Goal: Task Accomplishment & Management: Manage account settings

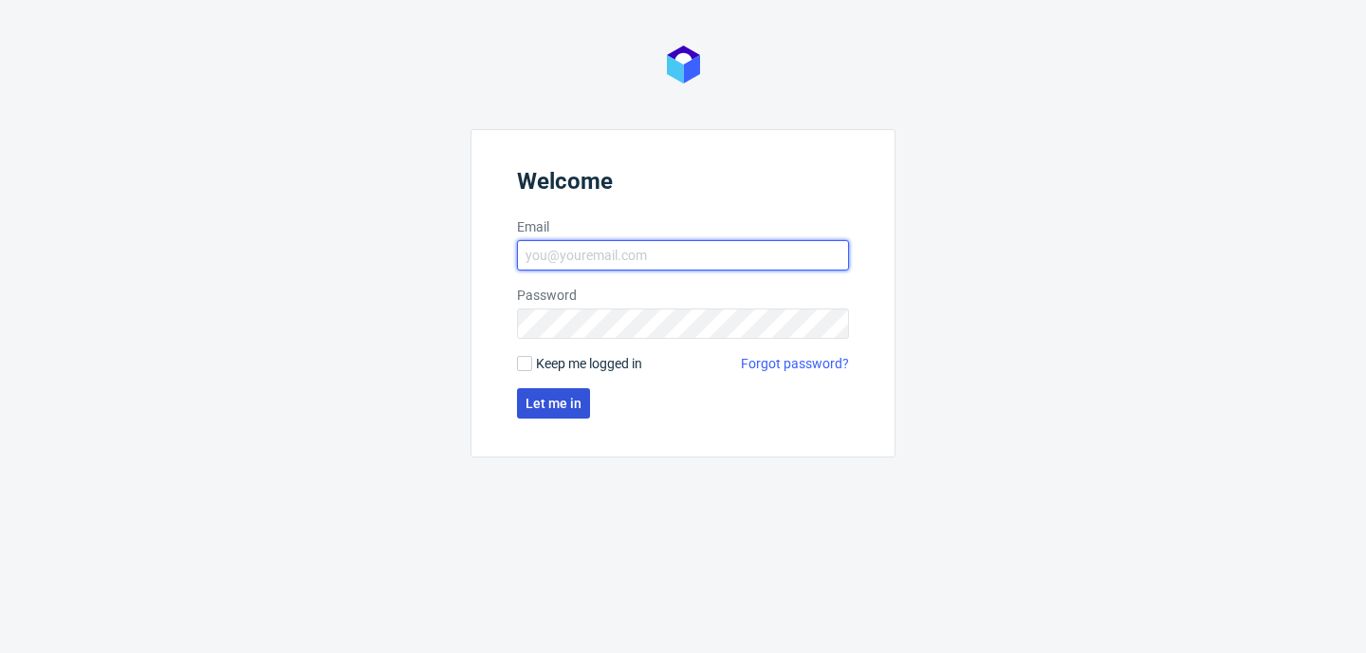
type input "[PERSON_NAME][EMAIL_ADDRESS][PERSON_NAME][DOMAIN_NAME]"
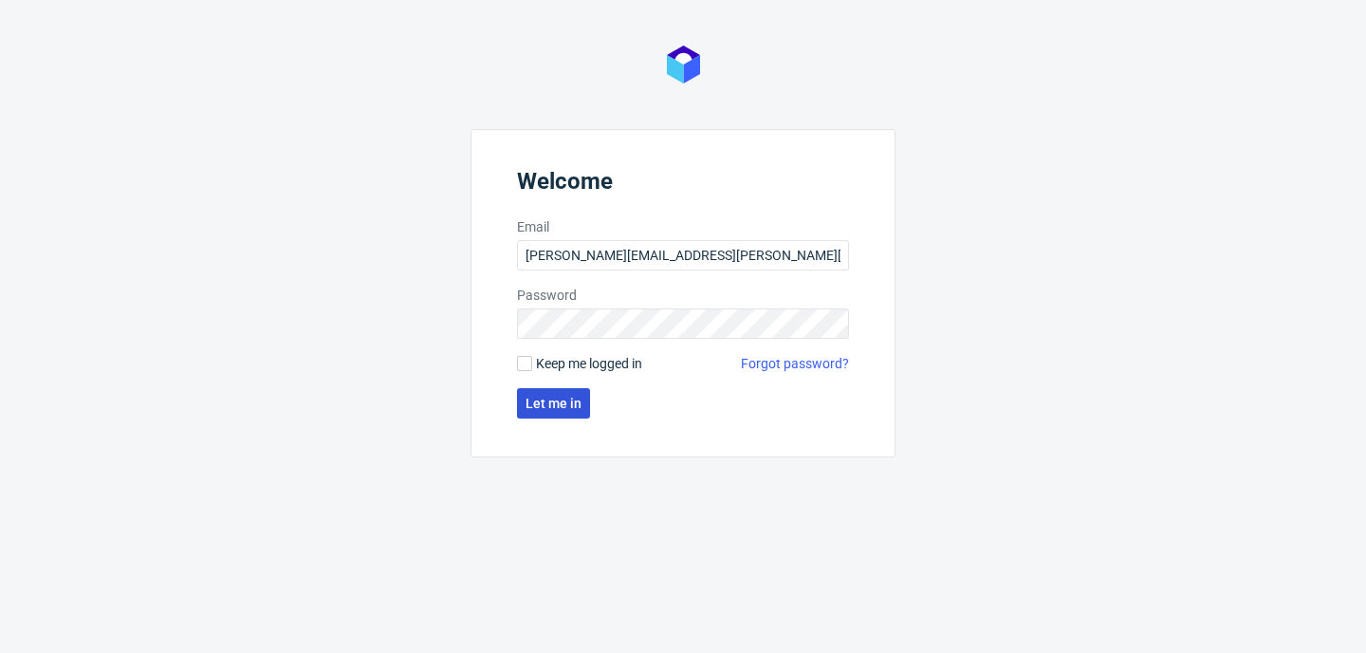
click at [566, 393] on button "Let me in" at bounding box center [553, 403] width 73 height 30
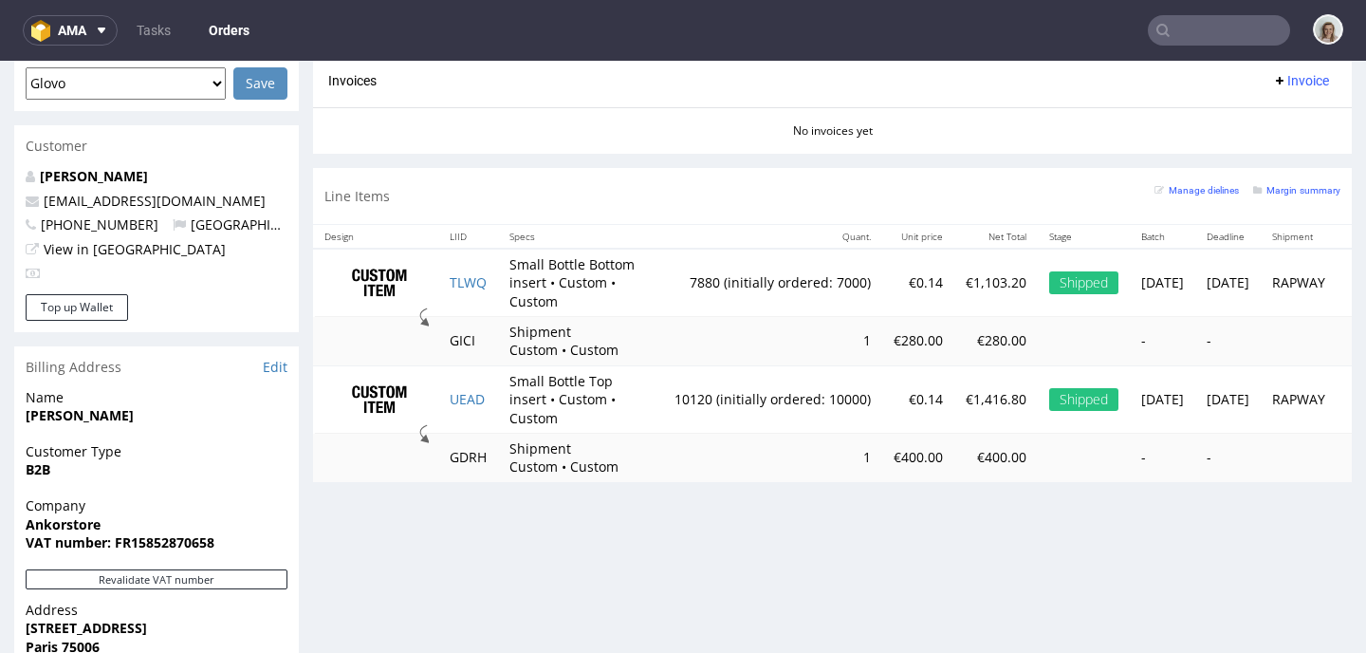
scroll to position [873, 0]
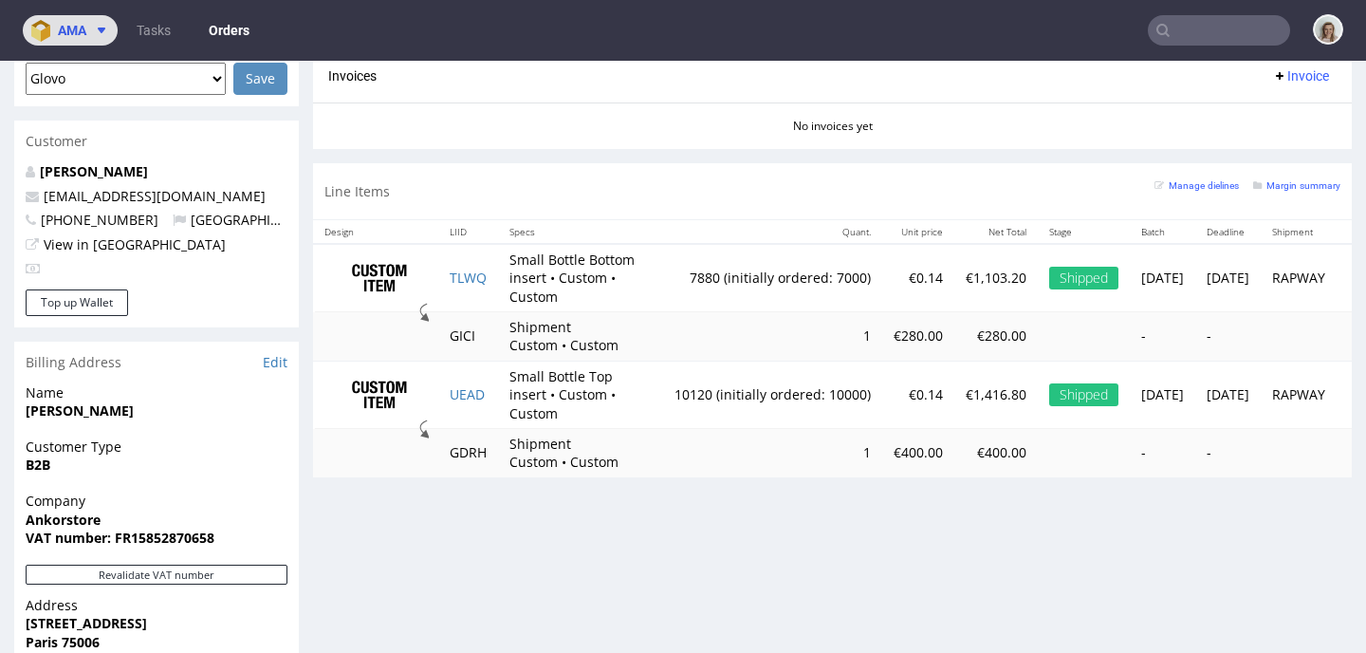
click at [61, 36] on span "ama" at bounding box center [72, 30] width 28 height 13
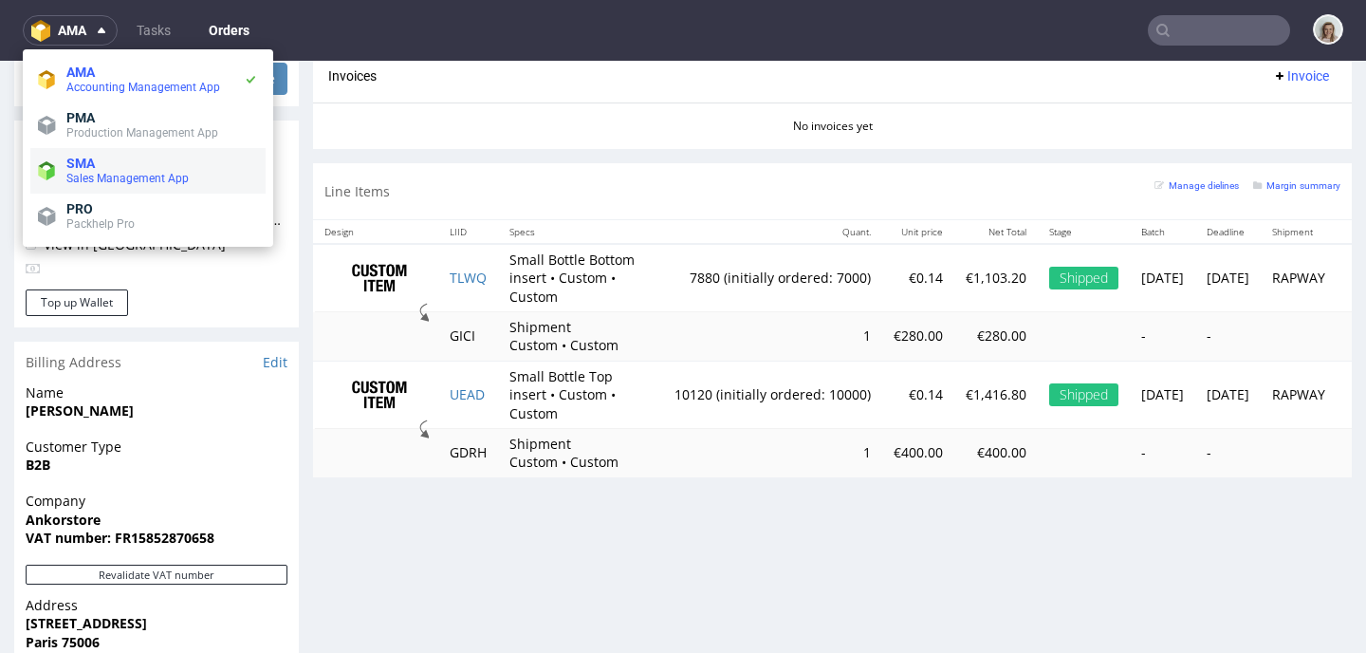
click at [71, 168] on span "SMA" at bounding box center [80, 163] width 28 height 15
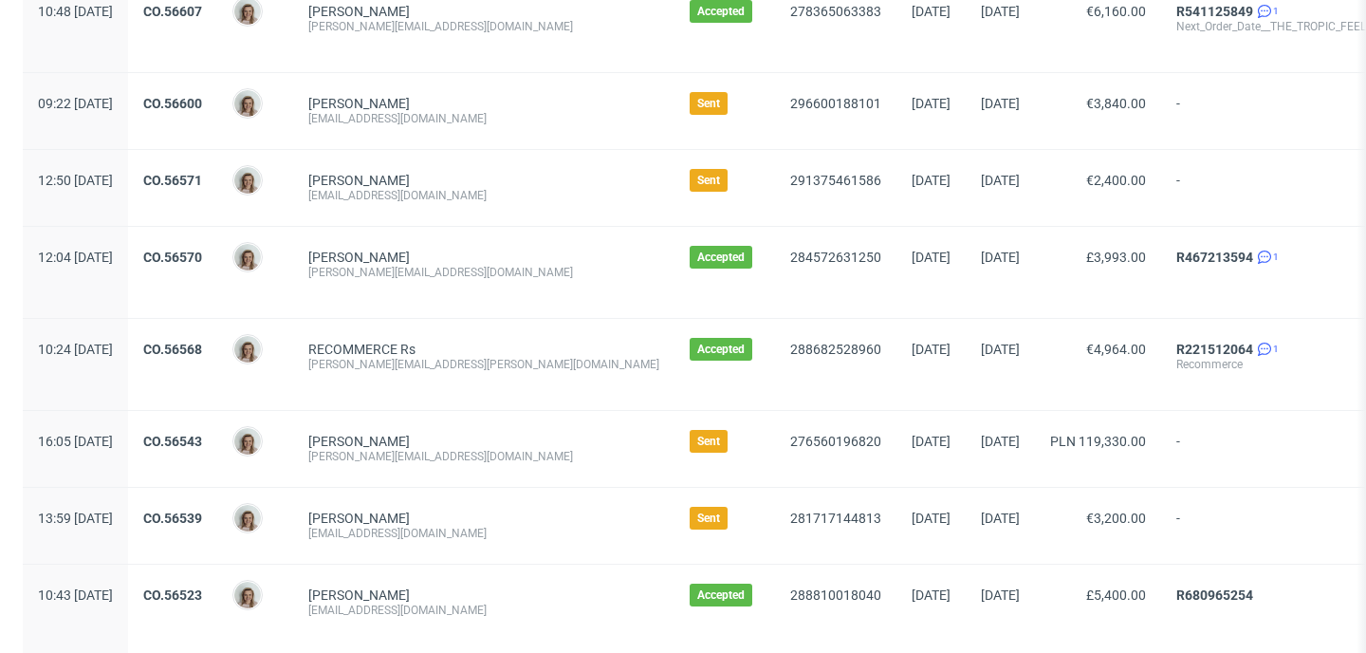
scroll to position [671, 0]
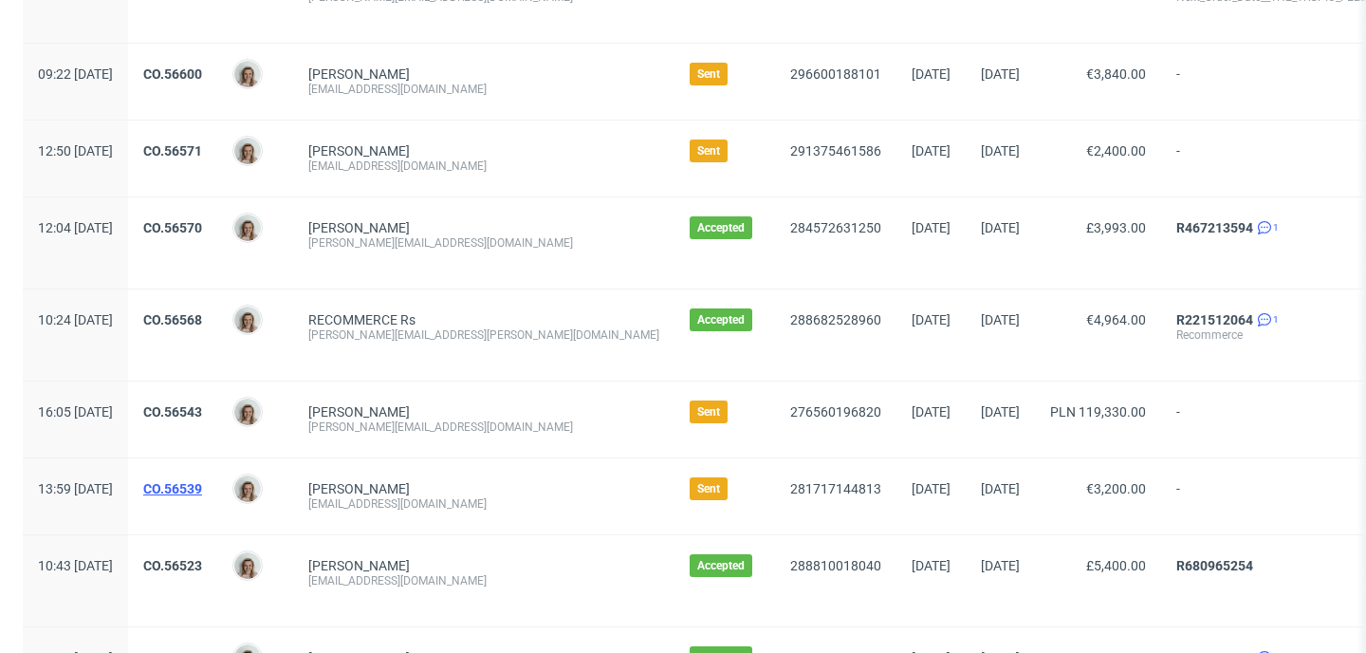
click at [202, 481] on link "CO.56539" at bounding box center [172, 488] width 59 height 15
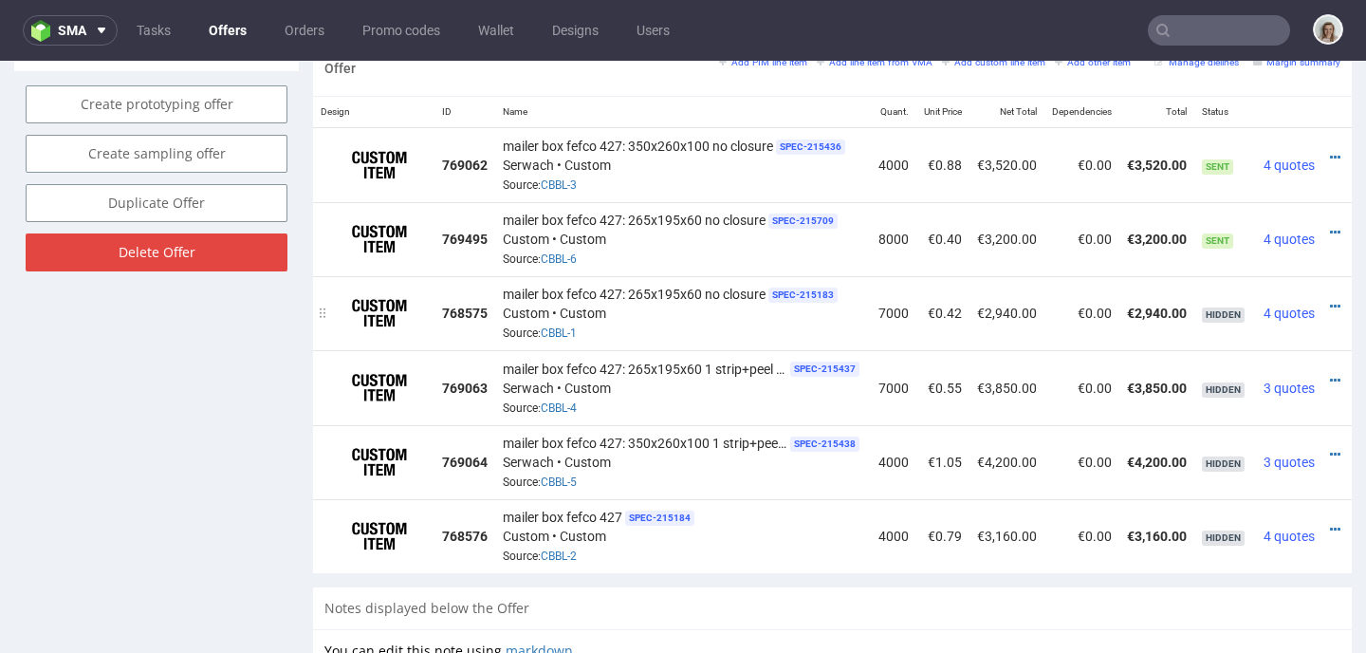
scroll to position [1273, 0]
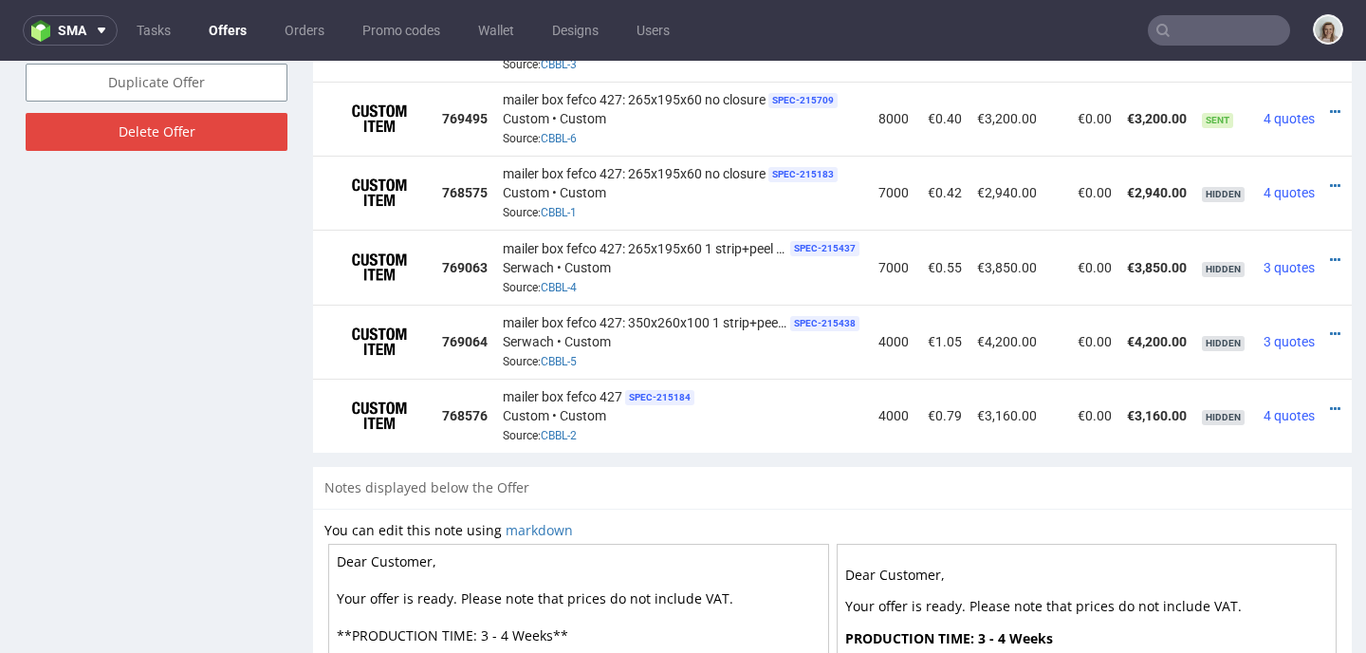
drag, startPoint x: 1077, startPoint y: 451, endPoint x: 1259, endPoint y: 450, distance: 182.1
click at [1259, 450] on div "Offer Add PIM line item Add line item from VMA Add custom line item Add other i…" at bounding box center [832, 194] width 1039 height 546
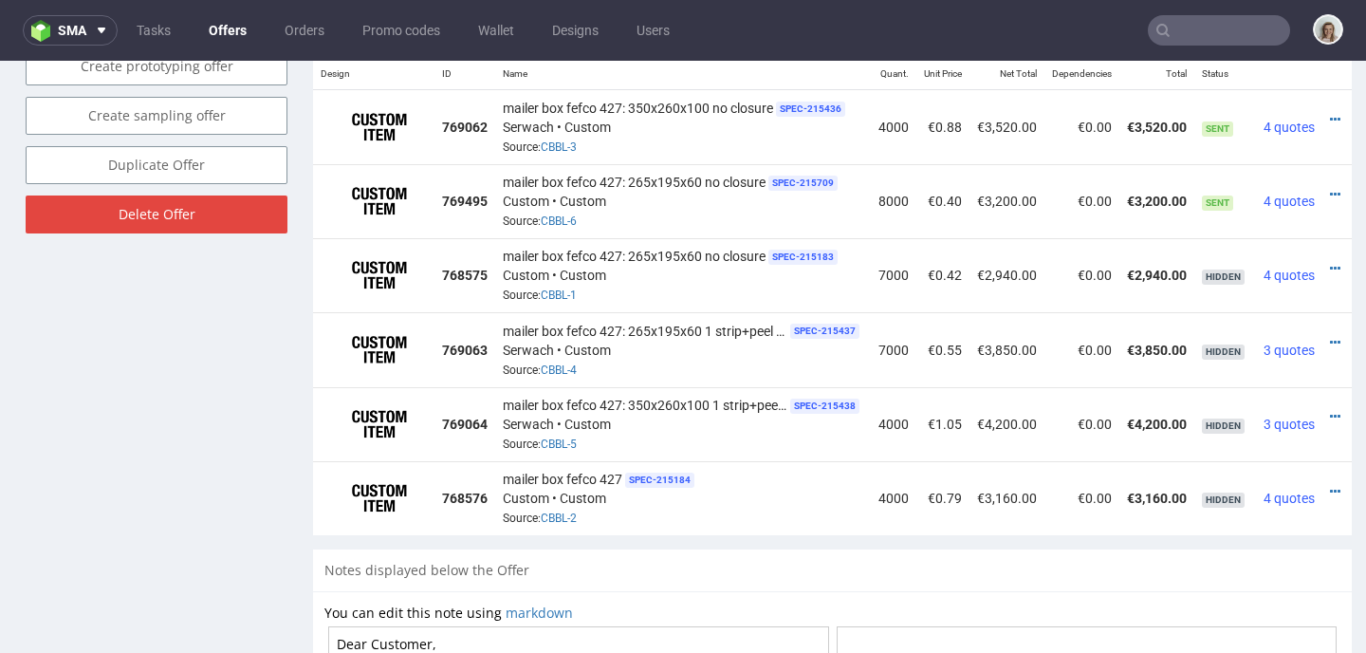
scroll to position [1144, 0]
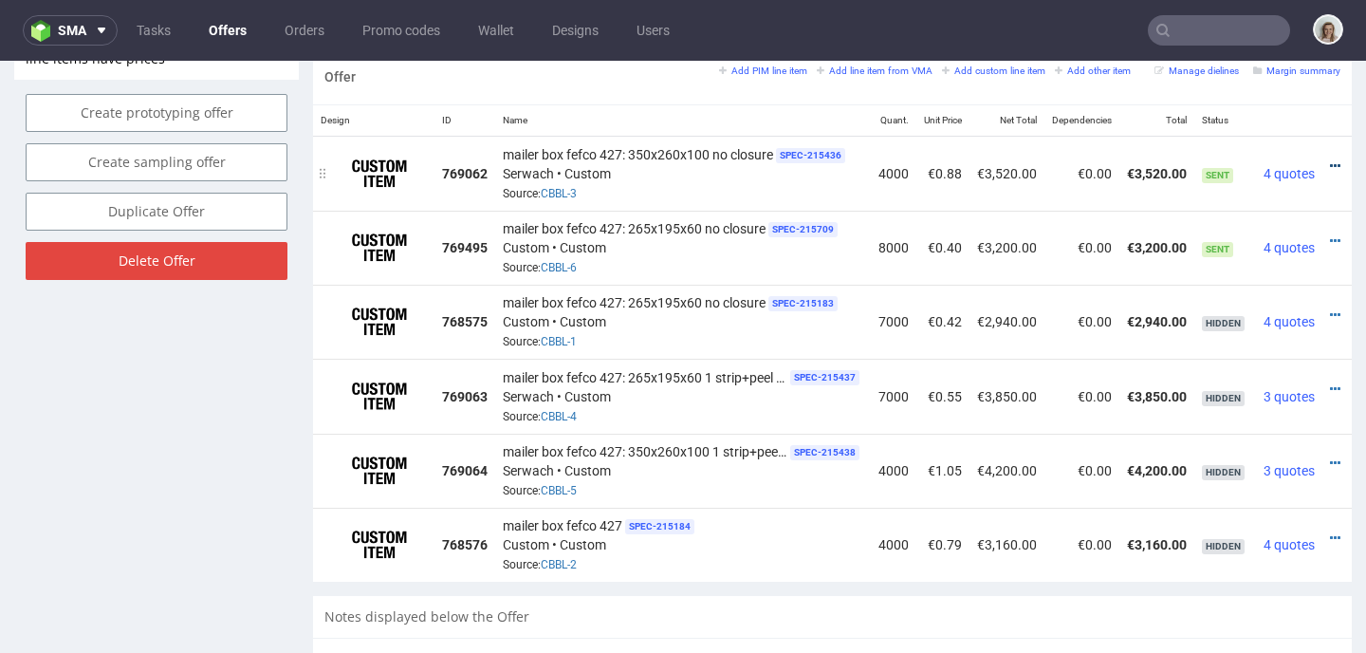
click at [1330, 163] on icon at bounding box center [1335, 165] width 10 height 13
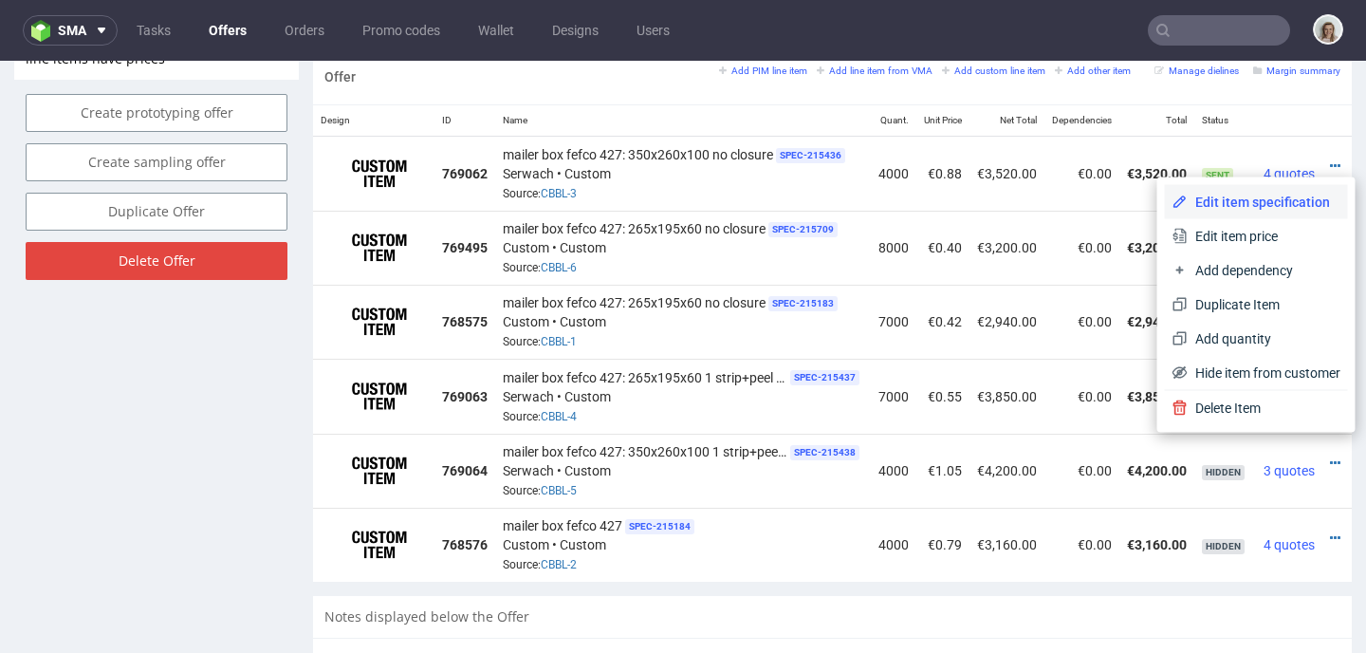
click at [1271, 204] on span "Edit item specification" at bounding box center [1263, 202] width 153 height 19
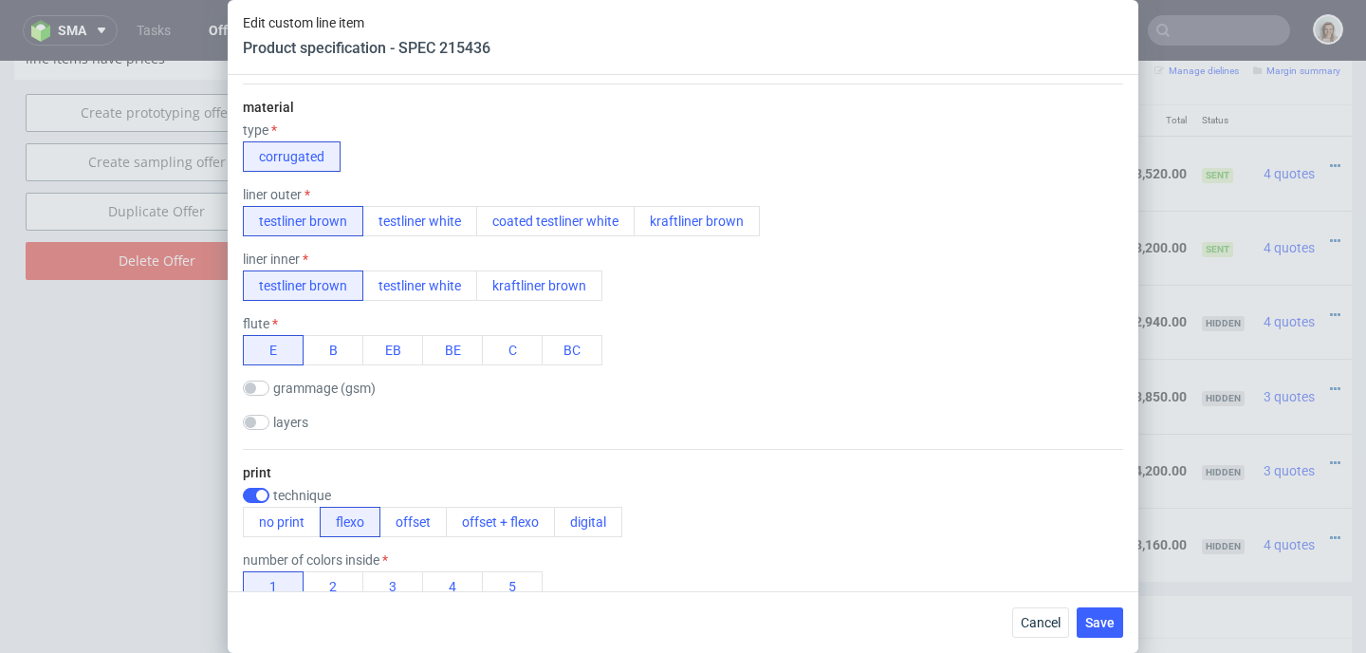
scroll to position [456, 0]
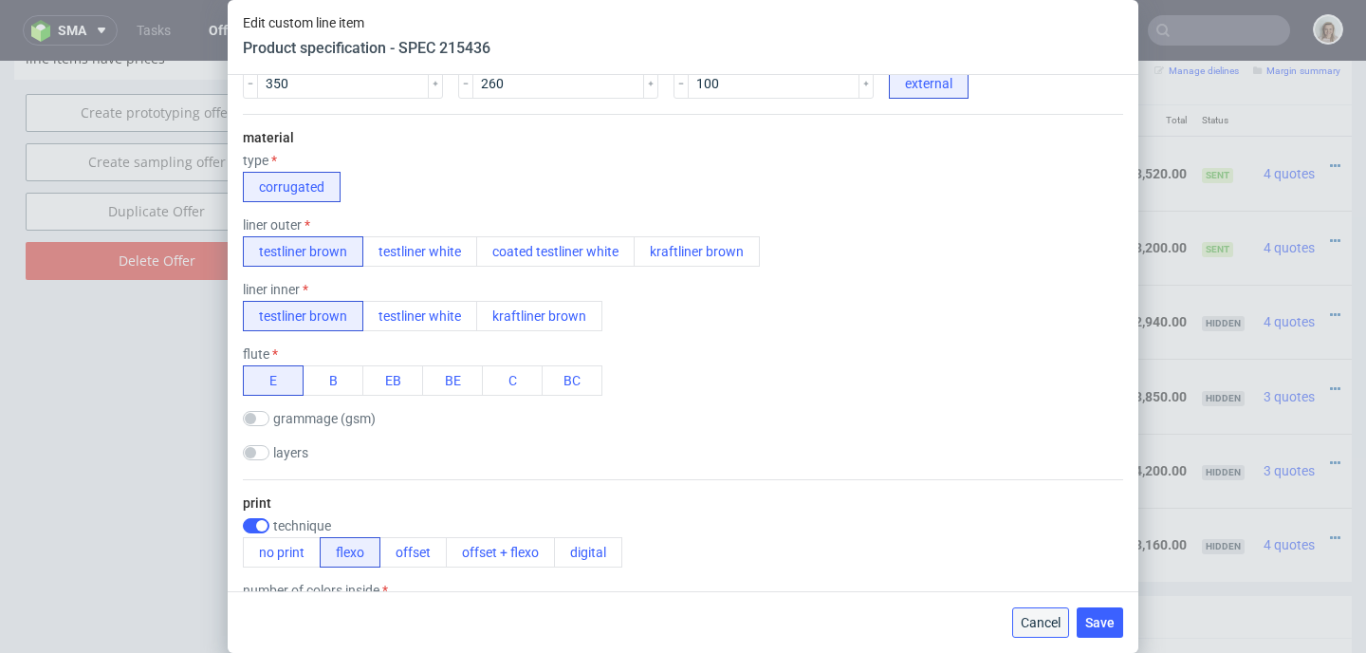
click at [1054, 625] on span "Cancel" at bounding box center [1040, 622] width 40 height 13
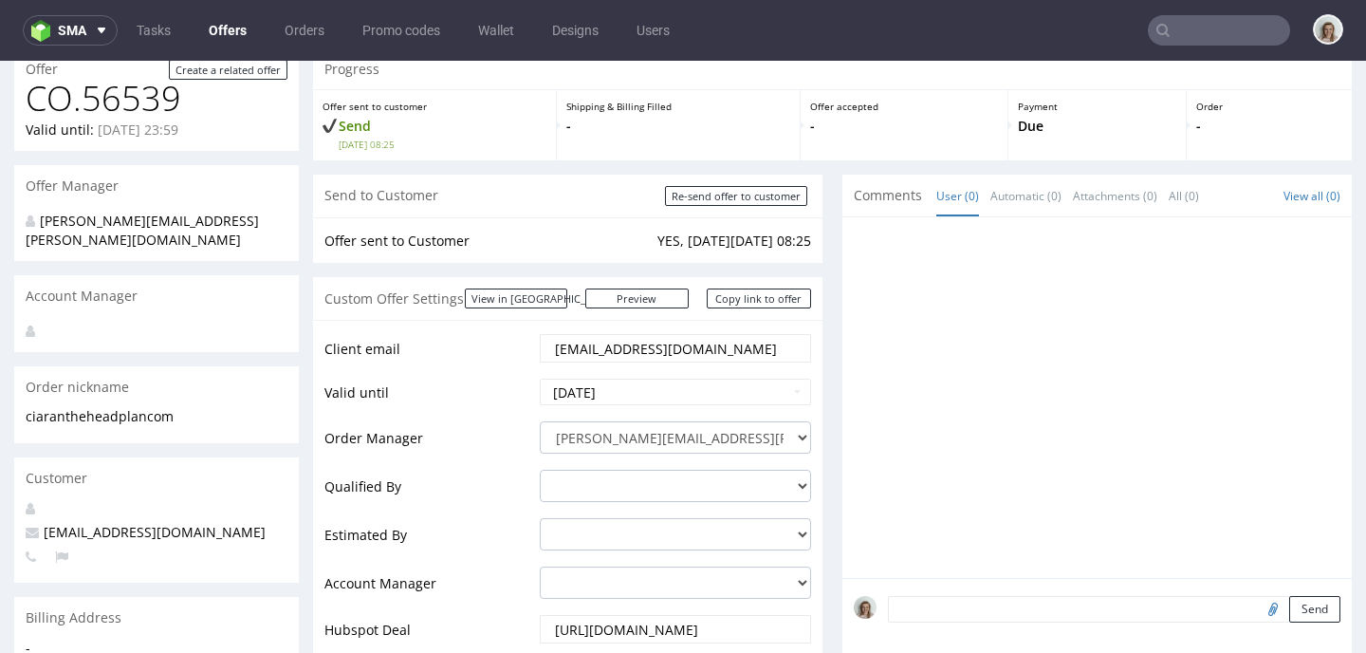
scroll to position [0, 0]
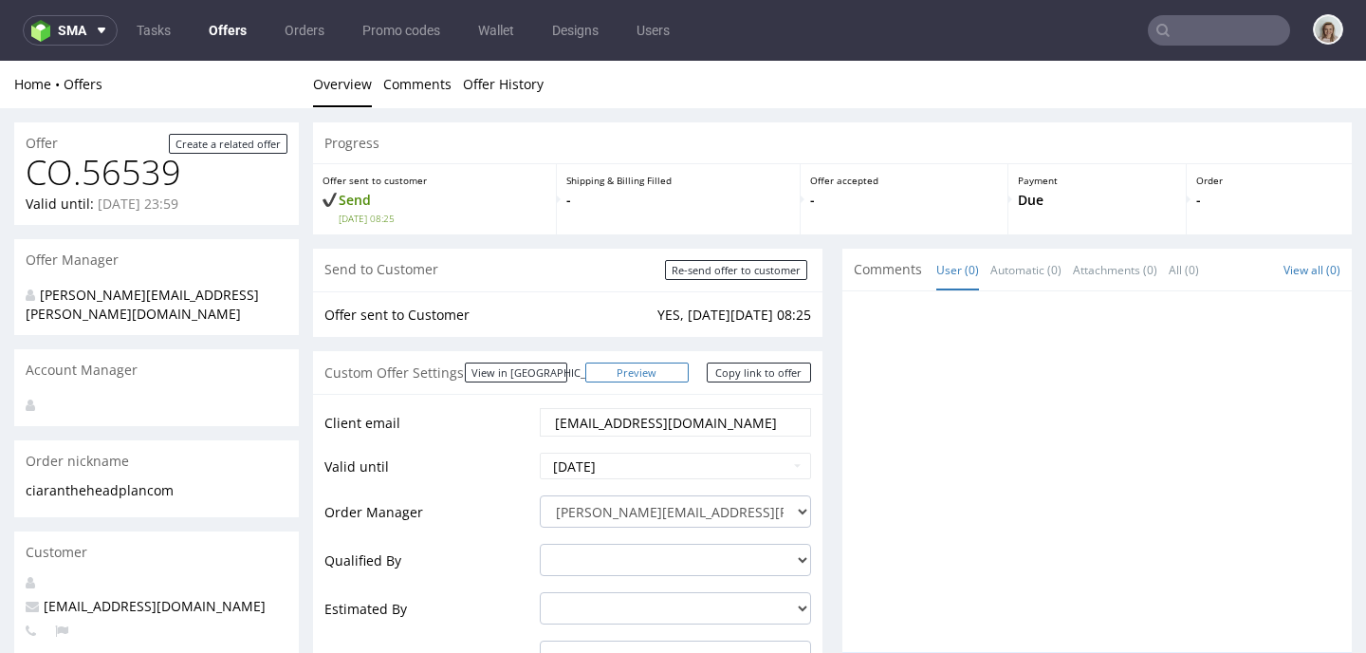
click at [663, 368] on link "Preview" at bounding box center [637, 372] width 104 height 20
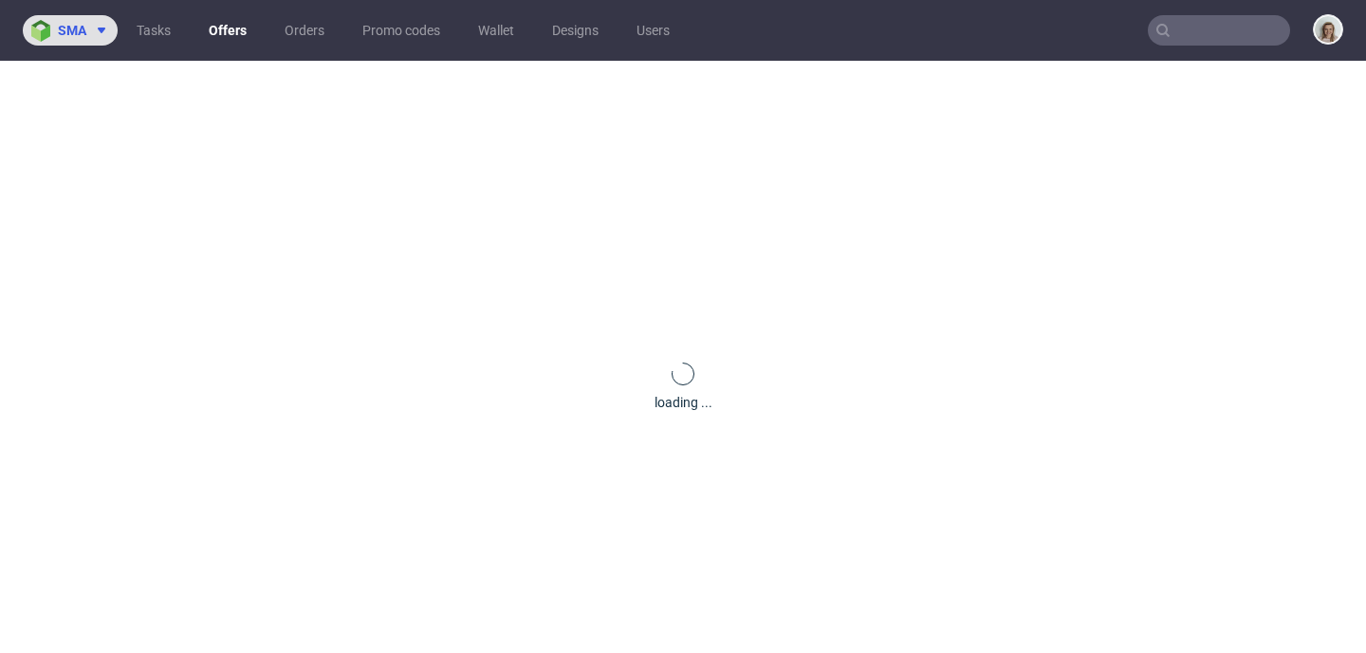
click at [92, 34] on span at bounding box center [97, 30] width 23 height 15
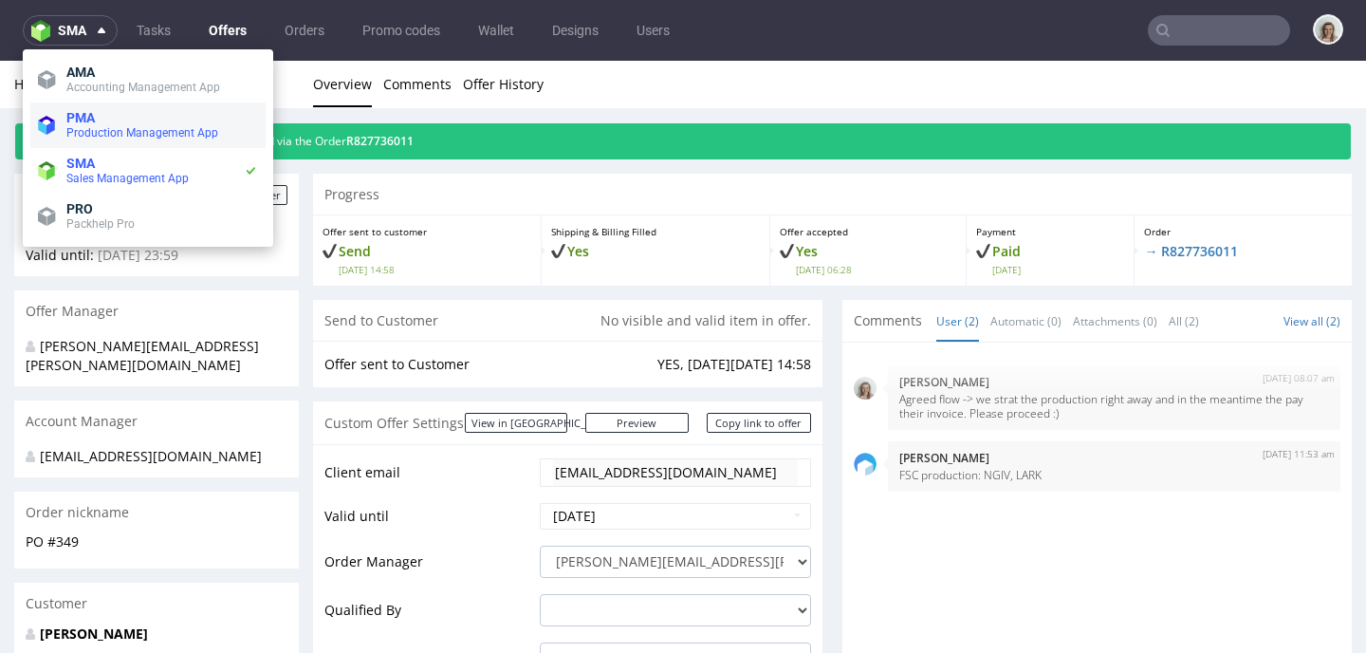
click at [99, 118] on span "PMA" at bounding box center [162, 117] width 192 height 15
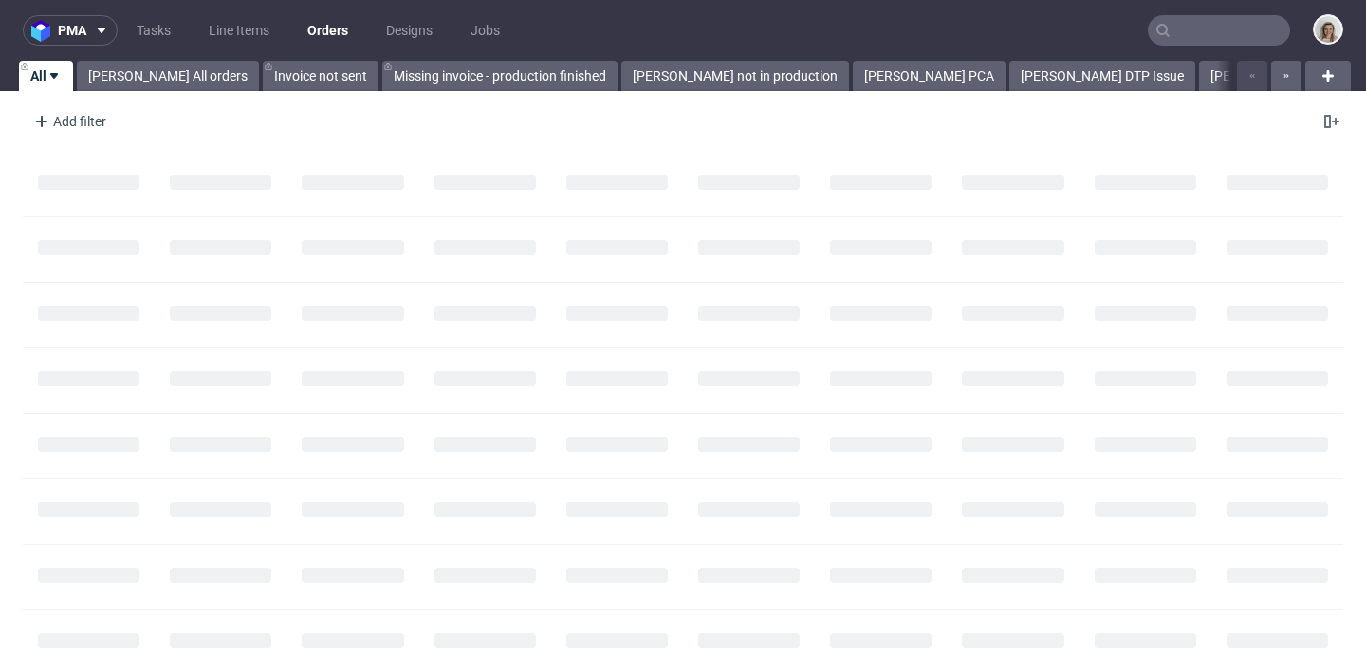
click at [1193, 39] on input "text" at bounding box center [1219, 30] width 142 height 30
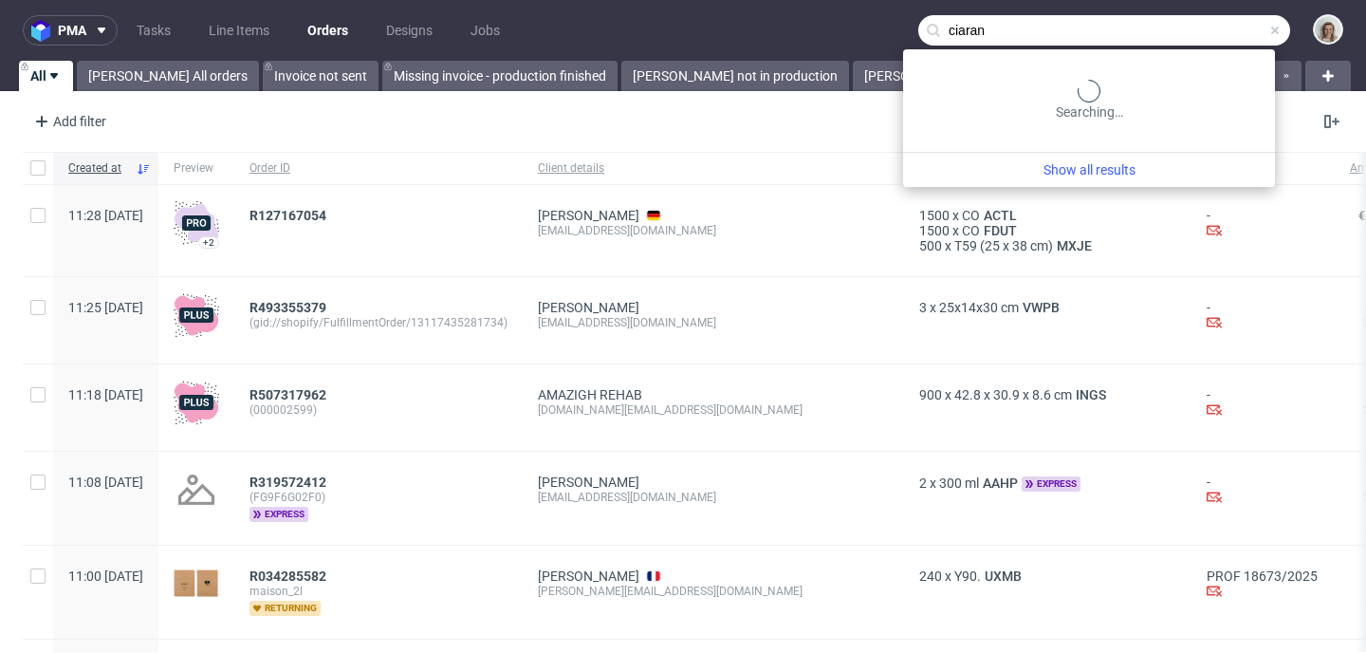
type input "ciaran"
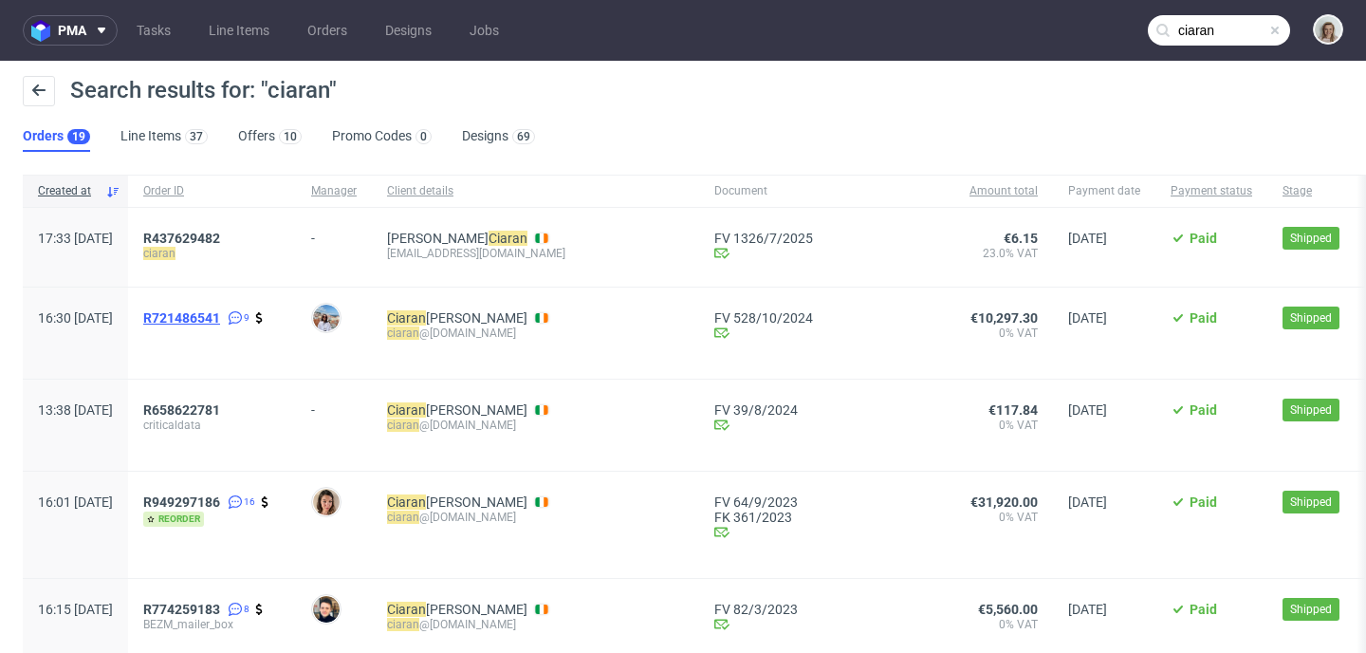
click at [220, 311] on span "R721486541" at bounding box center [181, 317] width 77 height 15
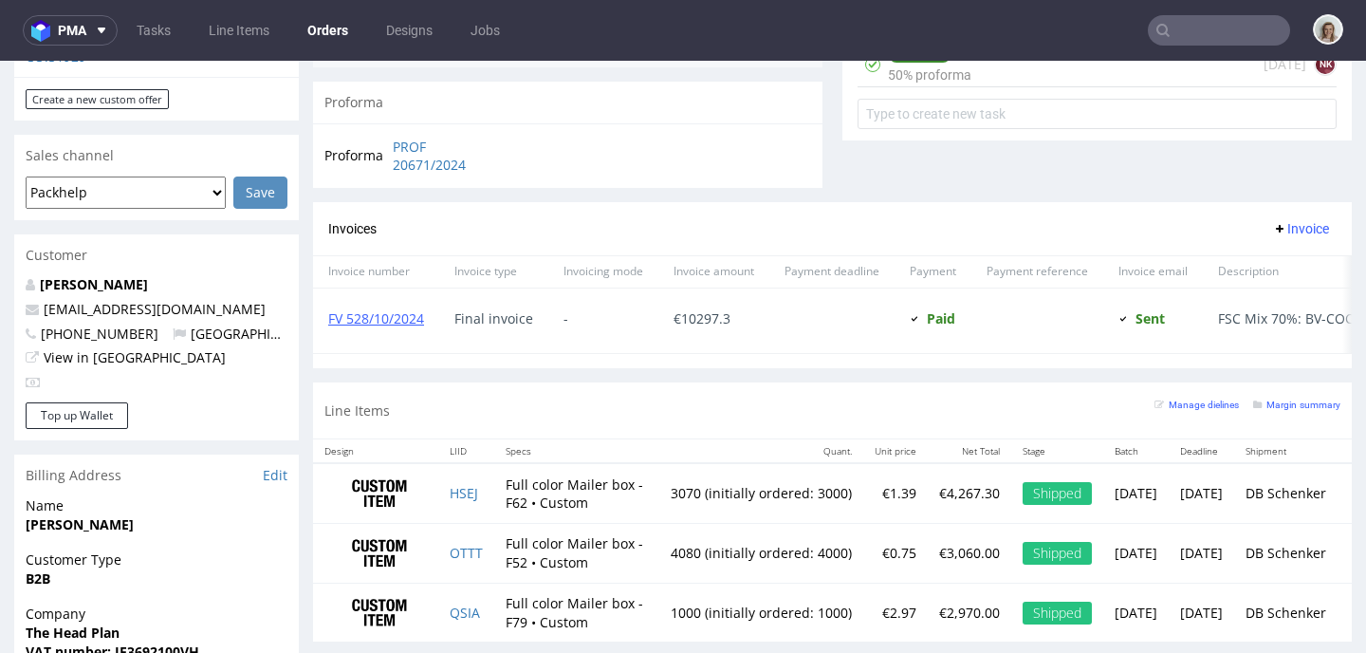
scroll to position [763, 0]
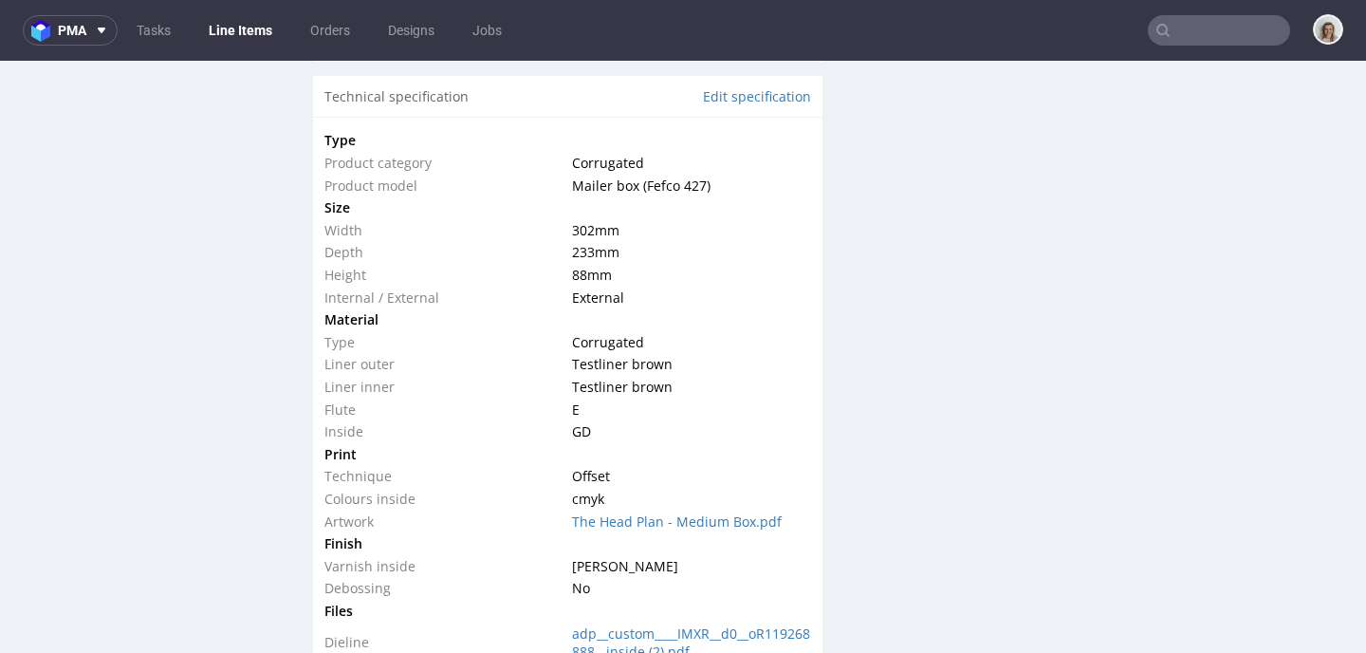
scroll to position [1805, 0]
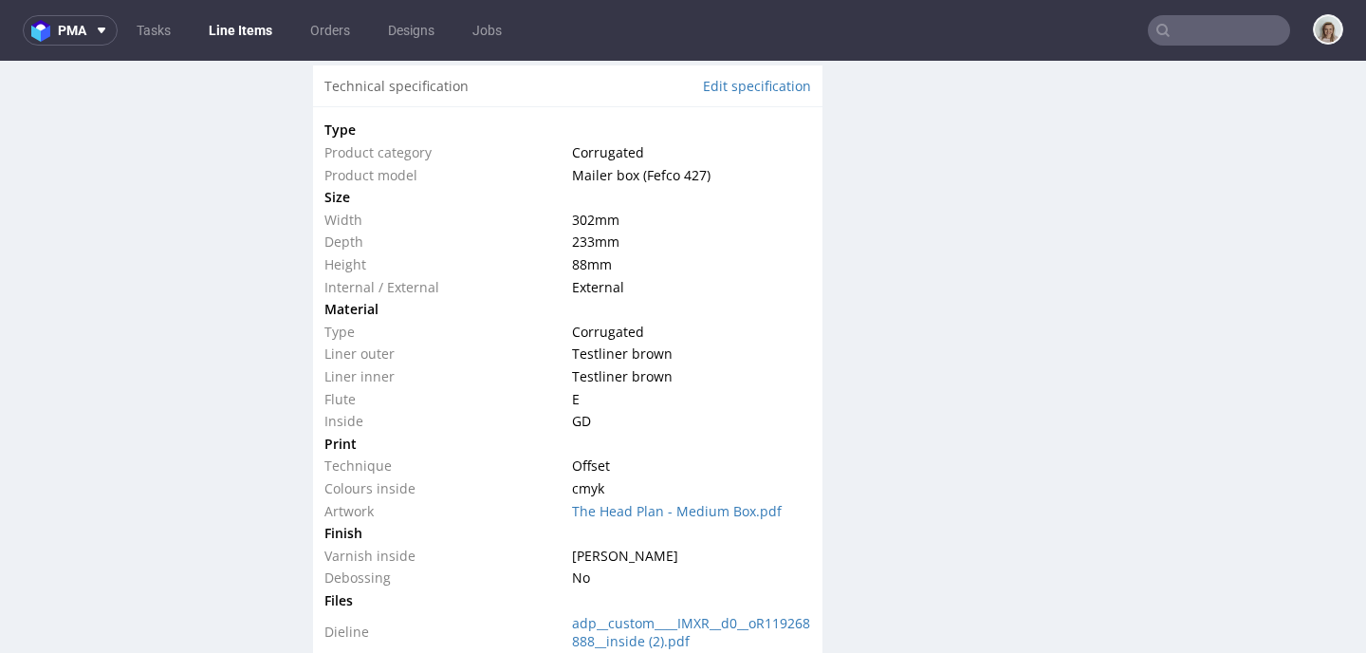
click at [1172, 28] on input "text" at bounding box center [1219, 30] width 142 height 30
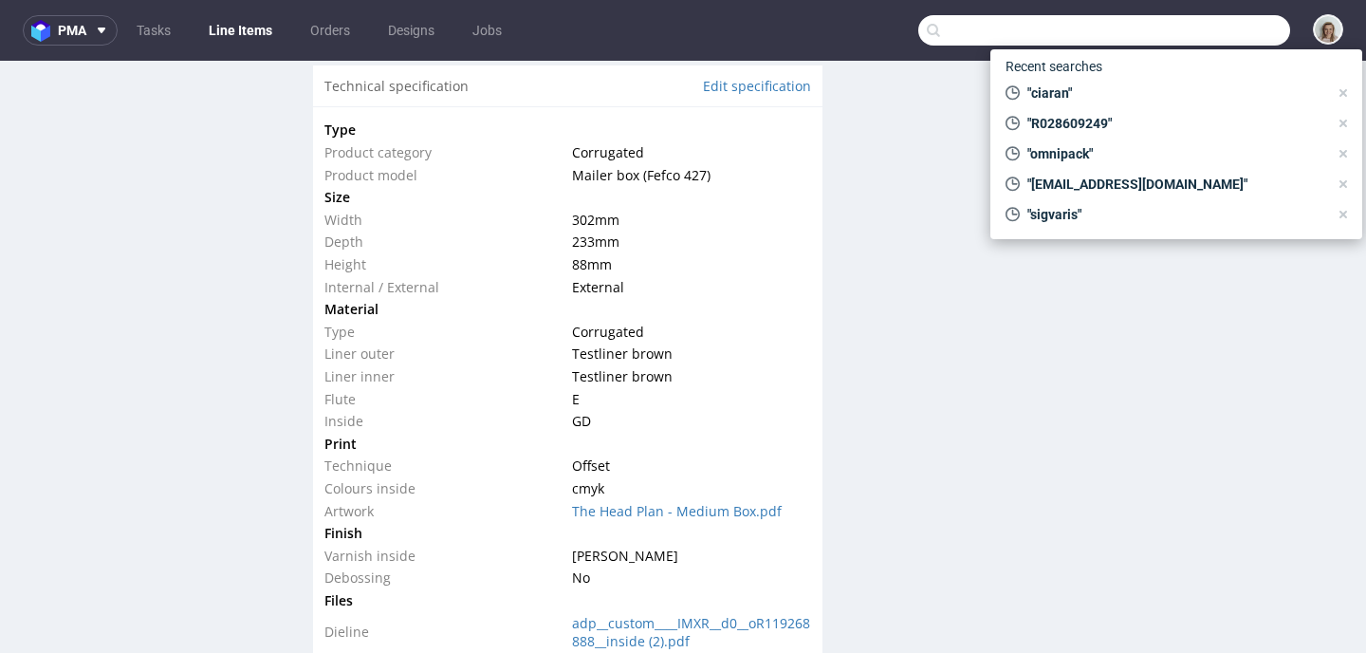
paste input "nelmari.mudge@bloomon.nl"
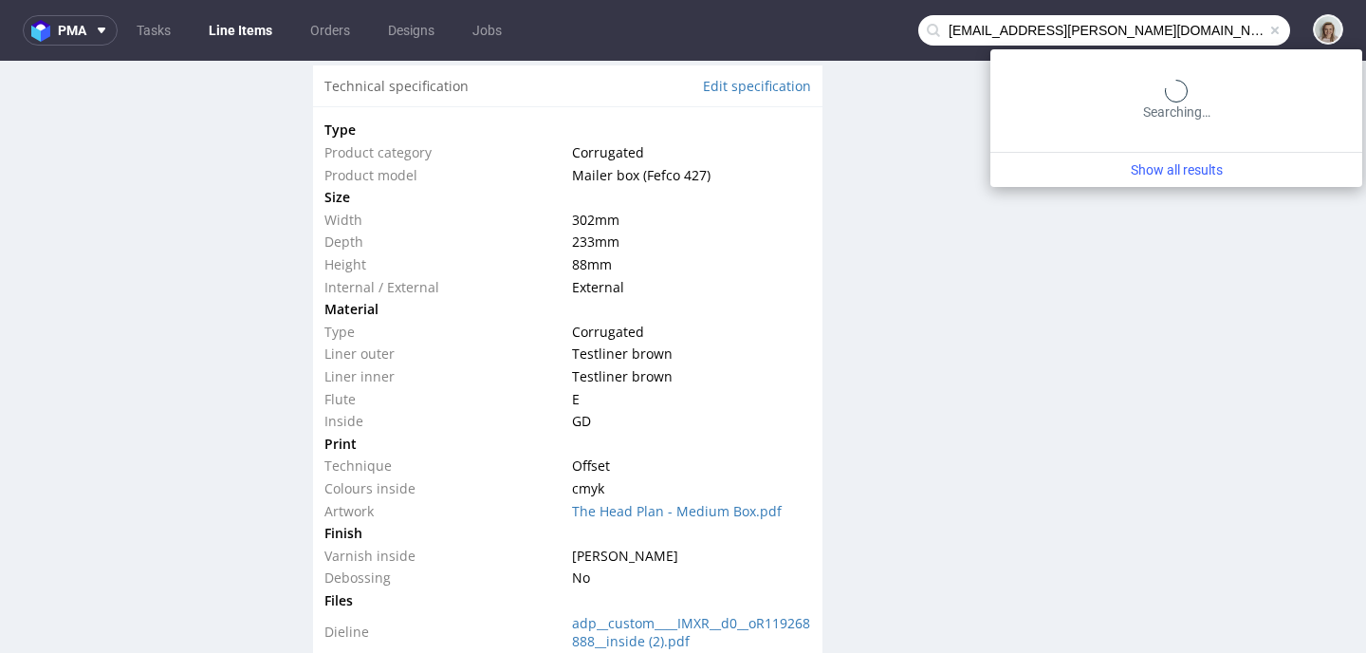
type input "nelmari.mudge@bloomon.nl"
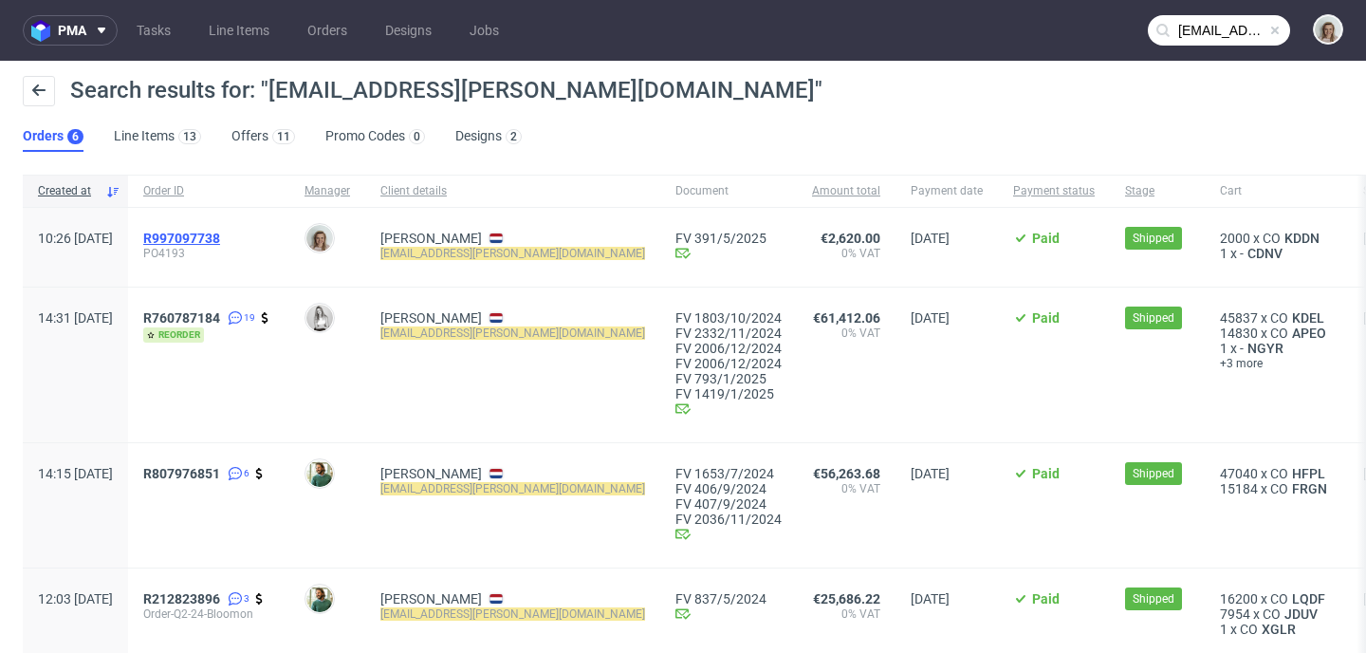
click at [220, 237] on span "R997097738" at bounding box center [181, 237] width 77 height 15
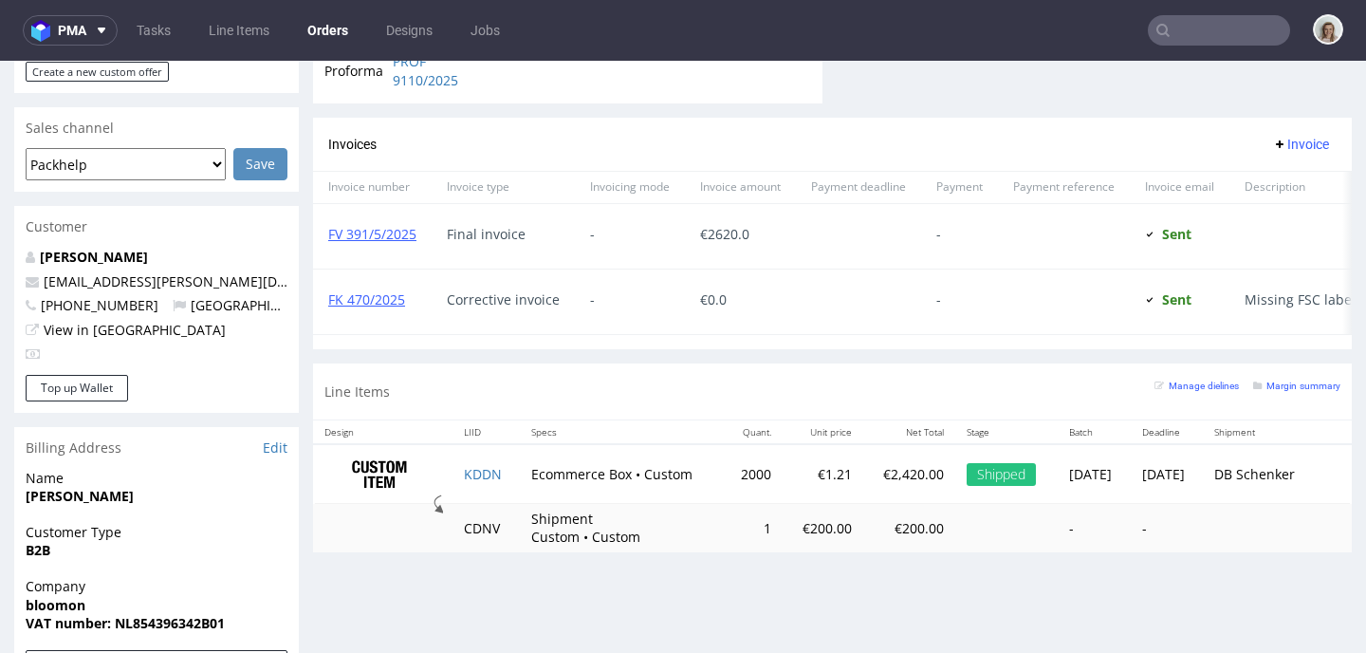
scroll to position [789, 0]
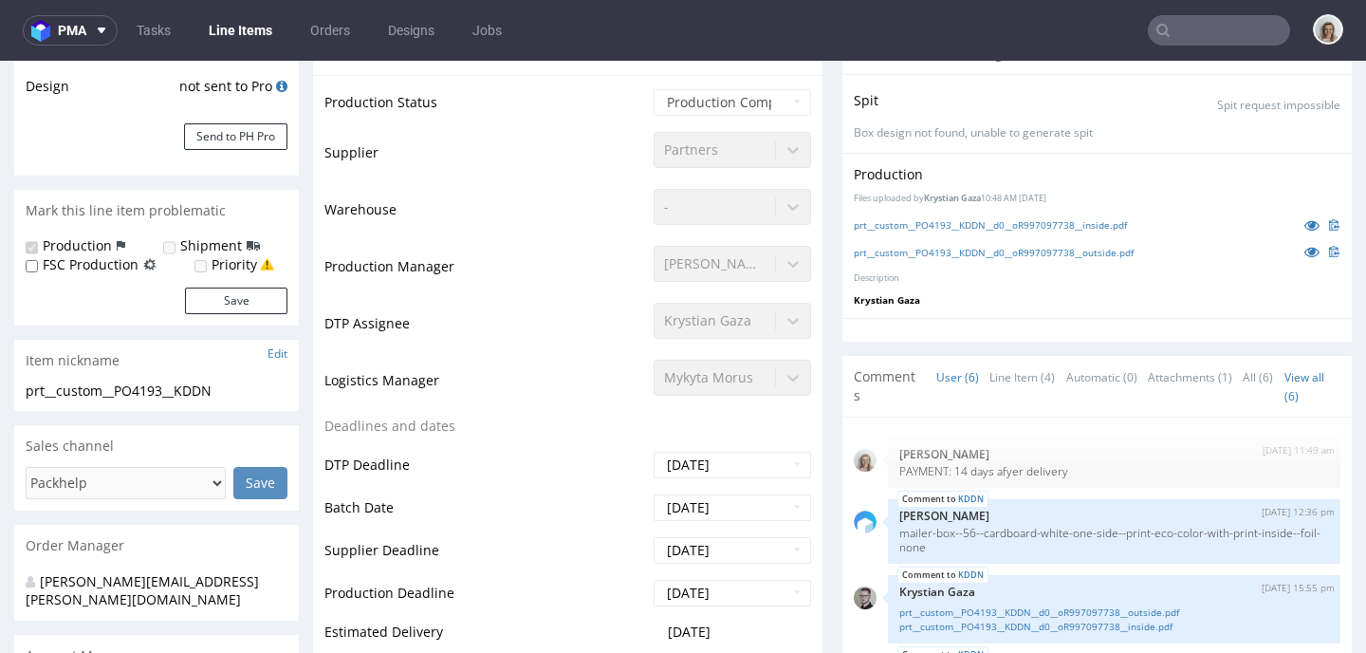
scroll to position [451, 0]
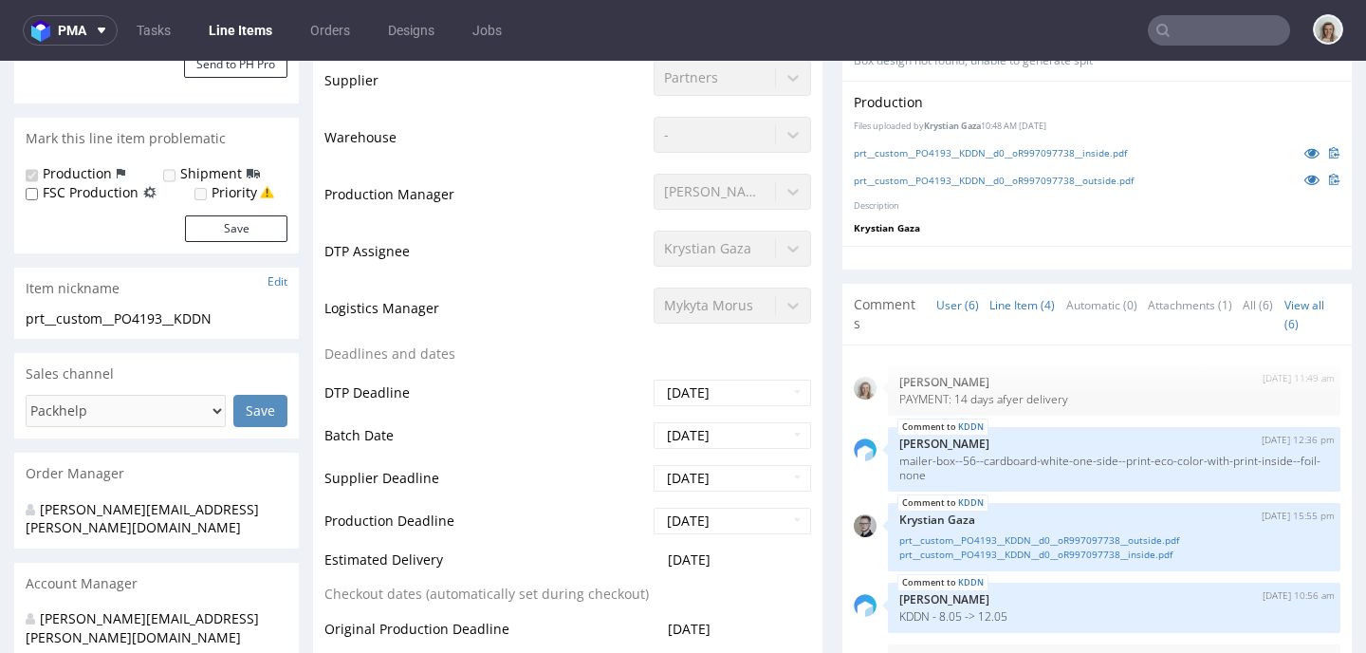
click at [1018, 306] on link "Line Item (4)" at bounding box center [1021, 305] width 65 height 41
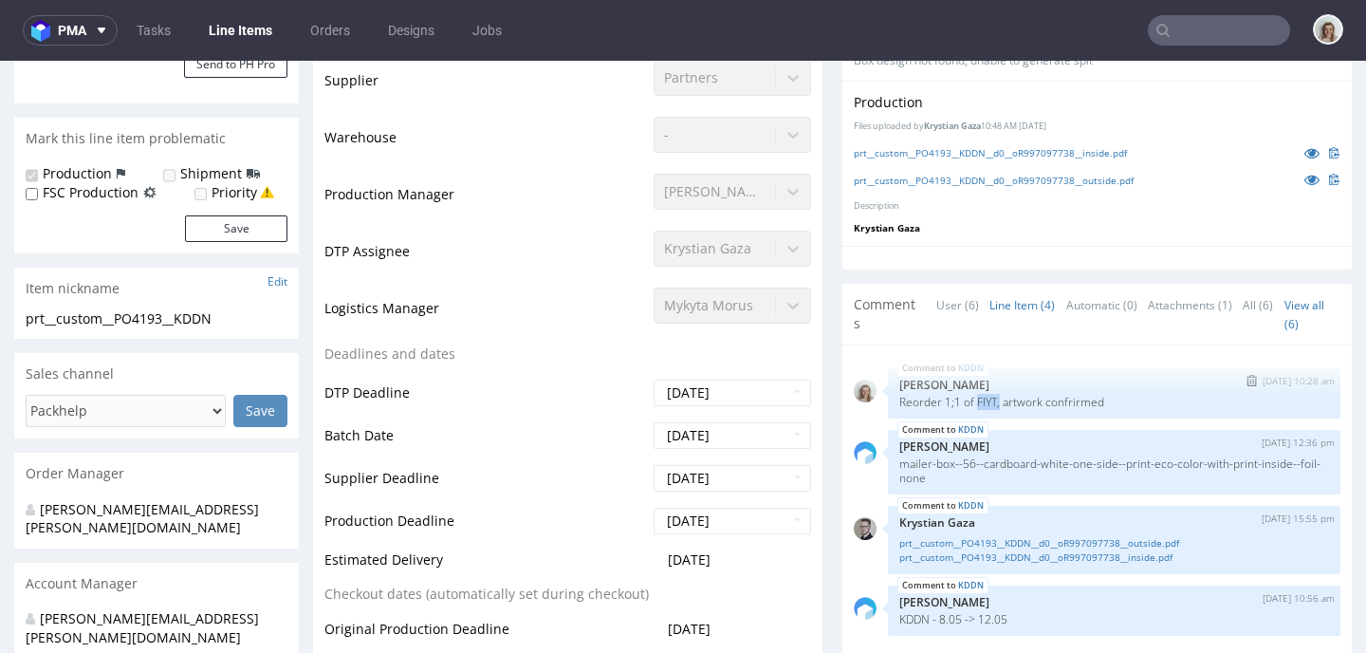
drag, startPoint x: 992, startPoint y: 399, endPoint x: 968, endPoint y: 399, distance: 23.7
click at [968, 399] on p "Reorder 1;1 of FIYT, artwork confrirmed" at bounding box center [1114, 402] width 430 height 14
copy p "FIYT,"
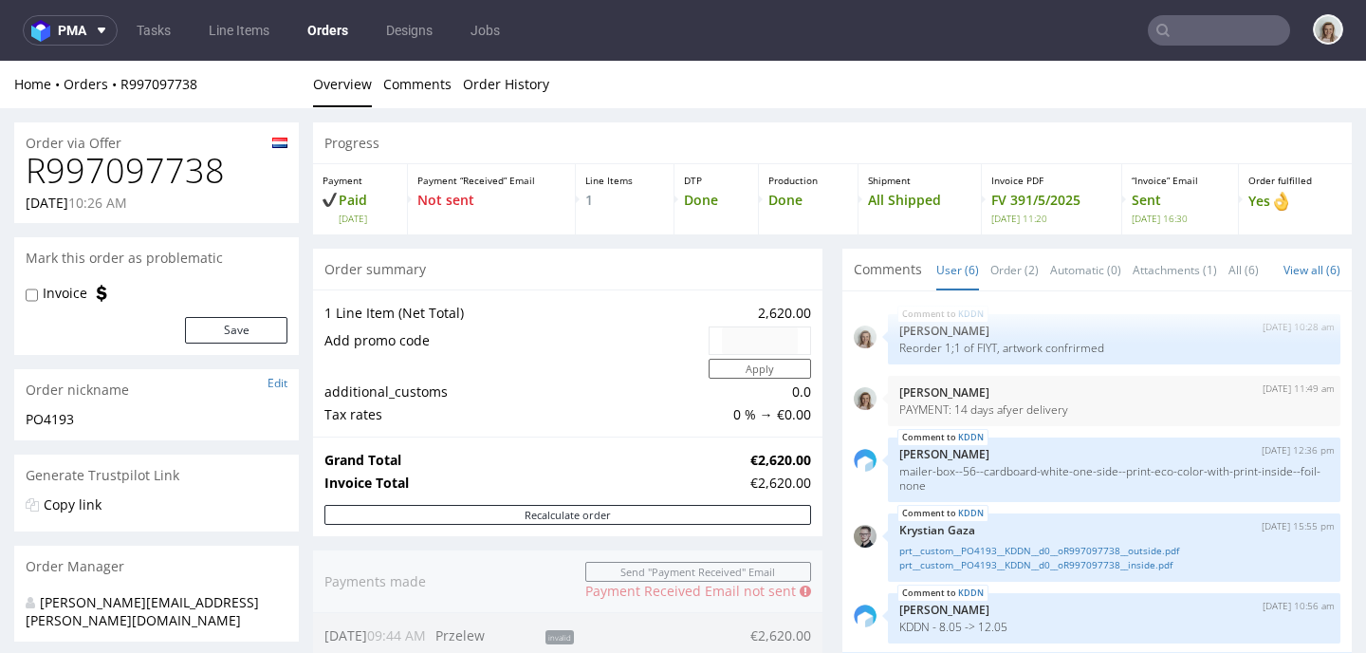
type input "nelmari.mudge@bloomon.nl"
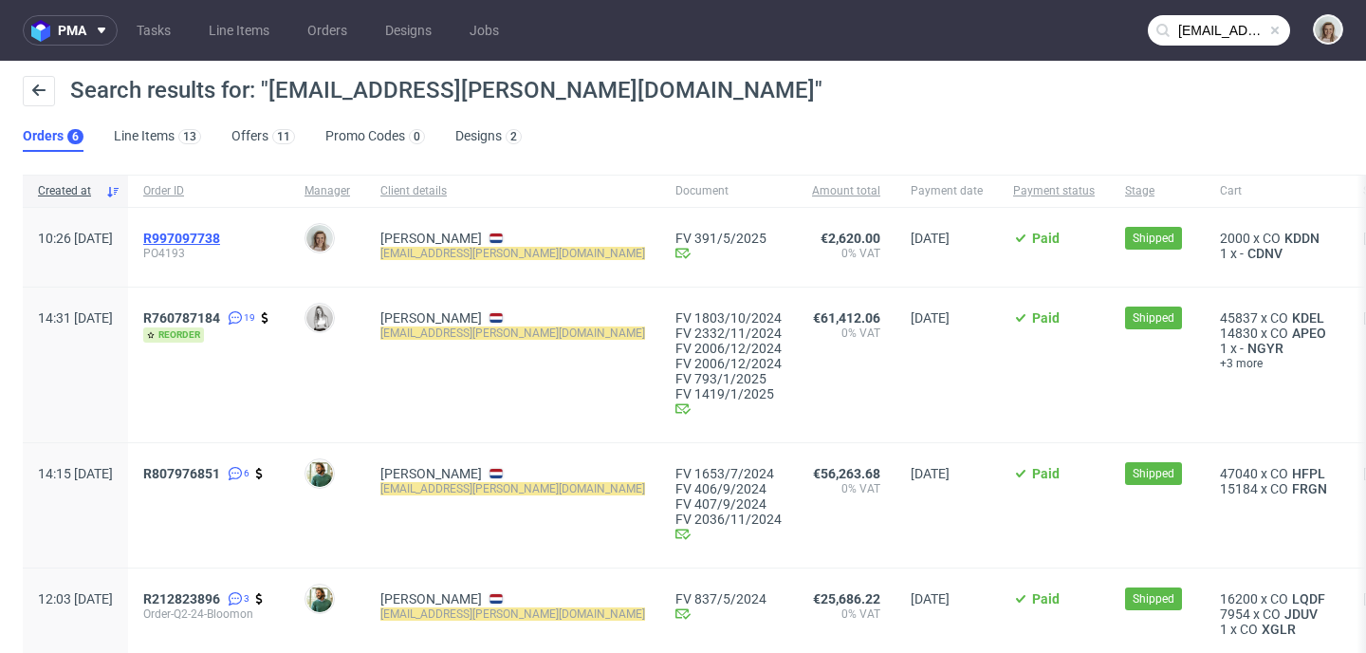
click at [220, 231] on span "R997097738" at bounding box center [181, 237] width 77 height 15
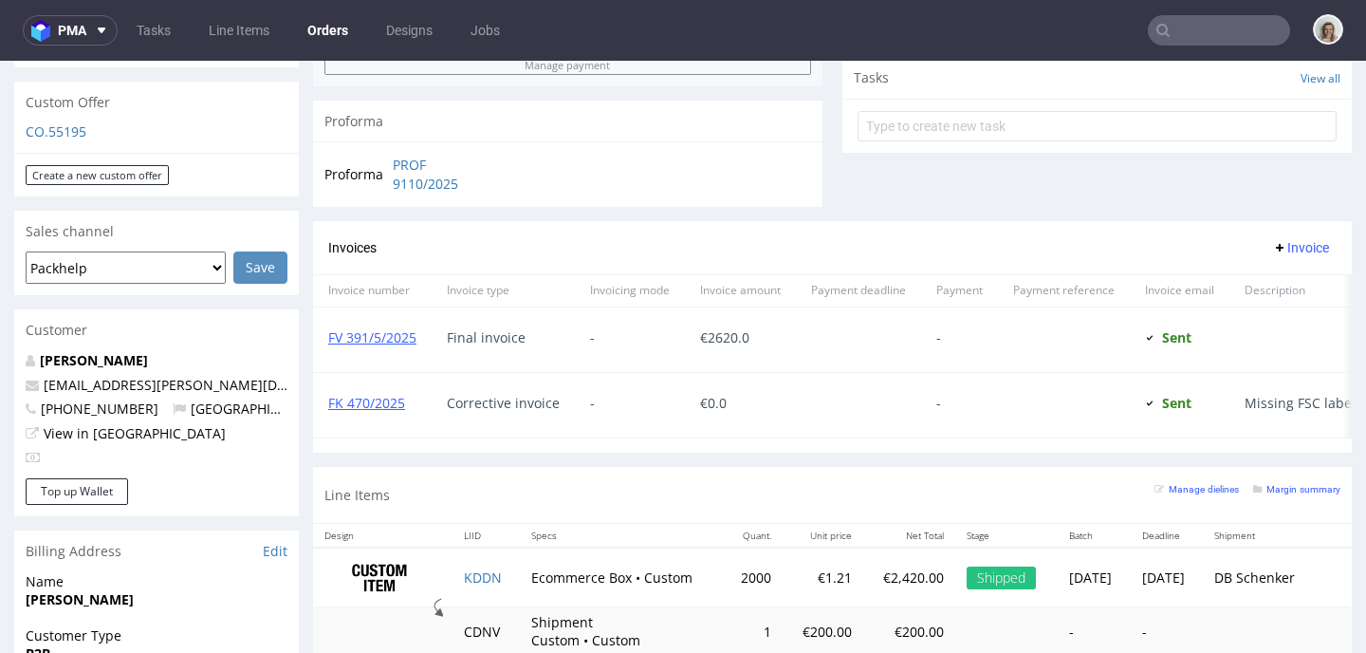
scroll to position [1072, 0]
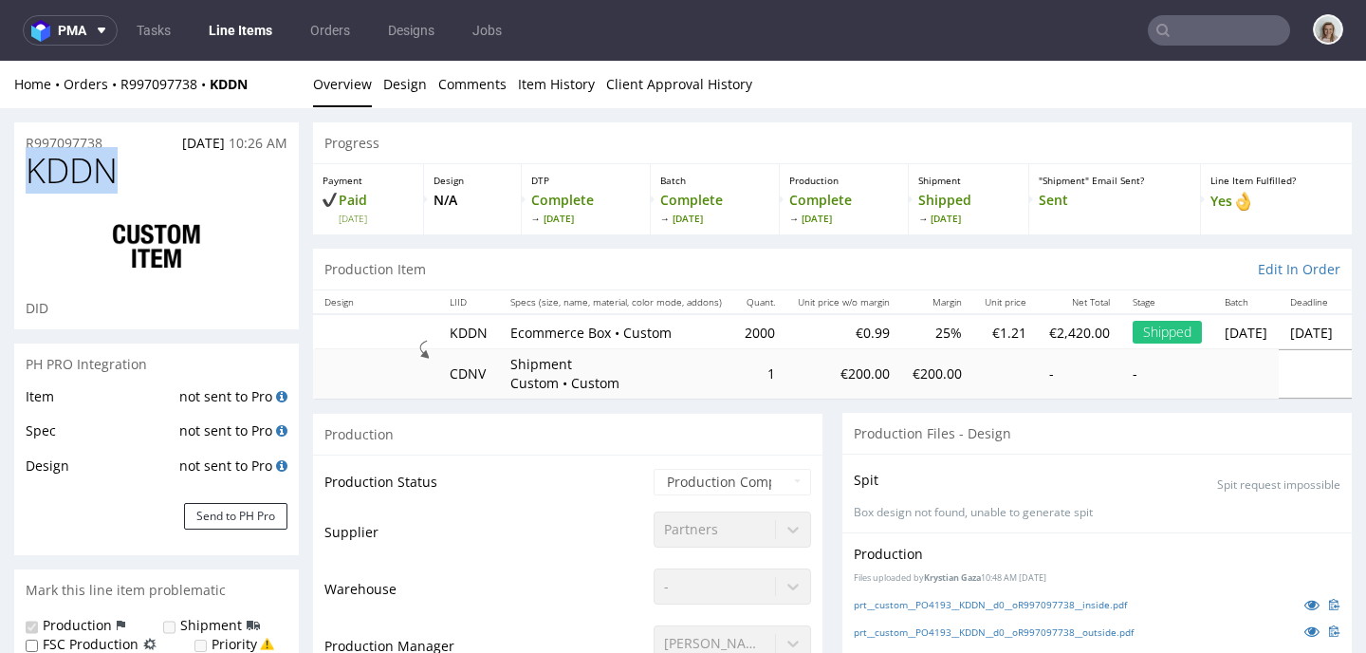
drag, startPoint x: 155, startPoint y: 179, endPoint x: 12, endPoint y: 174, distance: 142.4
copy span "KDDN"
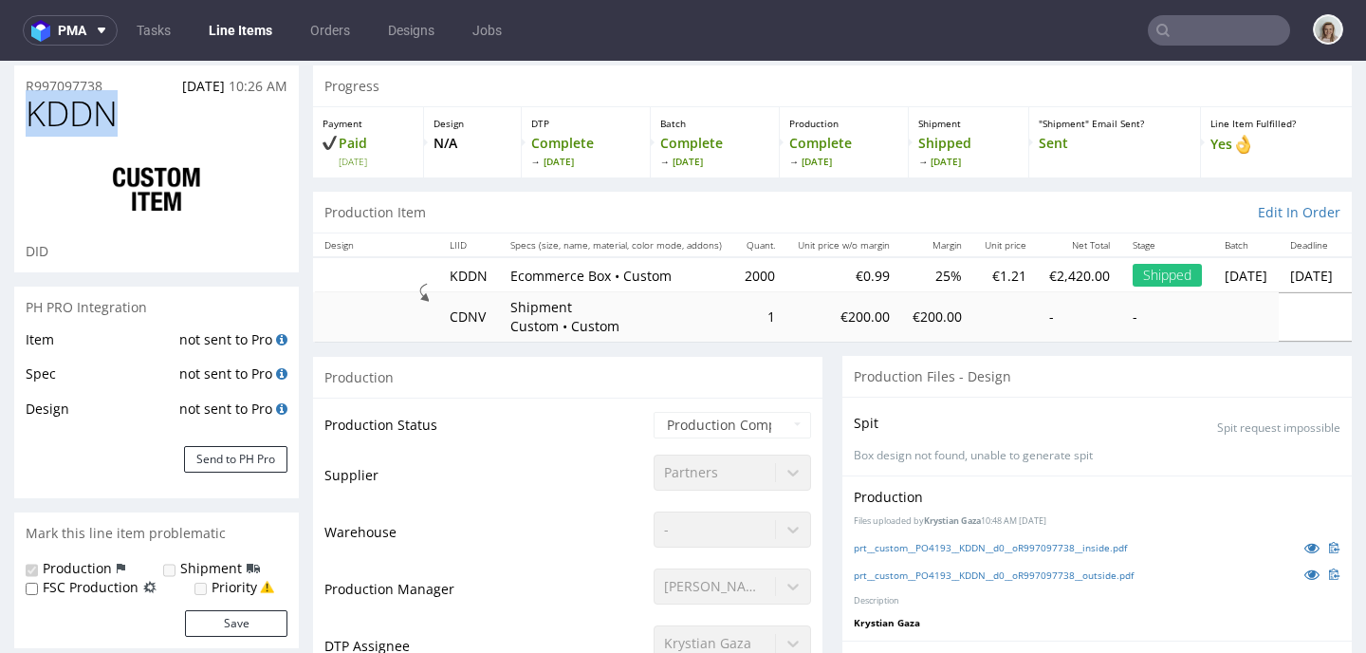
scroll to position [88, 0]
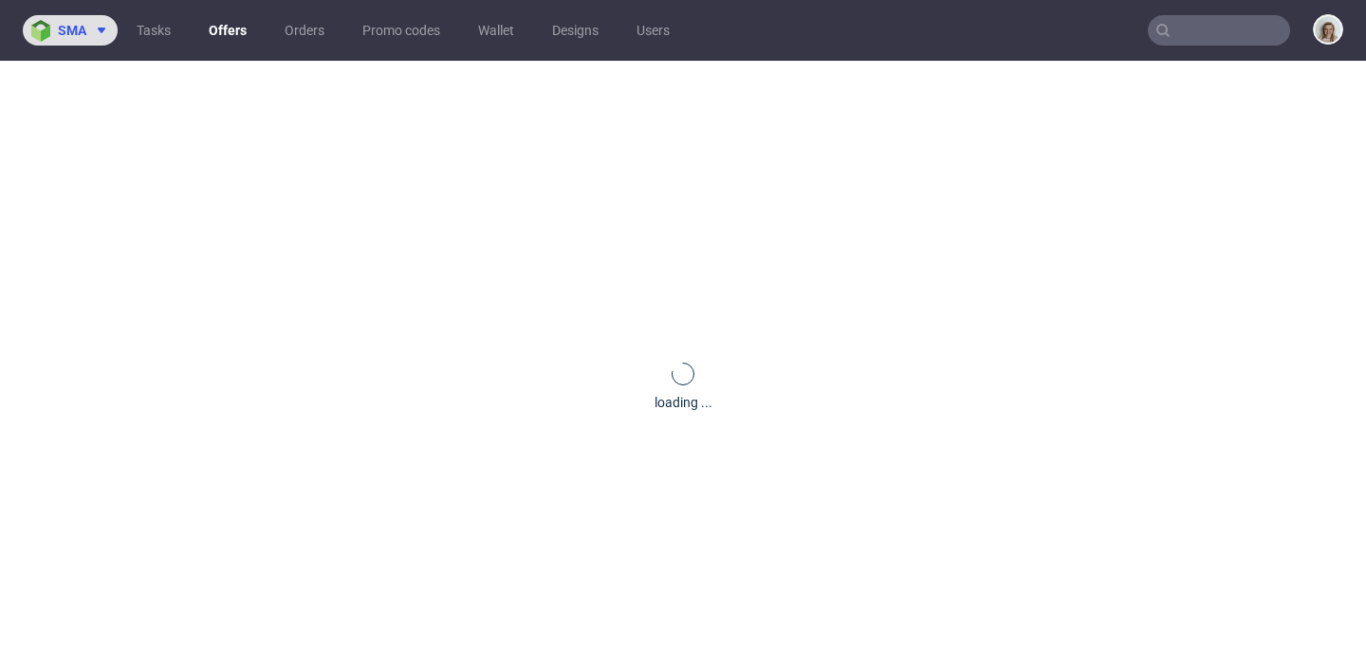
click at [41, 38] on img at bounding box center [44, 31] width 27 height 22
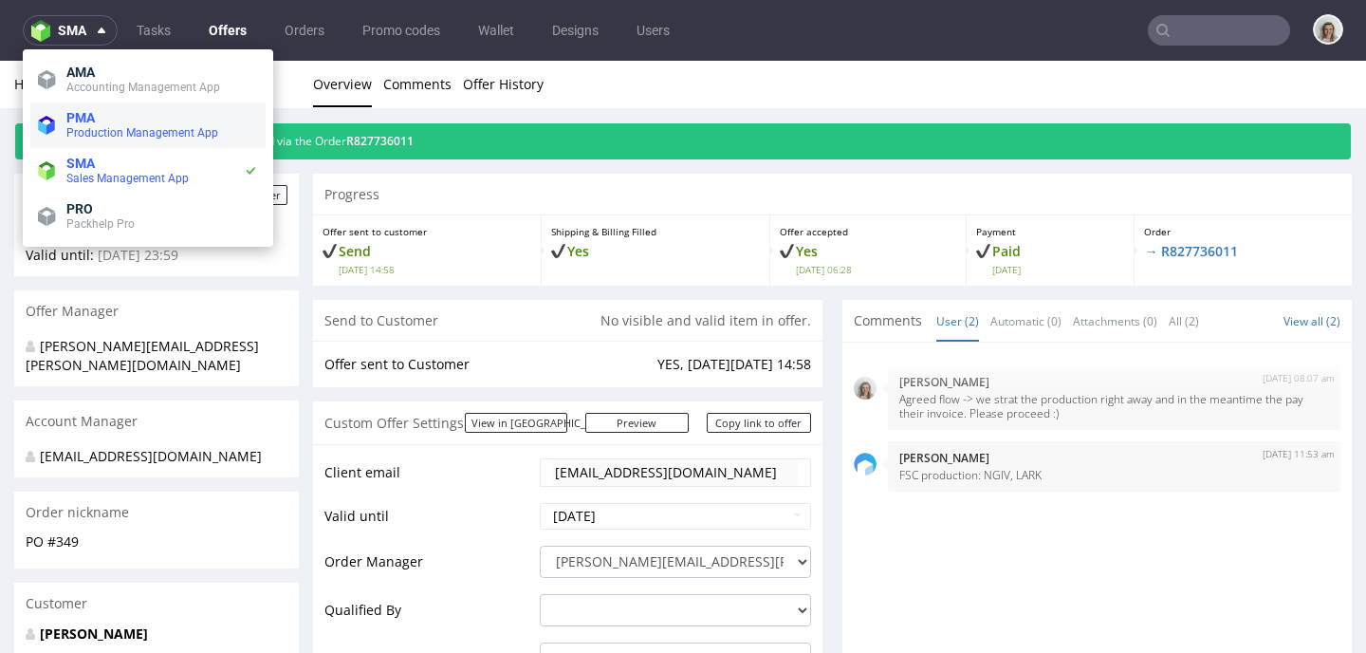
click at [52, 106] on li "PMA Production Management App" at bounding box center [147, 125] width 235 height 46
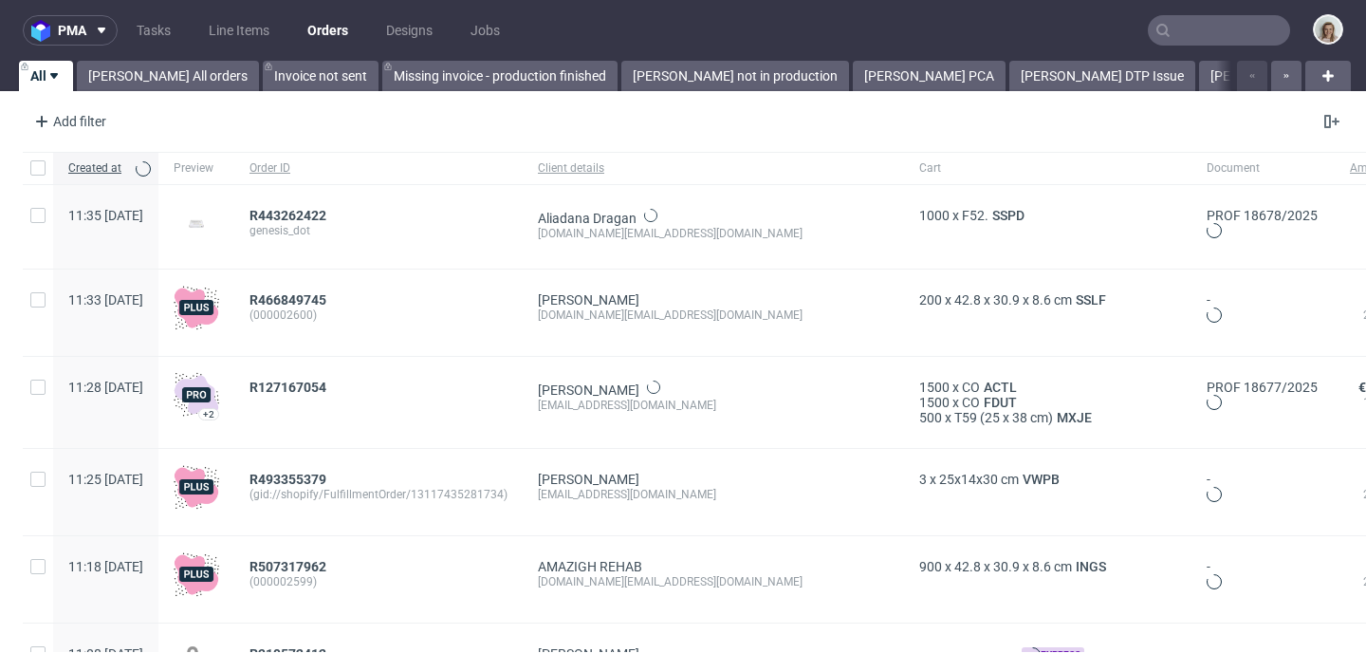
click at [1167, 38] on input "text" at bounding box center [1219, 30] width 142 height 30
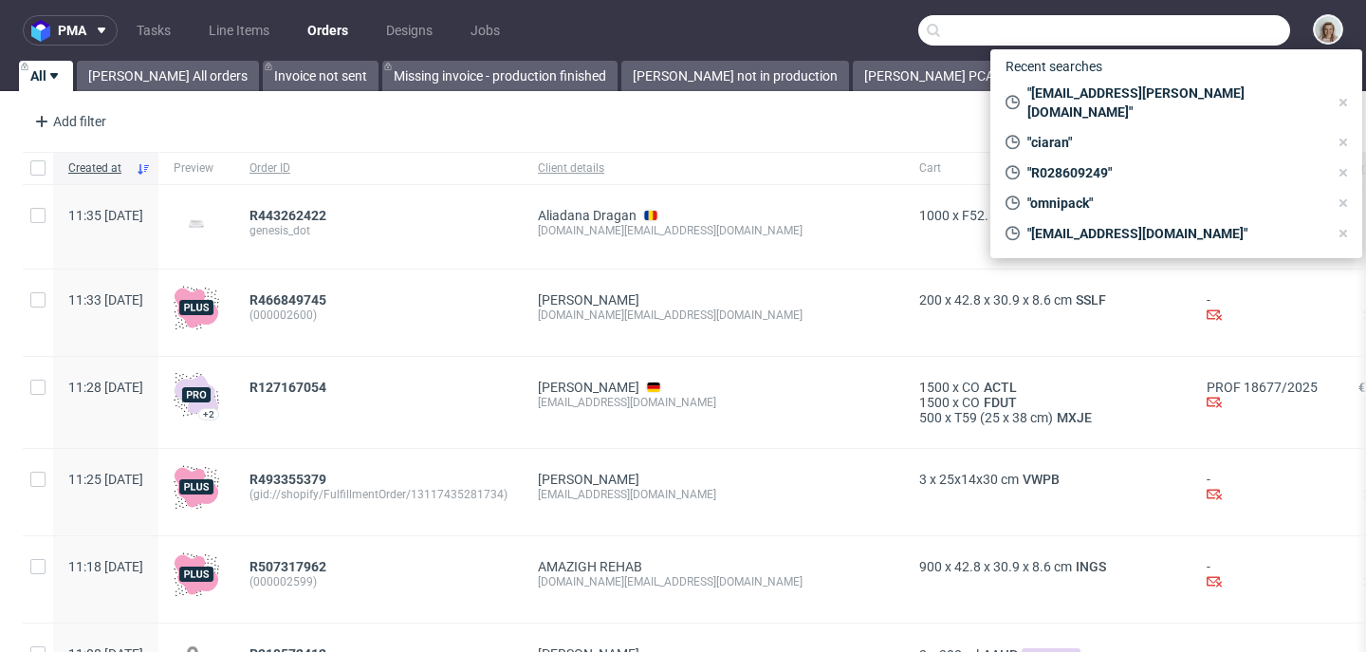
paste input "FIYT,"
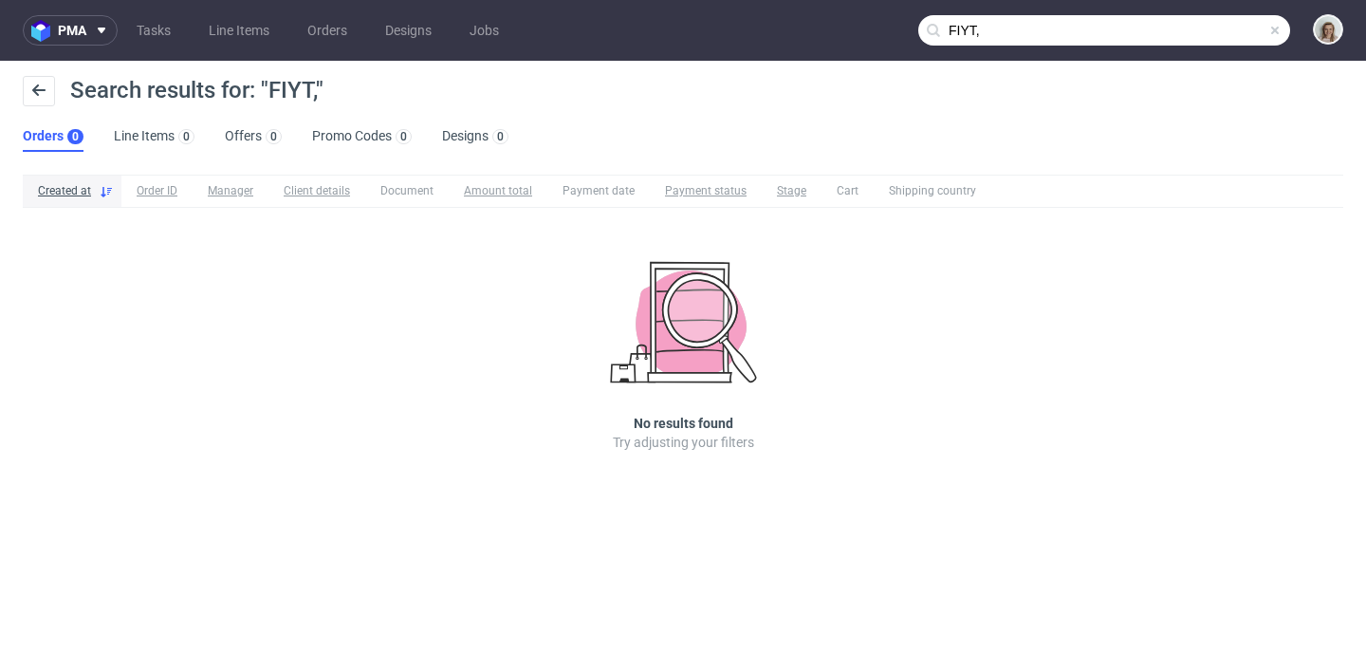
click at [1225, 29] on input "FIYT," at bounding box center [1104, 30] width 372 height 30
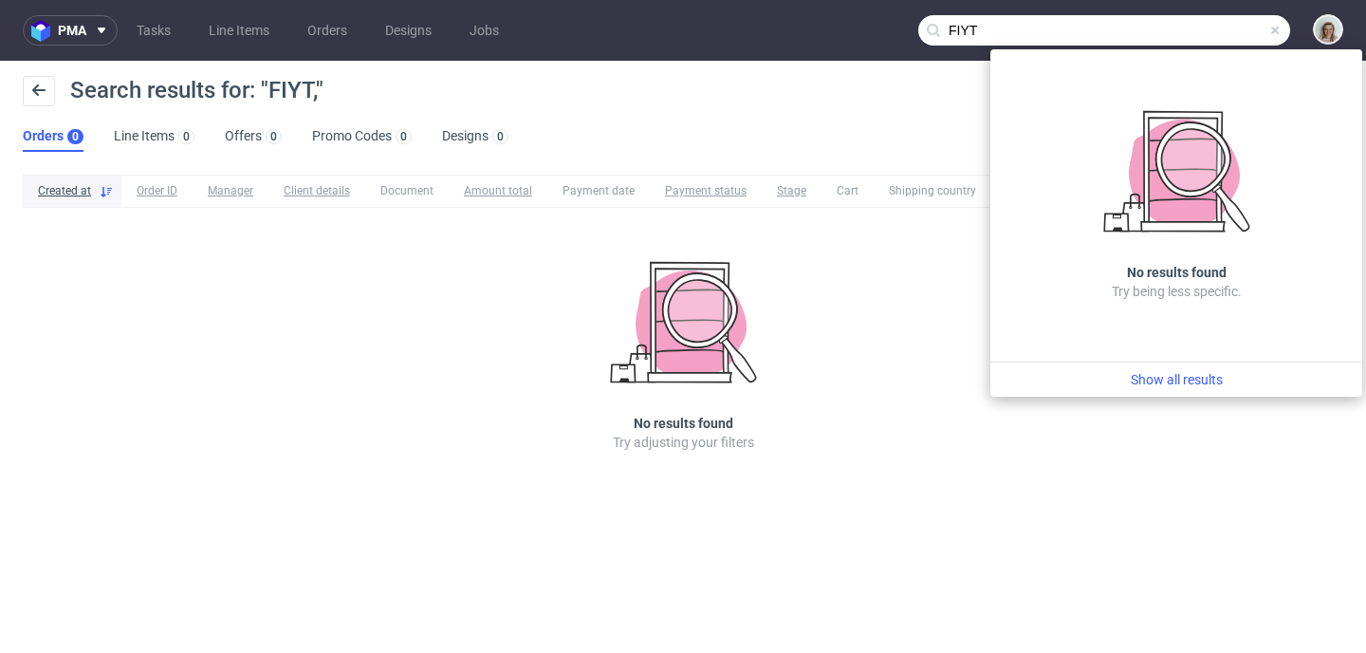
type input "FIYT"
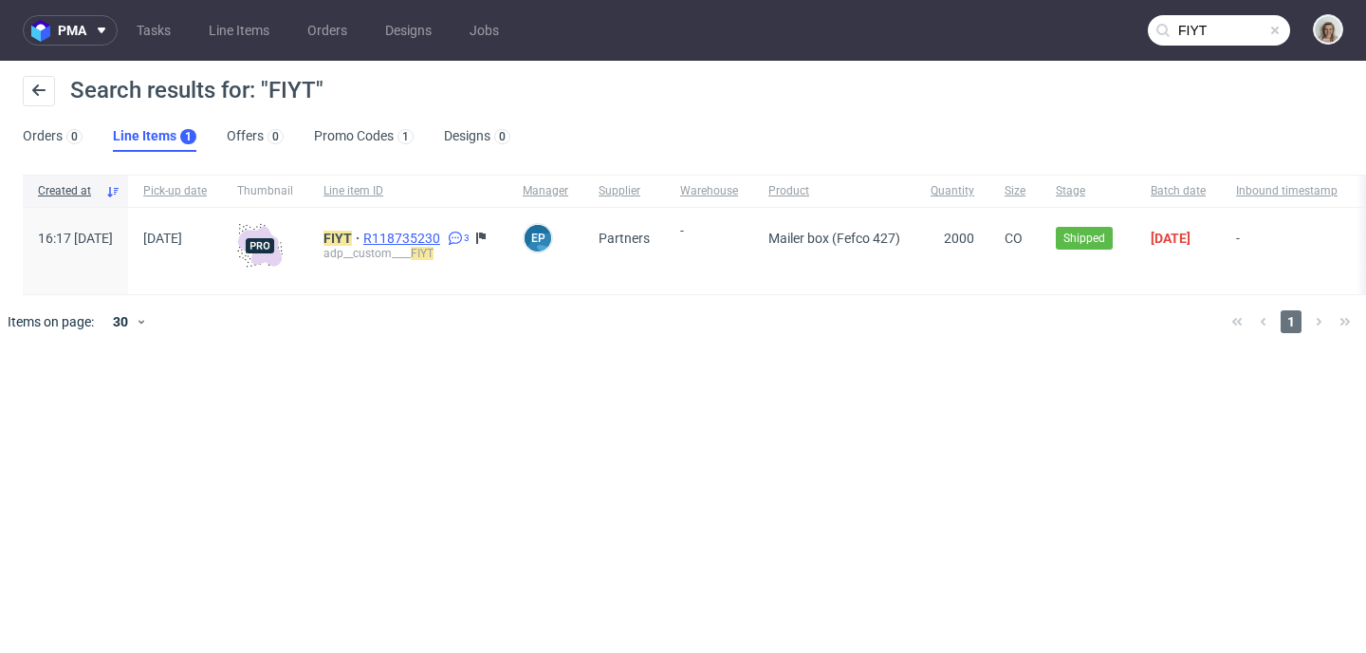
click at [444, 233] on span "R118735230" at bounding box center [403, 237] width 81 height 15
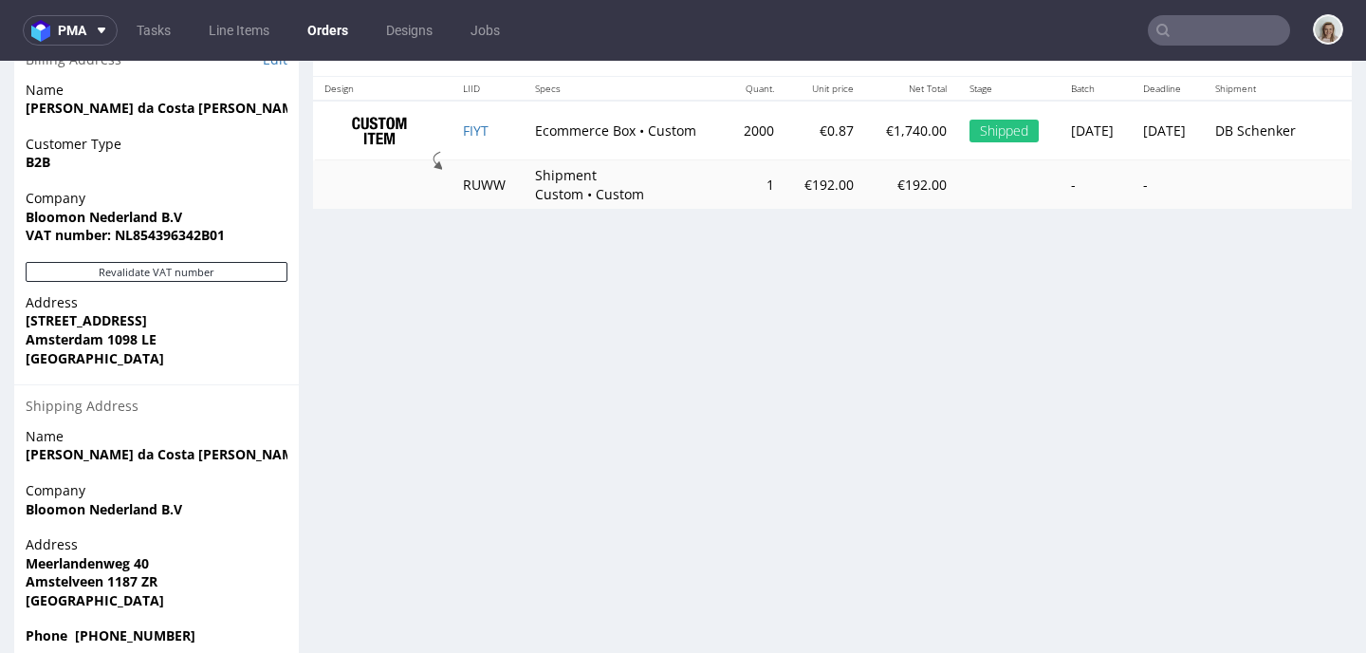
scroll to position [5, 0]
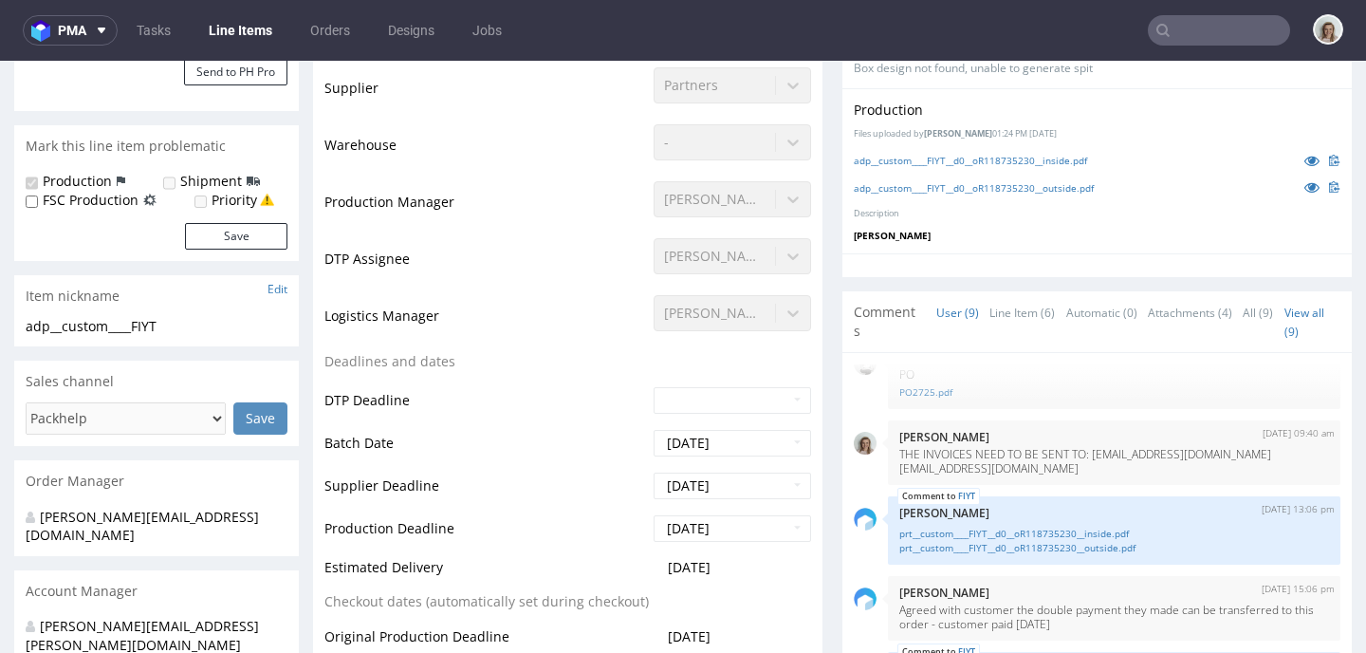
scroll to position [569, 0]
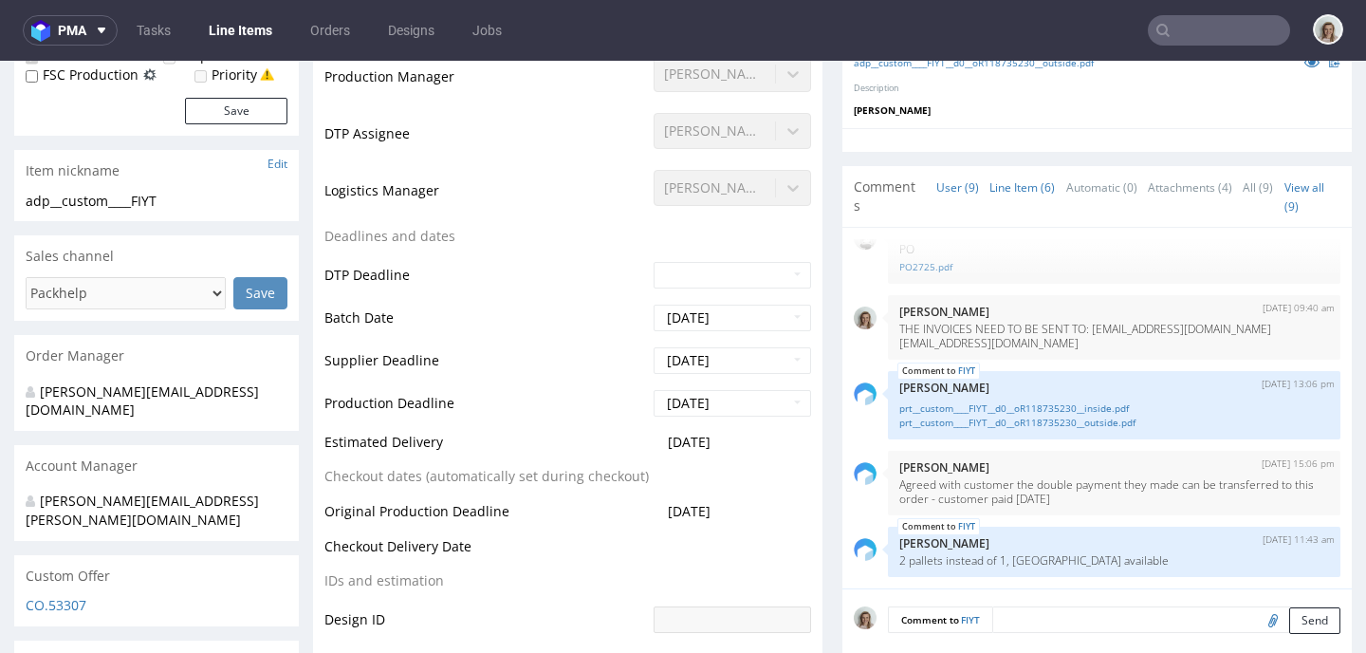
click at [1010, 181] on link "Line Item (6)" at bounding box center [1021, 187] width 65 height 41
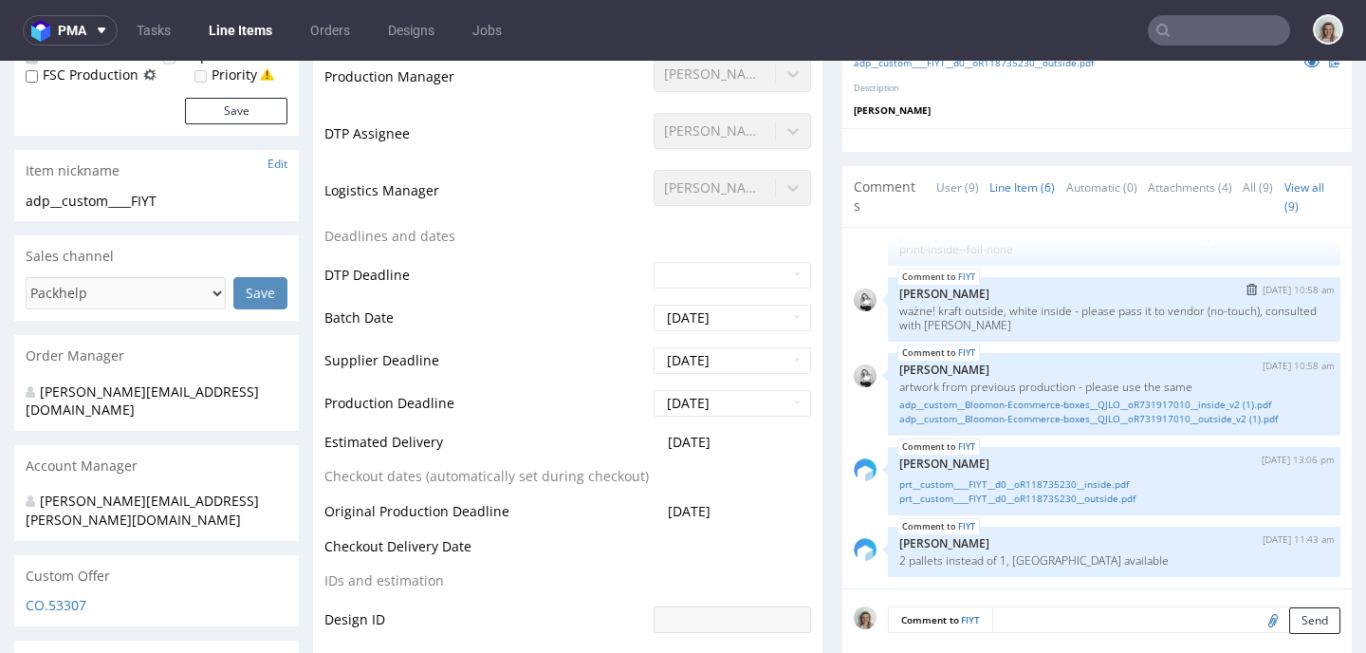
scroll to position [0, 0]
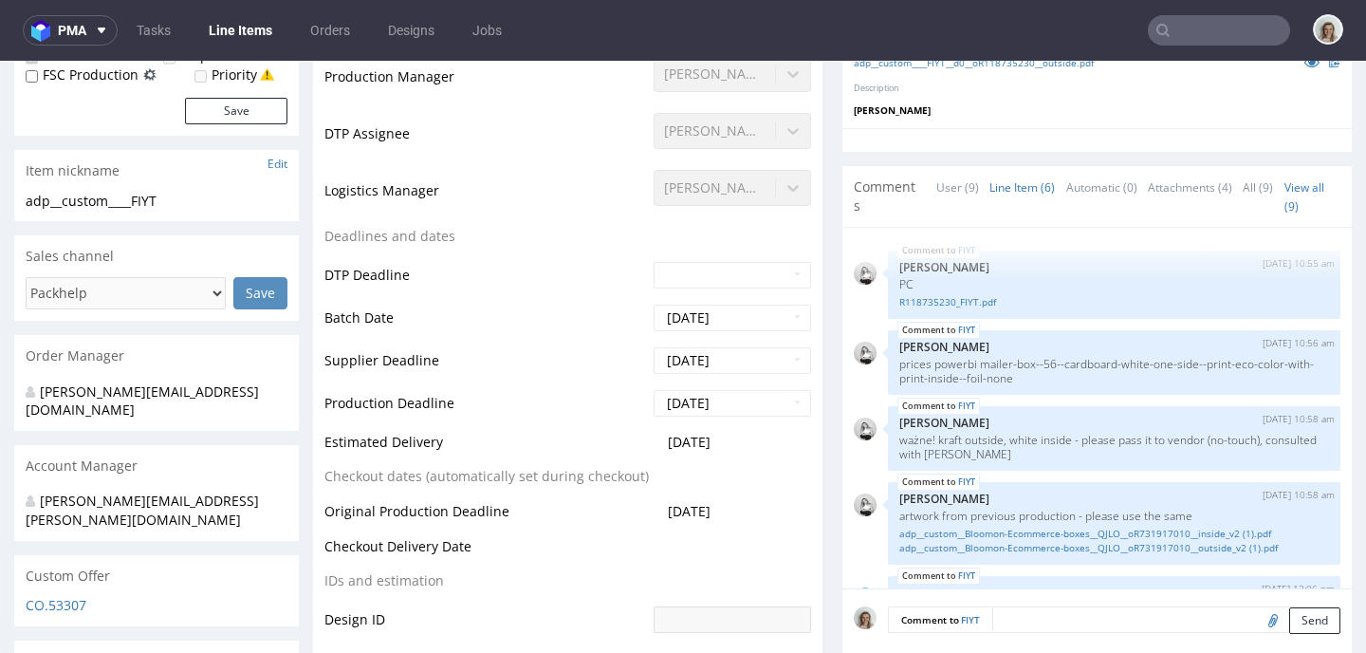
click at [1194, 48] on nav "pma Tasks Line Items Orders Designs Jobs" at bounding box center [683, 30] width 1366 height 61
click at [1192, 41] on input "text" at bounding box center [1219, 30] width 142 height 30
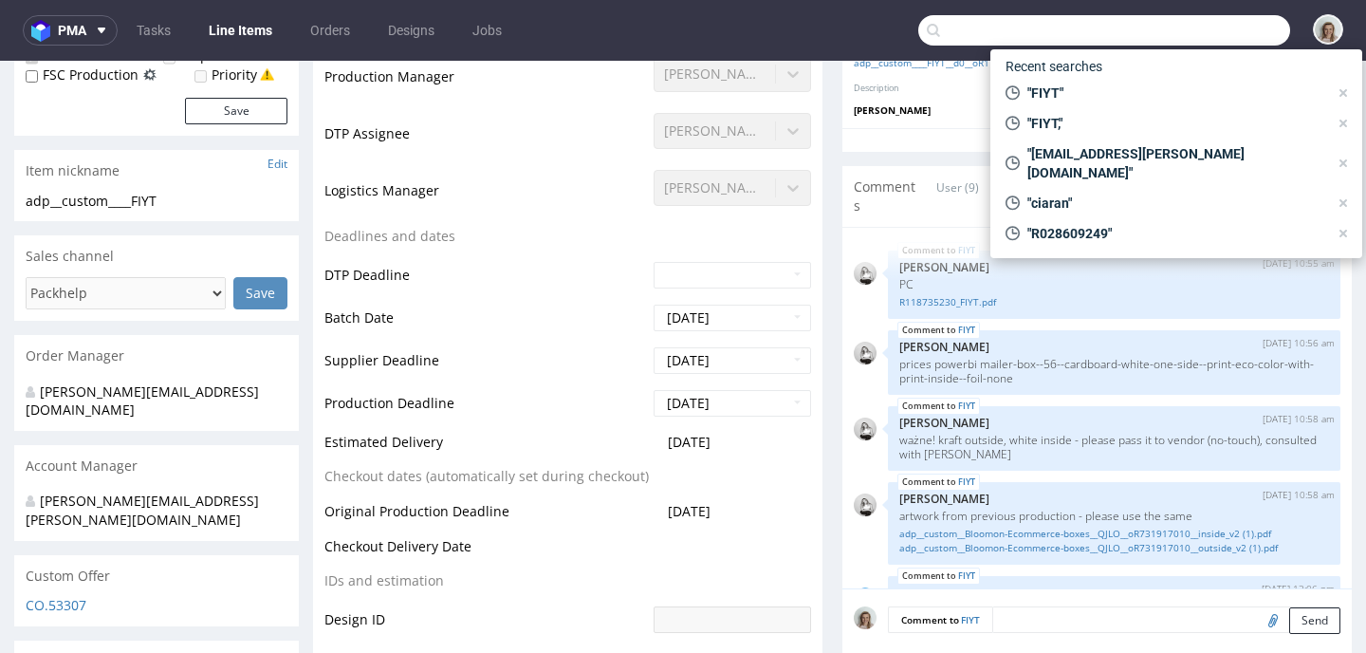
paste input "R414017148"
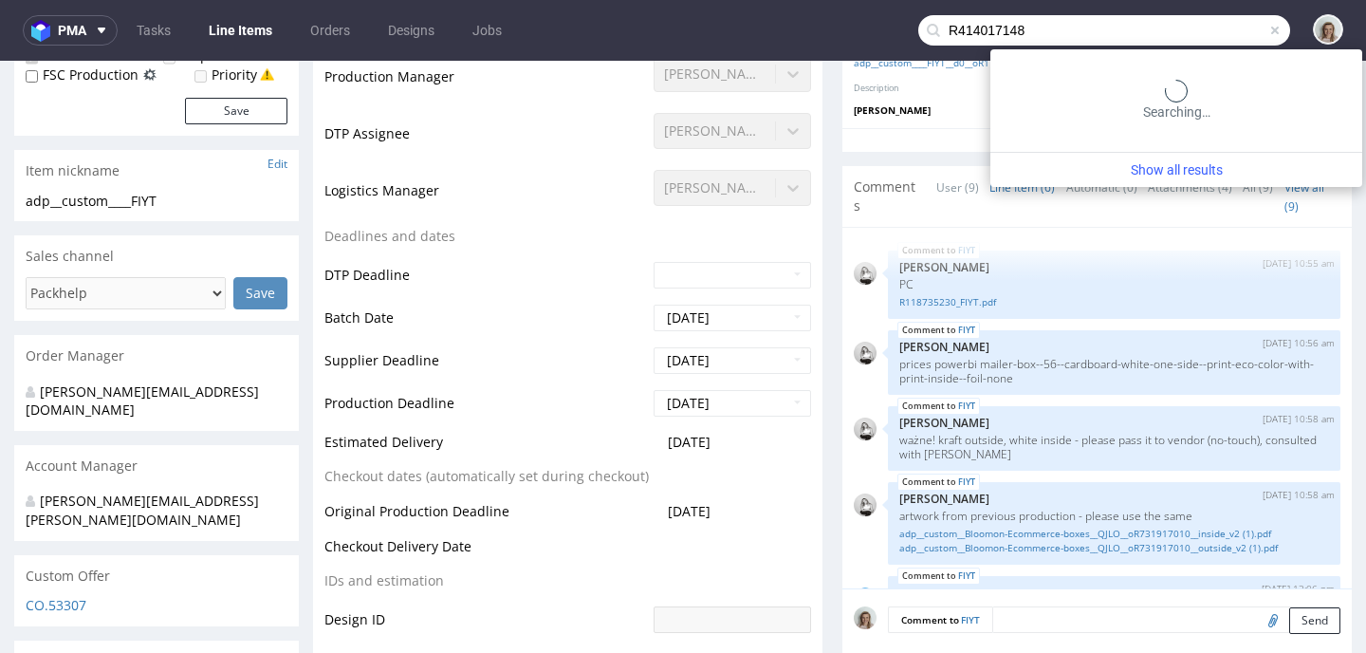
type input "R414017148"
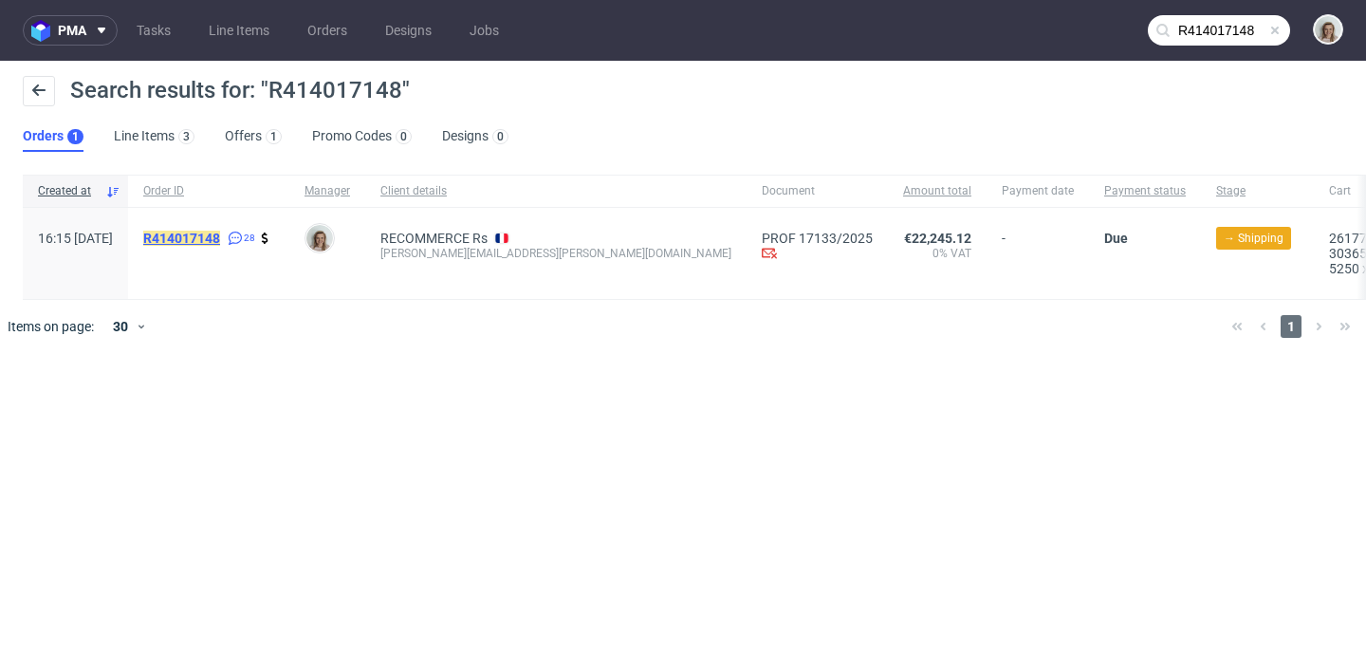
click at [220, 240] on mark "R414017148" at bounding box center [181, 237] width 77 height 15
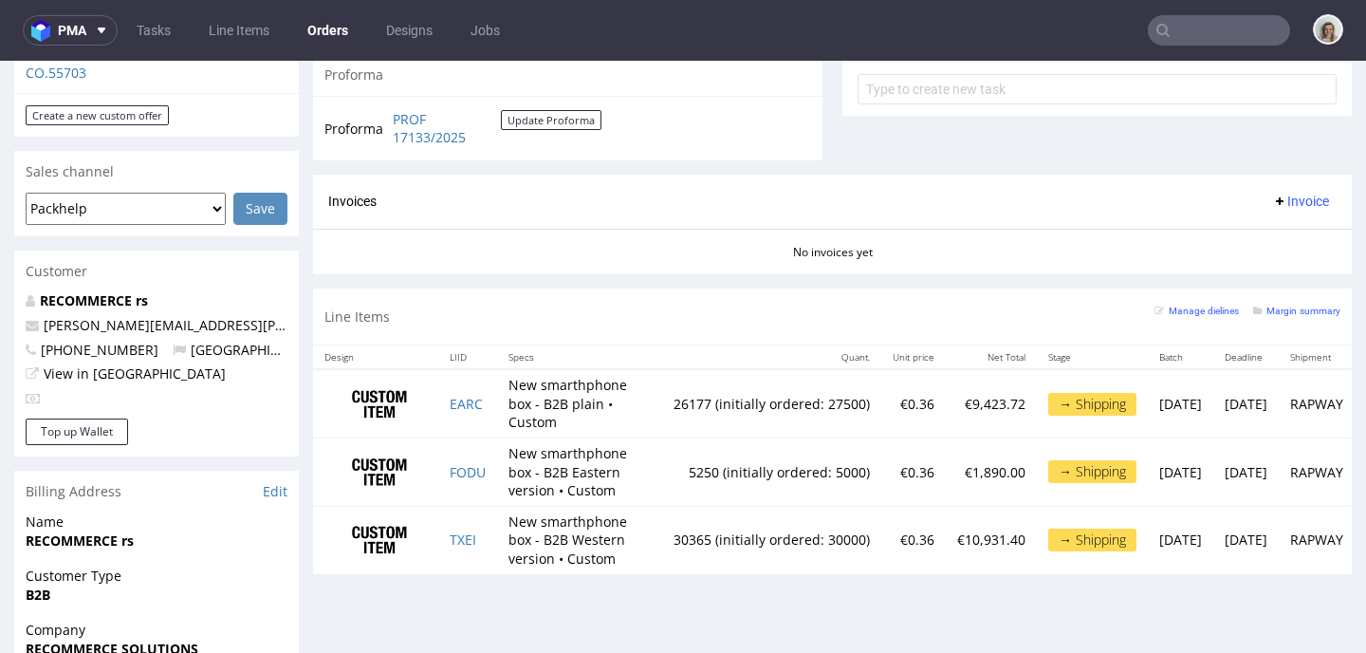
scroll to position [736, 0]
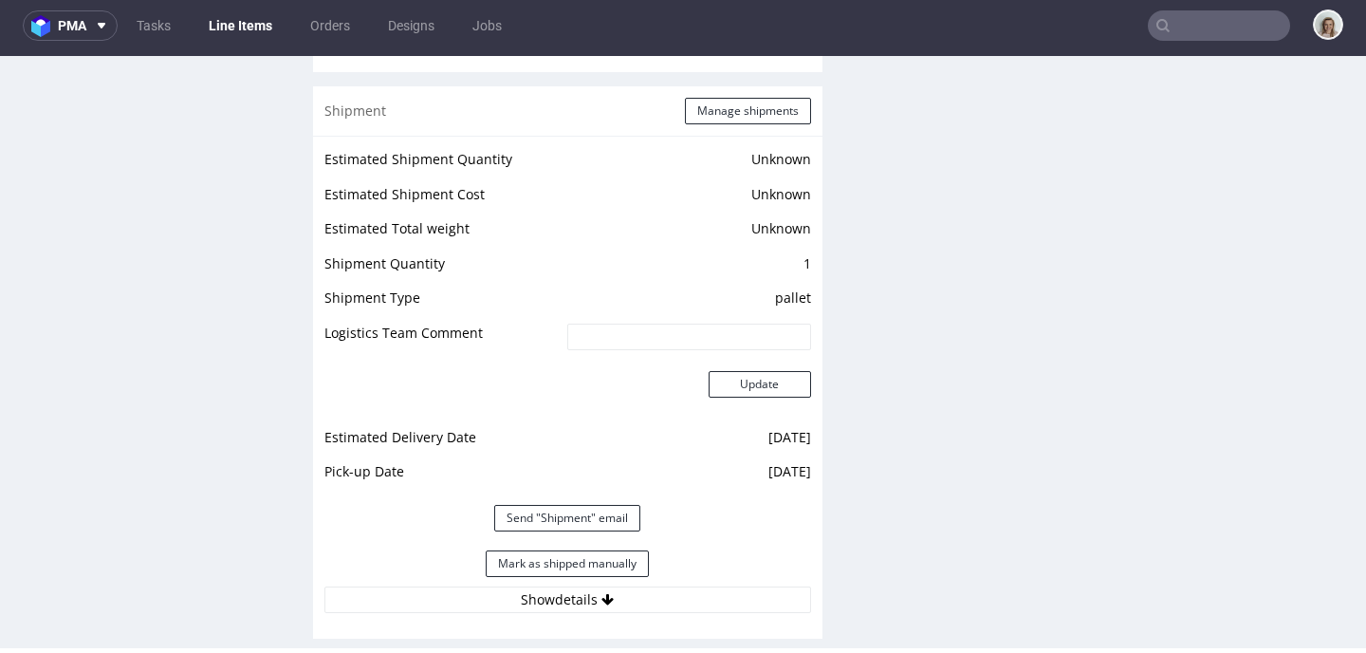
scroll to position [2367, 0]
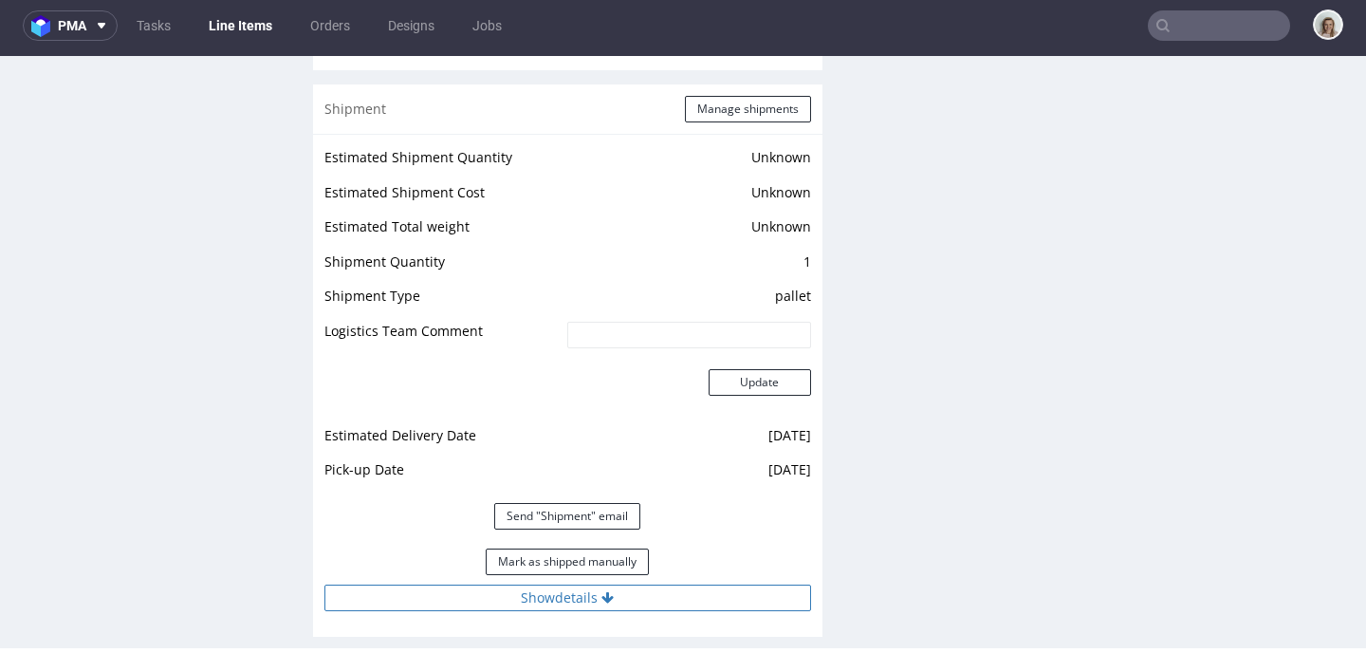
click at [448, 584] on button "Show details" at bounding box center [567, 597] width 487 height 27
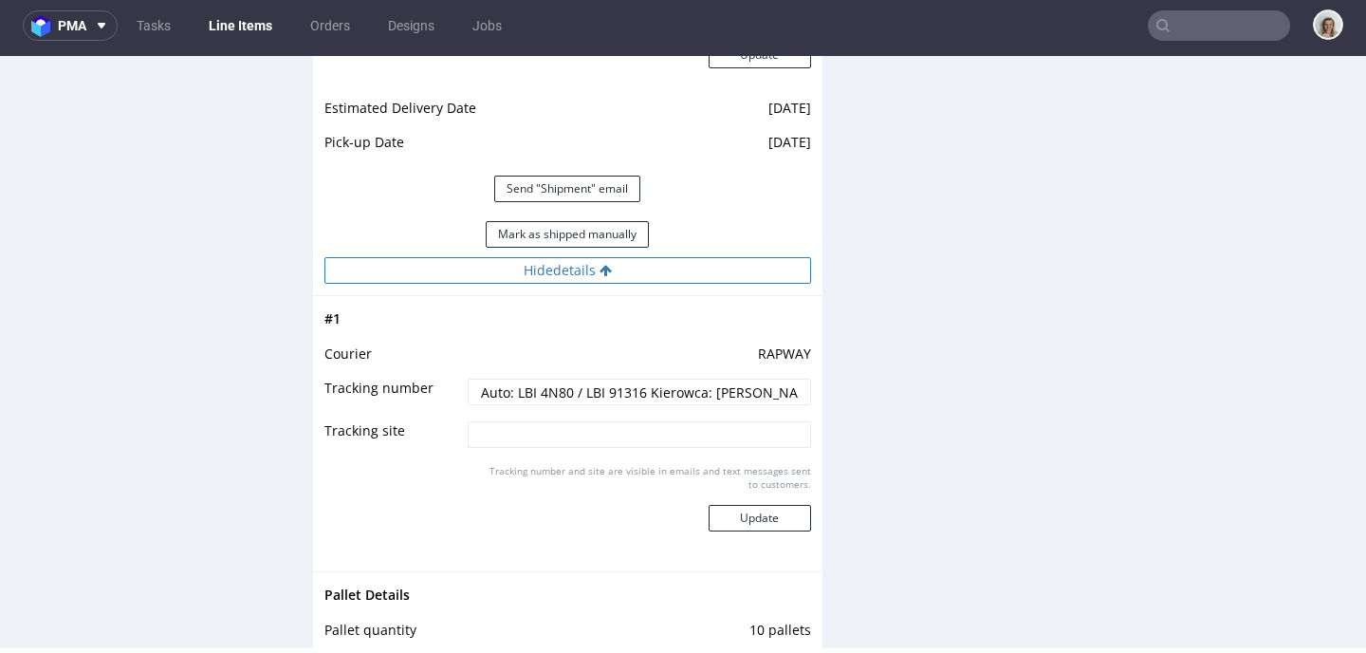
scroll to position [2695, 0]
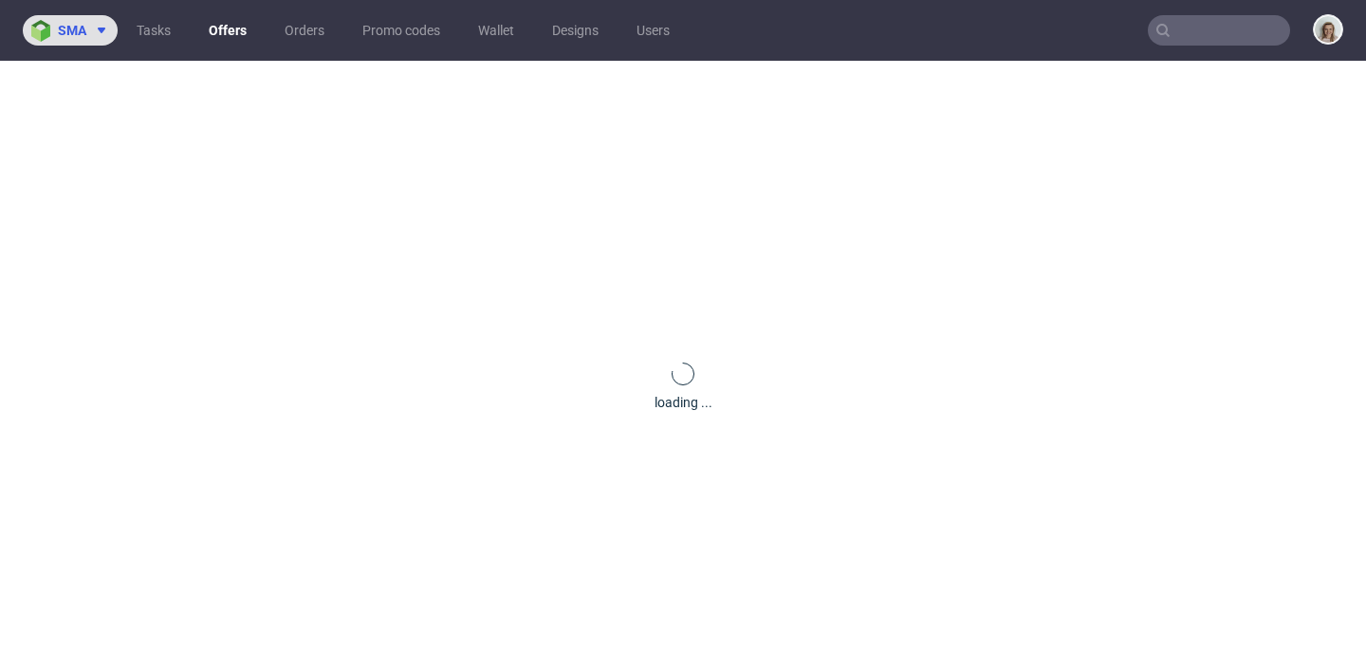
click at [56, 32] on img at bounding box center [44, 31] width 27 height 22
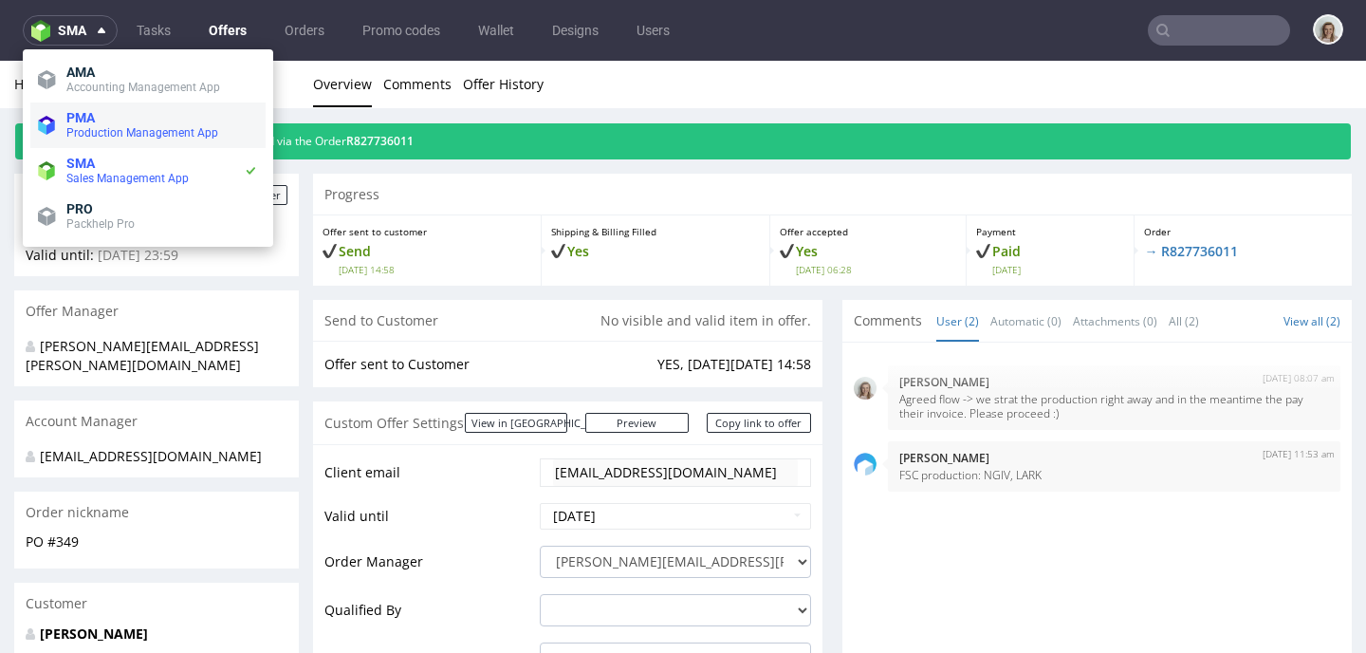
click at [79, 132] on span "Production Management App" at bounding box center [142, 132] width 152 height 13
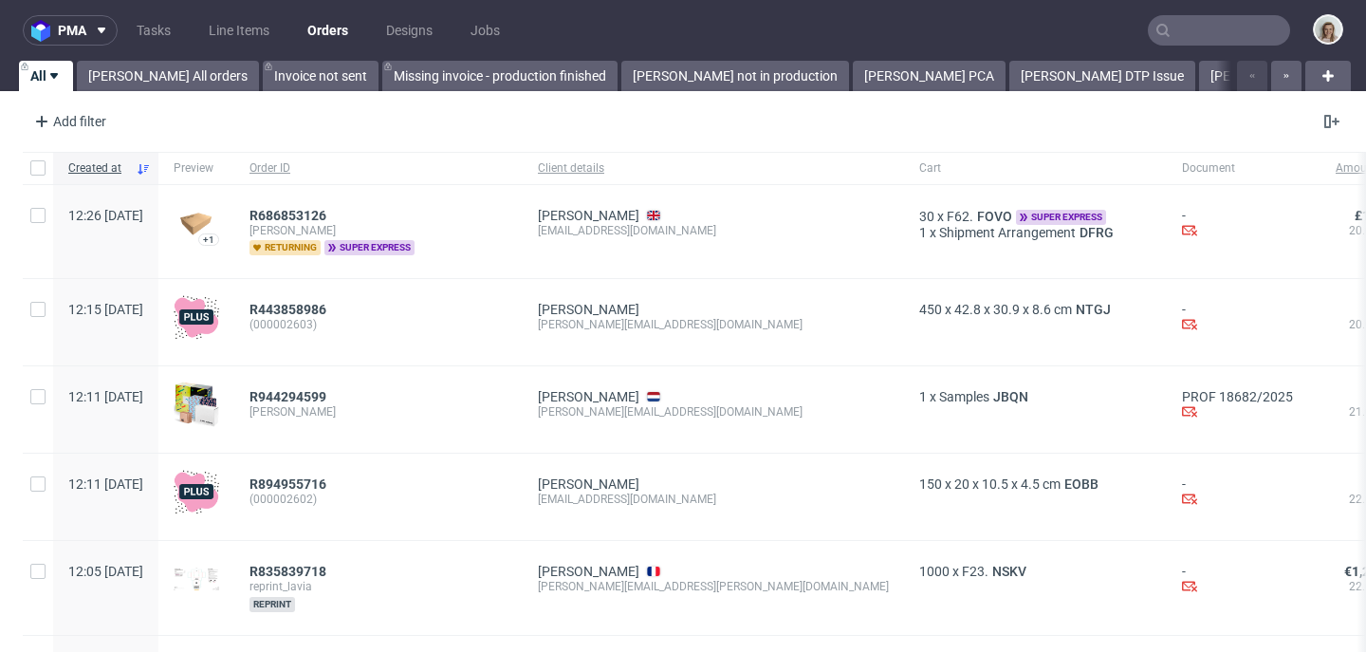
click at [1184, 33] on input "text" at bounding box center [1219, 30] width 142 height 30
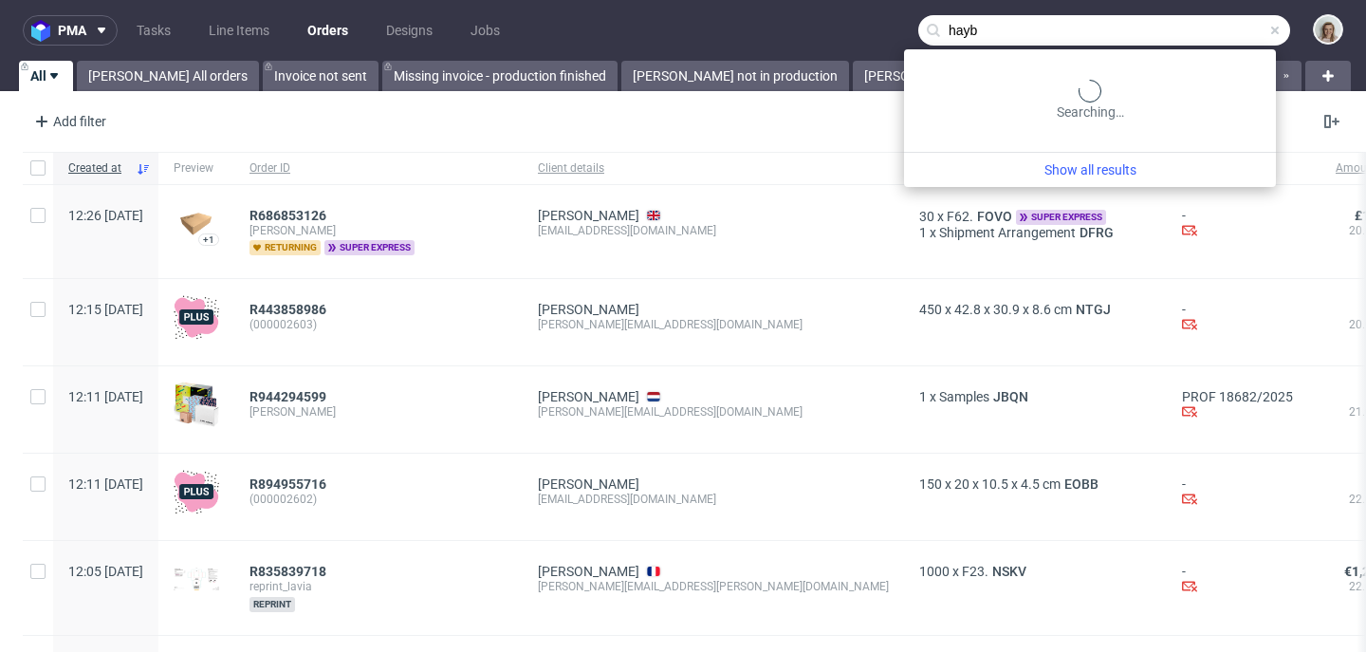
type input "hayb"
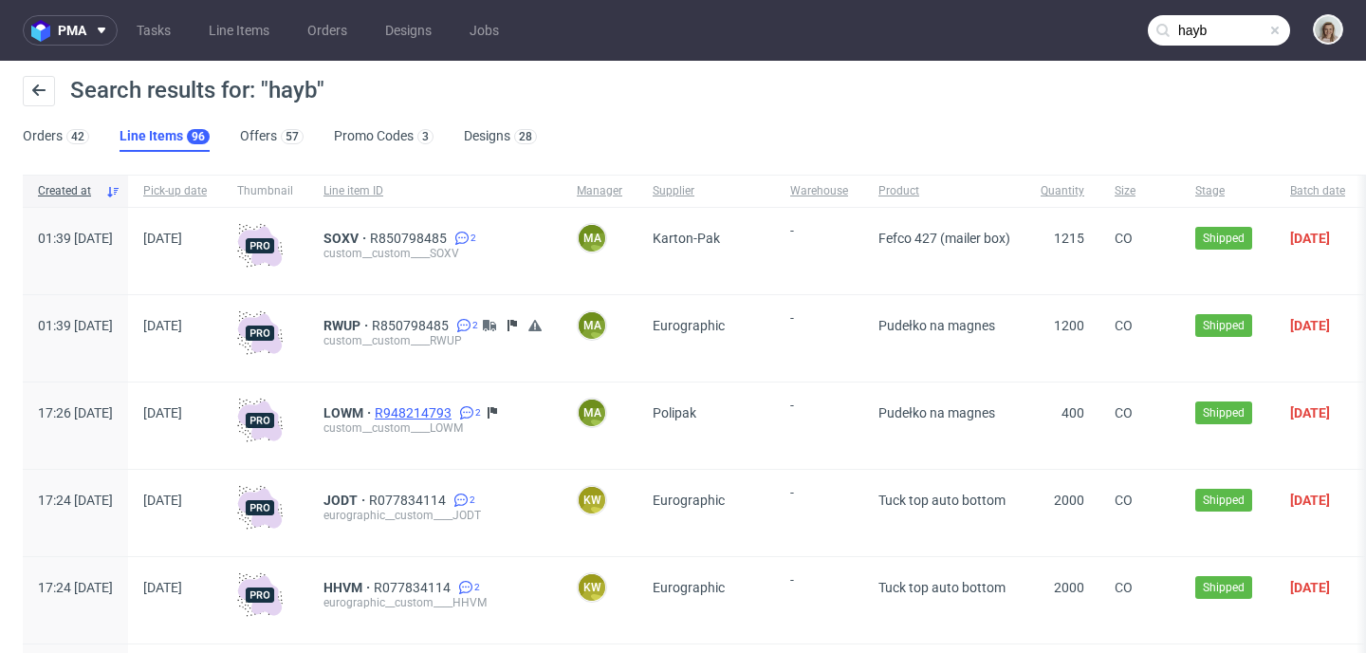
click at [455, 419] on span "R948214793" at bounding box center [415, 412] width 81 height 15
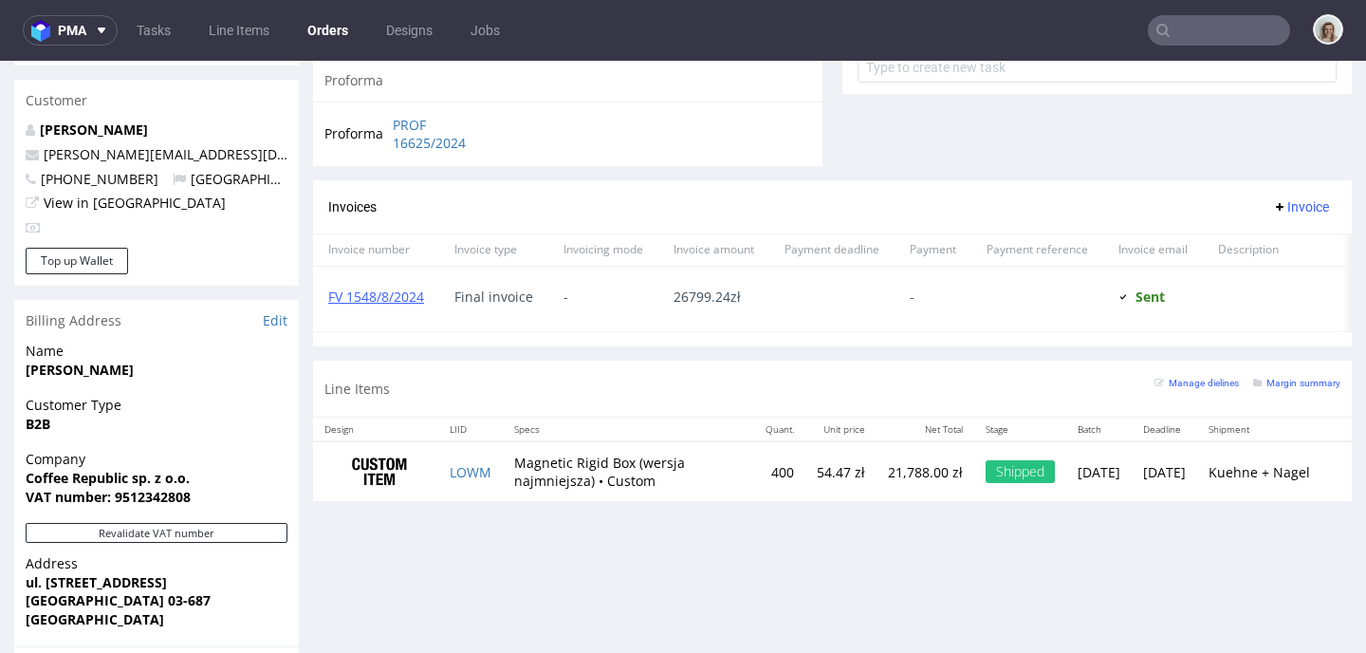
scroll to position [1142, 0]
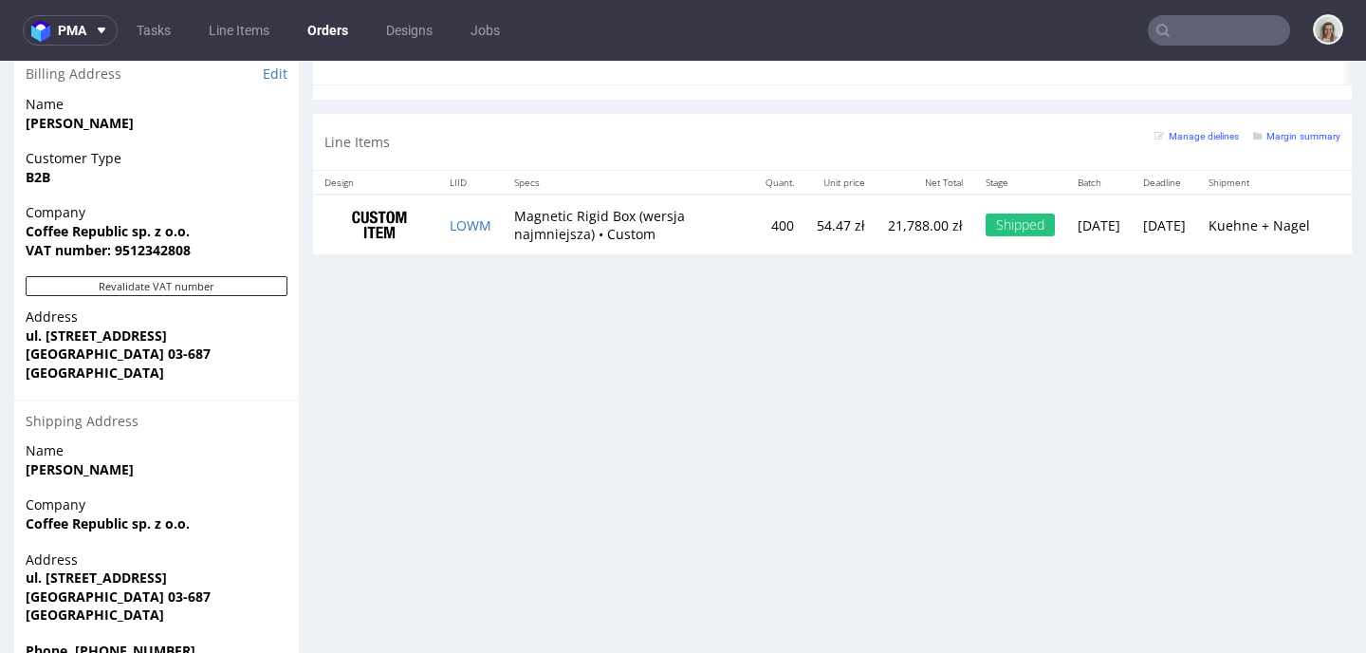
type input "hayb"
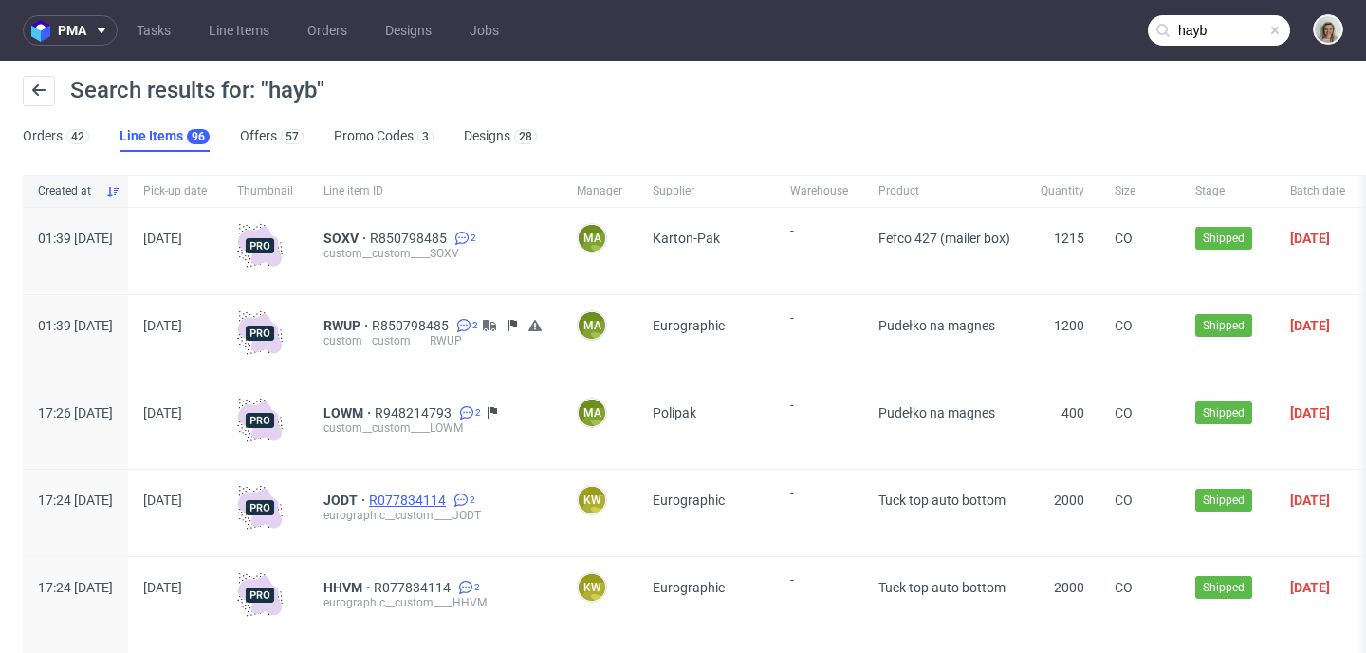
click at [450, 499] on span "R077834114" at bounding box center [409, 499] width 81 height 15
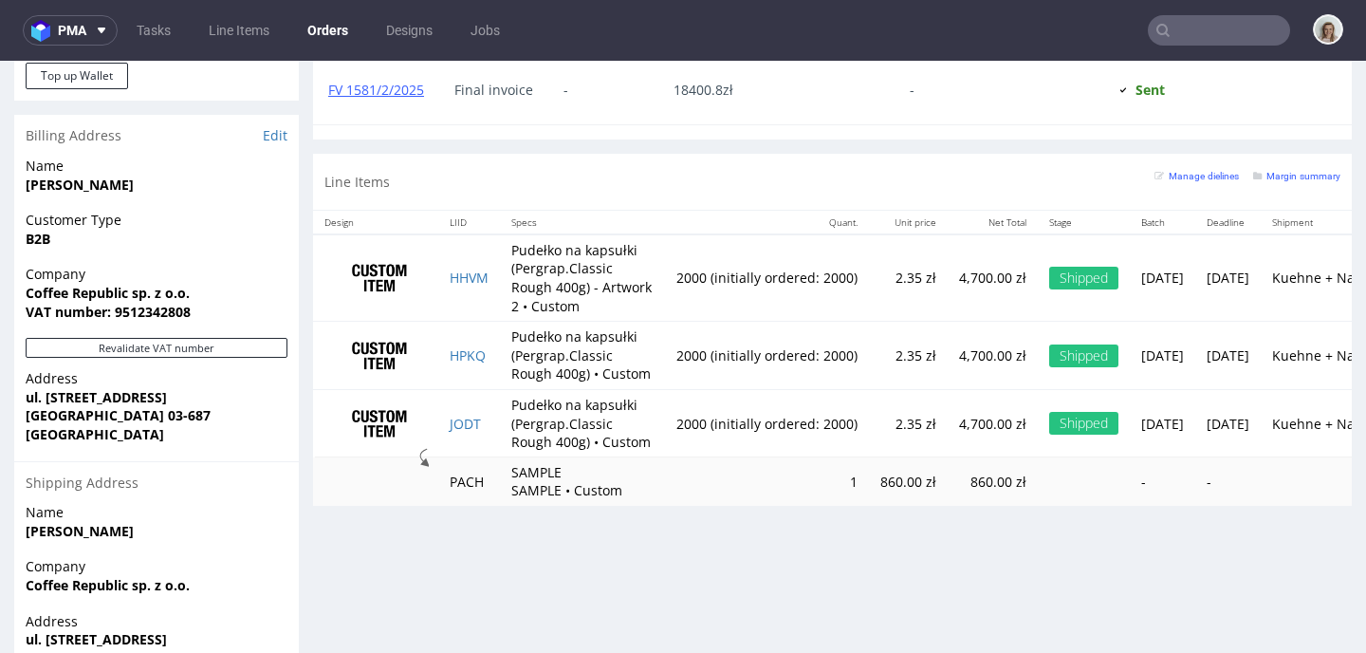
scroll to position [1153, 0]
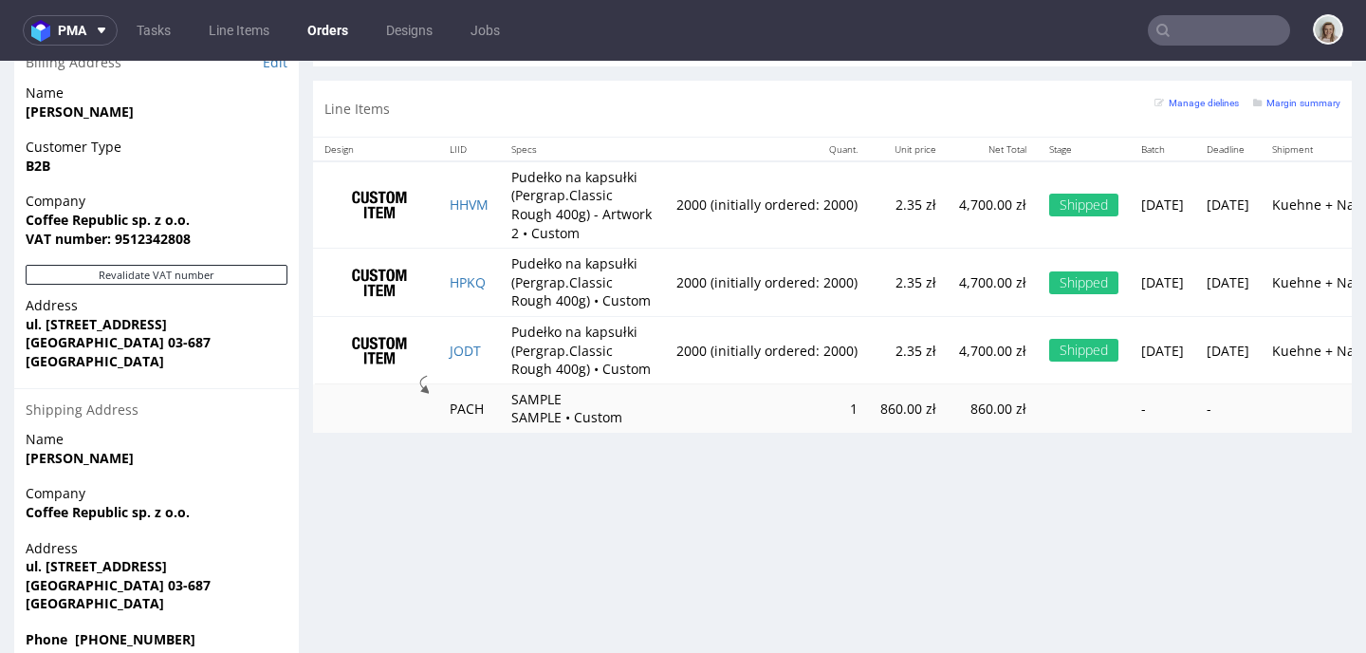
type input "hayb"
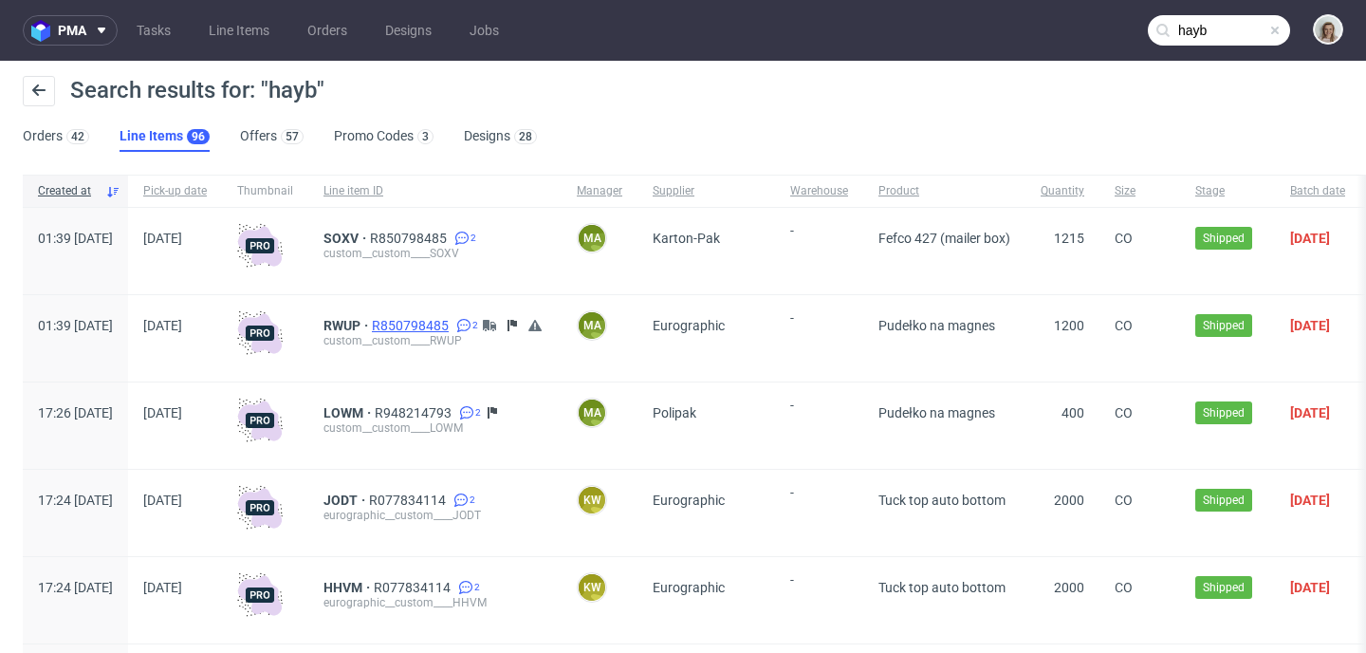
click at [452, 323] on span "R850798485" at bounding box center [412, 325] width 81 height 15
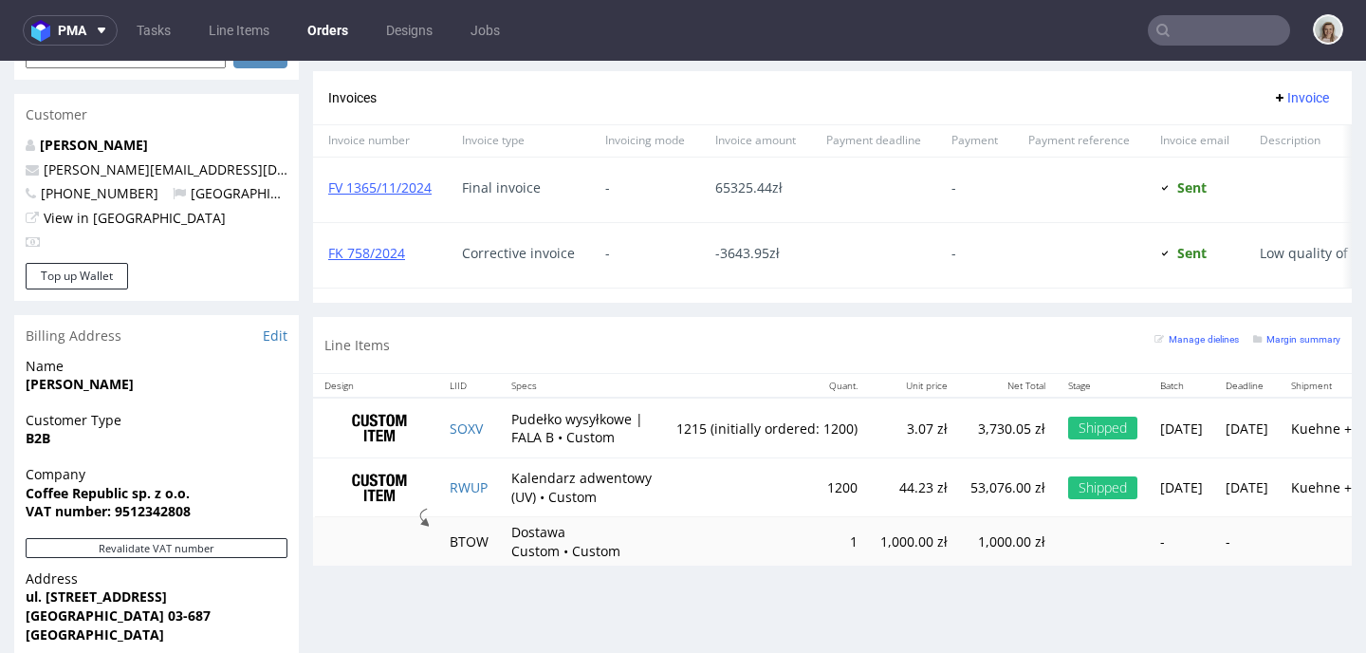
scroll to position [1023, 0]
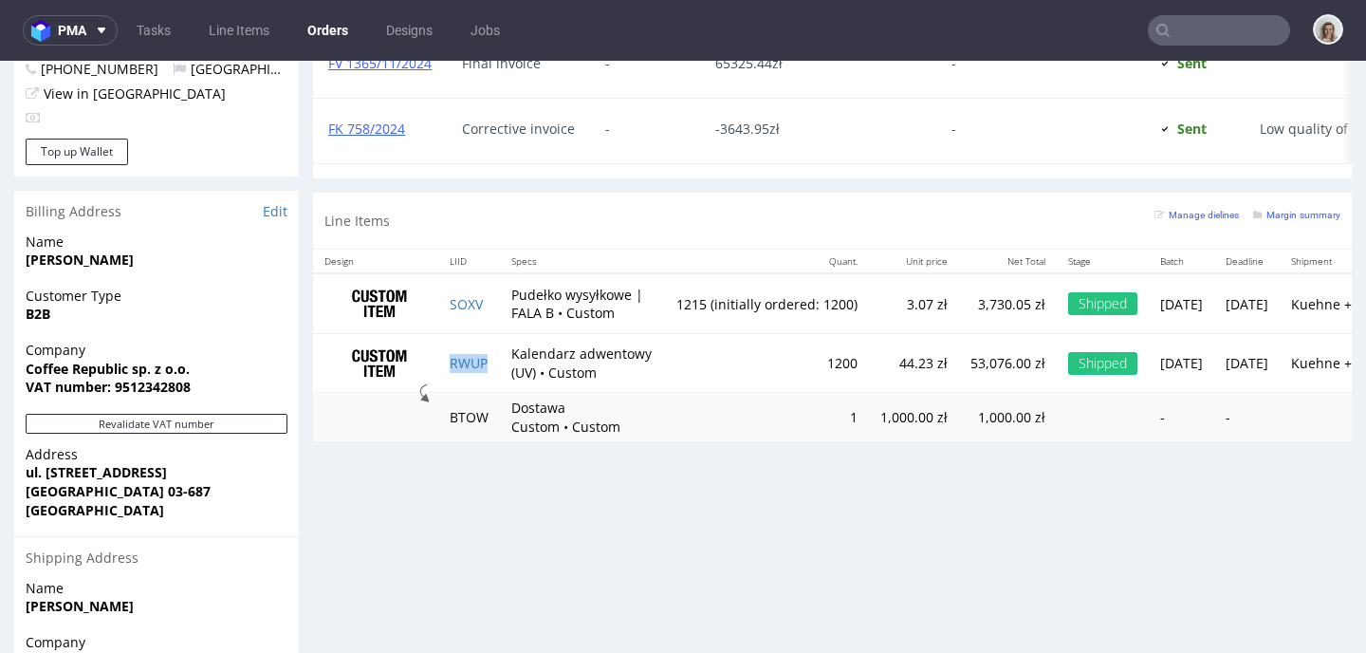
click at [491, 375] on td "RWUP" at bounding box center [469, 363] width 62 height 59
click at [1227, 27] on input "text" at bounding box center [1219, 30] width 142 height 30
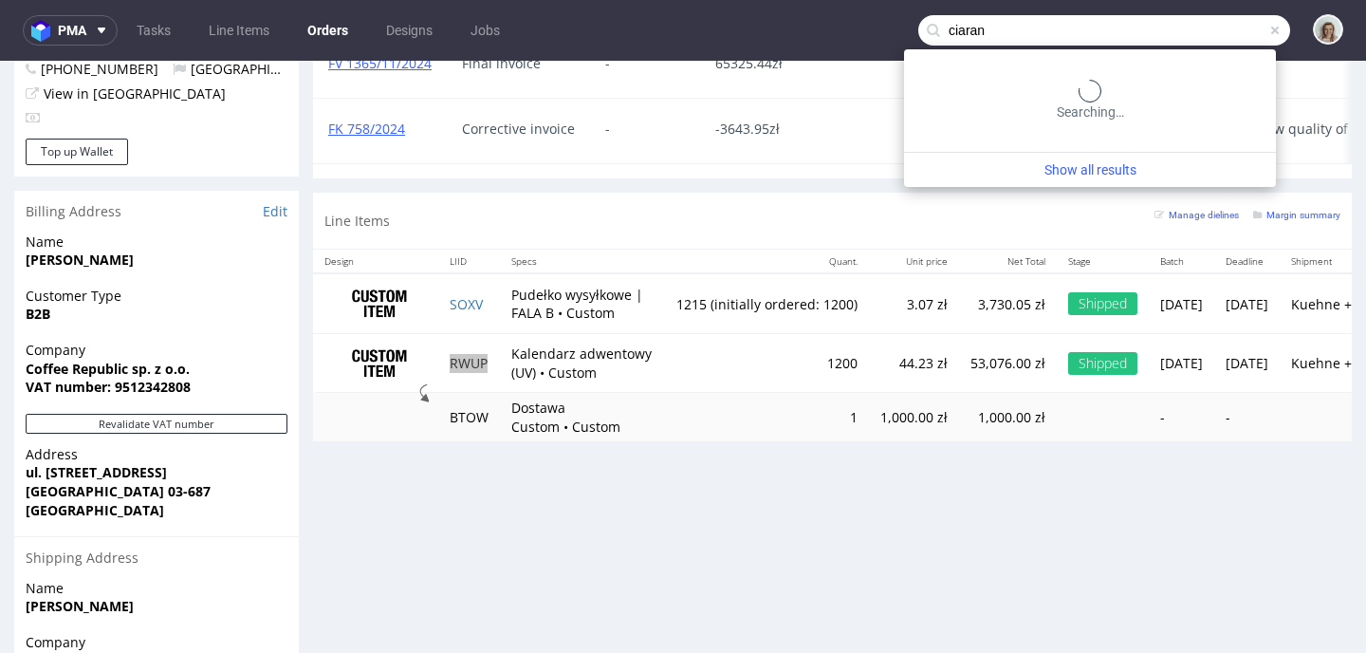
type input "ciaran"
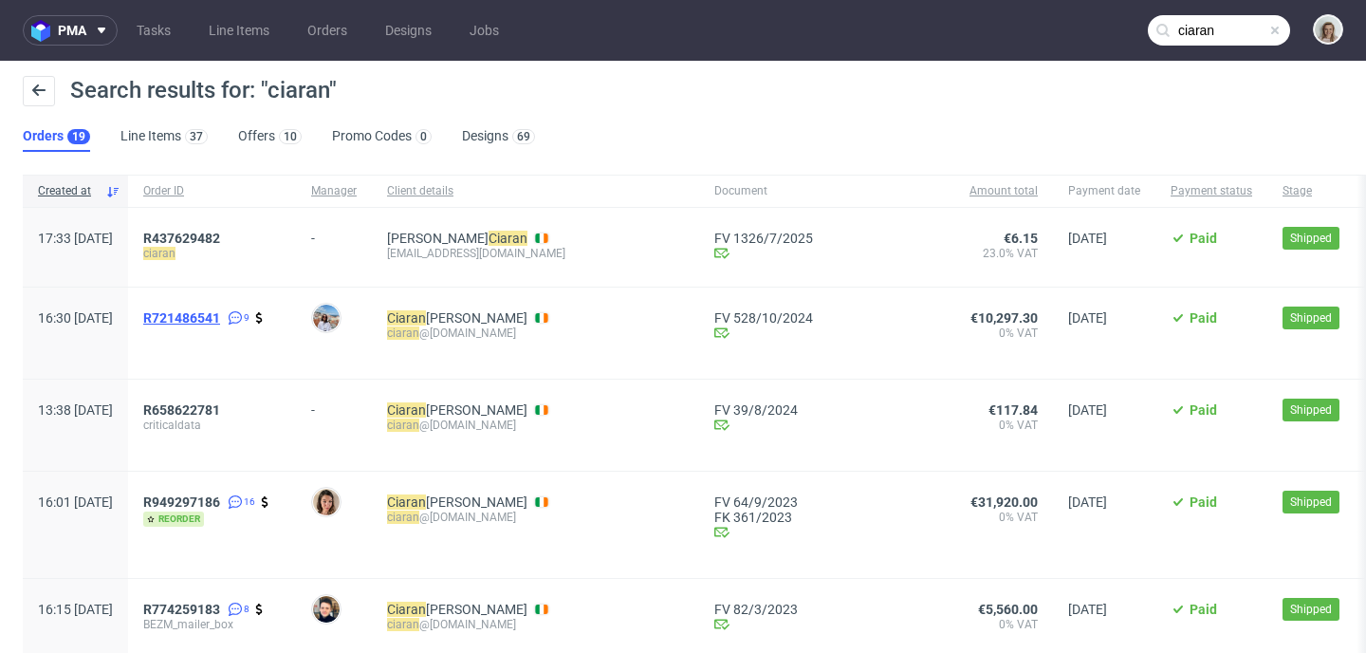
click at [220, 310] on span "R721486541" at bounding box center [181, 317] width 77 height 15
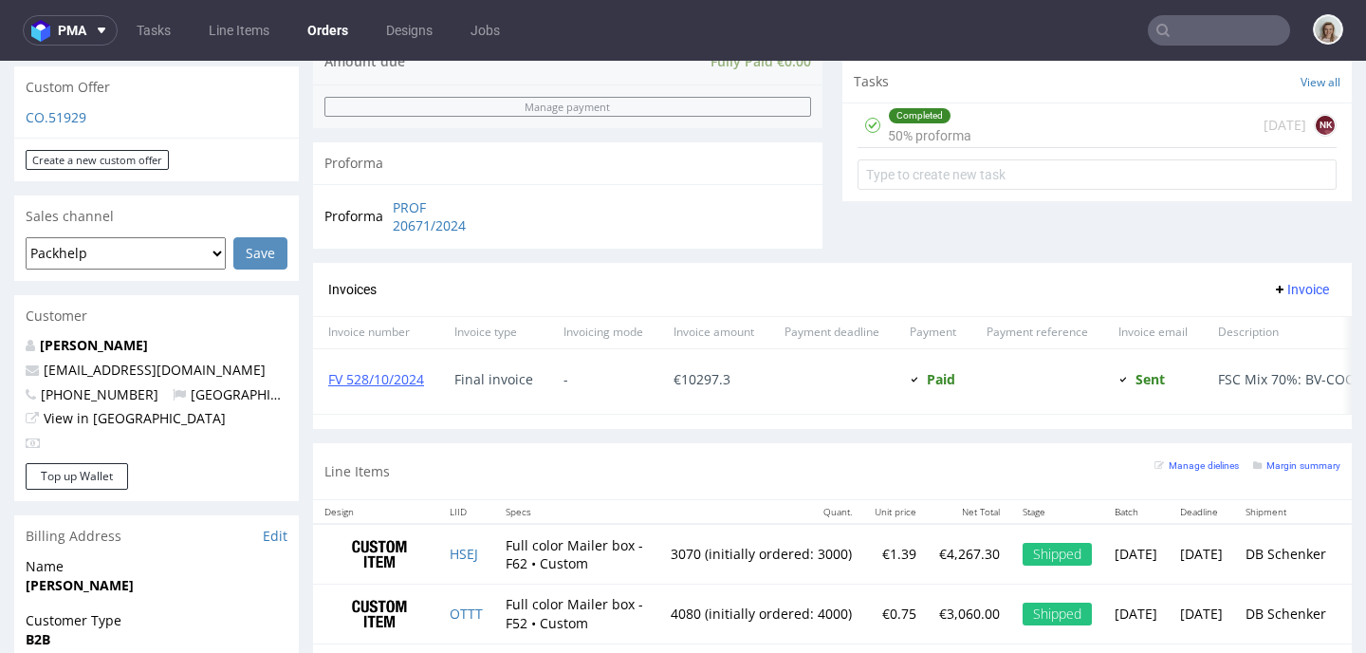
scroll to position [840, 0]
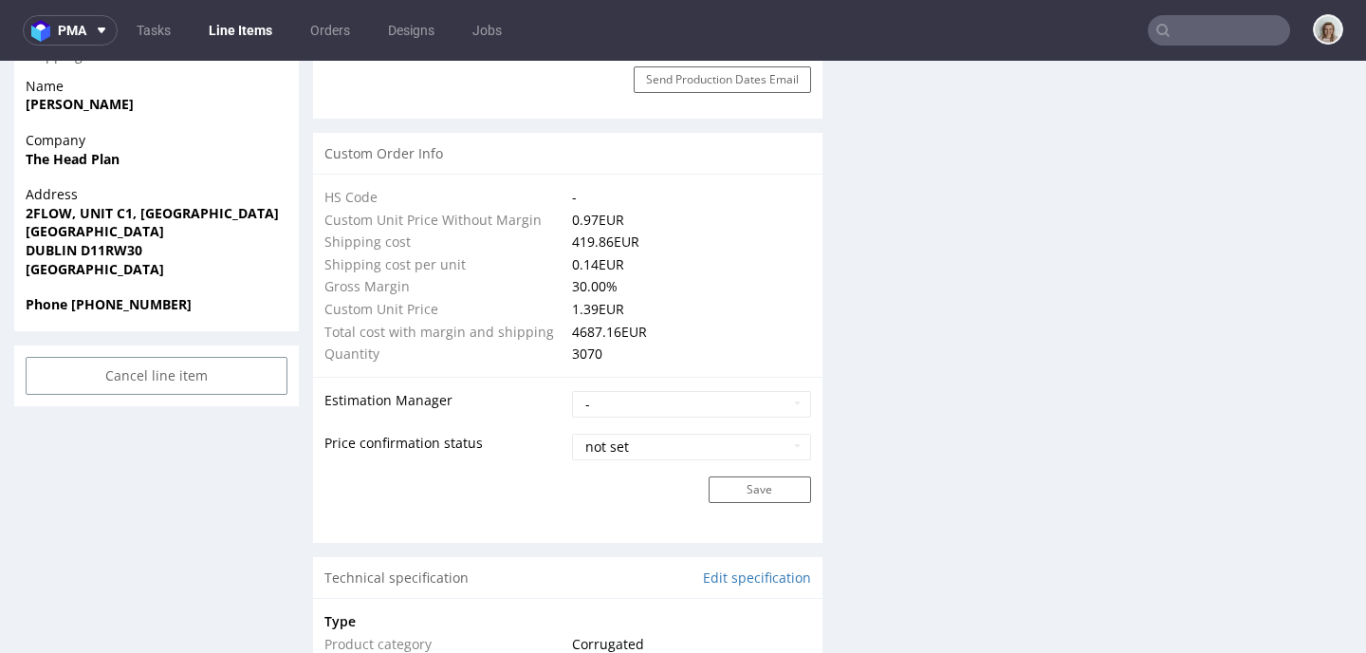
scroll to position [1551, 0]
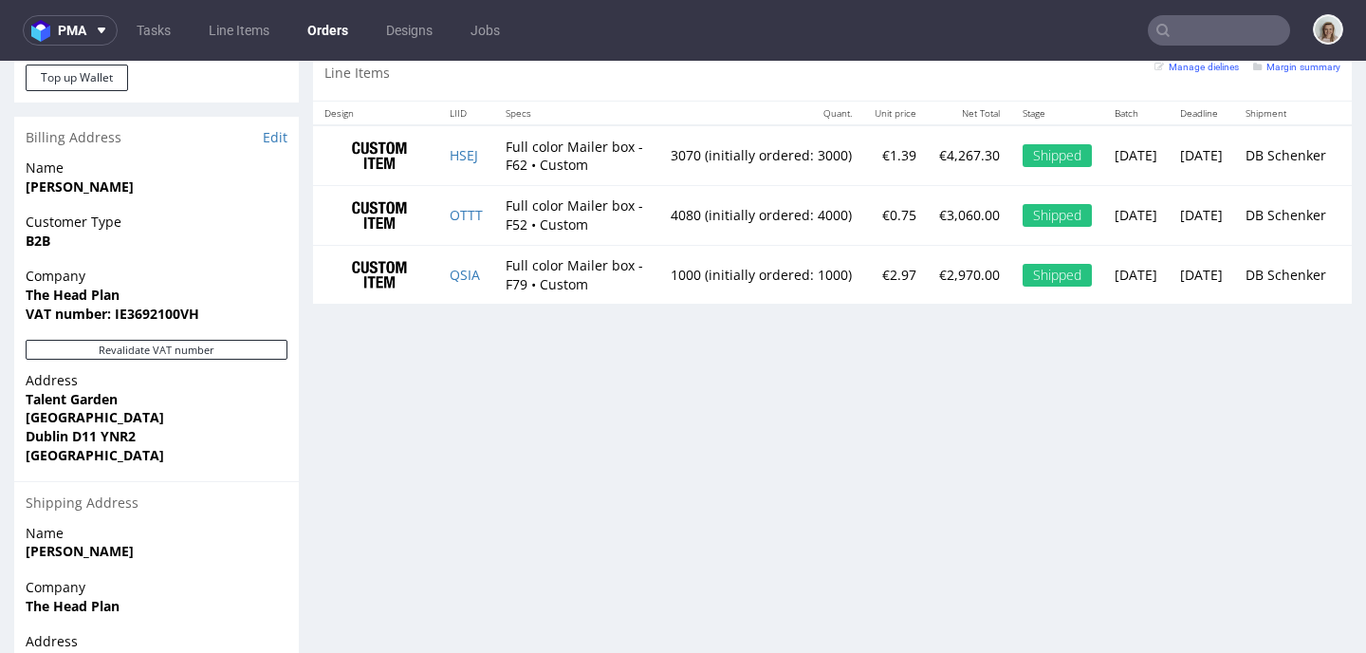
scroll to position [1190, 0]
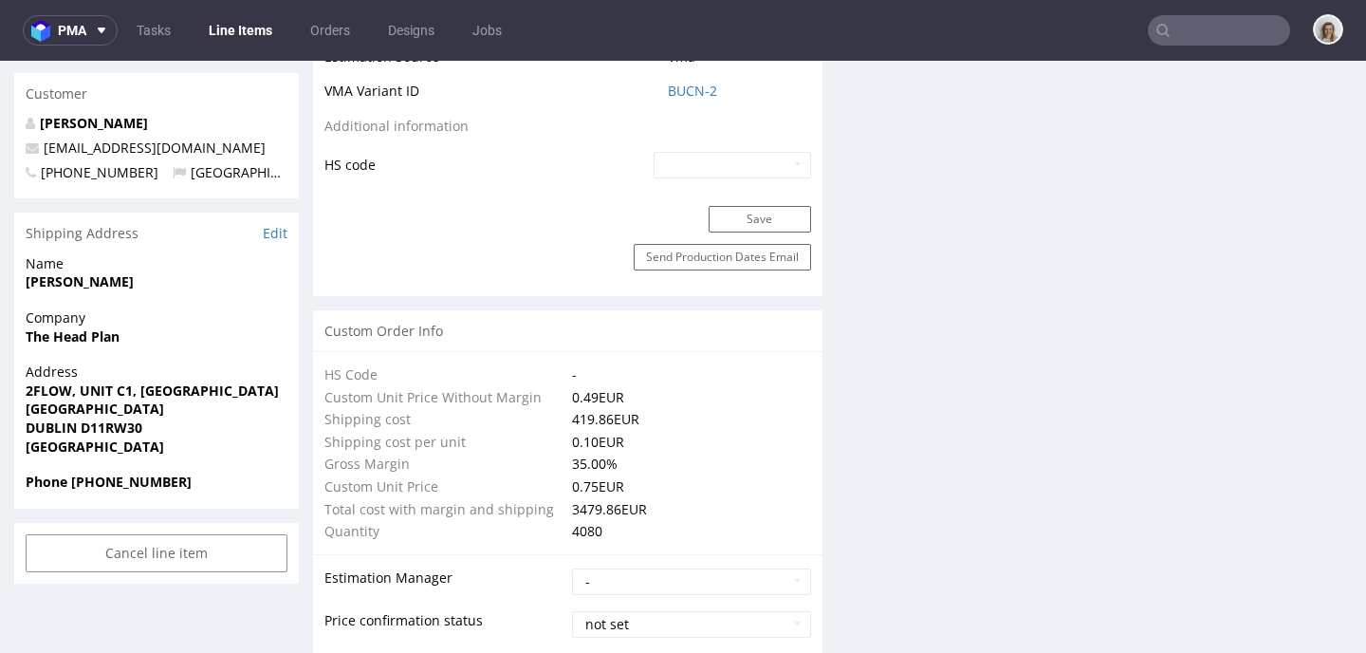
scroll to position [1694, 0]
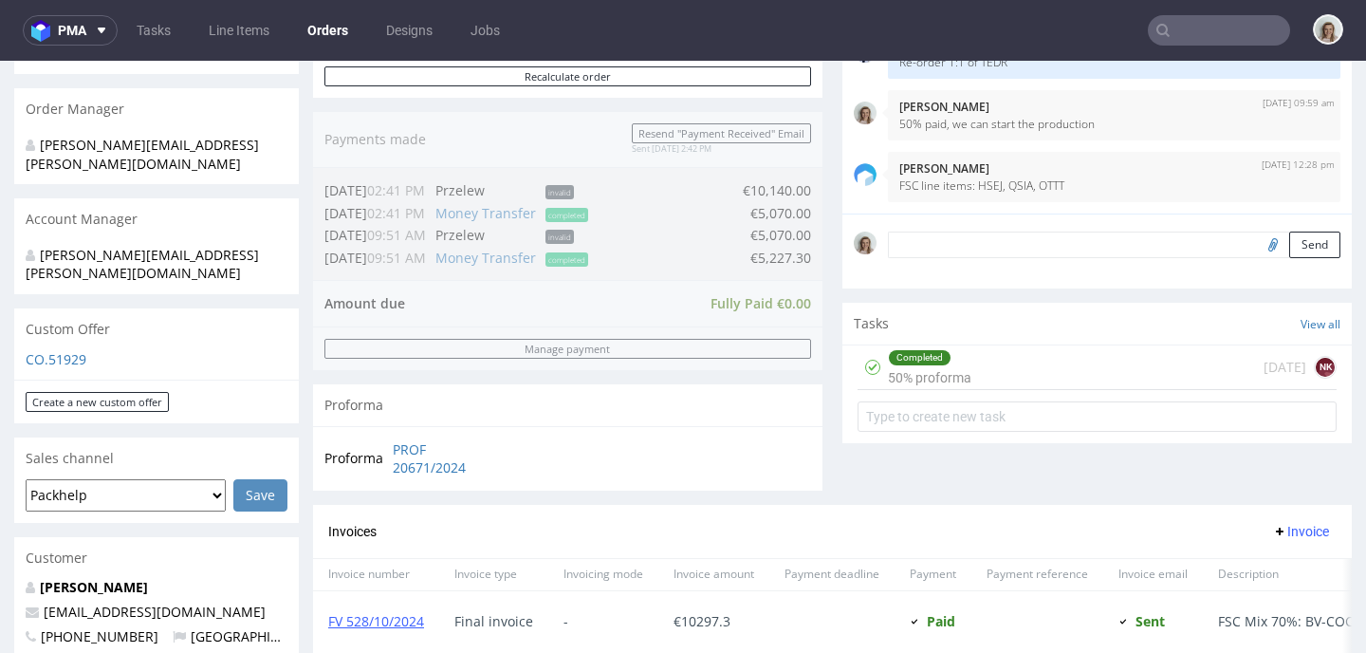
scroll to position [910, 0]
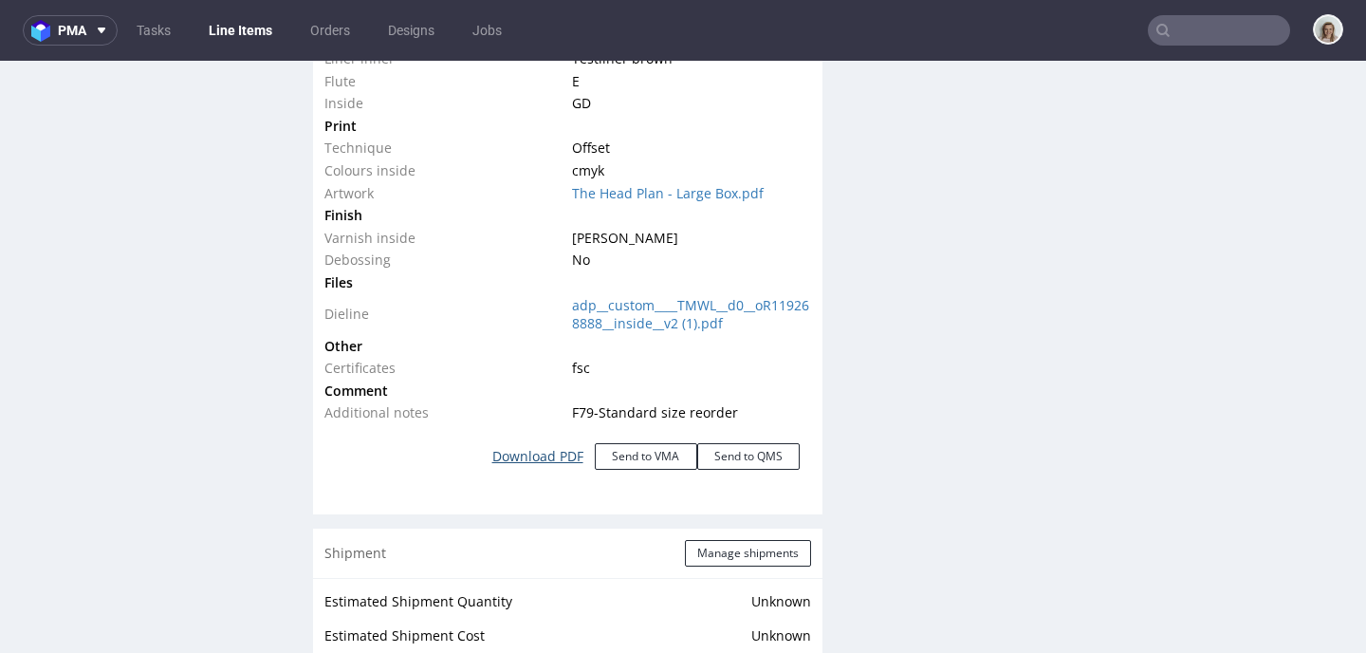
scroll to position [1841, 0]
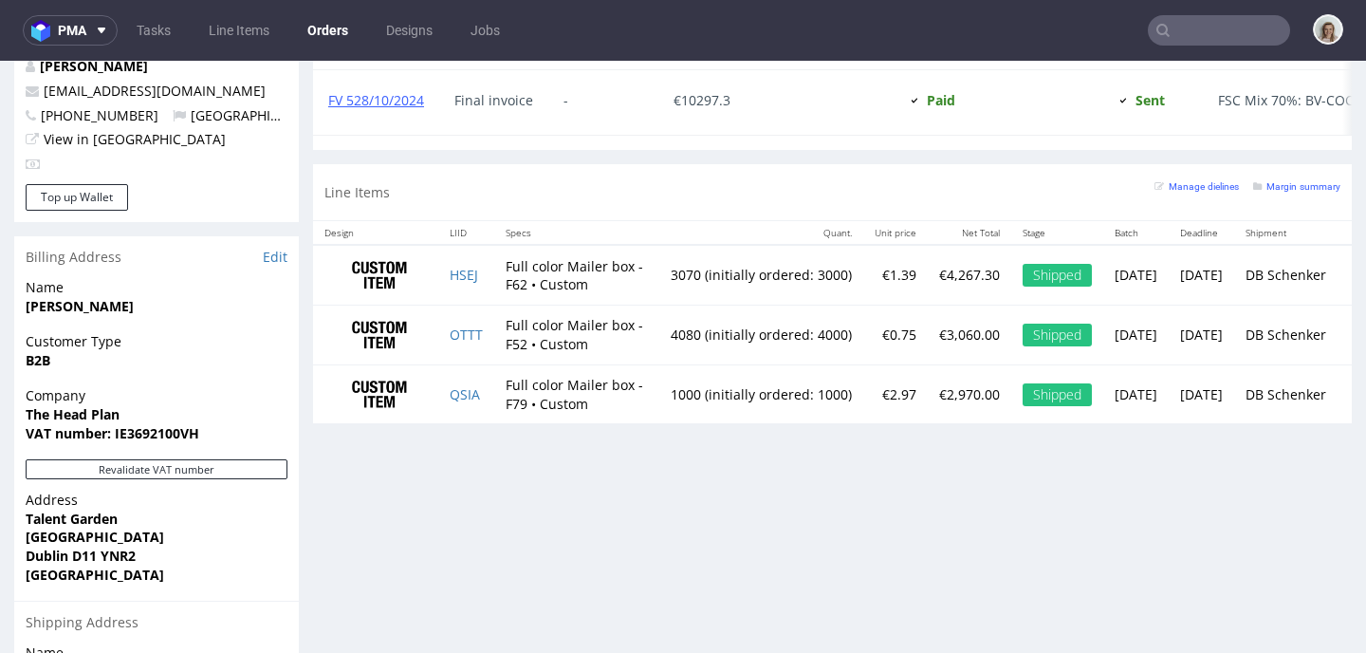
scroll to position [959, 0]
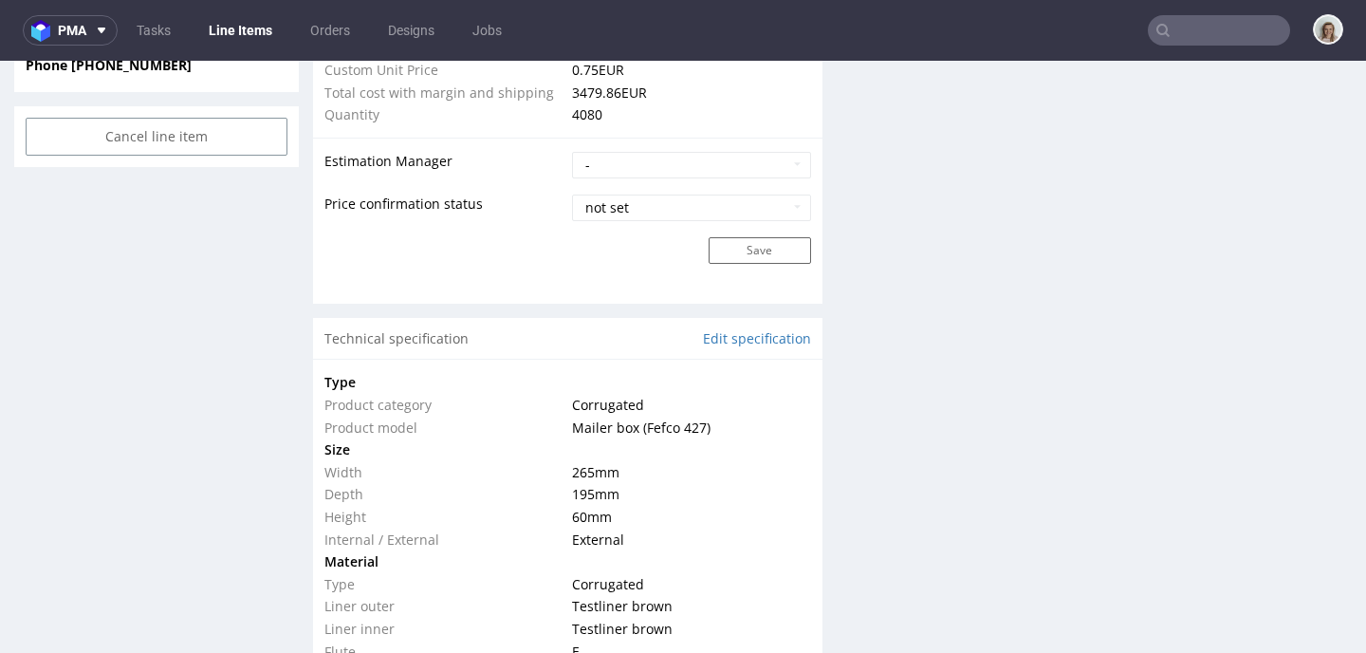
scroll to position [1486, 0]
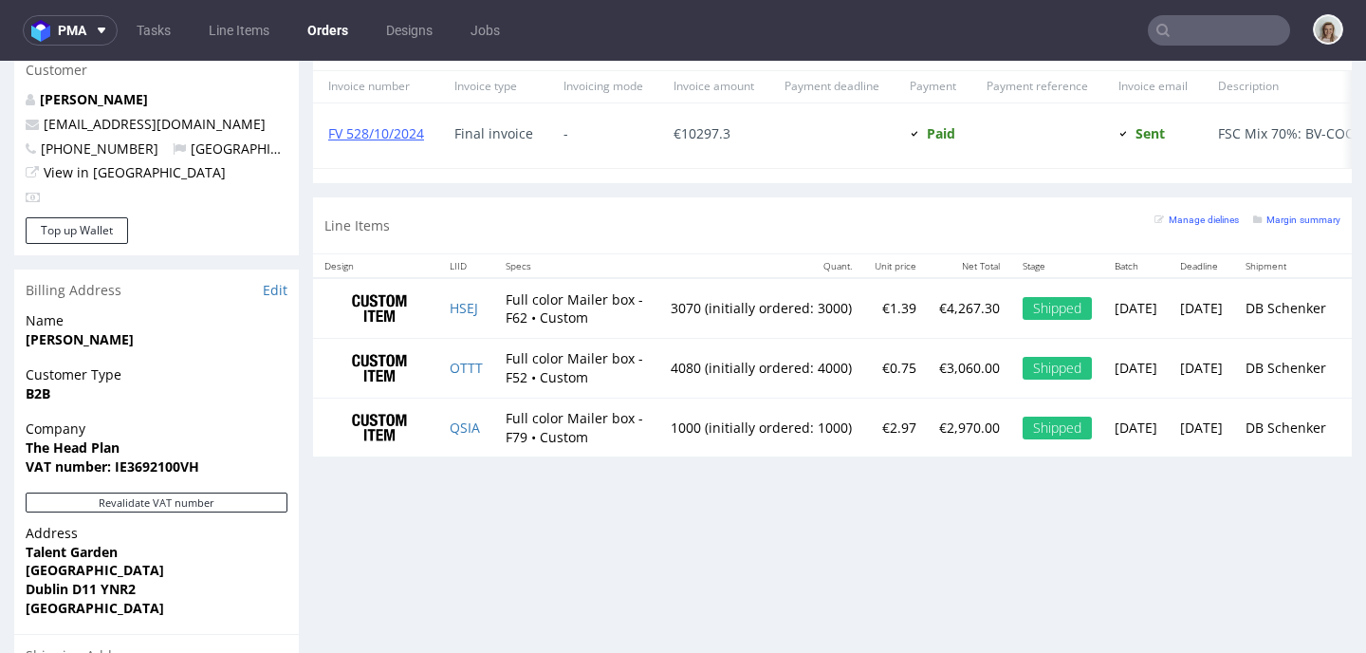
scroll to position [1045, 0]
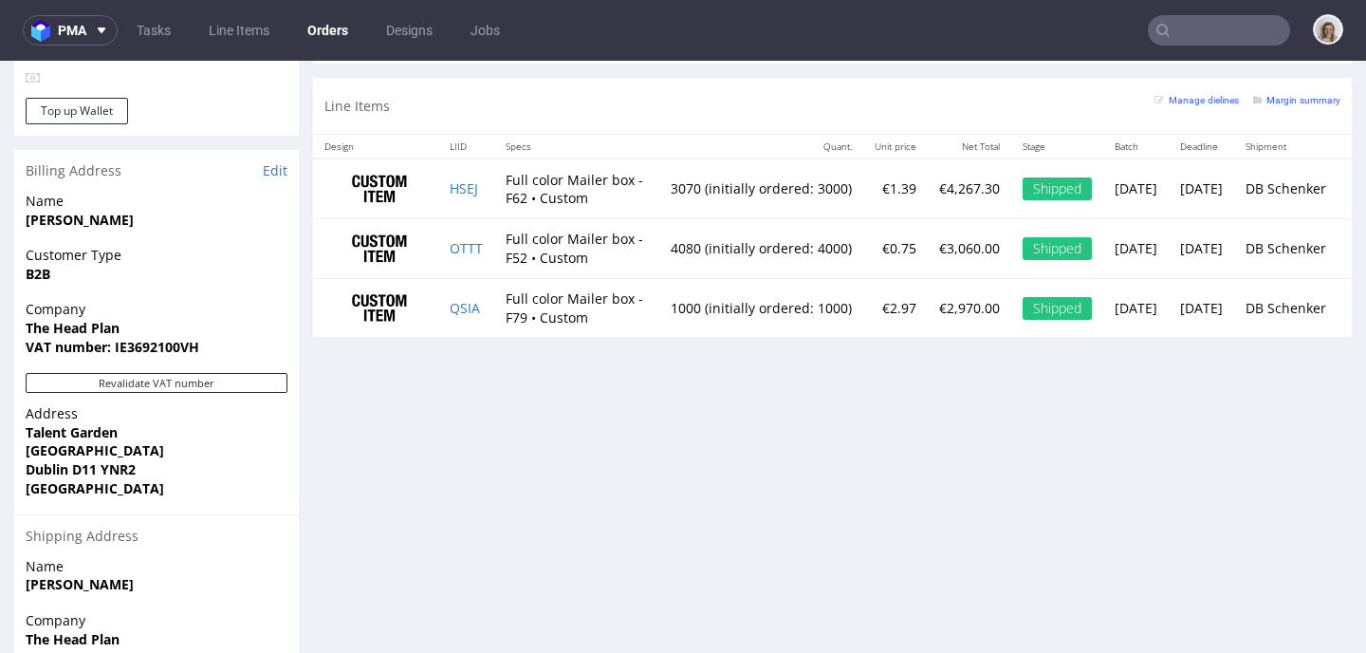
type input "ciaran"
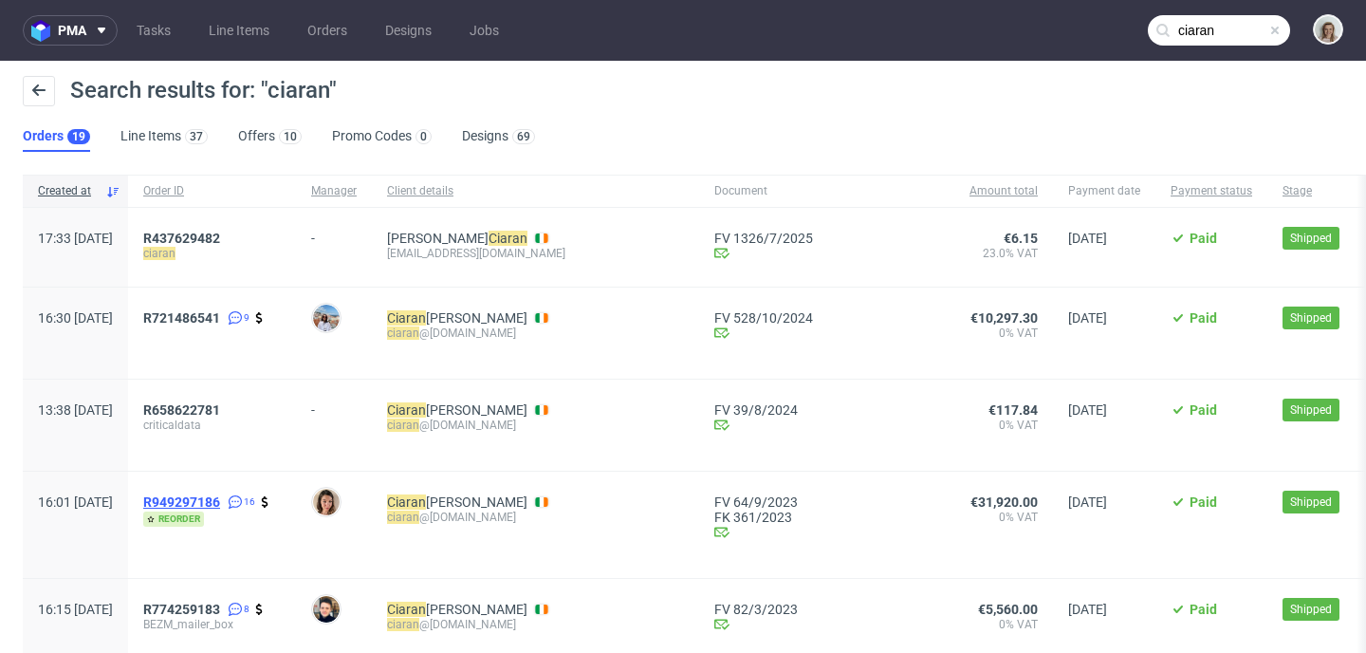
click at [220, 497] on span "R949297186" at bounding box center [181, 501] width 77 height 15
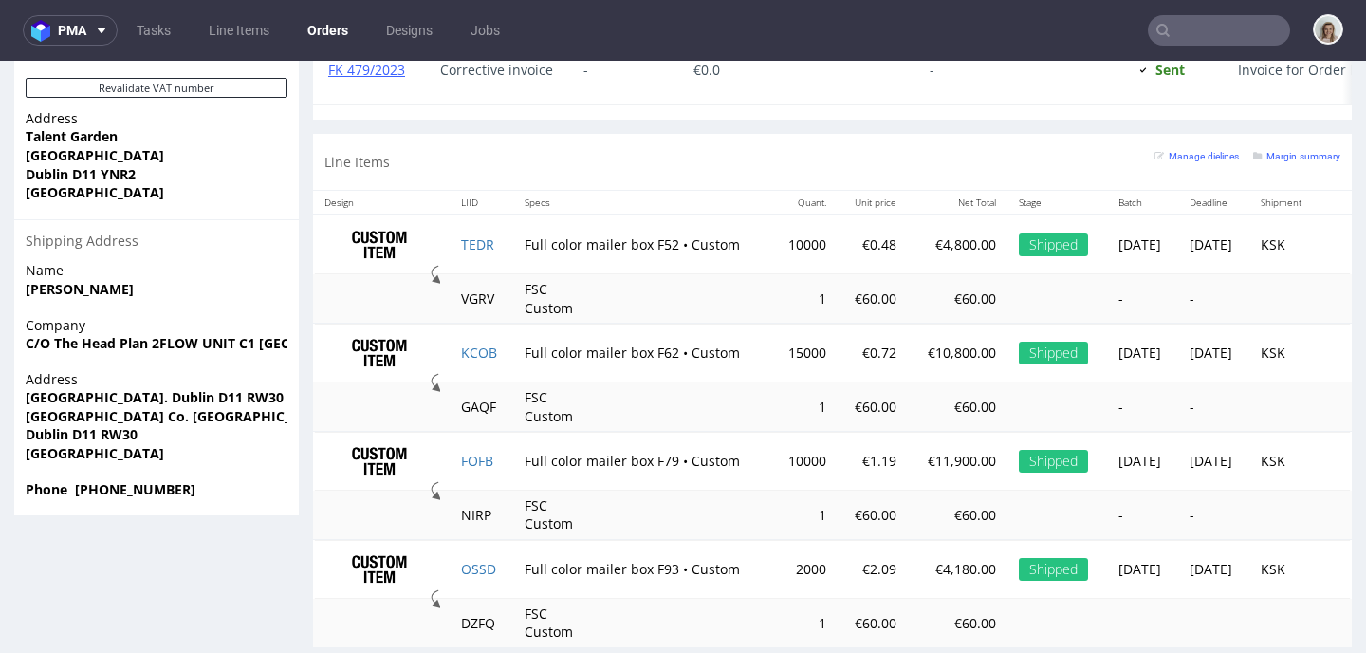
scroll to position [1370, 0]
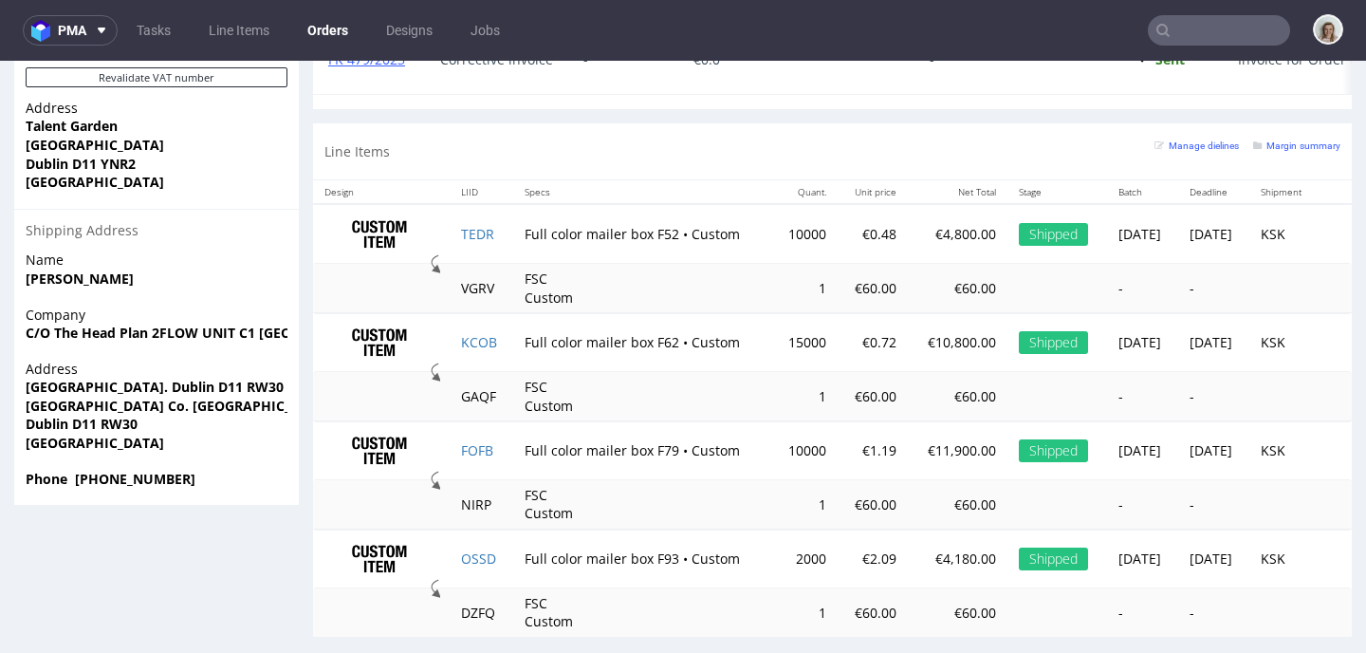
type input "ciaran"
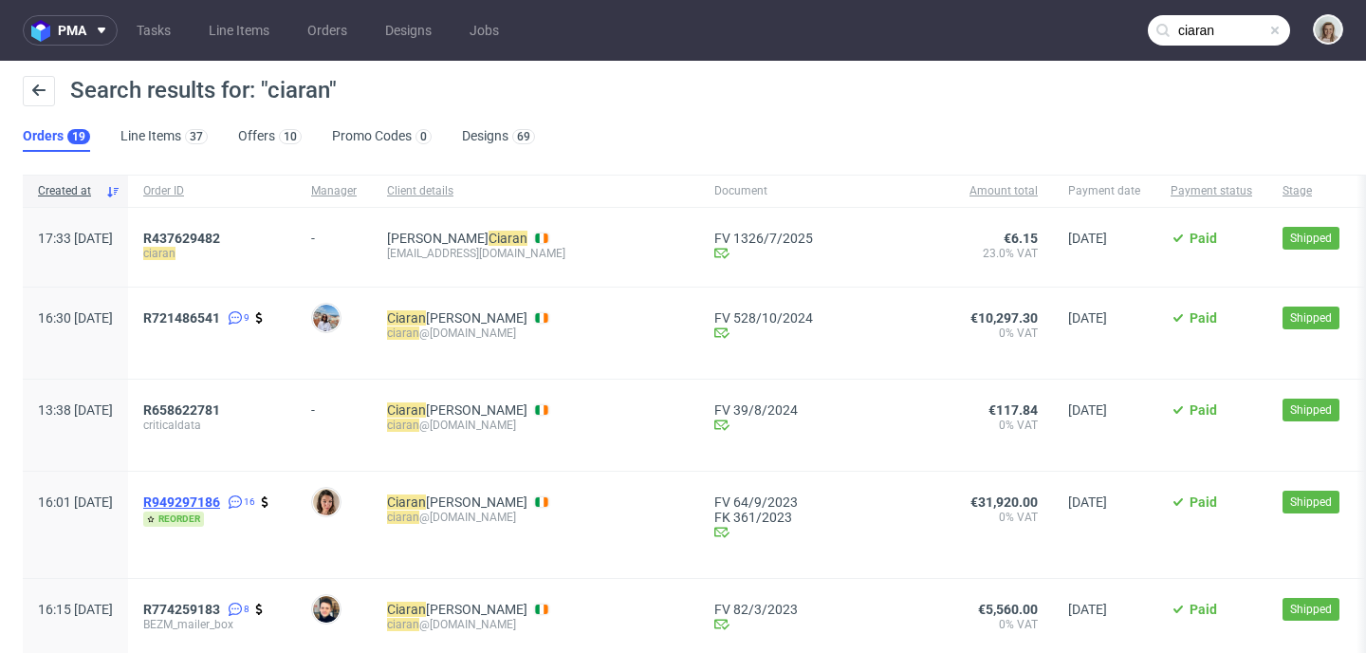
click at [220, 503] on span "R949297186" at bounding box center [181, 501] width 77 height 15
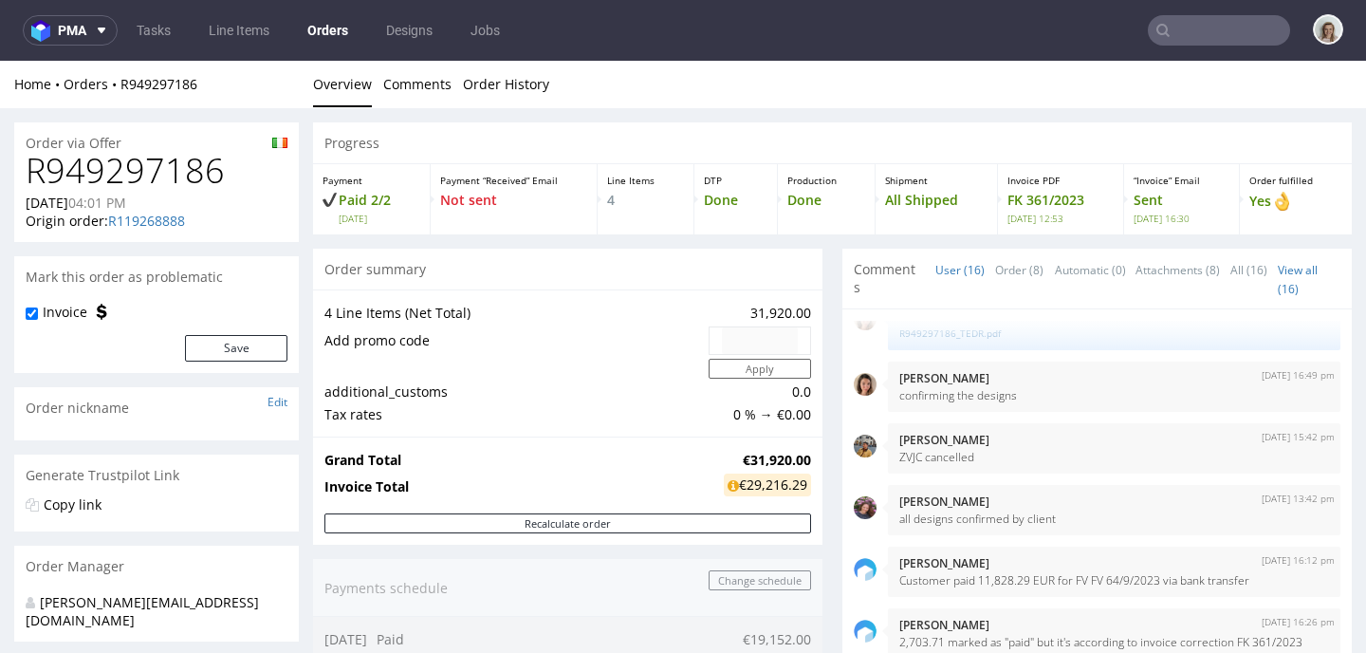
type input "ciaran"
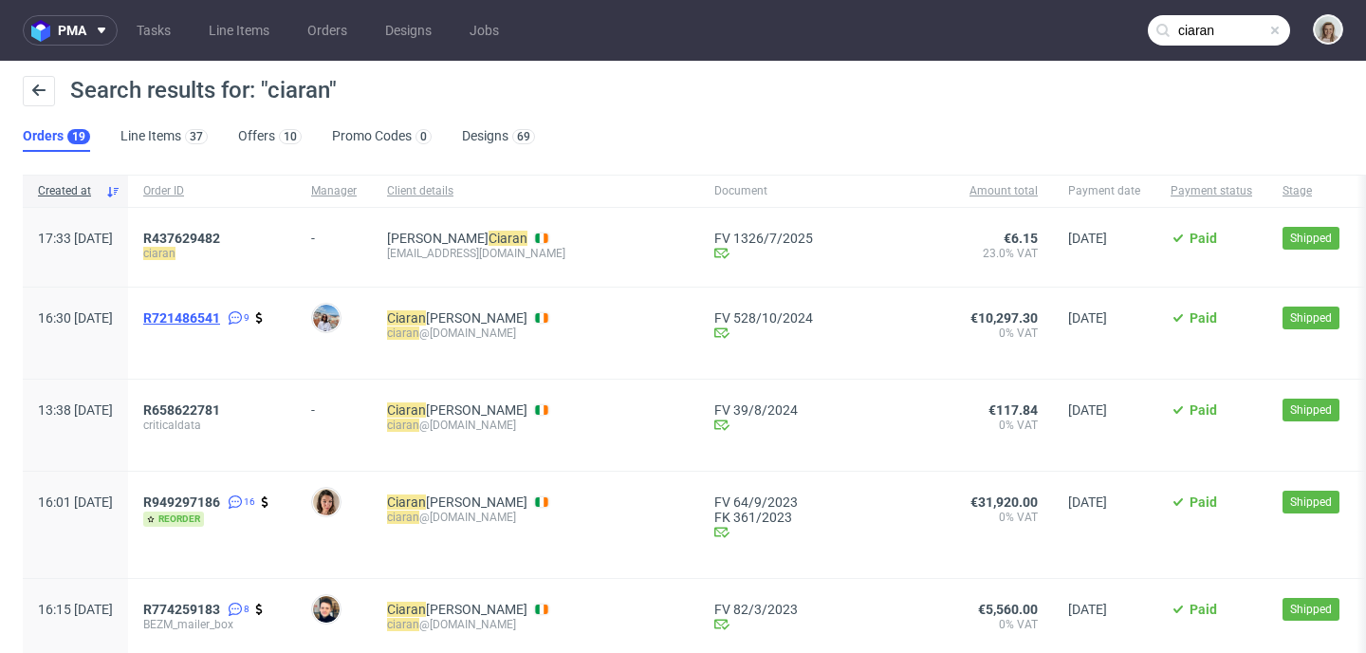
click at [220, 322] on span "R721486541" at bounding box center [181, 317] width 77 height 15
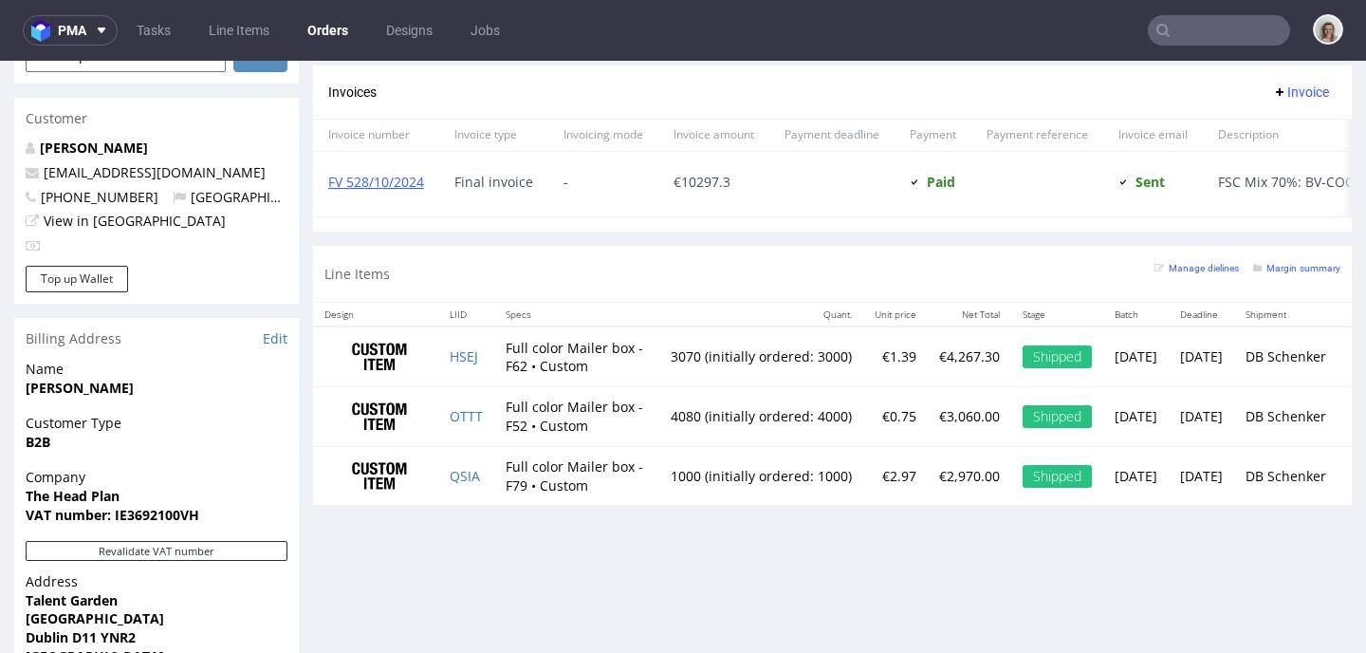
scroll to position [925, 0]
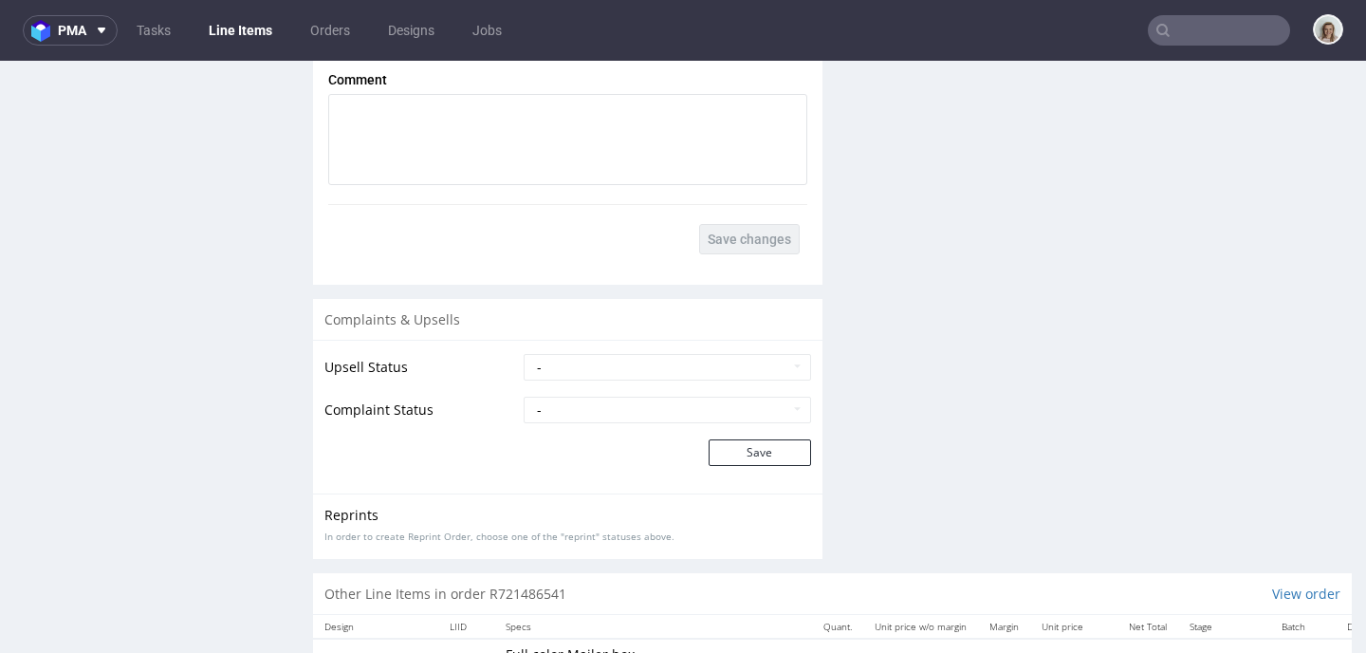
scroll to position [3793, 0]
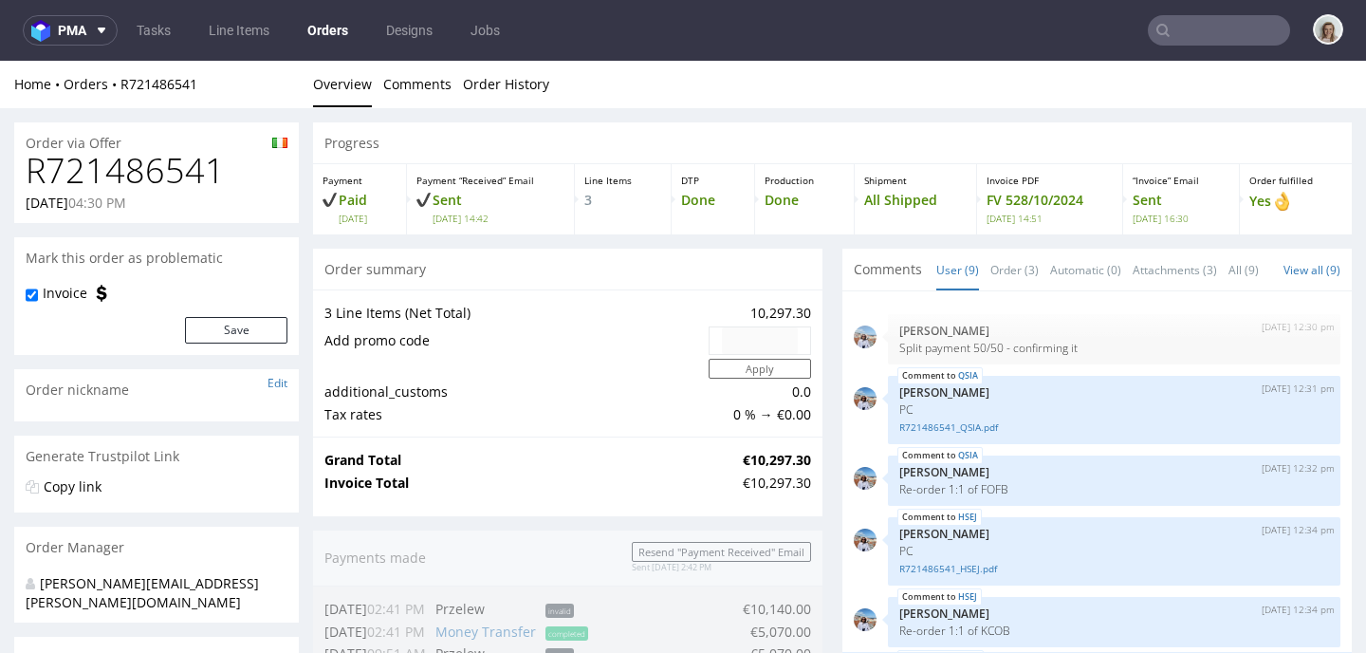
scroll to position [271, 0]
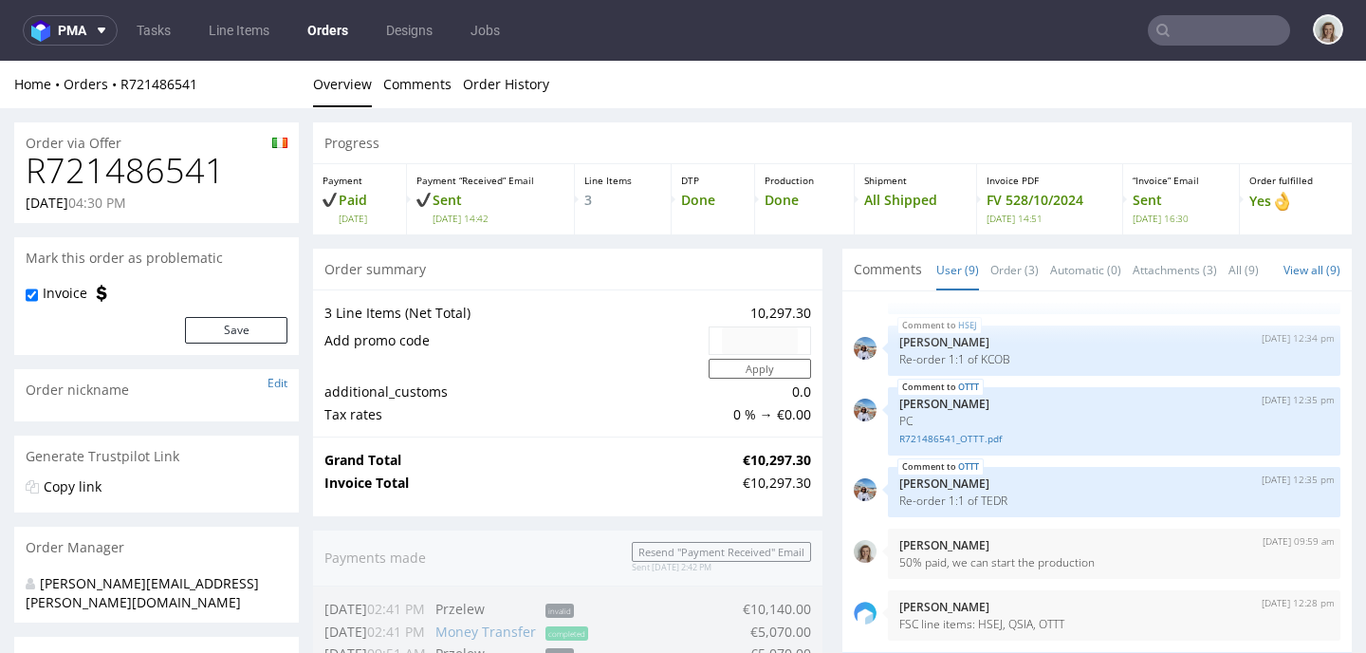
type input "ciaran"
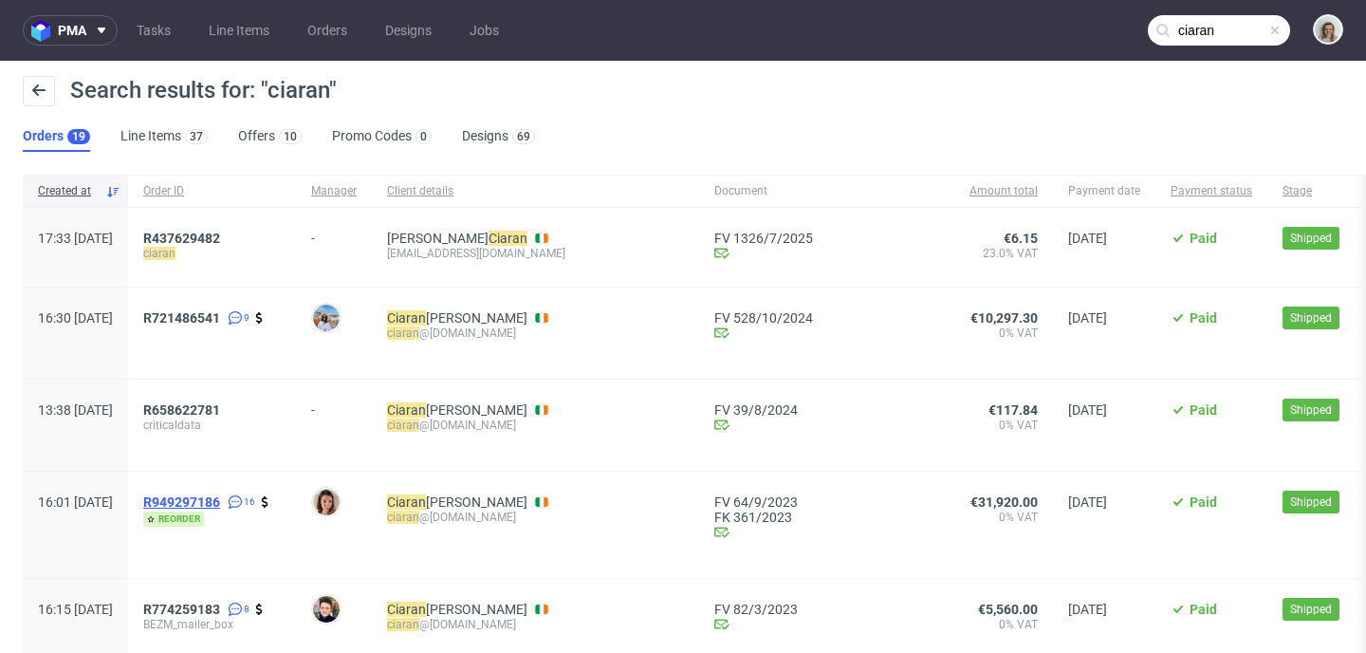
click at [220, 495] on span "R949297186" at bounding box center [181, 501] width 77 height 15
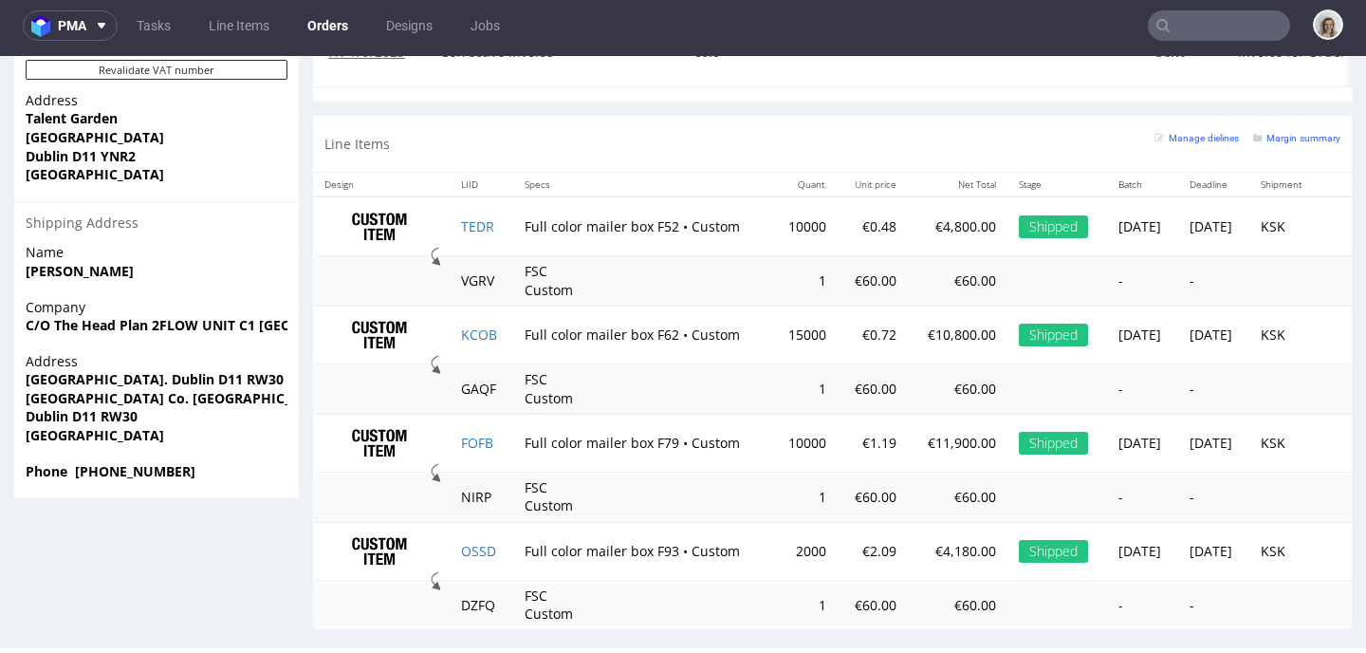
scroll to position [1423, 0]
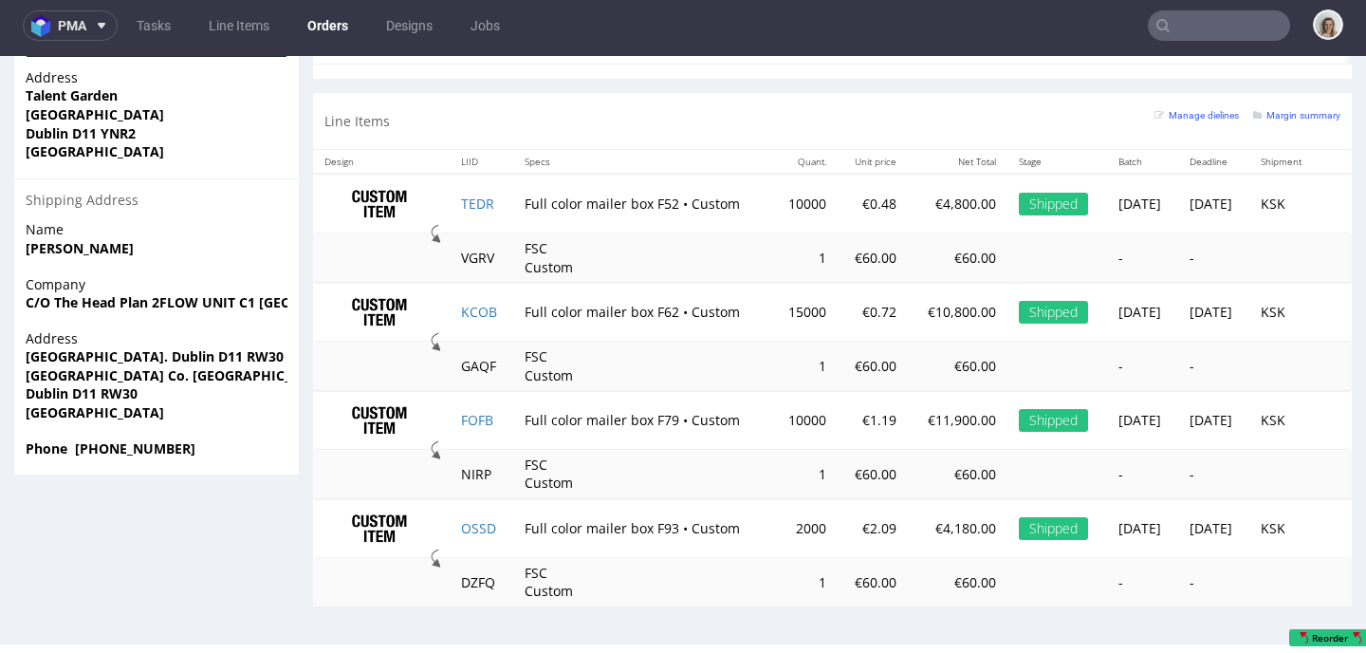
type input "ciaran"
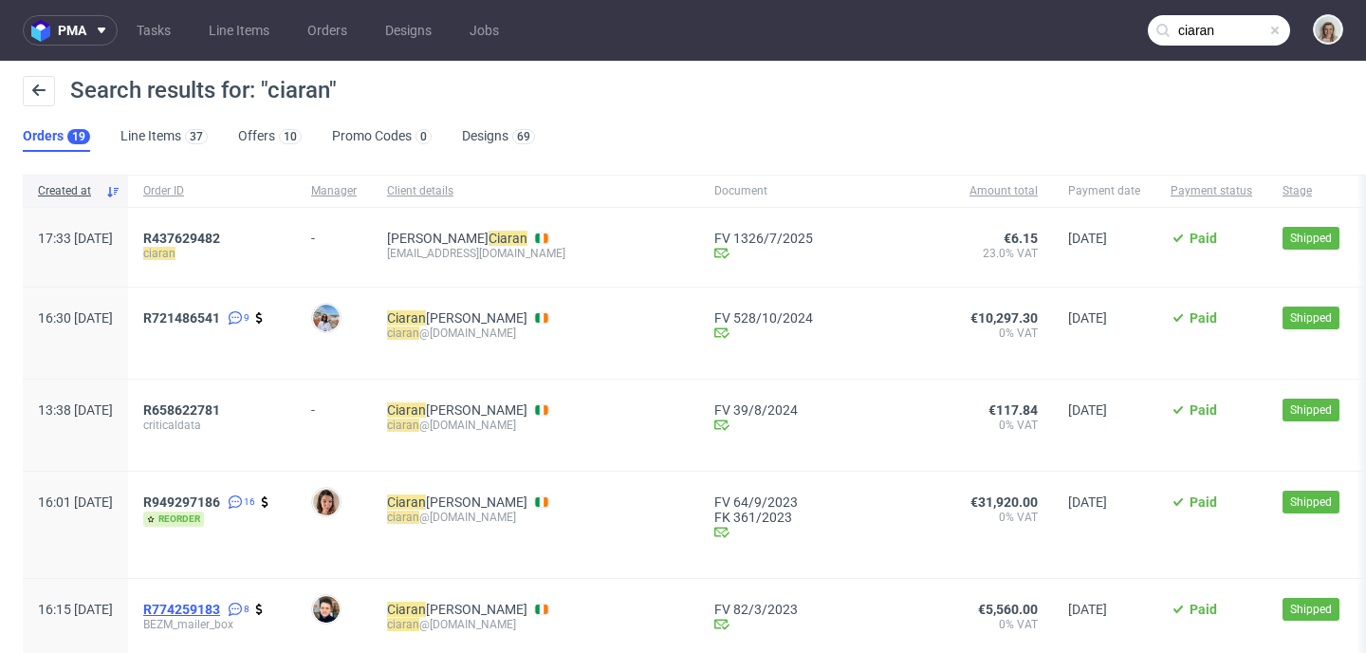
click at [220, 607] on span "R774259183" at bounding box center [181, 608] width 77 height 15
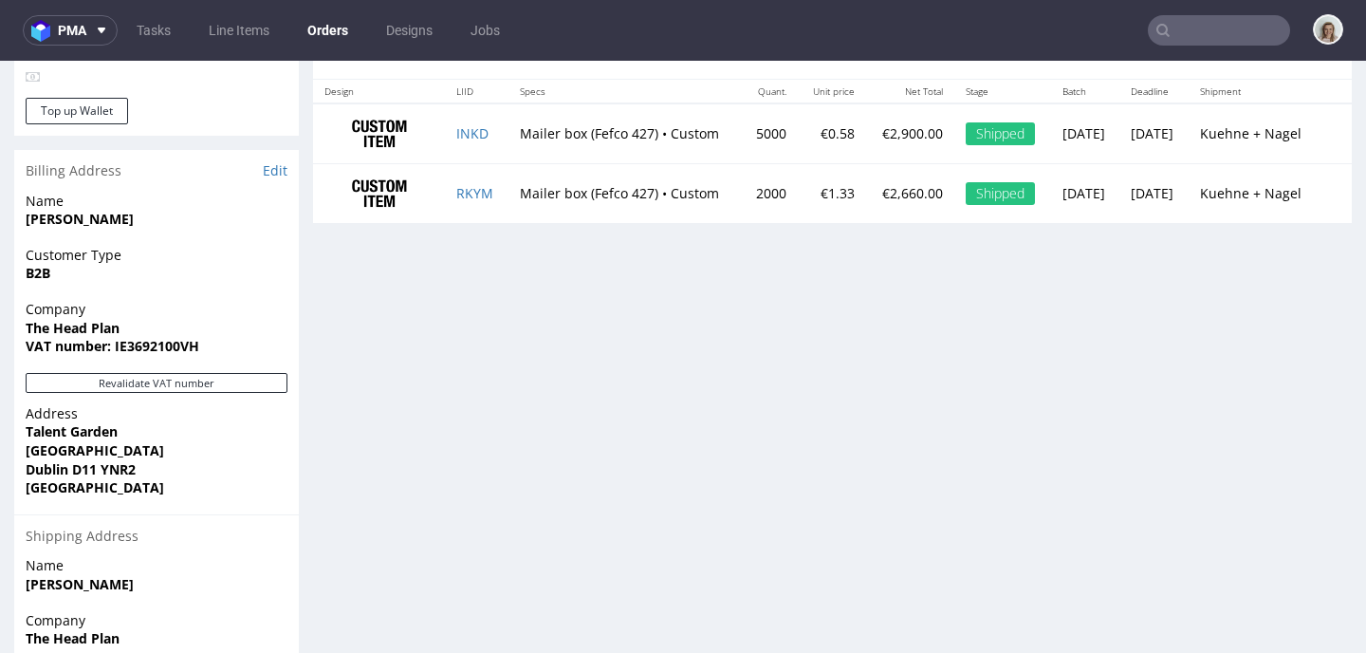
scroll to position [1065, 0]
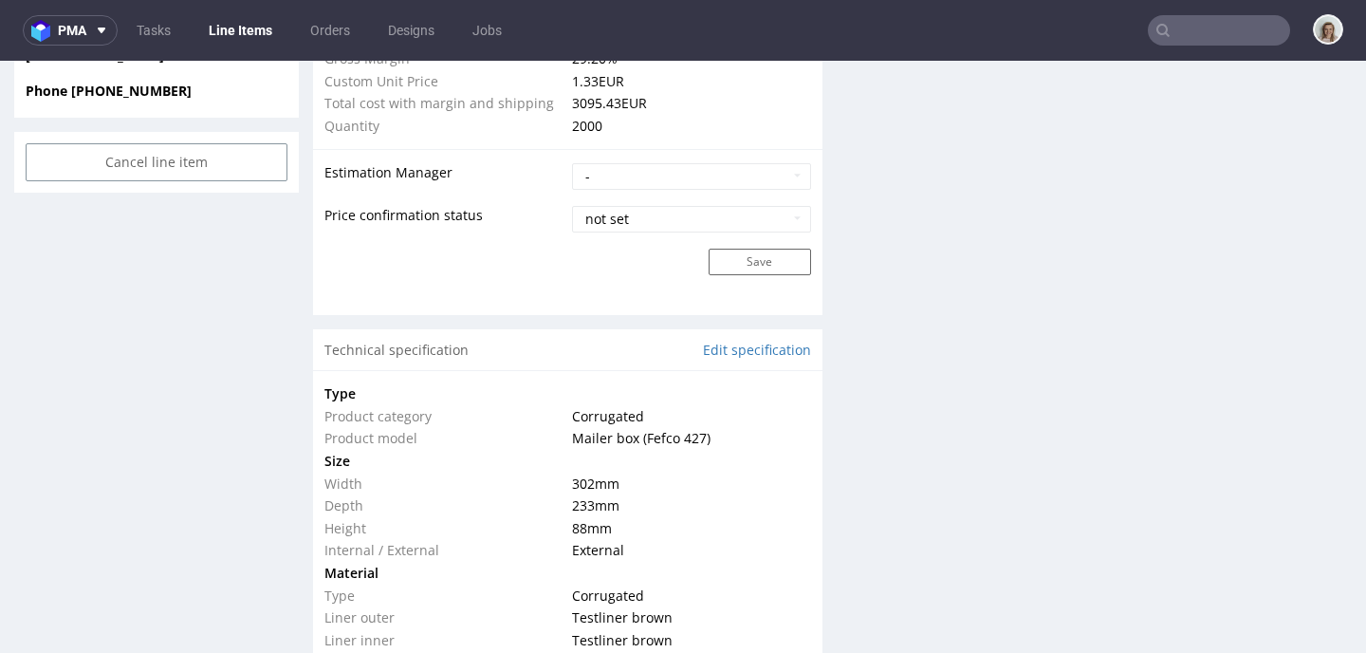
scroll to position [1532, 0]
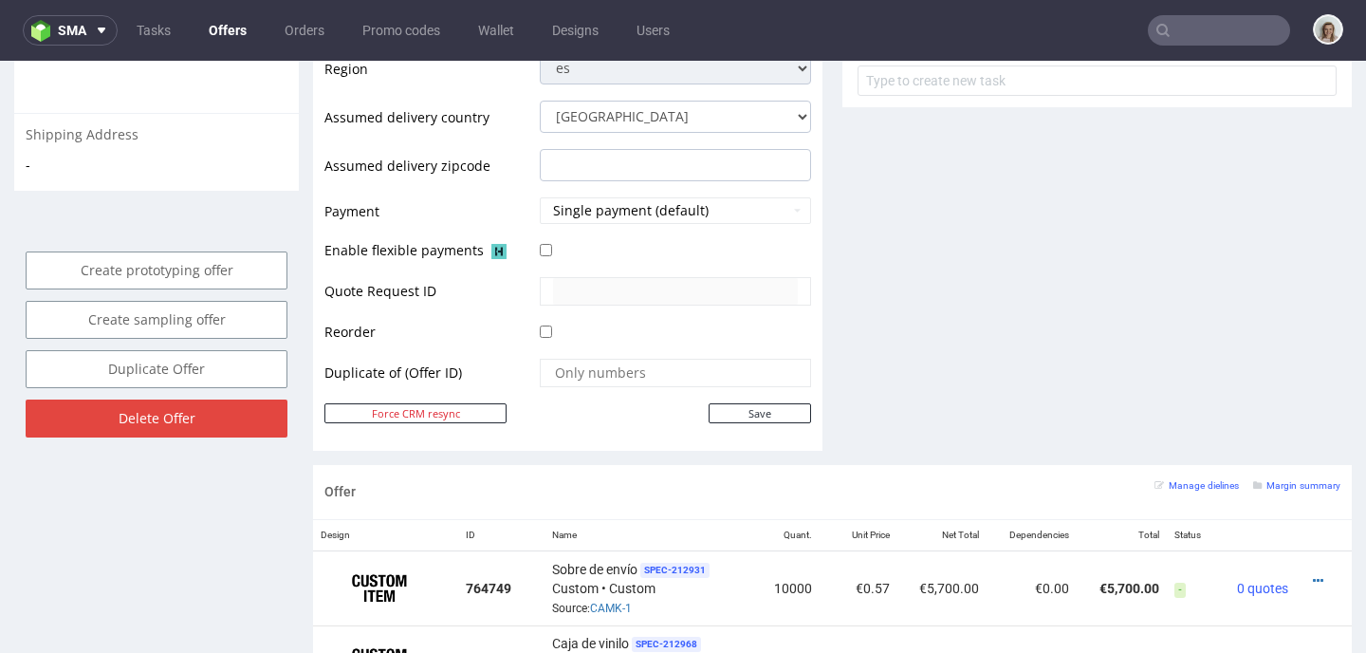
scroll to position [769, 0]
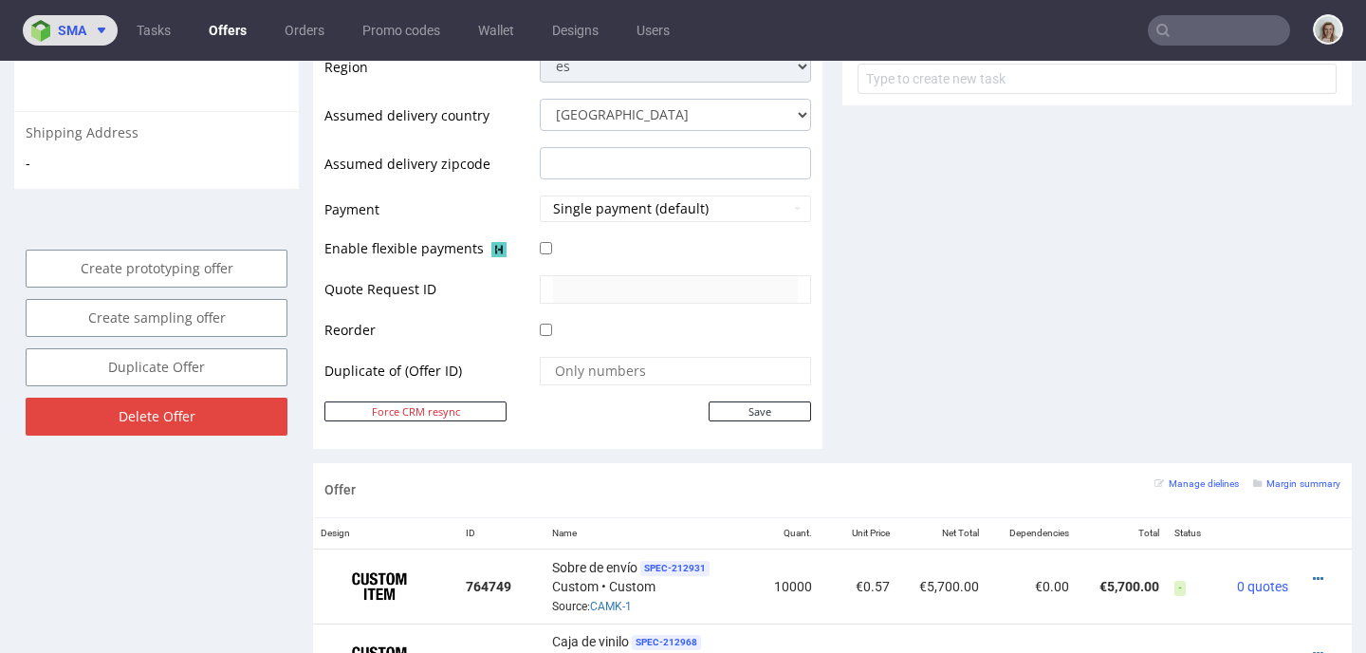
click at [110, 24] on button "sma" at bounding box center [70, 30] width 95 height 30
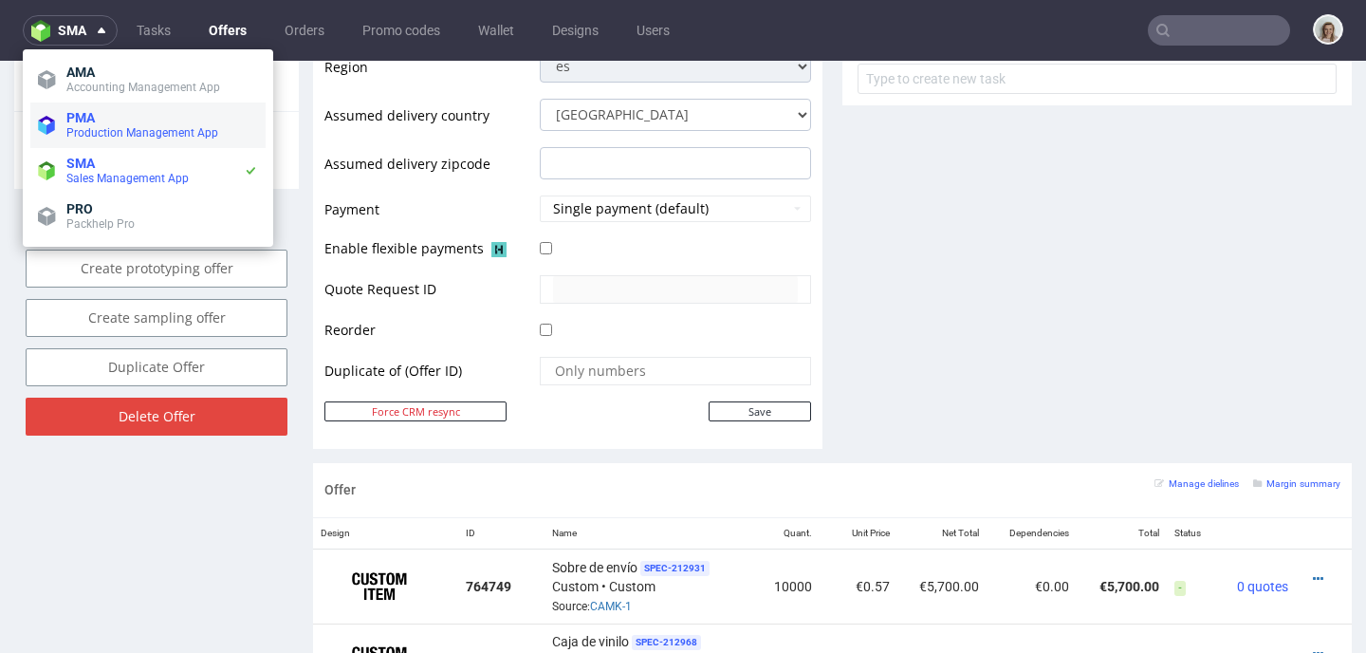
click at [86, 121] on span "PMA" at bounding box center [80, 117] width 28 height 15
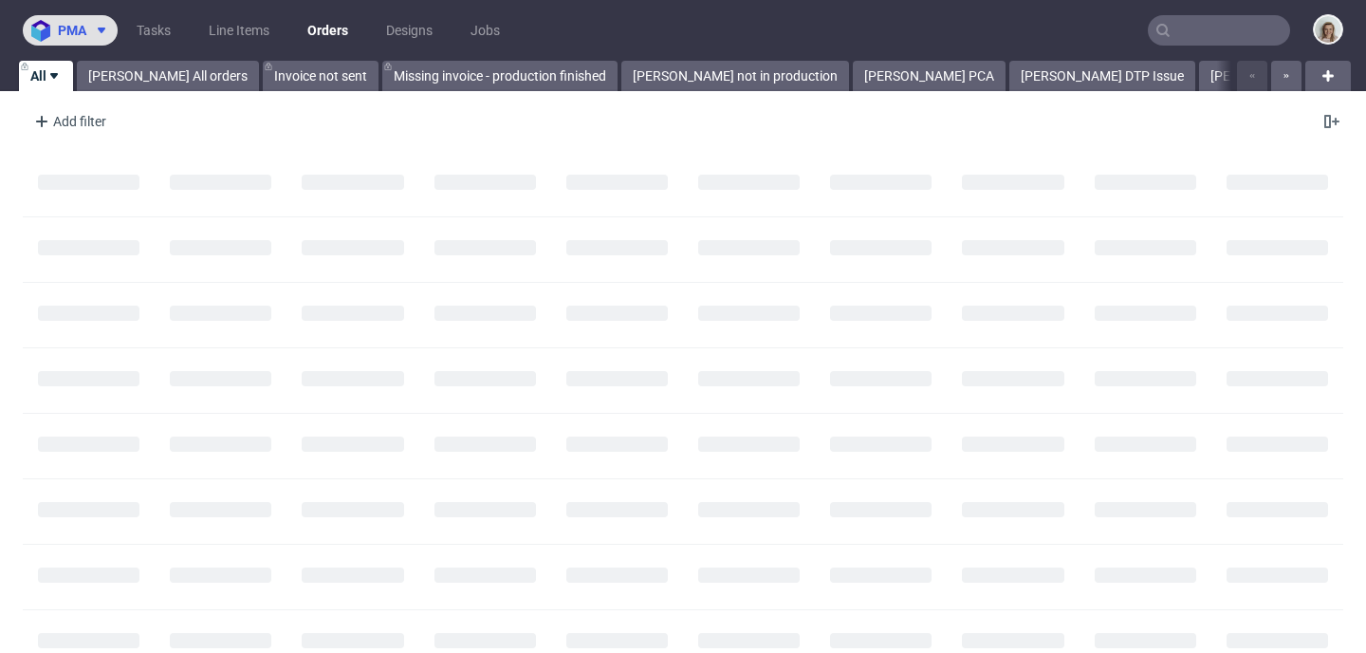
click at [64, 39] on button "pma" at bounding box center [70, 30] width 95 height 30
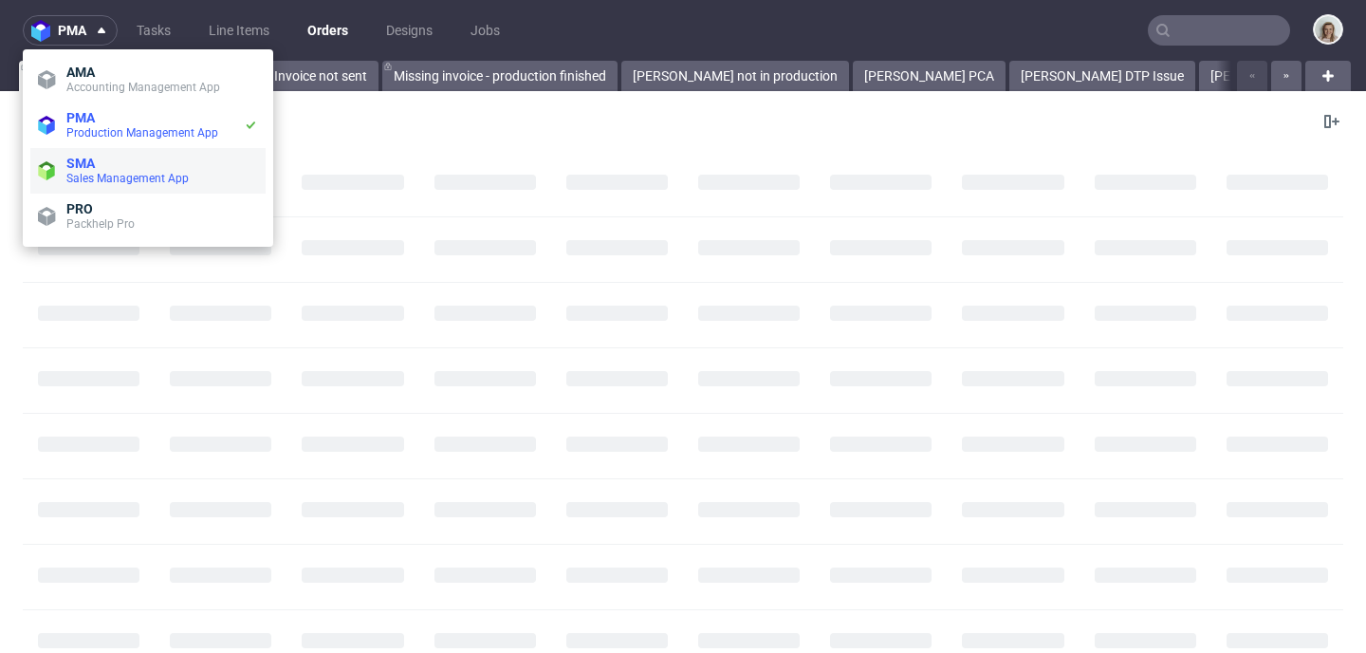
click at [84, 173] on span "Sales Management App" at bounding box center [127, 178] width 122 height 13
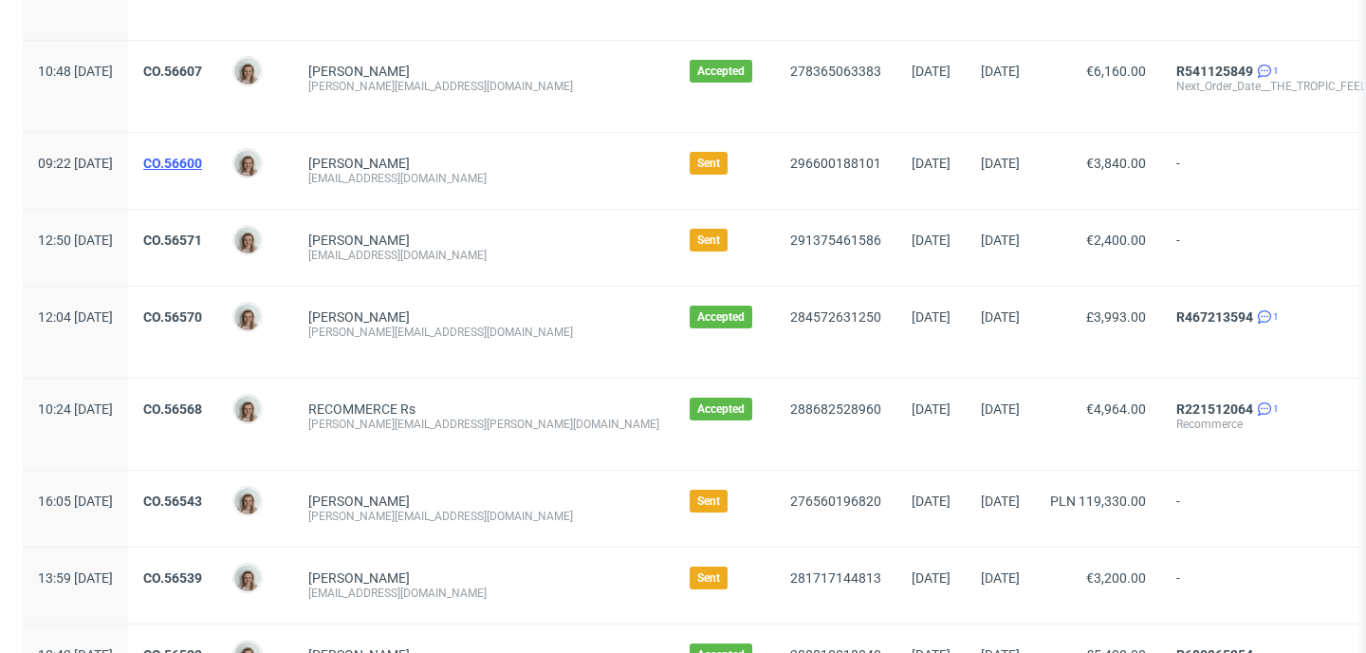
scroll to position [712, 0]
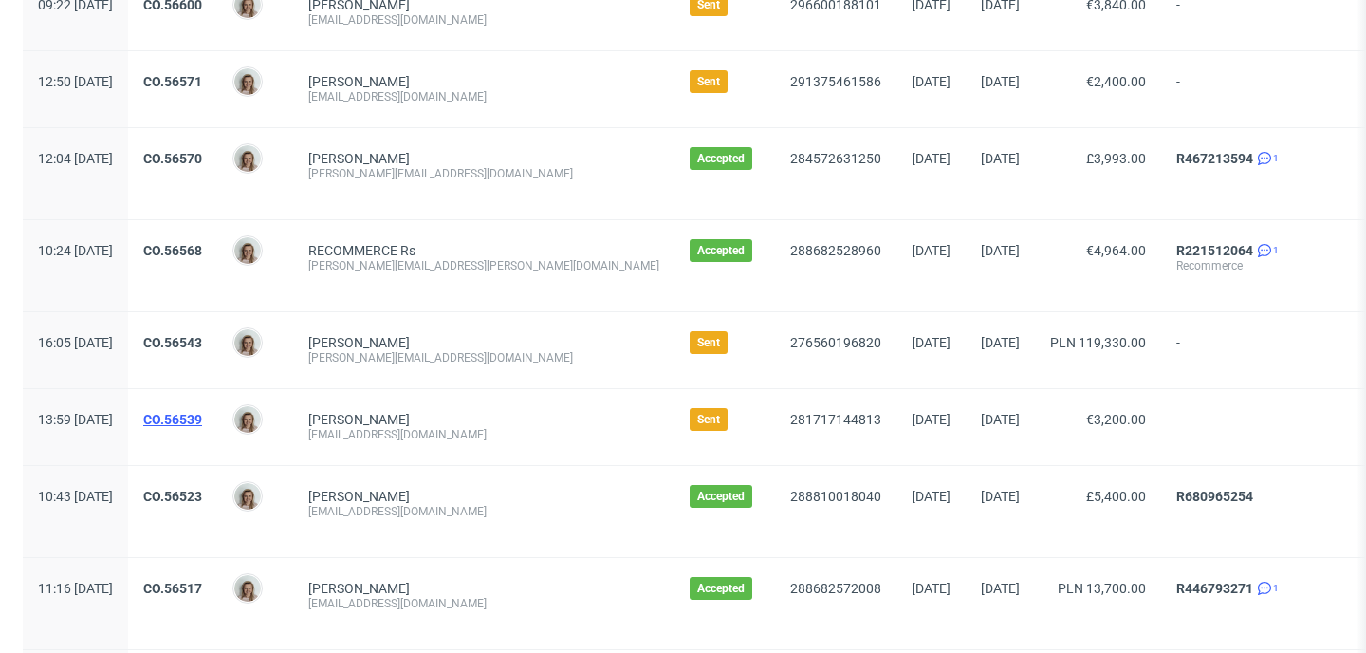
click at [202, 415] on link "CO.56539" at bounding box center [172, 419] width 59 height 15
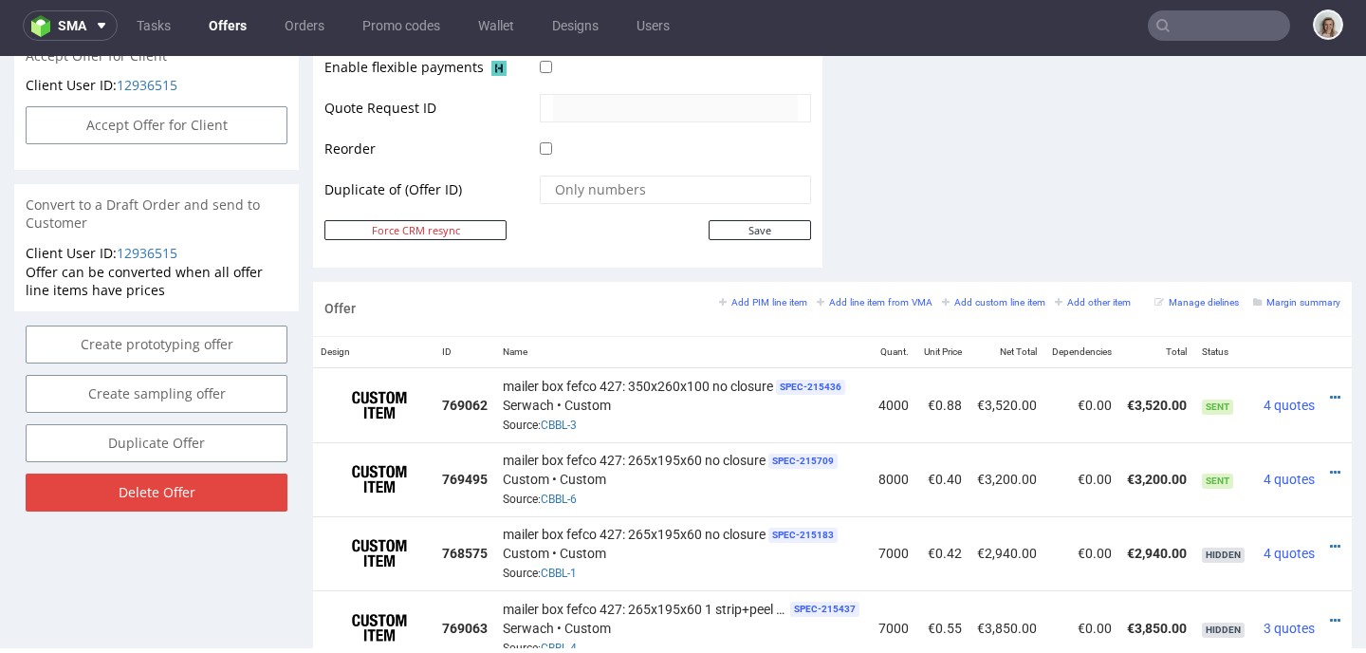
scroll to position [1040, 0]
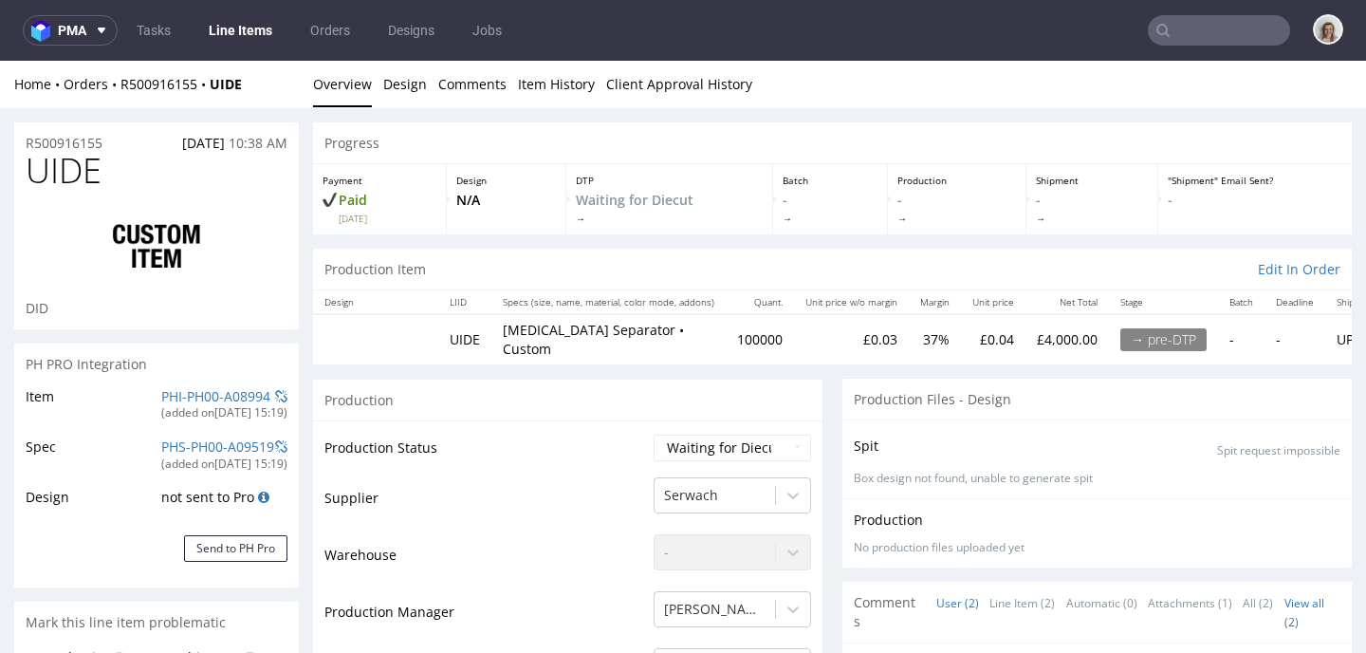
click at [161, 94] on div "Home Orders R500916155 UIDE Overview Design Comments Item History Client Approv…" at bounding box center [683, 84] width 1366 height 47
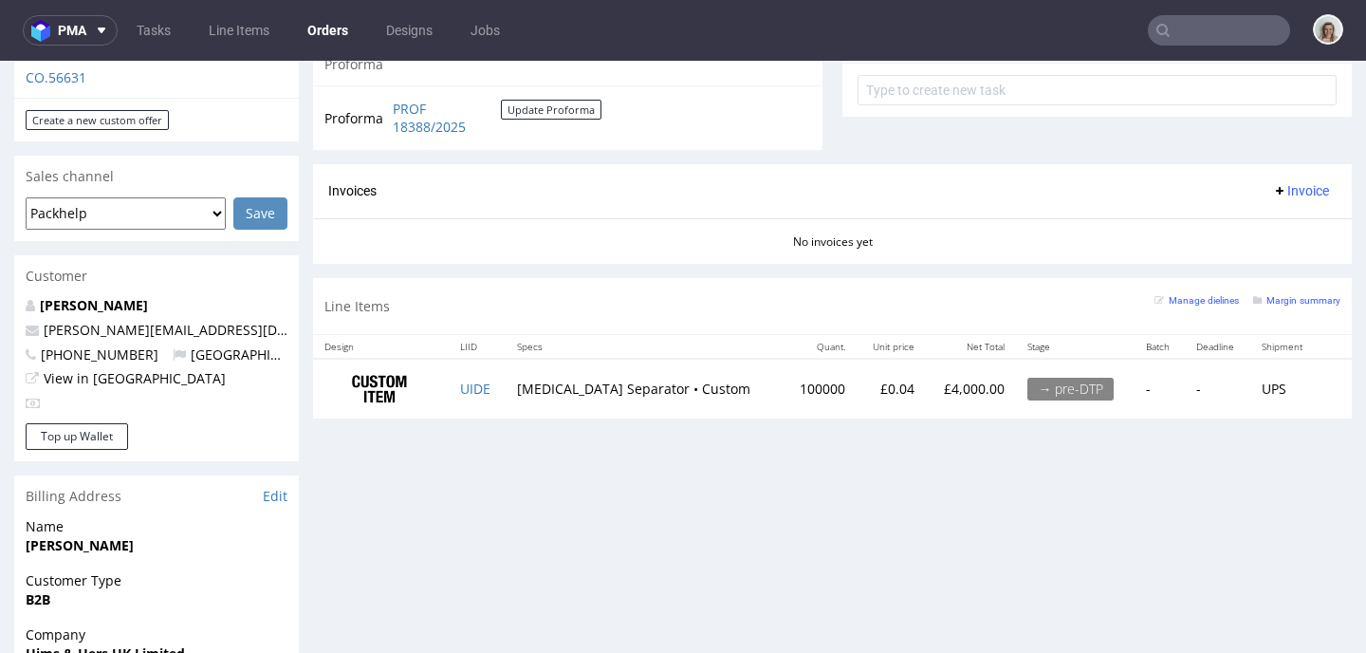
scroll to position [723, 0]
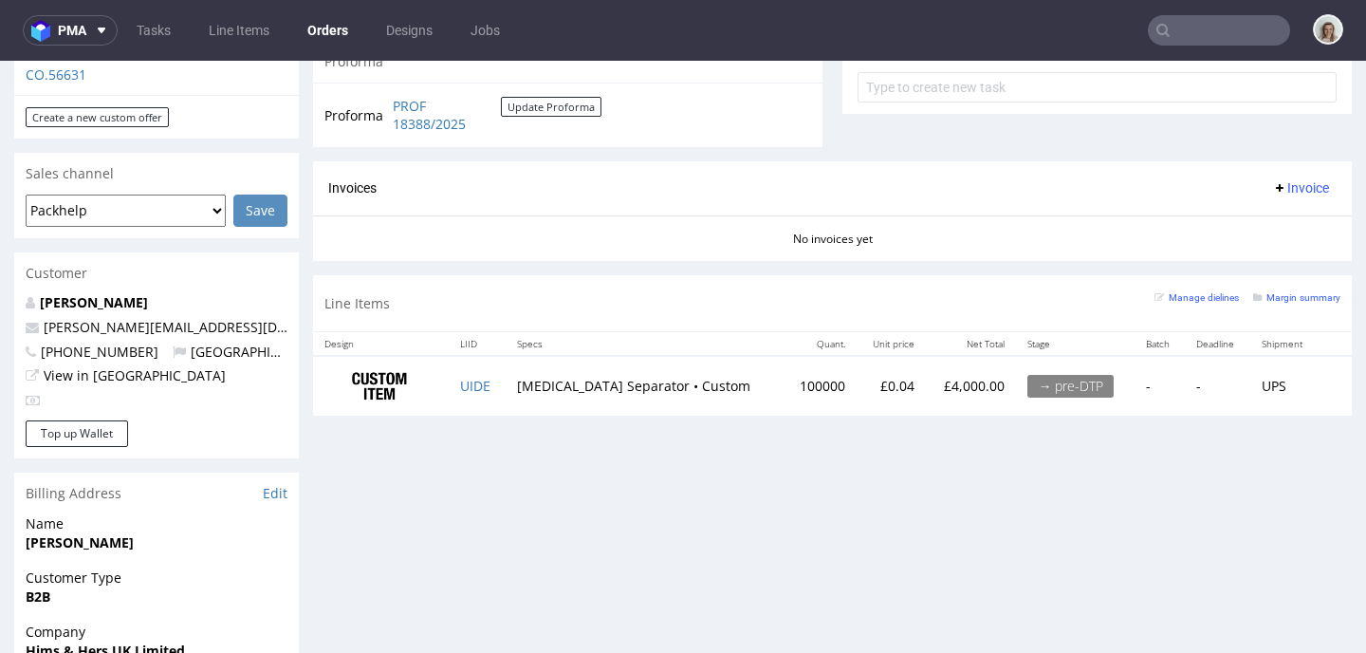
click at [1171, 33] on input "text" at bounding box center [1219, 30] width 142 height 30
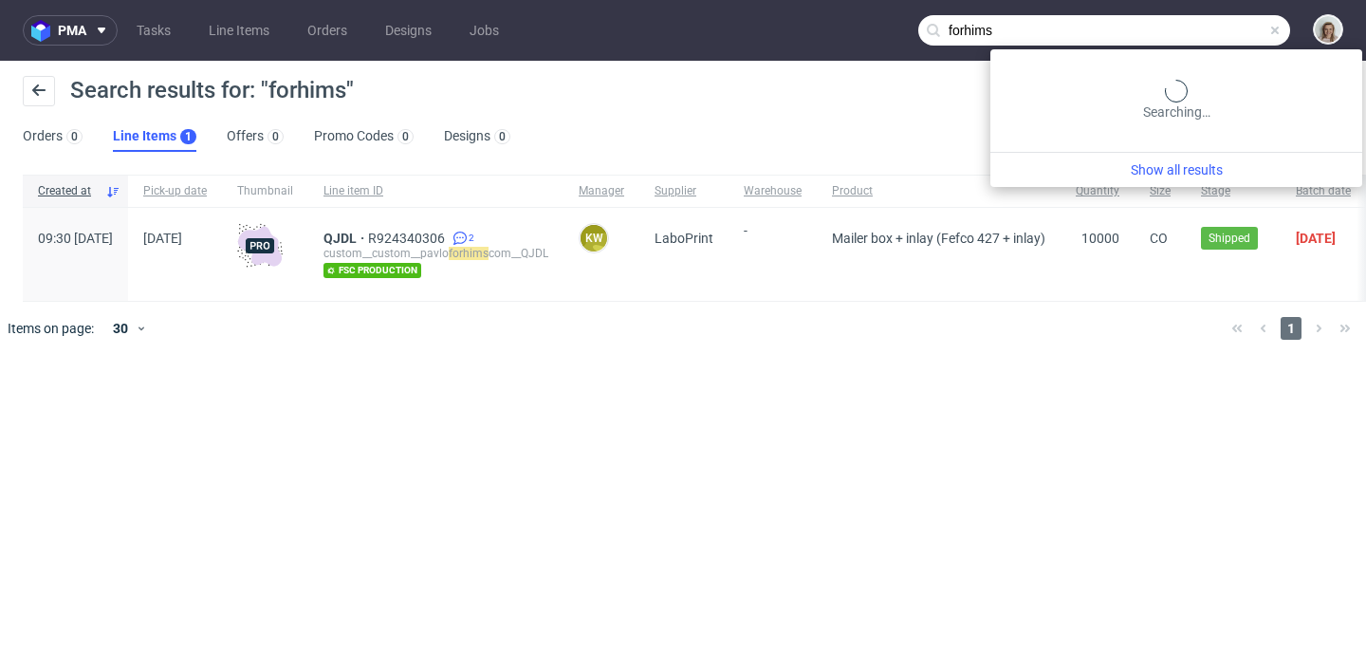
click at [1241, 35] on input "forhims" at bounding box center [1104, 30] width 372 height 30
type input "f"
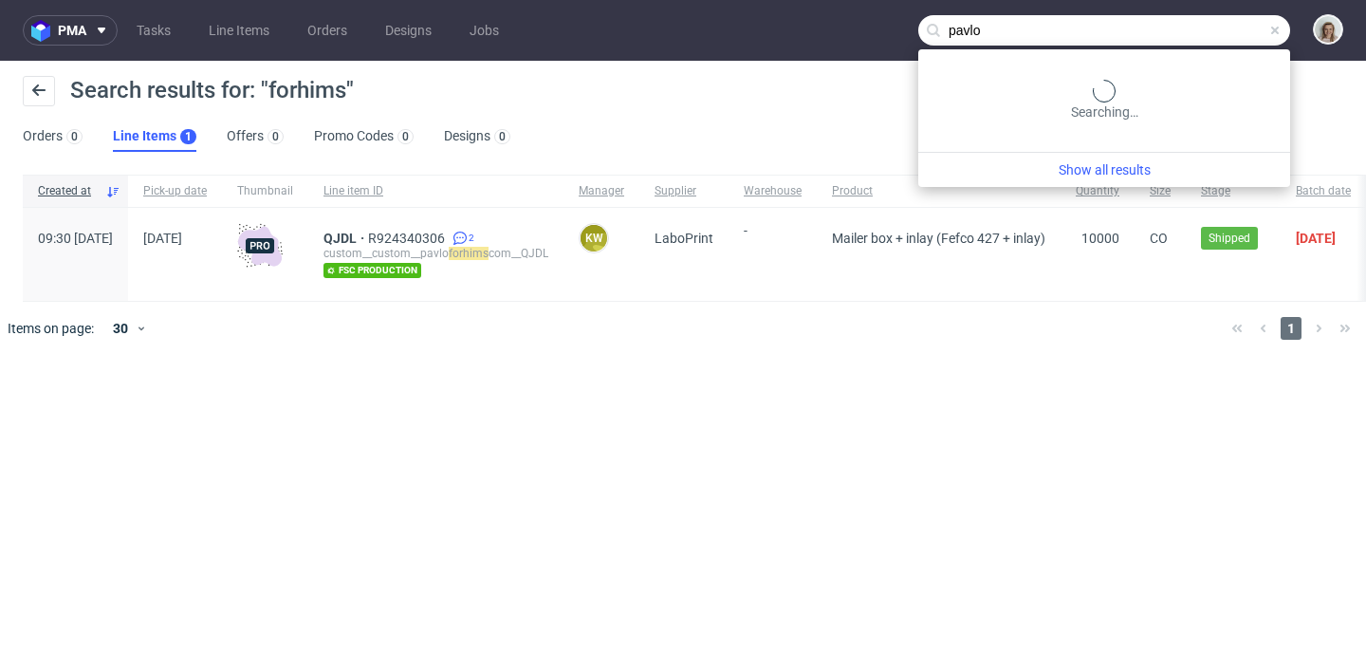
type input "pavlo"
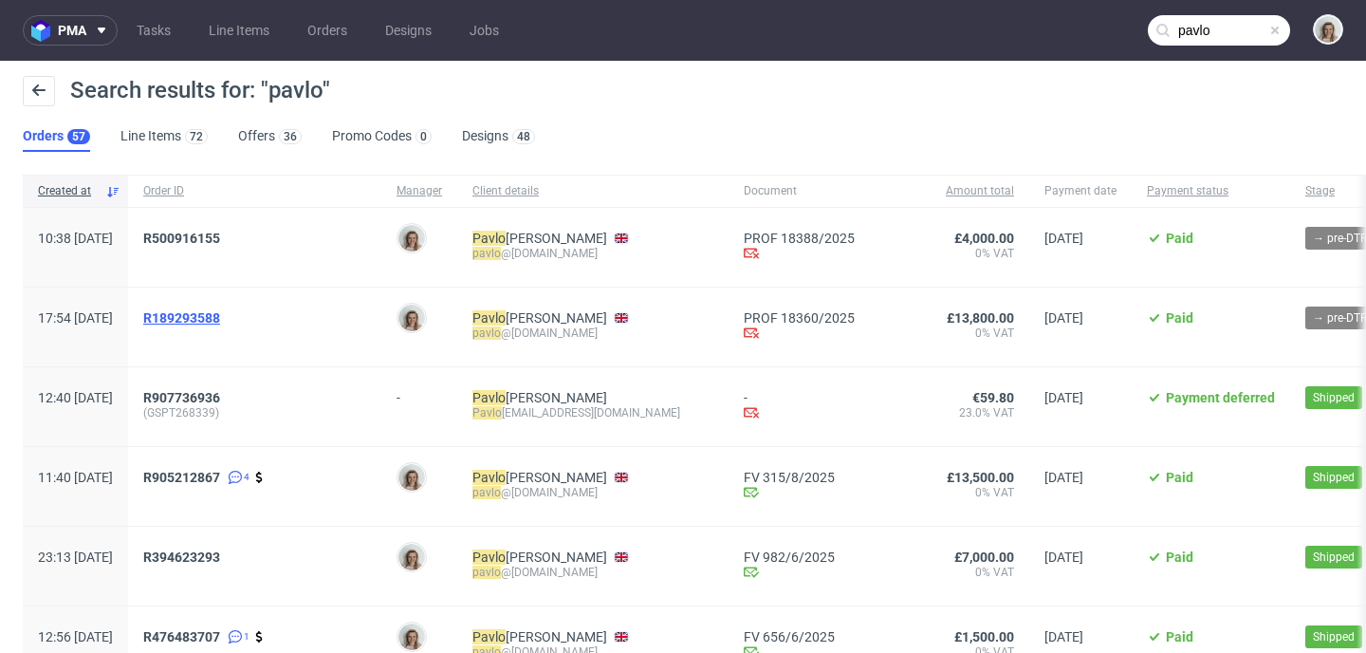
click at [220, 316] on span "R189293588" at bounding box center [181, 317] width 77 height 15
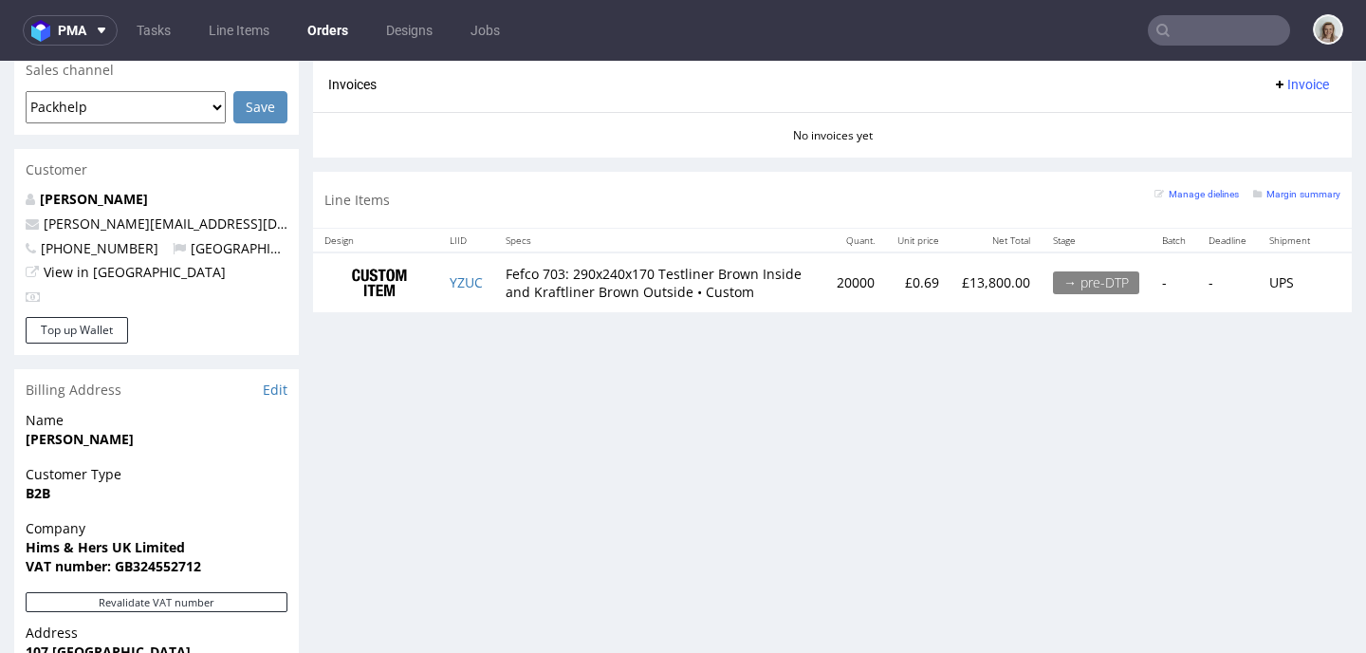
scroll to position [763, 0]
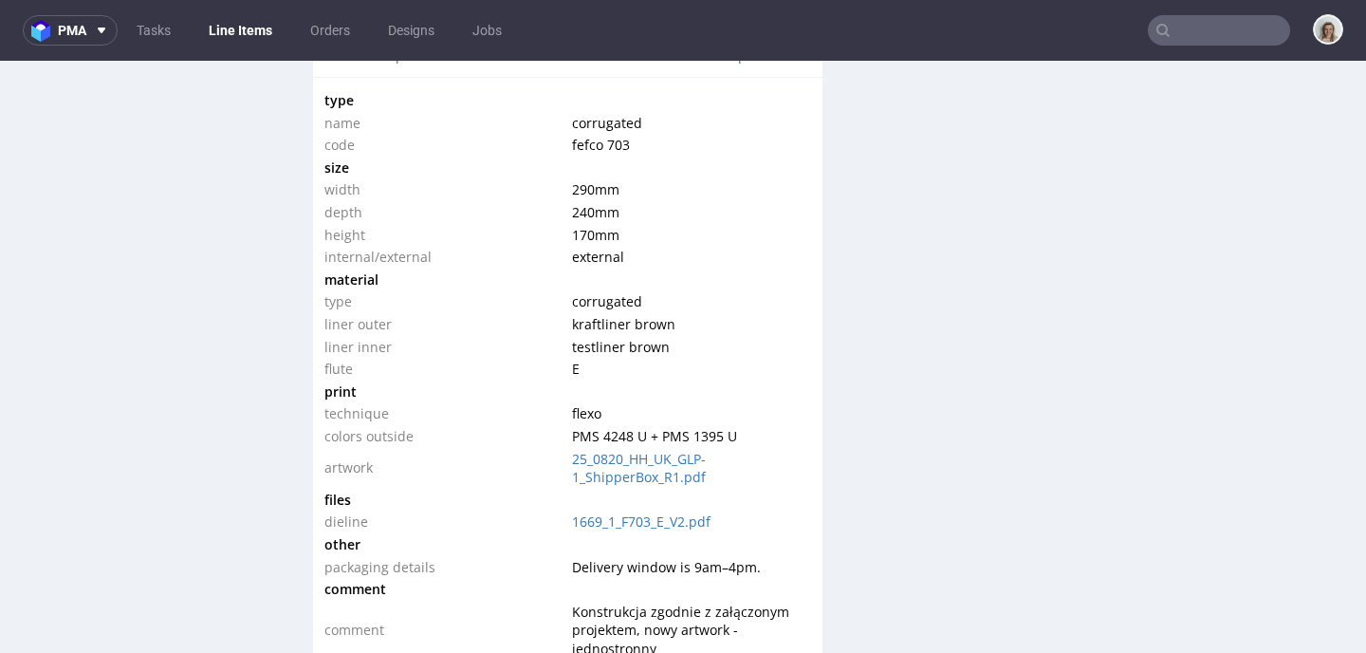
scroll to position [1859, 0]
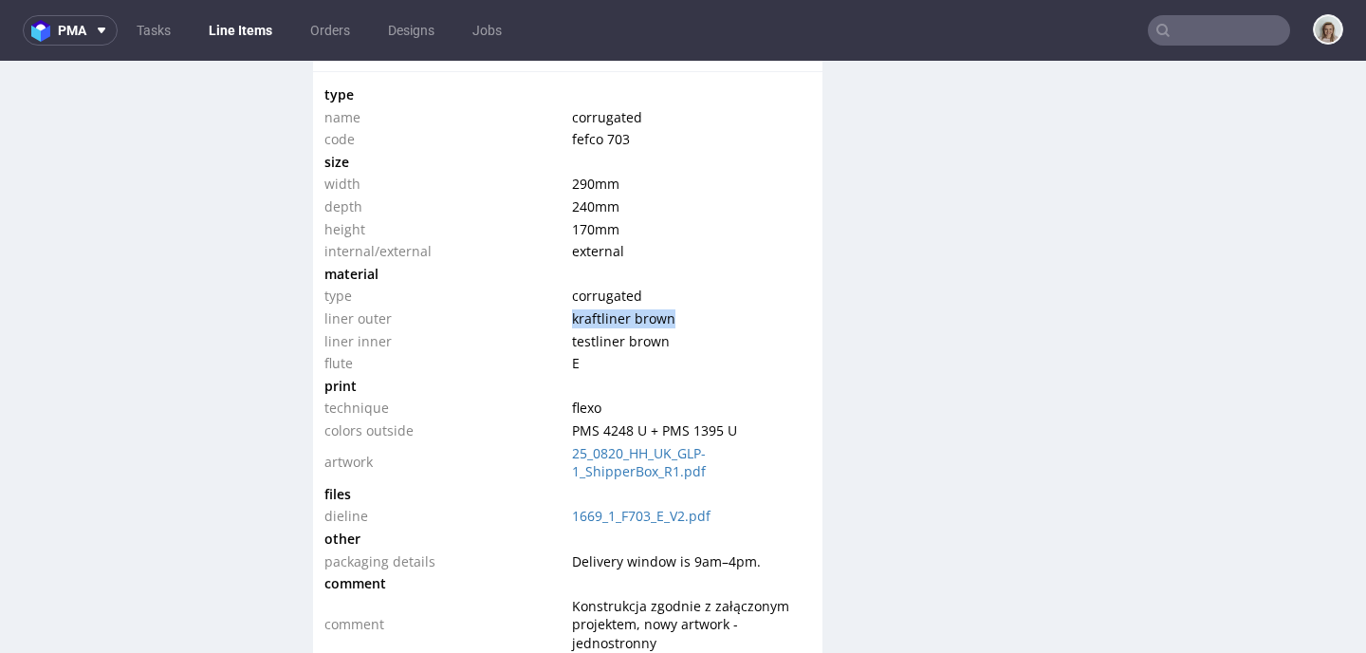
drag, startPoint x: 676, startPoint y: 316, endPoint x: 563, endPoint y: 314, distance: 112.9
click at [567, 314] on td "kraftliner brown" at bounding box center [688, 318] width 243 height 23
copy span "kraftliner brown"
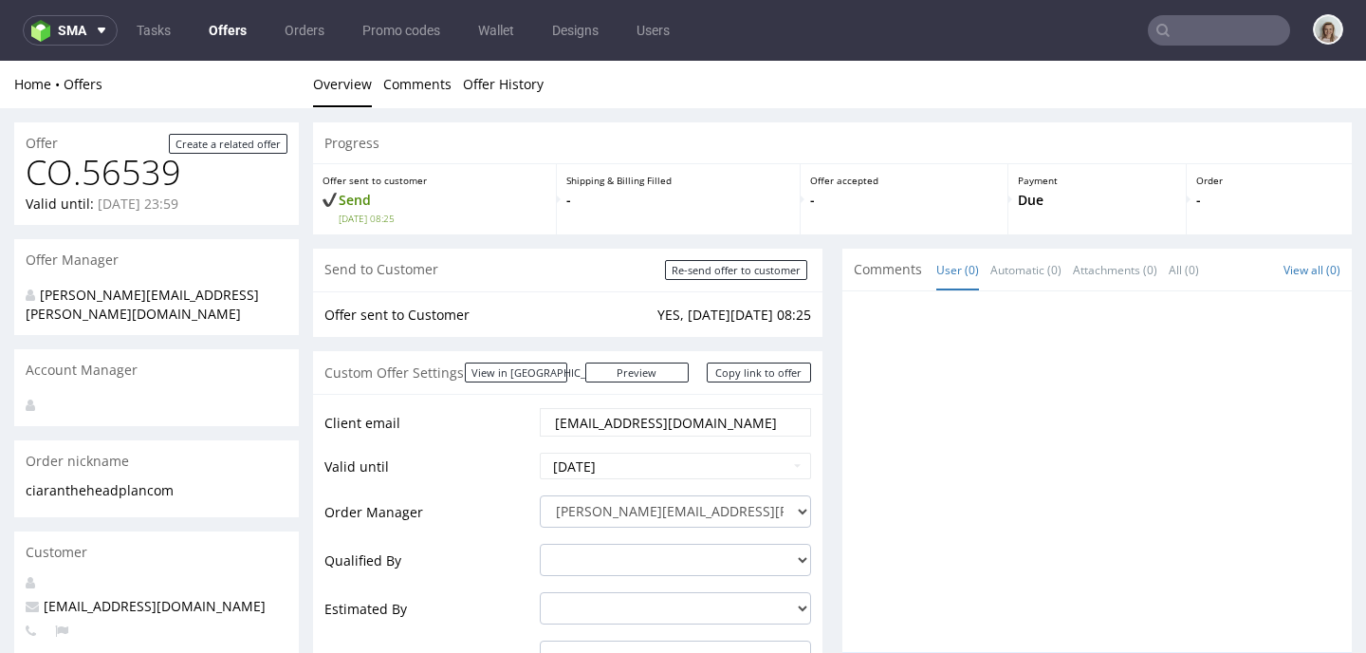
click at [87, 34] on span at bounding box center [97, 30] width 23 height 15
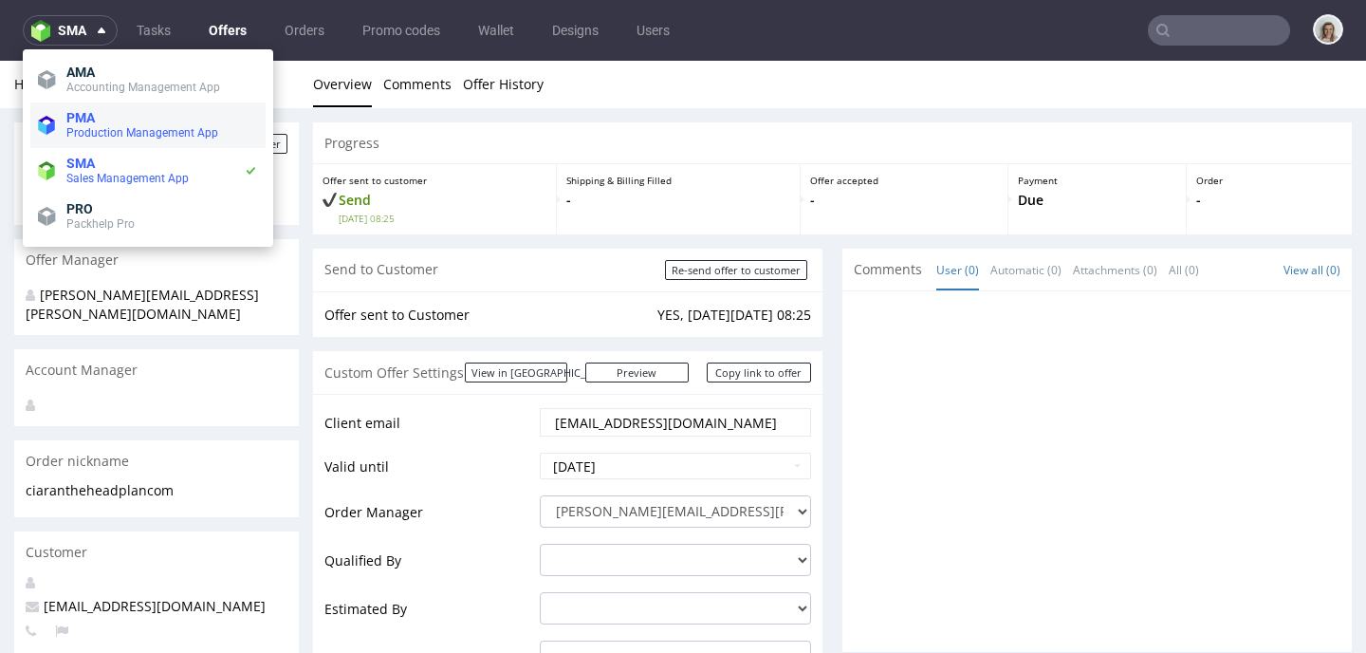
click at [83, 132] on span "Production Management App" at bounding box center [142, 132] width 152 height 13
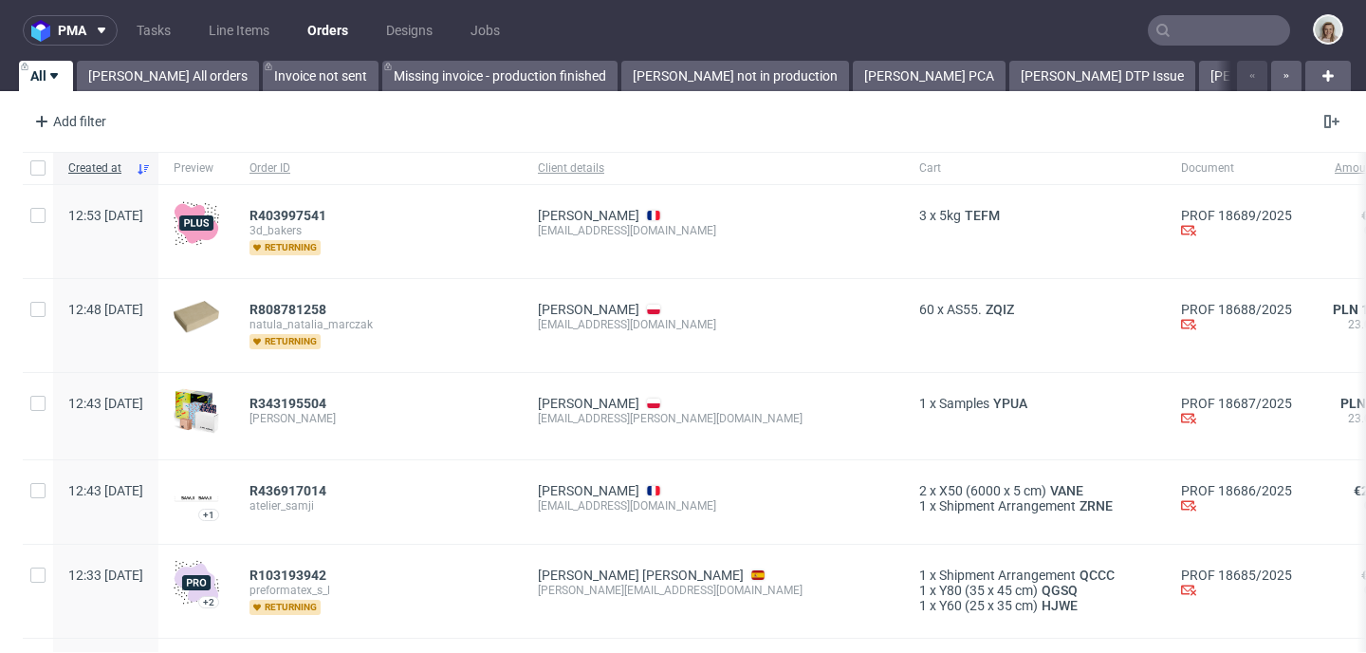
click at [86, 7] on nav "pma Tasks Line Items Orders Designs Jobs" at bounding box center [683, 30] width 1366 height 61
click at [83, 25] on span "pma" at bounding box center [72, 30] width 28 height 13
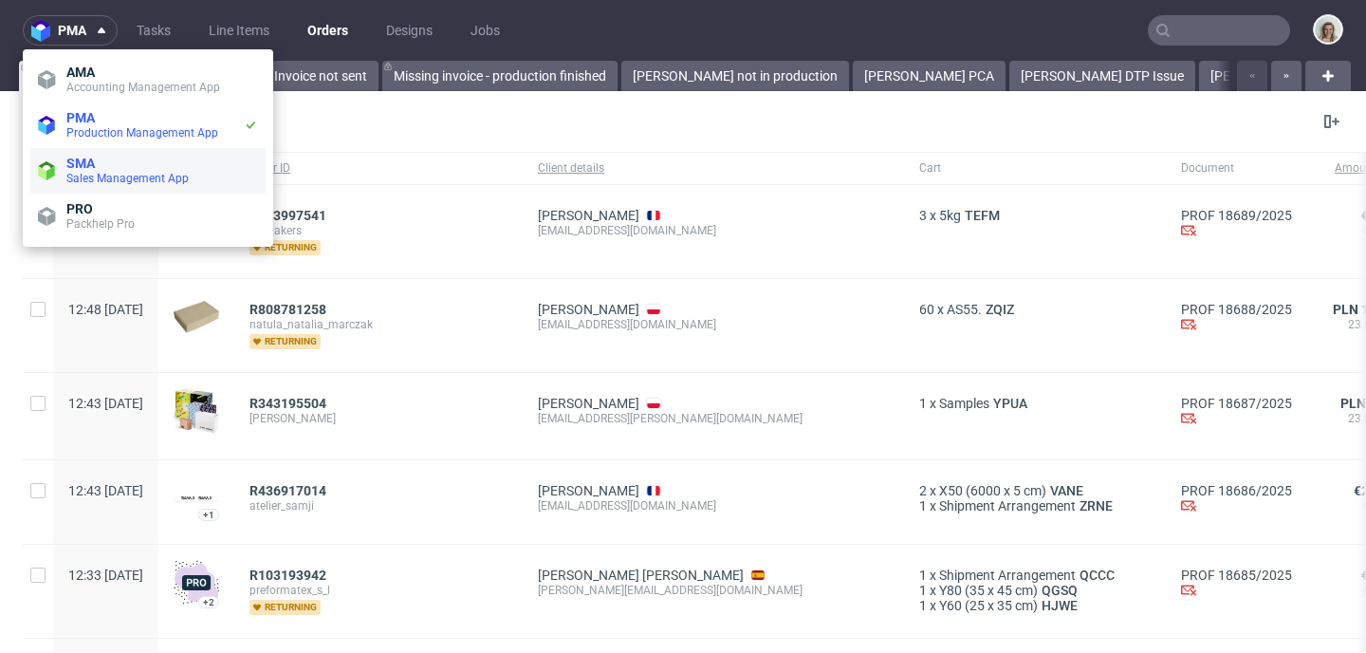
click at [78, 151] on li "SMA Sales Management App" at bounding box center [147, 171] width 235 height 46
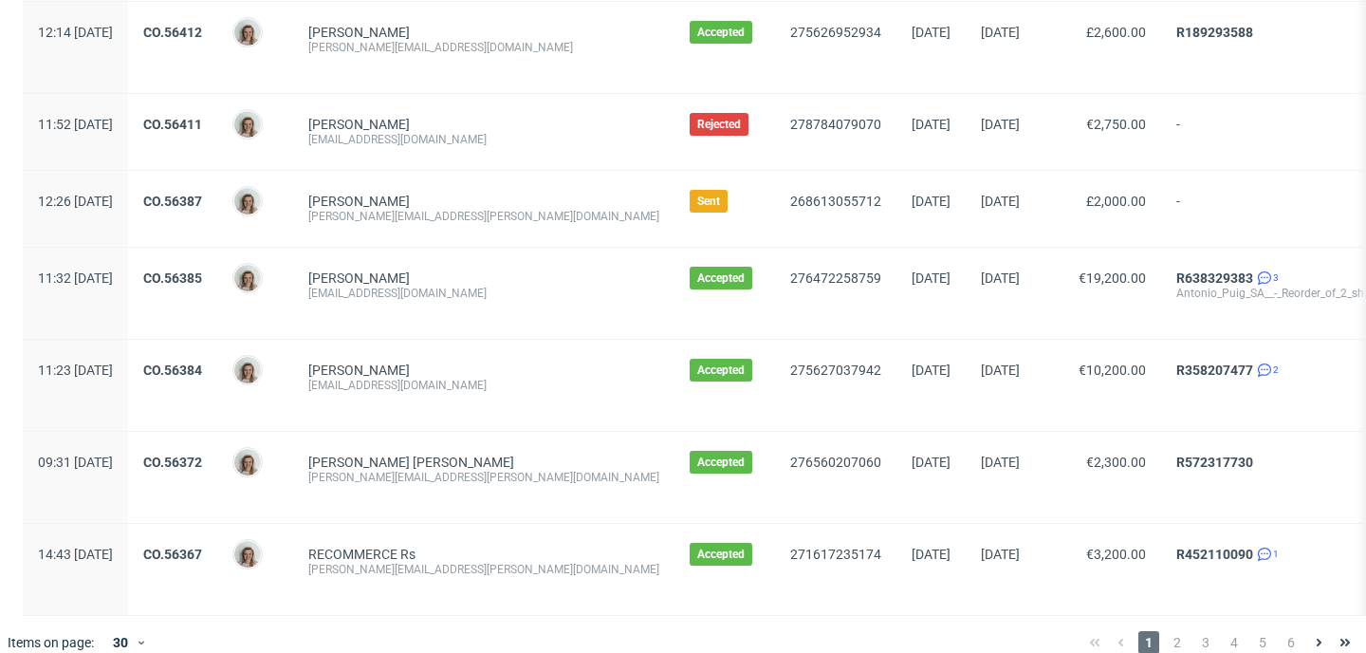
scroll to position [2253, 0]
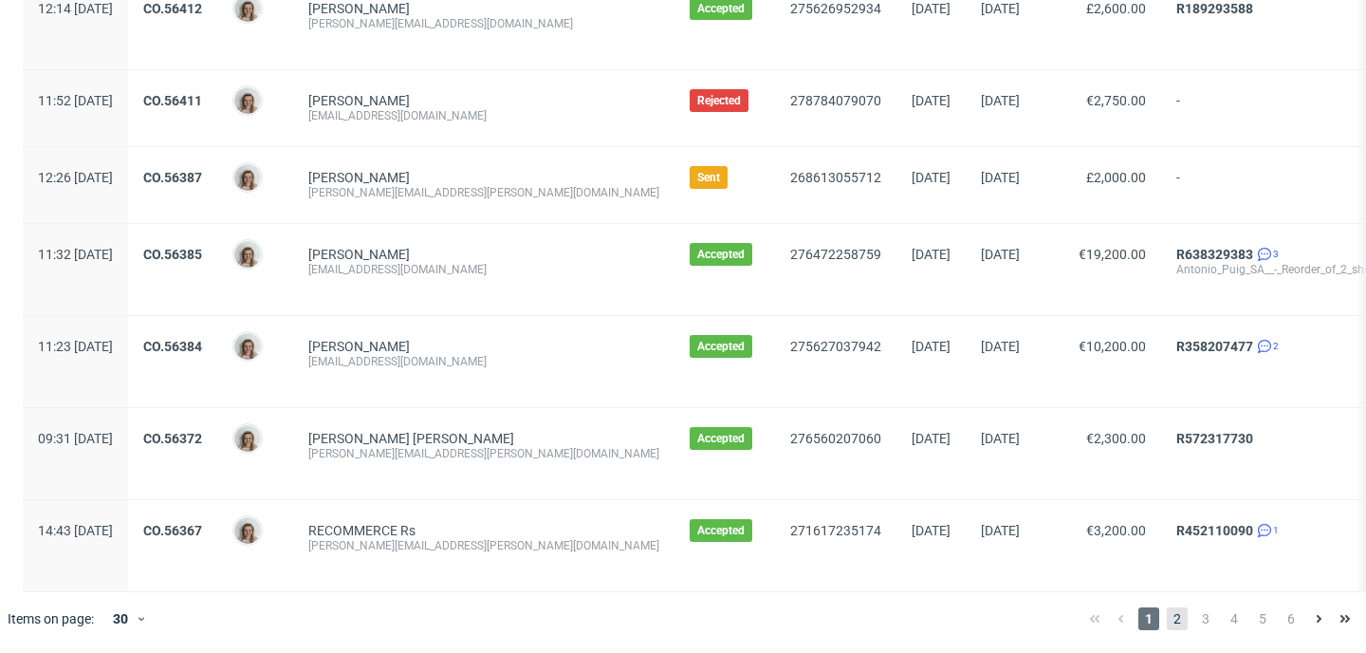
click at [1167, 624] on span "2" at bounding box center [1177, 618] width 21 height 23
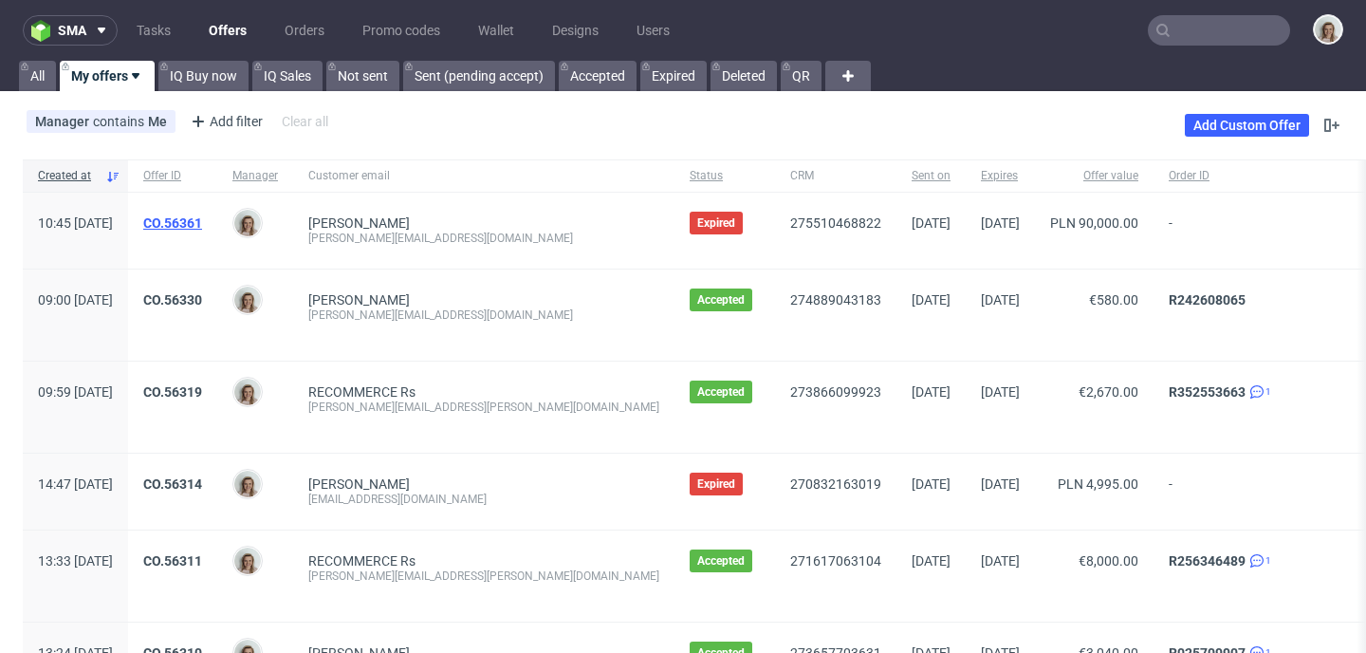
click at [202, 220] on link "CO.56361" at bounding box center [172, 222] width 59 height 15
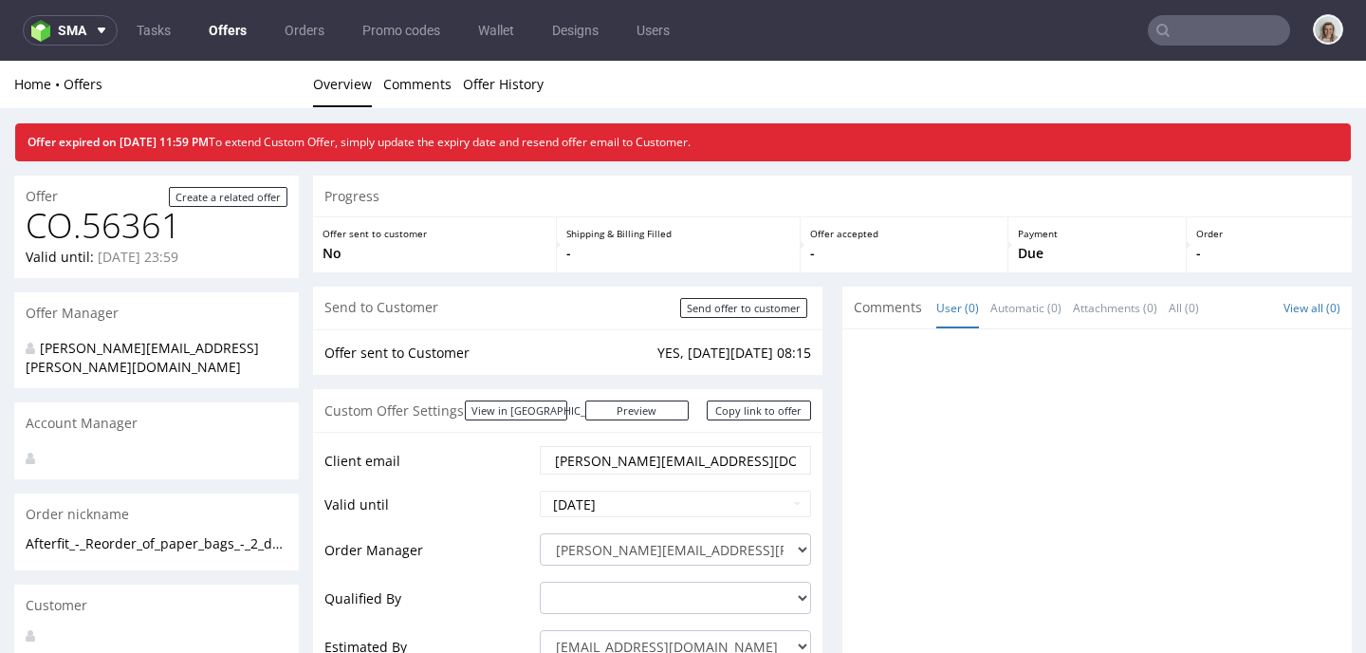
scroll to position [35, 0]
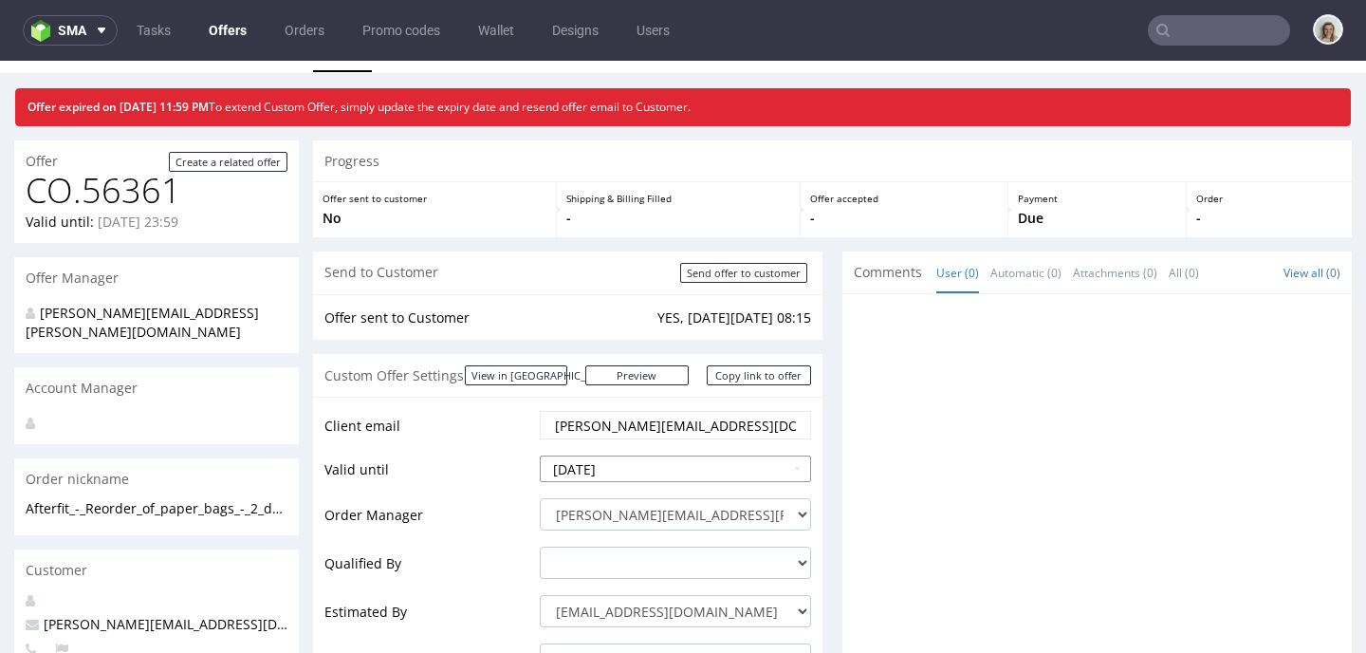
click at [702, 469] on input "2025-08-31" at bounding box center [675, 468] width 271 height 27
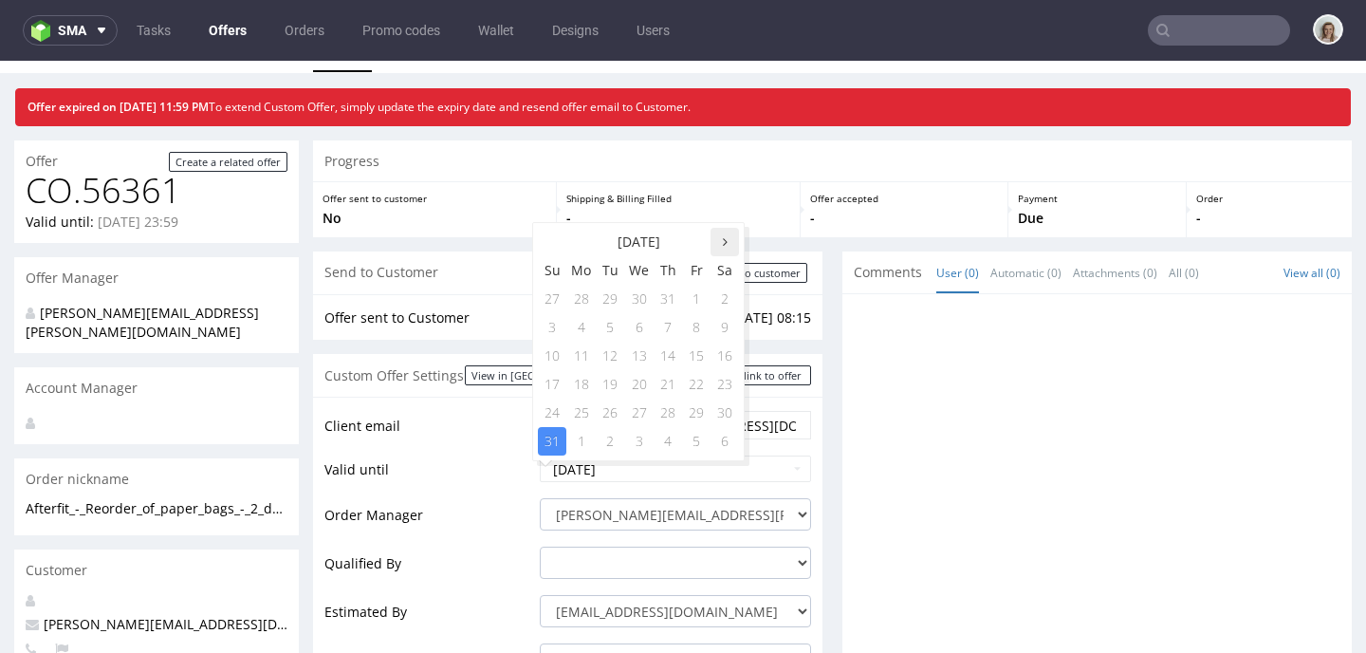
click at [716, 248] on th at bounding box center [724, 242] width 28 height 28
click at [618, 412] on td "30" at bounding box center [610, 412] width 28 height 28
type input "2025-09-30"
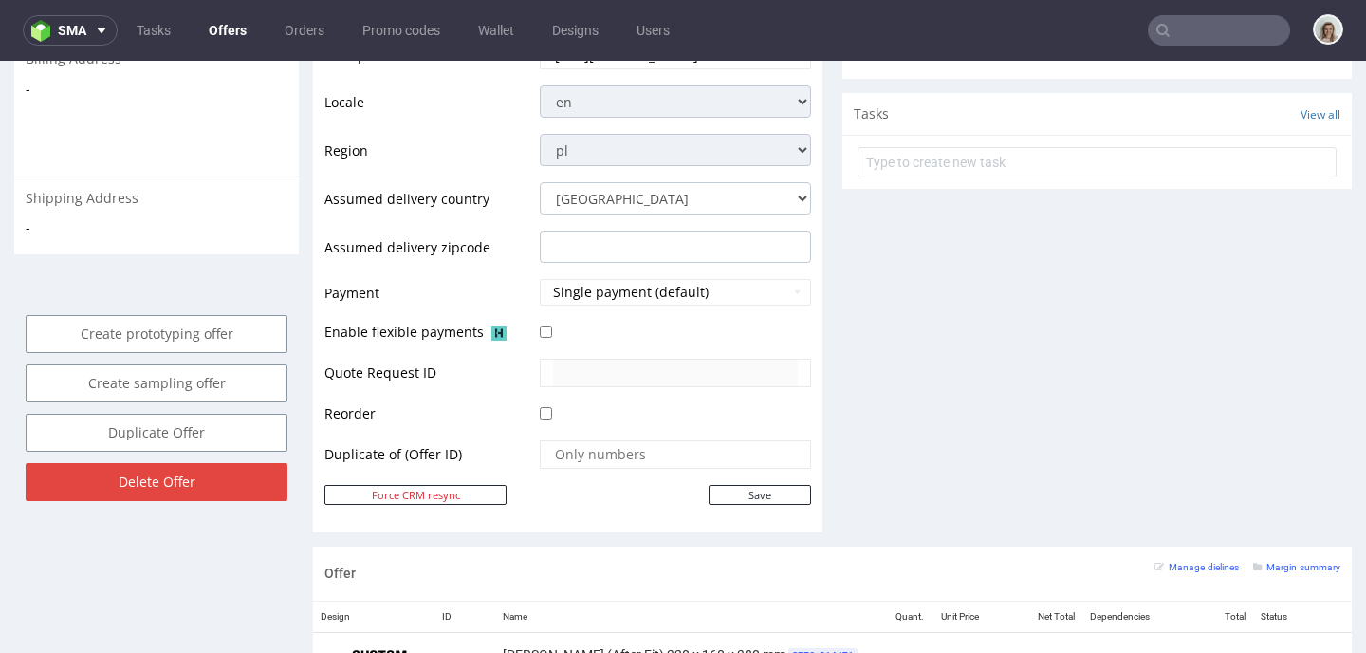
scroll to position [699, 0]
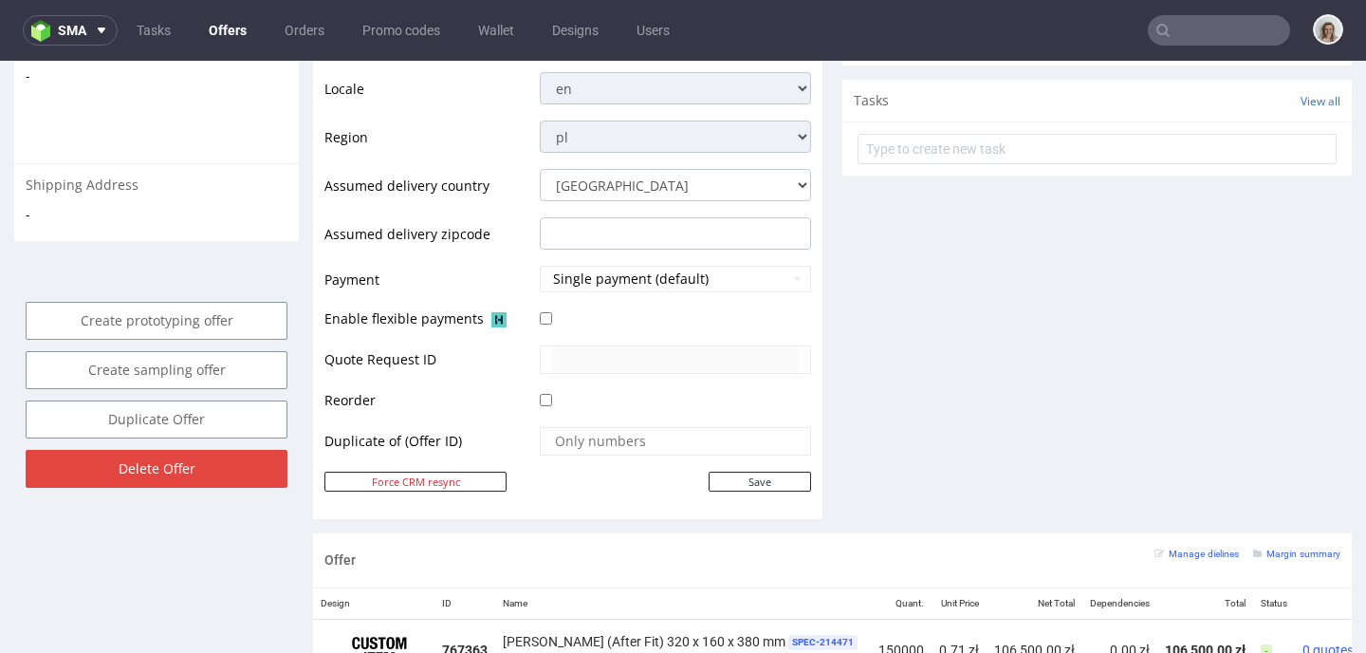
click at [741, 495] on div "Client email kamil@afterfit-catering.pl Valid until 2025-09-30 Order Manager mo…" at bounding box center [567, 125] width 509 height 785
click at [740, 486] on input "Save" at bounding box center [759, 481] width 102 height 20
type input "In progress..."
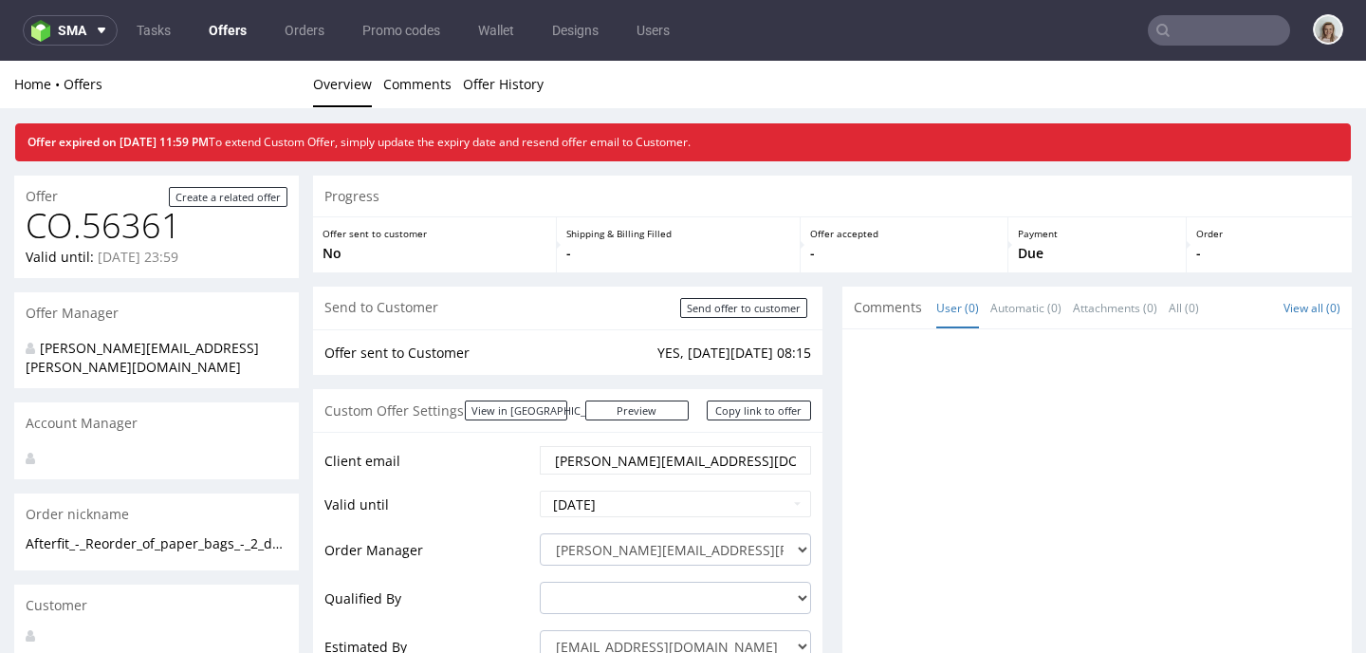
scroll to position [0, 0]
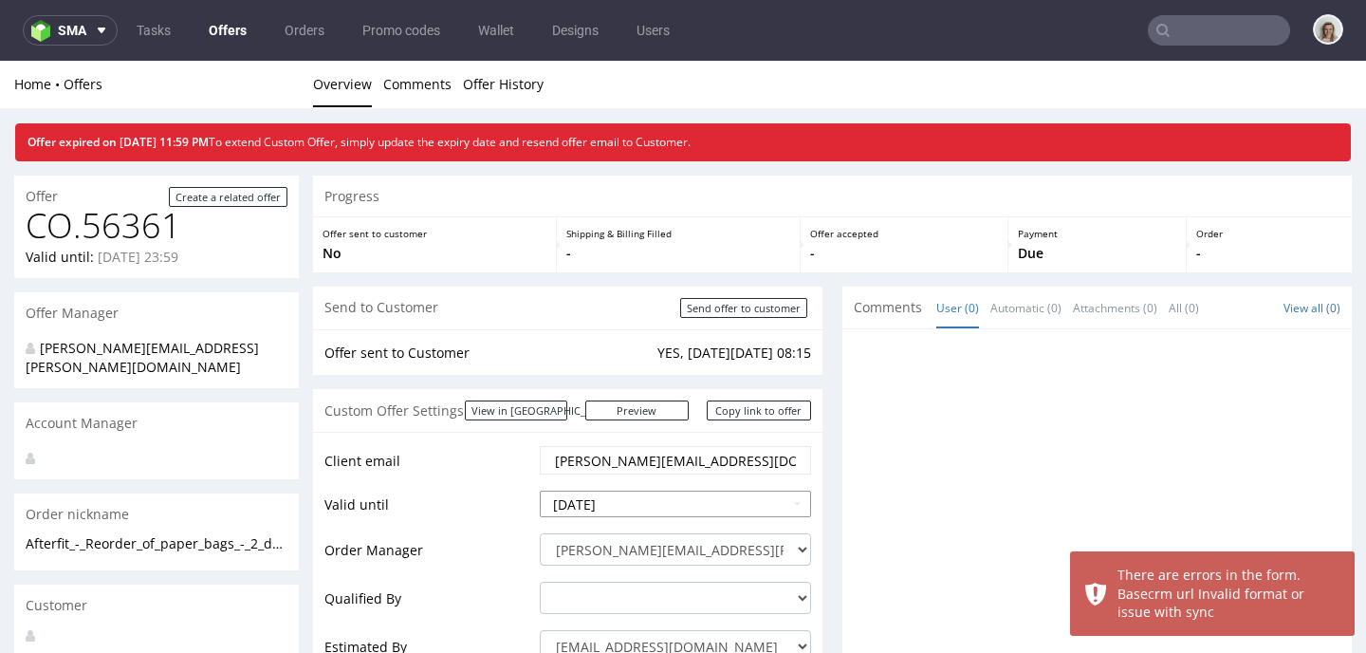
click at [653, 501] on input "2025-08-31" at bounding box center [675, 503] width 271 height 27
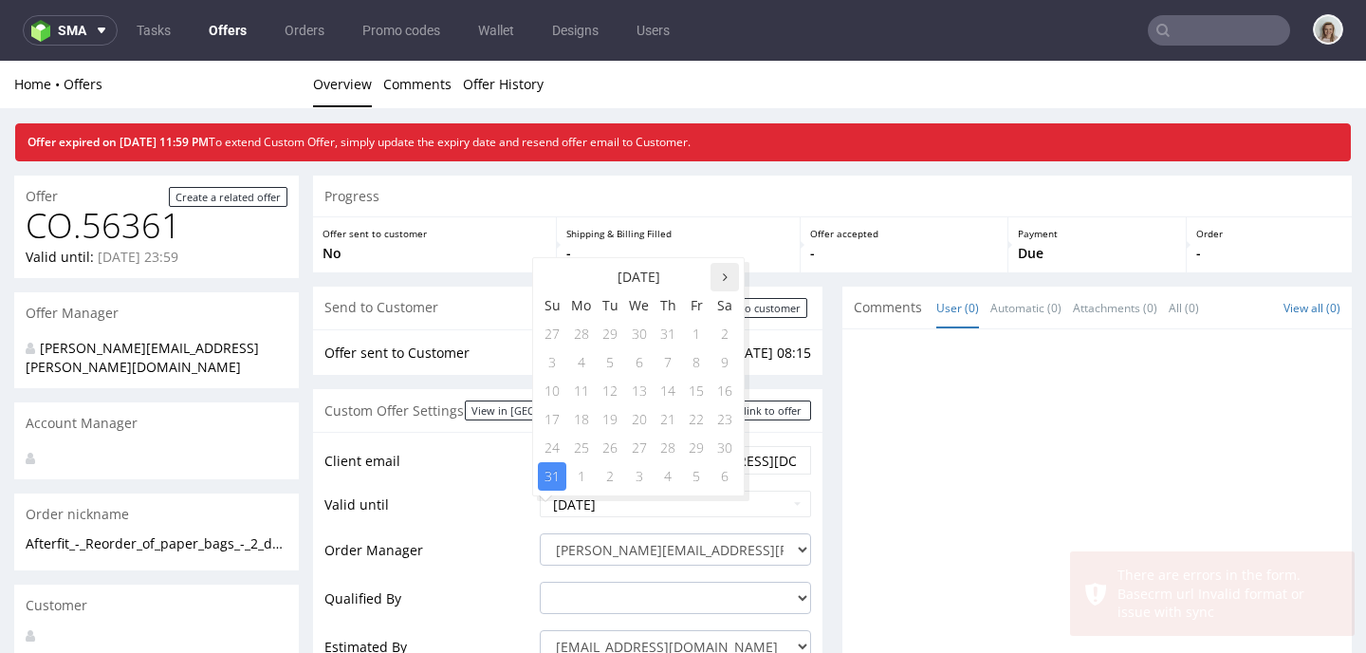
click at [721, 279] on th at bounding box center [724, 277] width 28 height 28
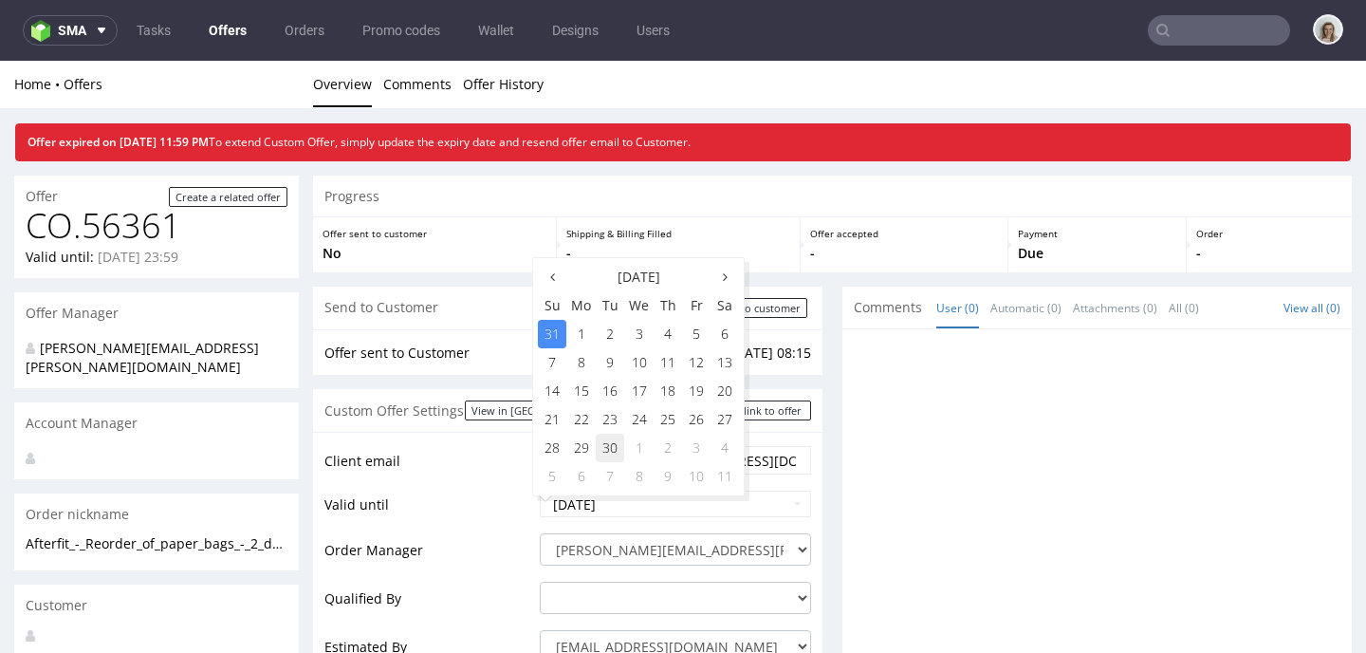
click at [610, 447] on td "30" at bounding box center [610, 447] width 28 height 28
type input "2025-09-30"
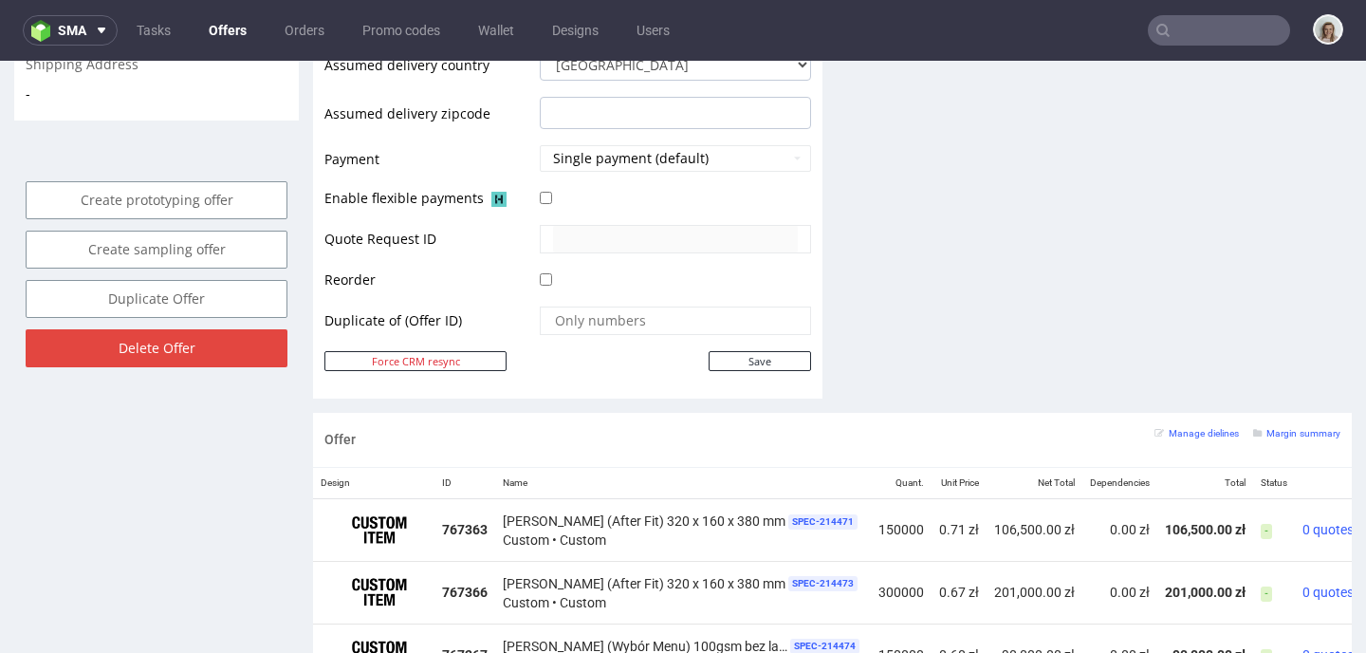
scroll to position [835, 0]
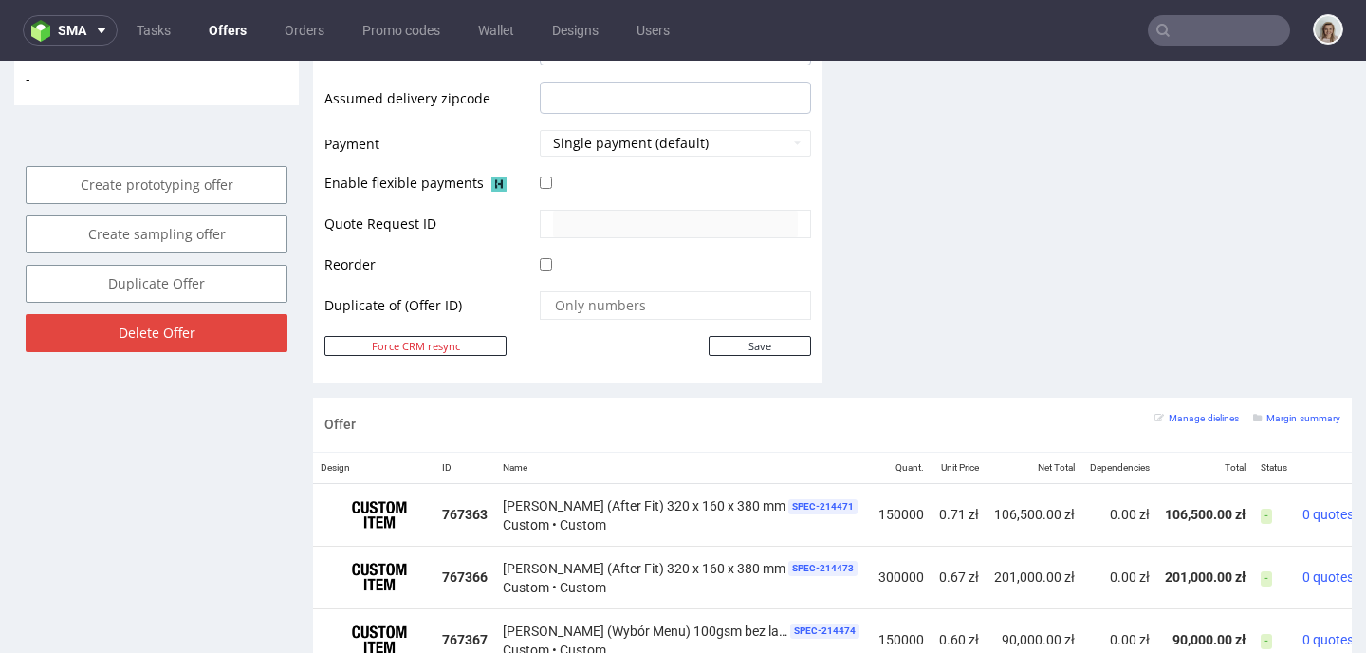
click at [710, 356] on td "Save" at bounding box center [673, 346] width 276 height 24
click at [709, 343] on input "Save" at bounding box center [759, 346] width 102 height 20
type input "In progress..."
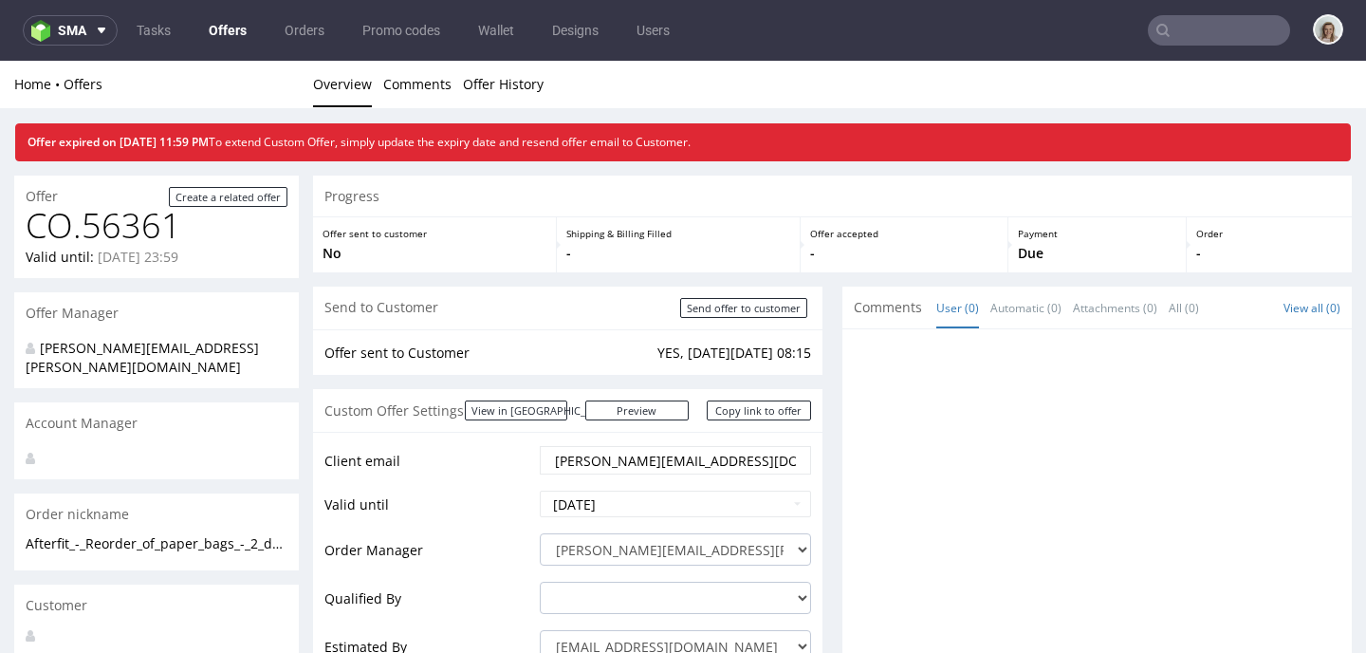
scroll to position [0, 0]
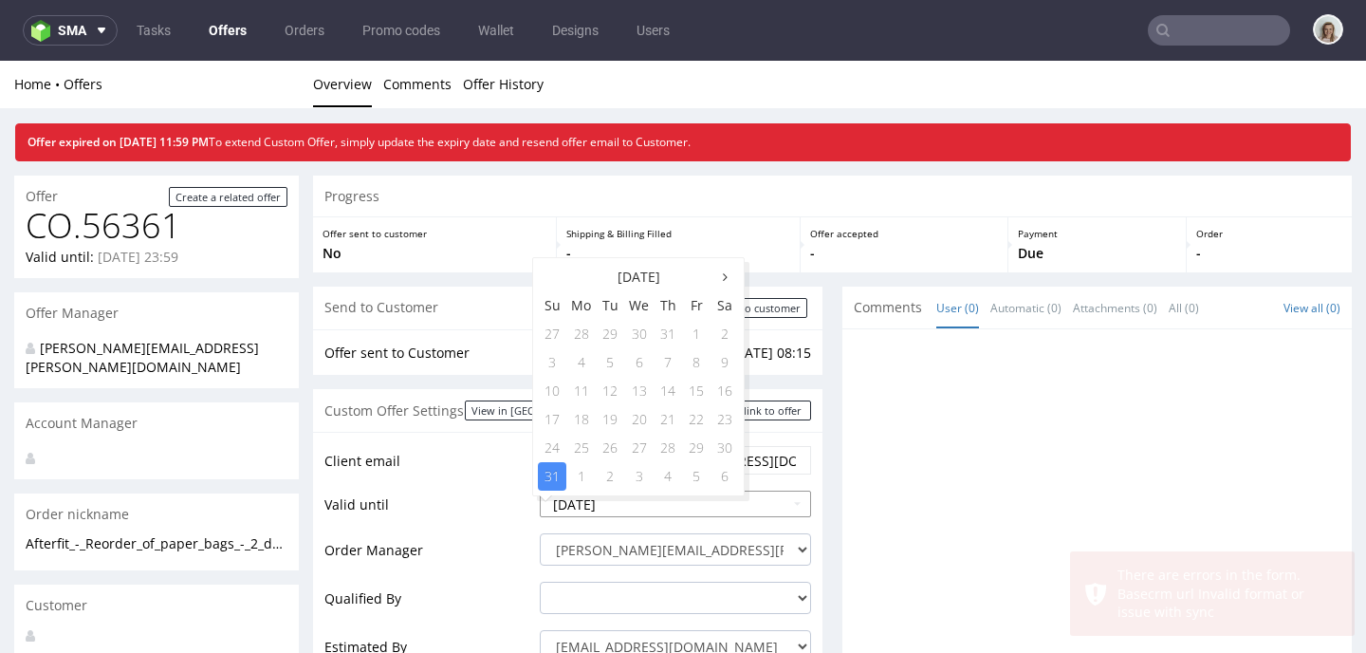
click at [634, 503] on input "2025-08-31" at bounding box center [675, 503] width 271 height 27
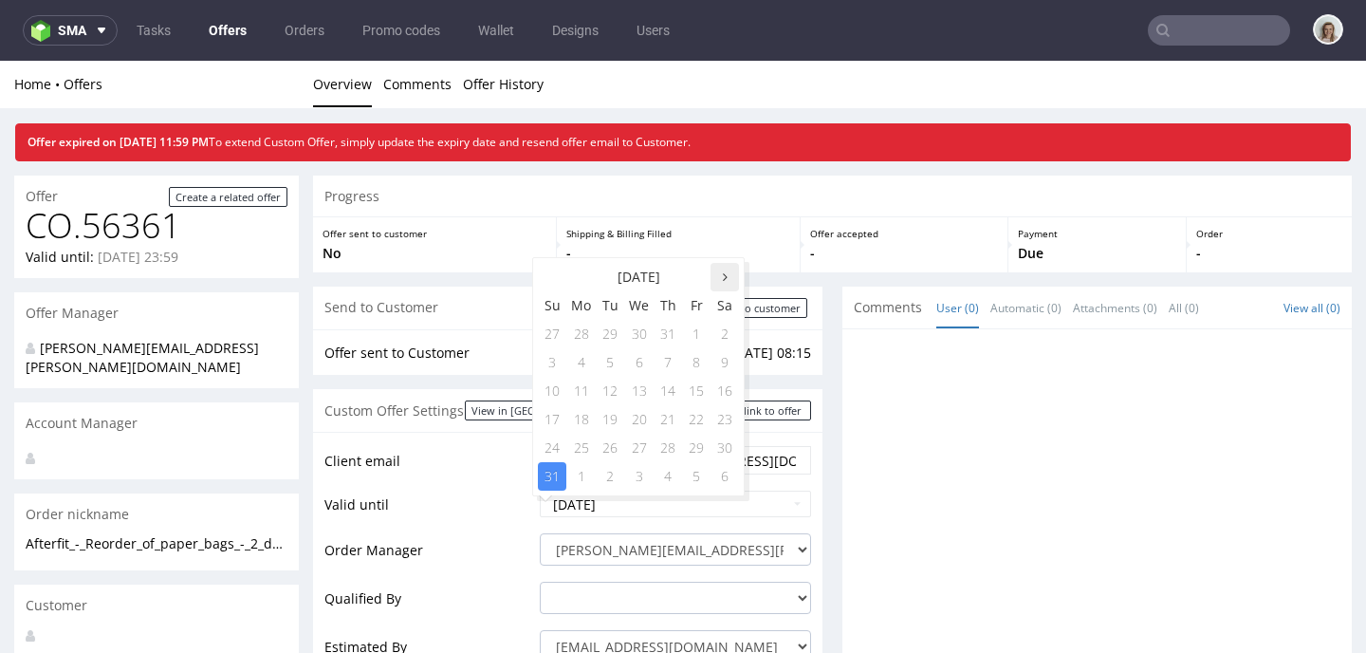
click at [720, 276] on th at bounding box center [724, 277] width 28 height 28
click at [609, 436] on td "30" at bounding box center [610, 447] width 28 height 28
type input "2025-09-30"
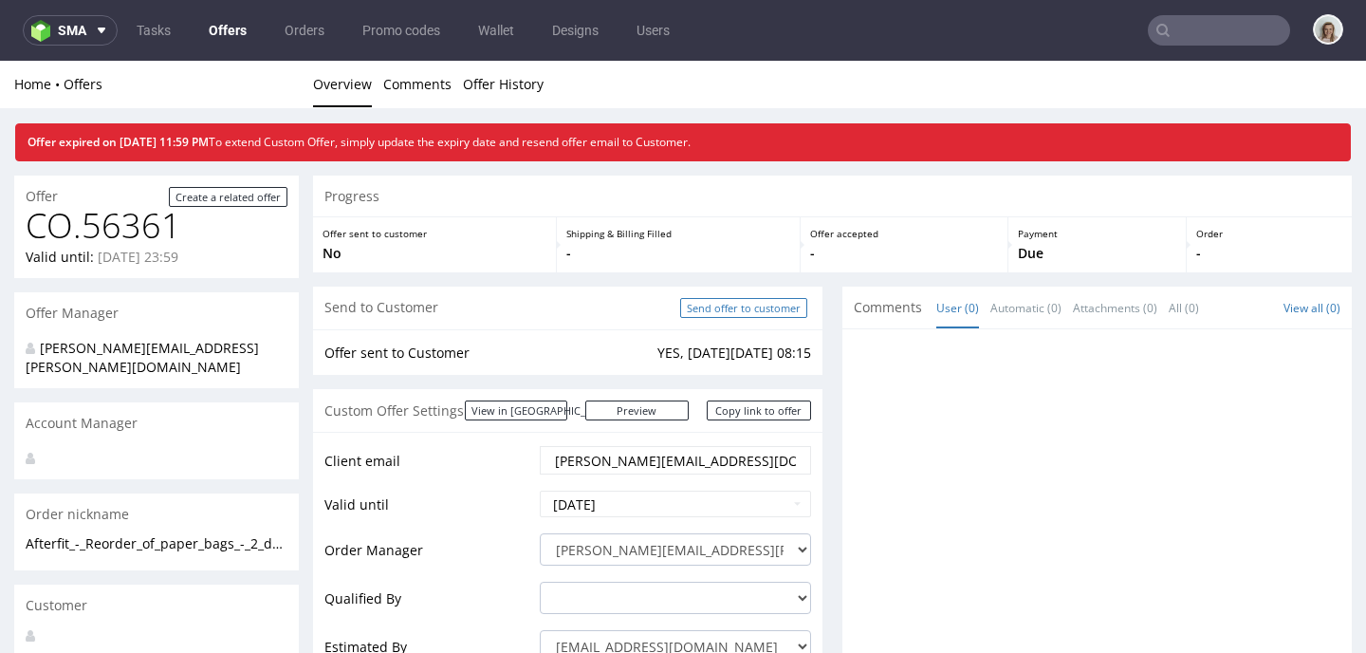
click at [737, 308] on input "Send offer to customer" at bounding box center [743, 308] width 127 height 20
type input "In progress..."
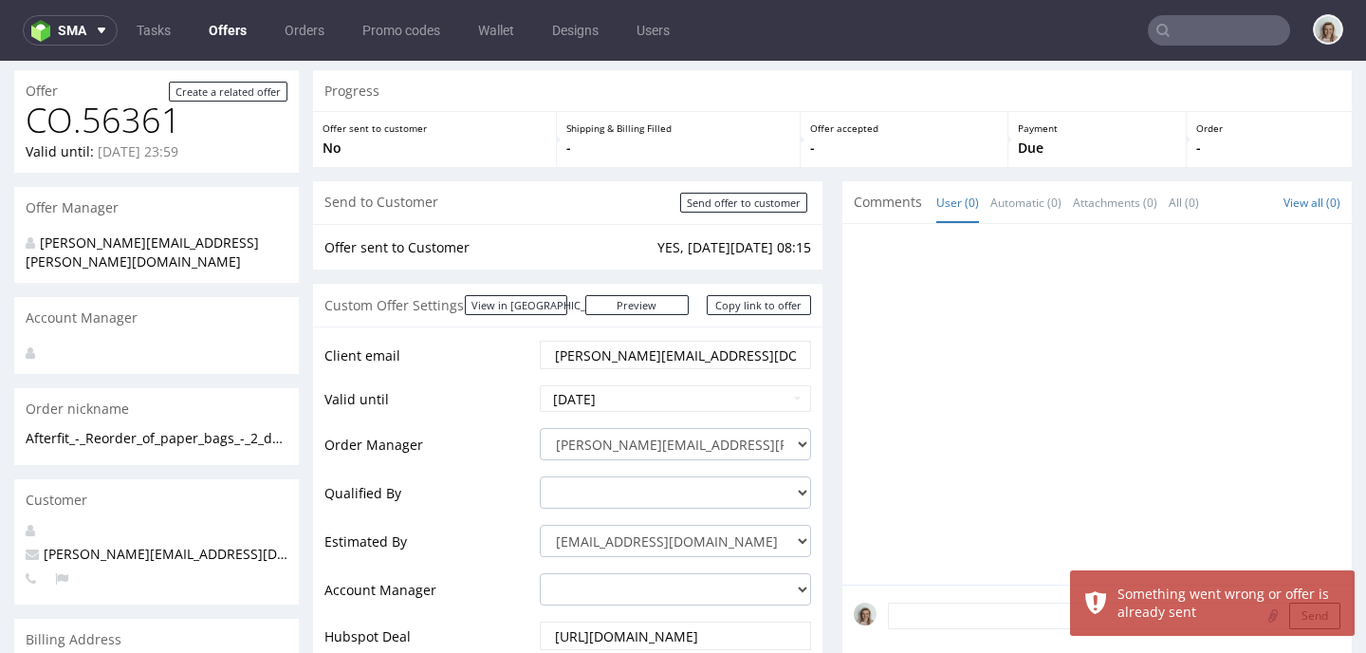
scroll to position [117, 0]
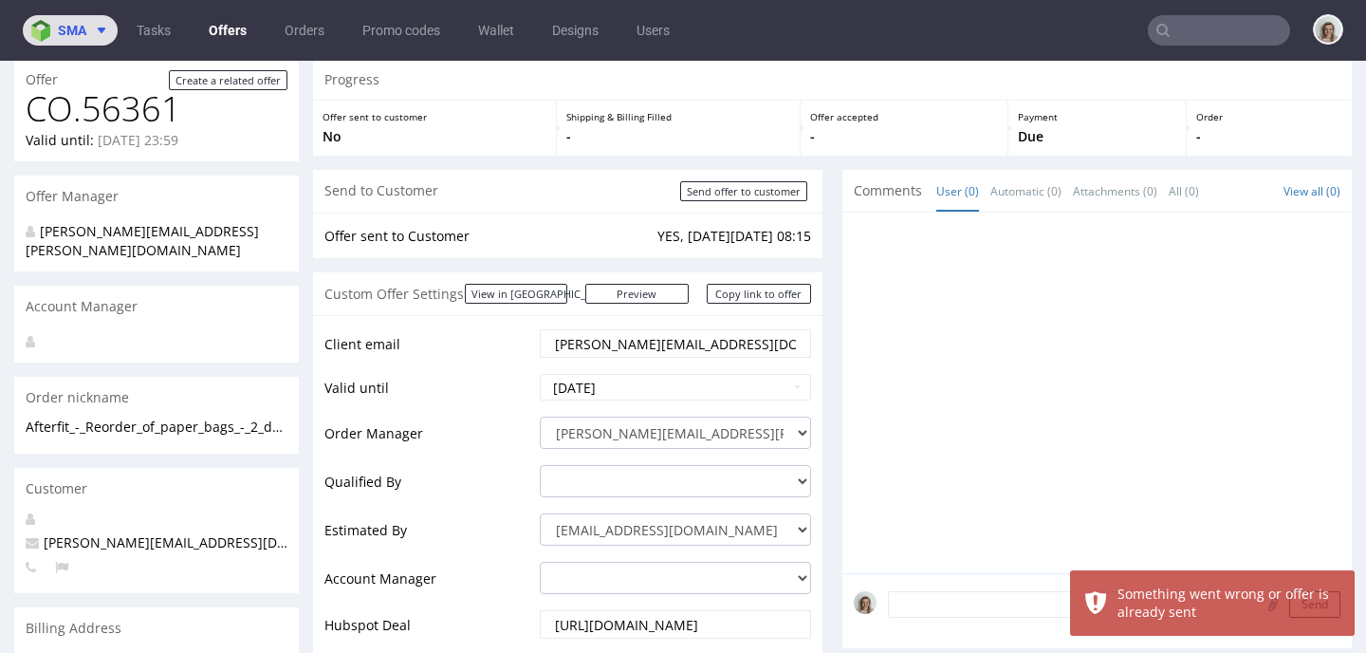
click at [81, 35] on span "sma" at bounding box center [72, 30] width 28 height 13
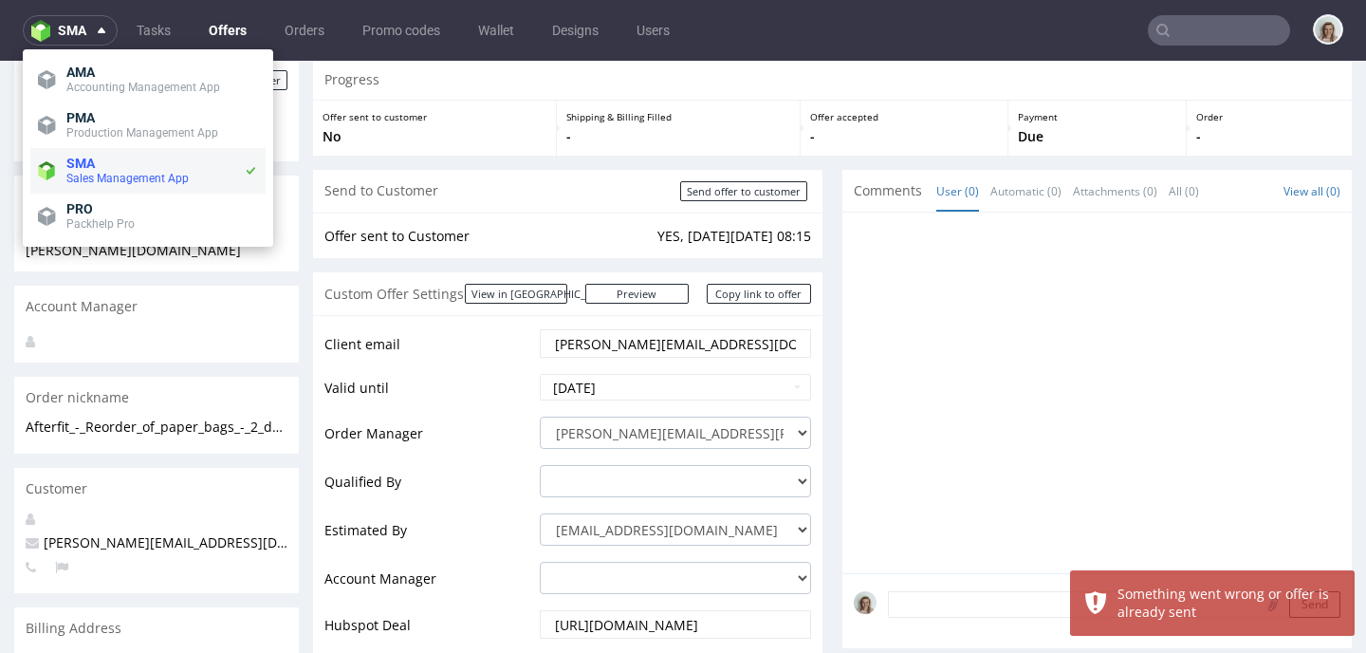
click at [84, 161] on span "SMA" at bounding box center [80, 163] width 28 height 15
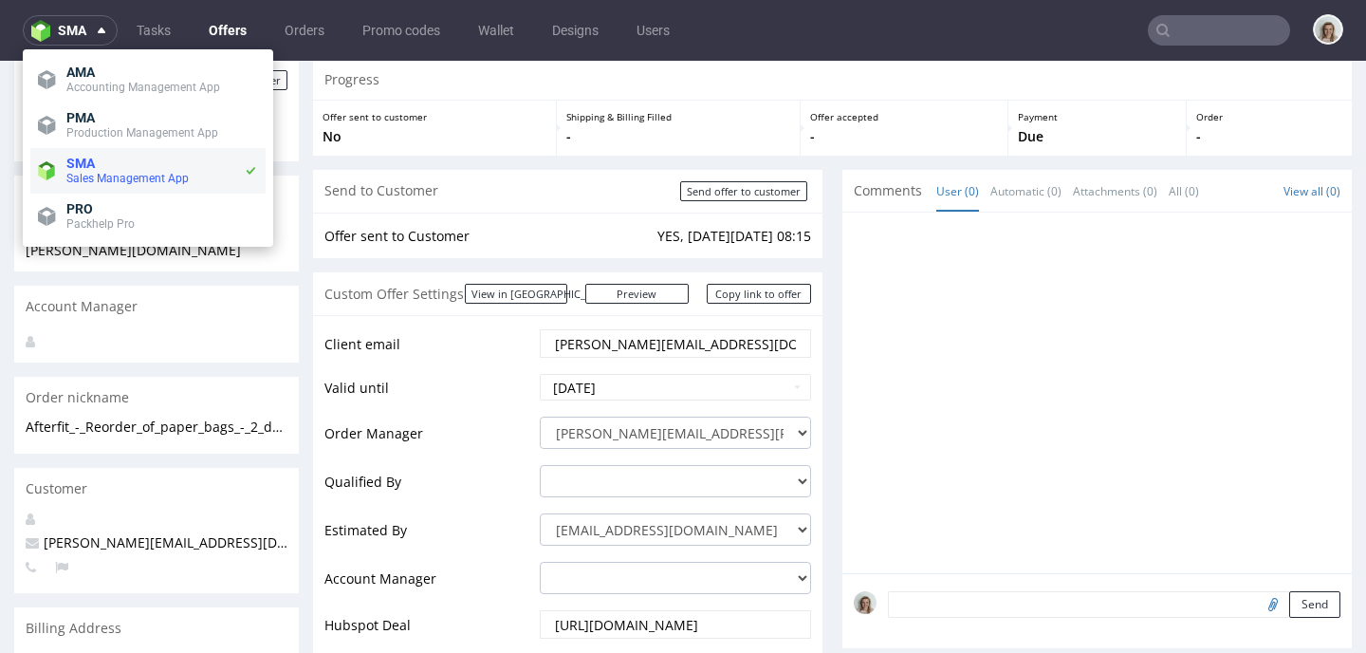
click at [136, 158] on span "SMA" at bounding box center [154, 163] width 177 height 15
click at [96, 99] on li "AMA Accounting Management App" at bounding box center [147, 80] width 235 height 46
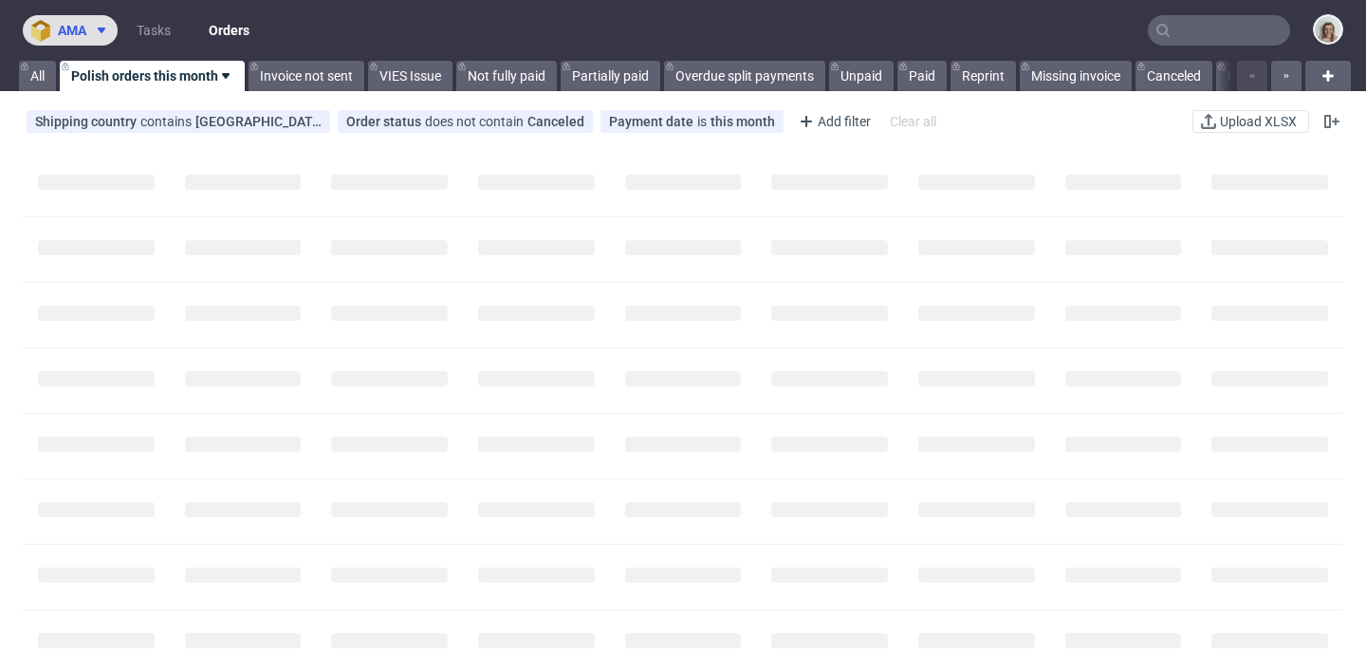
click at [94, 29] on icon at bounding box center [101, 30] width 15 height 15
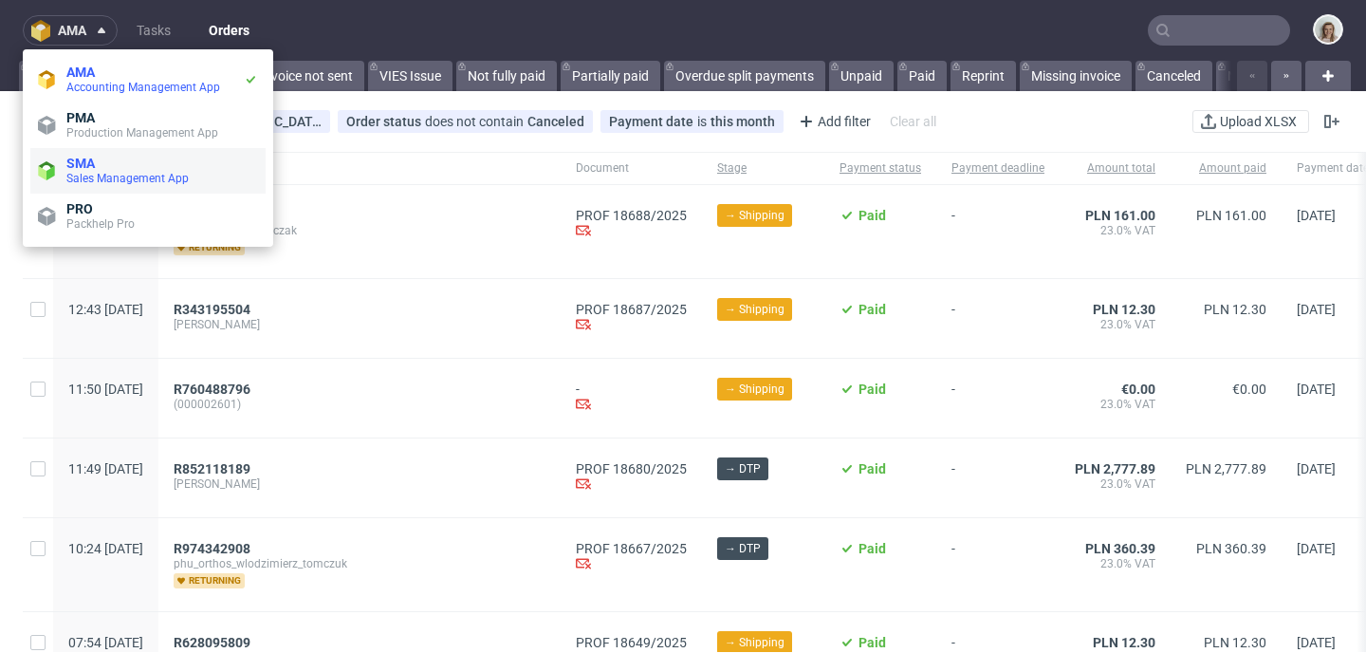
click at [89, 179] on span "Sales Management App" at bounding box center [127, 178] width 122 height 13
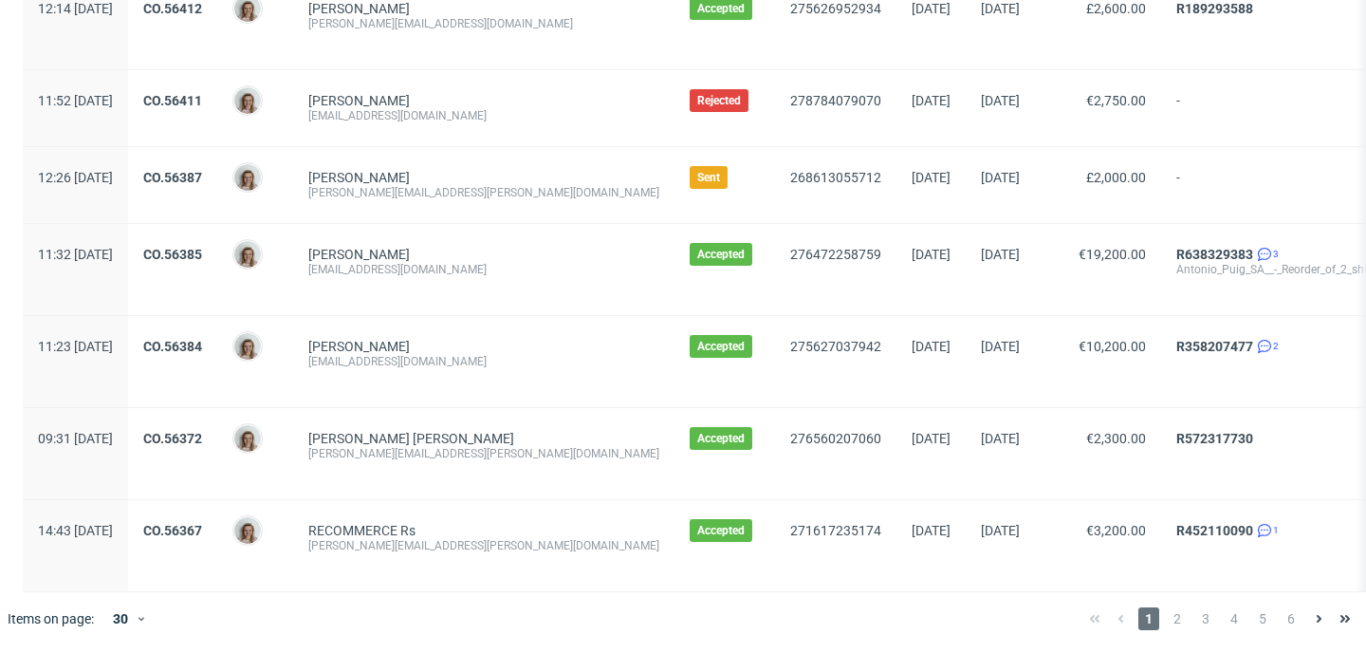
scroll to position [2253, 0]
click at [1167, 622] on span "2" at bounding box center [1177, 618] width 21 height 23
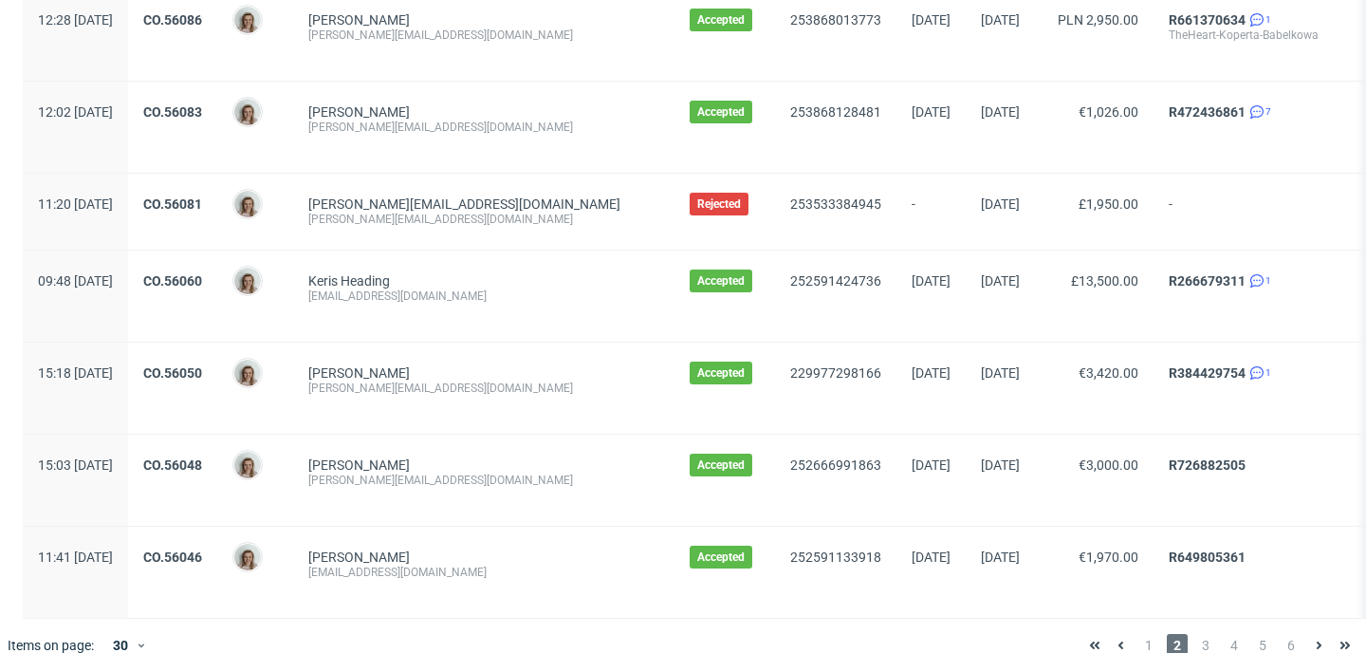
scroll to position [2253, 0]
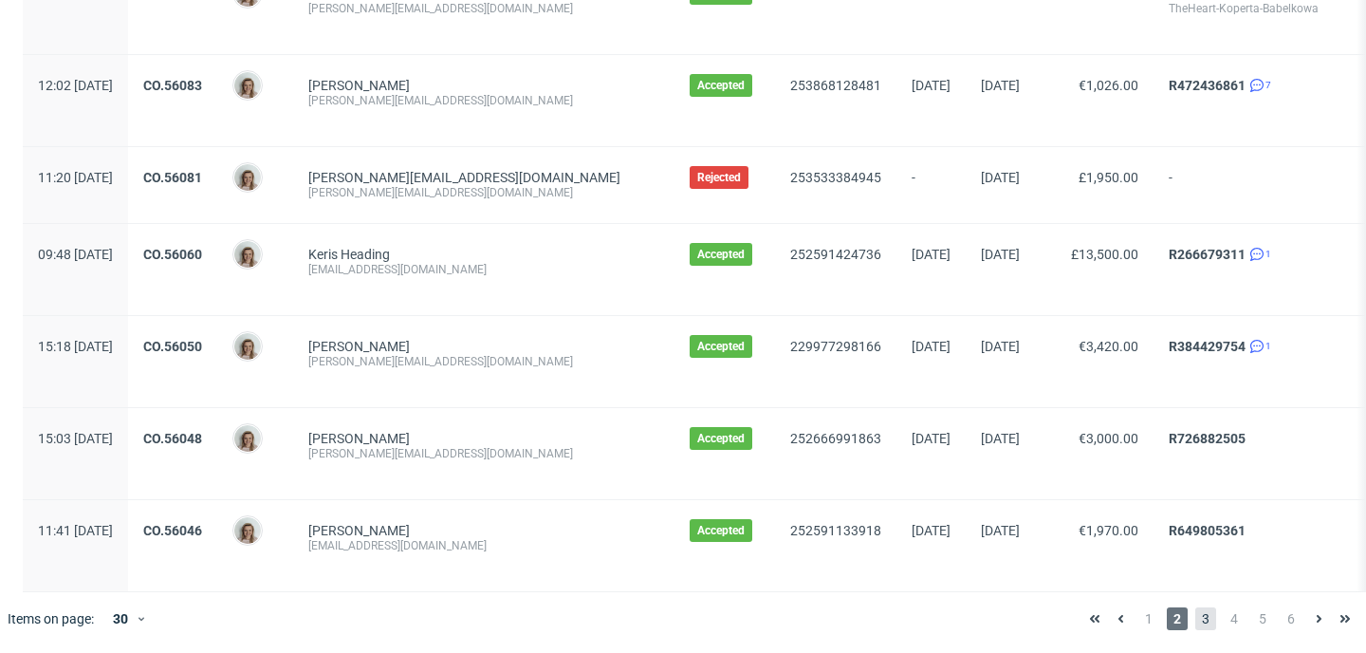
click at [1195, 611] on span "3" at bounding box center [1205, 618] width 21 height 23
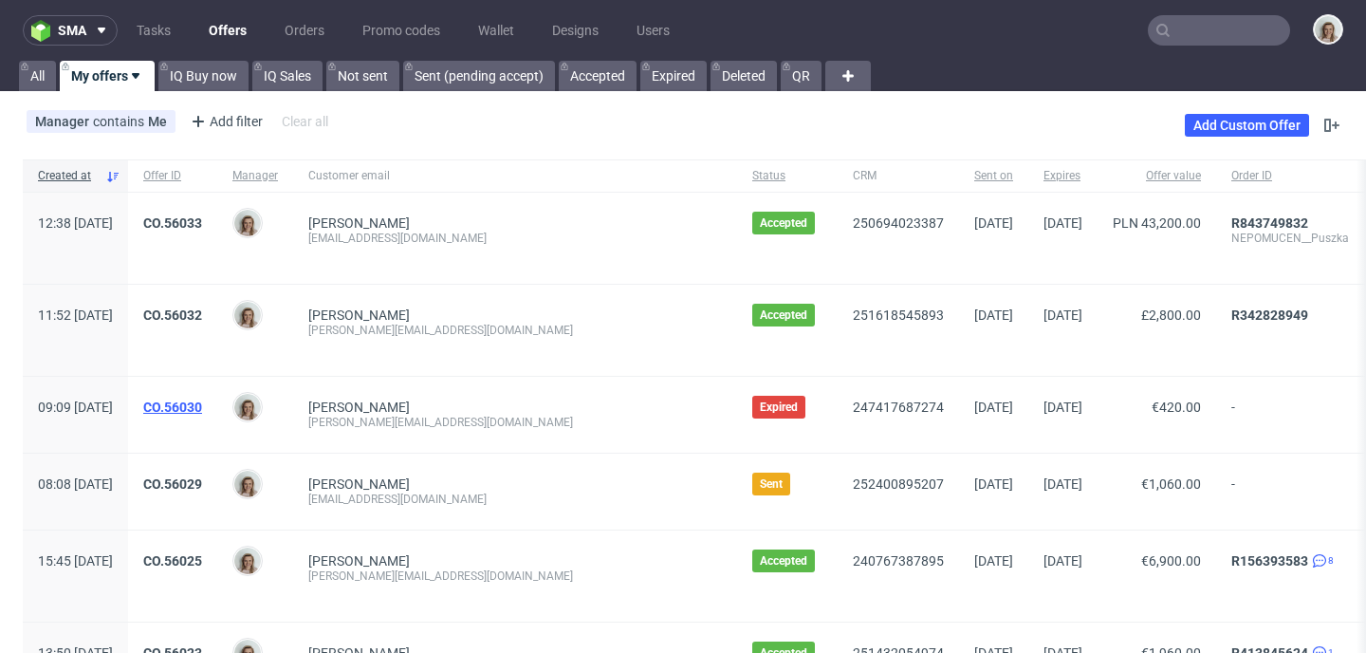
click at [202, 403] on link "CO.56030" at bounding box center [172, 406] width 59 height 15
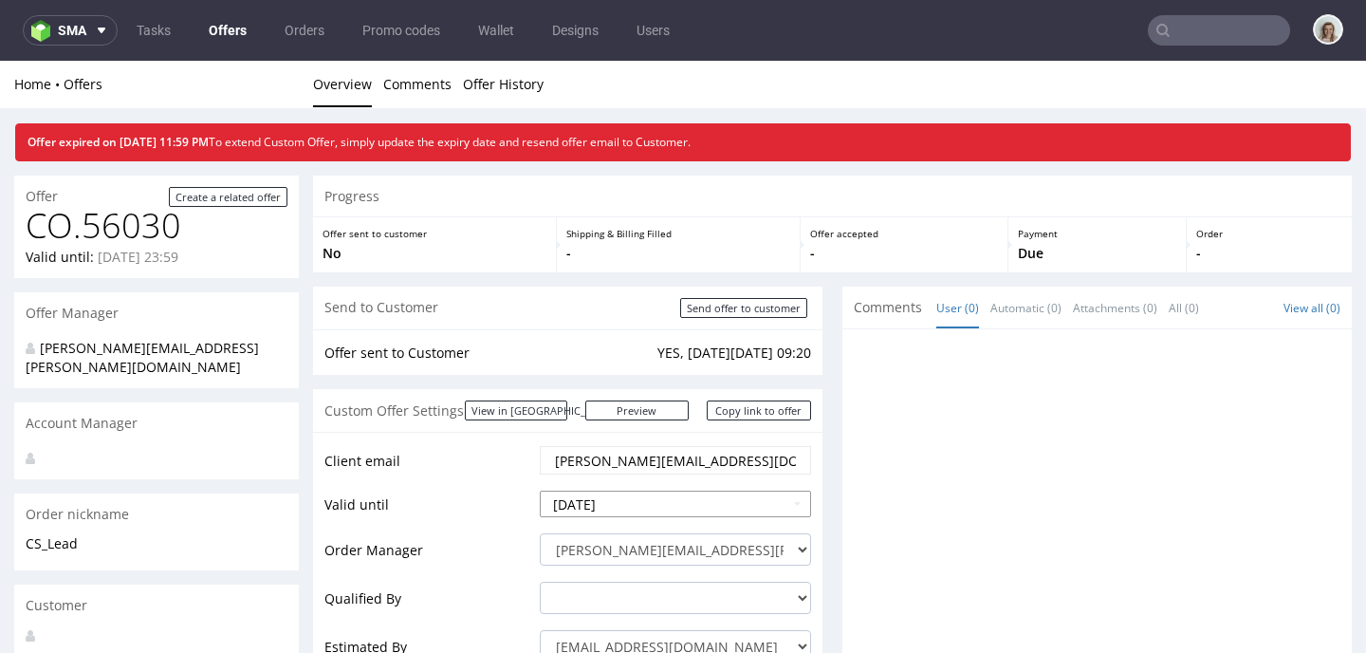
click at [683, 502] on input "2025-08-31" at bounding box center [675, 503] width 271 height 27
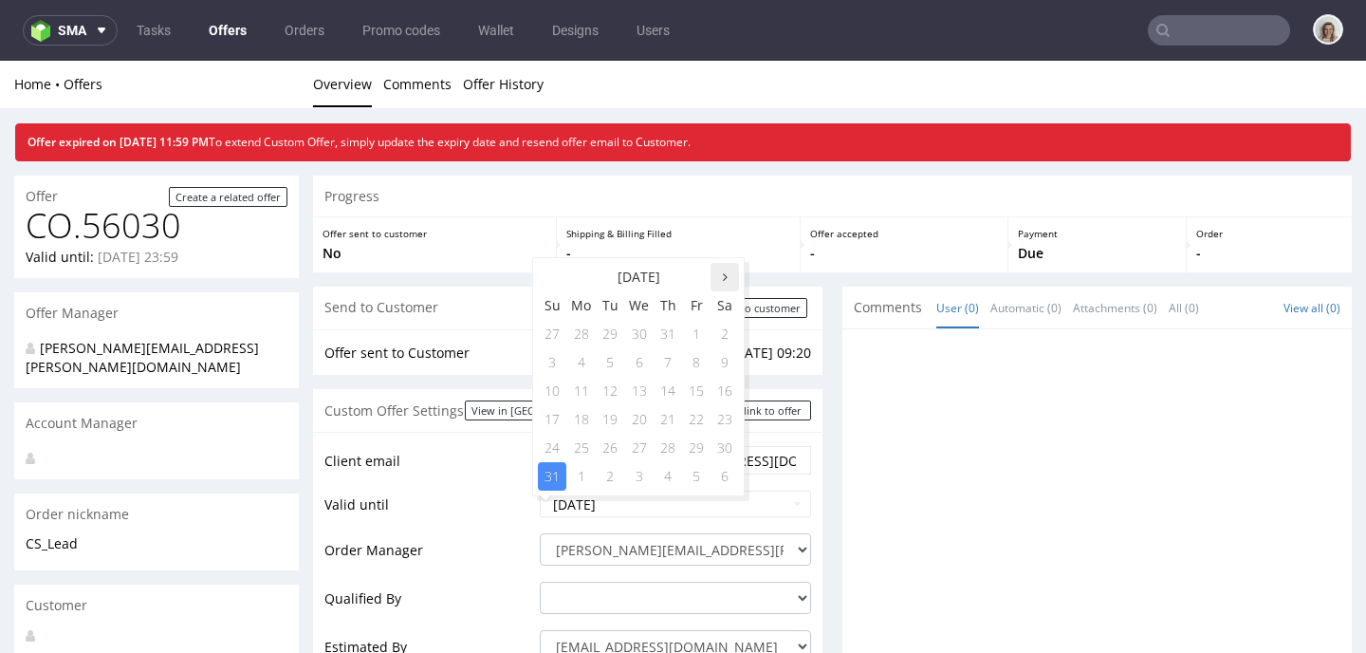
click at [725, 271] on icon at bounding box center [725, 276] width 5 height 13
click at [611, 450] on td "30" at bounding box center [610, 447] width 28 height 28
type input "2025-09-30"
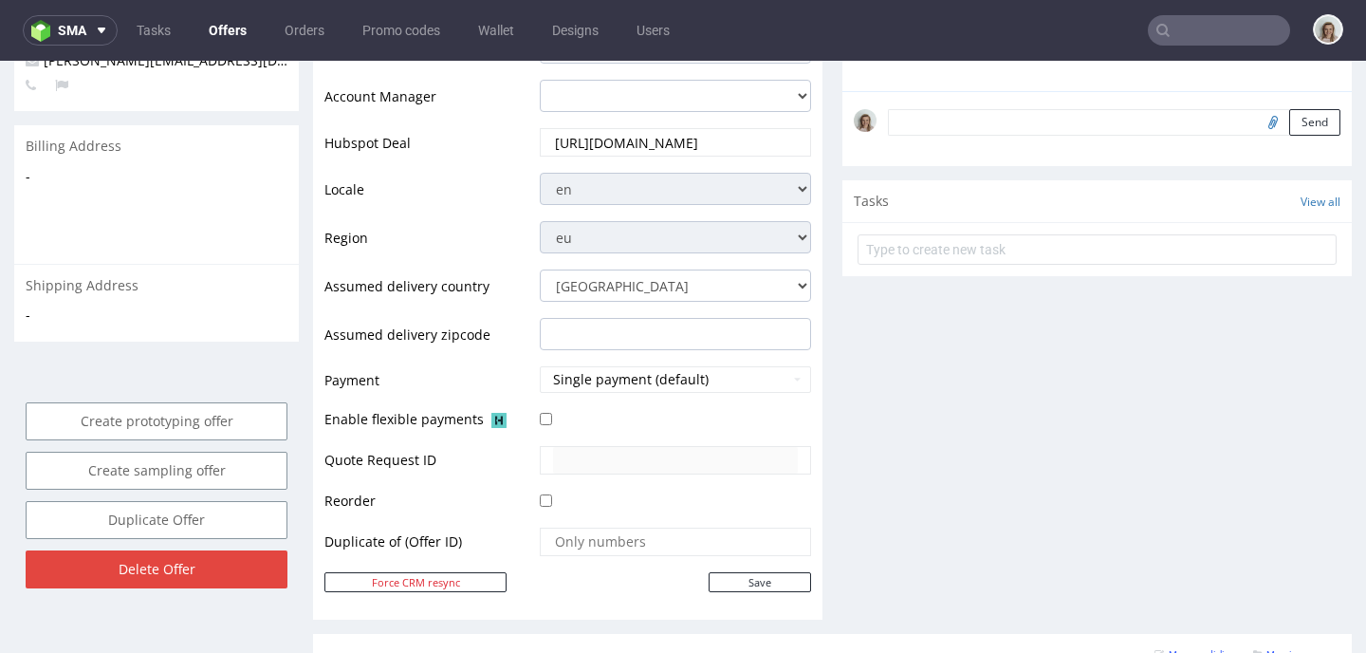
scroll to position [604, 0]
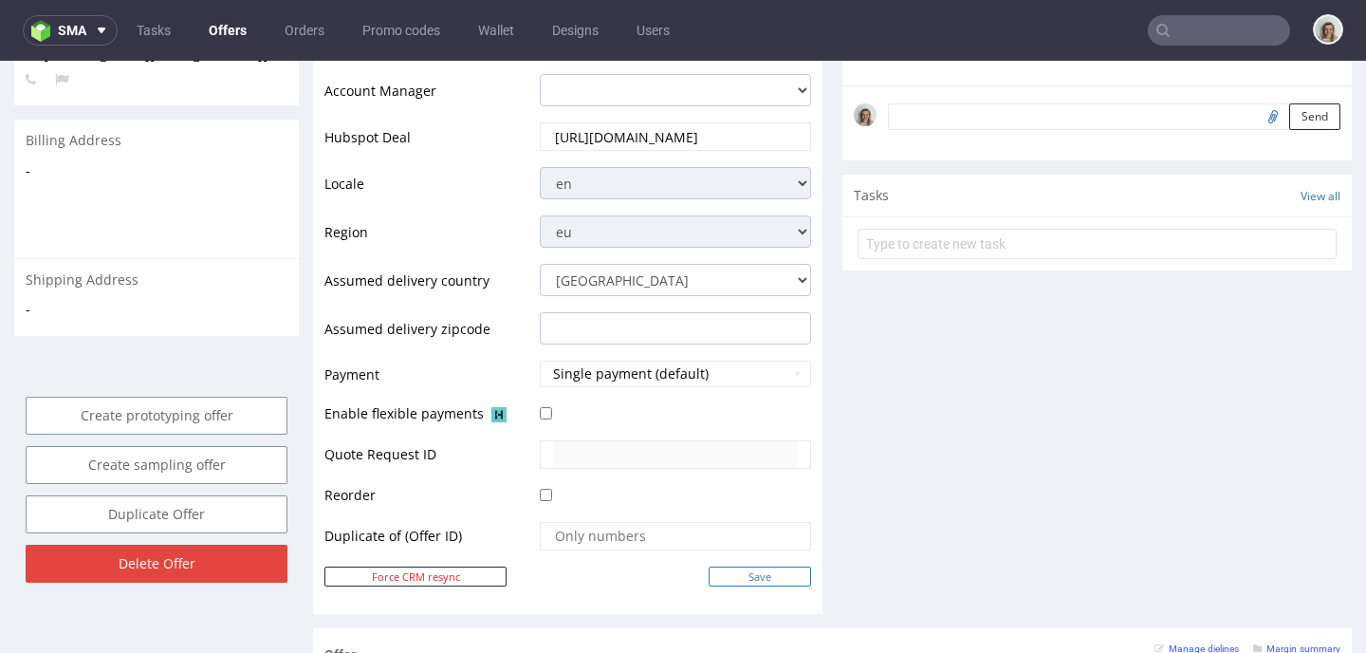
click at [714, 575] on input "Save" at bounding box center [759, 576] width 102 height 20
type input "In progress..."
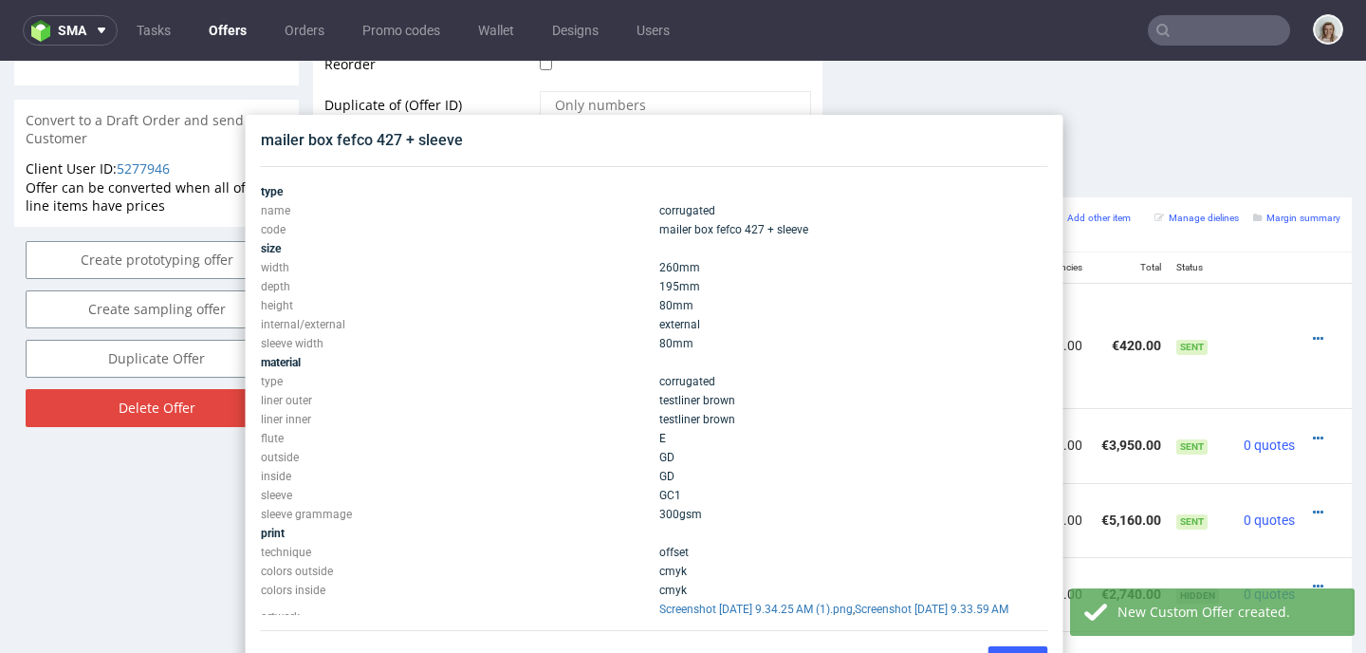
scroll to position [1041, 0]
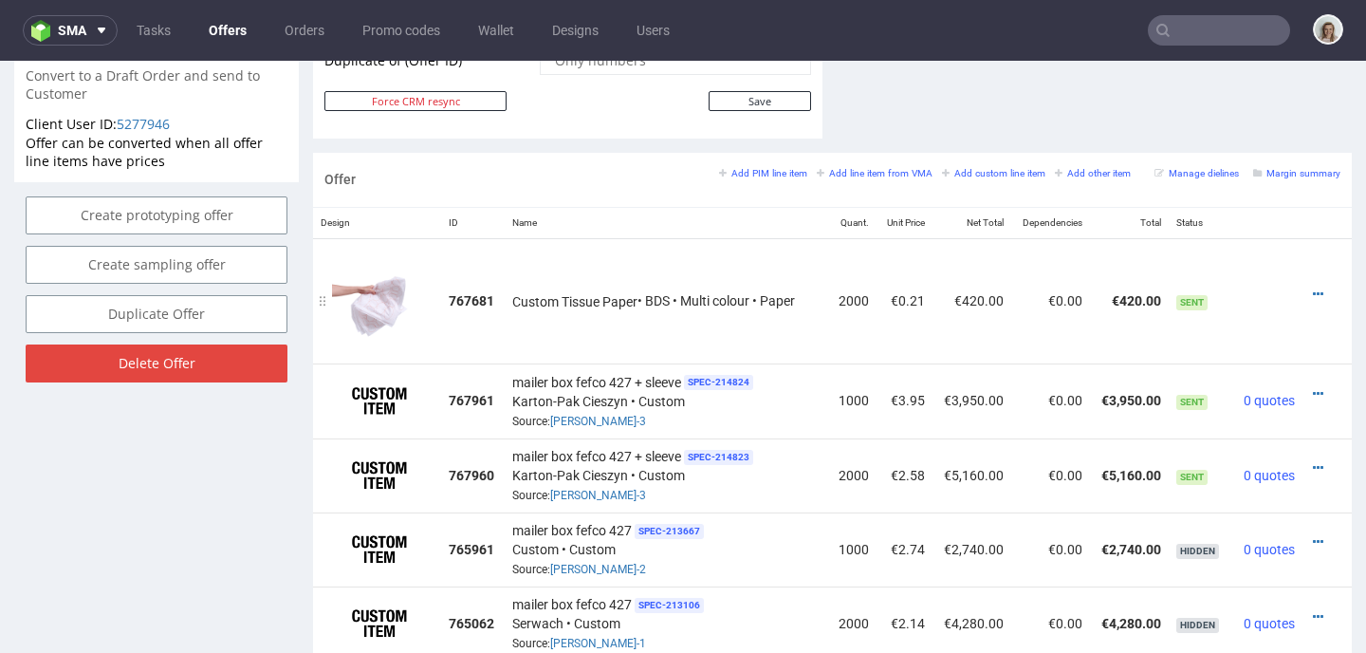
click at [1302, 294] on td at bounding box center [1326, 300] width 49 height 125
click at [1313, 293] on icon at bounding box center [1318, 293] width 10 height 13
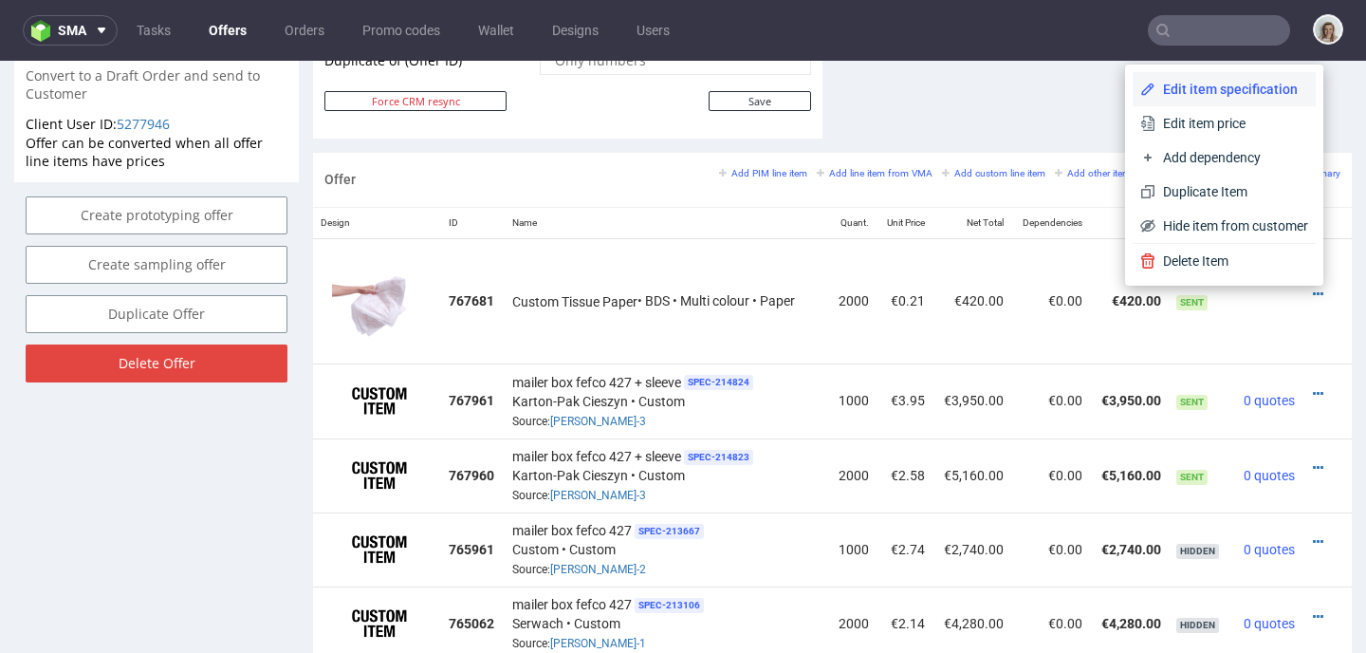
click at [1179, 101] on li "Edit item specification" at bounding box center [1223, 89] width 183 height 34
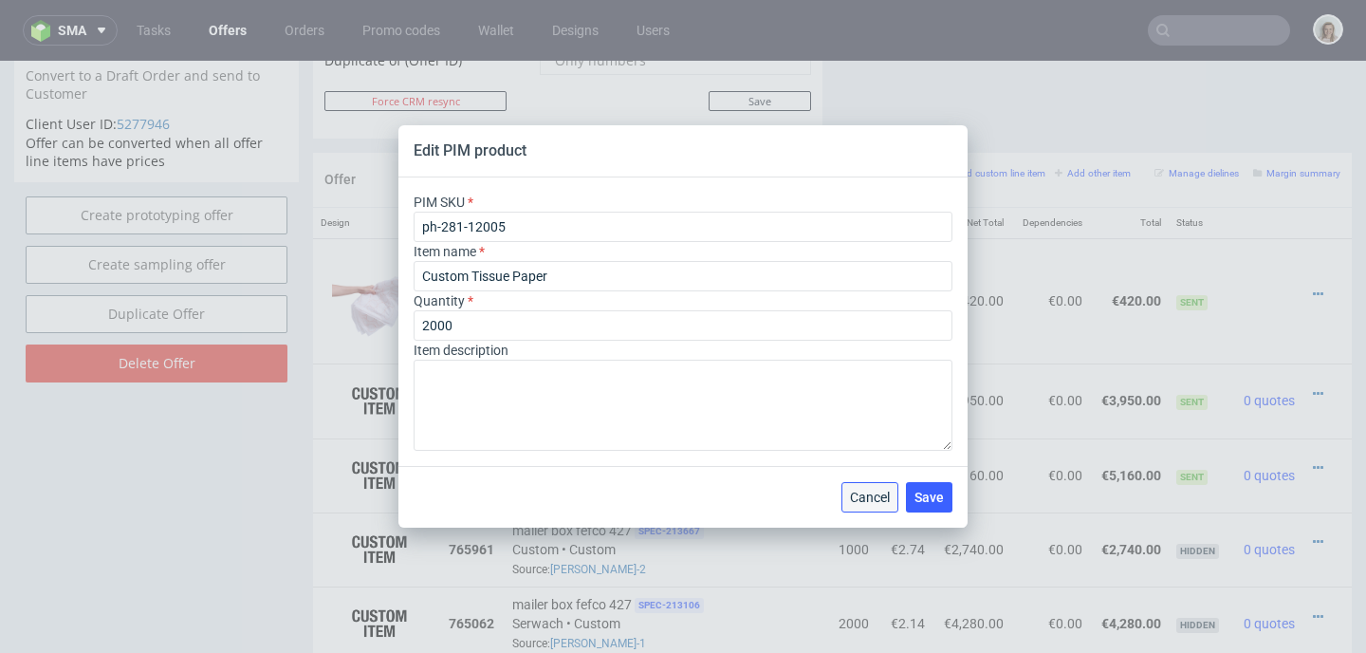
click at [878, 483] on button "Cancel" at bounding box center [869, 497] width 57 height 30
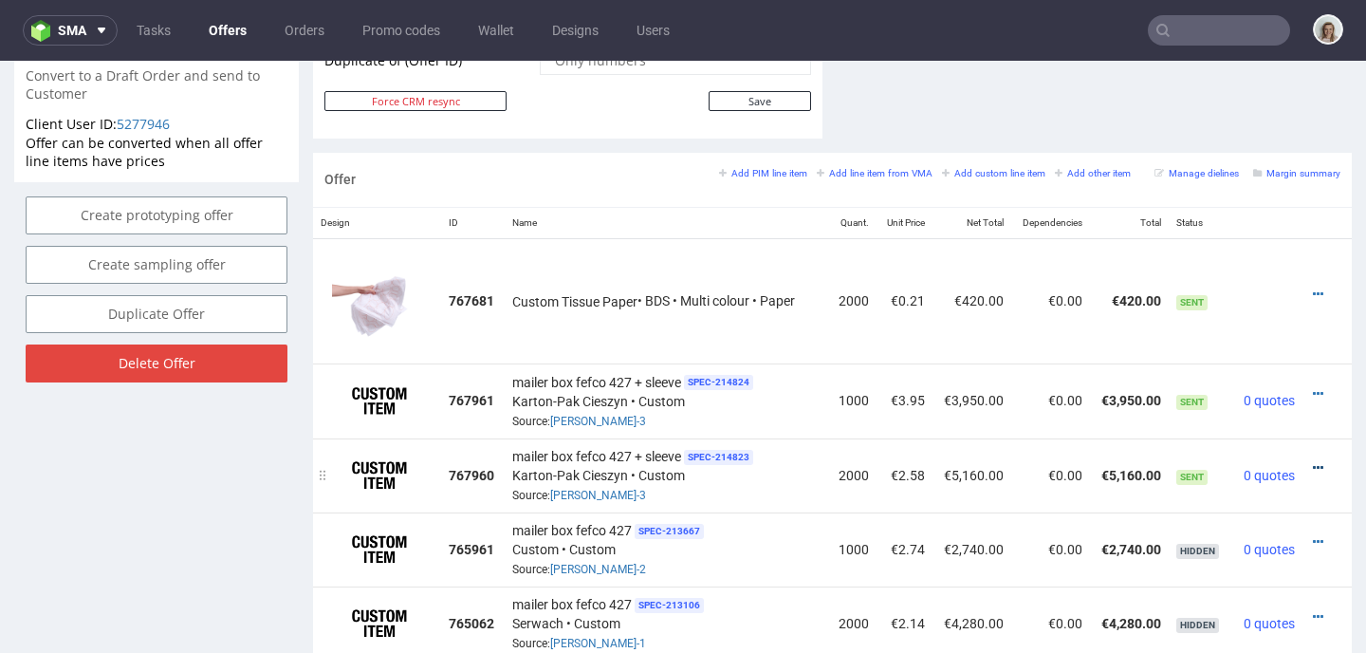
click at [1313, 464] on icon at bounding box center [1318, 467] width 10 height 13
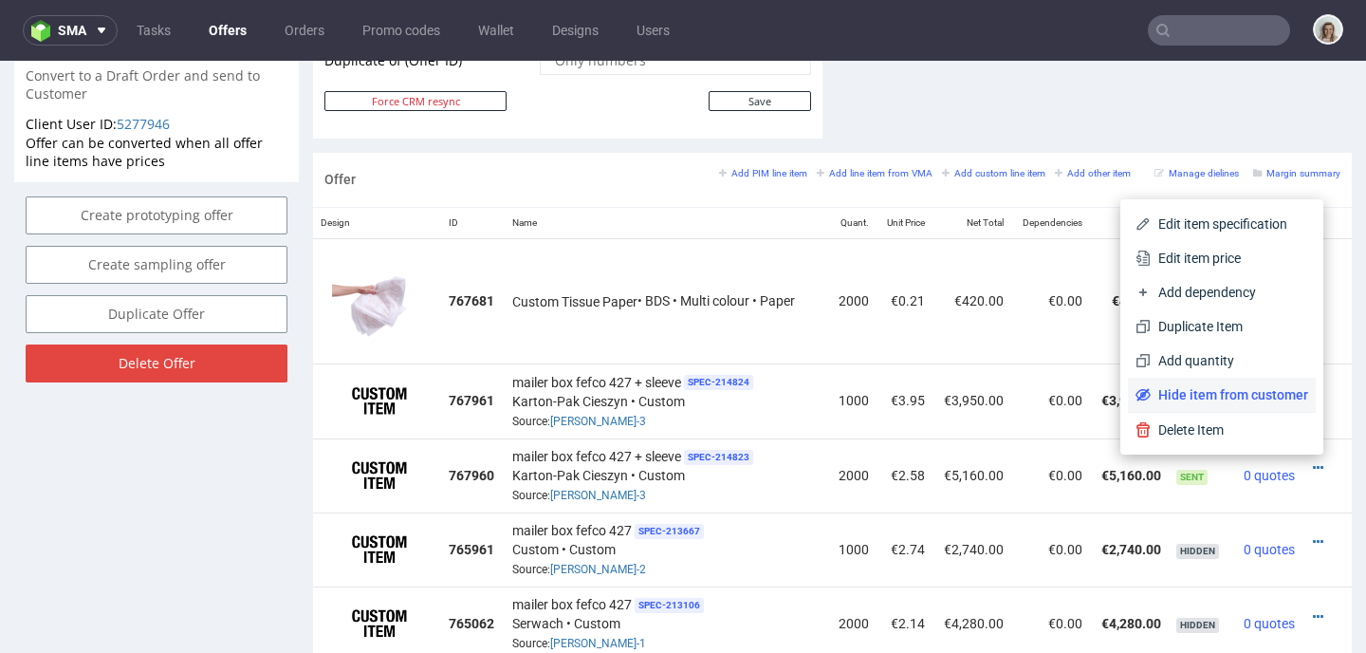
click at [1205, 394] on span "Hide item from customer" at bounding box center [1228, 394] width 157 height 19
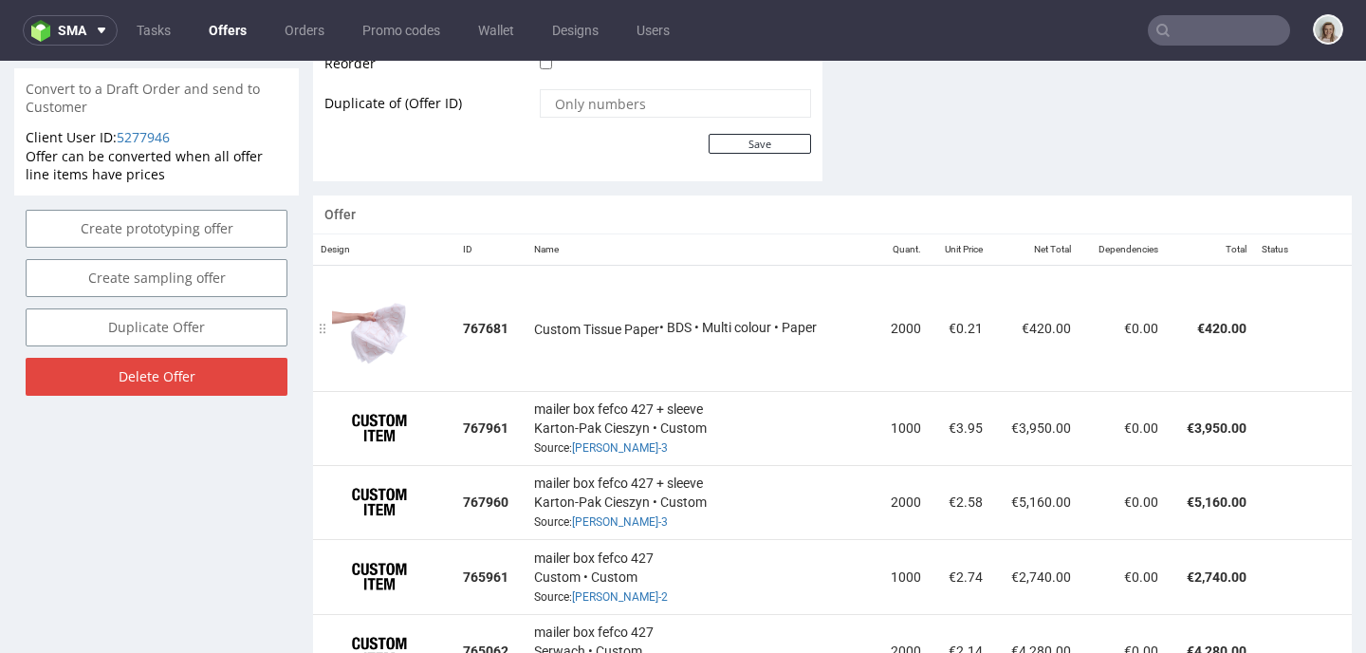
scroll to position [1028, 0]
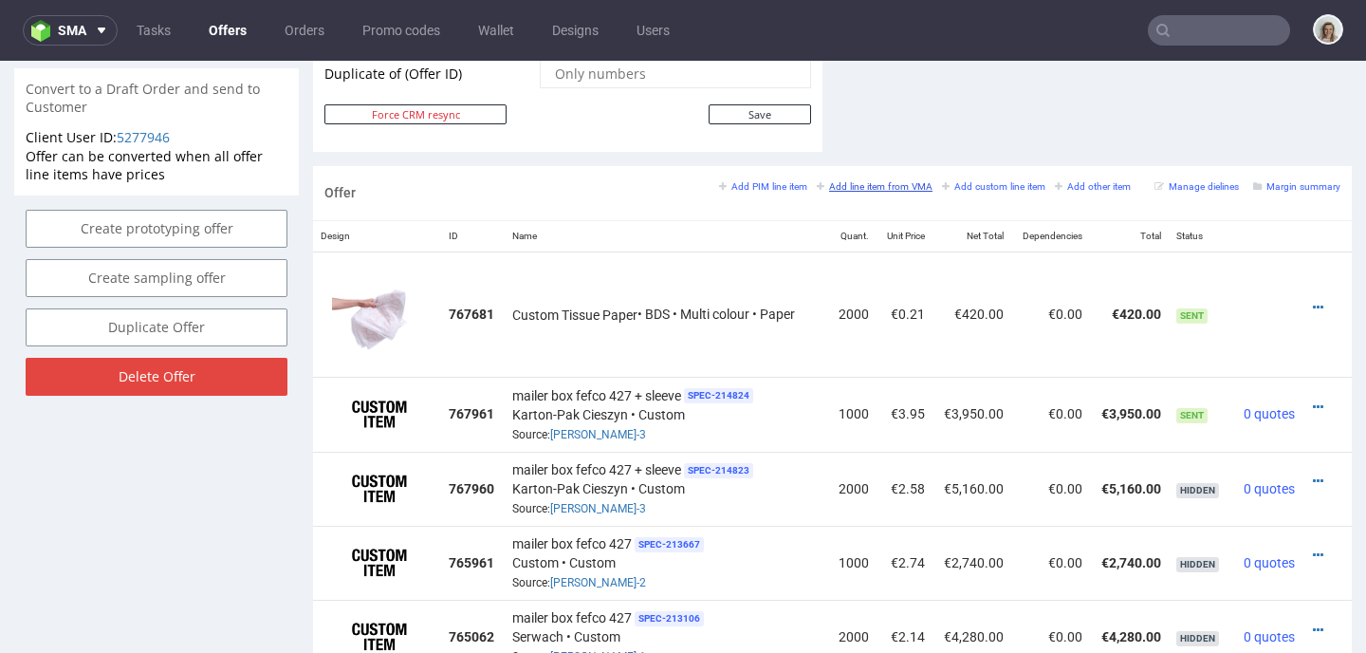
click at [874, 187] on small "Add line item from VMA" at bounding box center [875, 186] width 116 height 10
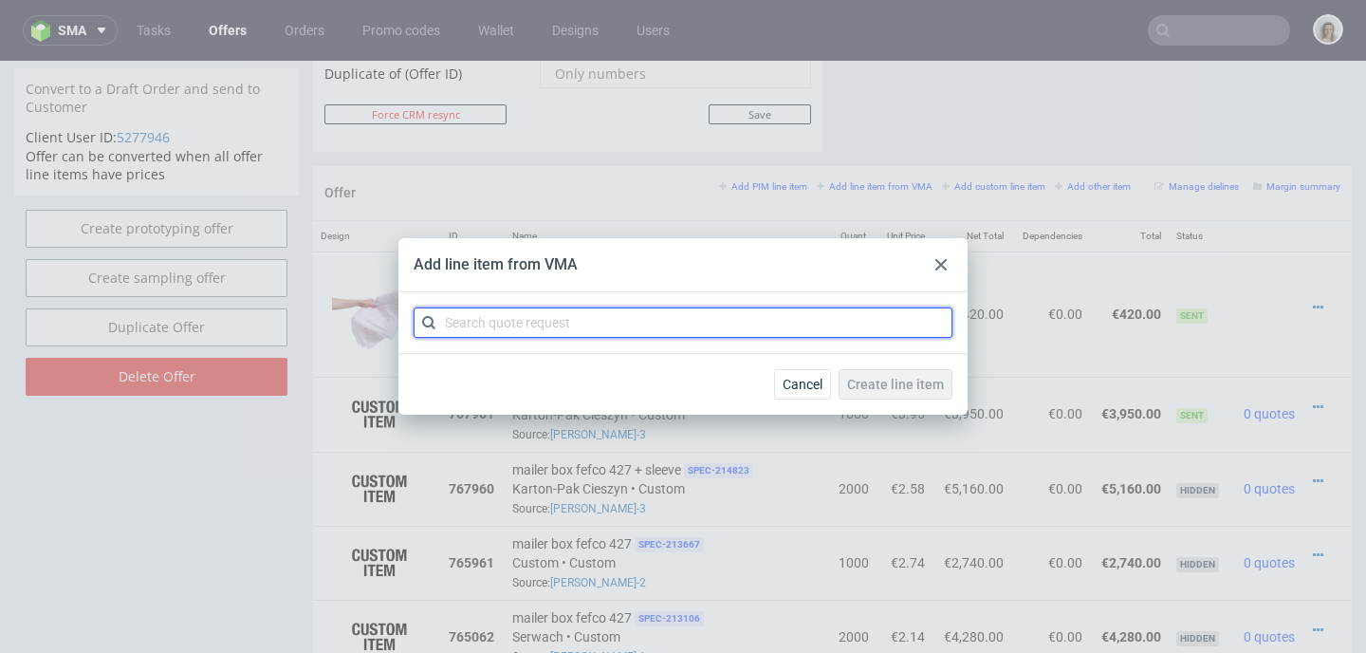
click at [654, 307] on input "text" at bounding box center [683, 322] width 539 height 30
paste input "CANH-4"
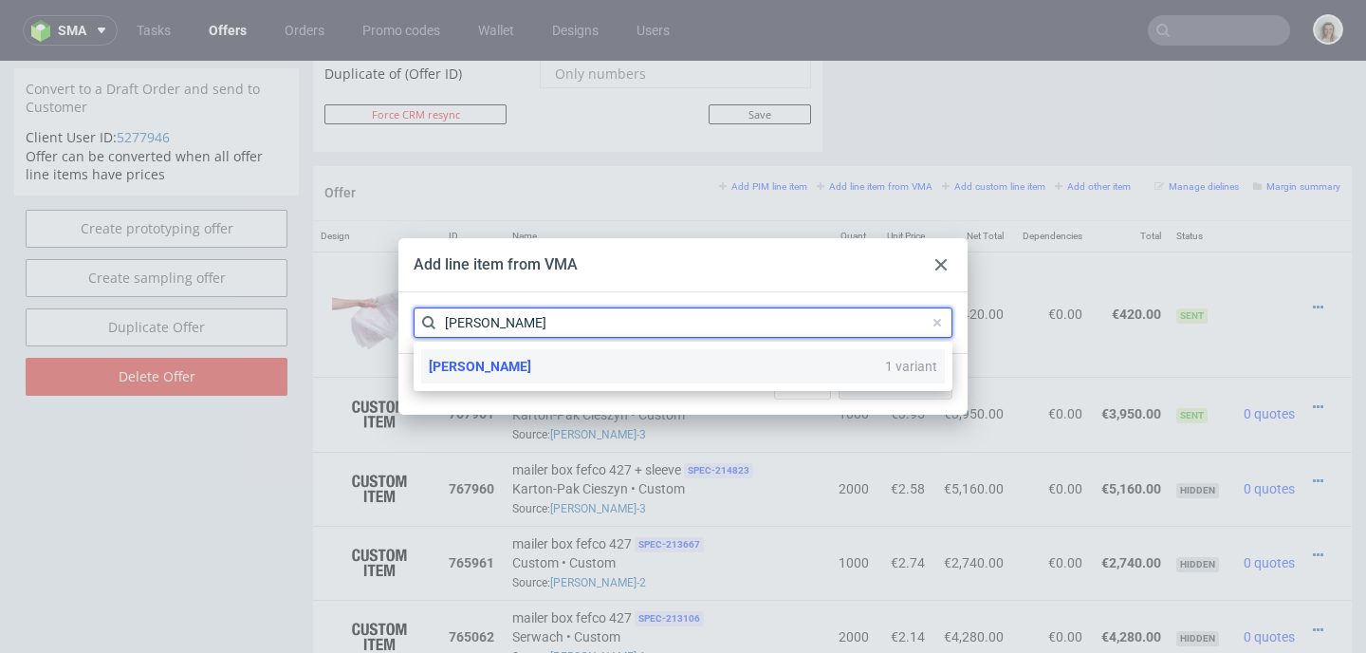
type input "CANH"
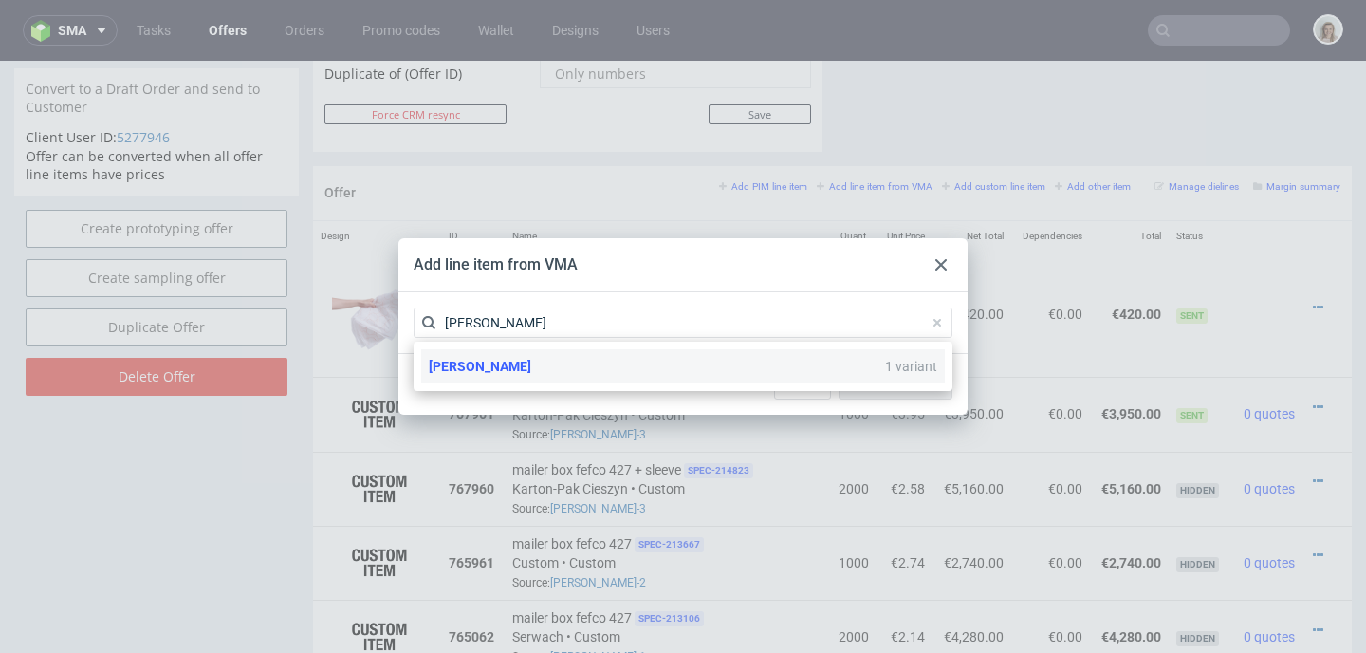
click at [569, 361] on div "CANH 1 variant" at bounding box center [683, 366] width 524 height 34
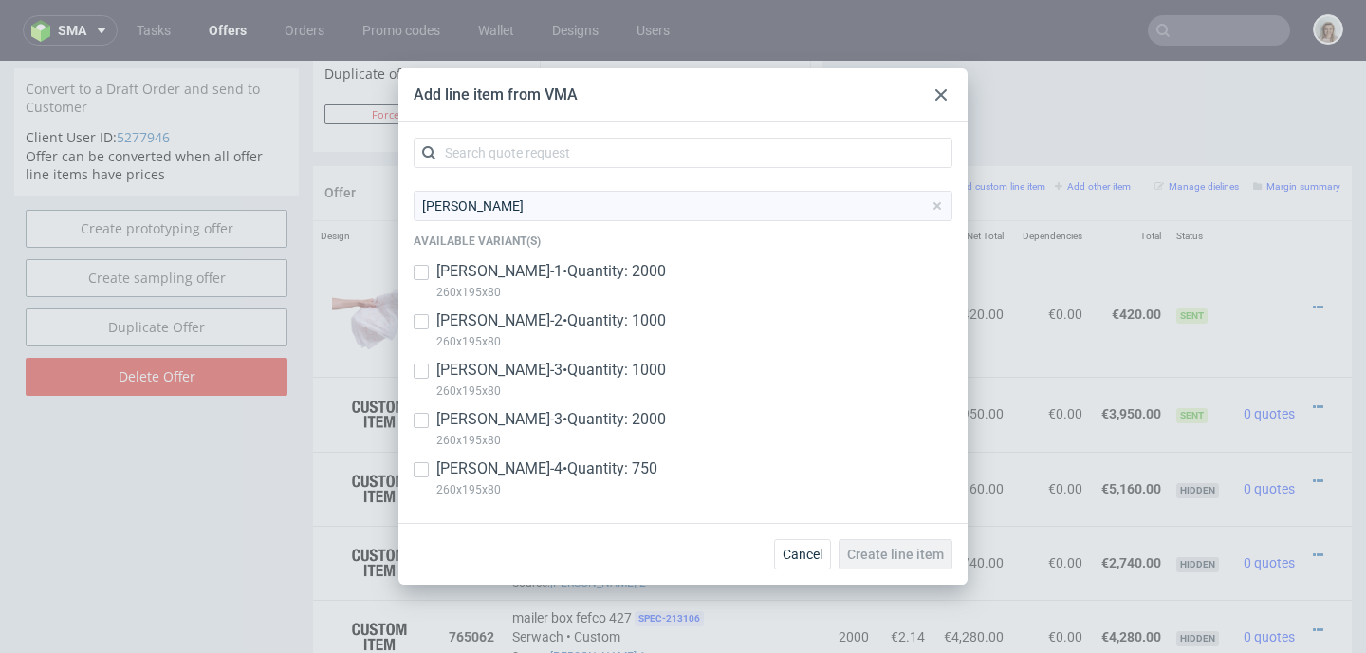
click at [533, 472] on p "CANH-4 • Quantity: 750" at bounding box center [546, 468] width 221 height 21
checkbox input "true"
click at [872, 544] on button "Create line item" at bounding box center [895, 554] width 114 height 30
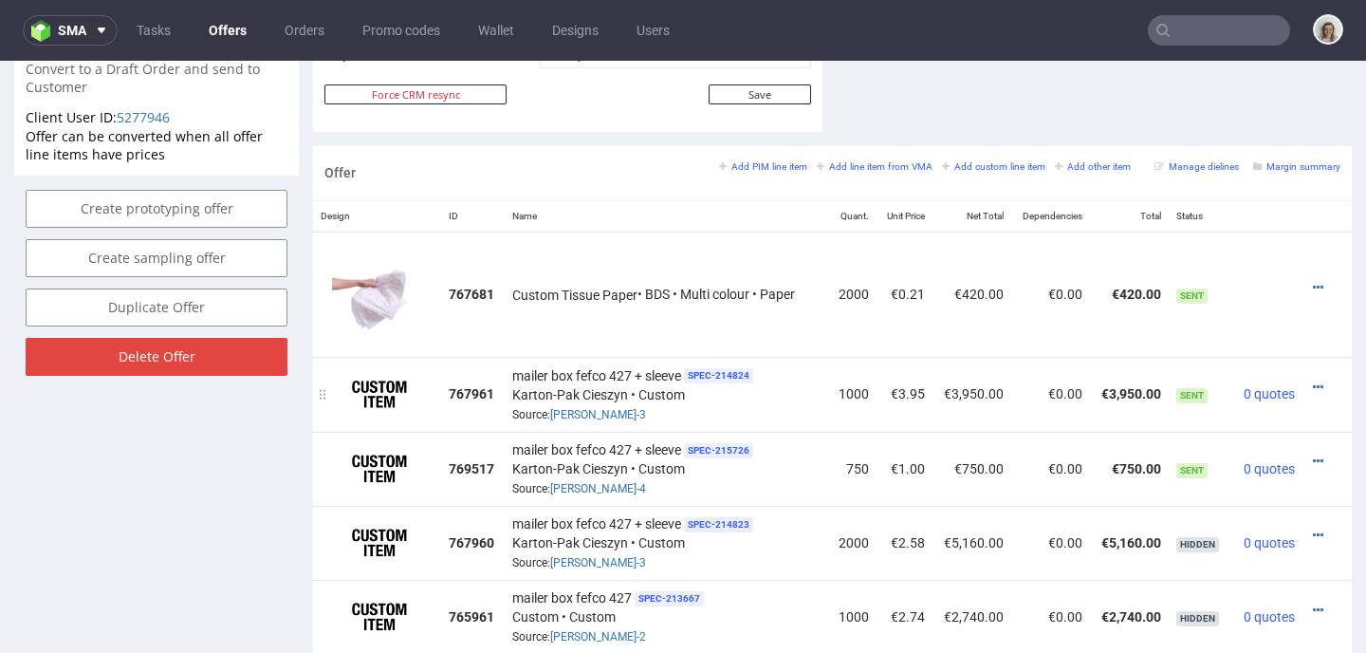
scroll to position [1107, 0]
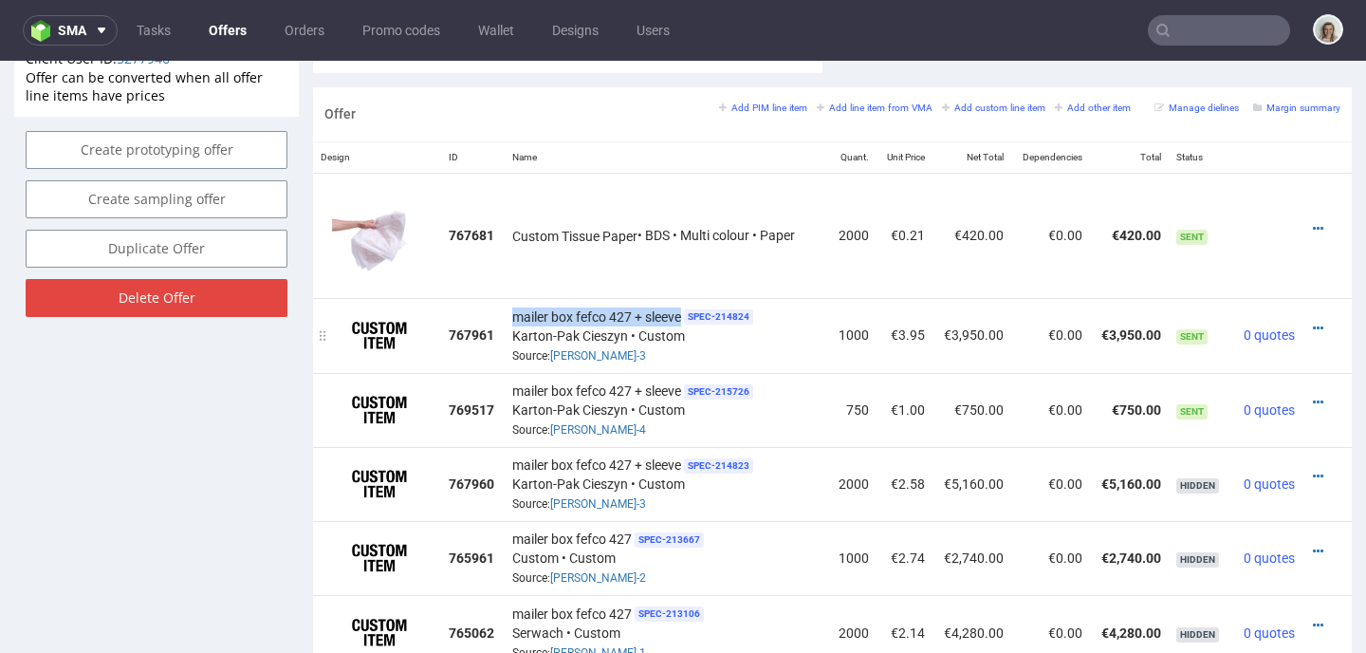
drag, startPoint x: 506, startPoint y: 312, endPoint x: 677, endPoint y: 315, distance: 170.7
click at [677, 315] on span "mailer box fefco 427 + sleeve" at bounding box center [596, 316] width 169 height 19
copy span "mailer box fefco 427 + sleeve"
click at [1313, 403] on icon at bounding box center [1318, 401] width 10 height 13
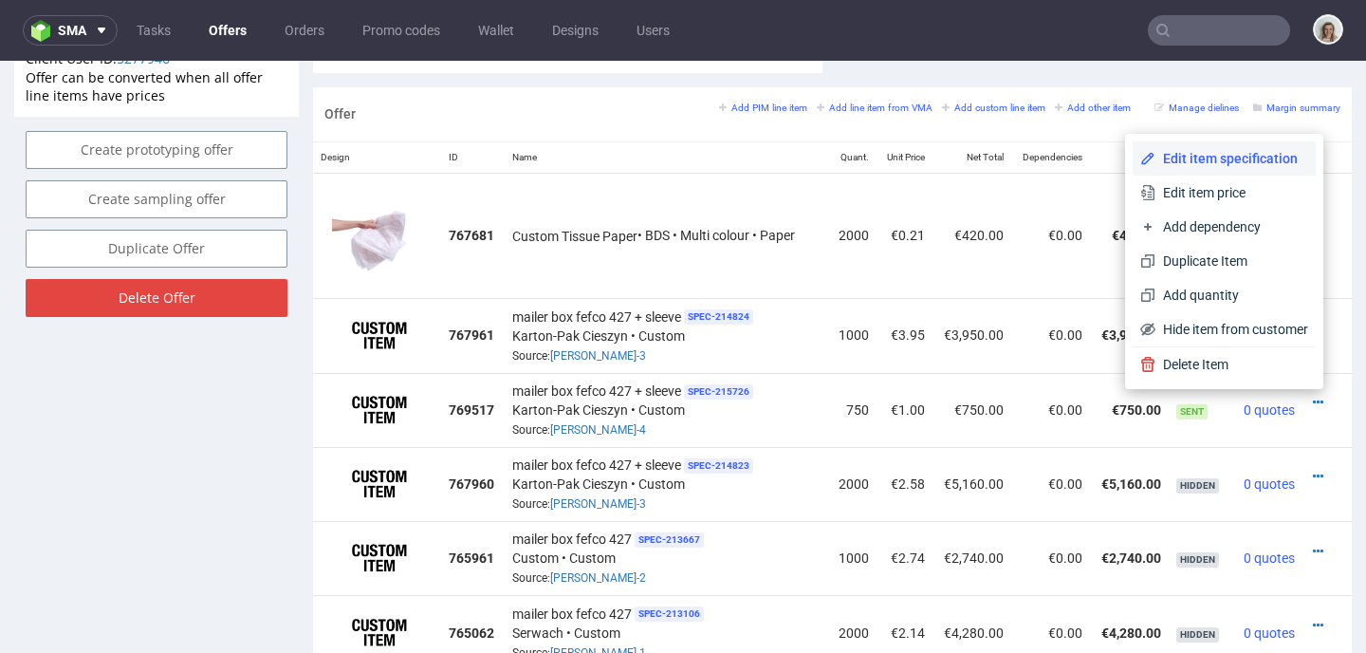
click at [1180, 146] on li "Edit item specification" at bounding box center [1223, 158] width 183 height 34
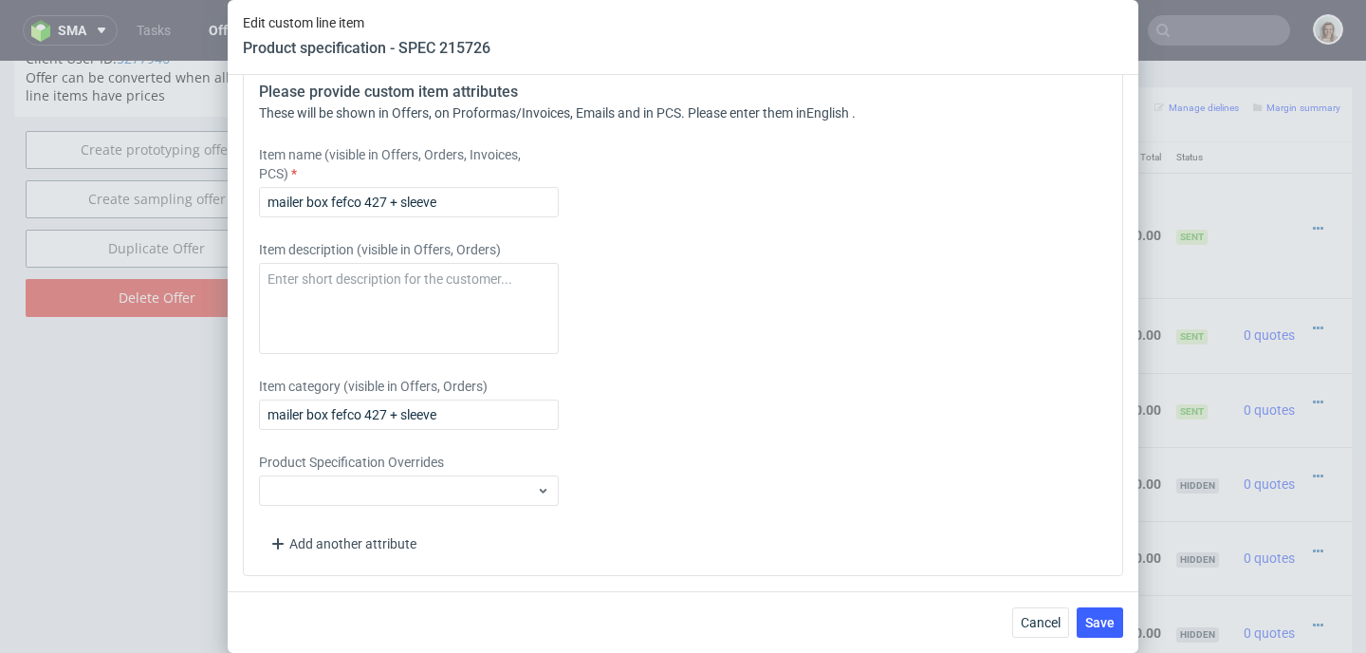
scroll to position [3318, 0]
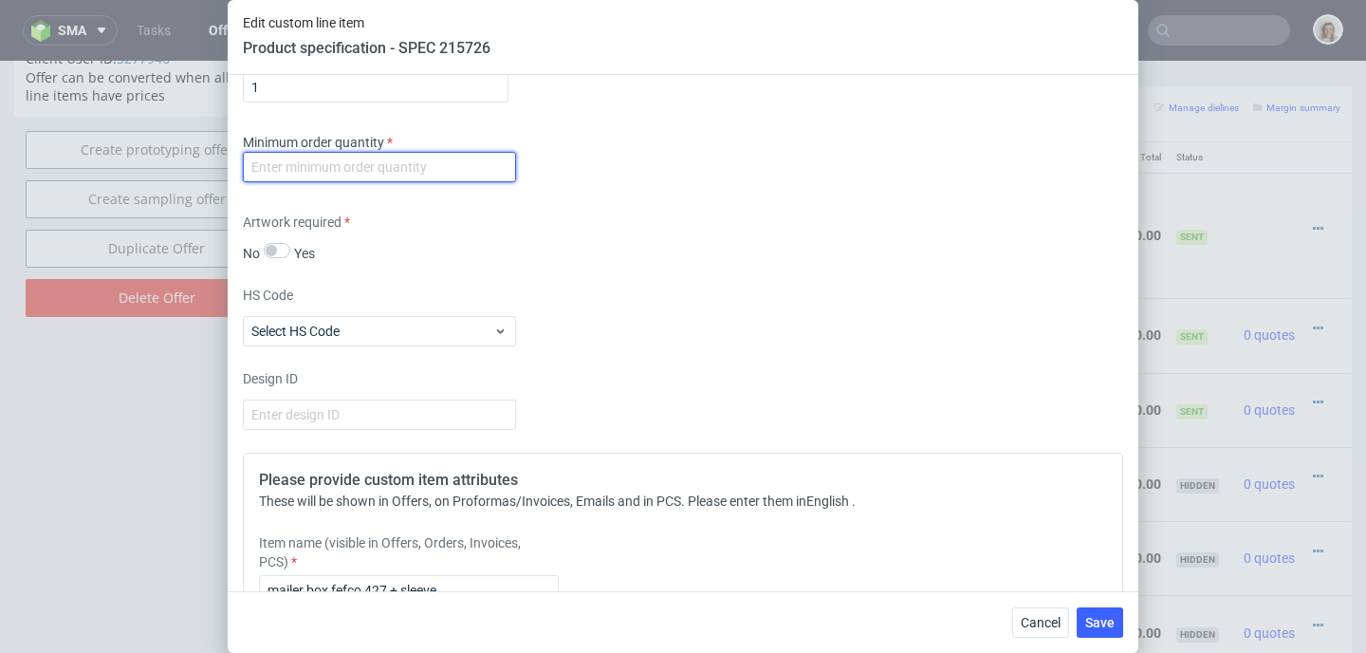
click at [368, 177] on input "number" at bounding box center [379, 167] width 273 height 30
type input "1"
drag, startPoint x: 1113, startPoint y: 617, endPoint x: 1078, endPoint y: 619, distance: 35.1
click at [1113, 617] on span "Save" at bounding box center [1099, 622] width 29 height 13
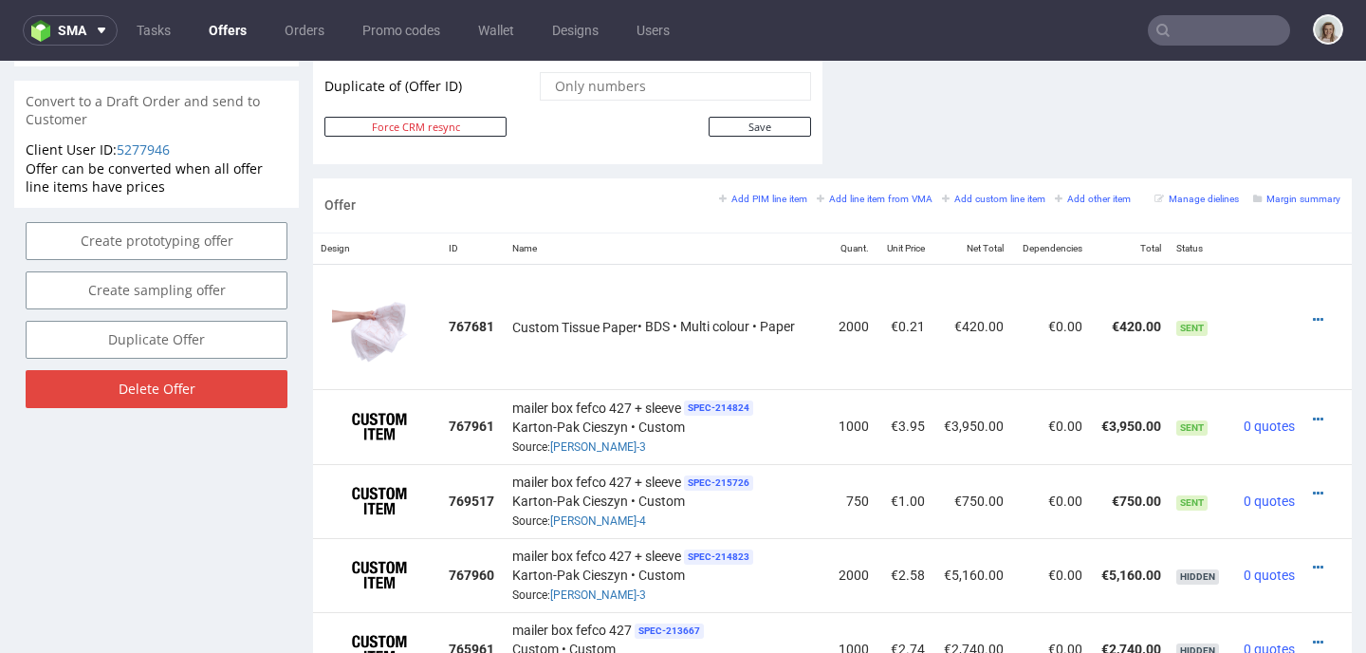
scroll to position [1020, 0]
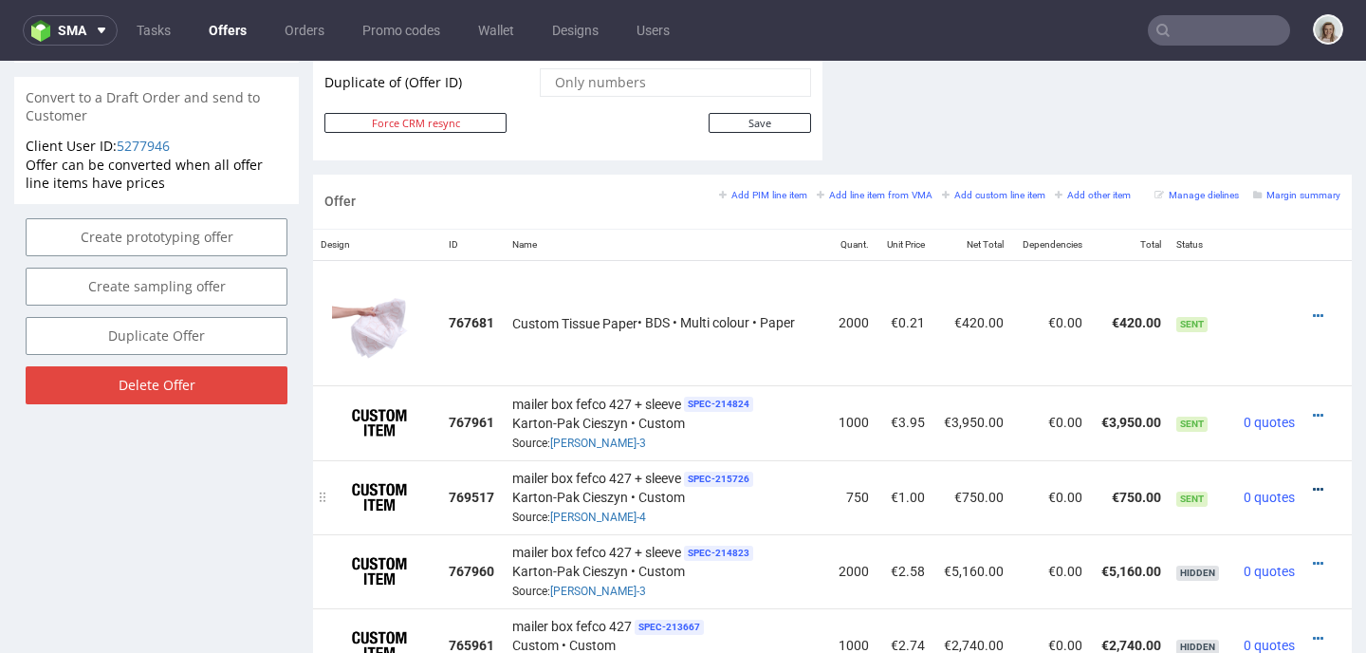
click at [1313, 483] on icon at bounding box center [1318, 489] width 10 height 13
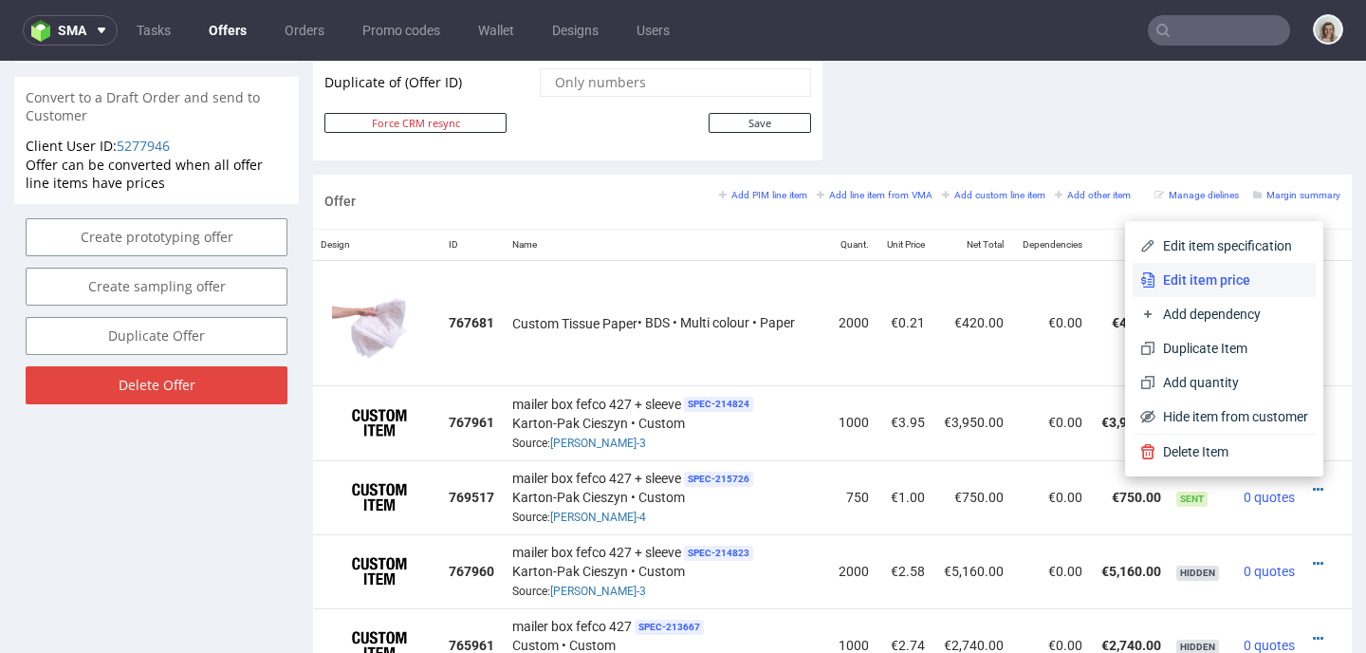
click at [1188, 291] on li "Edit item price" at bounding box center [1223, 280] width 183 height 34
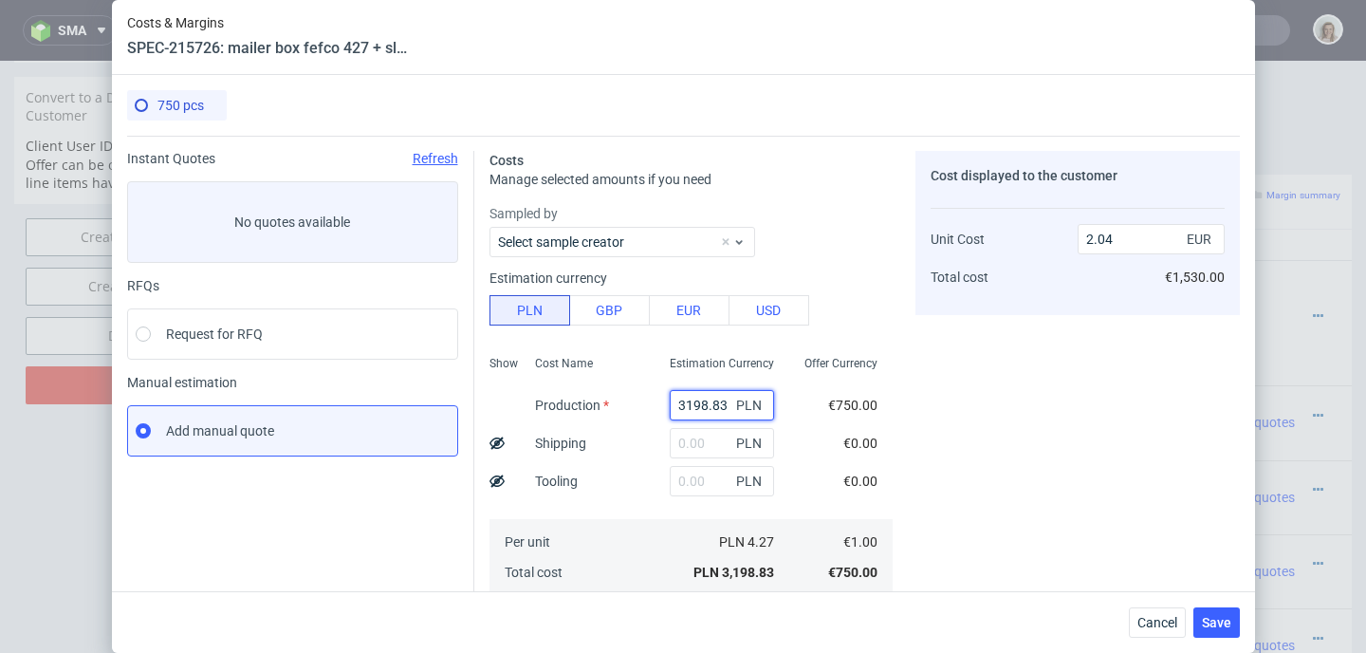
drag, startPoint x: 706, startPoint y: 401, endPoint x: 616, endPoint y: 401, distance: 90.1
click at [616, 401] on div "Show Cost Name Production Shipping Tooling Per unit Total cost Estimation Curre…" at bounding box center [690, 473] width 403 height 250
paste input "833"
type input "8333"
type input "5.31"
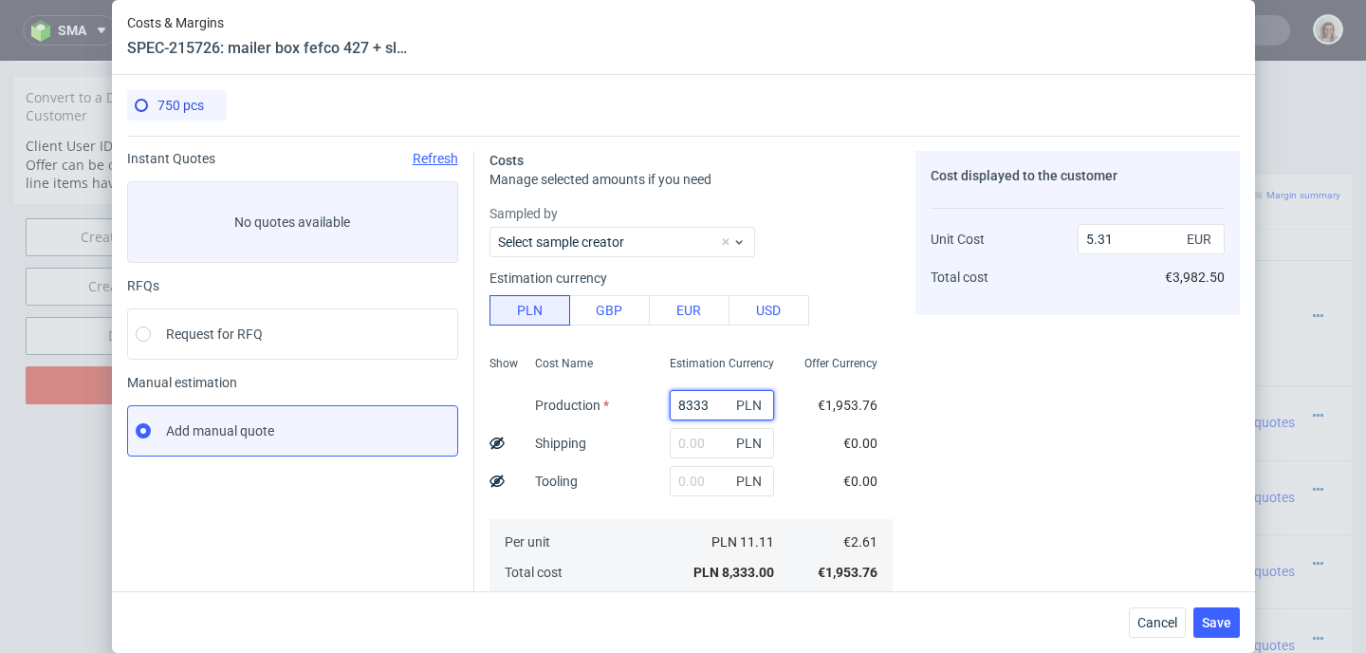
type input "8333"
click at [681, 476] on input "text" at bounding box center [722, 481] width 104 height 30
paste input "1350"
type input "1350"
type input "6.17"
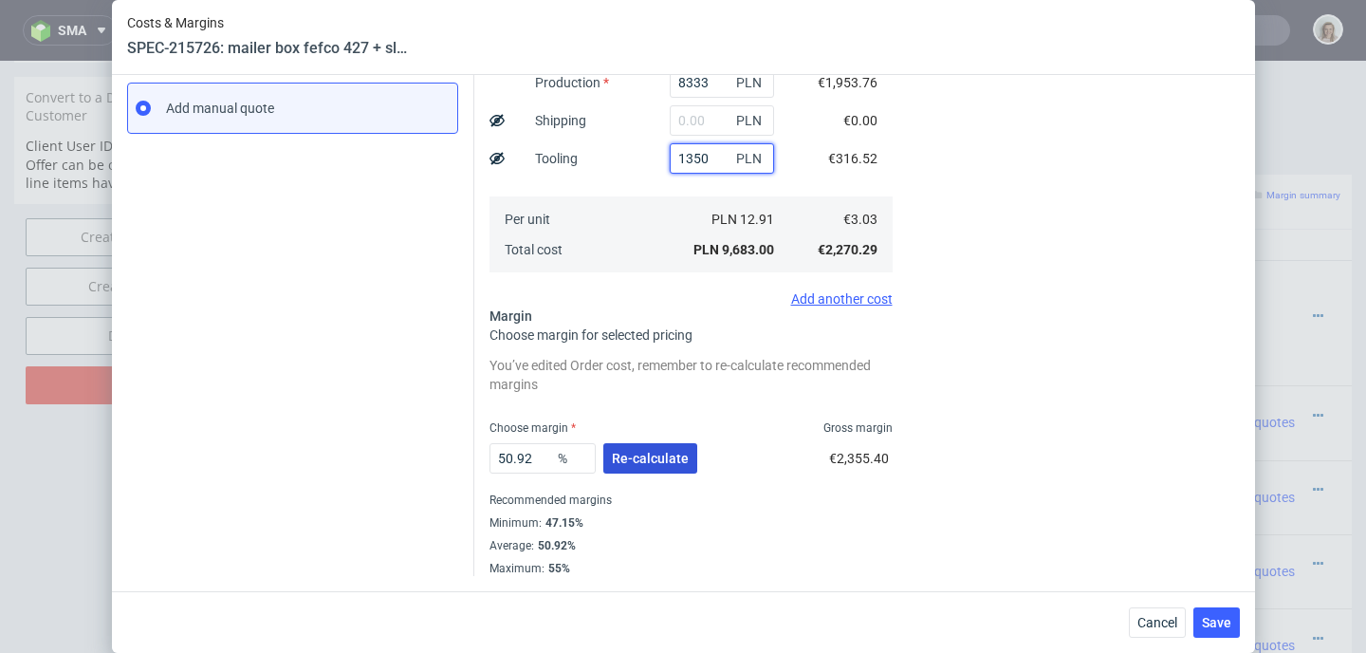
type input "1350"
click at [662, 460] on span "Re-calculate" at bounding box center [650, 457] width 77 height 13
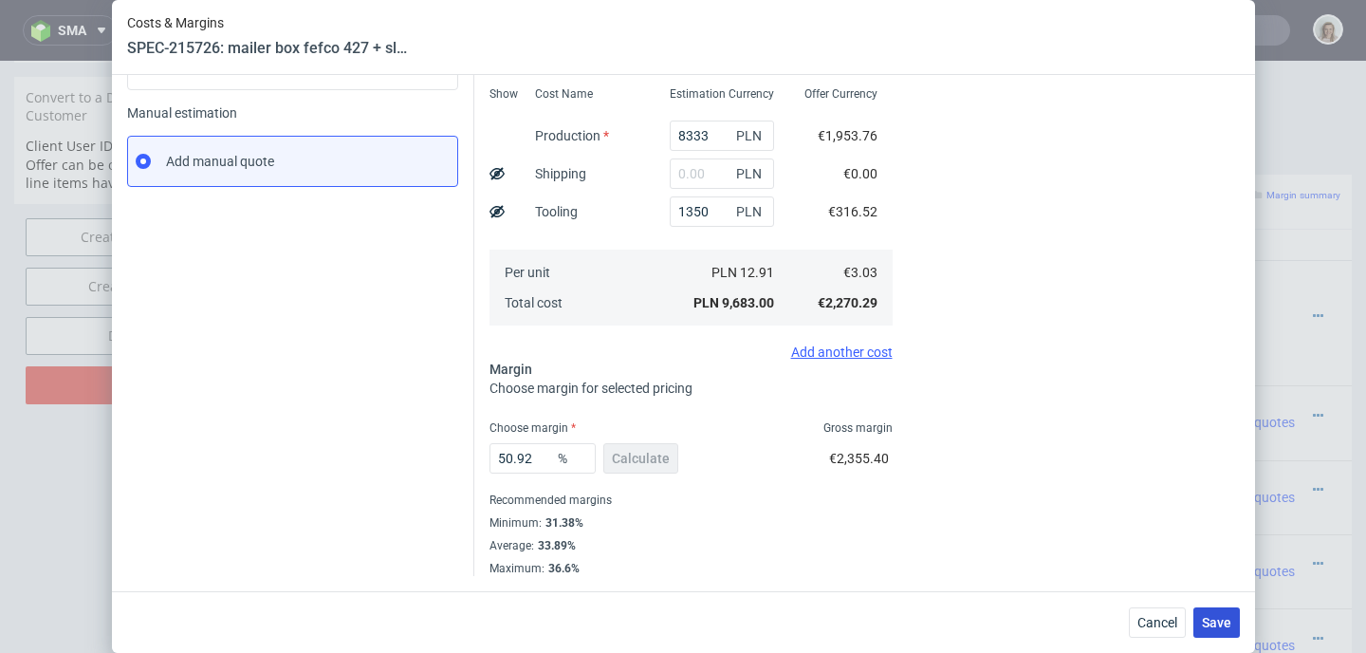
click at [1223, 625] on span "Save" at bounding box center [1216, 622] width 29 height 13
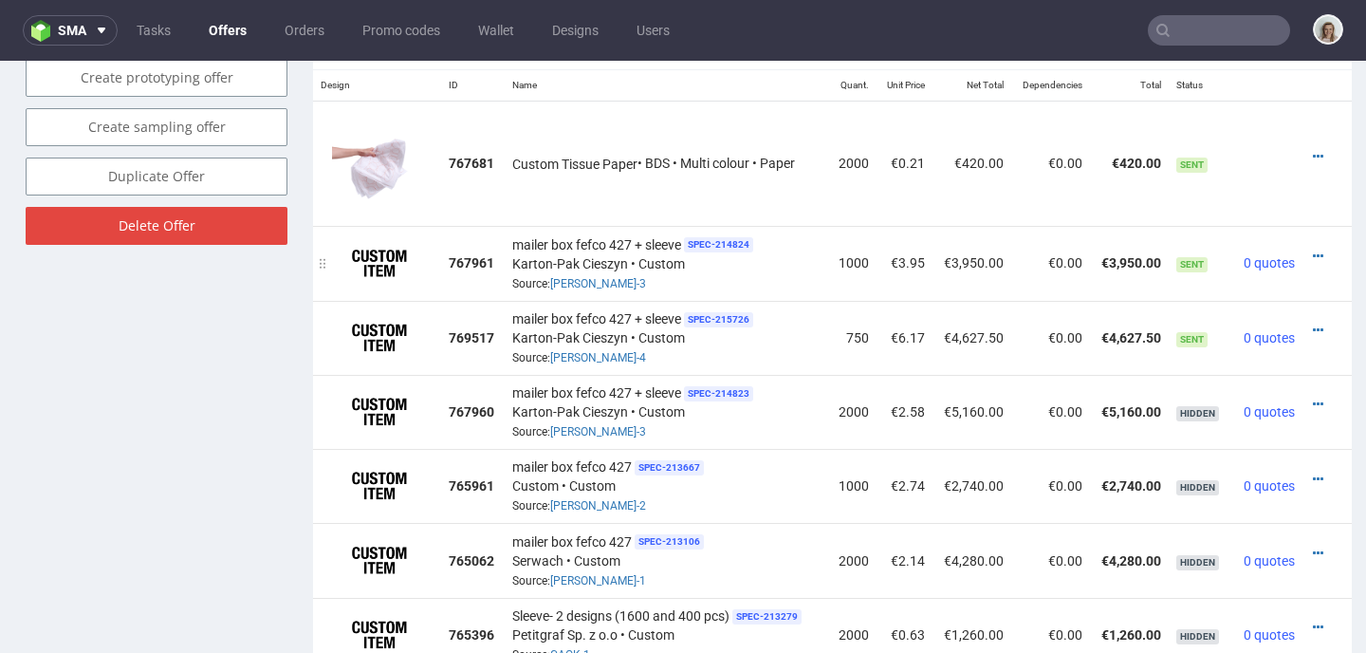
scroll to position [1181, 0]
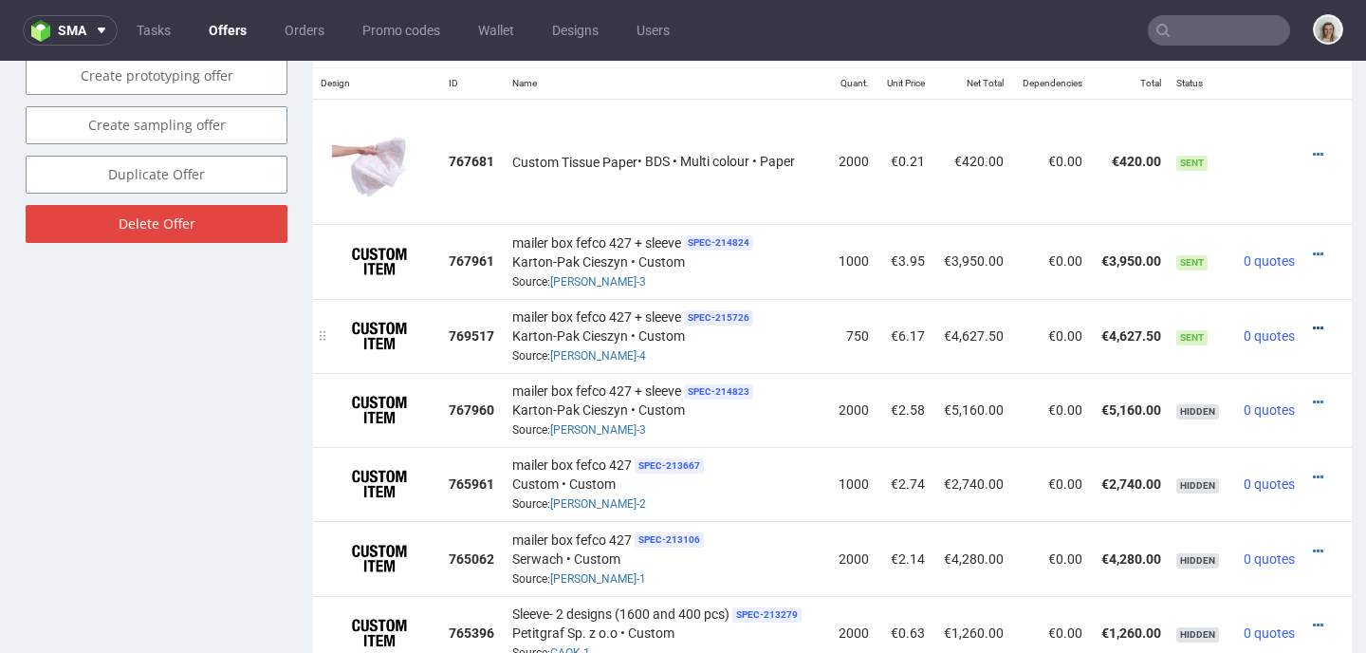
click at [1313, 322] on icon at bounding box center [1318, 328] width 10 height 13
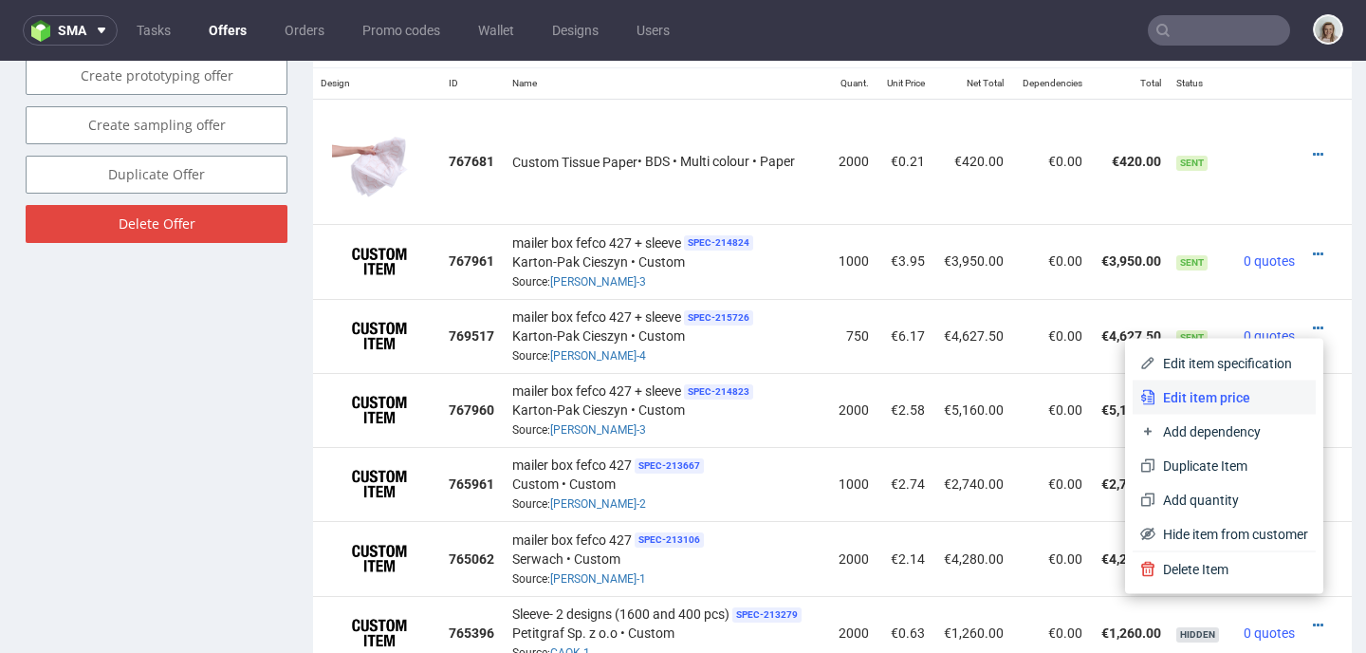
click at [1171, 401] on span "Edit item price" at bounding box center [1231, 397] width 153 height 19
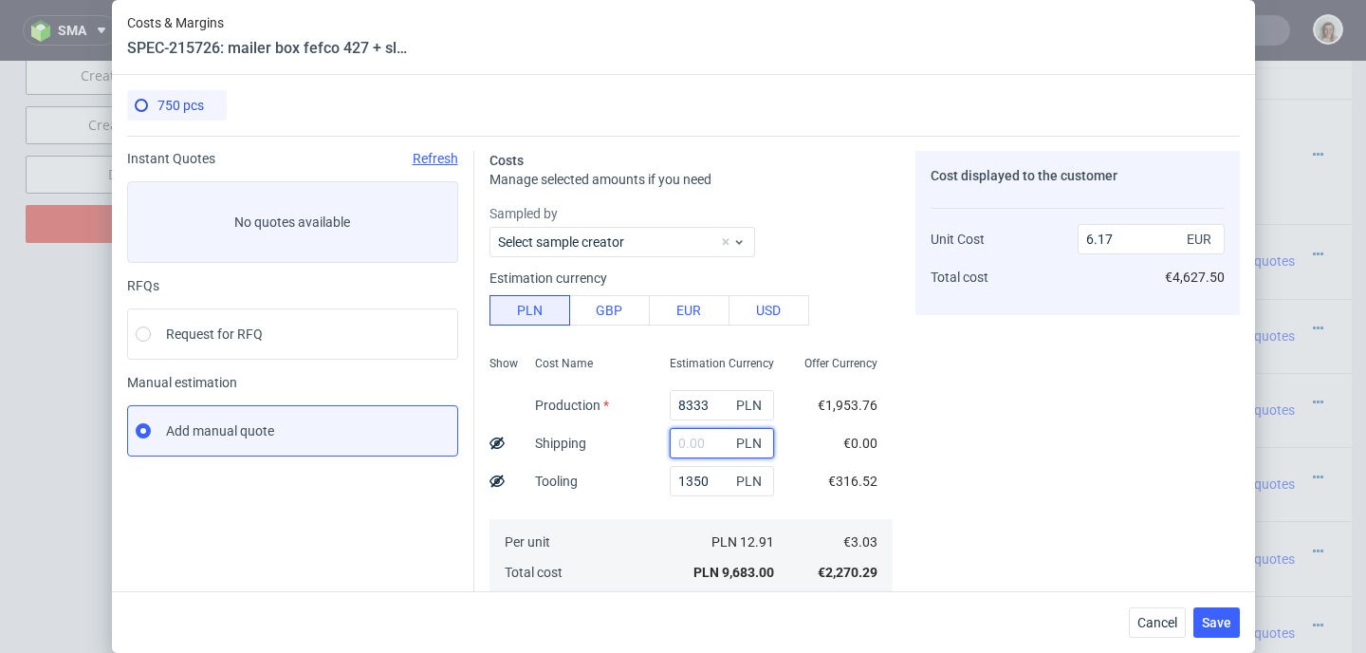
click at [689, 436] on input "text" at bounding box center [722, 443] width 104 height 30
paste input "616,69"
type input "616.69"
type input "6.56"
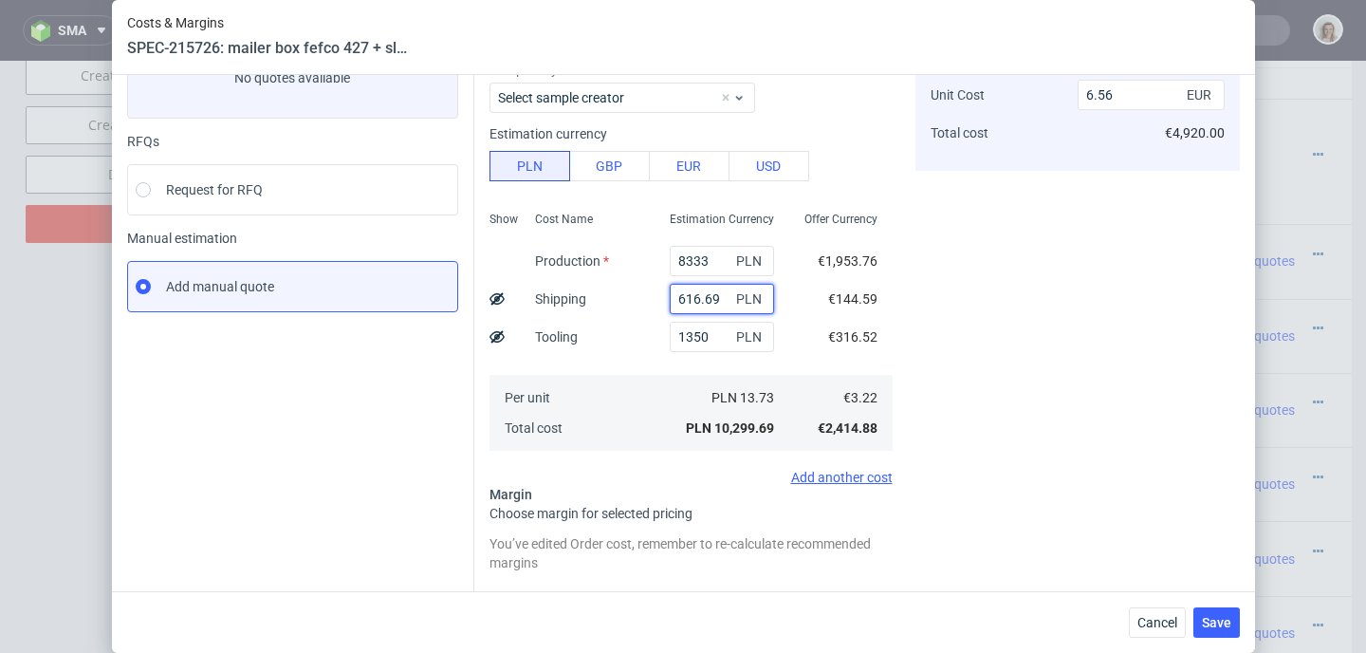
scroll to position [217, 0]
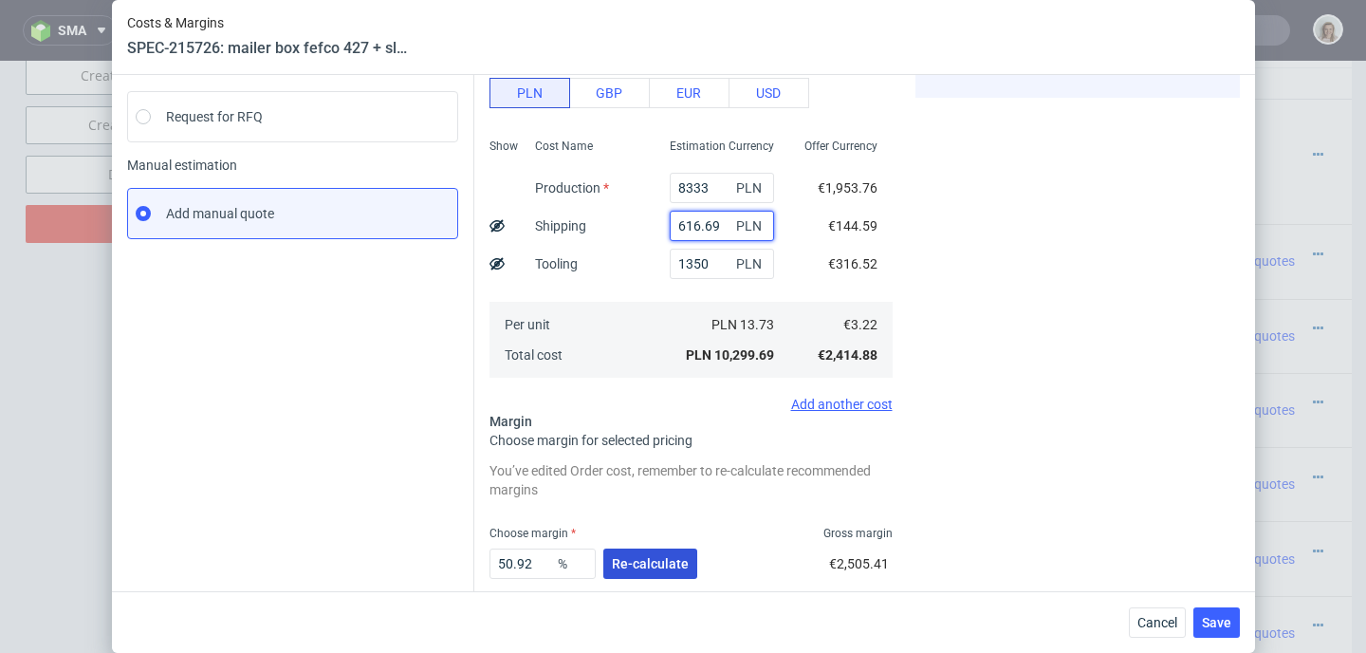
type input "616.69"
click at [650, 557] on span "Re-calculate" at bounding box center [650, 563] width 77 height 13
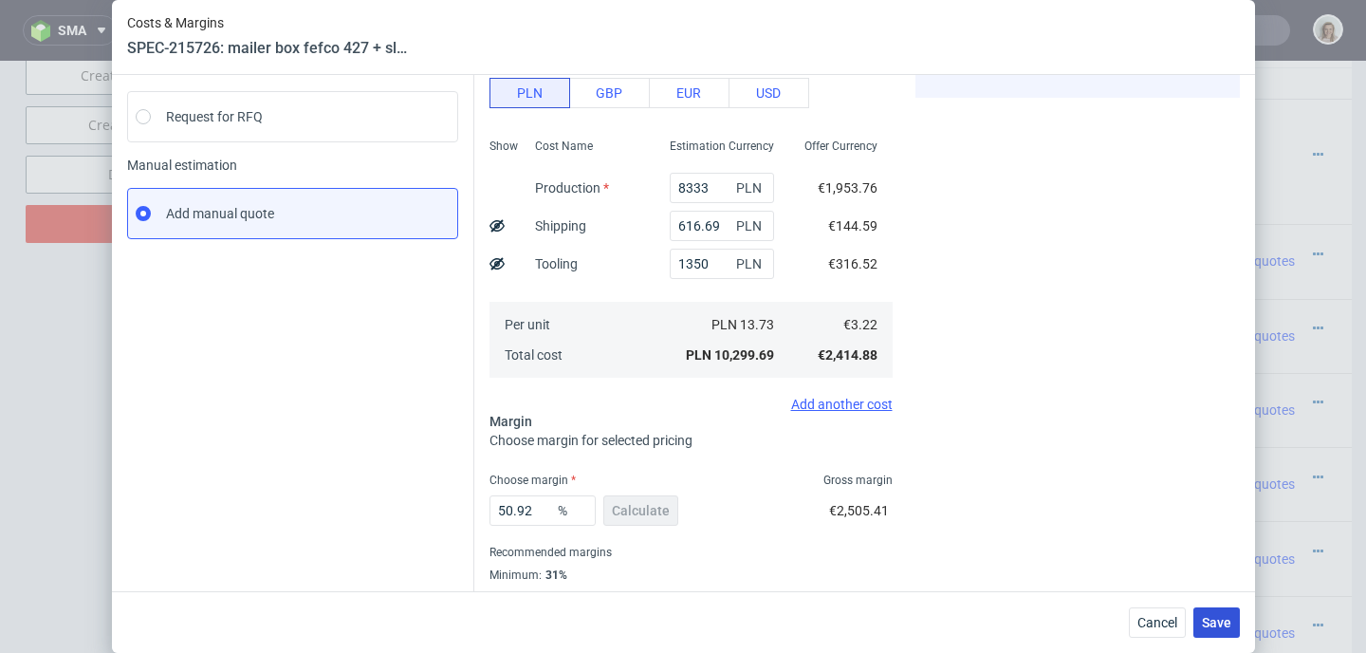
click at [1218, 626] on span "Save" at bounding box center [1216, 622] width 29 height 13
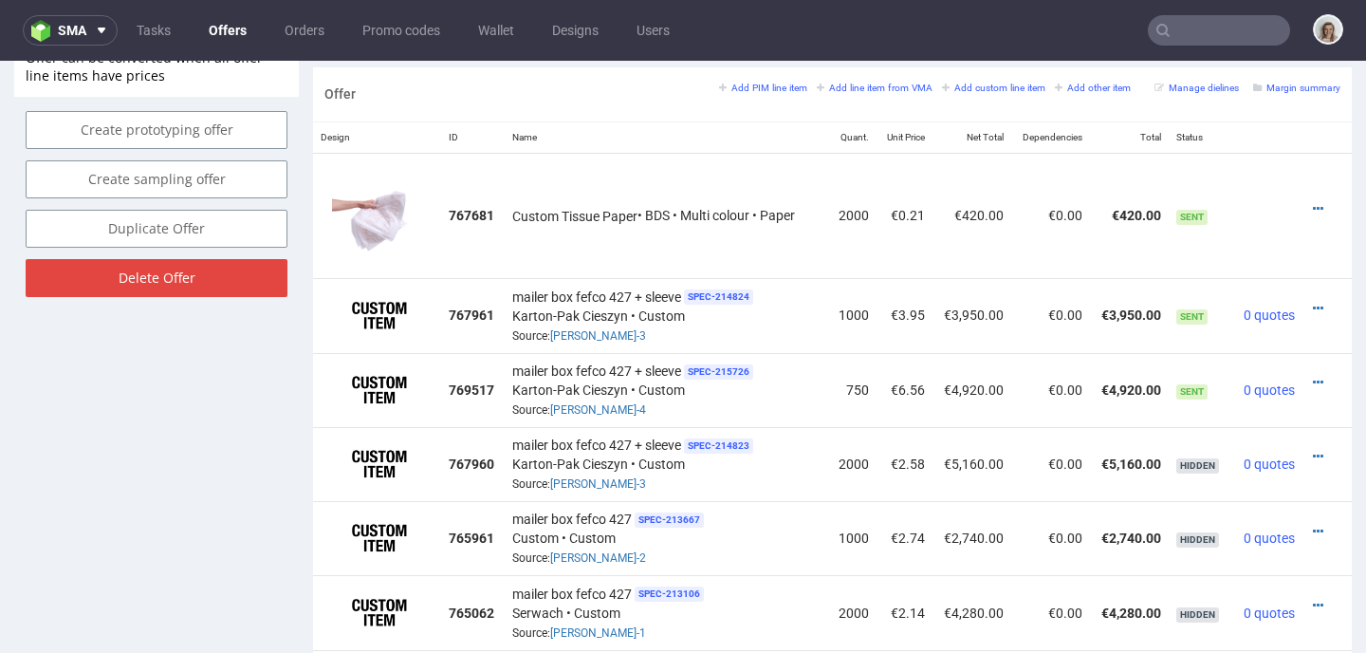
scroll to position [1129, 0]
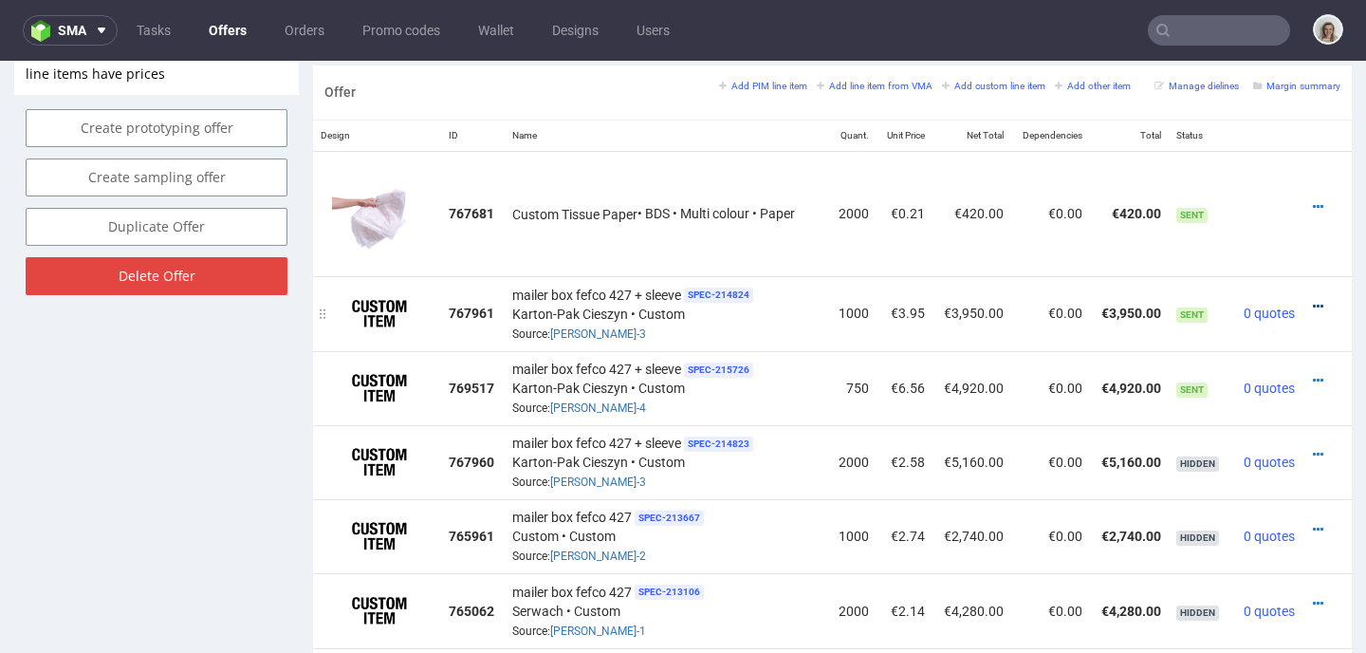
click at [1313, 304] on icon at bounding box center [1318, 306] width 10 height 13
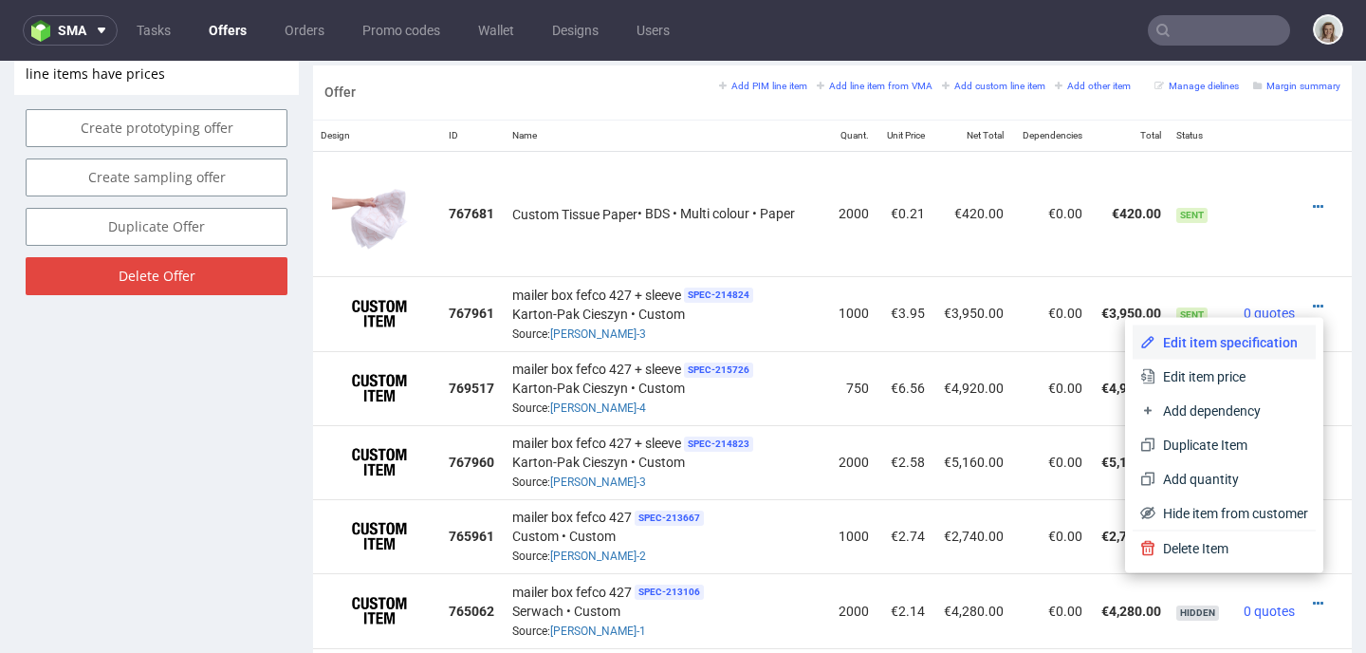
click at [1237, 340] on span "Edit item specification" at bounding box center [1231, 342] width 153 height 19
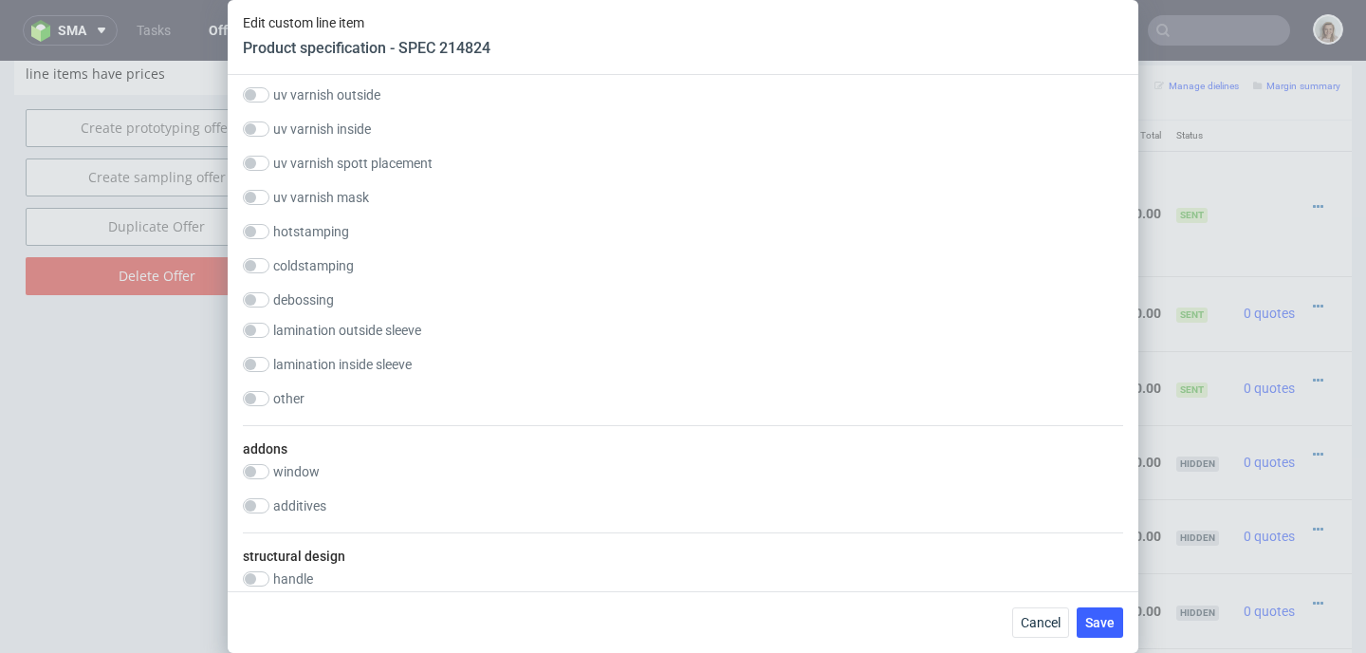
scroll to position [2156, 0]
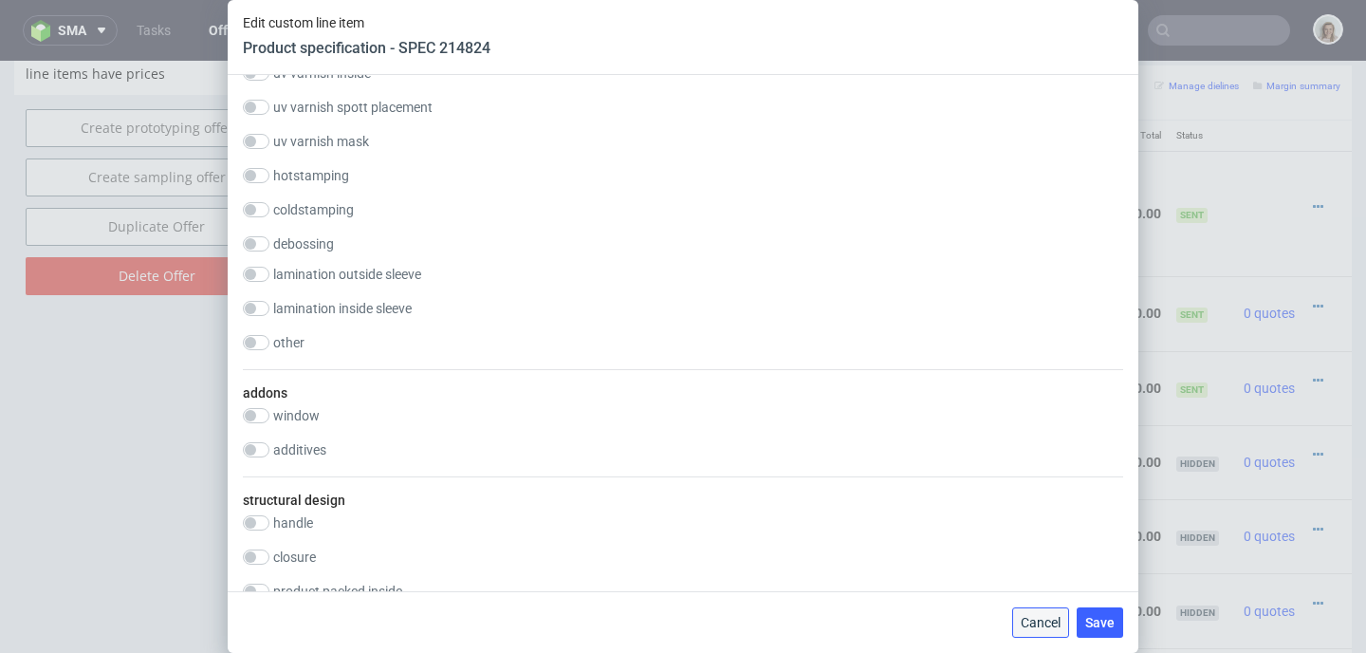
click at [1038, 629] on span "Cancel" at bounding box center [1040, 622] width 40 height 13
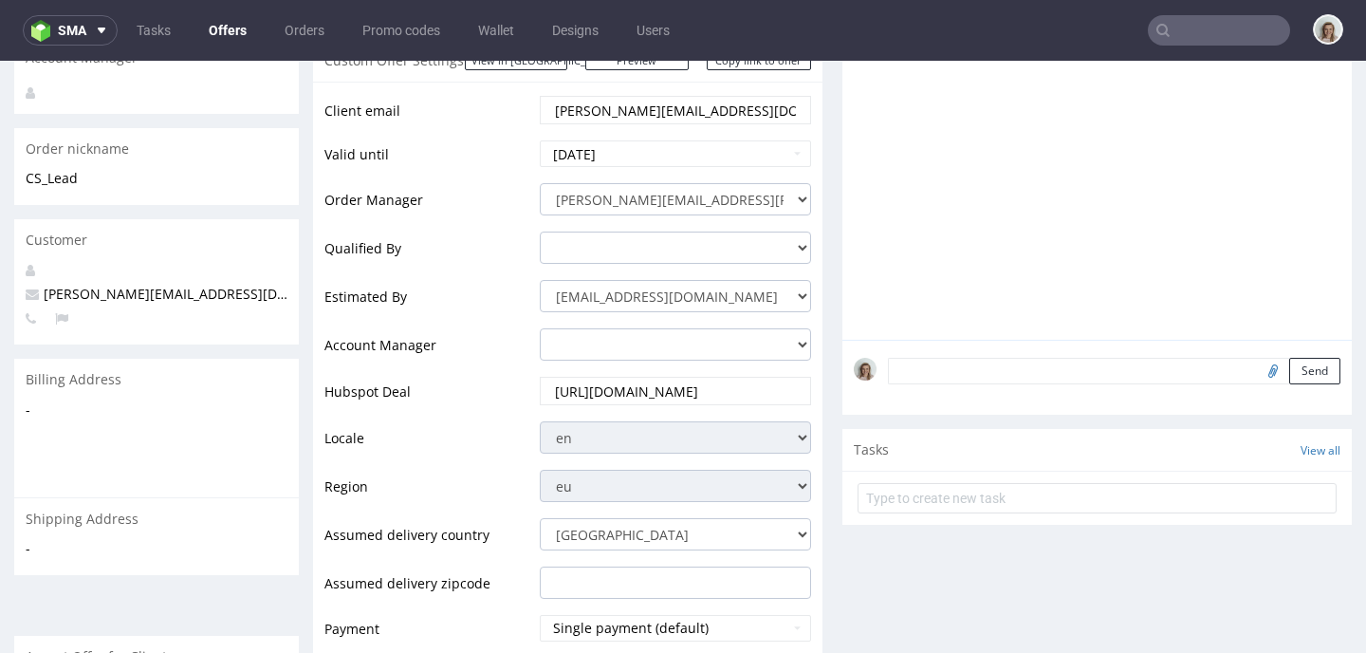
scroll to position [300, 0]
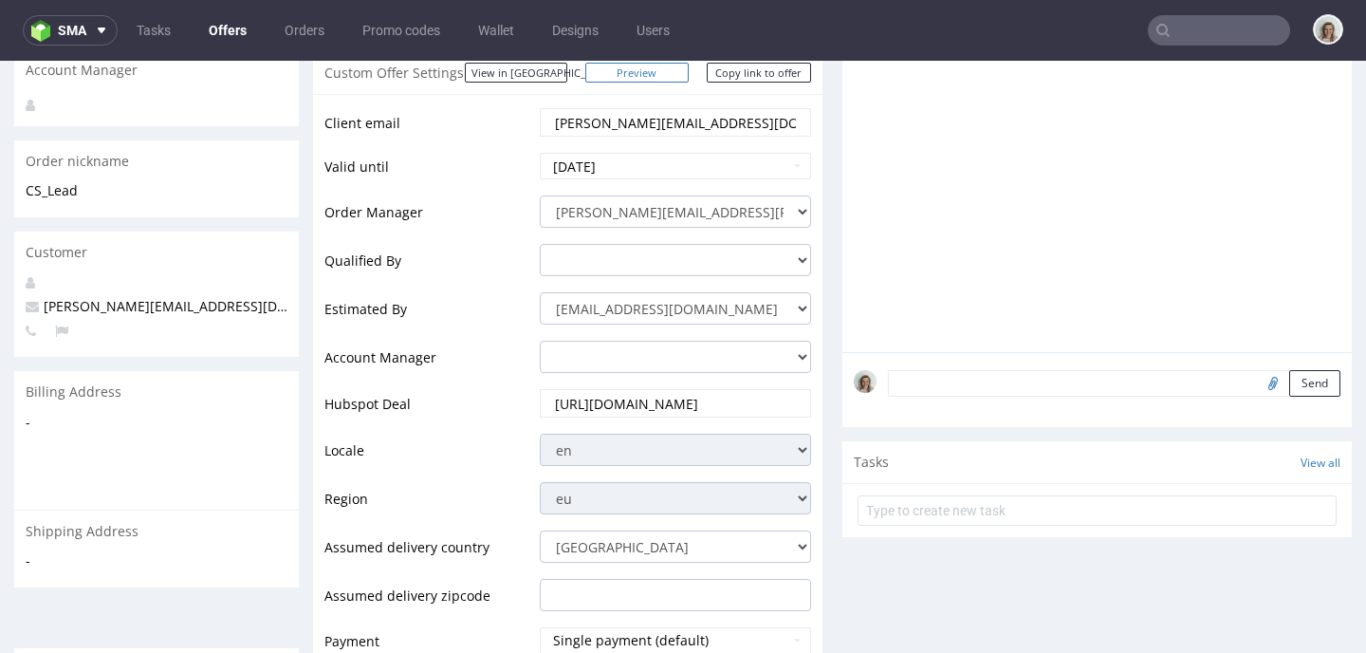
click at [666, 69] on link "Preview" at bounding box center [637, 73] width 104 height 20
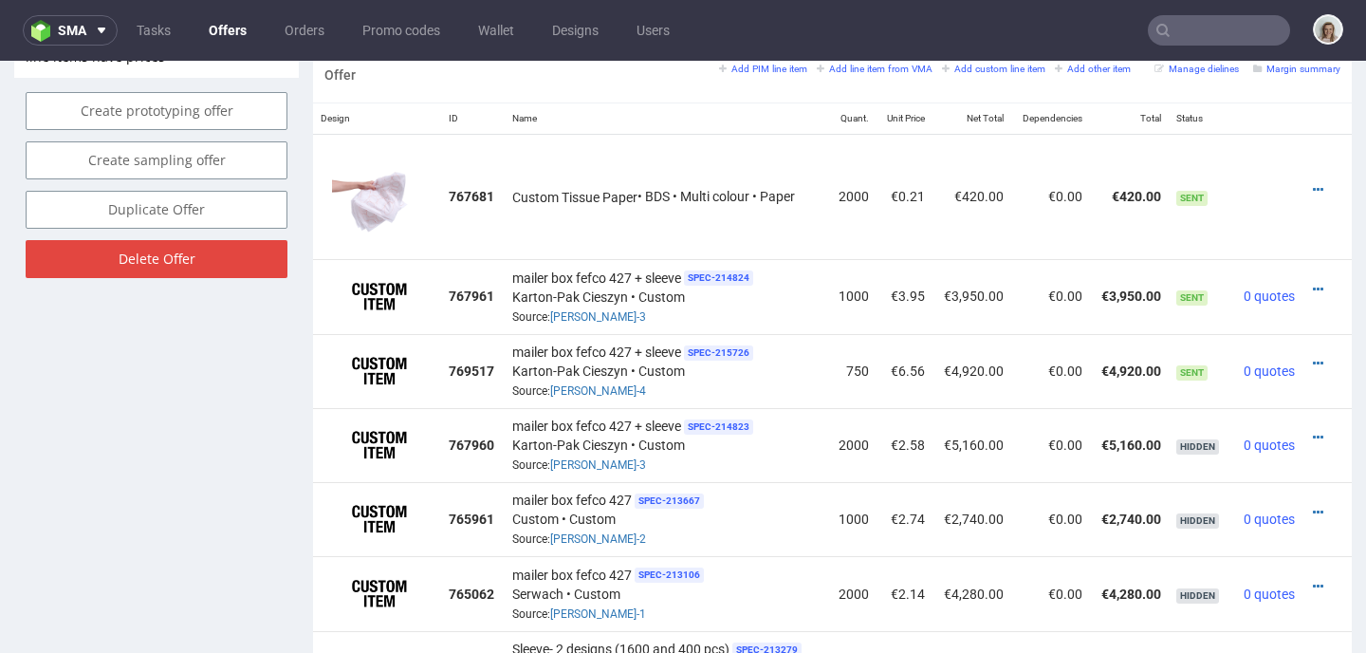
scroll to position [1151, 0]
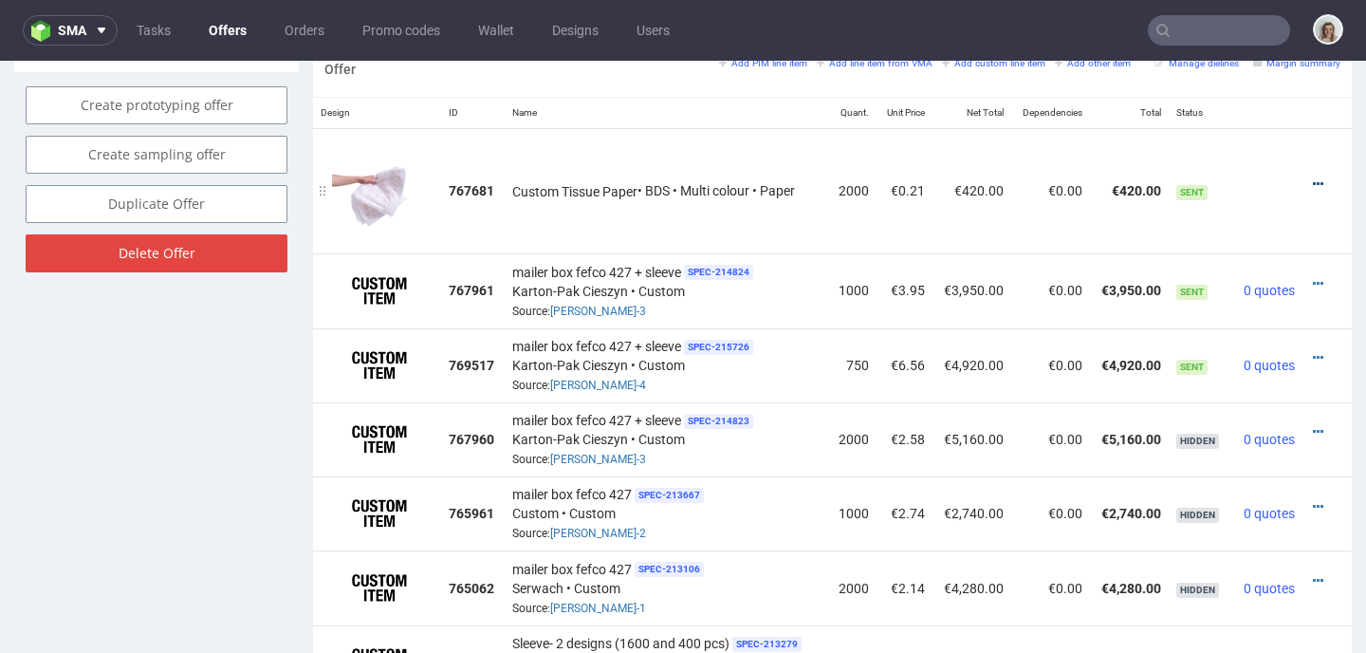
click at [1313, 186] on icon at bounding box center [1318, 183] width 10 height 13
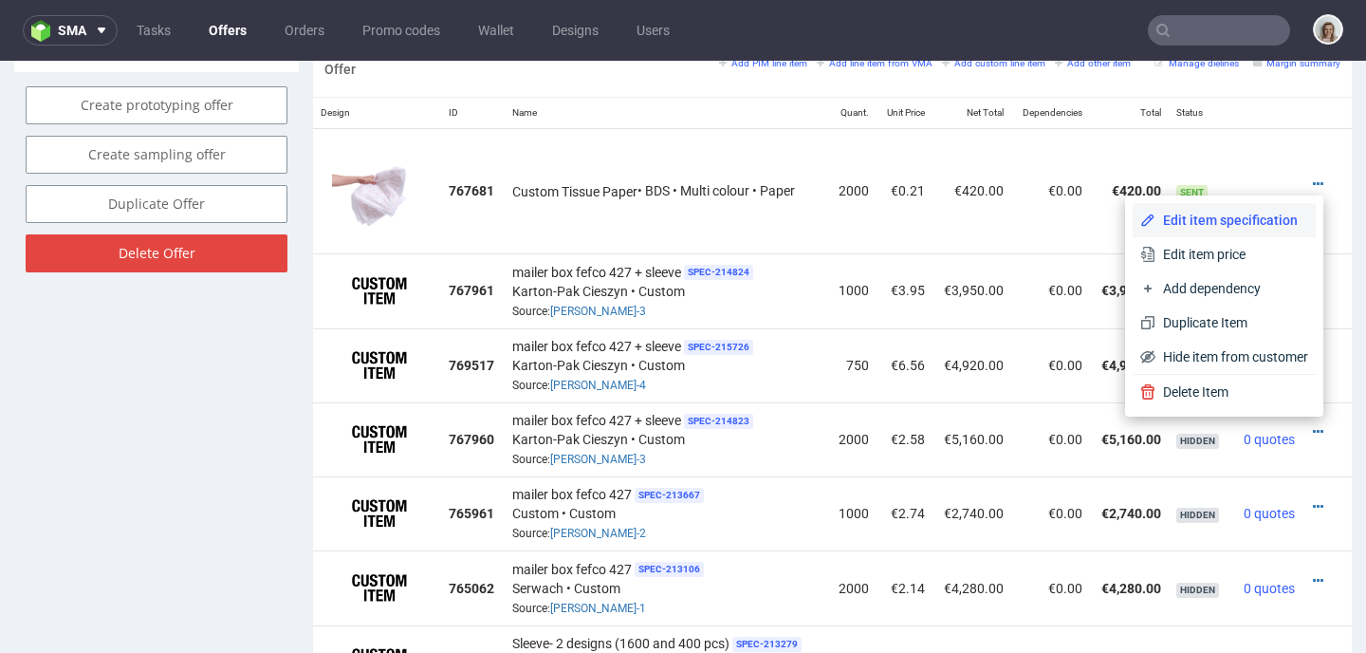
click at [1241, 220] on span "Edit item specification" at bounding box center [1231, 220] width 153 height 19
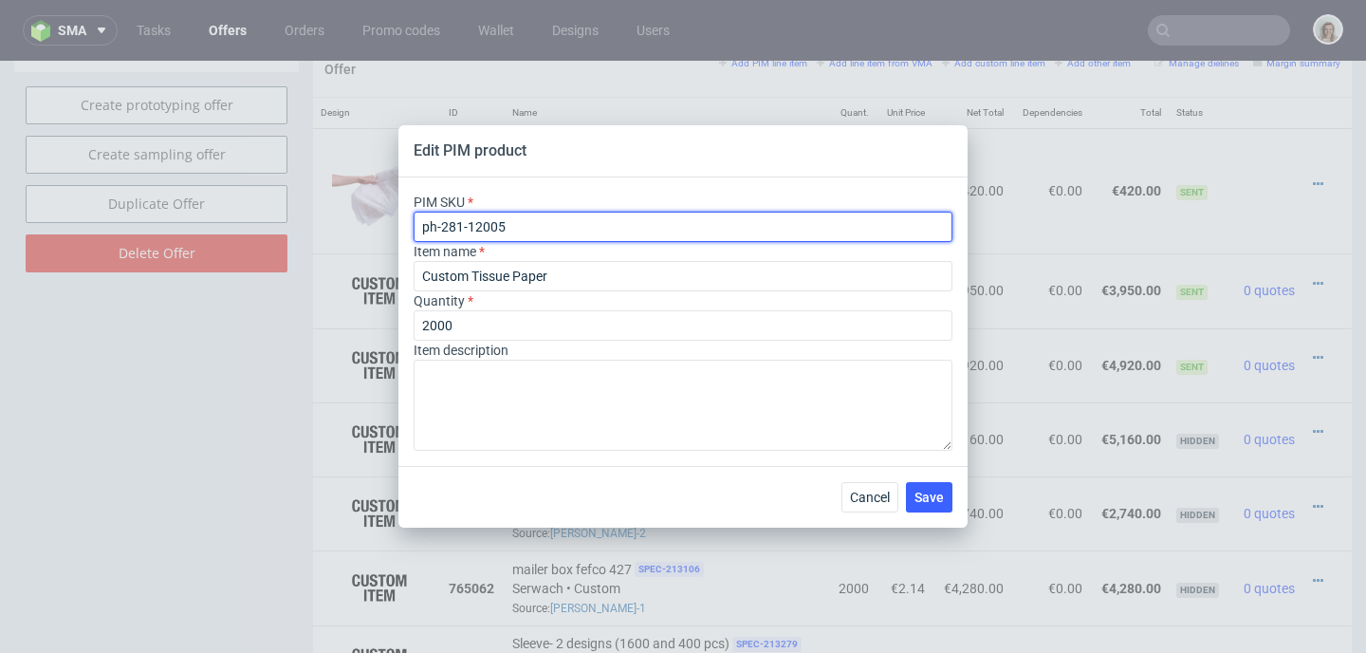
drag, startPoint x: 516, startPoint y: 225, endPoint x: 407, endPoint y: 221, distance: 109.1
click at [407, 221] on div "PIM SKU ph-281-12005 Item name Custom Tissue Paper Quantity 2000 Item descripti…" at bounding box center [682, 321] width 569 height 288
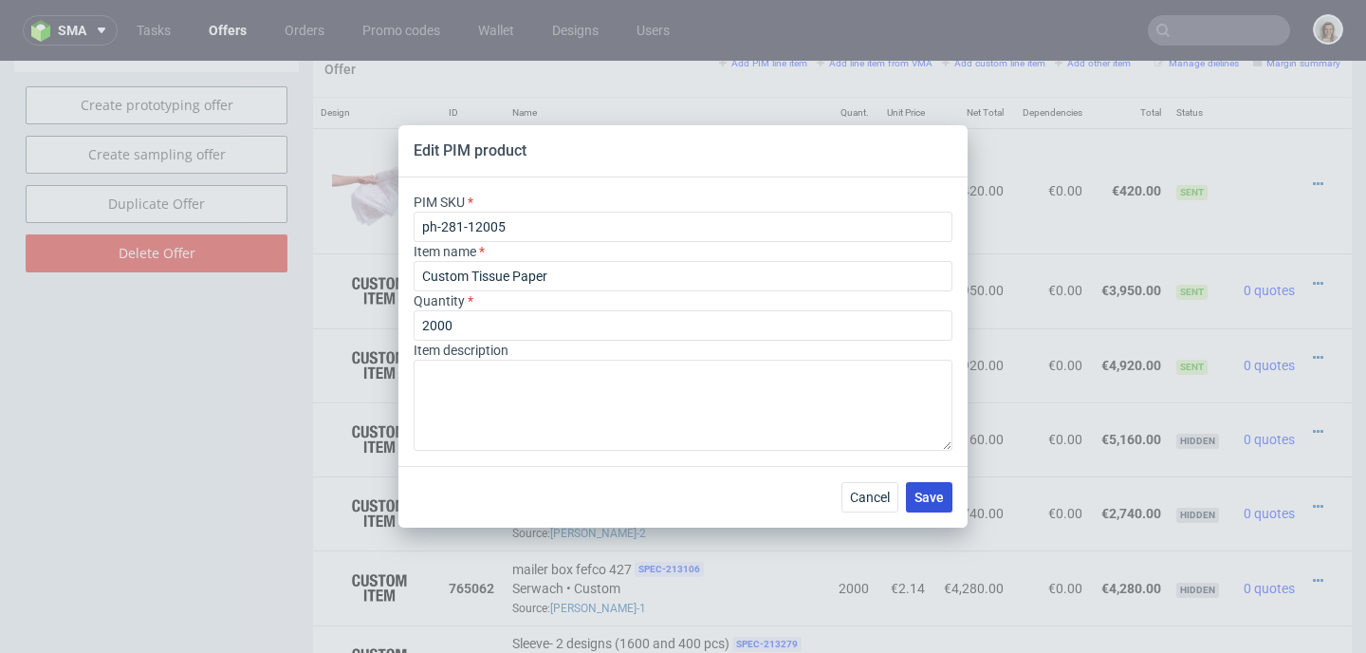
click at [928, 487] on button "Save" at bounding box center [929, 497] width 46 height 30
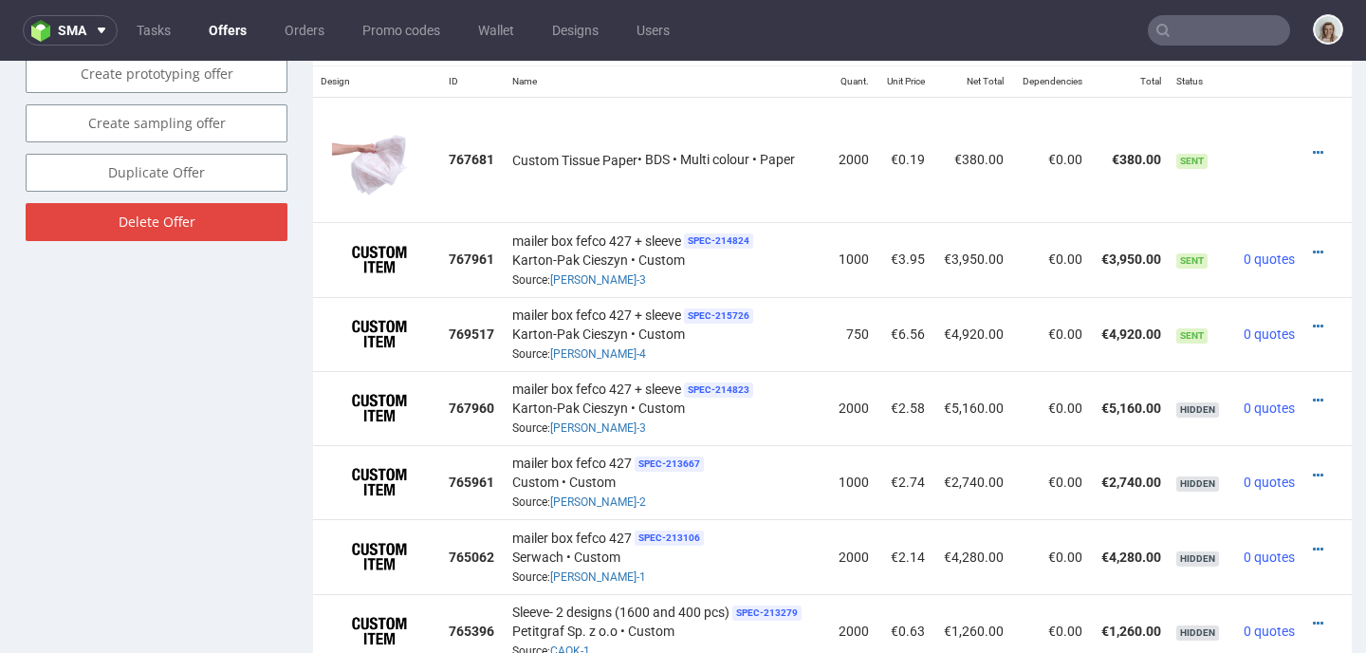
scroll to position [1177, 0]
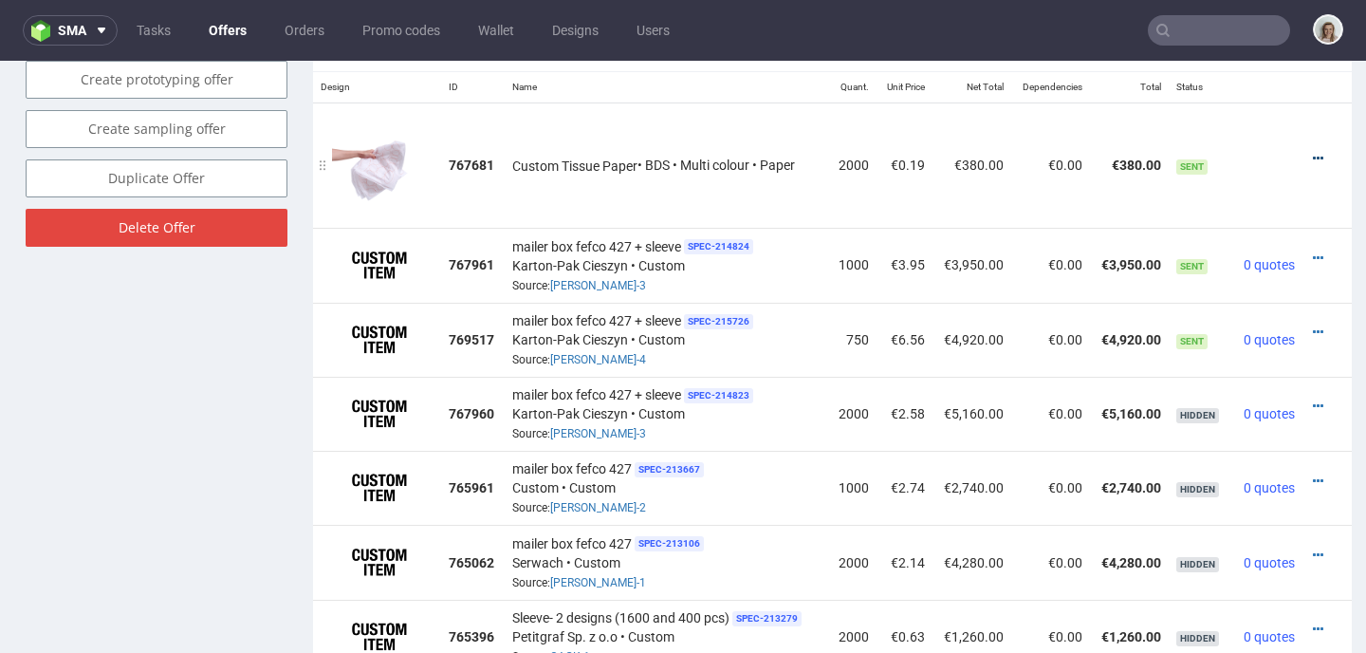
click at [1313, 156] on icon at bounding box center [1318, 158] width 10 height 13
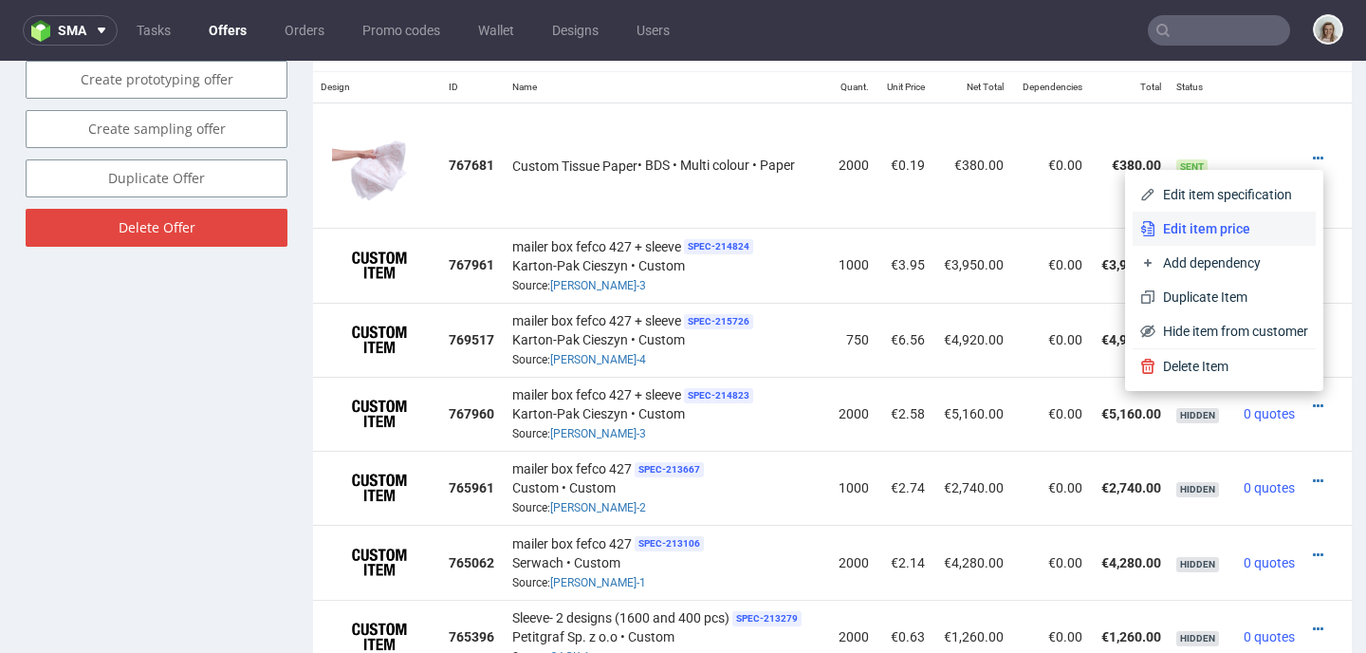
click at [1246, 216] on li "Edit item price" at bounding box center [1223, 228] width 183 height 34
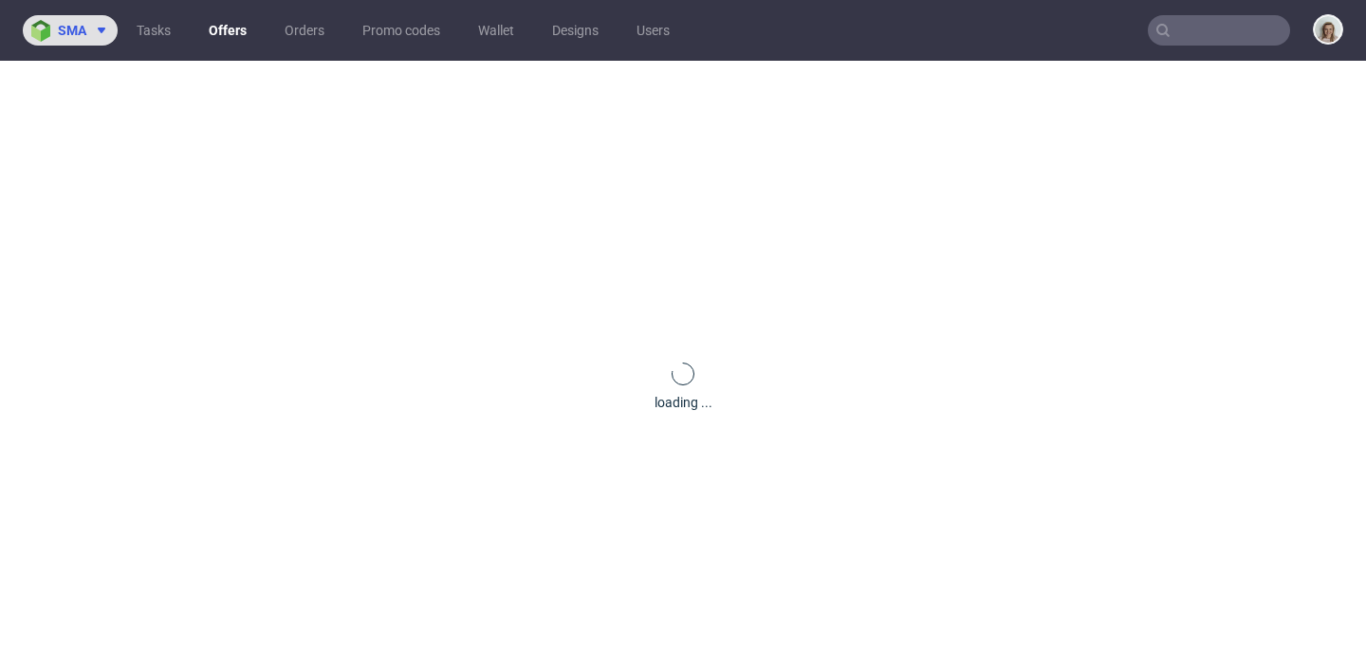
click at [95, 38] on button "sma" at bounding box center [70, 30] width 95 height 30
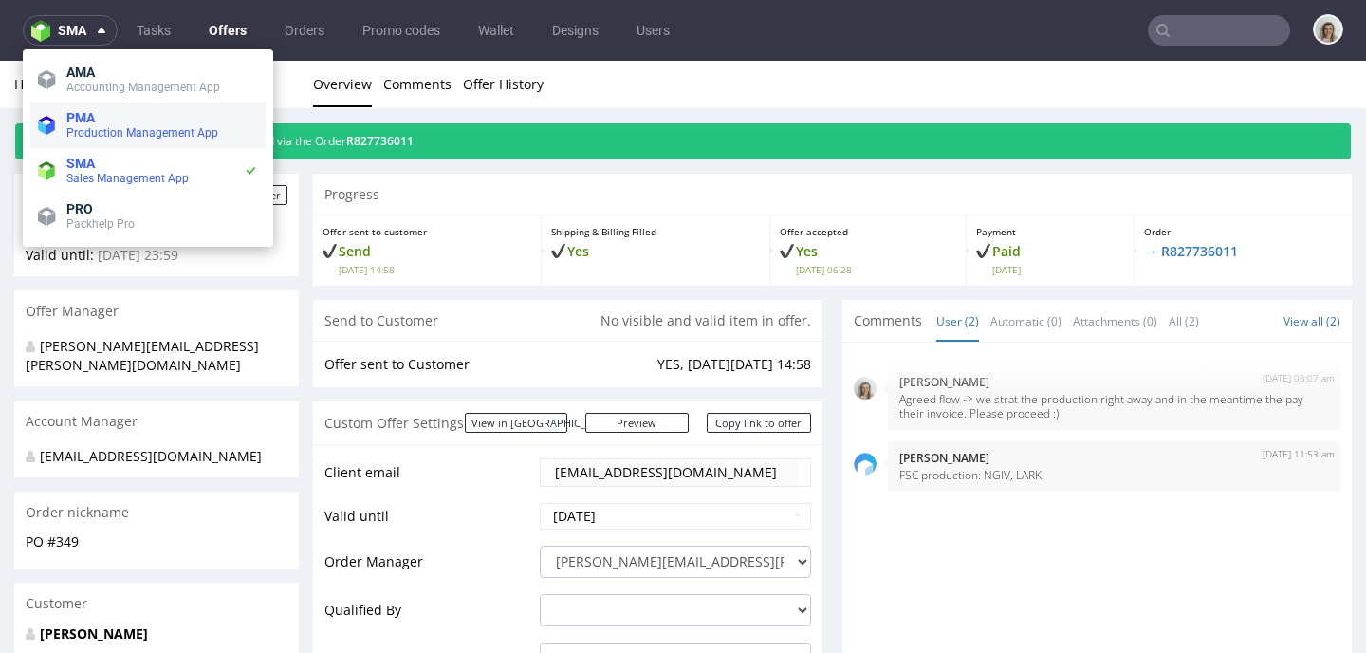
click at [118, 108] on li "PMA Production Management App" at bounding box center [147, 125] width 235 height 46
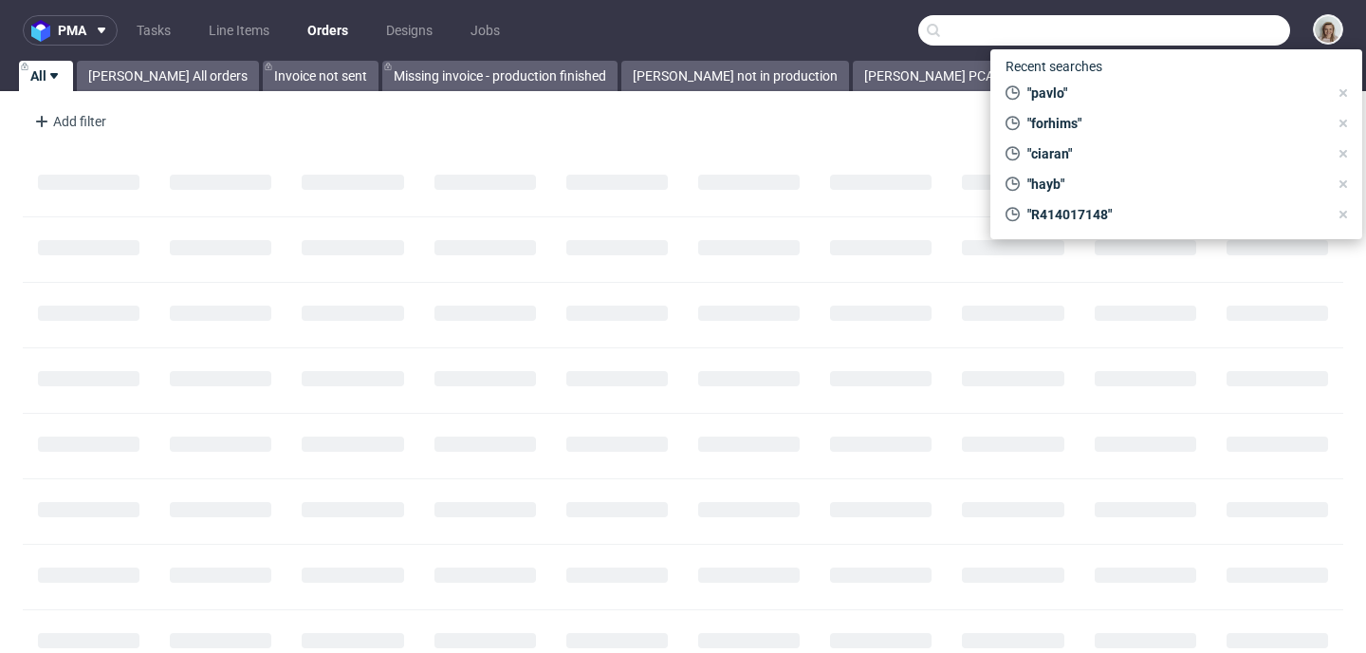
click at [1161, 35] on input "text" at bounding box center [1104, 30] width 372 height 30
paste input "[PERSON_NAME][EMAIL_ADDRESS][DOMAIN_NAME]"
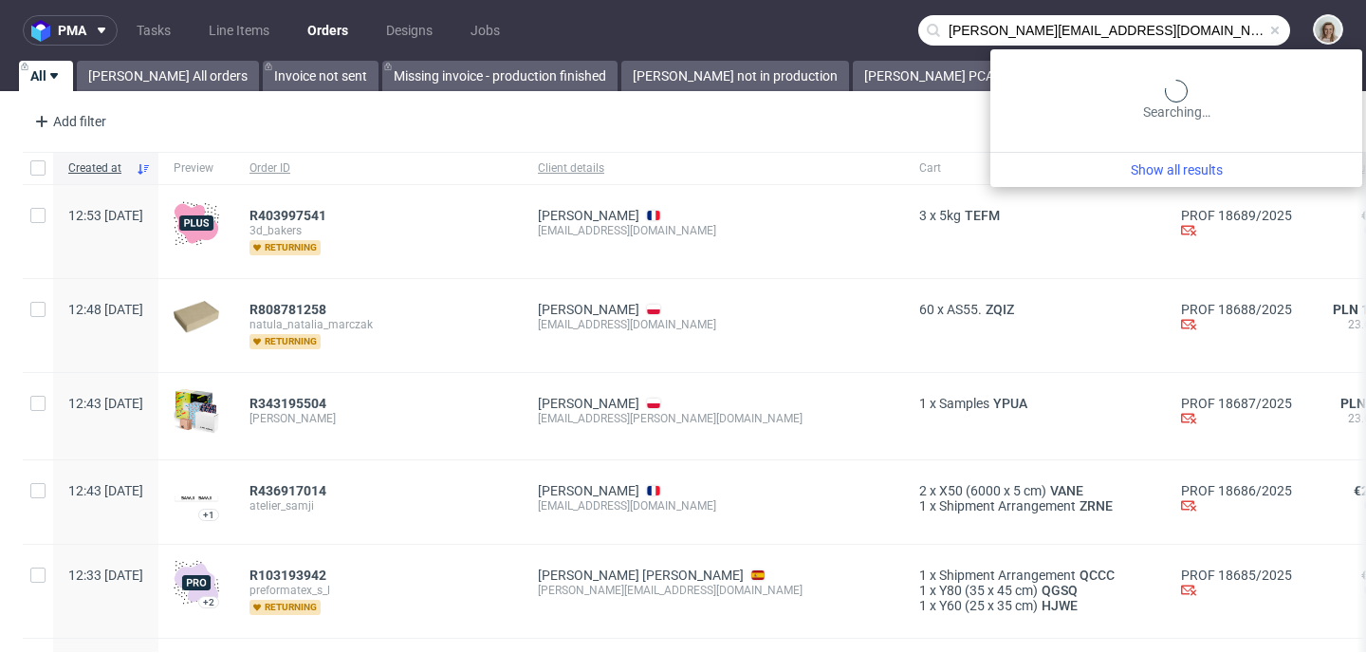
type input "[PERSON_NAME][EMAIL_ADDRESS][DOMAIN_NAME]"
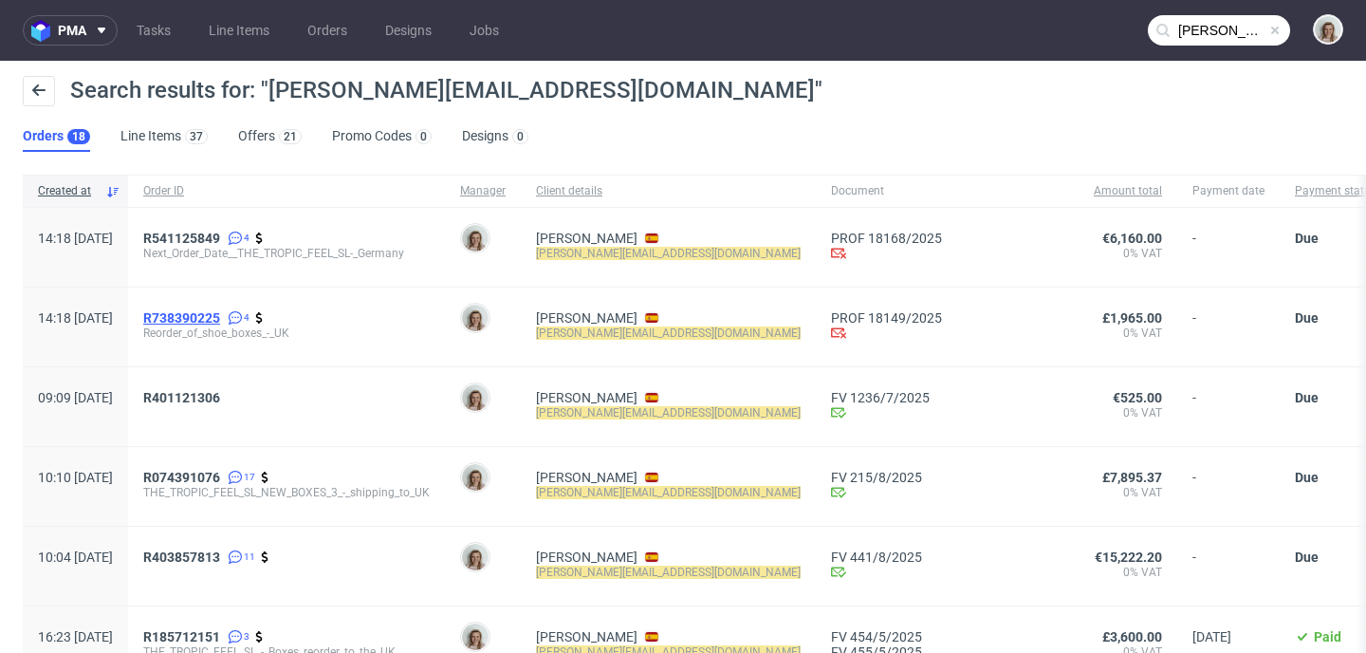
click at [220, 322] on span "R738390225" at bounding box center [181, 317] width 77 height 15
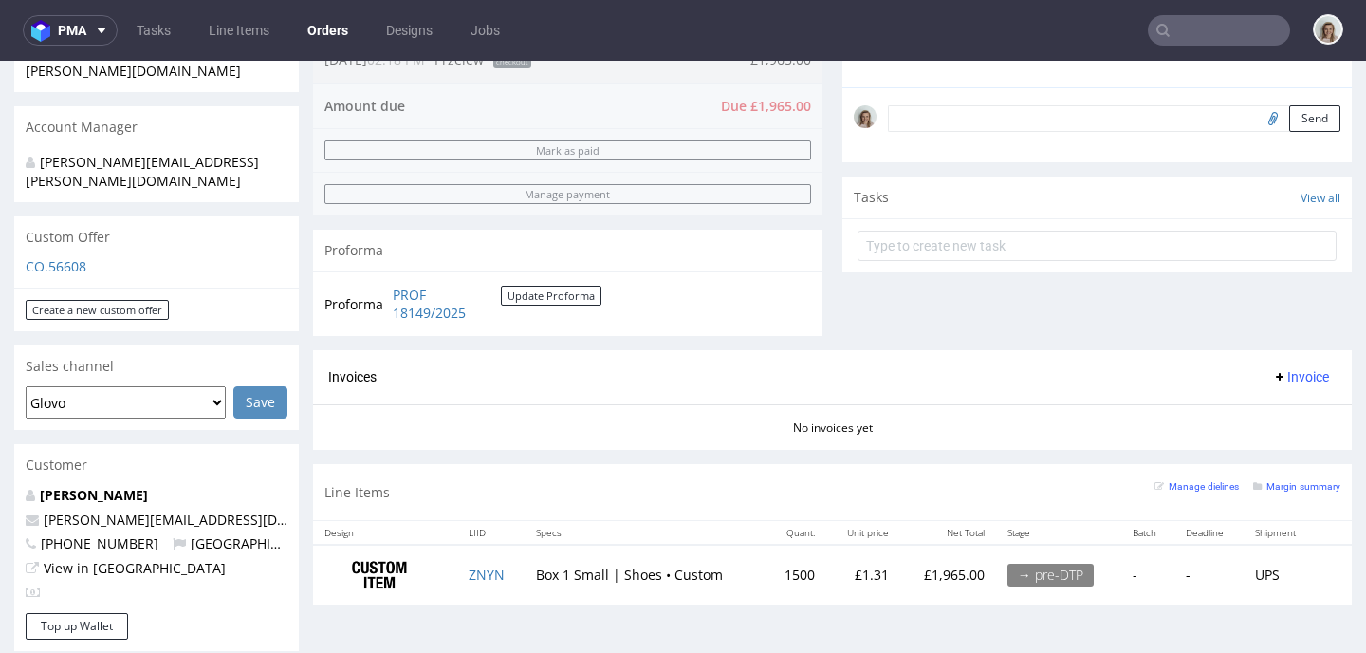
scroll to position [546, 0]
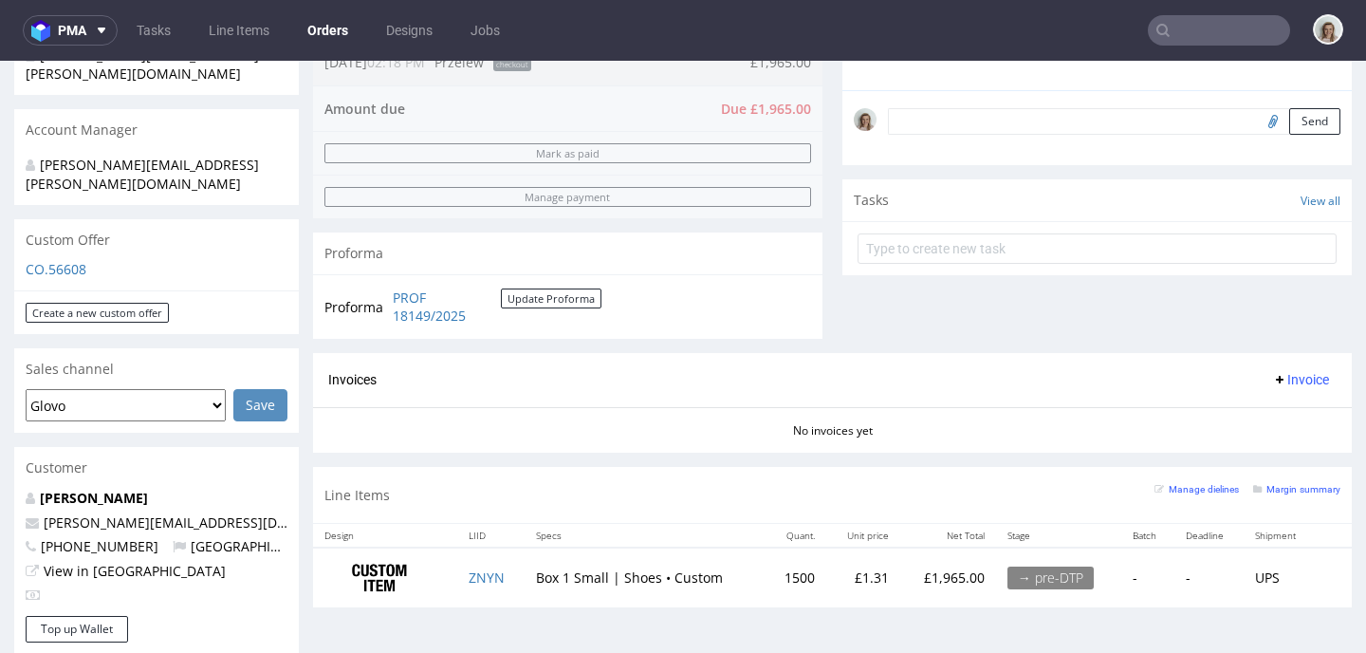
type input "[PERSON_NAME][EMAIL_ADDRESS][DOMAIN_NAME]"
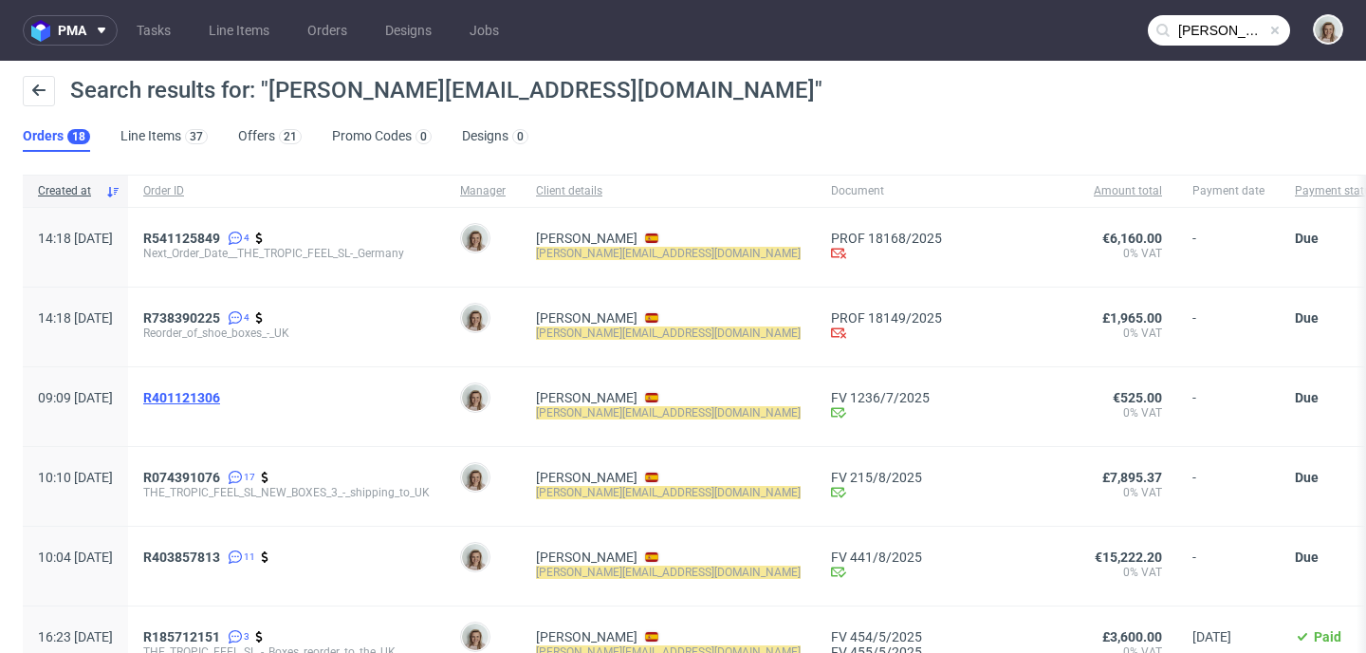
click at [220, 399] on span "R401121306" at bounding box center [181, 397] width 77 height 15
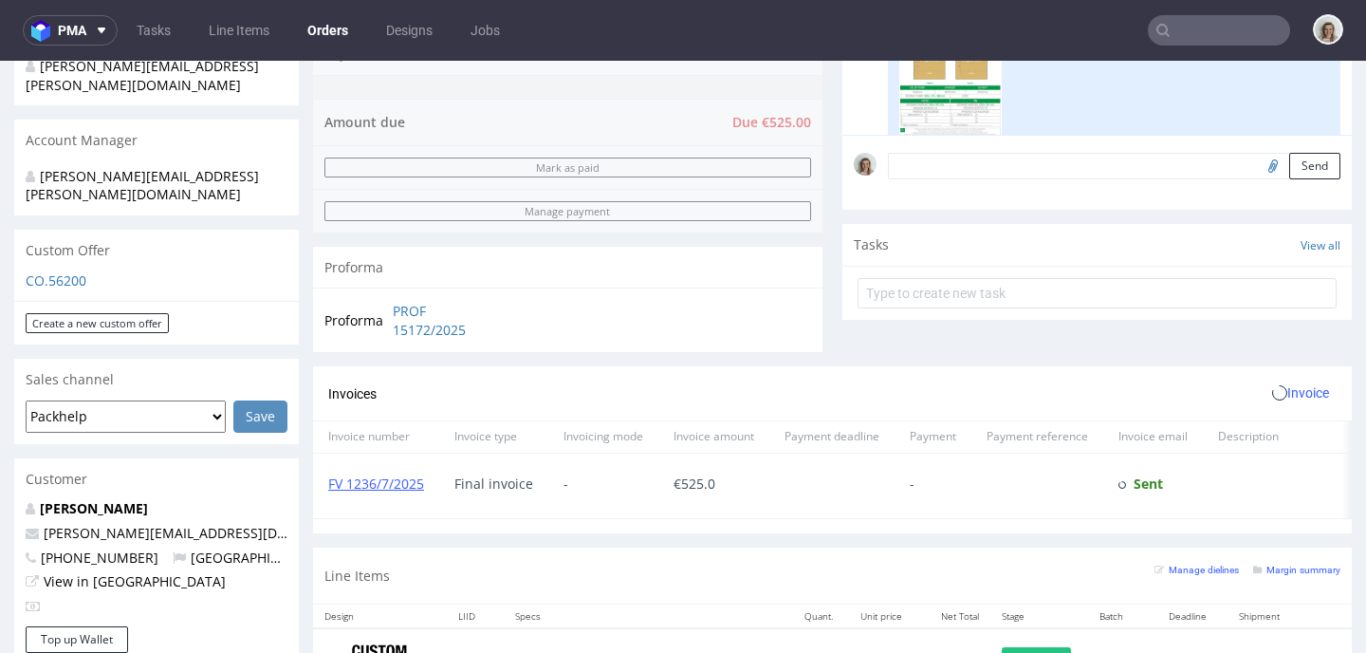
scroll to position [922, 0]
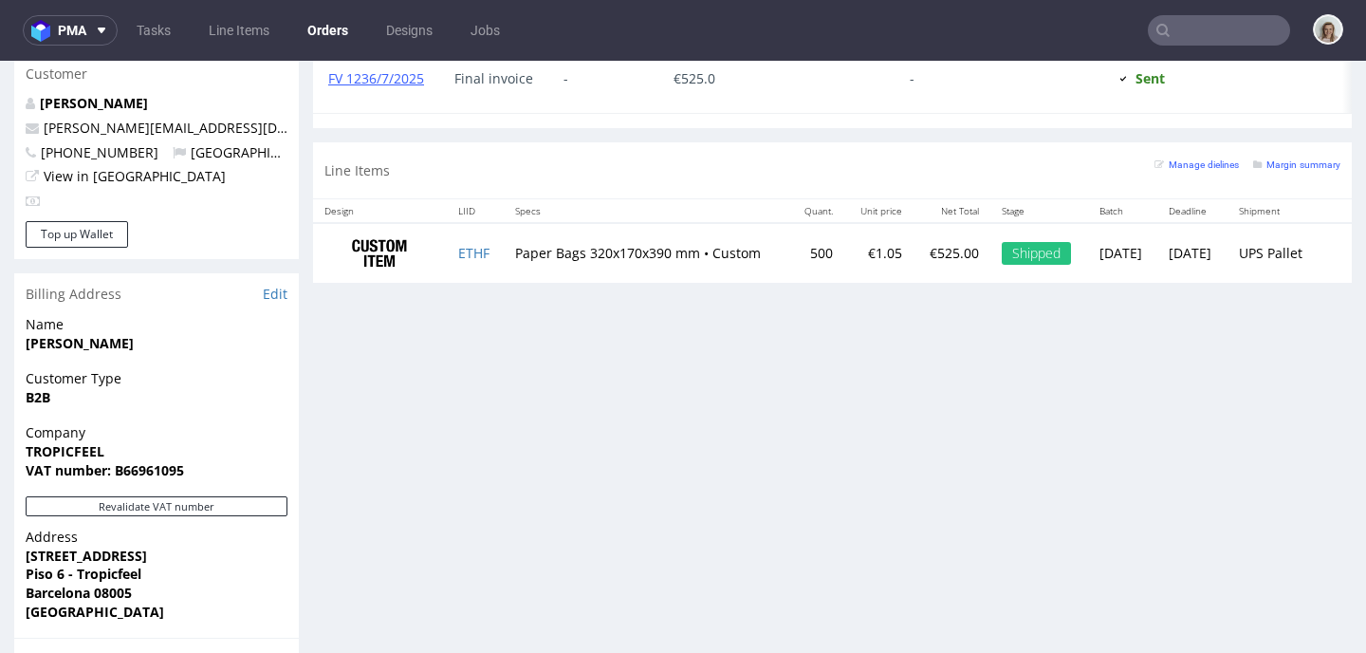
type input "tommaso.cattaneo@tropicfeel.com"
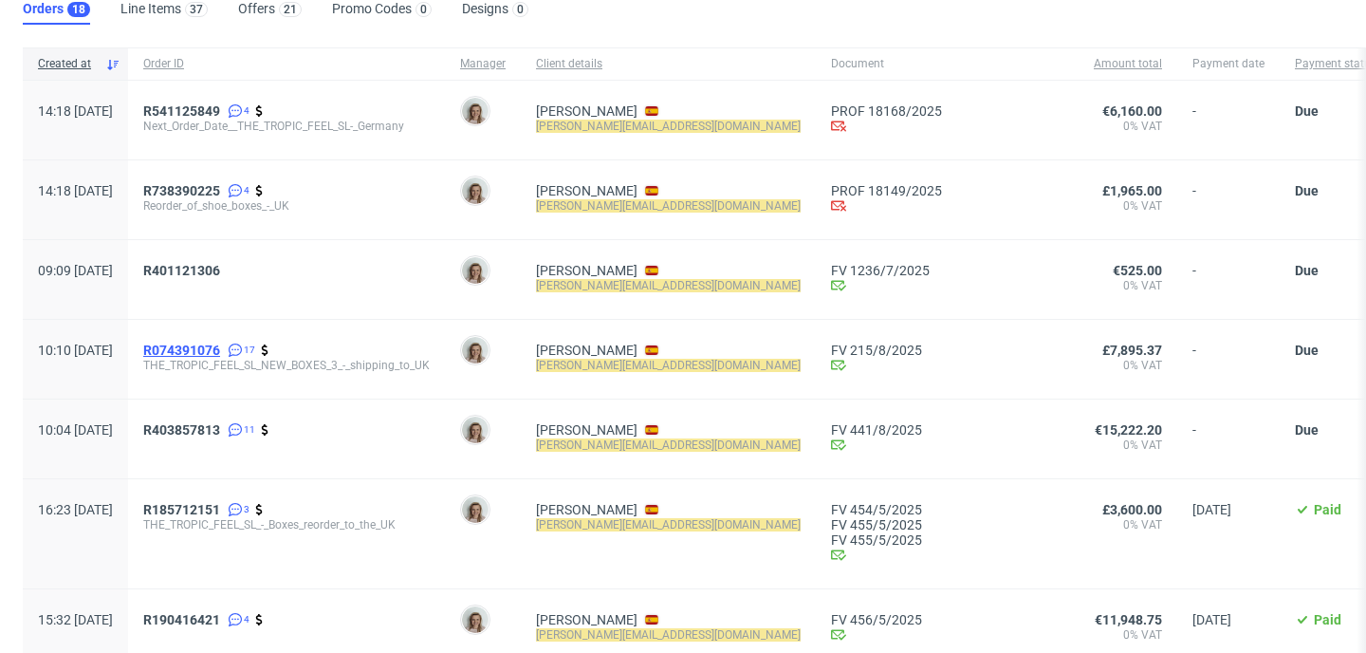
click at [220, 350] on span "R074391076" at bounding box center [181, 349] width 77 height 15
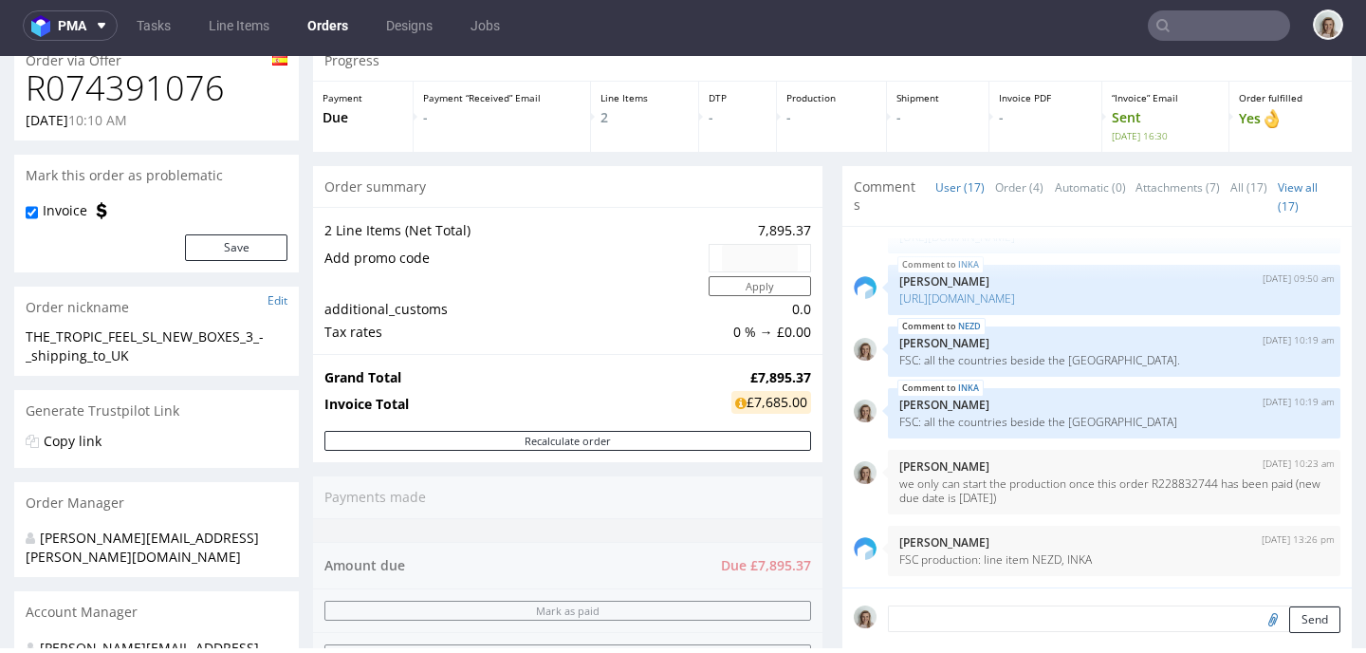
scroll to position [170, 0]
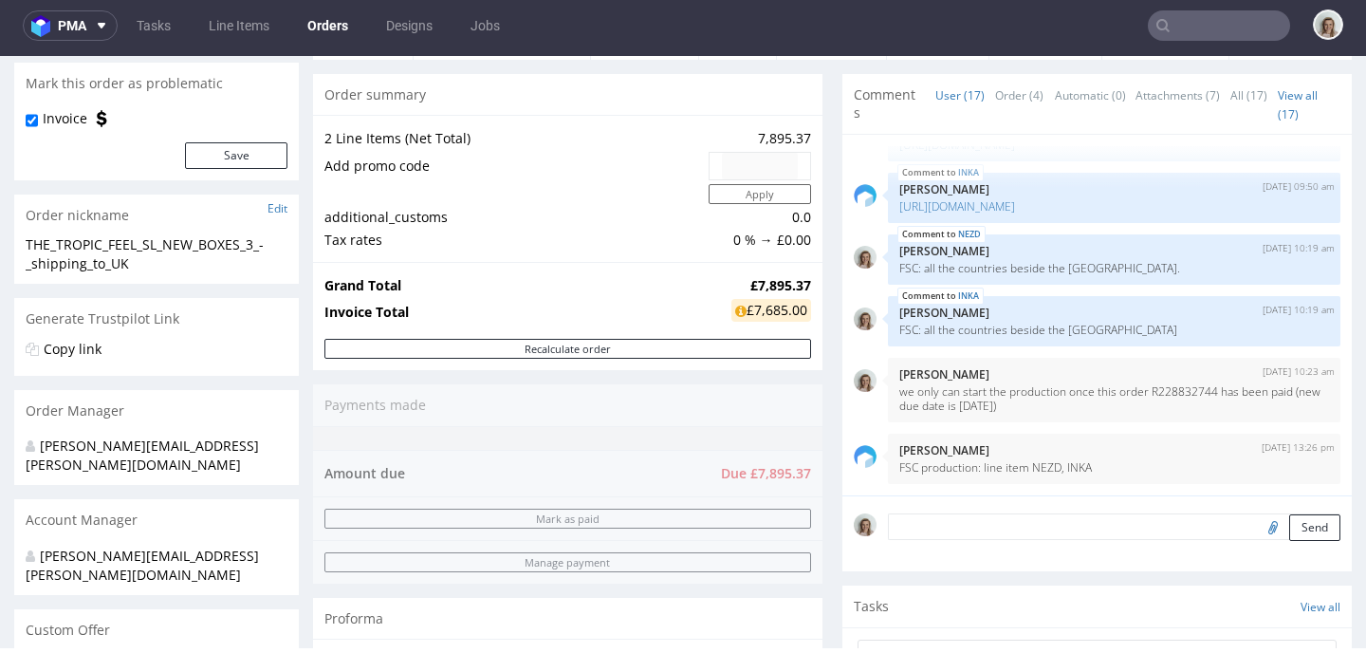
type input "tommaso.cattaneo@tropicfeel.com"
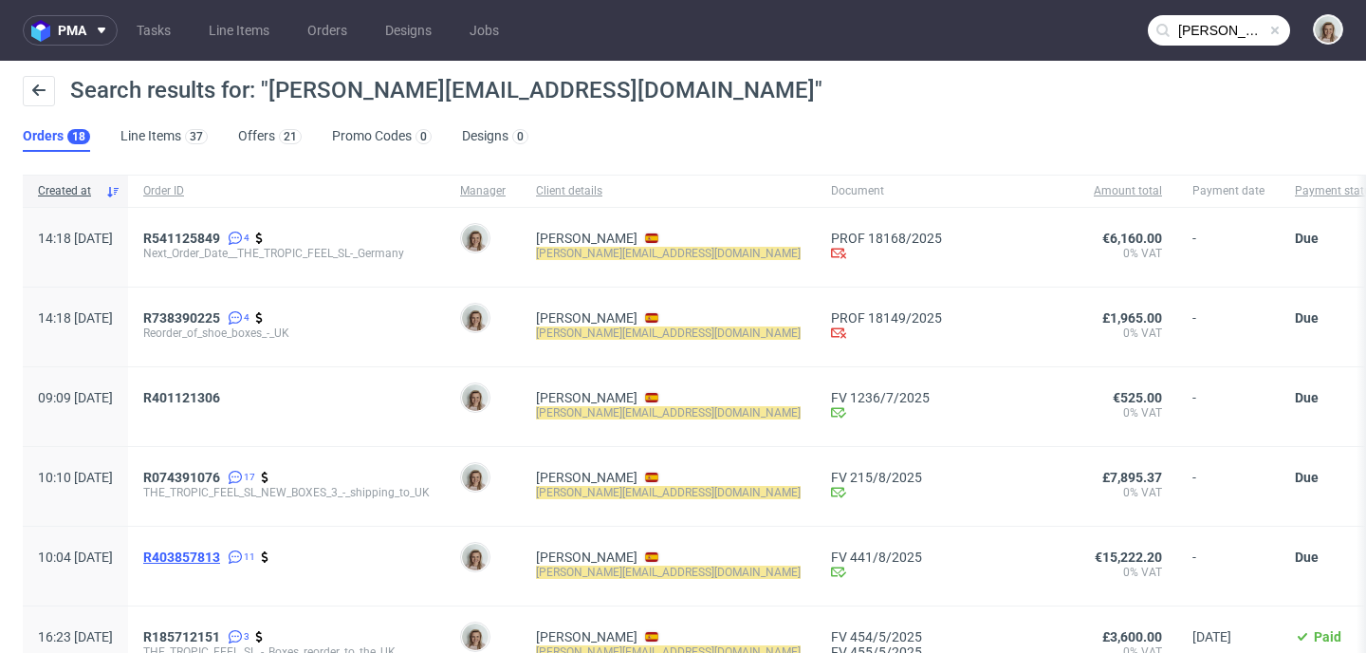
click at [220, 550] on span "R403857813" at bounding box center [181, 556] width 77 height 15
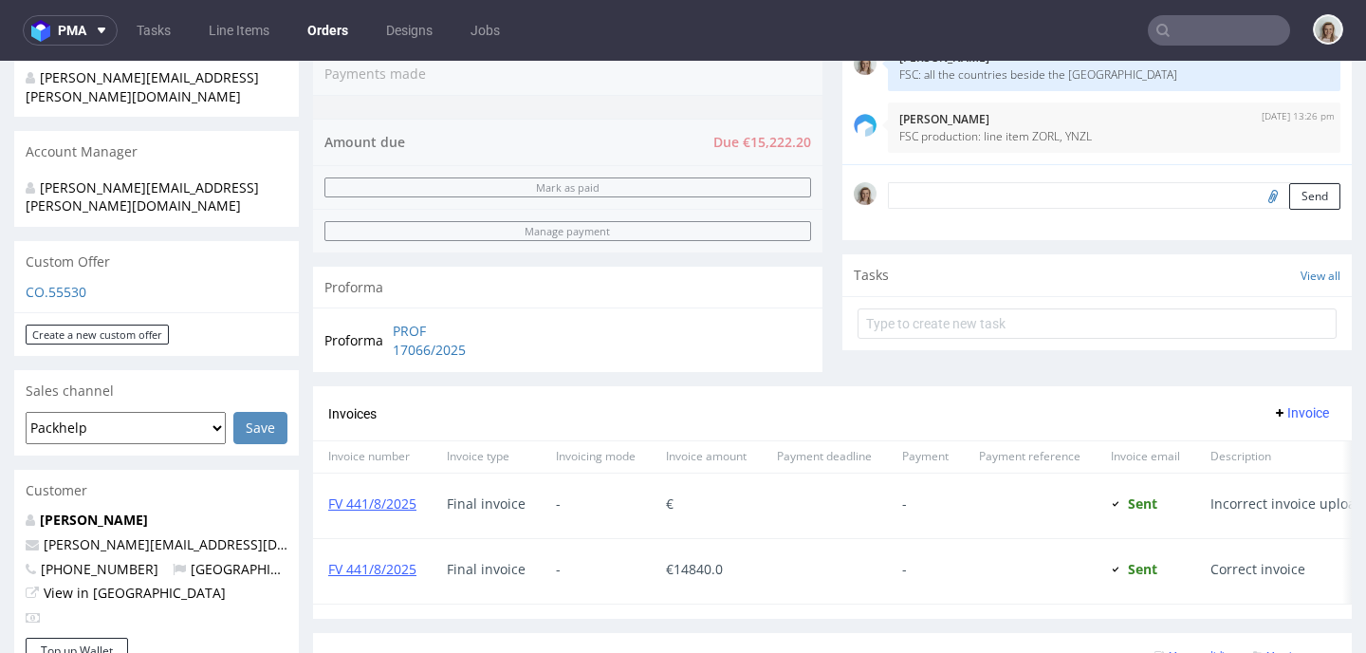
scroll to position [398, 0]
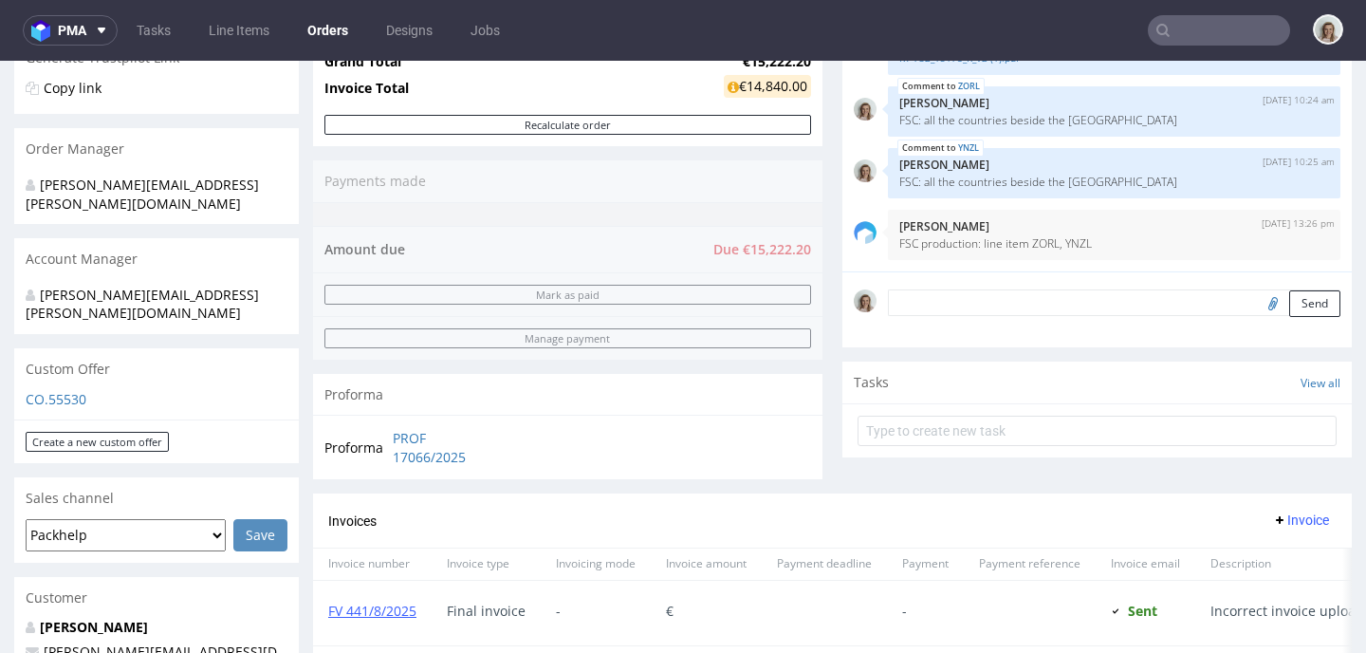
type input "tommaso.cattaneo@tropicfeel.com"
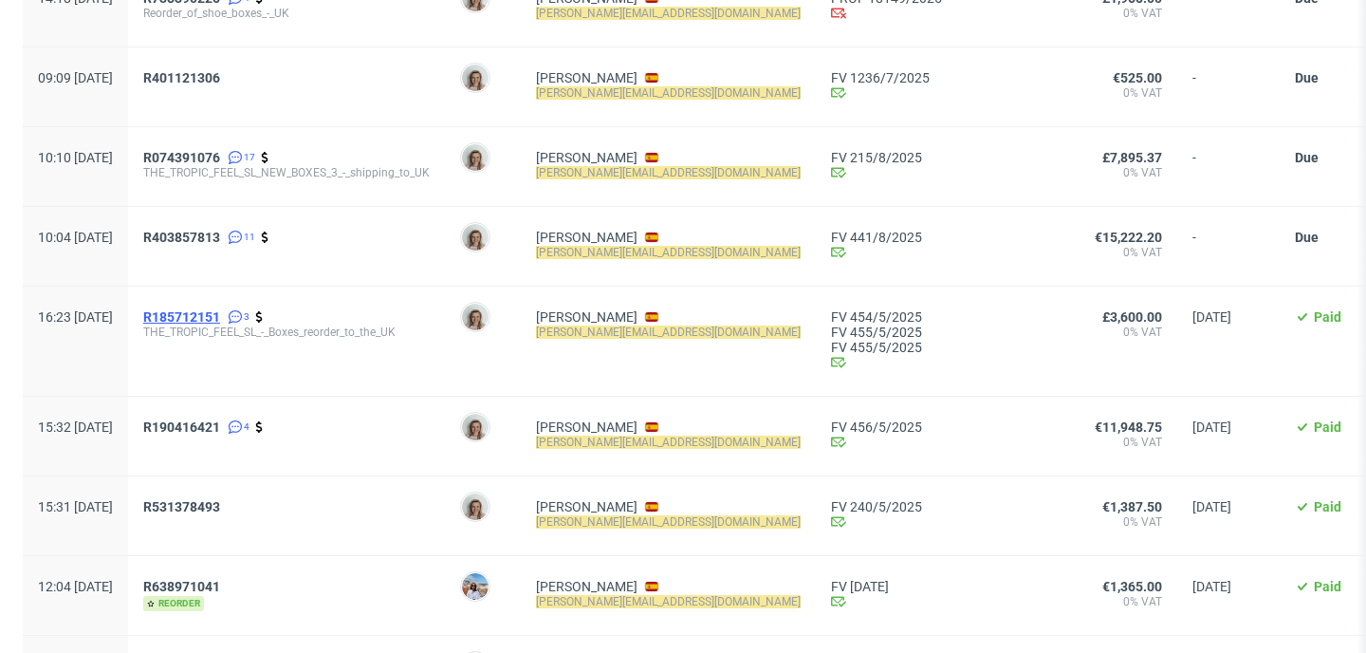
click at [220, 313] on span "R185712151" at bounding box center [181, 316] width 77 height 15
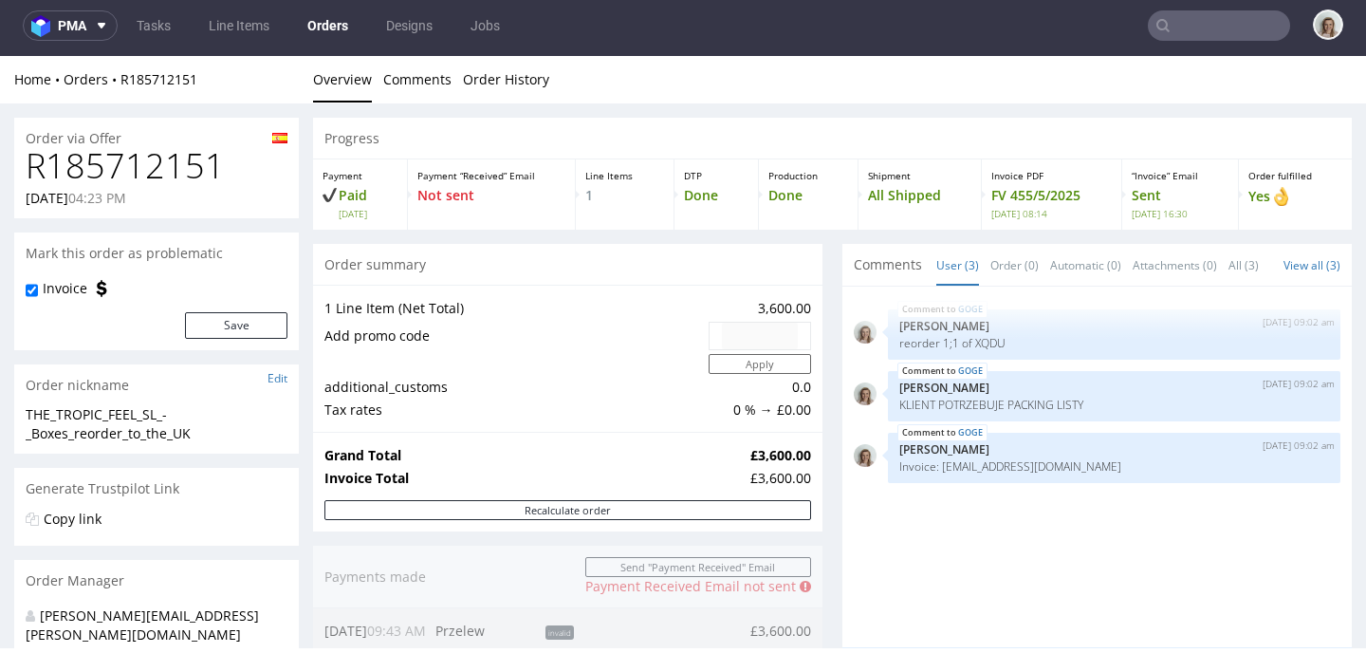
type input "tommaso.cattaneo@tropicfeel.com"
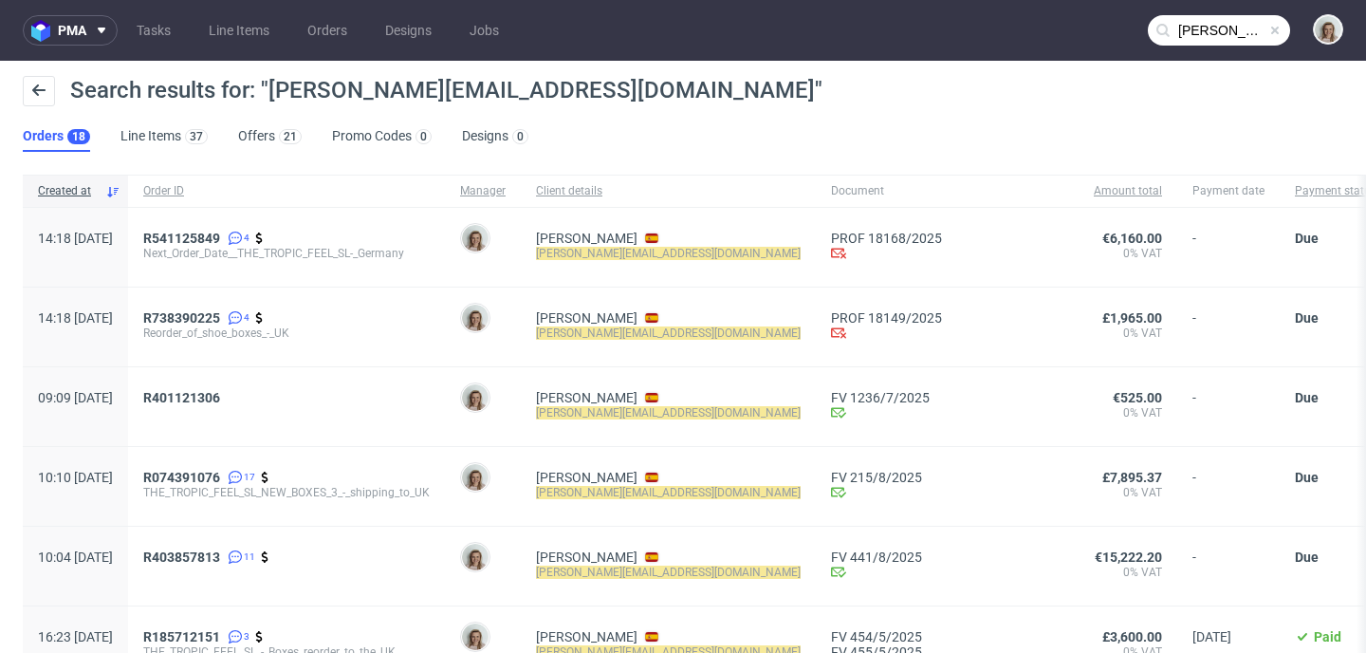
click at [238, 549] on div "R403857813 11" at bounding box center [286, 565] width 317 height 79
click at [220, 553] on span "R403857813" at bounding box center [181, 556] width 77 height 15
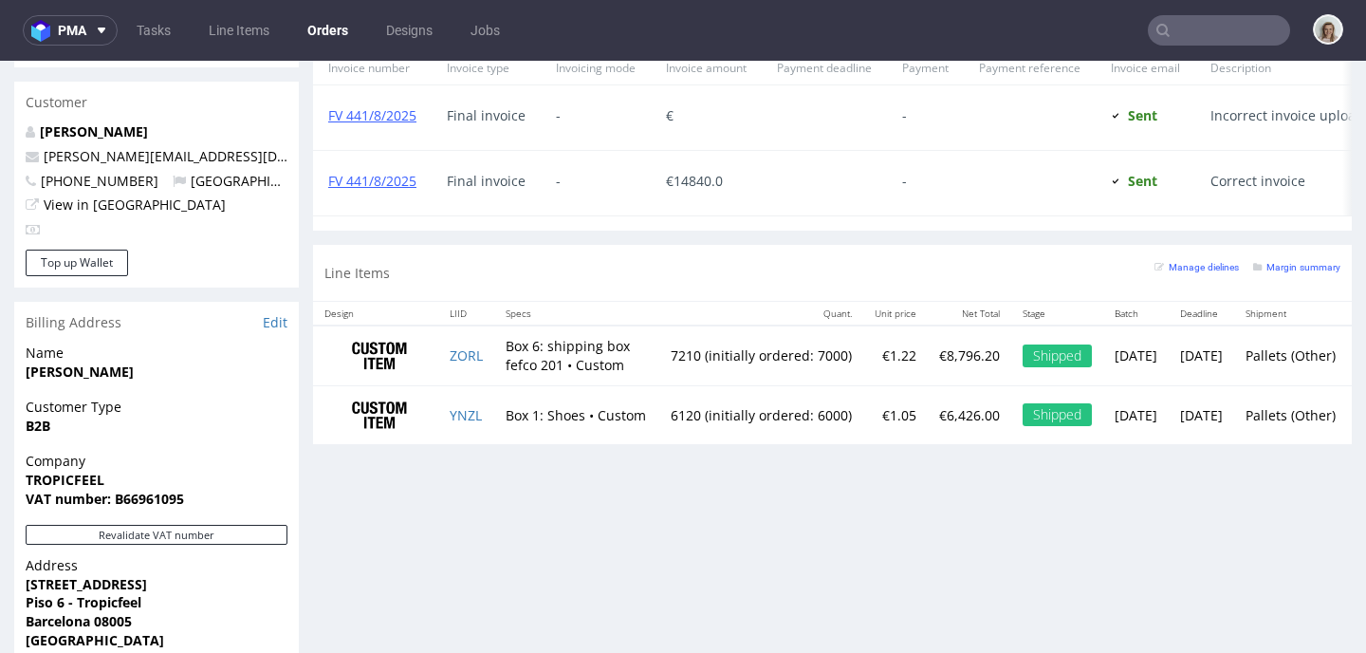
scroll to position [869, 0]
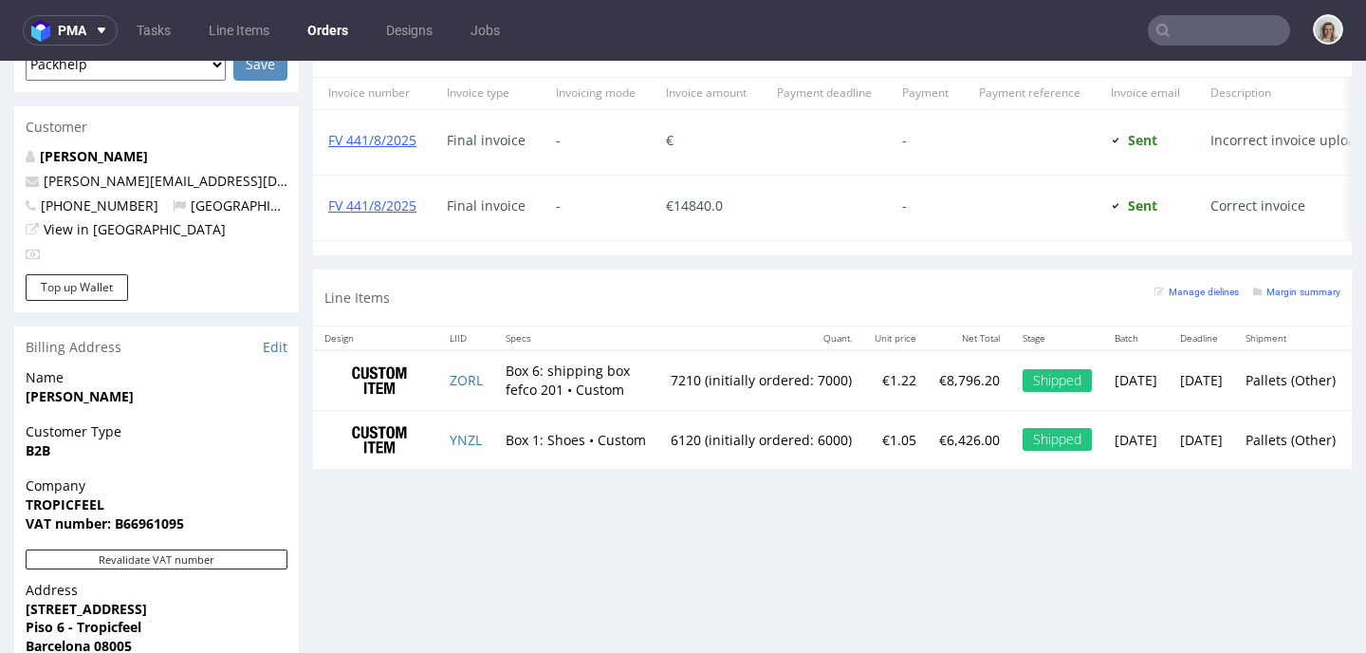
type input "tommaso.cattaneo@tropicfeel.com"
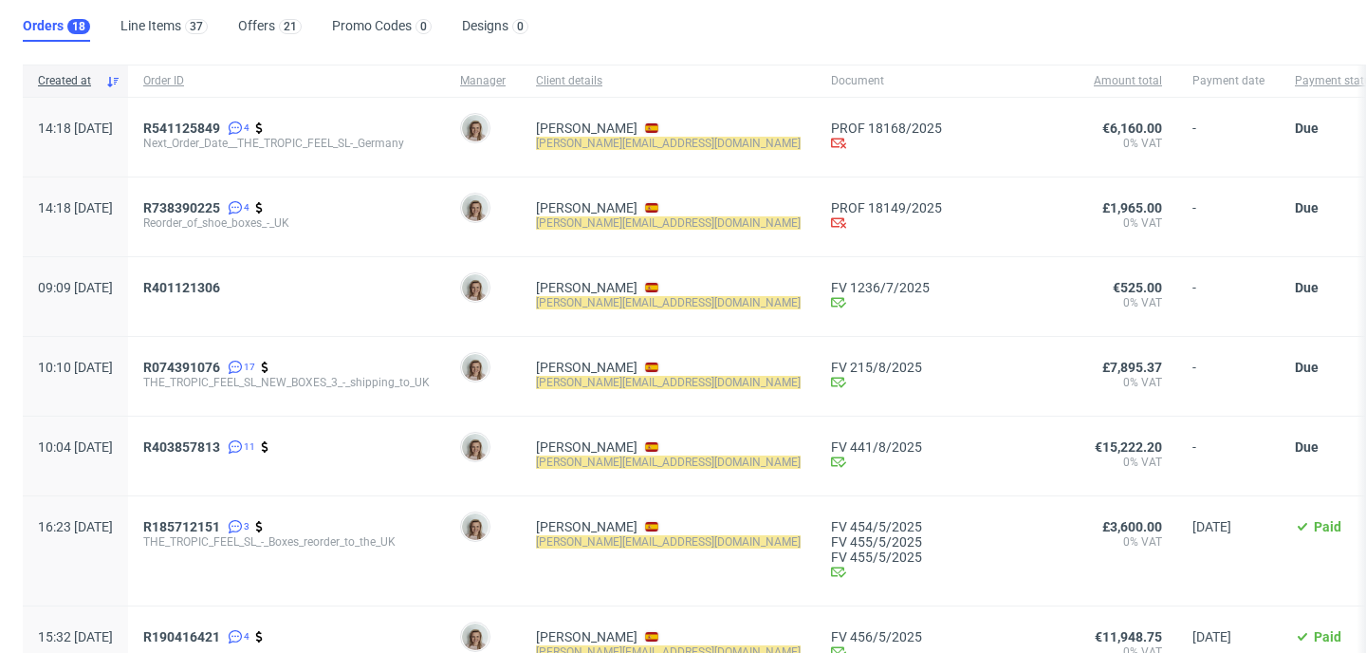
scroll to position [180, 0]
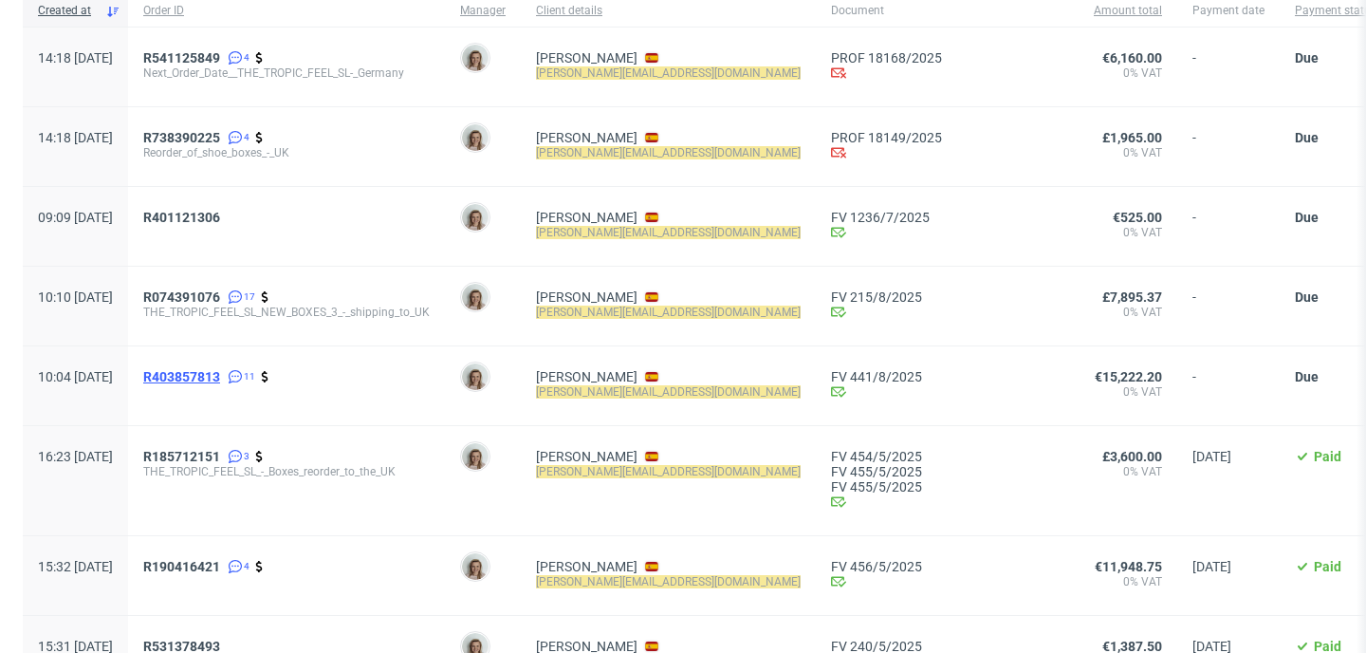
click at [218, 372] on span "R403857813" at bounding box center [181, 376] width 77 height 15
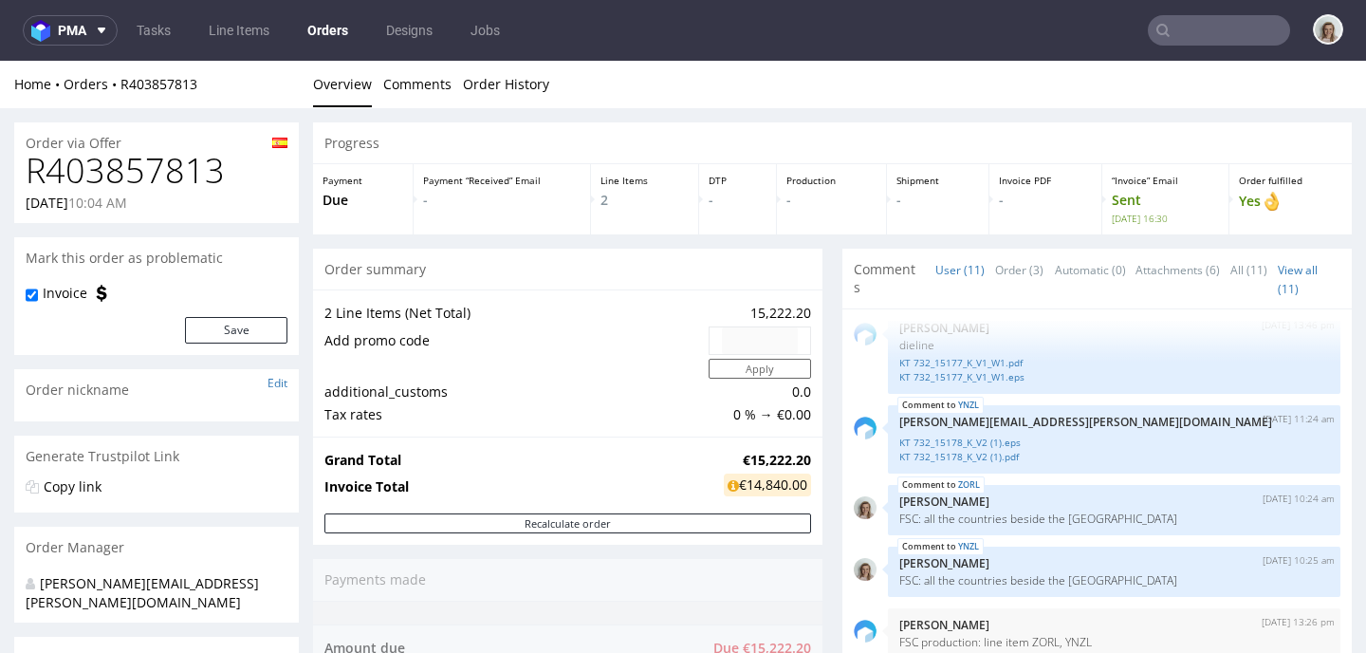
type input "tommaso.cattaneo@tropicfeel.com"
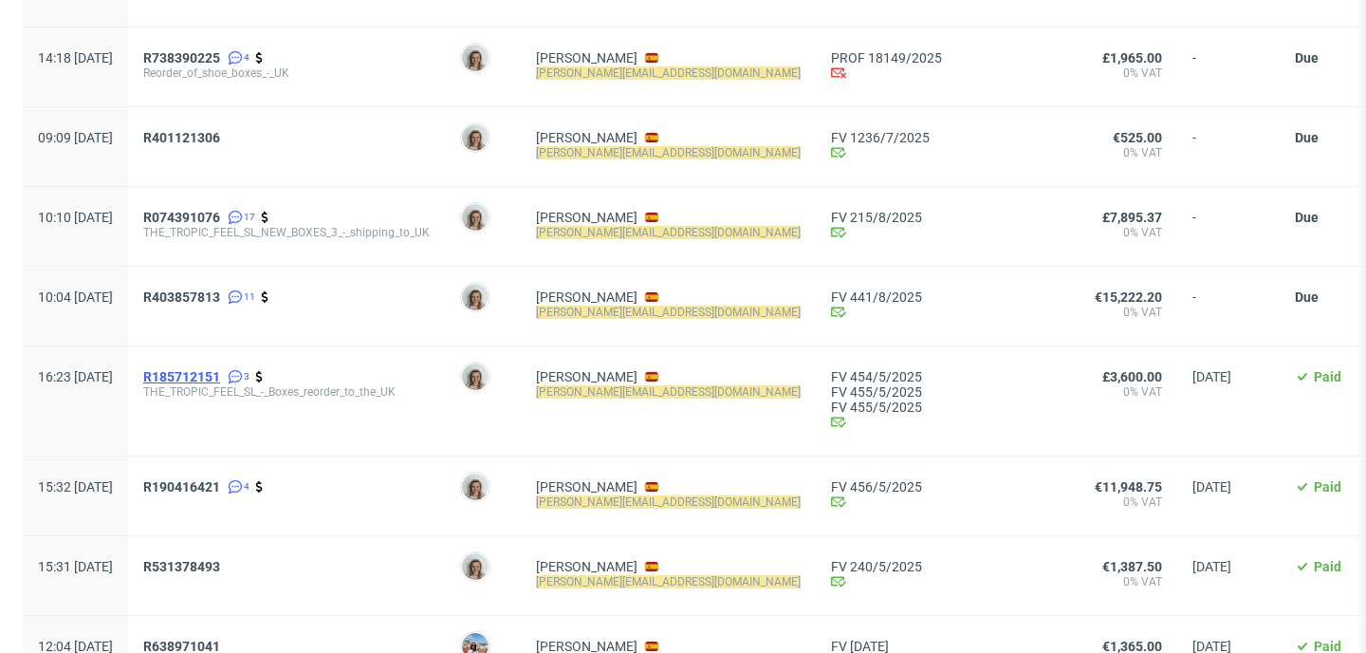
click at [220, 377] on span "R185712151" at bounding box center [181, 376] width 77 height 15
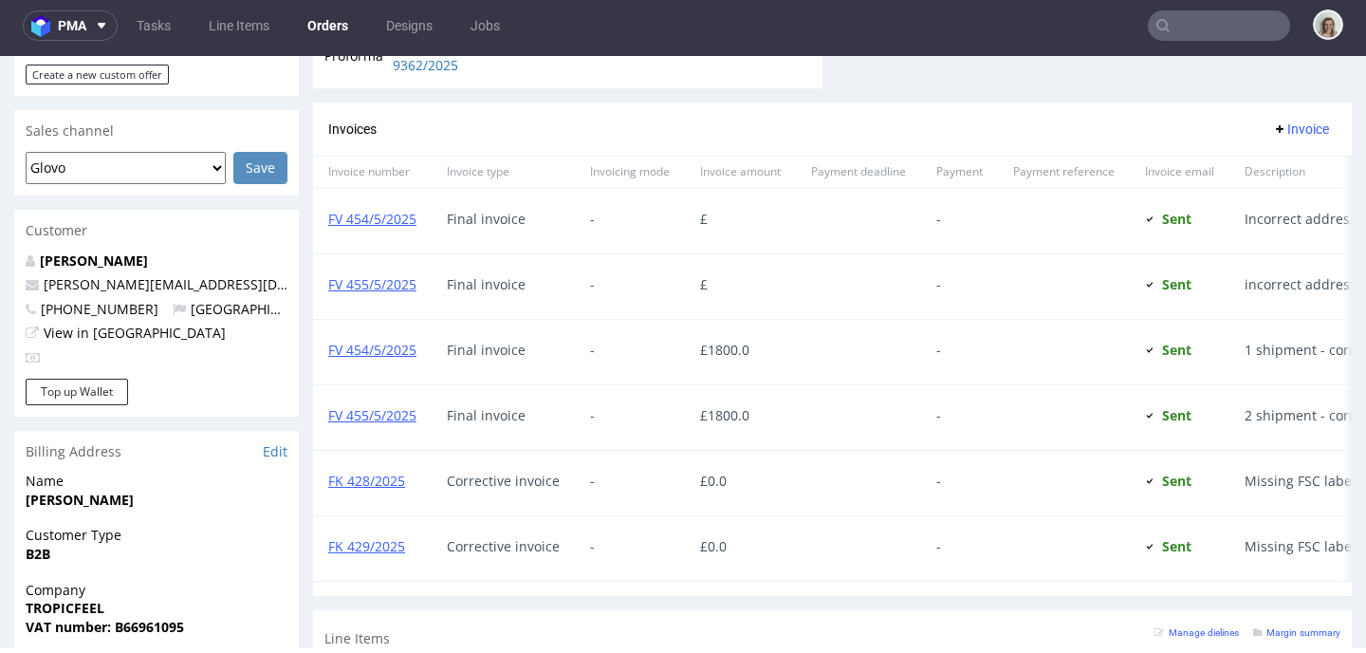
type input "tommaso.cattaneo@tropicfeel.com"
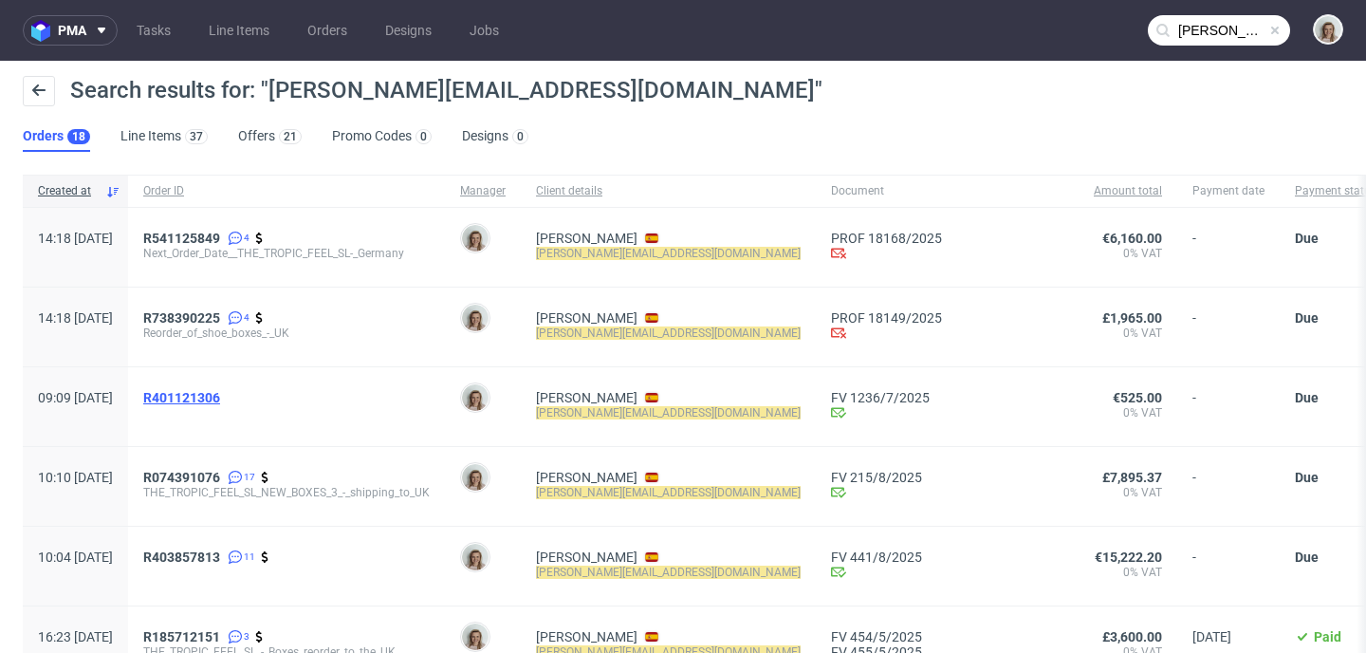
click at [220, 392] on span "R401121306" at bounding box center [181, 397] width 77 height 15
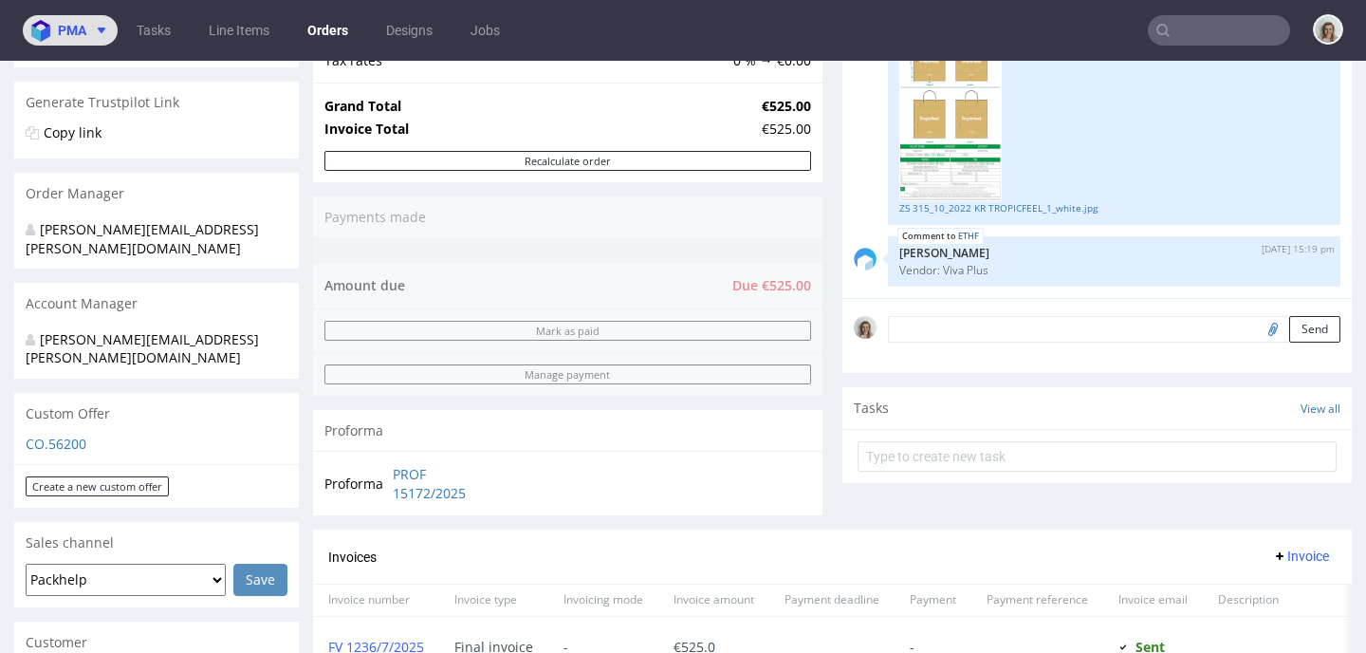
click at [94, 35] on icon at bounding box center [101, 30] width 15 height 15
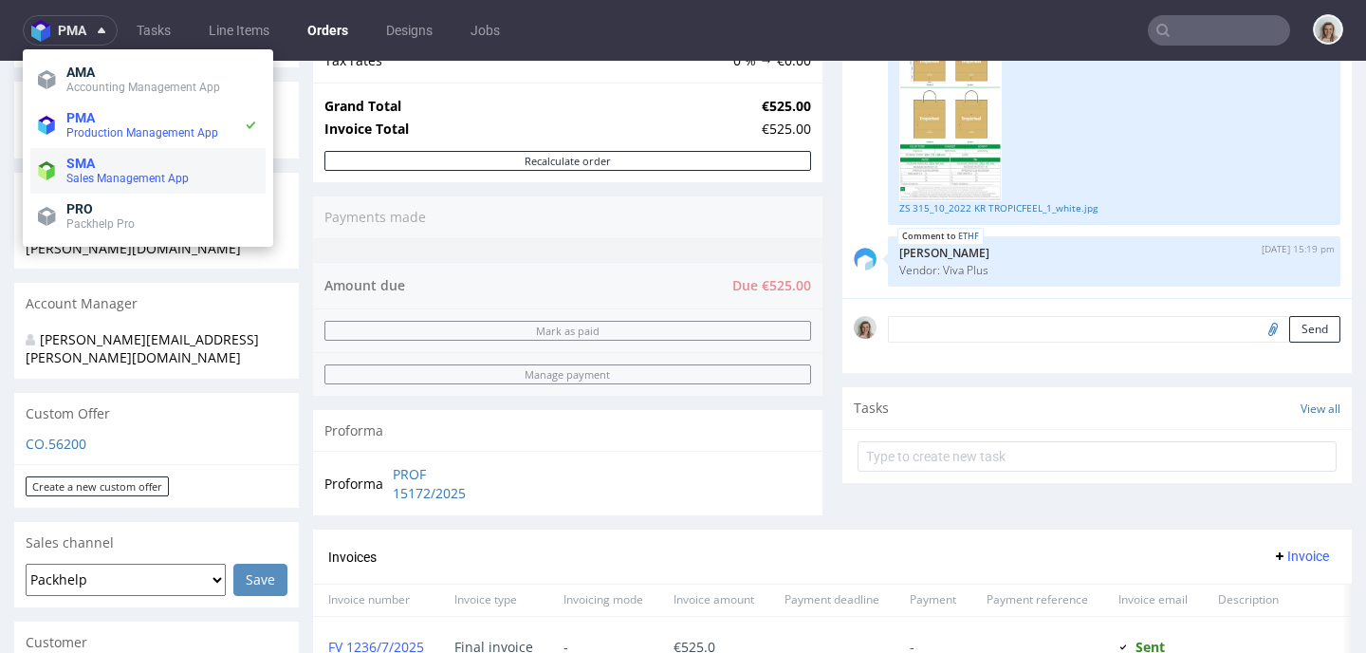
click at [101, 182] on span "Sales Management App" at bounding box center [127, 178] width 122 height 13
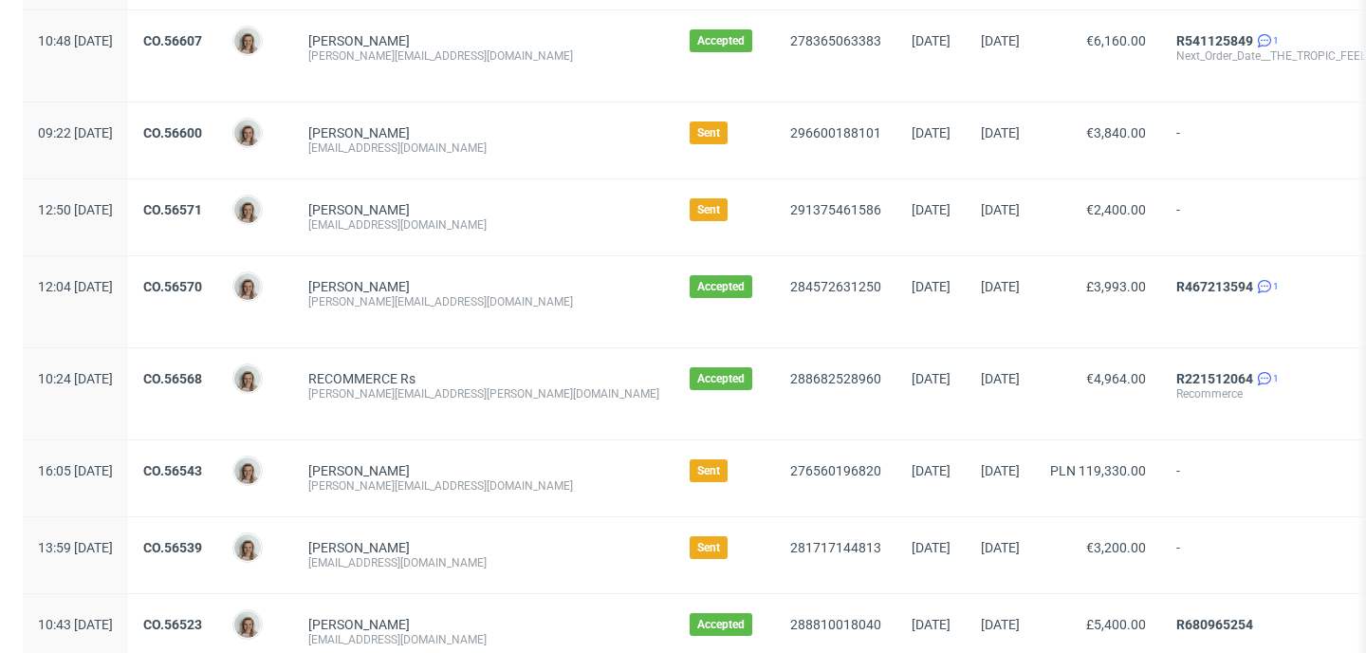
scroll to position [616, 0]
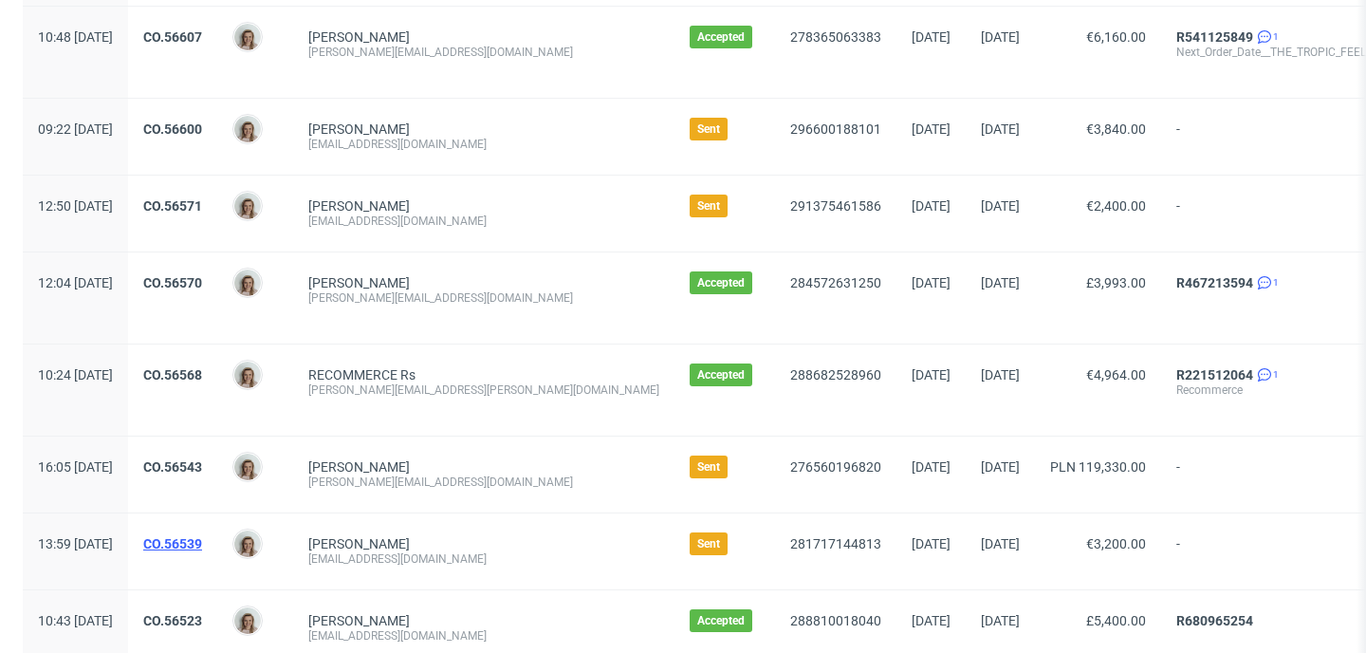
click at [202, 541] on link "CO.56539" at bounding box center [172, 543] width 59 height 15
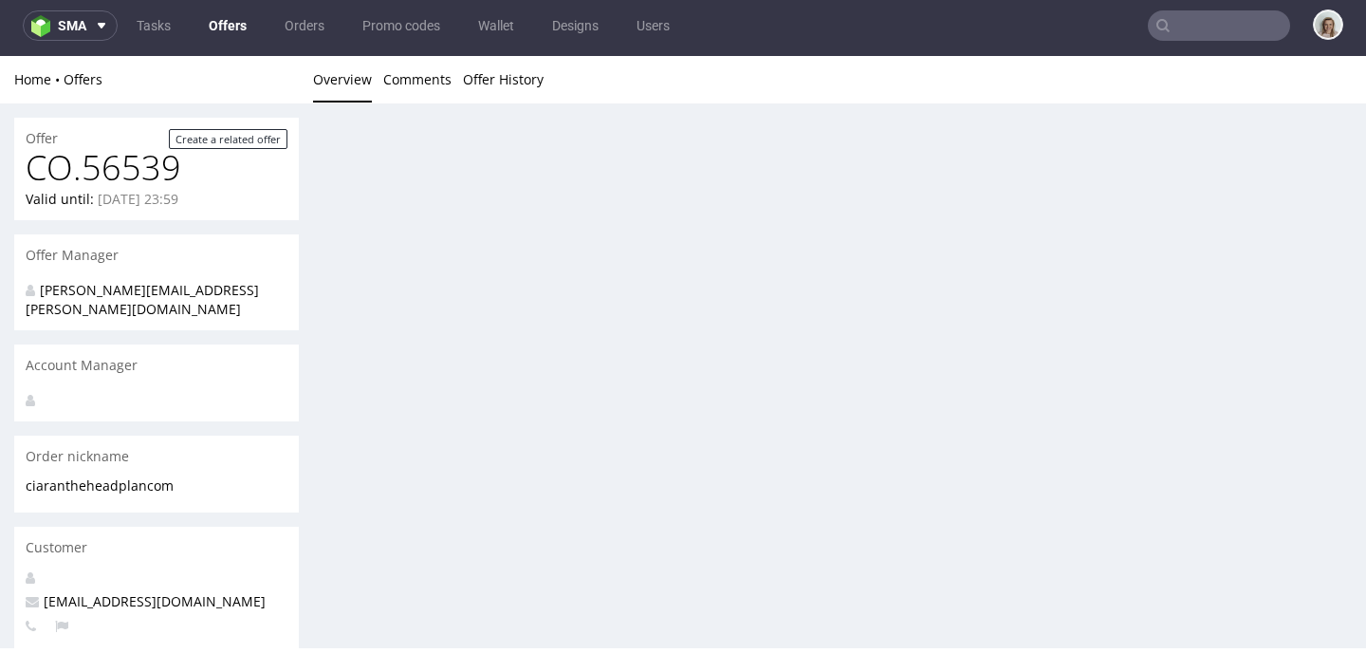
scroll to position [5, 0]
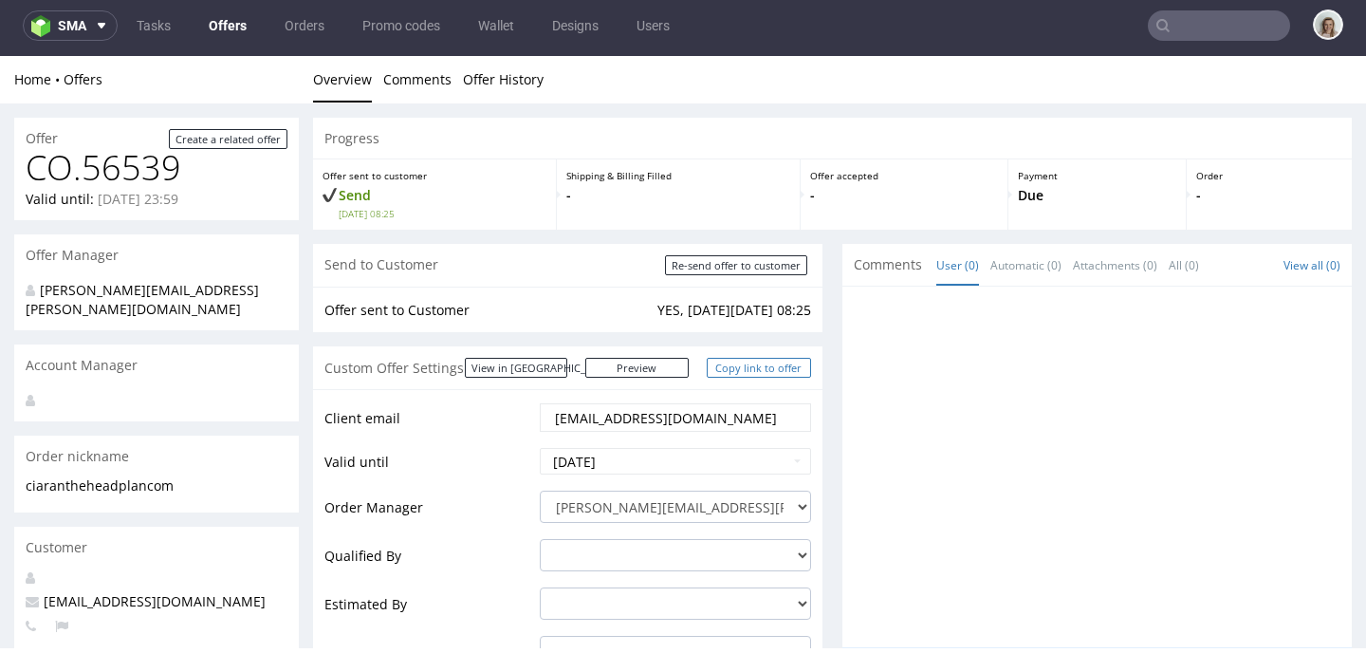
click at [760, 365] on link "Copy link to offer" at bounding box center [759, 368] width 104 height 20
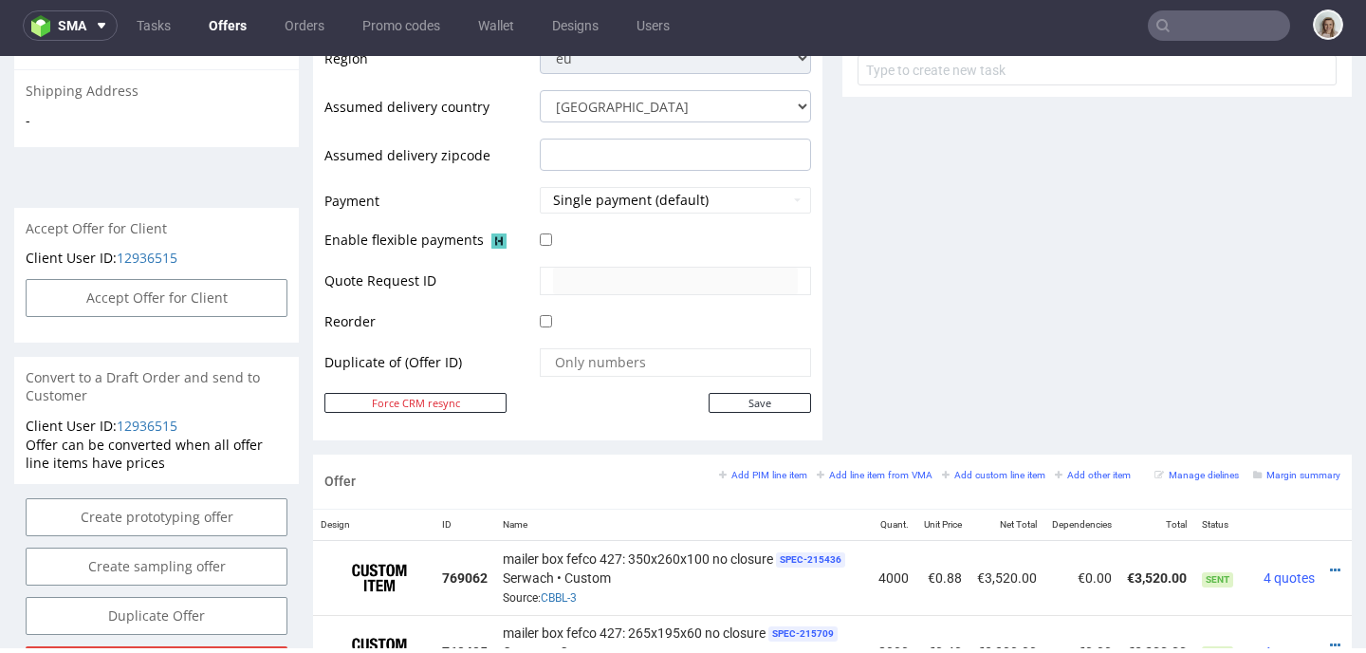
scroll to position [756, 0]
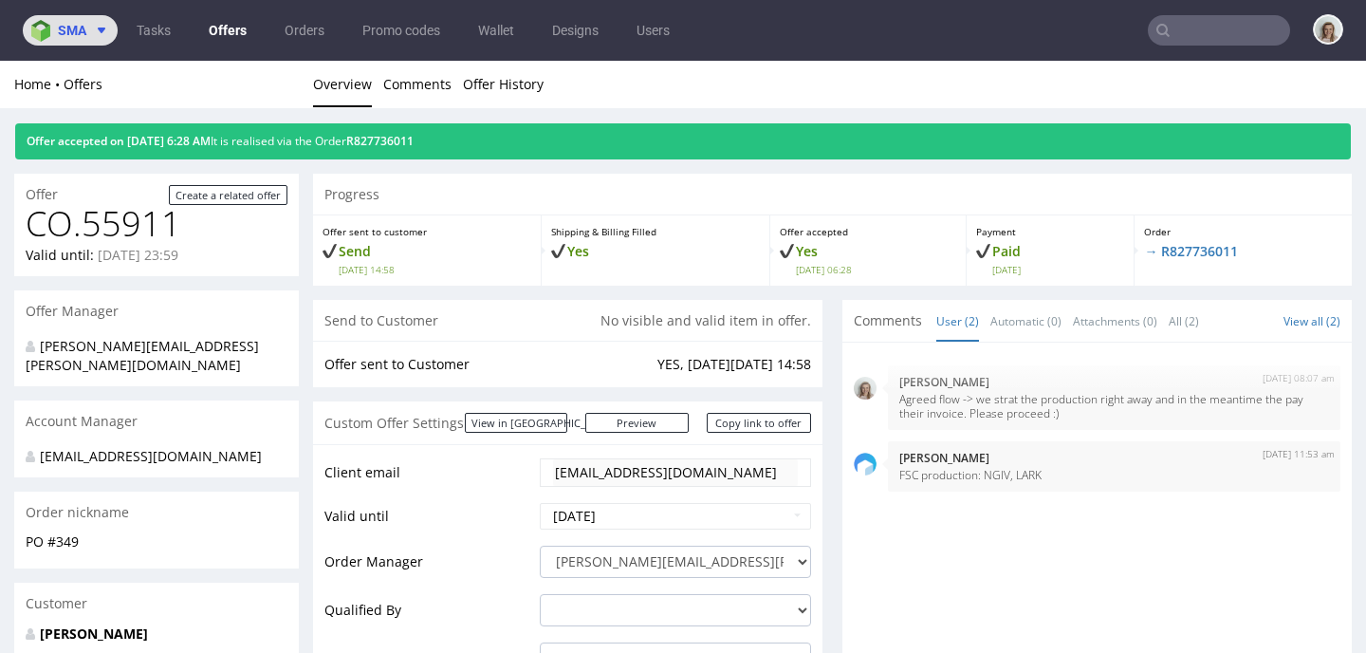
click at [48, 41] on button "sma" at bounding box center [70, 30] width 95 height 30
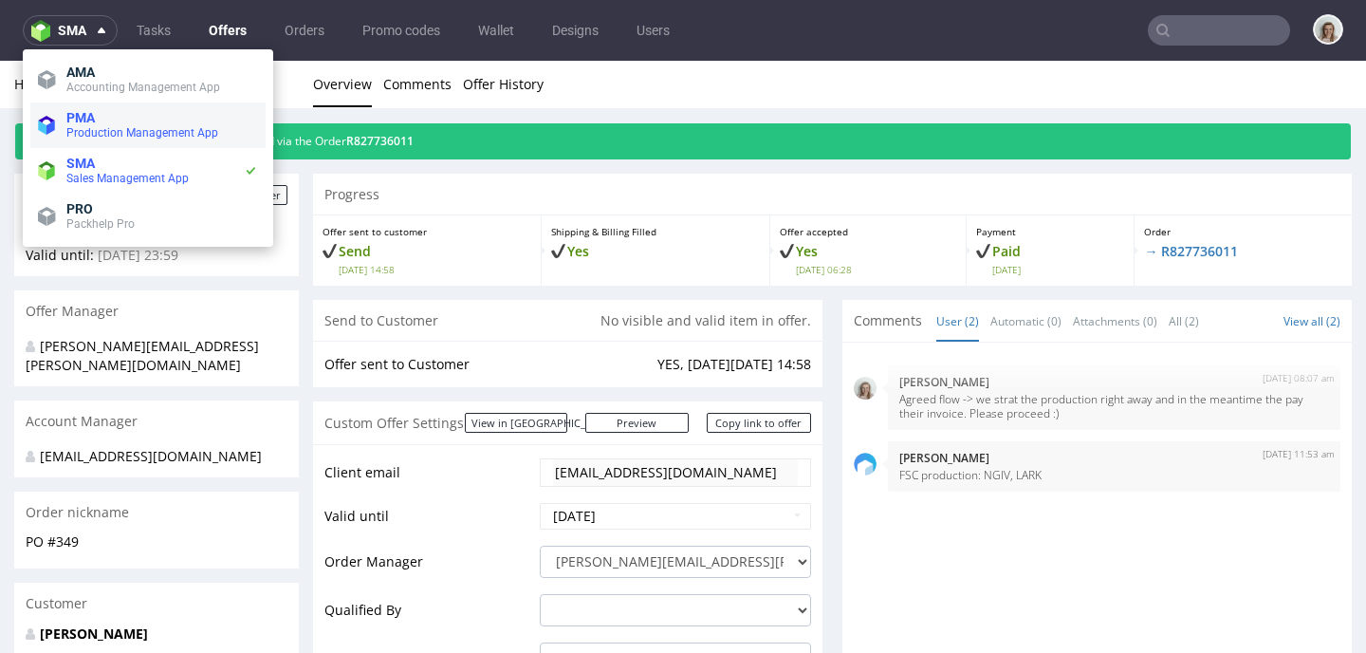
click at [75, 118] on span "PMA" at bounding box center [80, 117] width 28 height 15
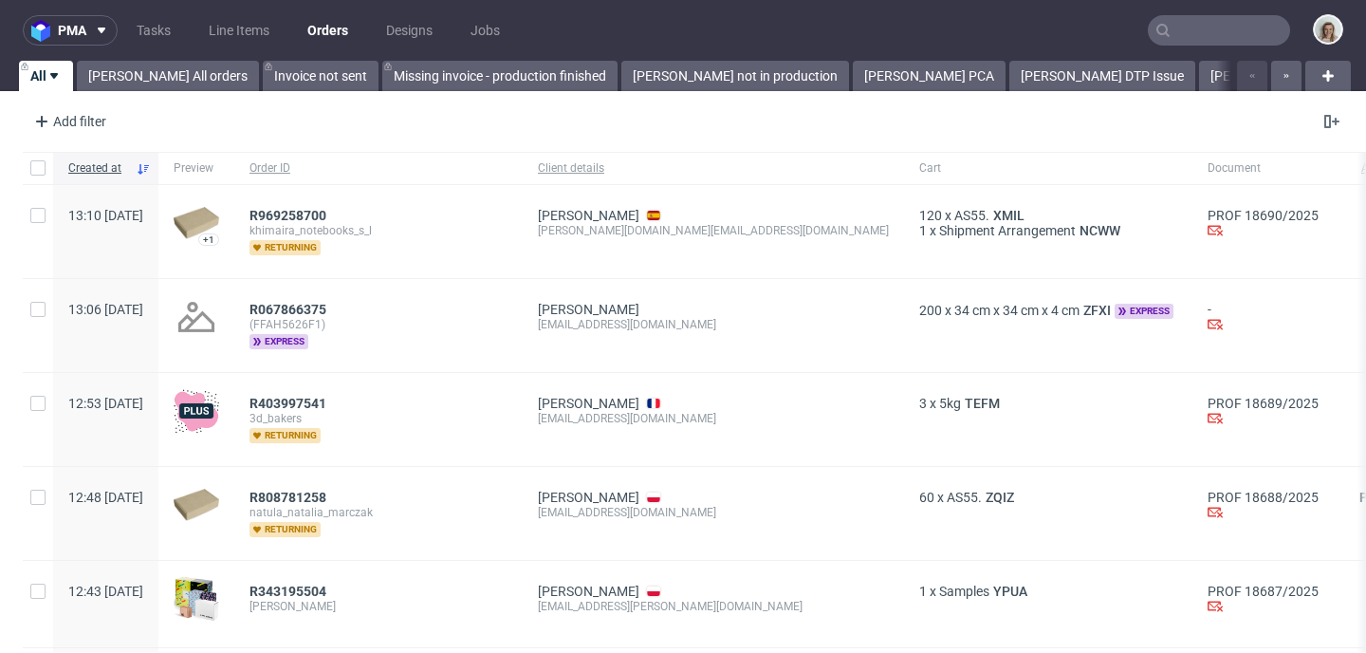
click at [1192, 35] on input "text" at bounding box center [1219, 30] width 142 height 30
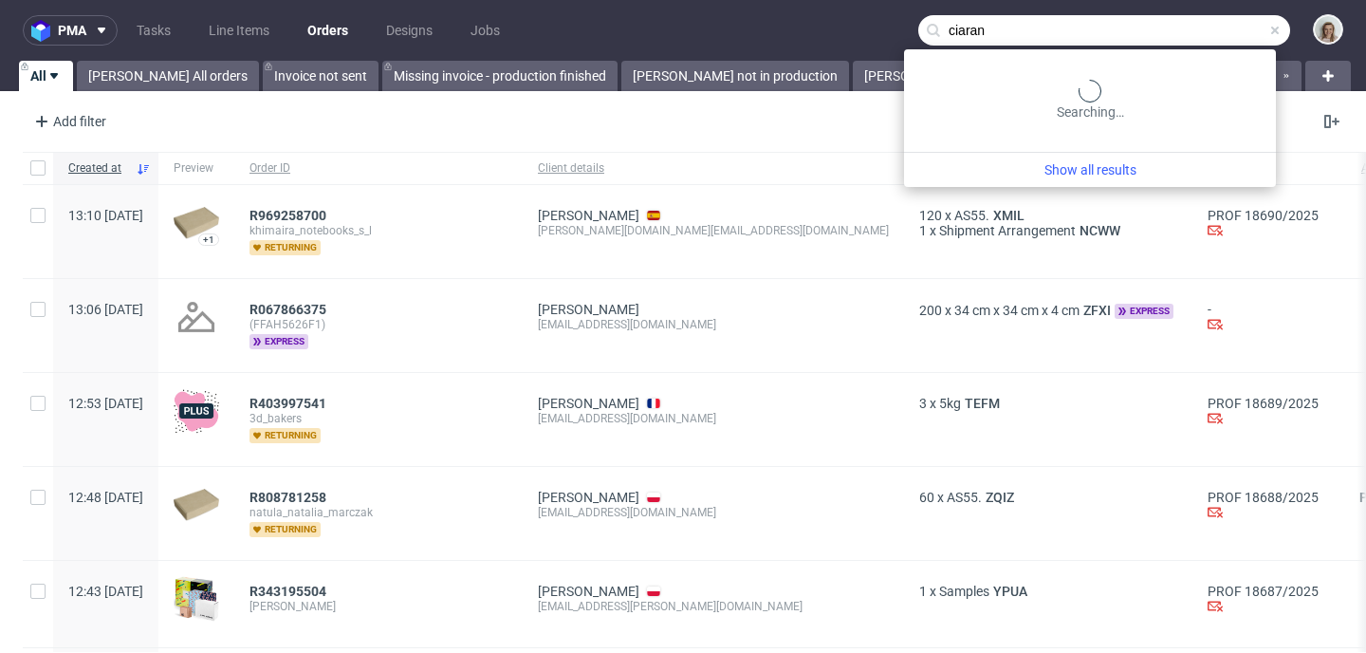
type input "ciaran"
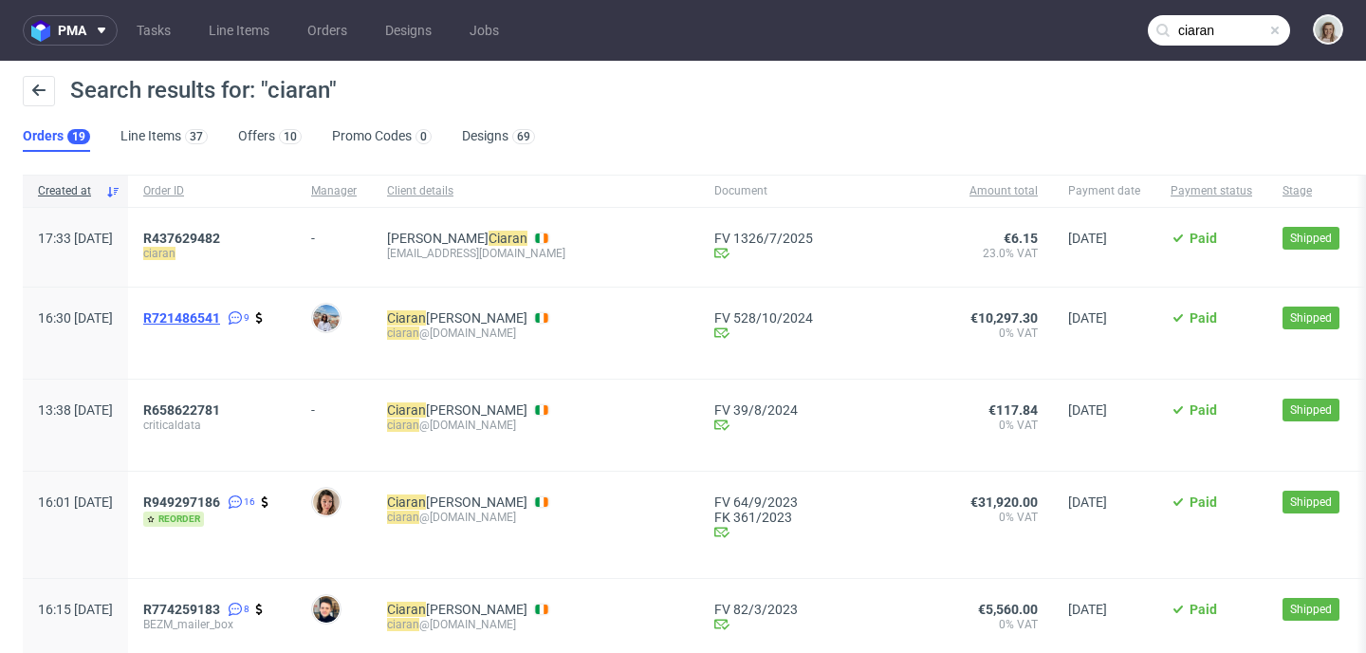
click at [220, 319] on span "R721486541" at bounding box center [181, 317] width 77 height 15
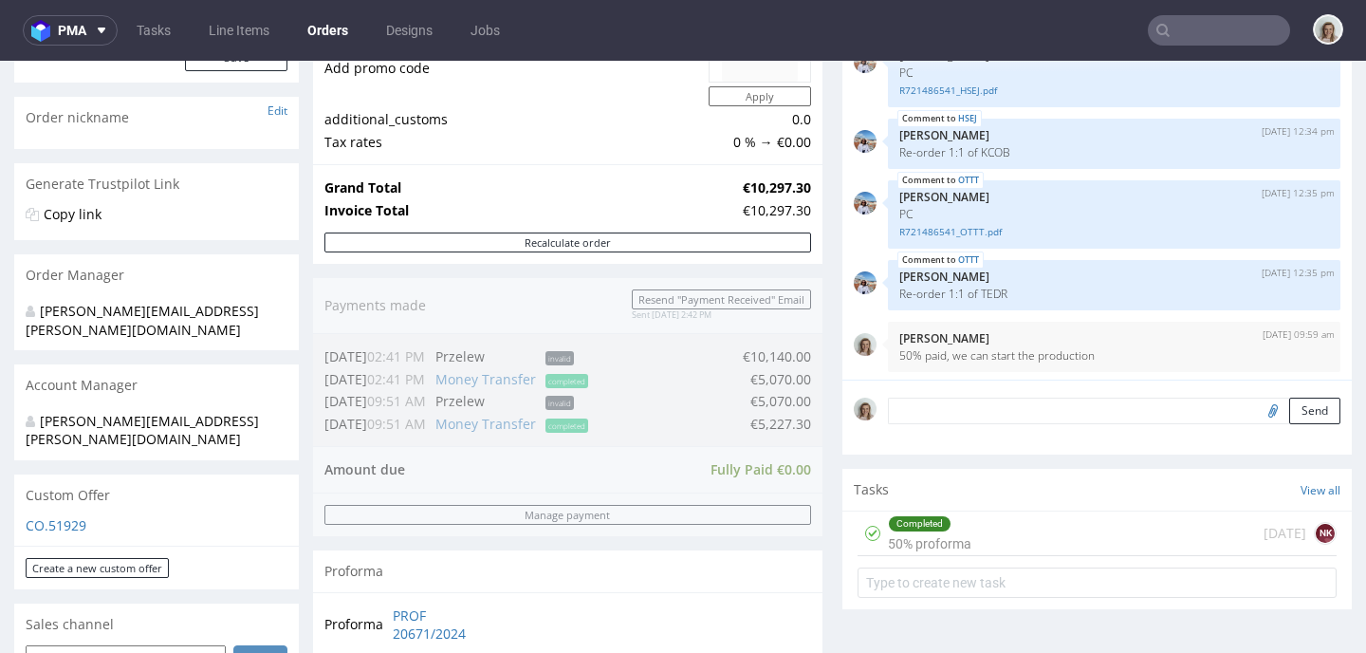
scroll to position [271, 0]
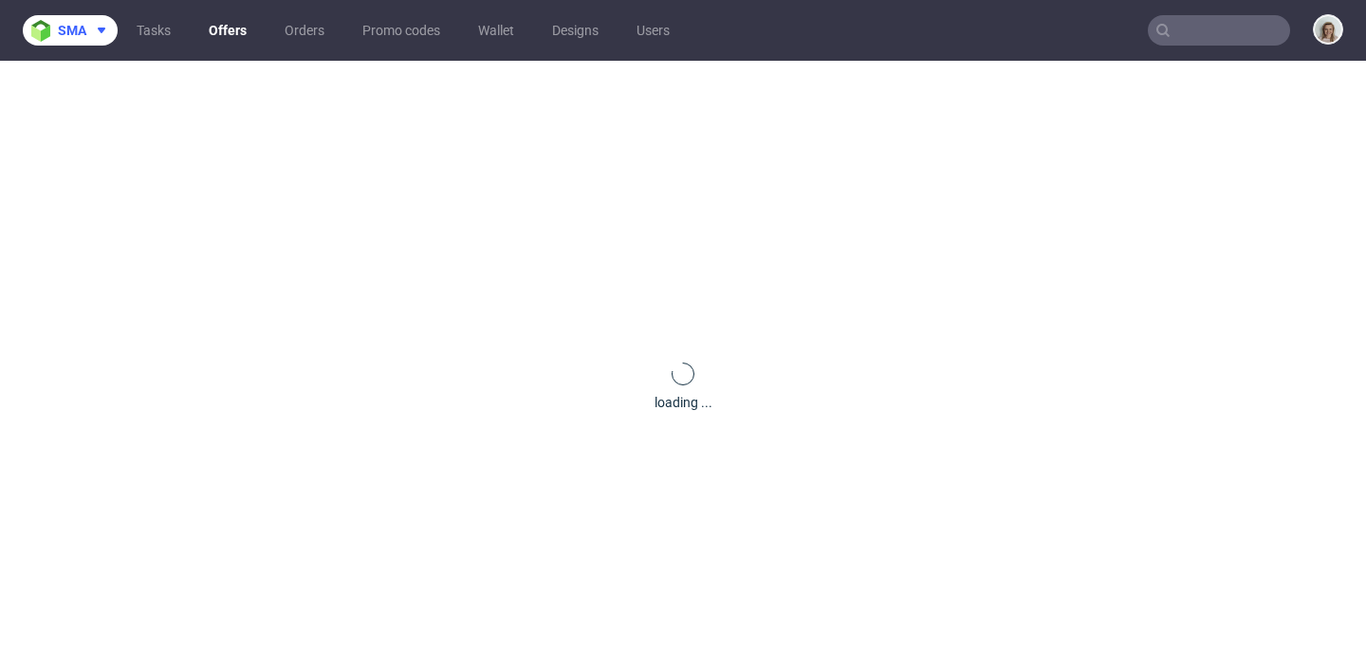
click at [36, 38] on img at bounding box center [44, 31] width 27 height 22
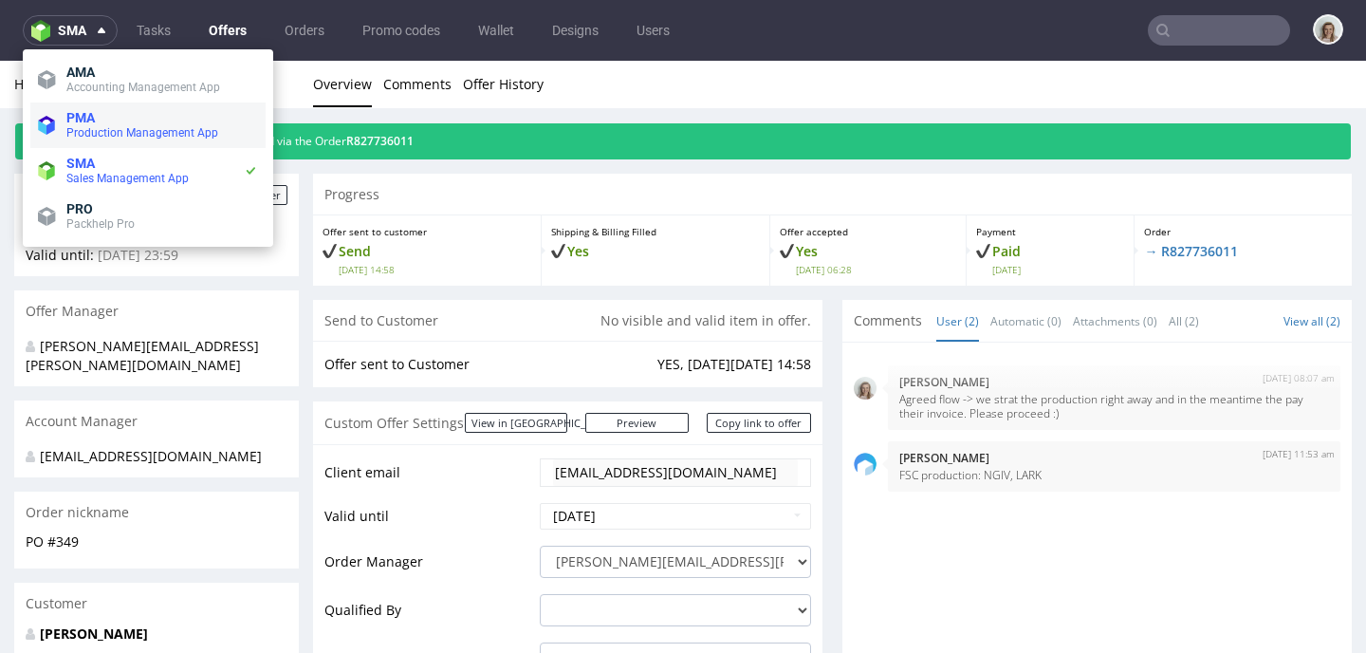
click at [76, 145] on li "PMA Production Management App" at bounding box center [147, 125] width 235 height 46
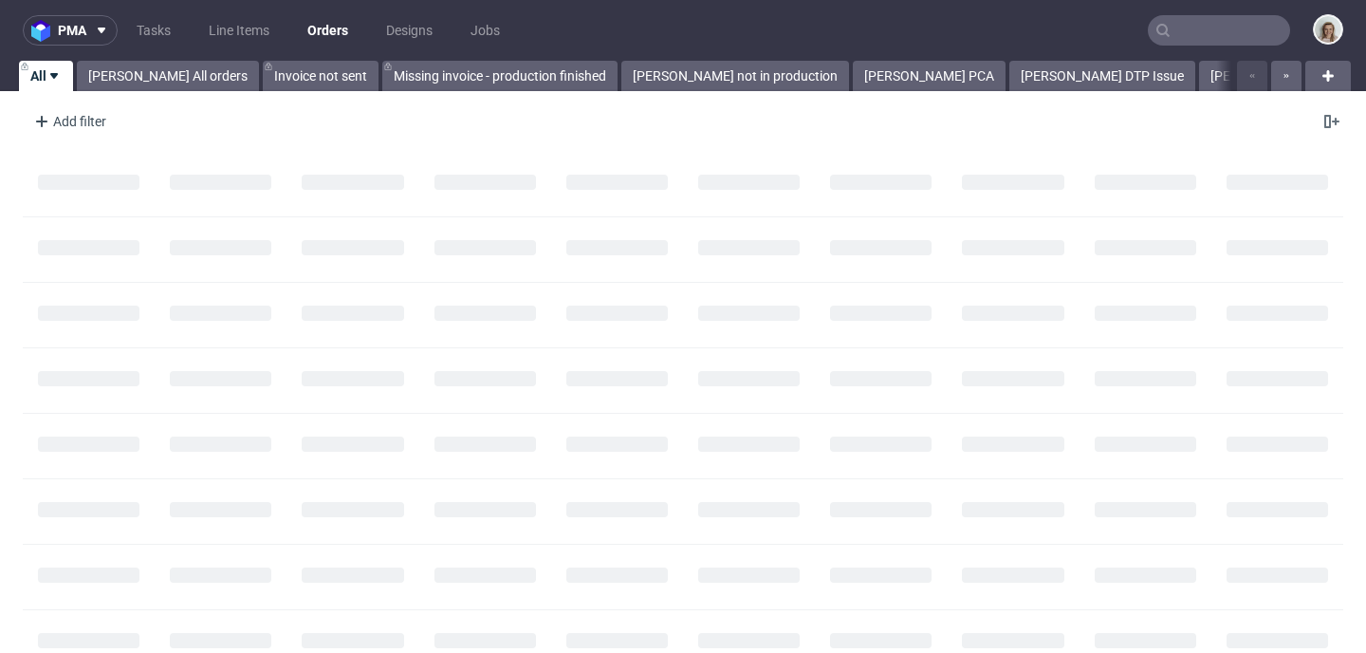
click at [1184, 23] on input "text" at bounding box center [1219, 30] width 142 height 30
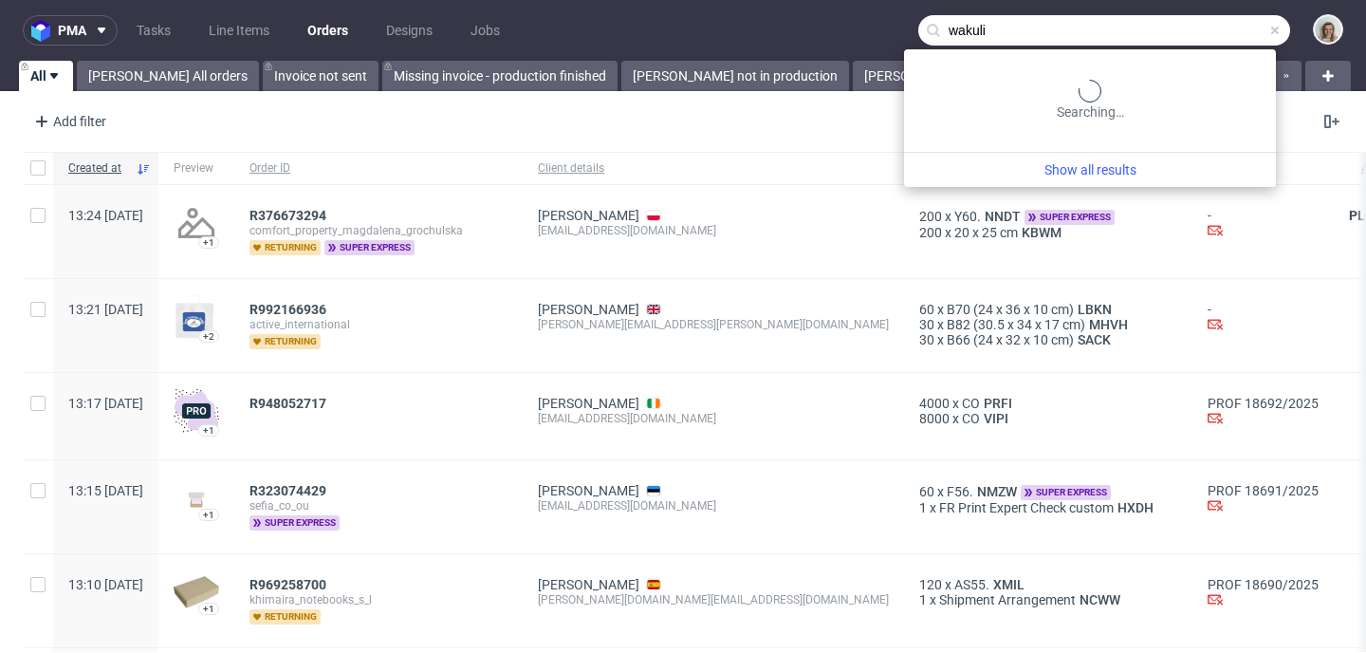
type input "wakuli"
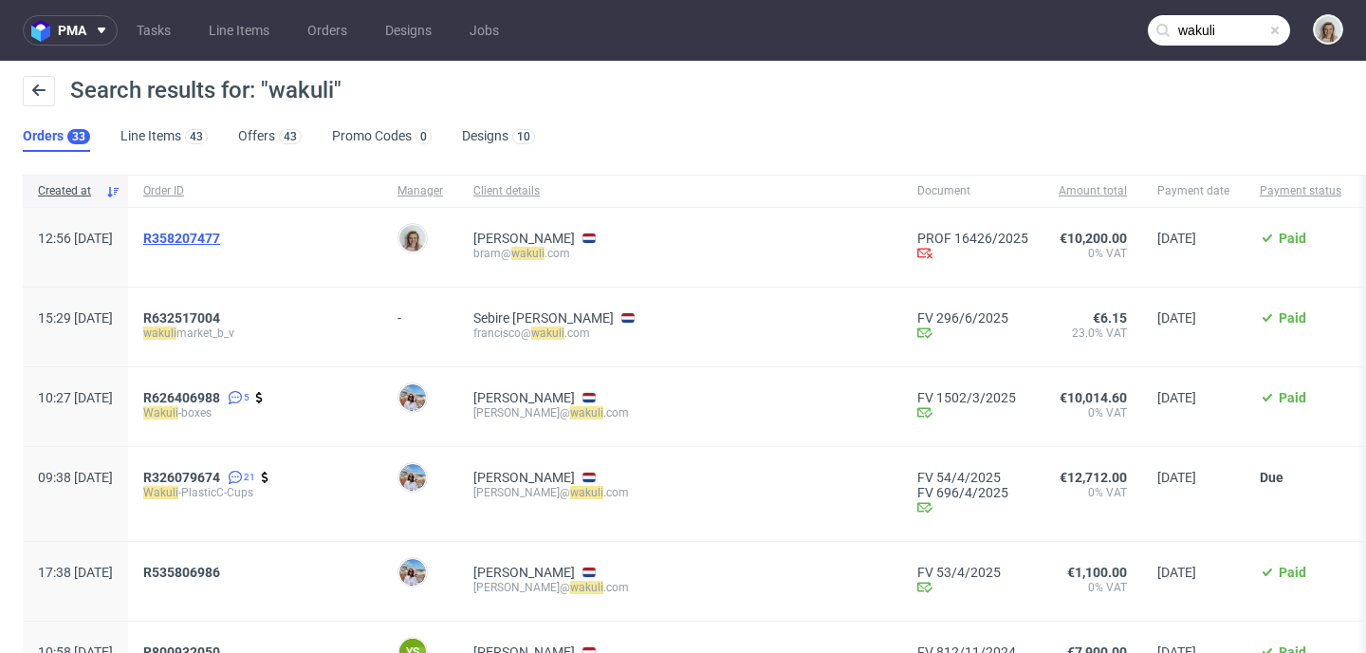
click at [217, 239] on span "R358207477" at bounding box center [181, 237] width 77 height 15
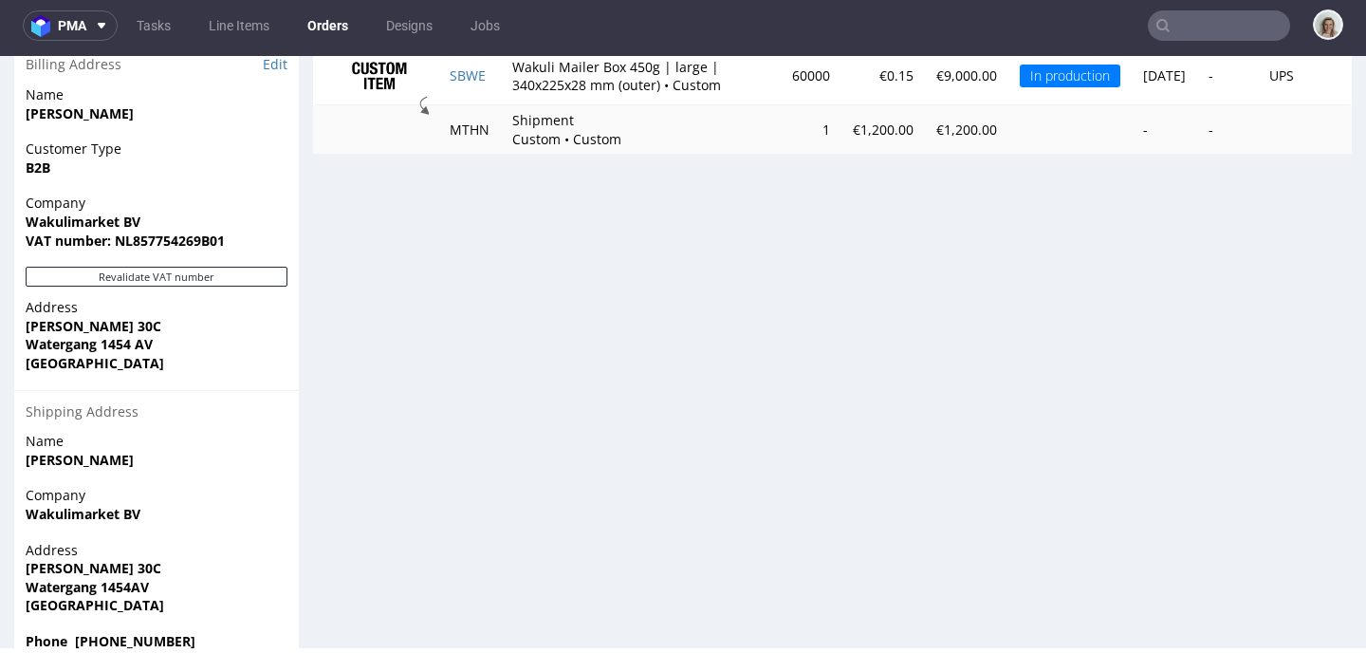
scroll to position [1153, 0]
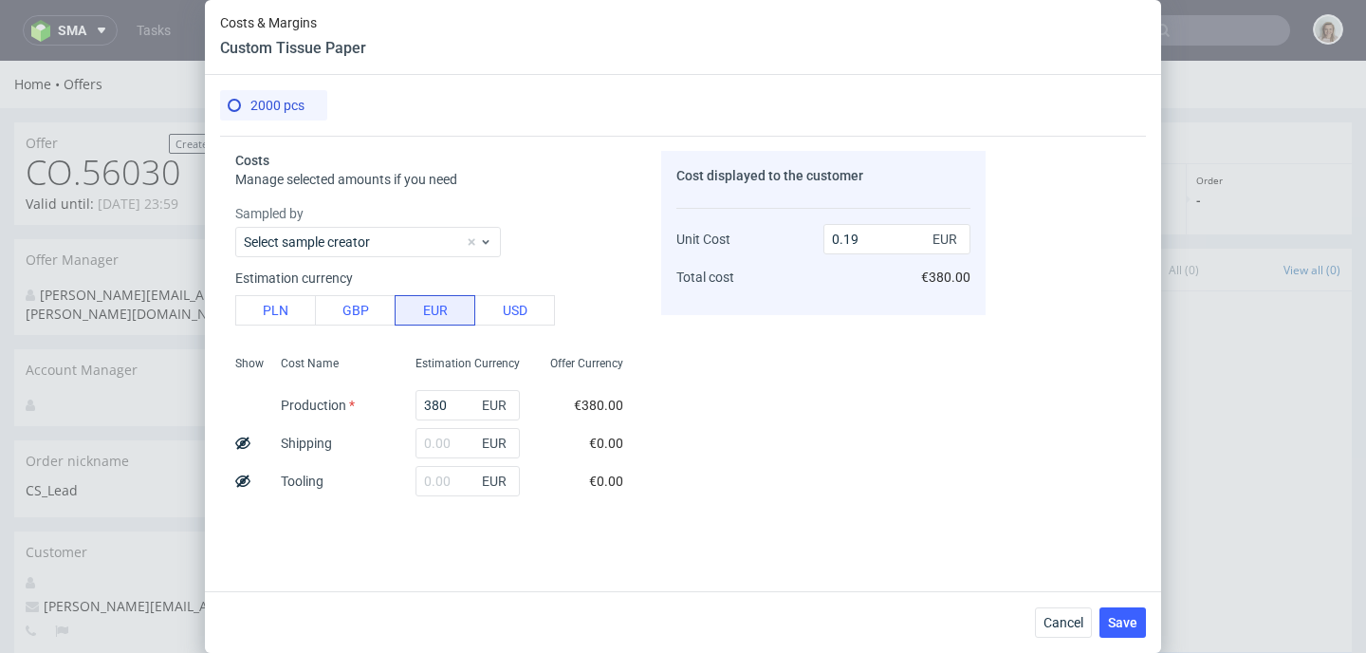
scroll to position [1177, 0]
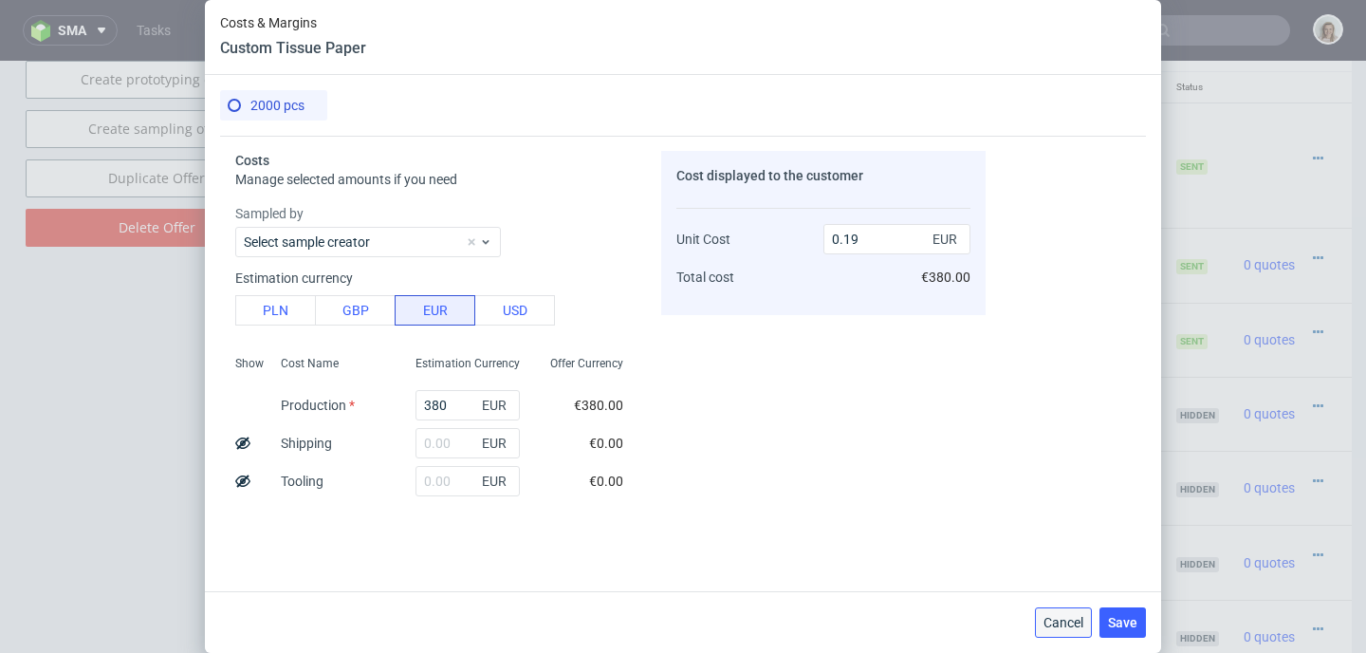
click at [1051, 616] on span "Cancel" at bounding box center [1063, 622] width 40 height 13
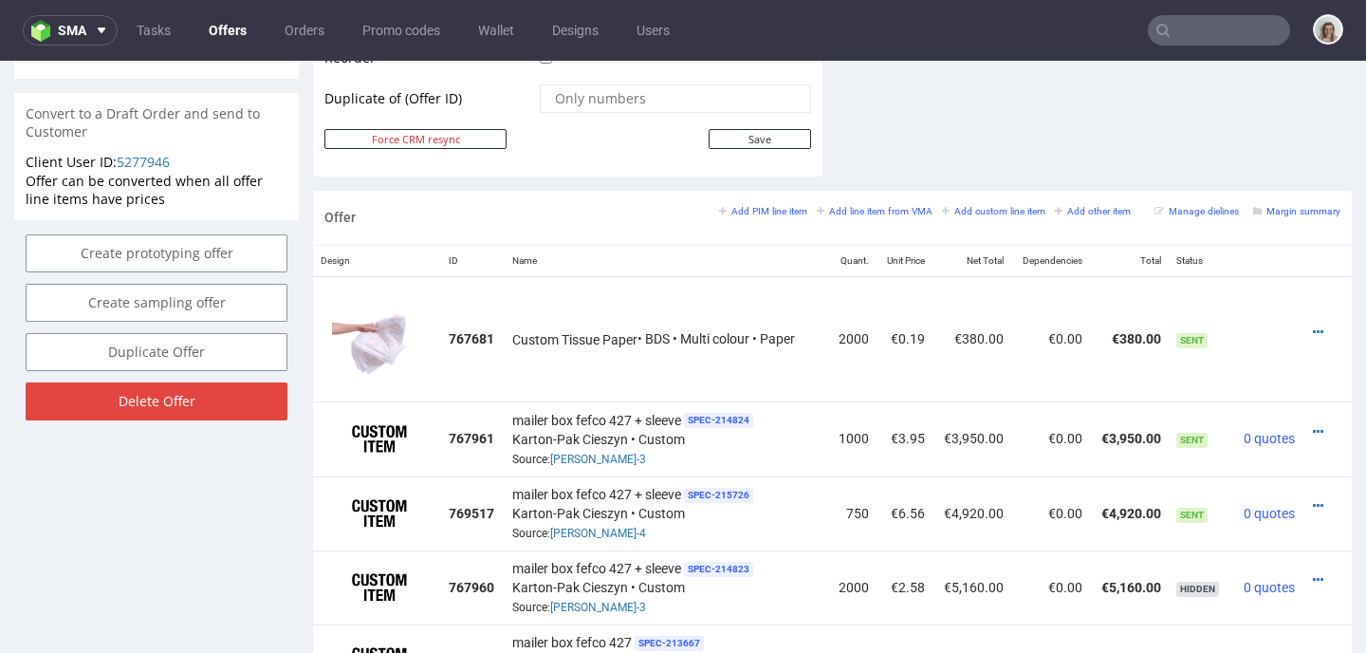
scroll to position [1001, 0]
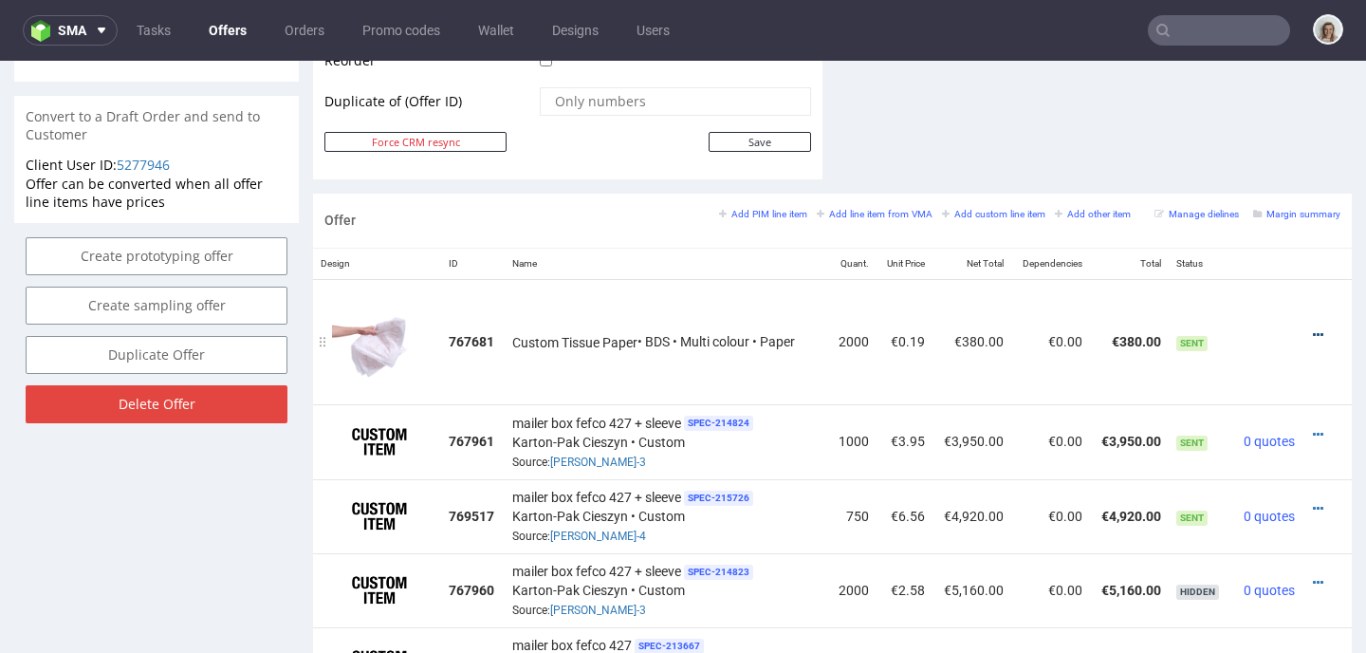
click at [1313, 333] on icon at bounding box center [1318, 334] width 10 height 13
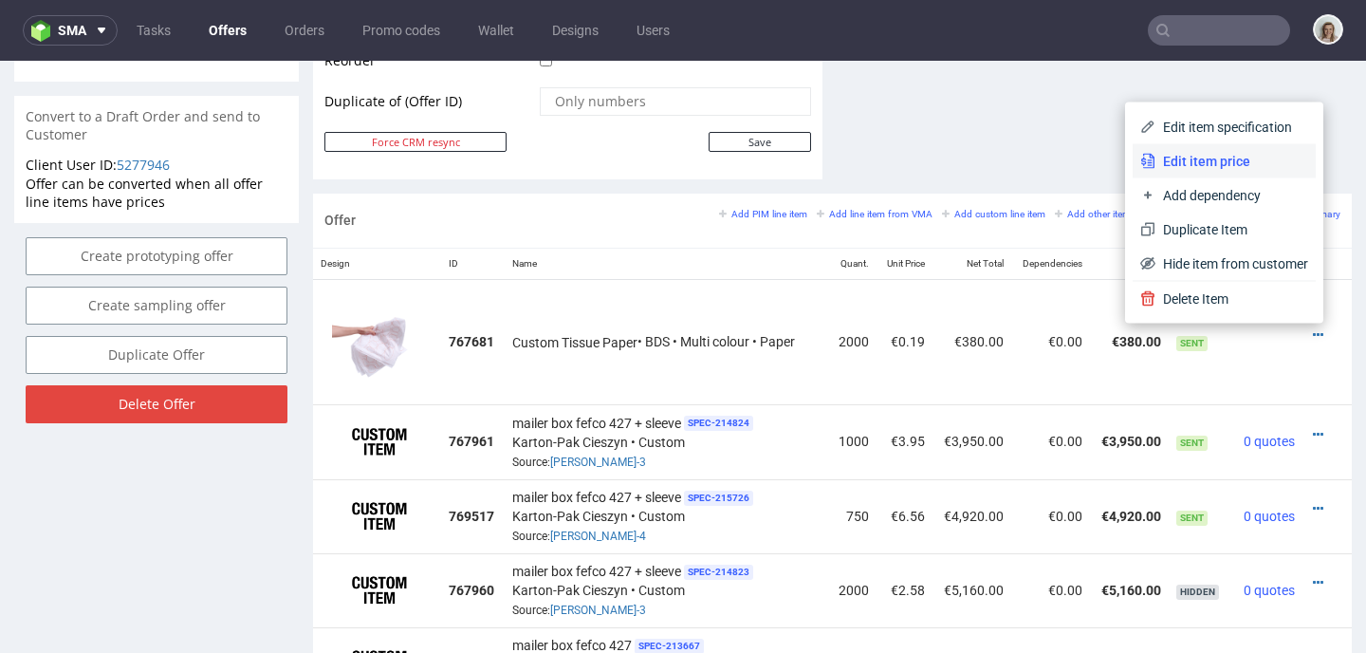
click at [1215, 159] on span "Edit item price" at bounding box center [1231, 161] width 153 height 19
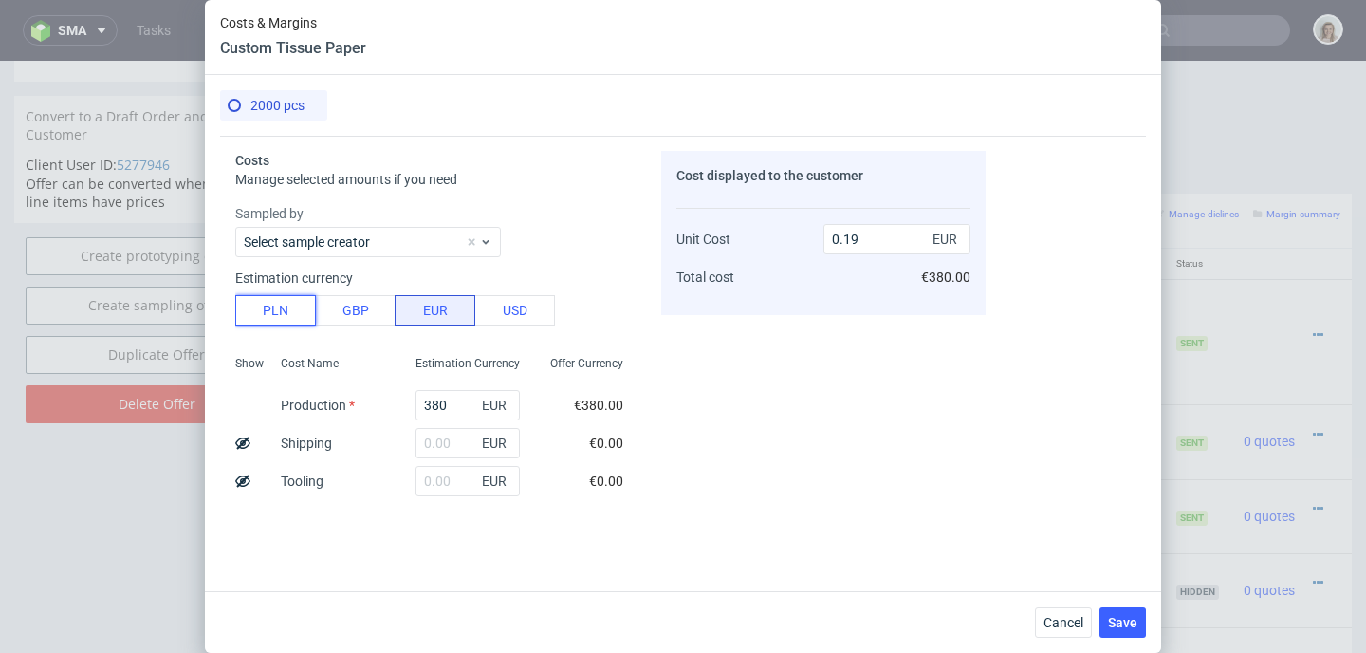
click at [288, 316] on button "PLN" at bounding box center [275, 310] width 81 height 30
type input "0.04"
drag, startPoint x: 454, startPoint y: 404, endPoint x: 384, endPoint y: 400, distance: 70.3
click at [384, 401] on div "Show Cost Name Production Shipping Tooling Per unit Total cost Estimation Curre…" at bounding box center [436, 473] width 403 height 250
type input "228"
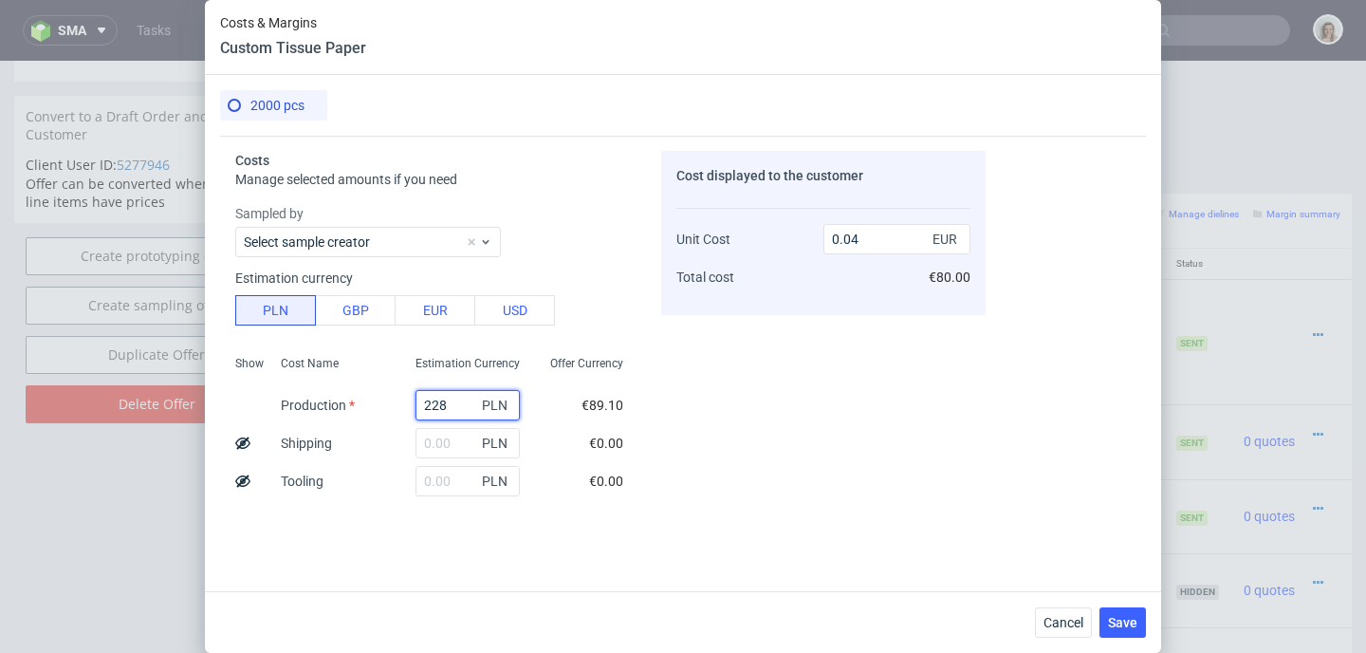
type input "0.03"
type input "228"
click at [440, 439] on input "text" at bounding box center [467, 443] width 104 height 30
type input "66"
type input "0.04"
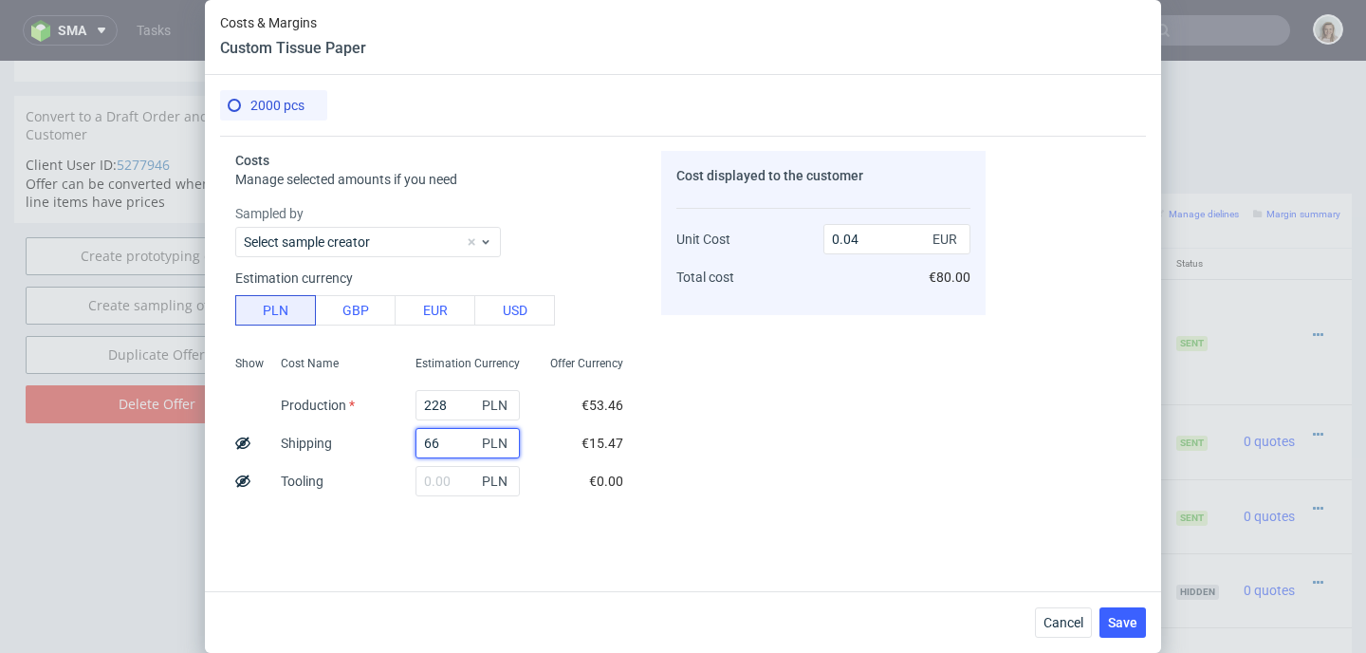
type input "66"
click at [535, 507] on div "Offer Currency €53.46 €15.47 €0.00 €0.03 €68.93" at bounding box center [586, 473] width 103 height 250
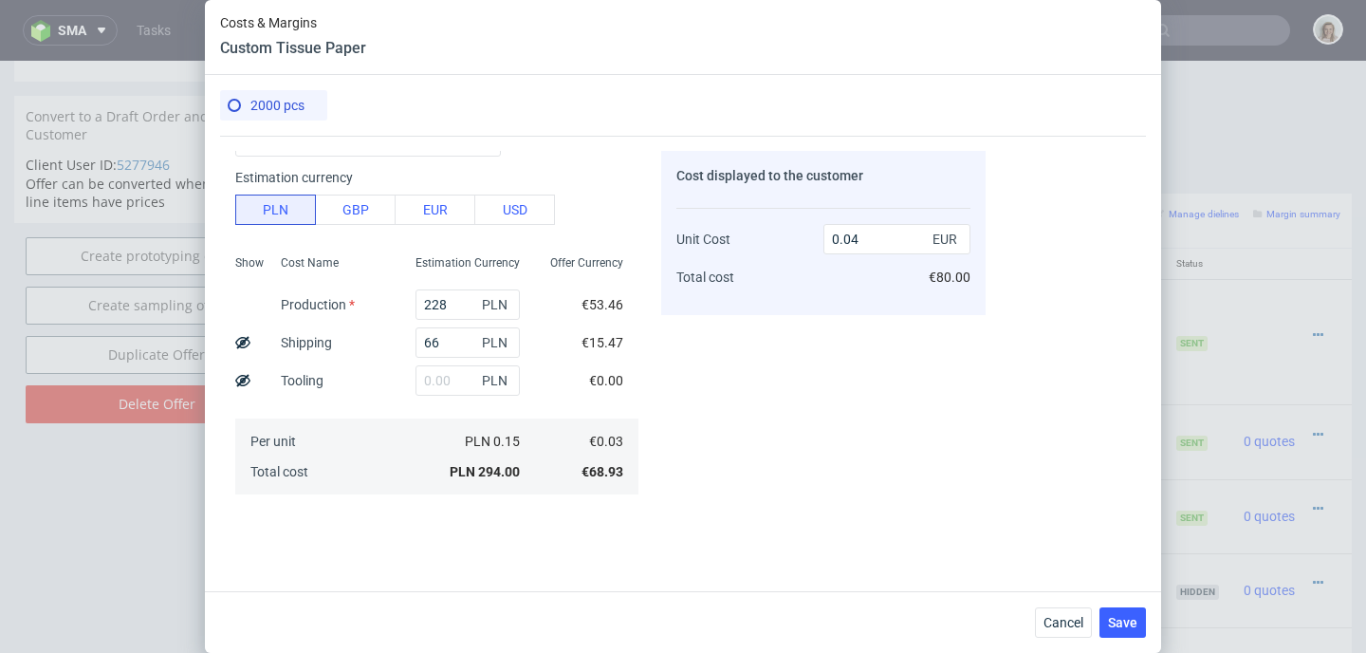
scroll to position [131, 0]
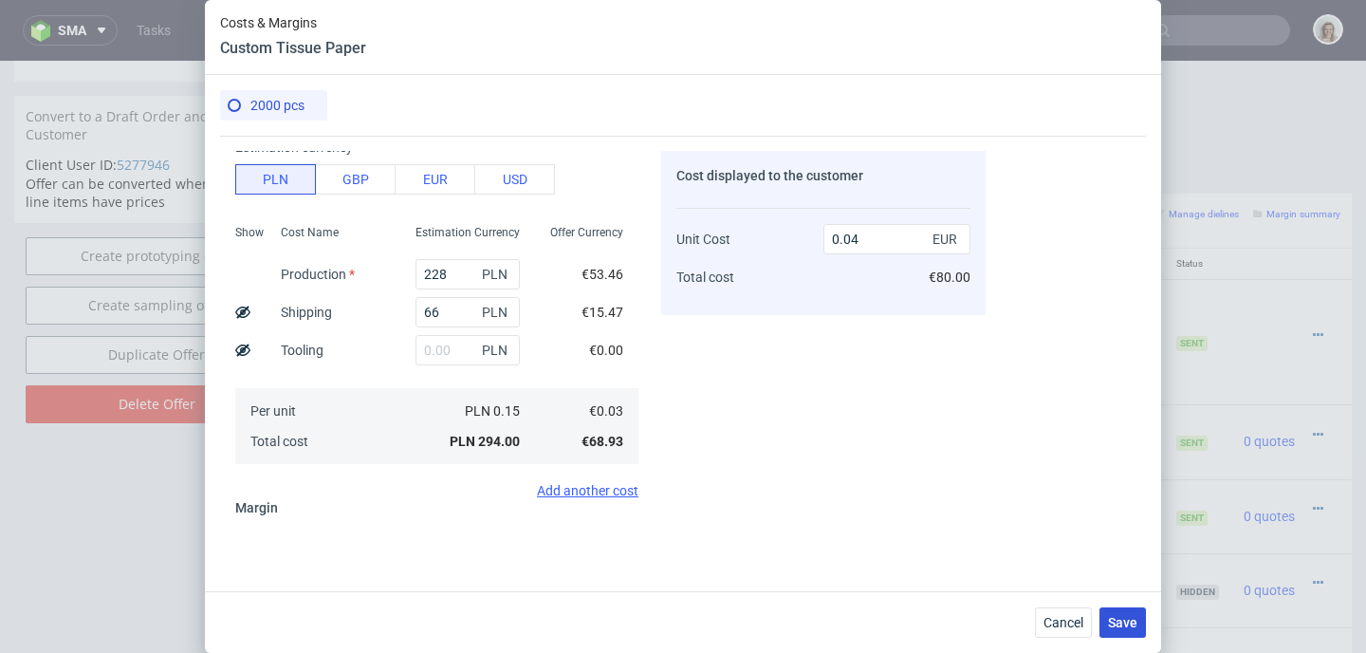
click at [1112, 622] on span "Save" at bounding box center [1122, 622] width 29 height 13
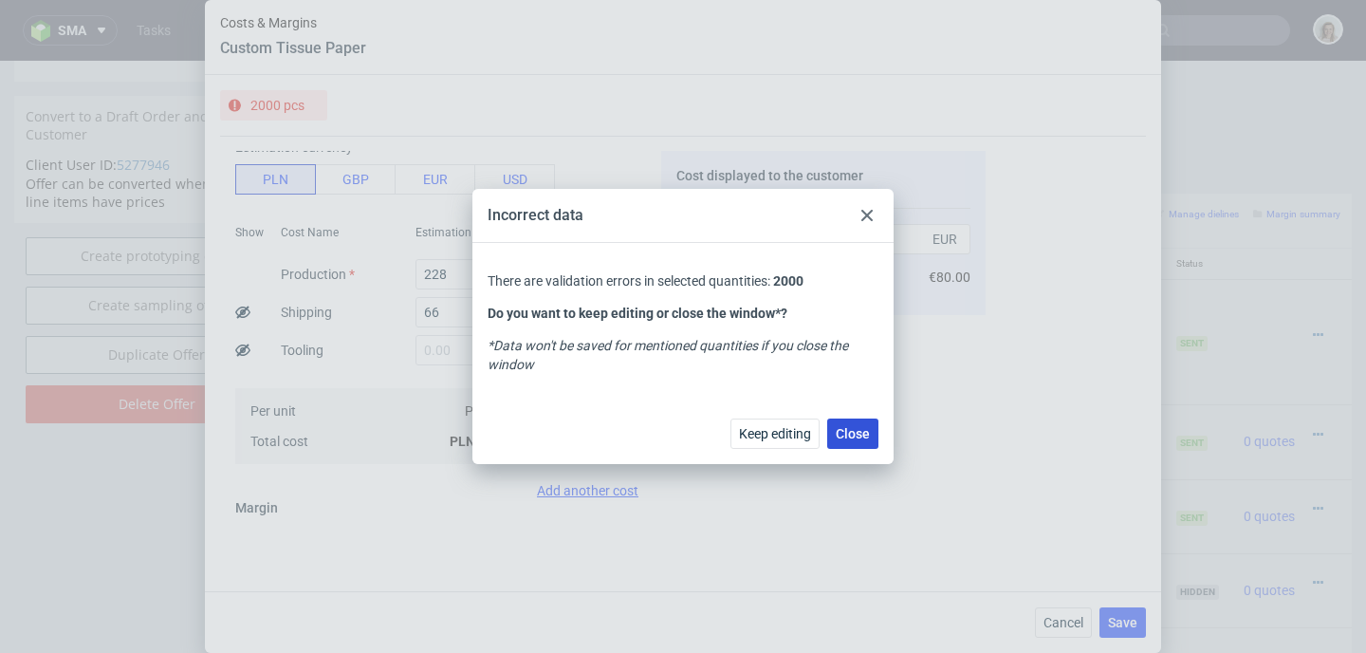
click at [870, 426] on button "Close" at bounding box center [852, 433] width 51 height 30
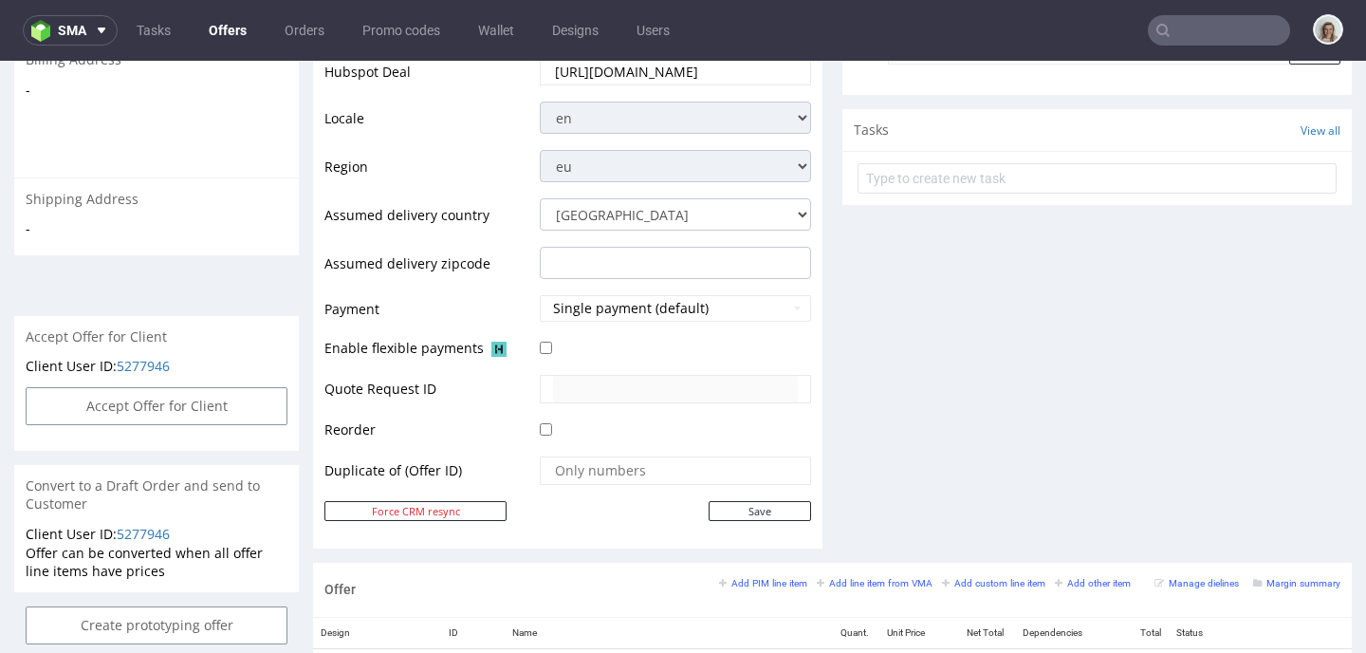
scroll to position [826, 0]
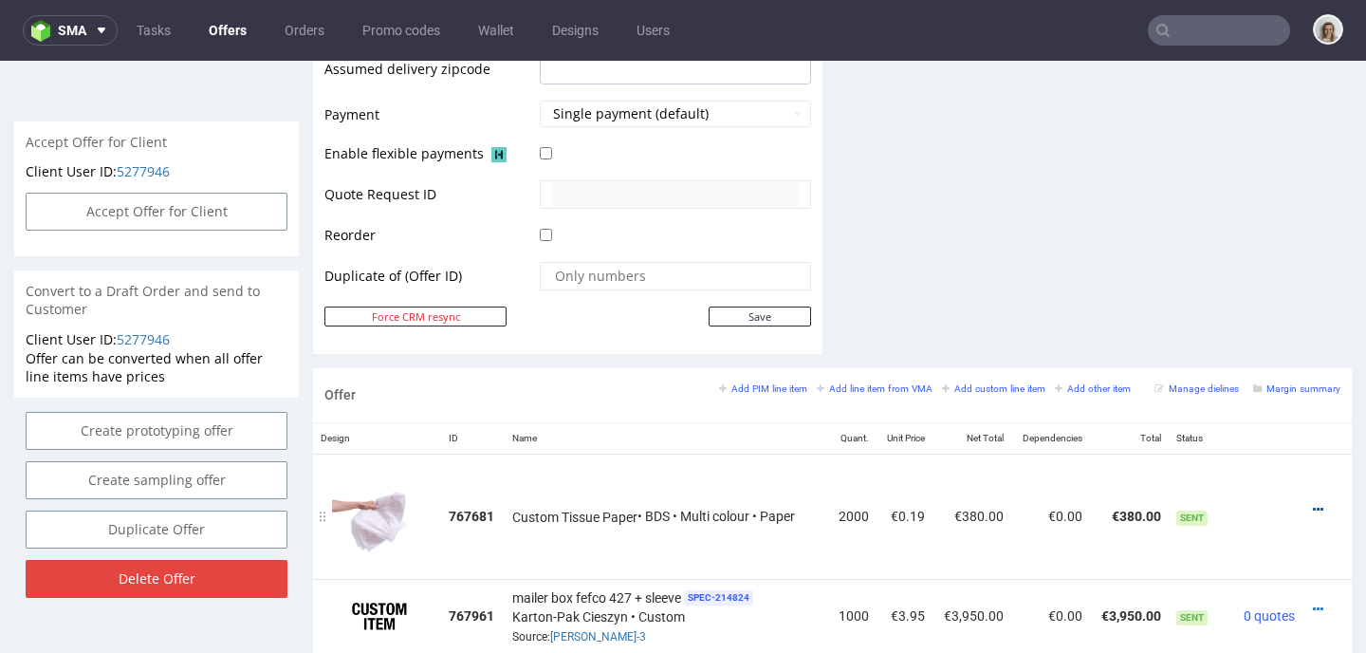
click at [1313, 510] on icon at bounding box center [1318, 509] width 10 height 13
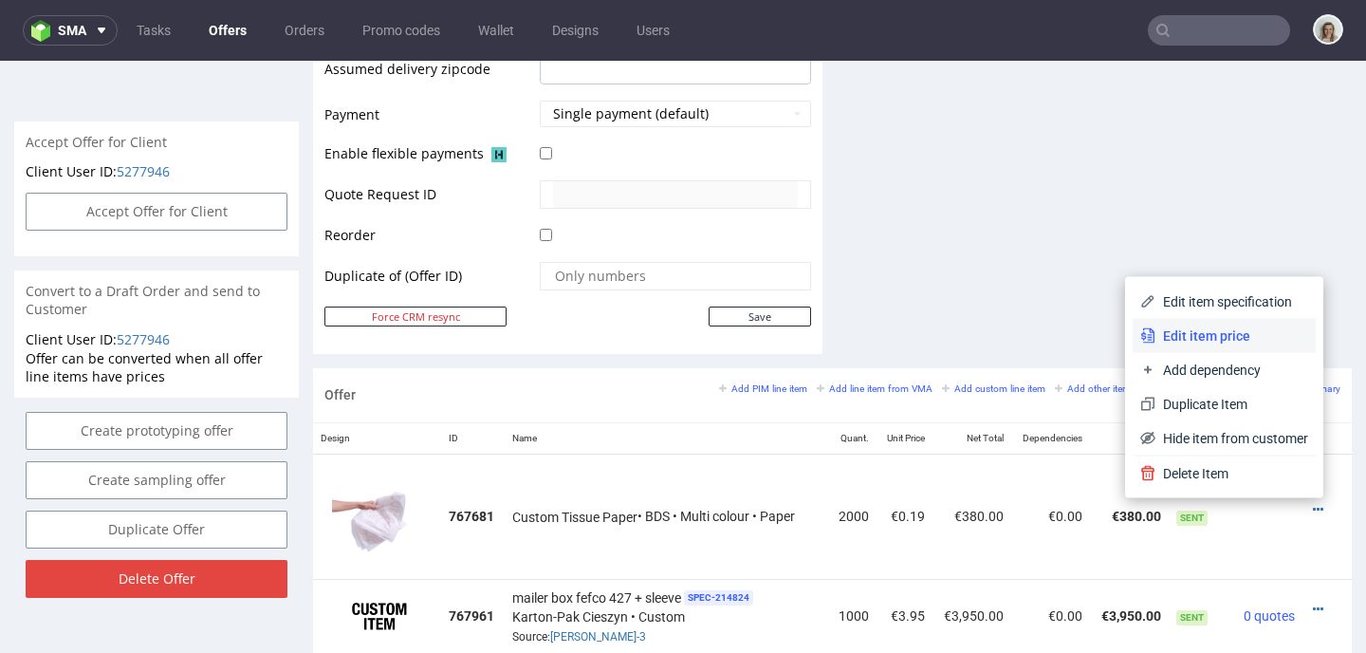
click at [1221, 331] on span "Edit item price" at bounding box center [1231, 335] width 153 height 19
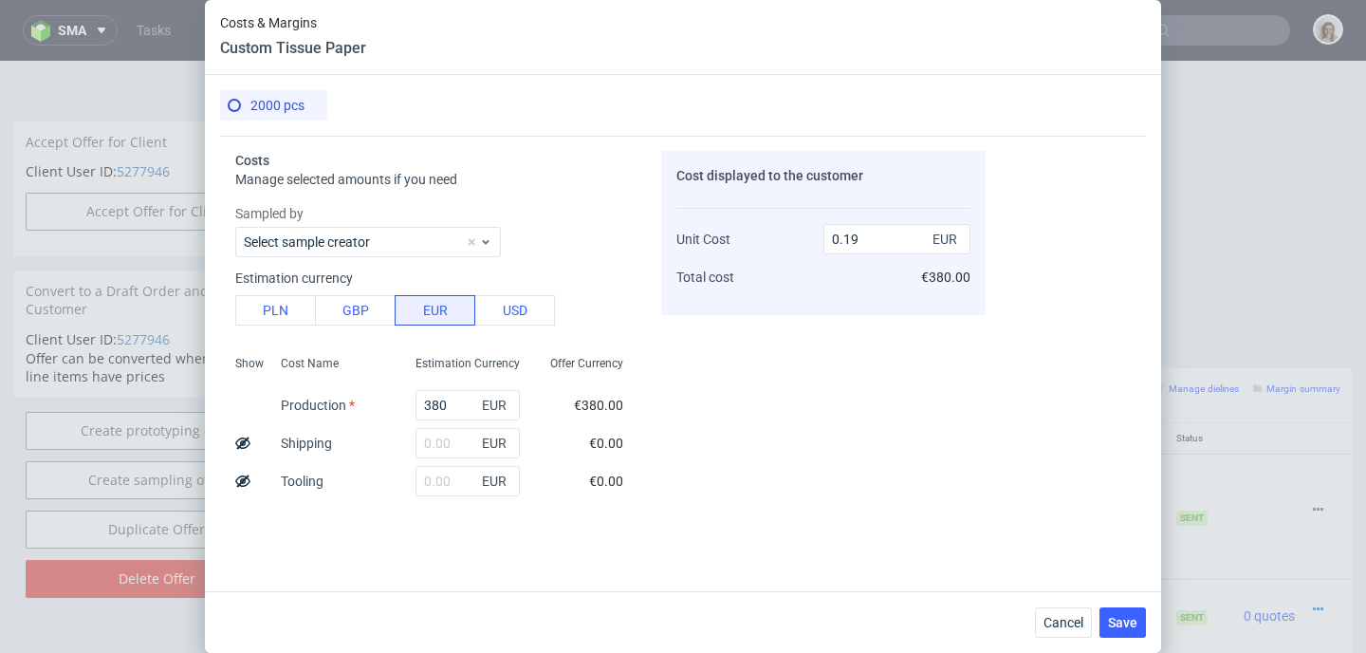
click at [251, 104] on span "2000 pcs" at bounding box center [277, 105] width 54 height 15
click at [1038, 618] on button "Cancel" at bounding box center [1063, 622] width 57 height 30
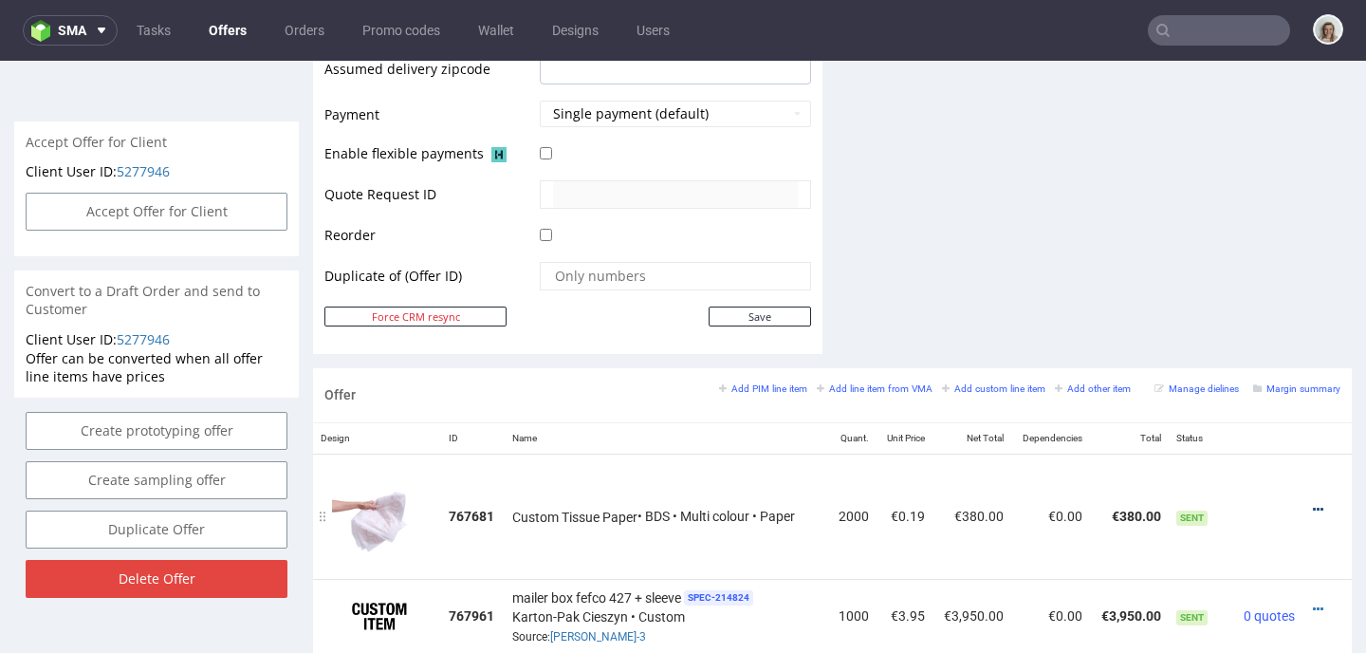
click at [1313, 503] on icon at bounding box center [1318, 509] width 10 height 13
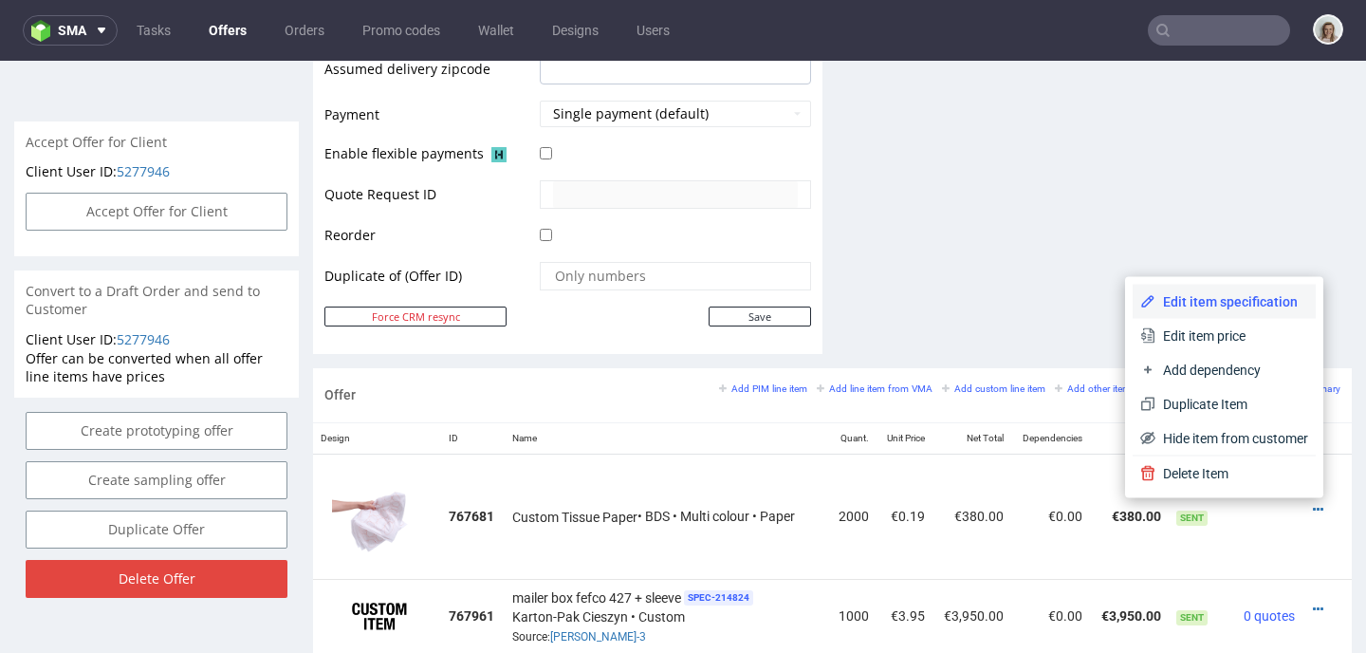
click at [1255, 293] on span "Edit item specification" at bounding box center [1231, 301] width 153 height 19
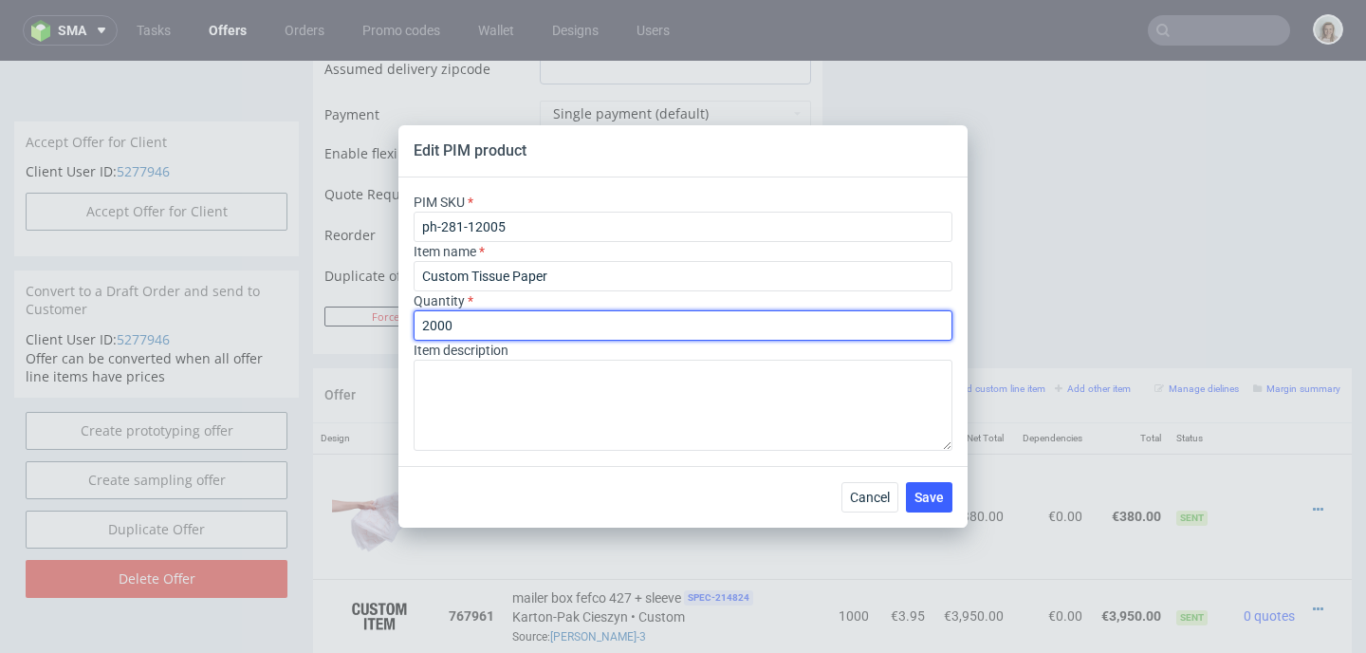
drag, startPoint x: 435, startPoint y: 322, endPoint x: 411, endPoint y: 320, distance: 24.8
click at [411, 321] on div "PIM SKU ph-281-12005 Item name Custom Tissue Paper Quantity 2000 Item descripti…" at bounding box center [682, 321] width 569 height 288
type input "600"
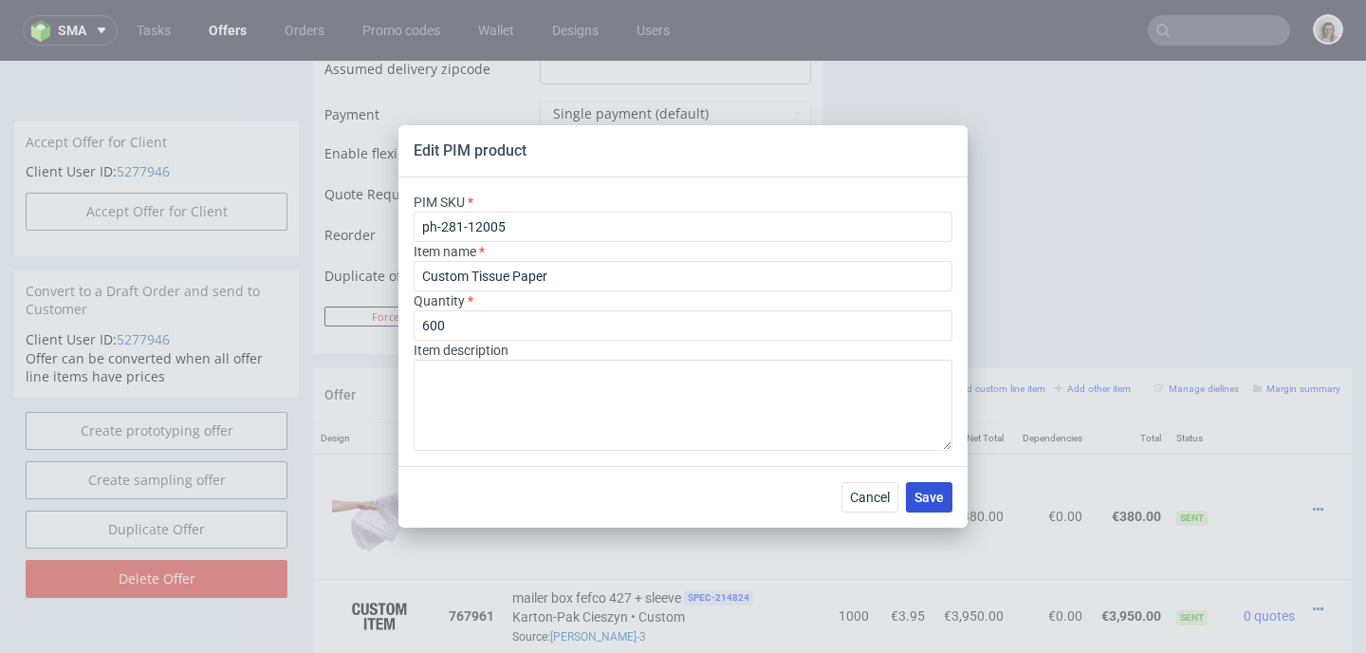
click at [926, 499] on span "Save" at bounding box center [928, 496] width 29 height 13
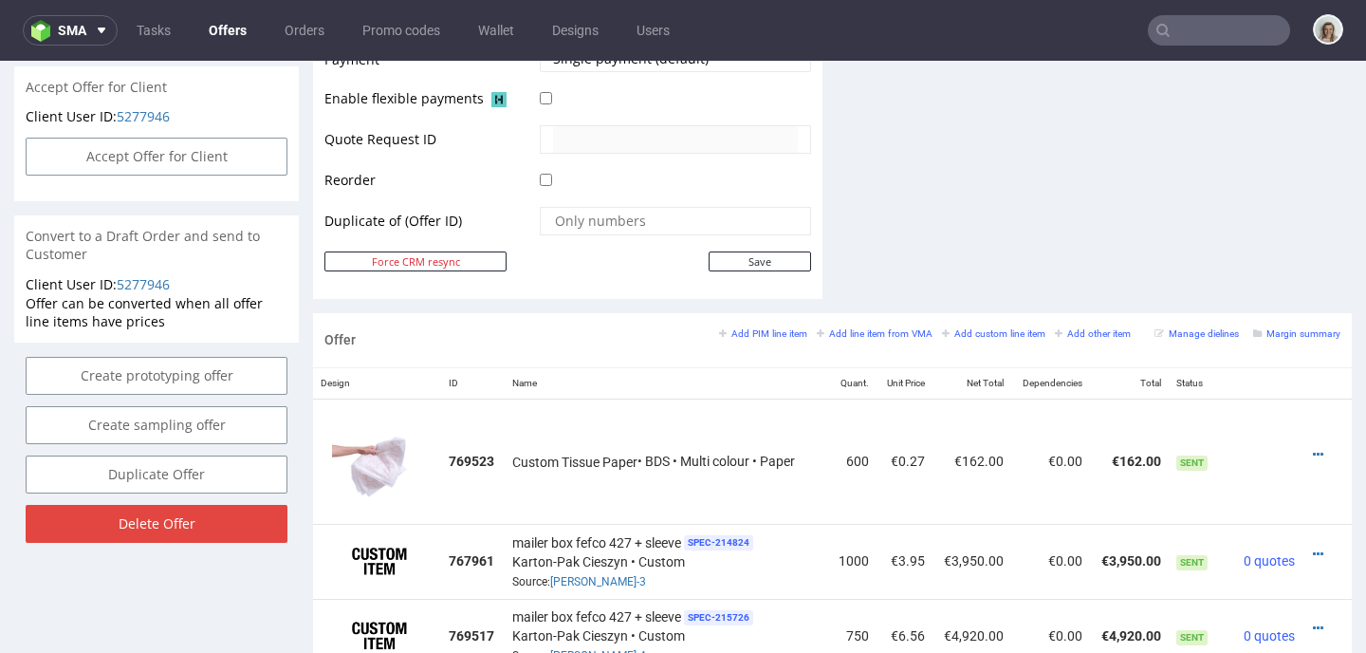
scroll to position [886, 0]
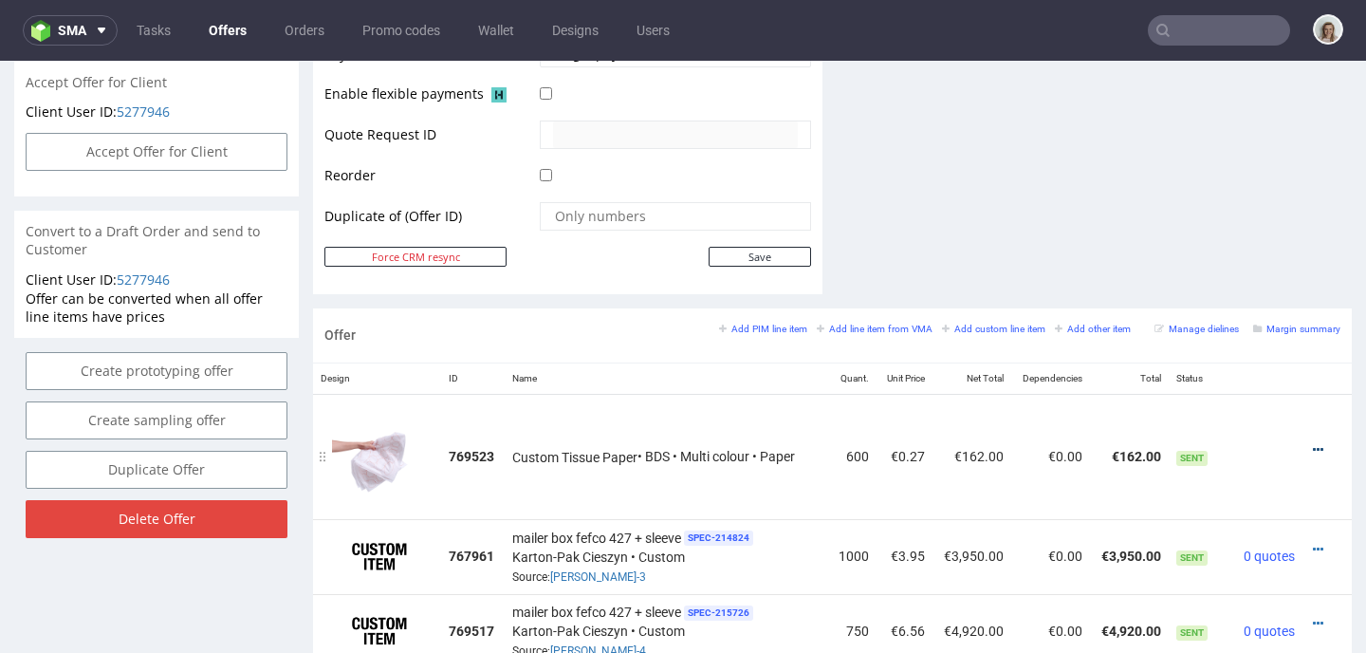
click at [1313, 445] on icon at bounding box center [1318, 449] width 10 height 13
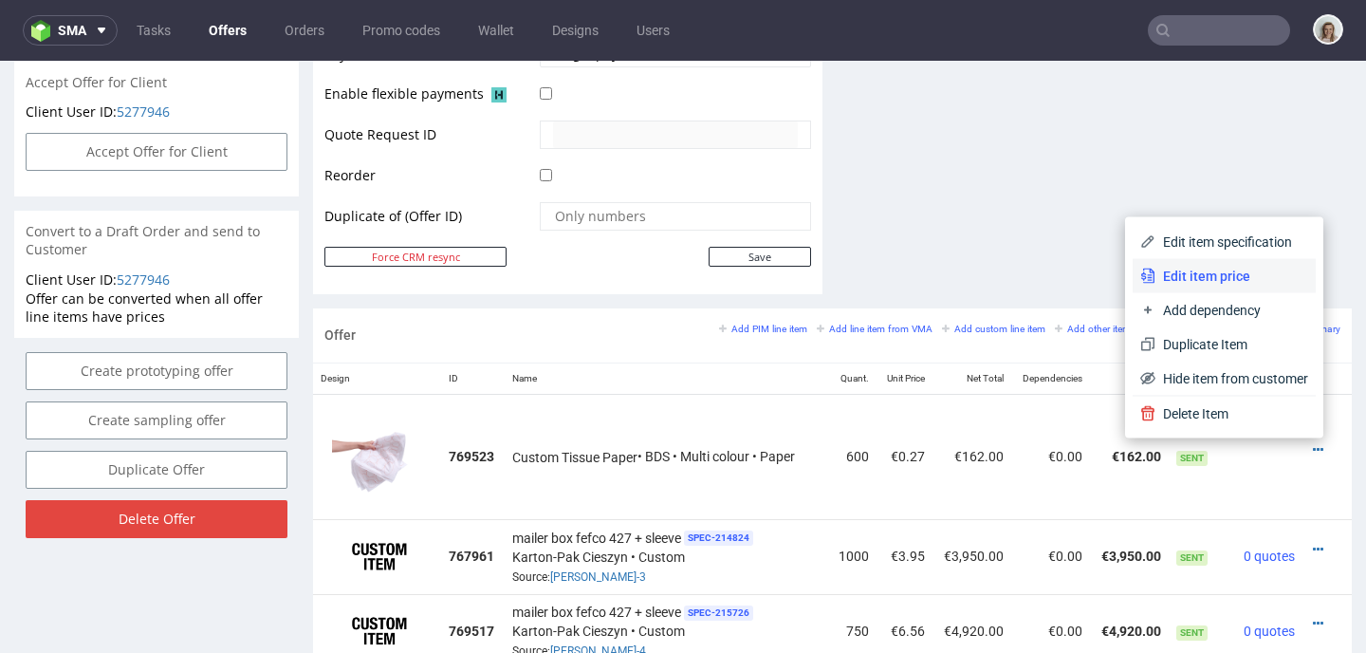
click at [1224, 274] on span "Edit item price" at bounding box center [1231, 276] width 153 height 19
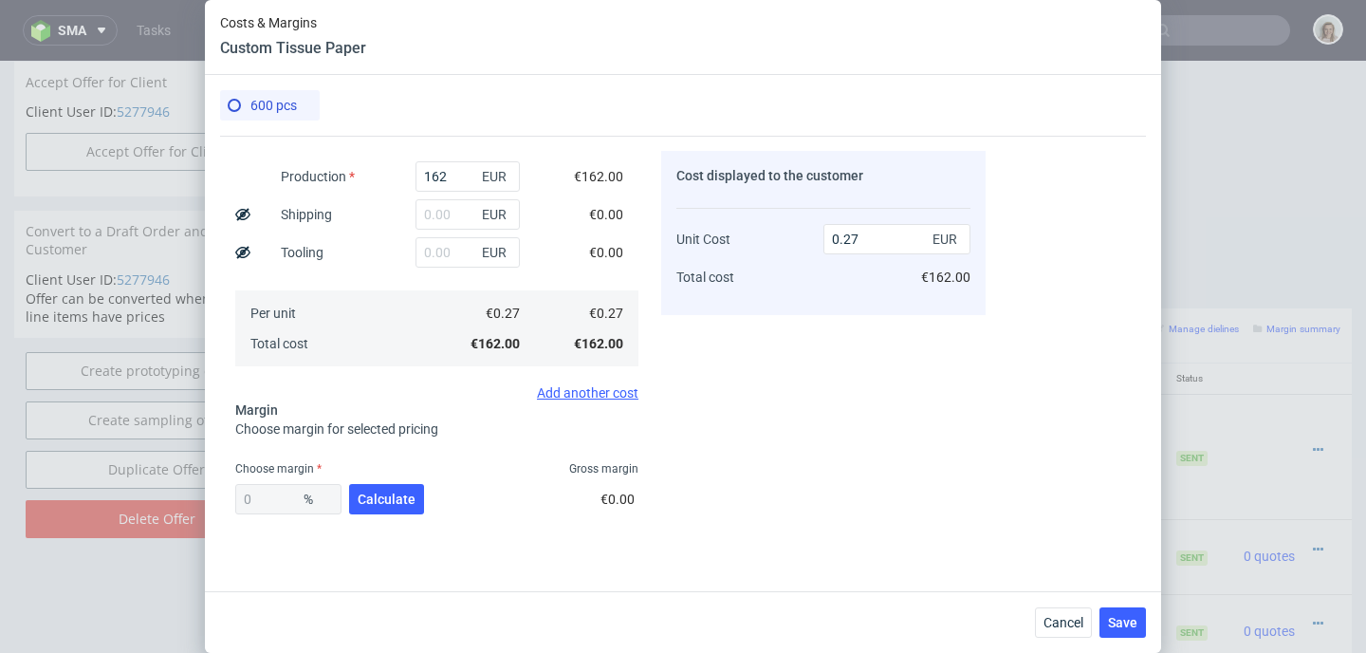
scroll to position [330, 0]
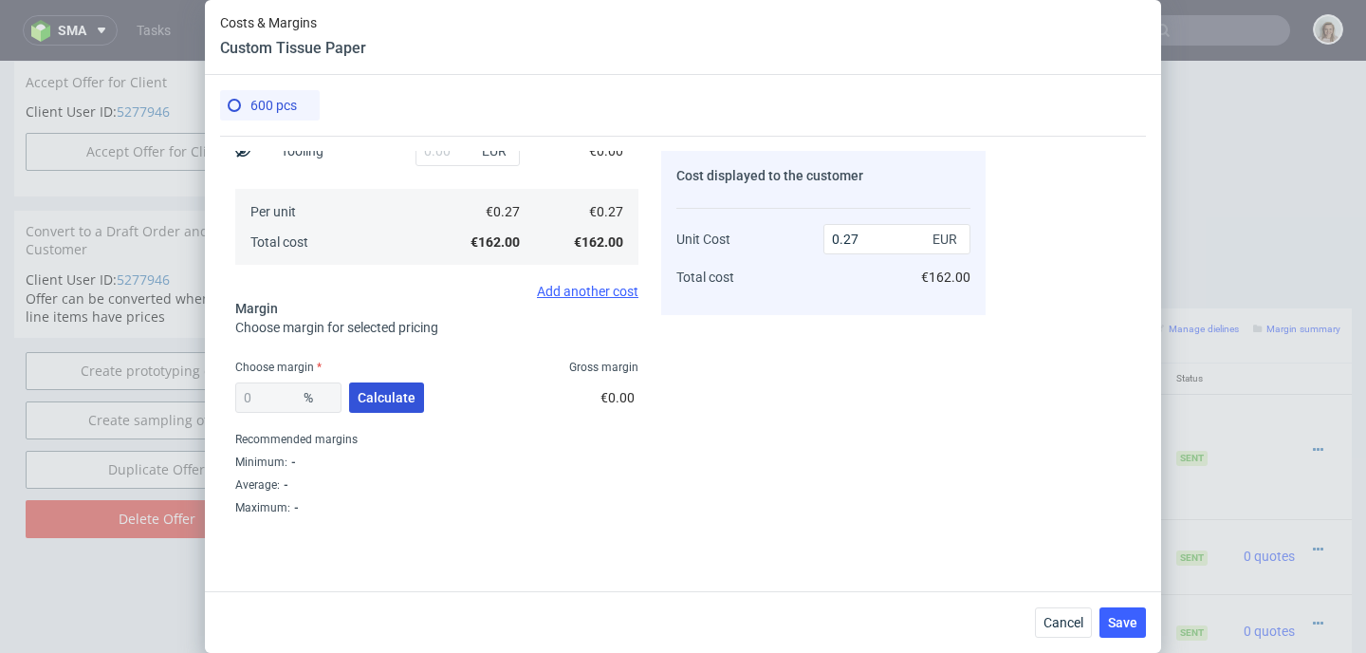
click at [359, 395] on span "Calculate" at bounding box center [387, 397] width 58 height 13
type input "51.47"
type input "0.56"
drag, startPoint x: 282, startPoint y: 393, endPoint x: 225, endPoint y: 393, distance: 56.9
click at [225, 393] on div "Costs Manage selected amounts if you need Sampled by Select sample creator Esti…" at bounding box center [602, 325] width 765 height 379
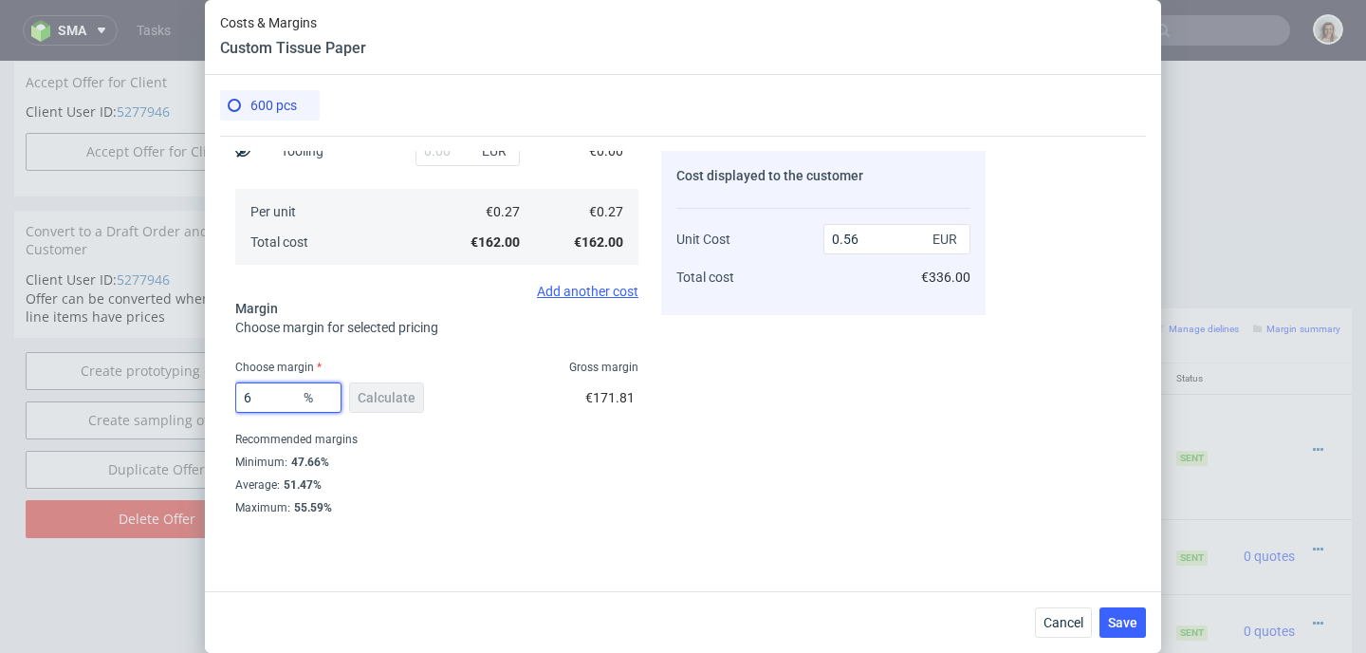
type input "64"
type input "0.75"
type input "6"
type input "0.29"
type input "63"
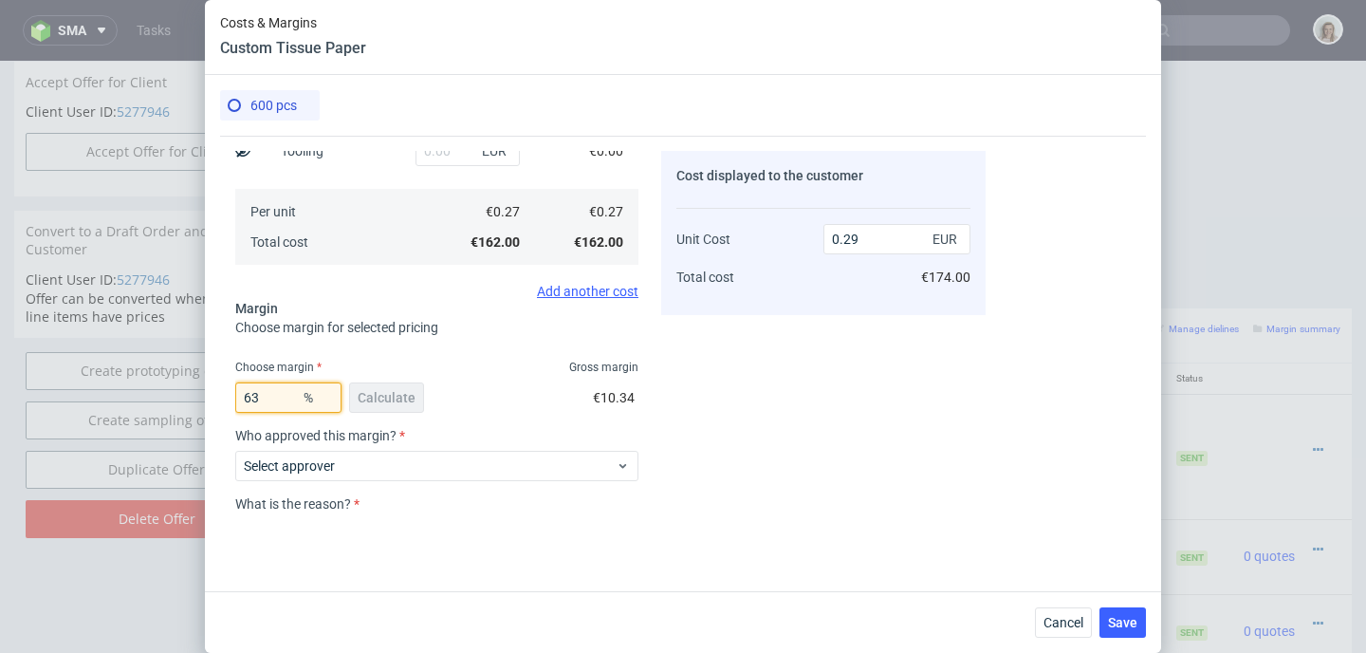
type input "0.73"
type input "6"
type input "0"
type input "0.27"
type input "54"
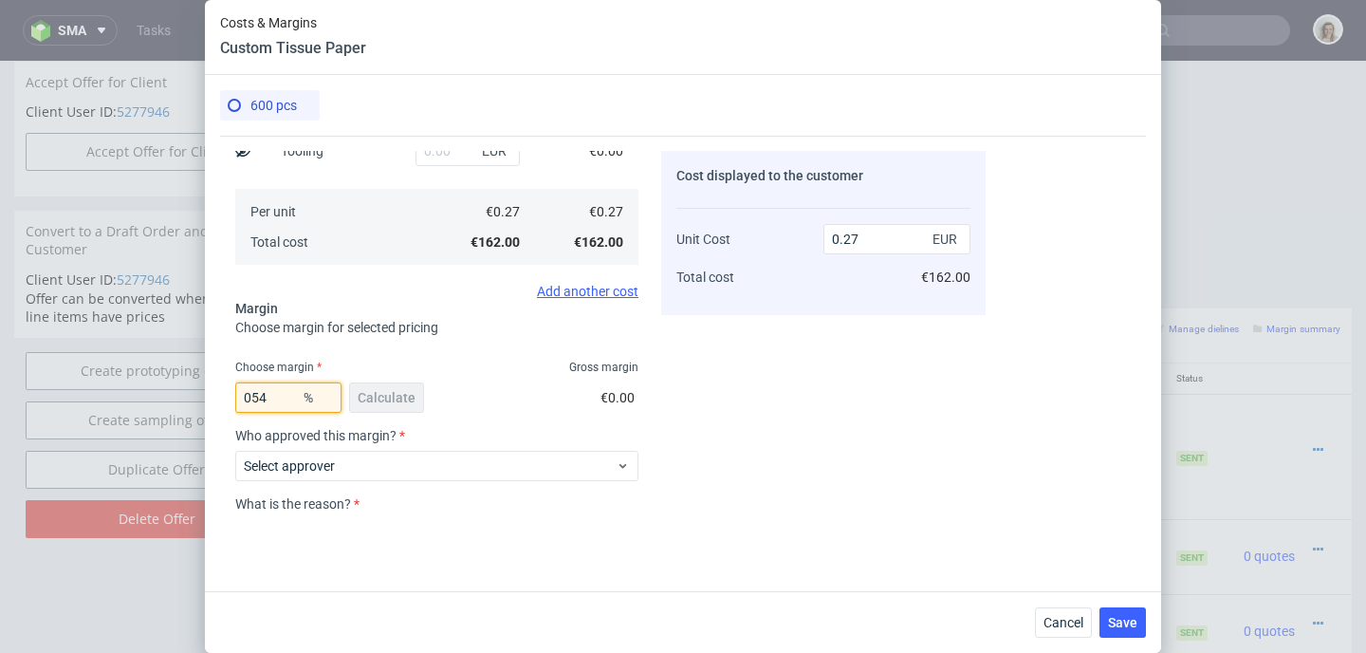
type input "0.59"
type input "5"
type input "0.28"
type input "5"
click at [1071, 623] on span "Cancel" at bounding box center [1063, 622] width 40 height 13
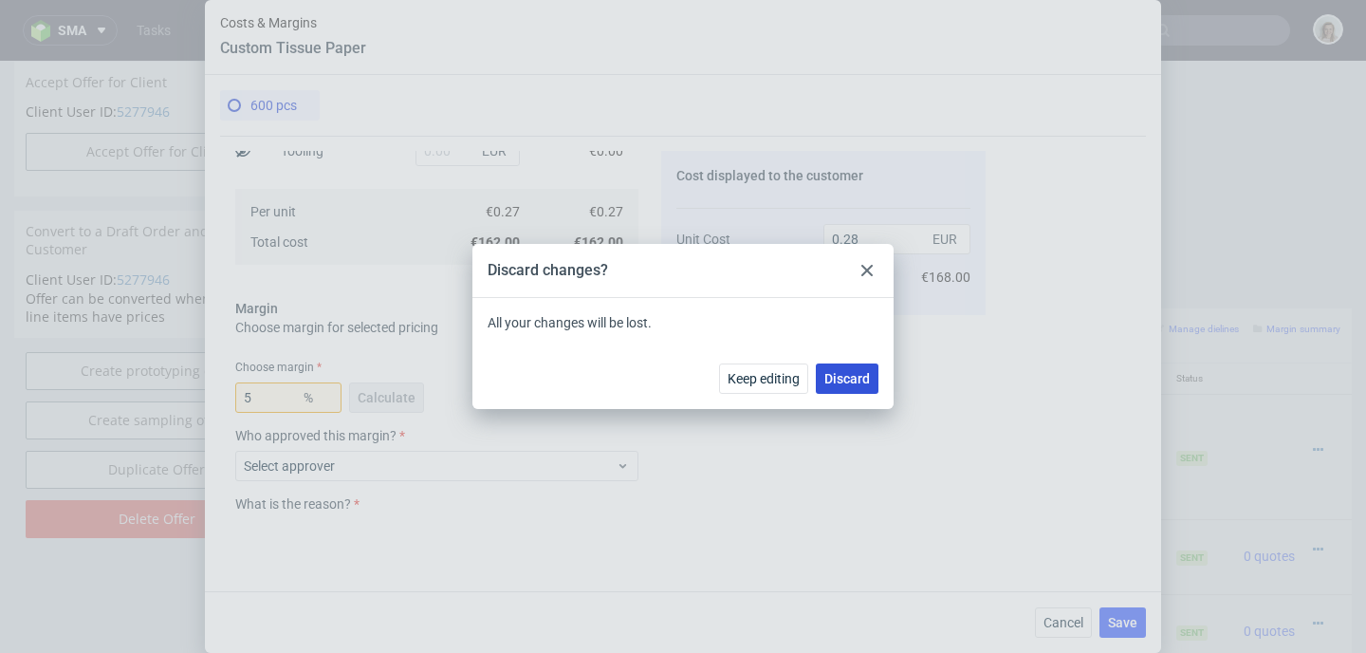
click at [863, 383] on span "Discard" at bounding box center [847, 378] width 46 height 13
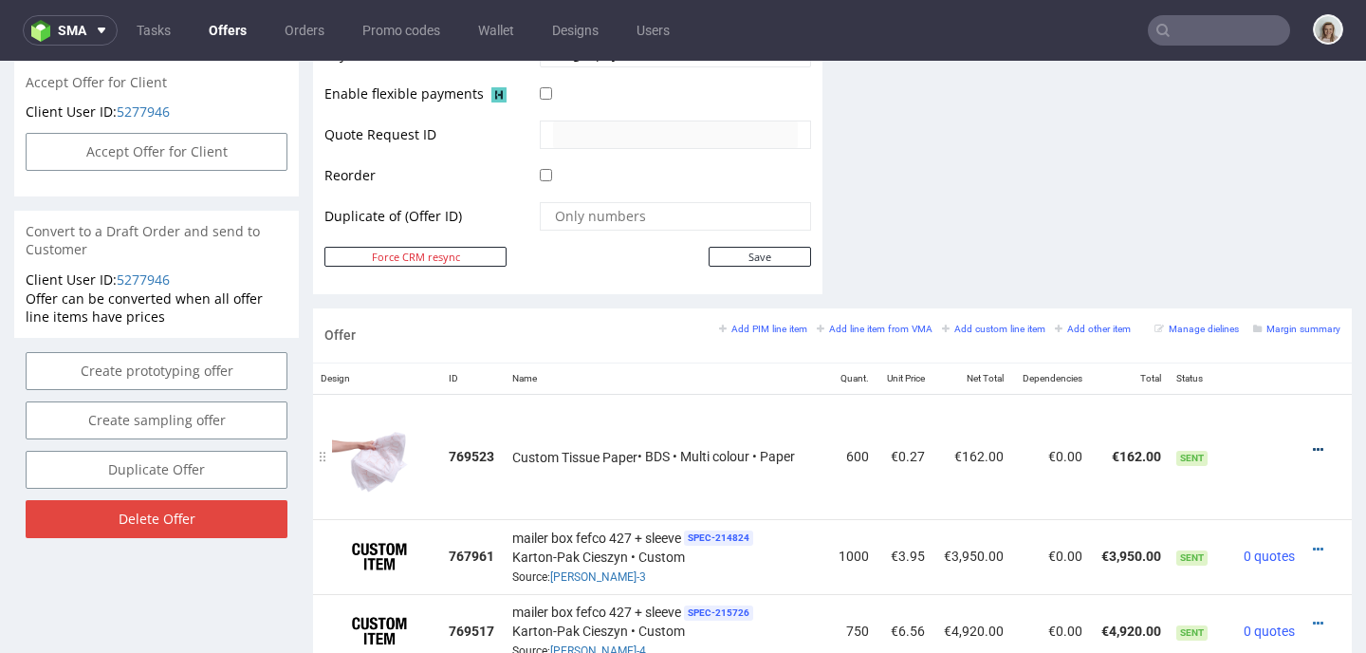
click at [1313, 446] on icon at bounding box center [1318, 449] width 10 height 13
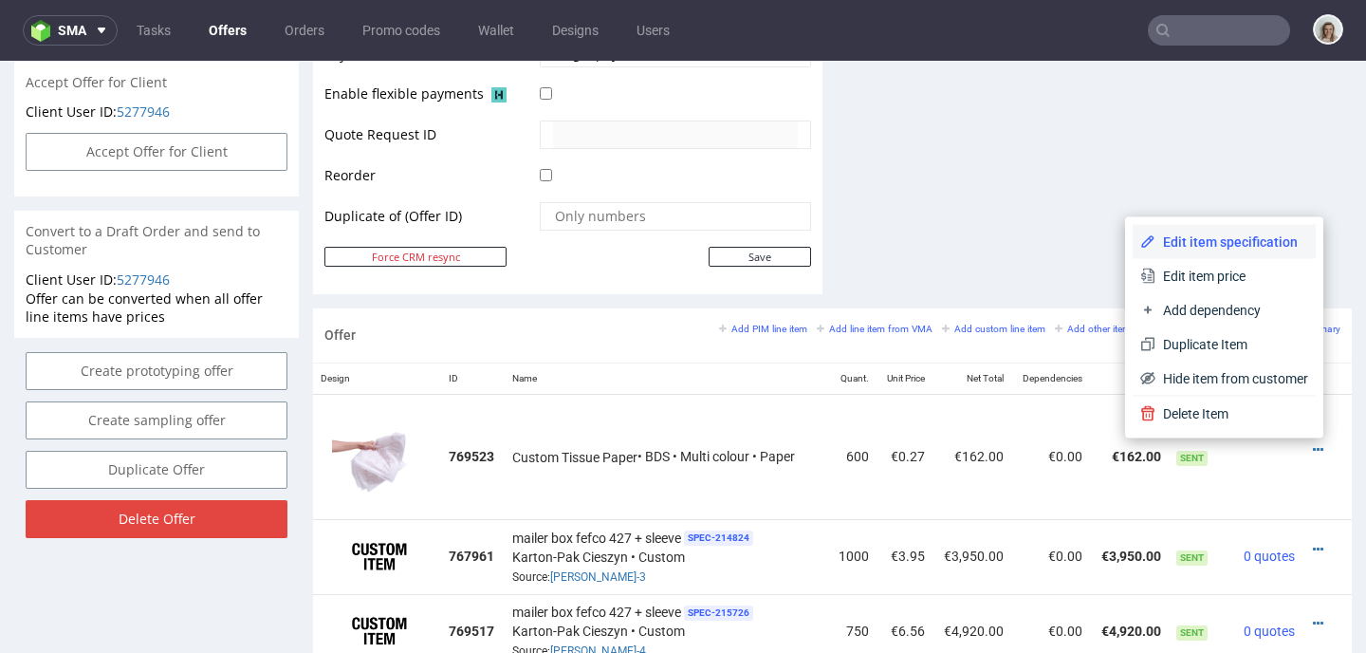
click at [1240, 237] on span "Edit item specification" at bounding box center [1231, 241] width 153 height 19
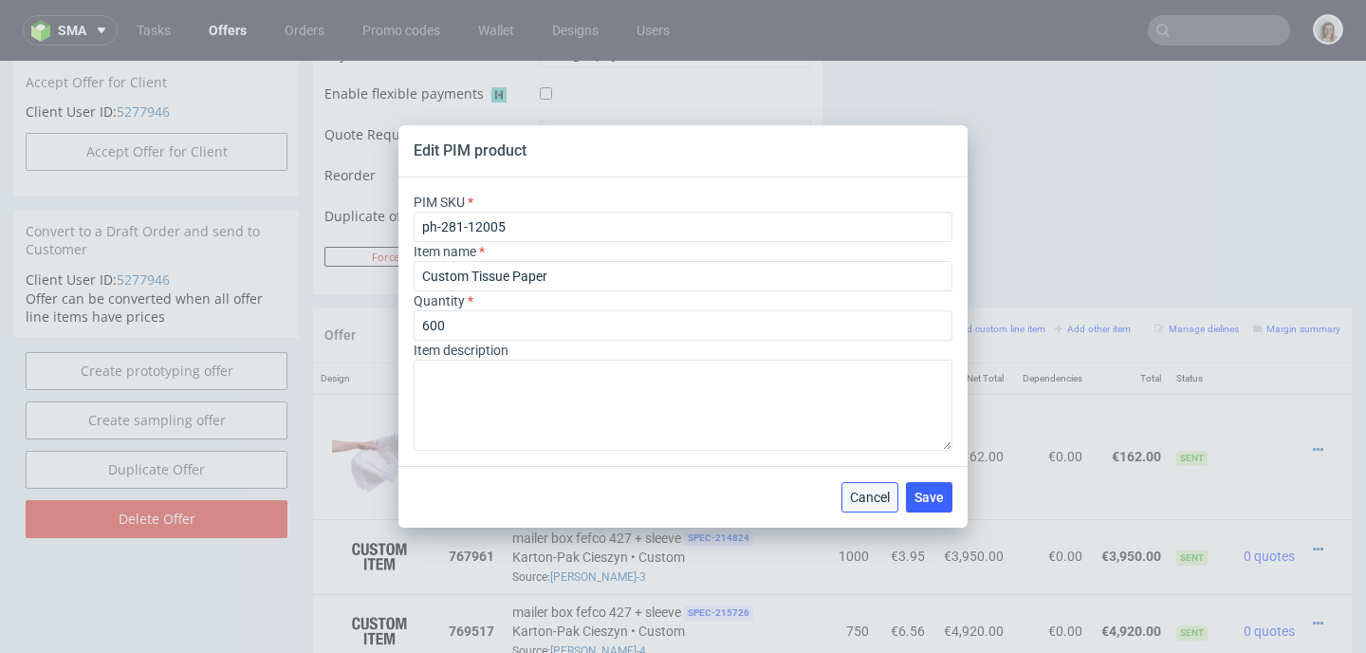
click at [875, 499] on span "Cancel" at bounding box center [870, 496] width 40 height 13
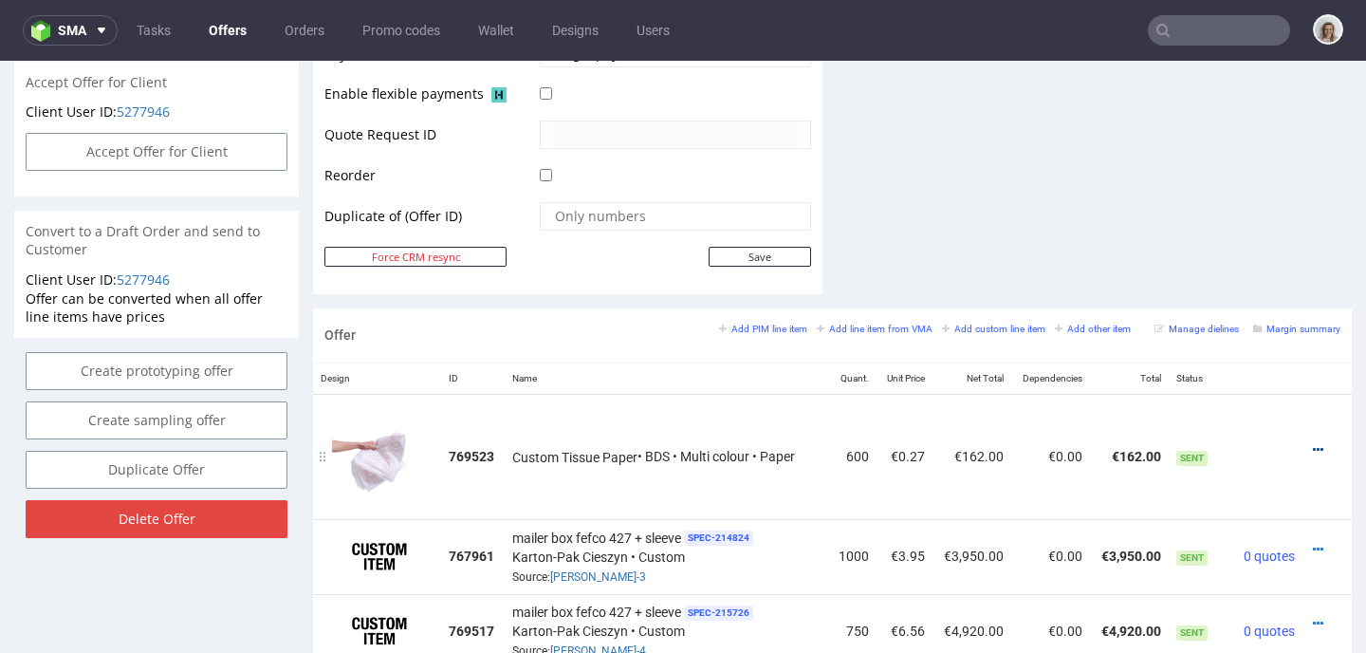
click at [1313, 446] on icon at bounding box center [1318, 449] width 10 height 13
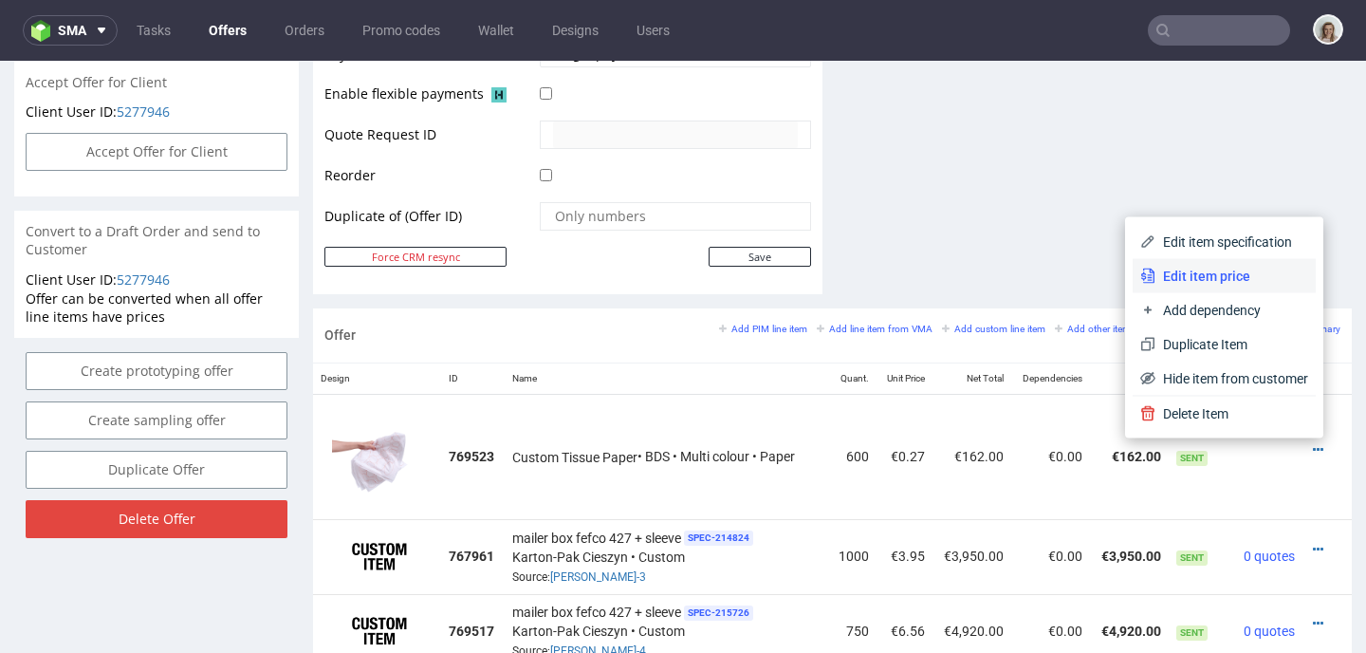
click at [1234, 271] on span "Edit item price" at bounding box center [1231, 276] width 153 height 19
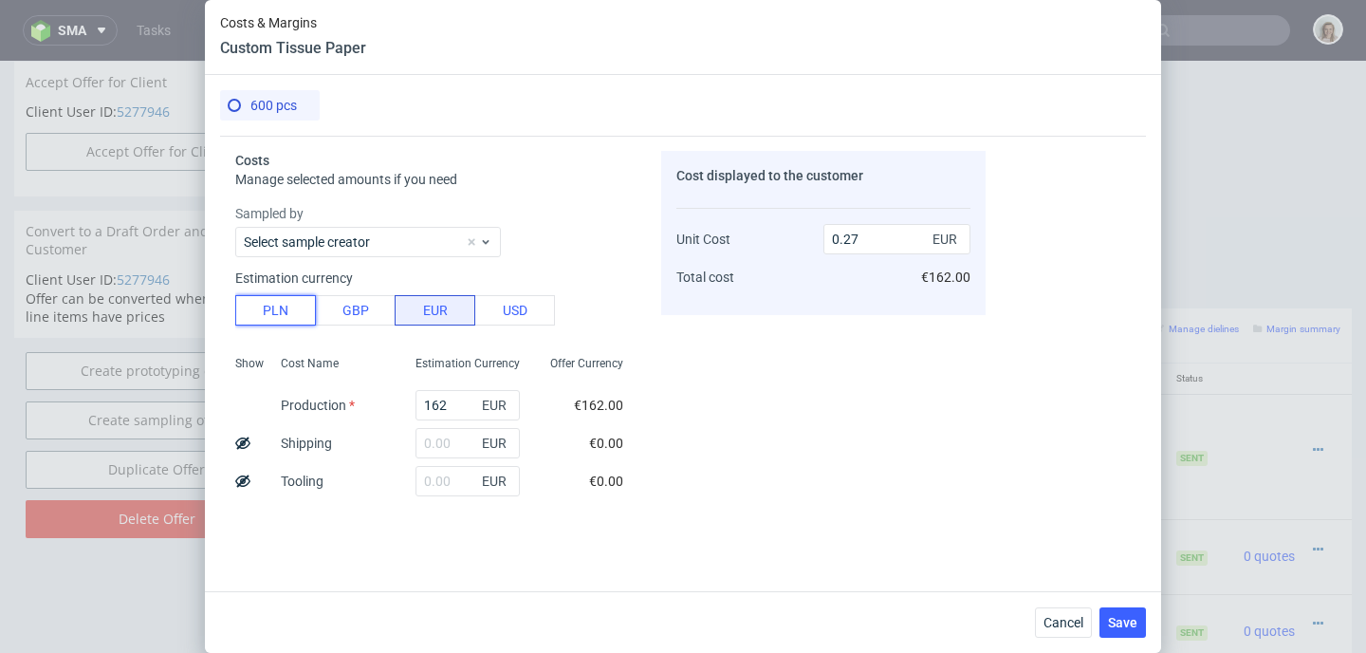
click at [292, 313] on button "PLN" at bounding box center [275, 310] width 81 height 30
type input "0.06"
click at [429, 439] on input "text" at bounding box center [467, 443] width 104 height 30
type input "66"
type input "0.09"
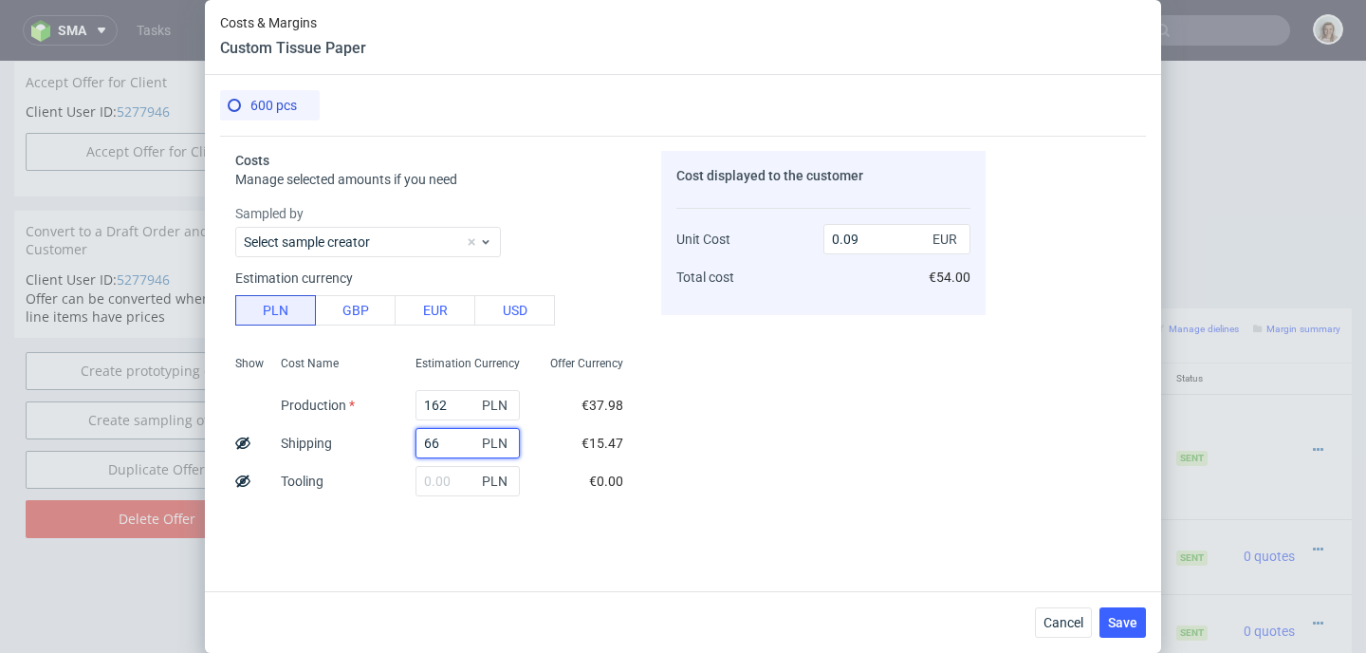
type input "66"
drag, startPoint x: 437, startPoint y: 400, endPoint x: 399, endPoint y: 399, distance: 37.9
click at [400, 399] on div "162 PLN" at bounding box center [467, 405] width 135 height 38
type input "22"
type input "0.04"
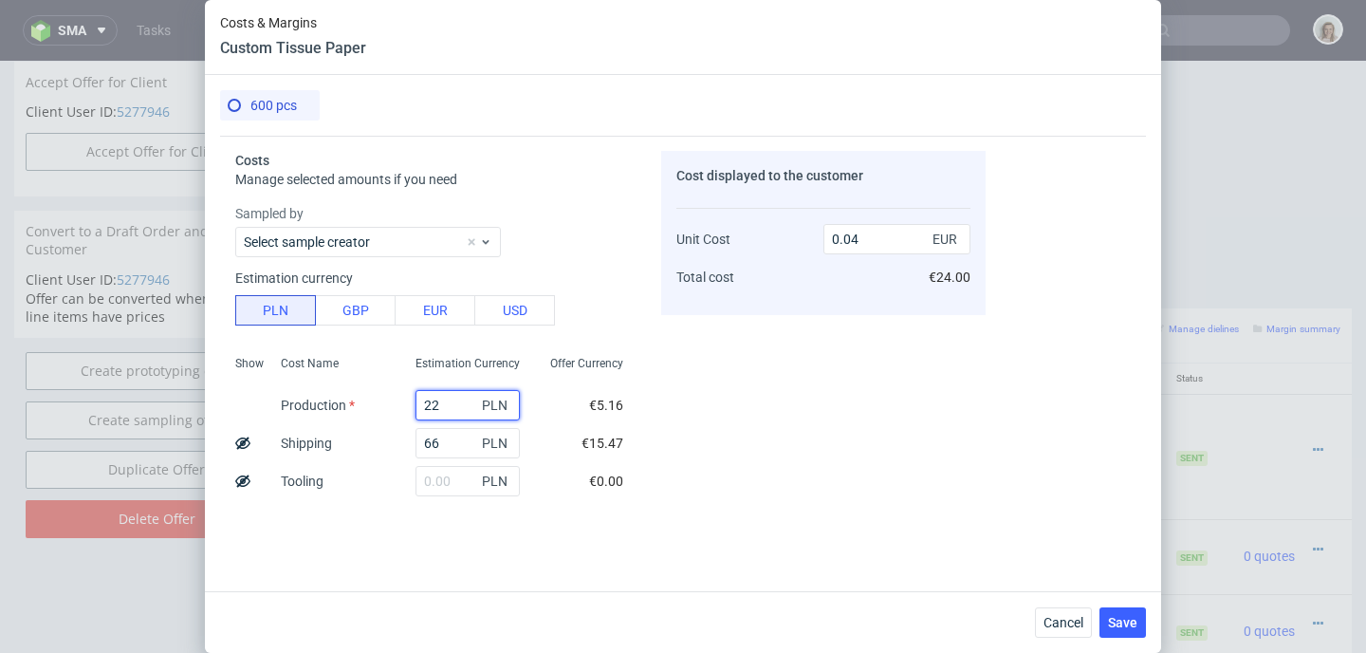
type input "228"
type input "0.12"
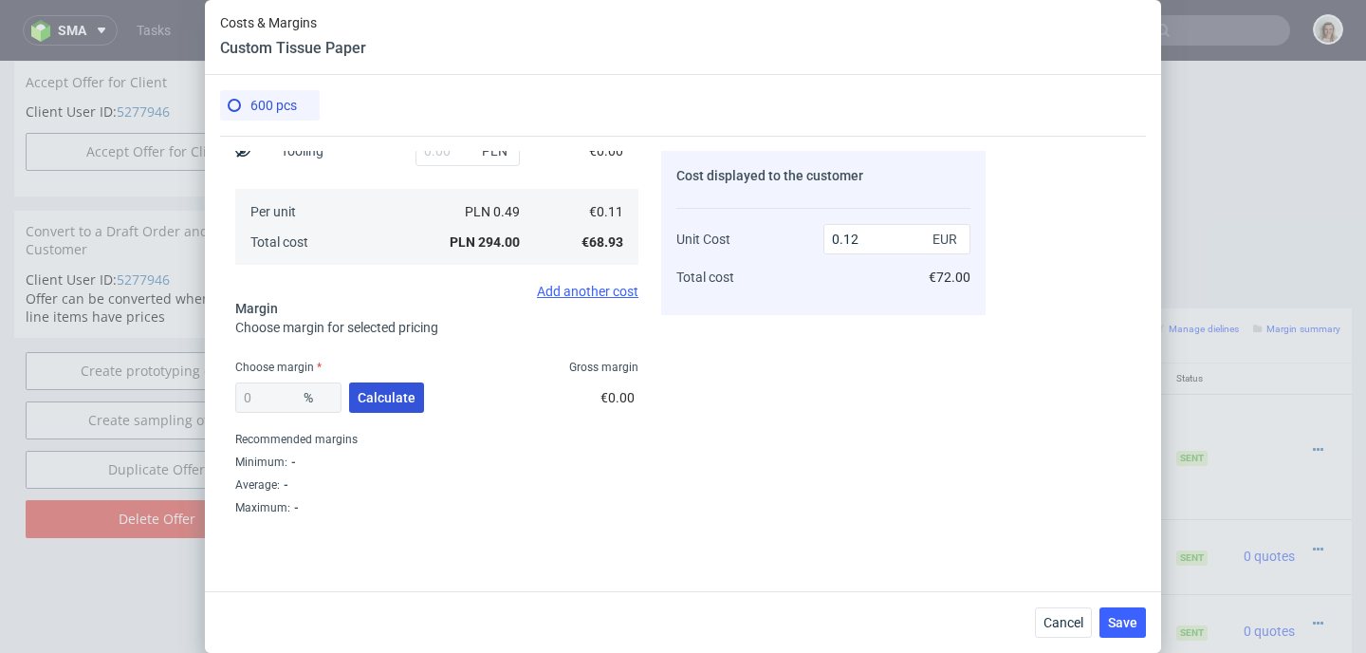
type input "228"
click at [390, 396] on span "Calculate" at bounding box center [387, 397] width 58 height 13
type input "57.16"
type input "0.27"
click at [289, 396] on input "57.16" at bounding box center [288, 397] width 106 height 30
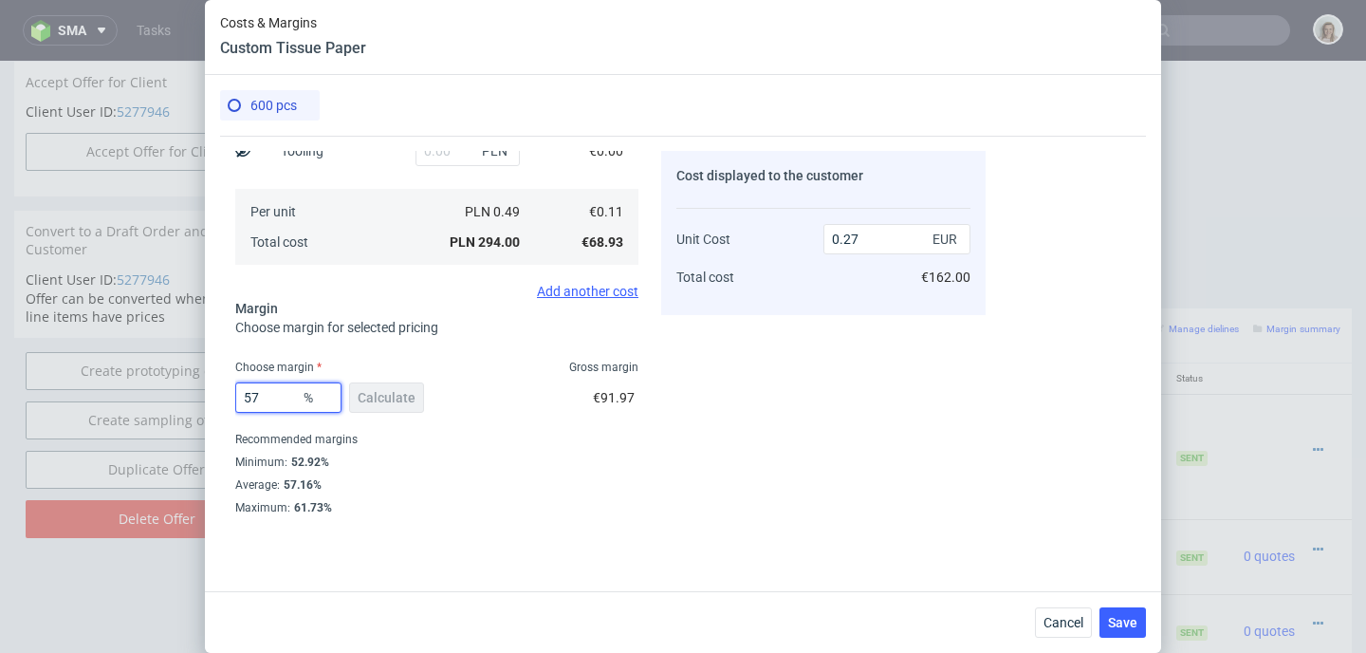
type input "5"
type input "0.13"
type input "0"
type input "0.12"
type input "64"
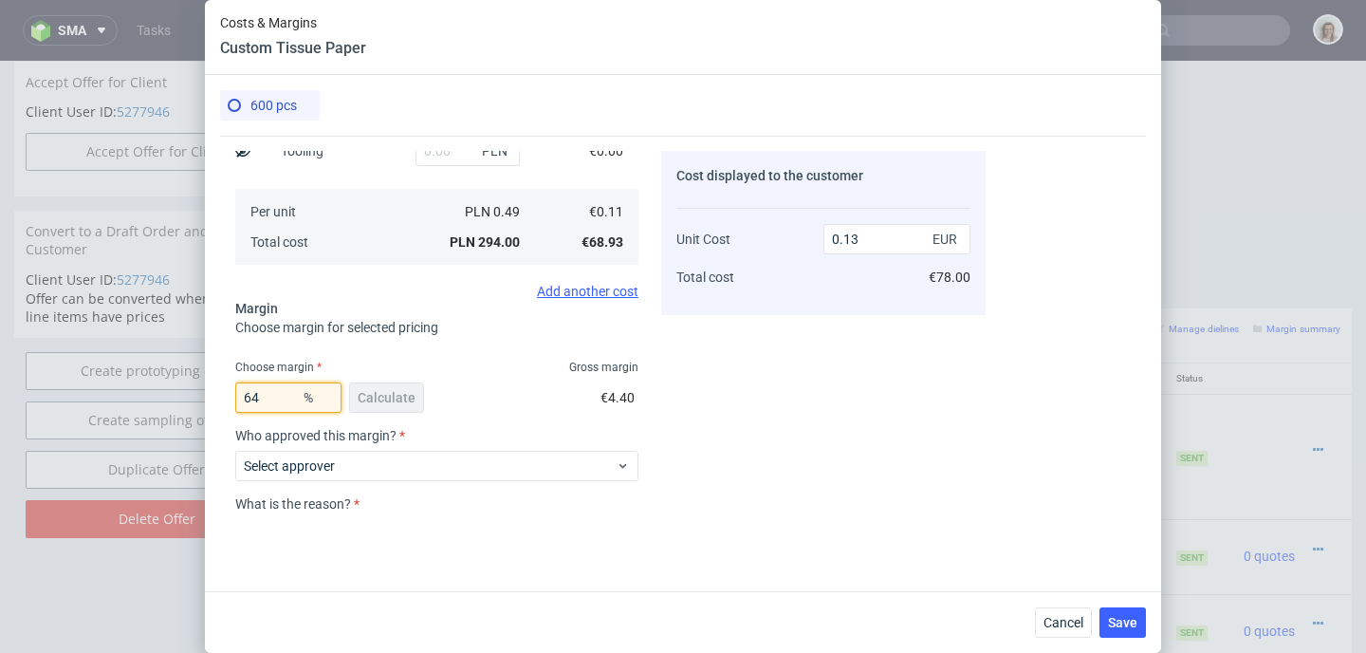
type input "0.32"
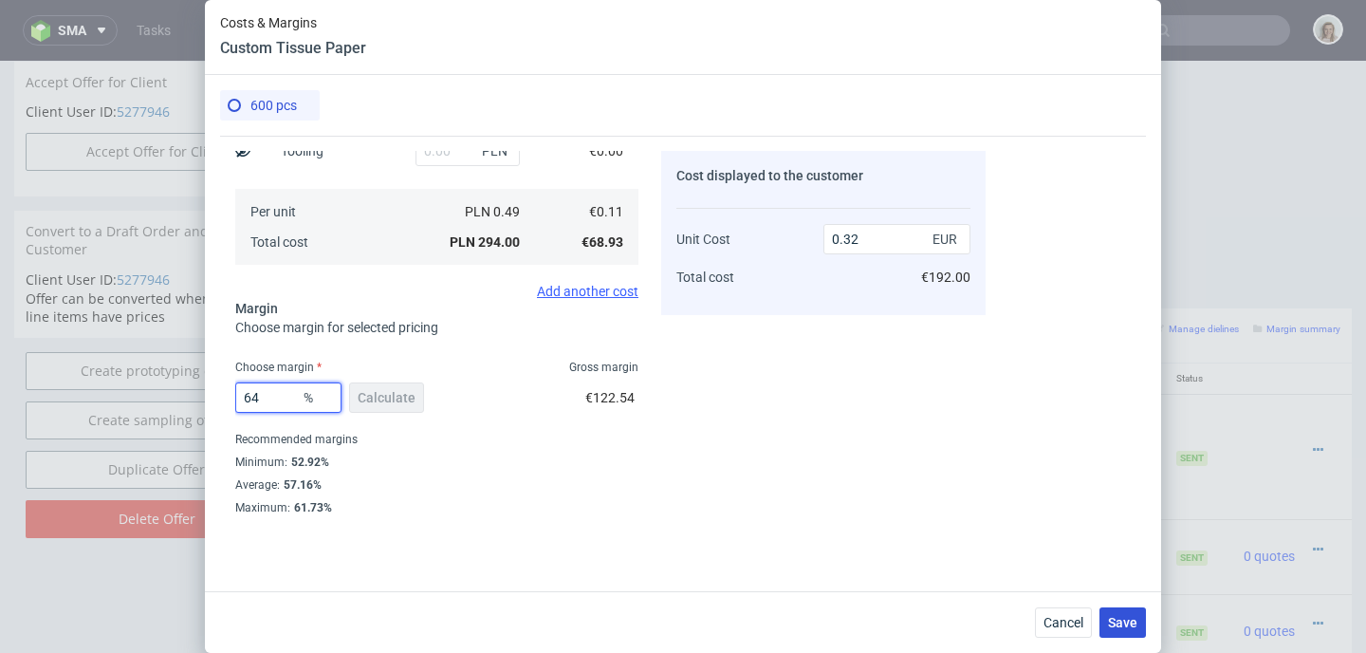
type input "64"
click at [1122, 610] on button "Save" at bounding box center [1122, 622] width 46 height 30
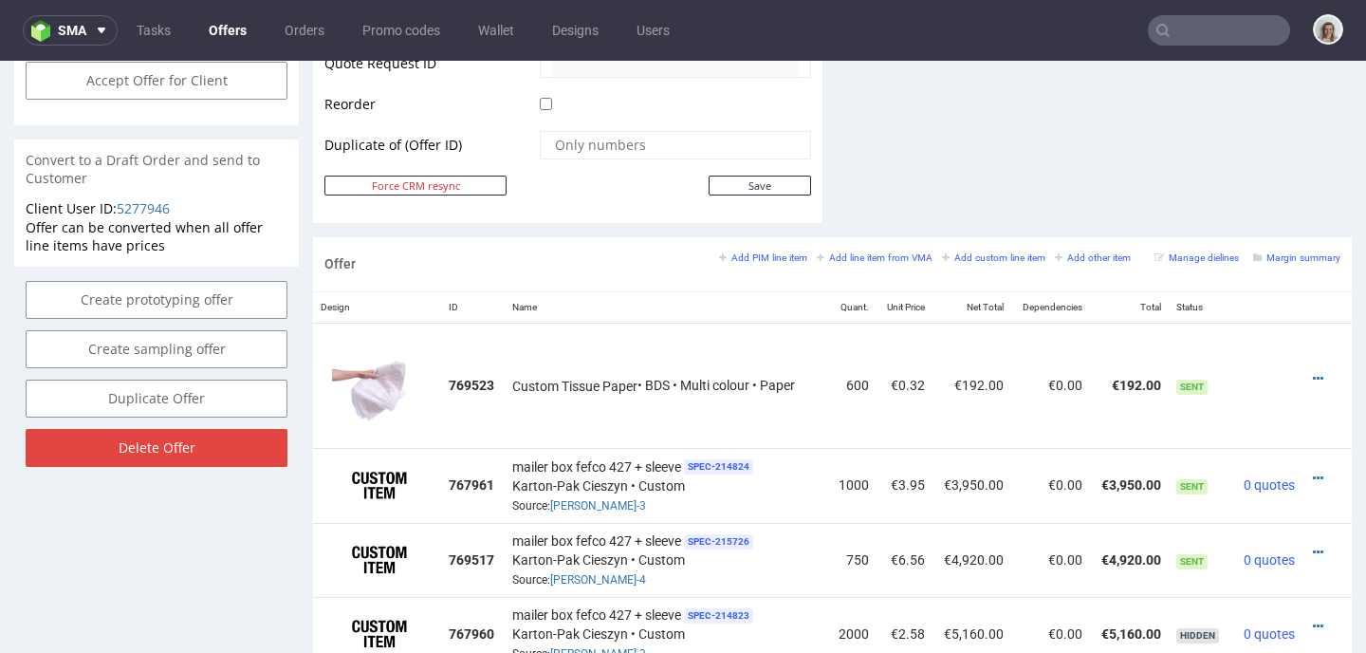
scroll to position [969, 0]
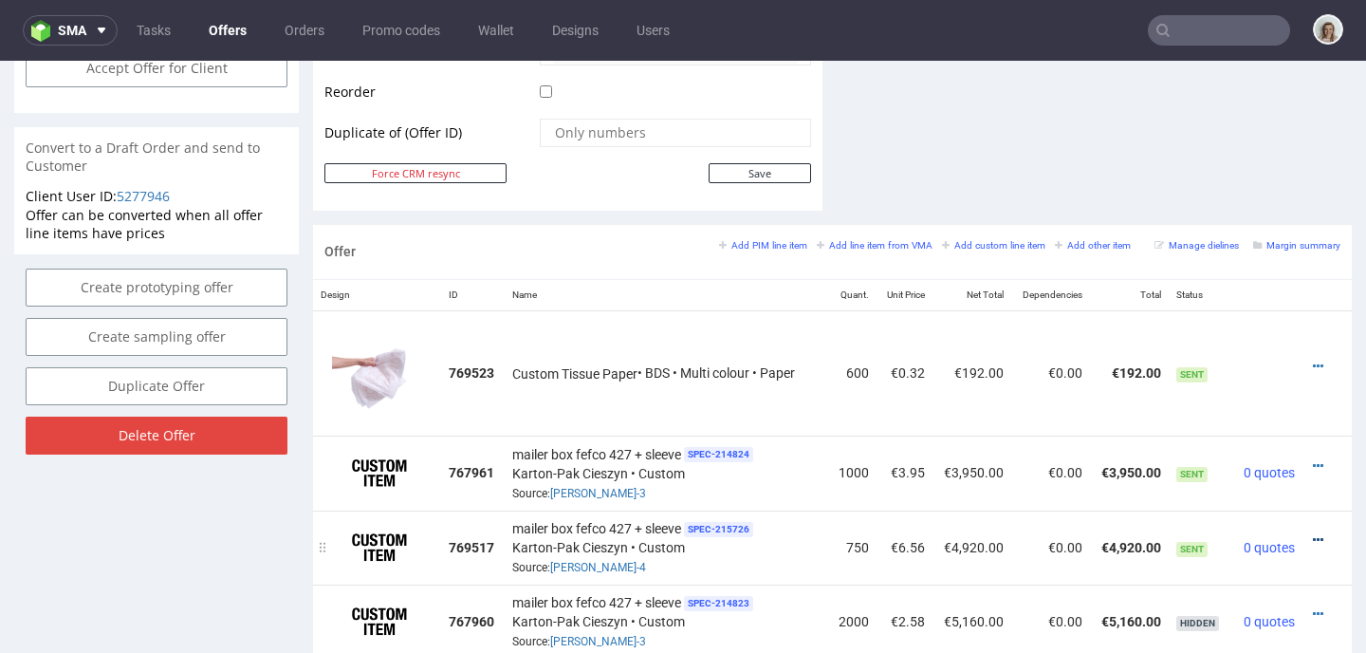
click at [1313, 534] on icon at bounding box center [1318, 539] width 10 height 13
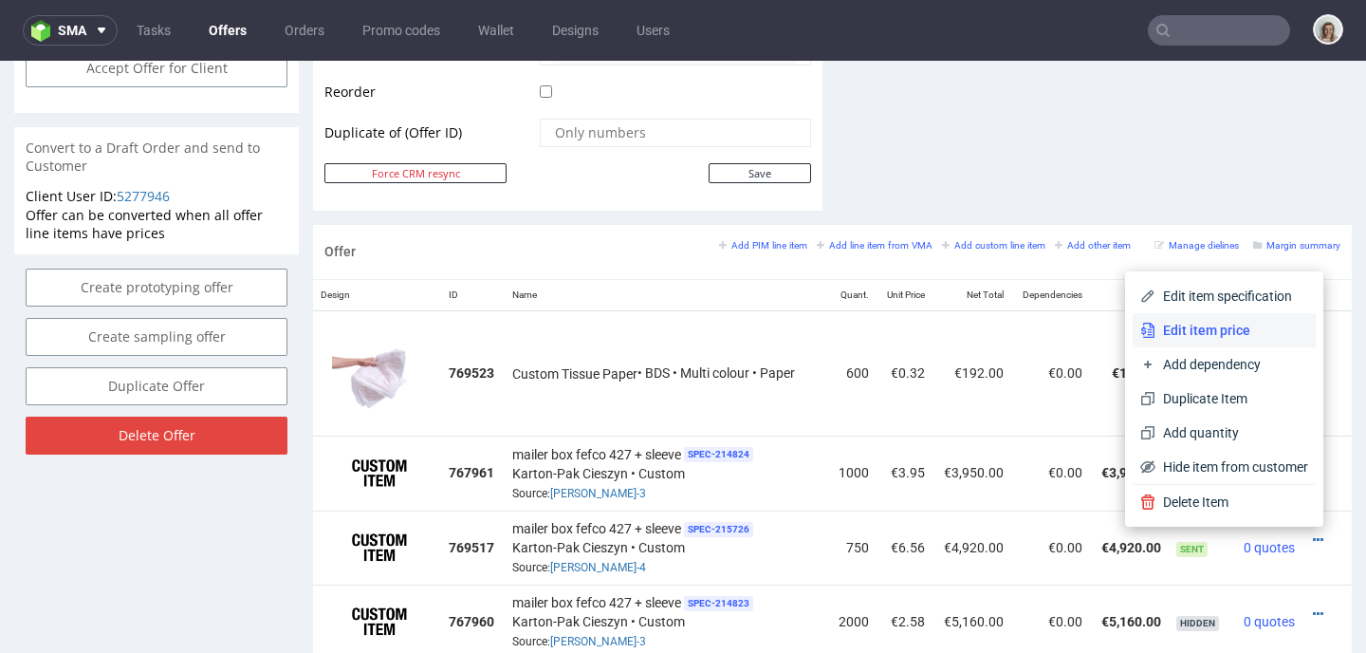
click at [1231, 336] on span "Edit item price" at bounding box center [1231, 330] width 153 height 19
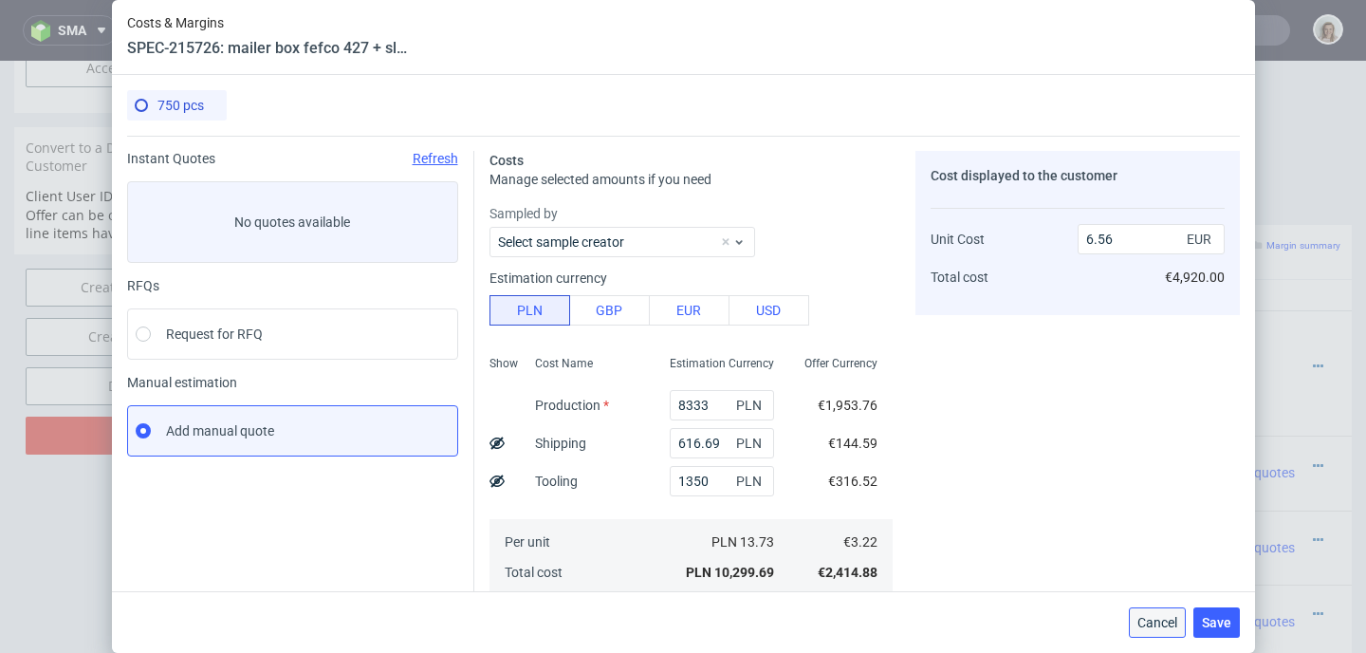
click at [1160, 608] on button "Cancel" at bounding box center [1157, 622] width 57 height 30
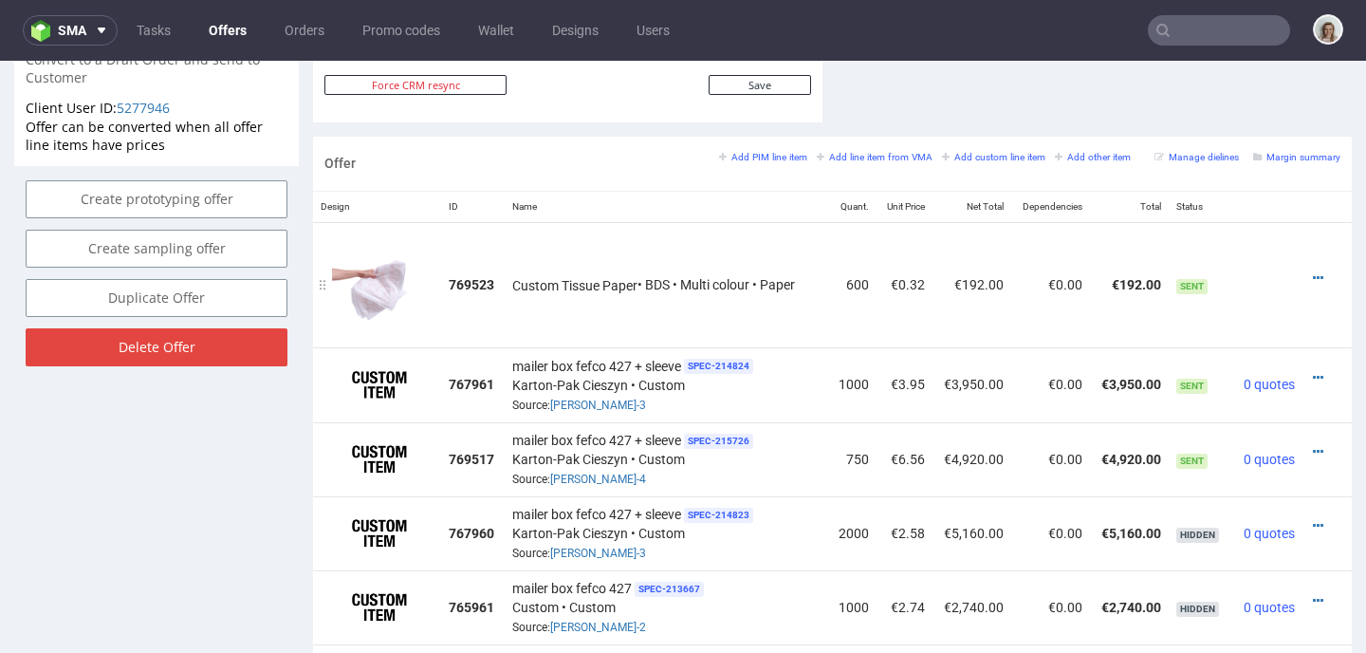
scroll to position [1067, 0]
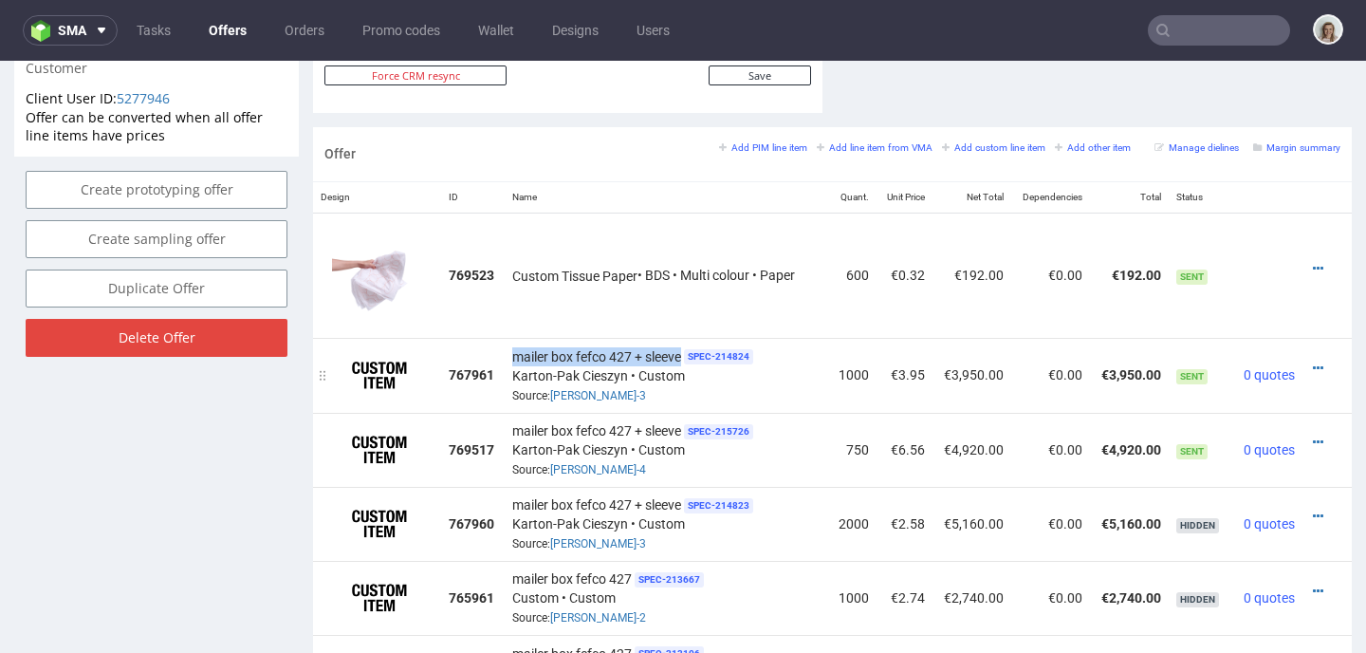
drag, startPoint x: 677, startPoint y: 352, endPoint x: 507, endPoint y: 354, distance: 169.8
click at [512, 354] on span "mailer box fefco 427 + sleeve" at bounding box center [596, 356] width 169 height 19
copy span "mailer box fefco 427 + sleeve"
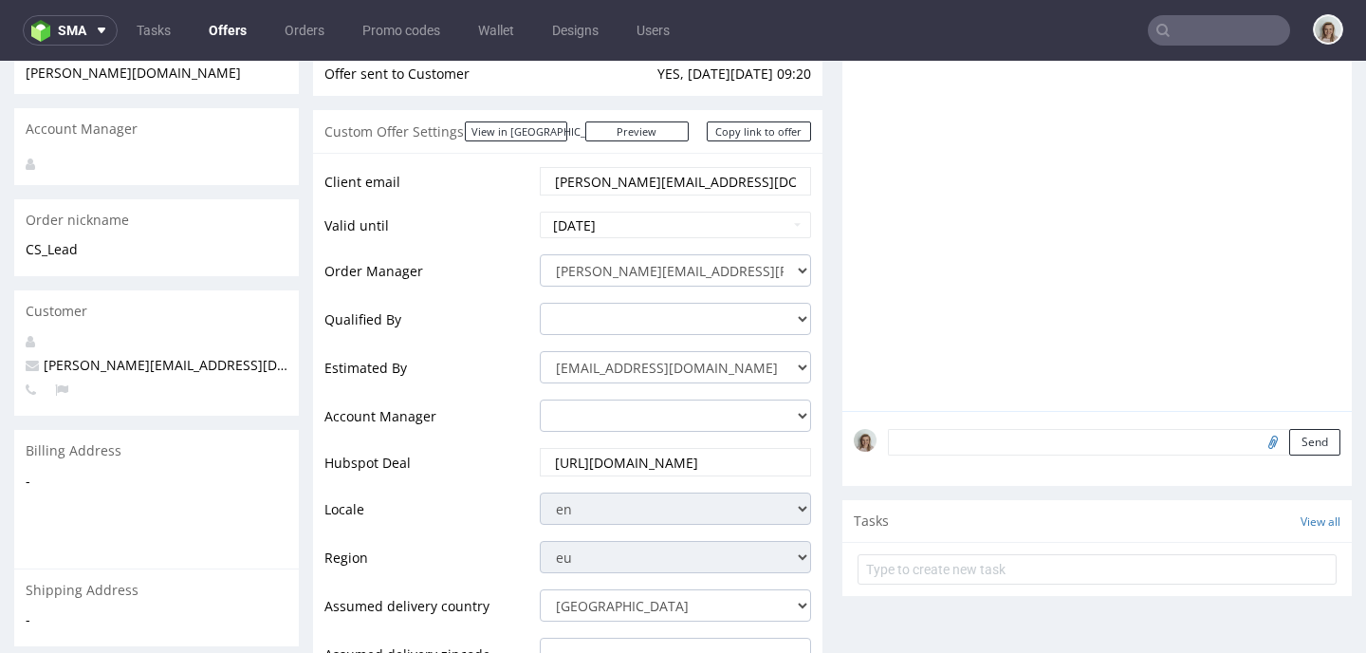
scroll to position [0, 0]
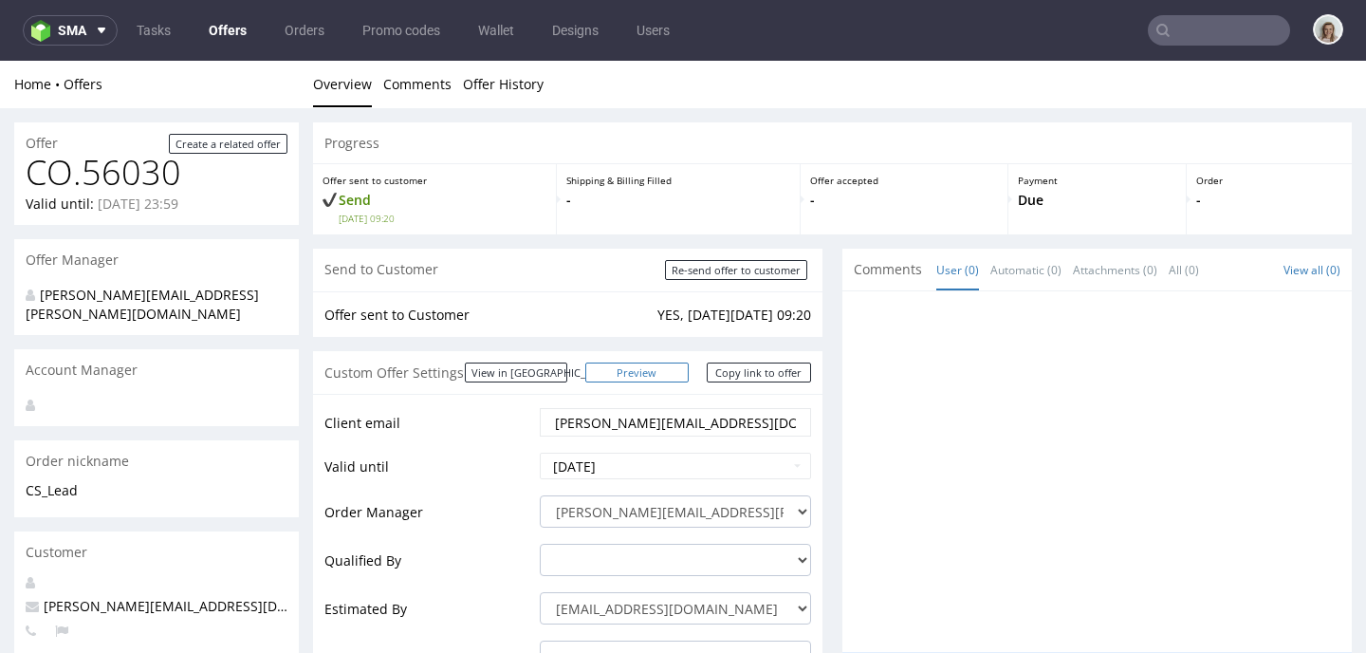
click at [645, 377] on link "Preview" at bounding box center [637, 372] width 104 height 20
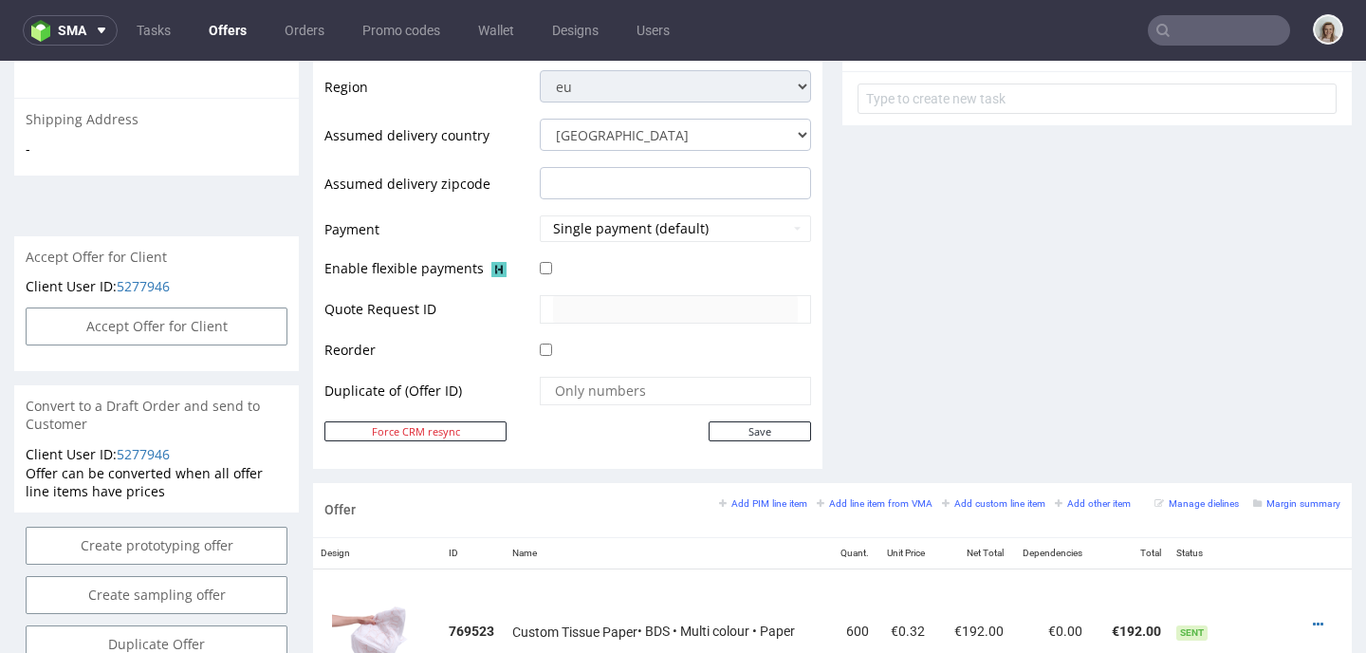
scroll to position [976, 0]
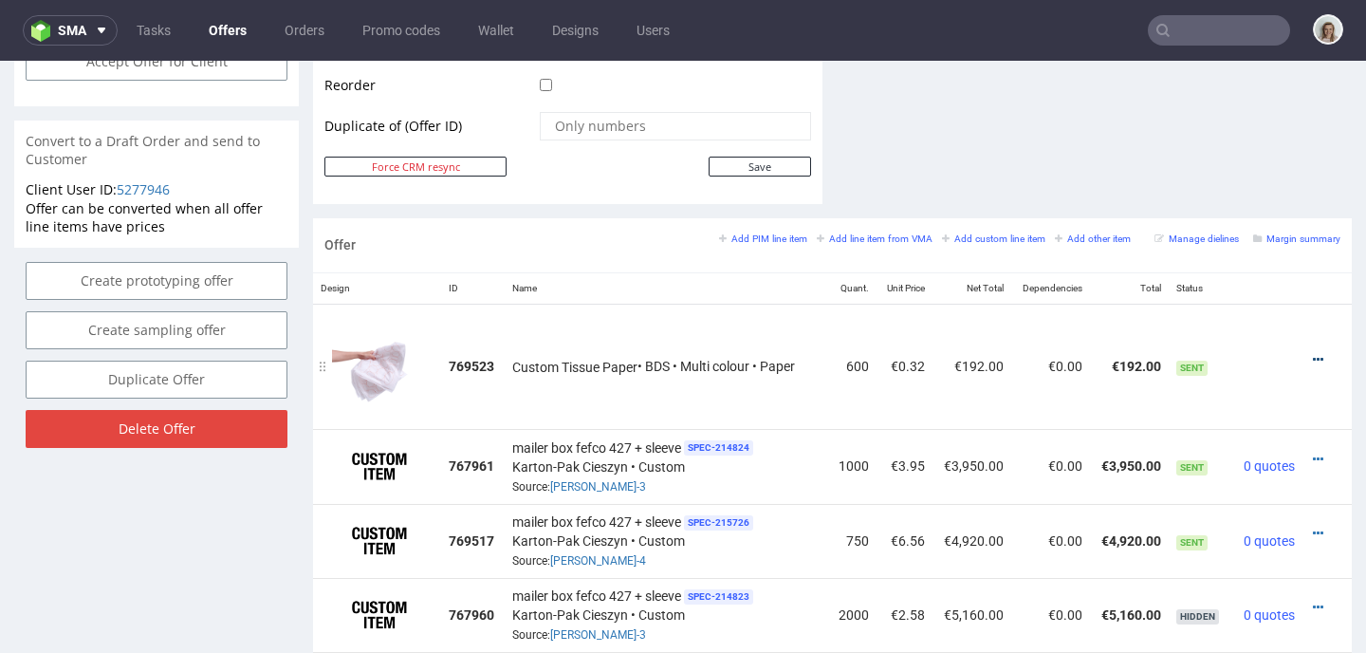
click at [1313, 363] on icon at bounding box center [1318, 359] width 10 height 13
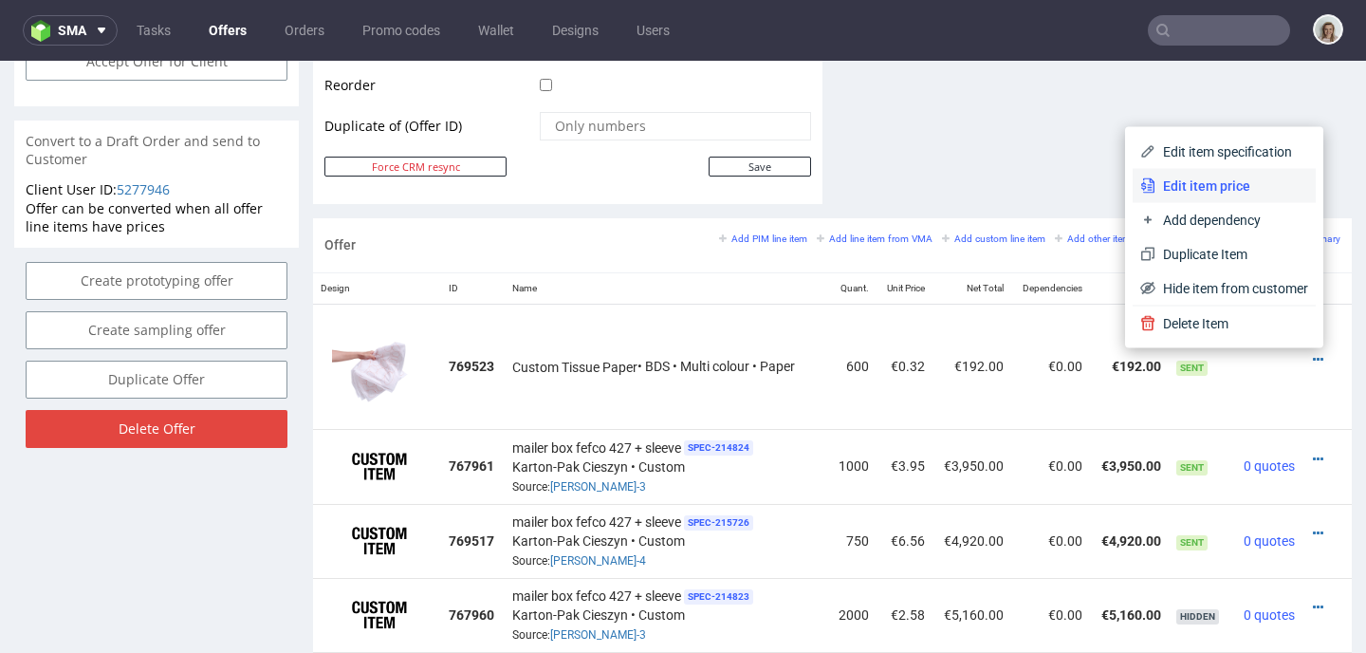
click at [1214, 193] on span "Edit item price" at bounding box center [1231, 185] width 153 height 19
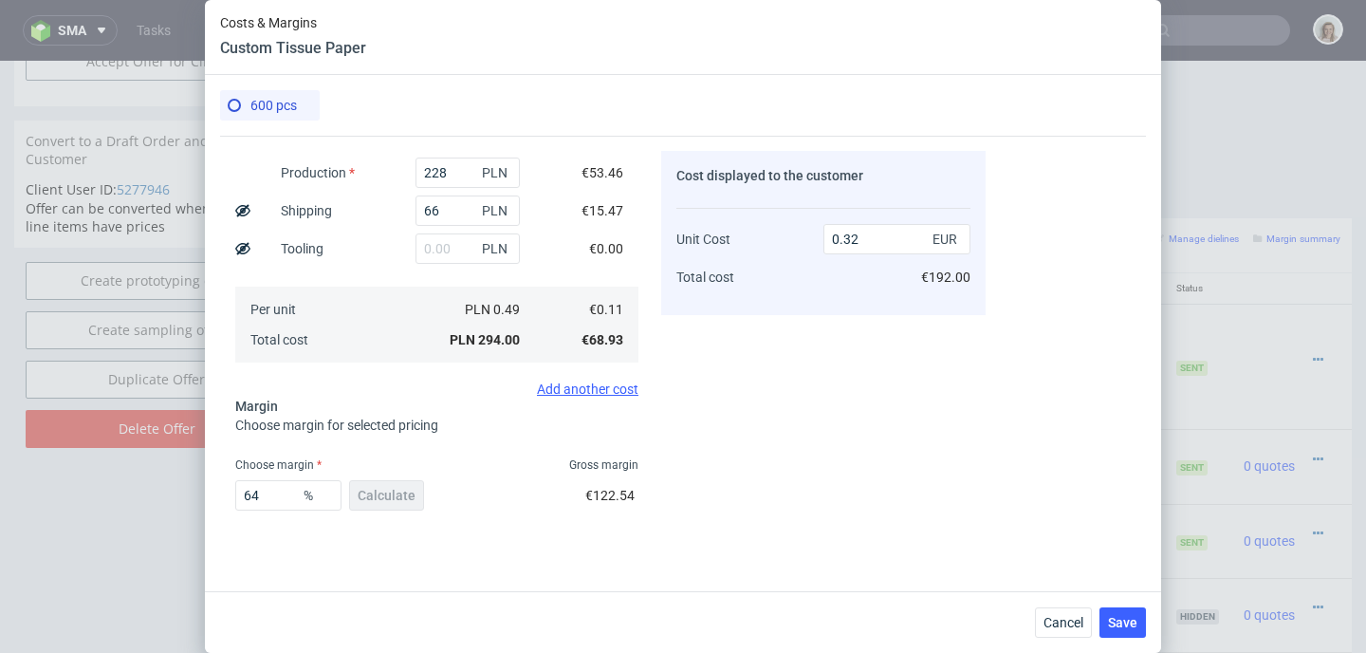
scroll to position [239, 0]
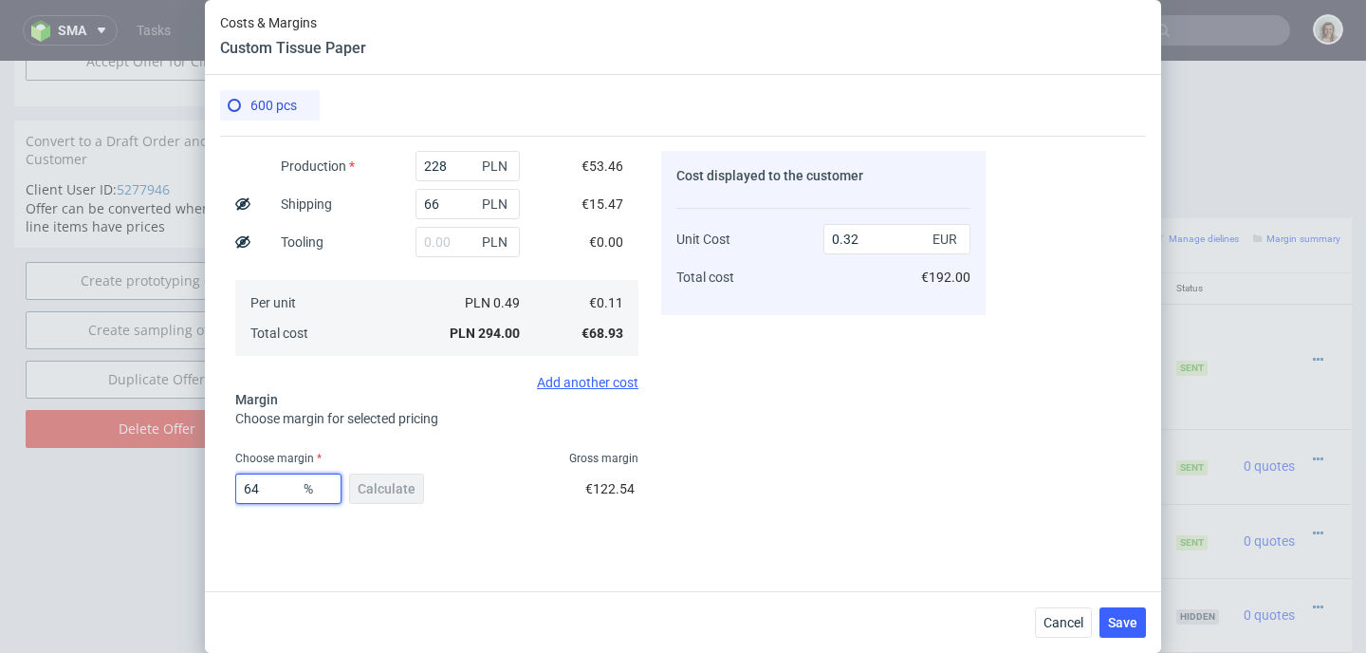
click at [284, 489] on input "64" at bounding box center [288, 488] width 106 height 30
type input "6"
type input "0.13"
type input "63"
type input "0.31"
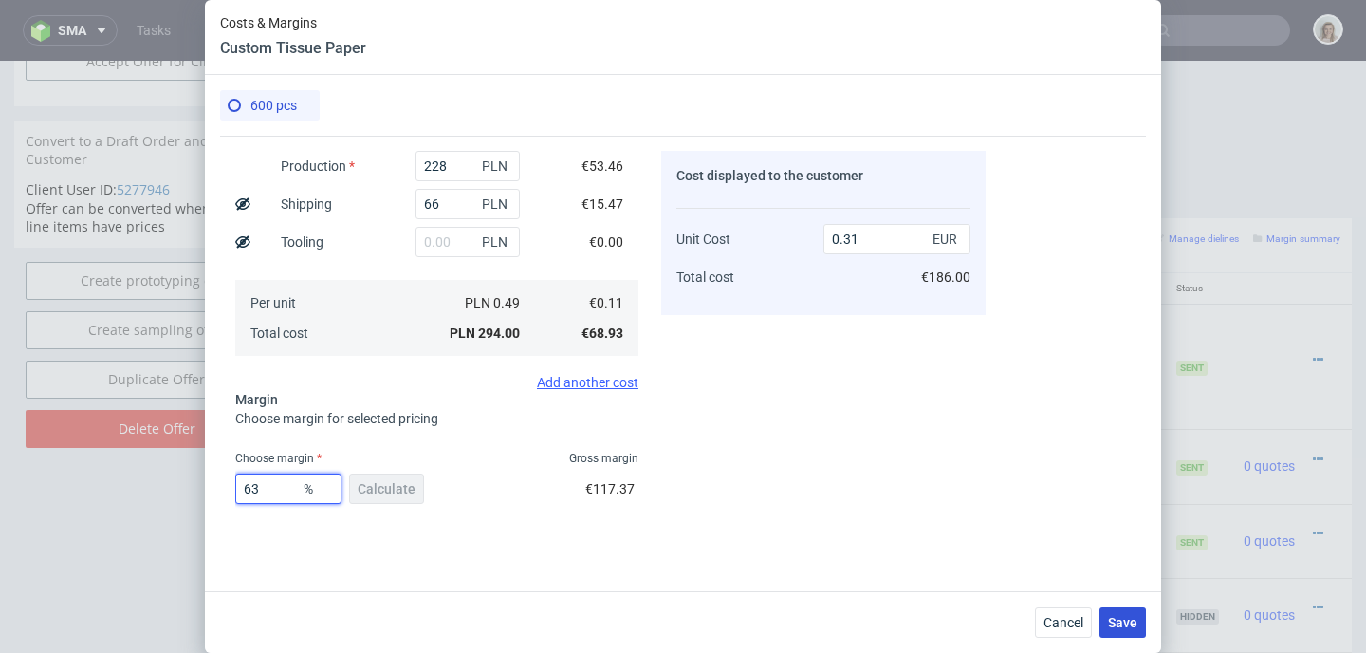
type input "63"
click at [1125, 625] on span "Save" at bounding box center [1122, 622] width 29 height 13
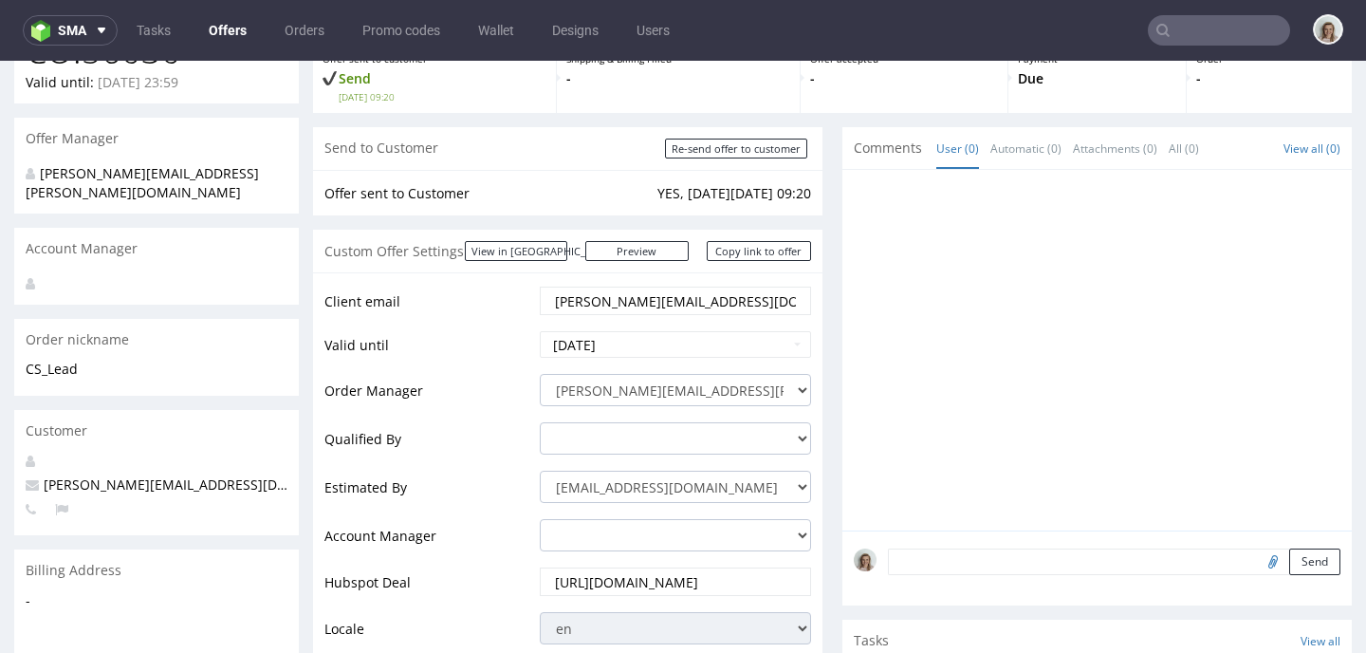
scroll to position [120, 0]
click at [709, 139] on form "Re-send offer to customer" at bounding box center [738, 149] width 146 height 20
click at [707, 147] on input "Re-send offer to customer" at bounding box center [736, 149] width 142 height 20
type input "In progress..."
click at [662, 256] on link "Preview" at bounding box center [637, 252] width 104 height 20
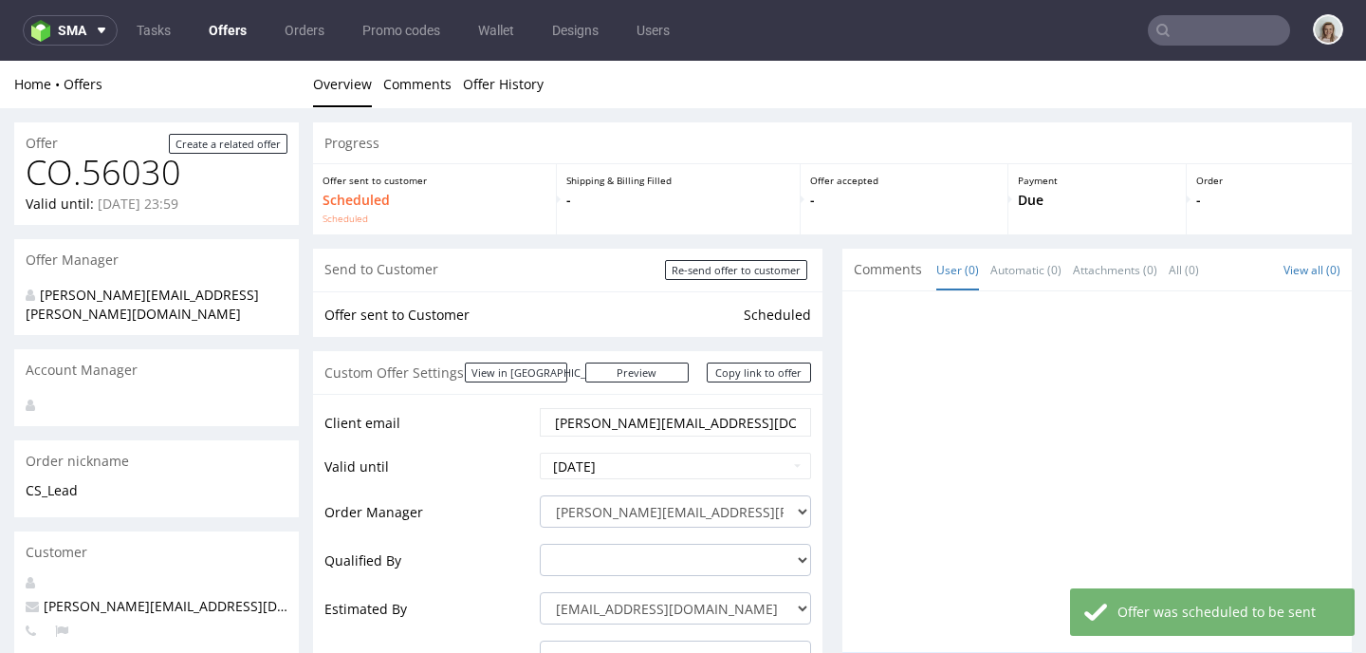
scroll to position [0, 0]
click at [720, 367] on link "Copy link to offer" at bounding box center [759, 372] width 104 height 20
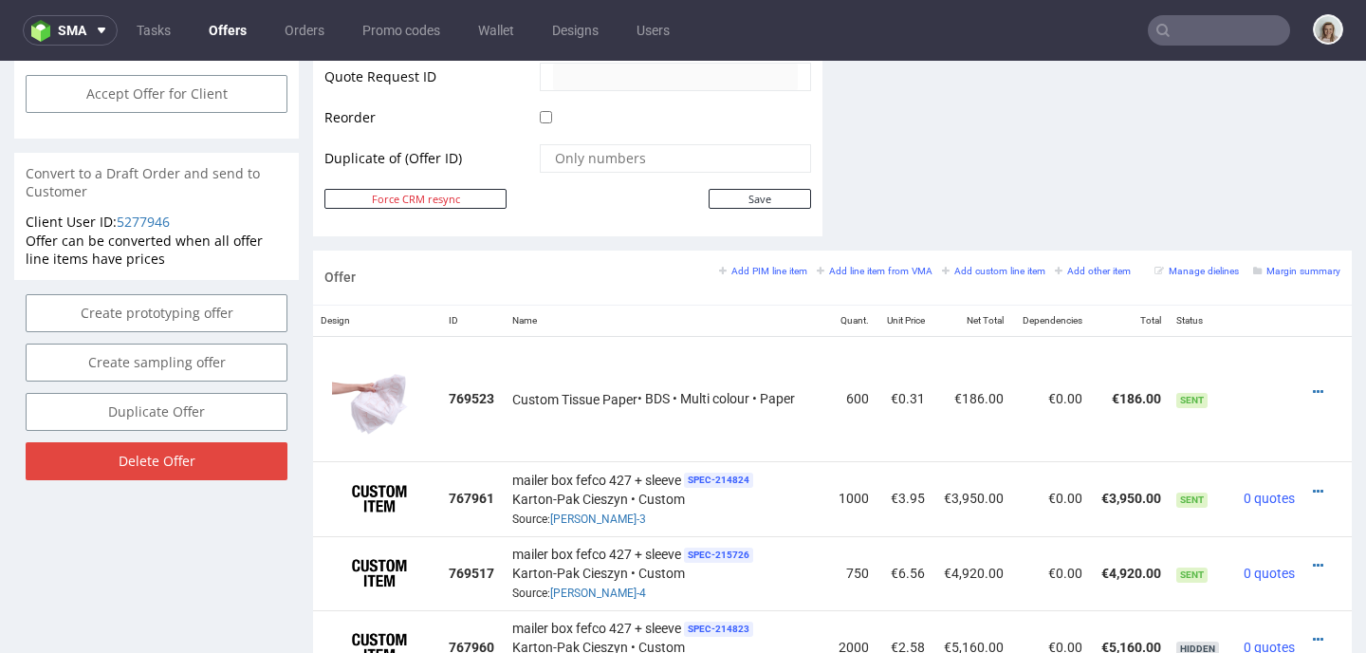
scroll to position [952, 0]
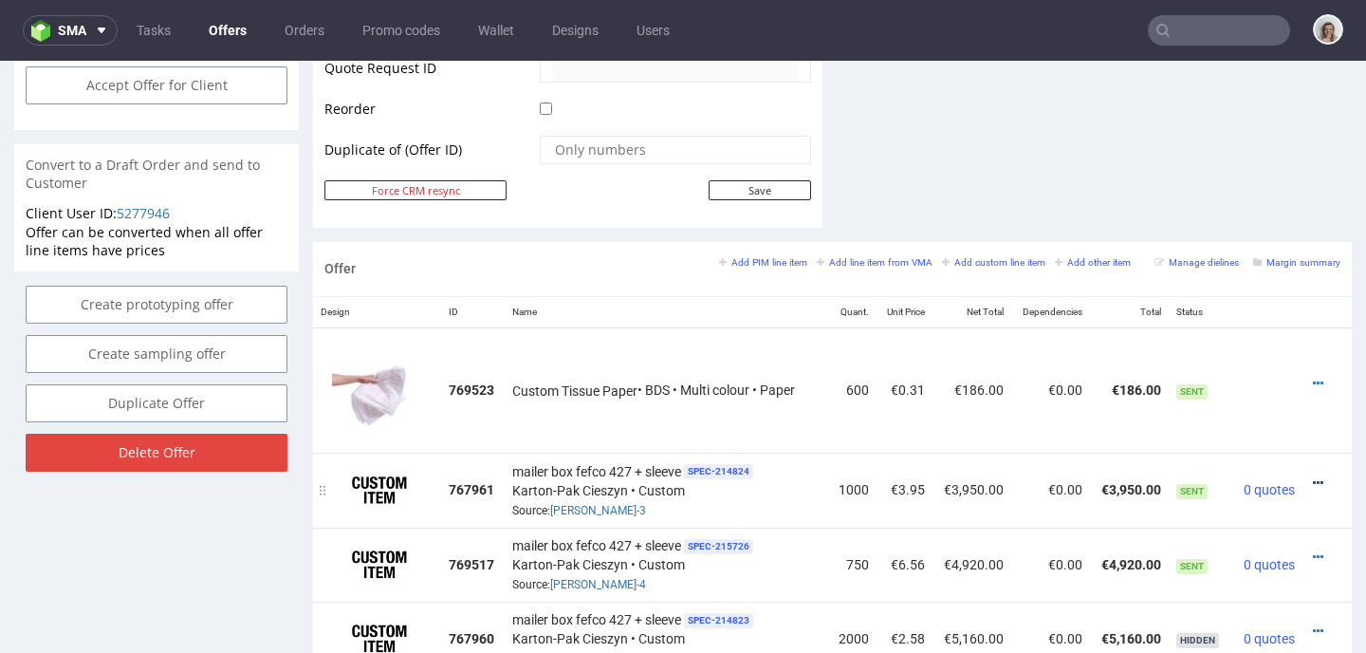
click at [1313, 484] on icon at bounding box center [1318, 482] width 10 height 13
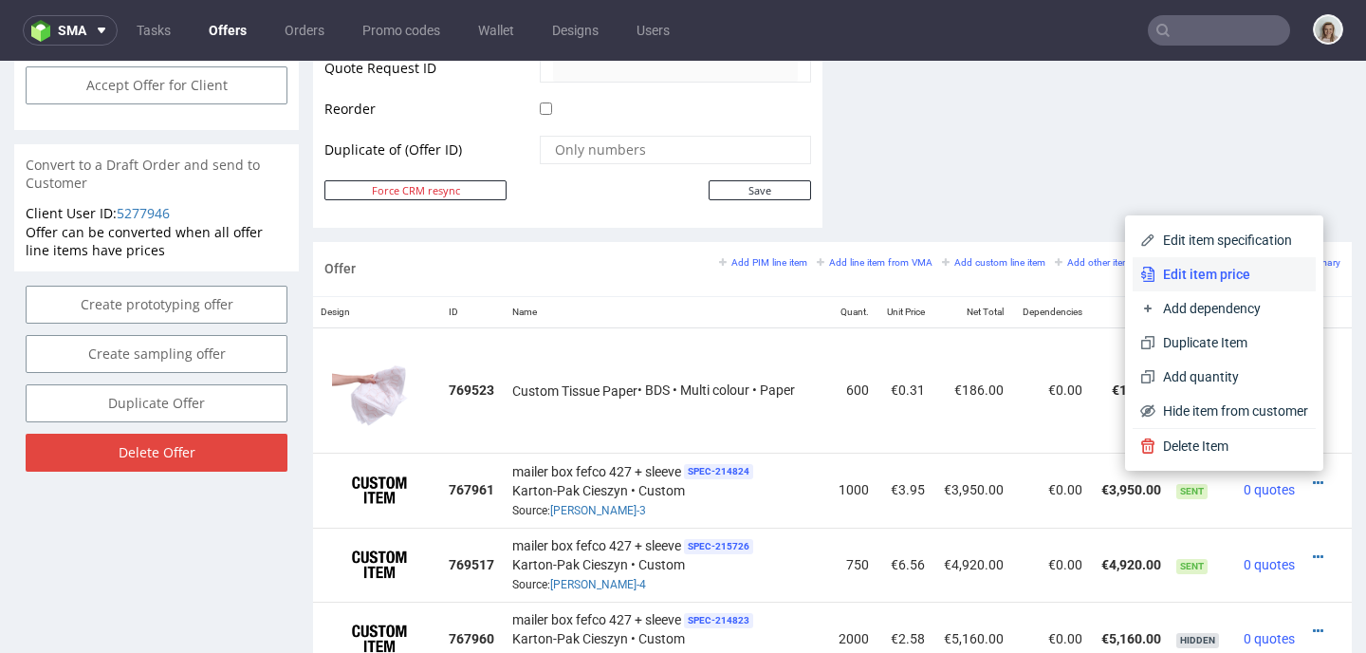
click at [1219, 288] on li "Edit item price" at bounding box center [1223, 274] width 183 height 34
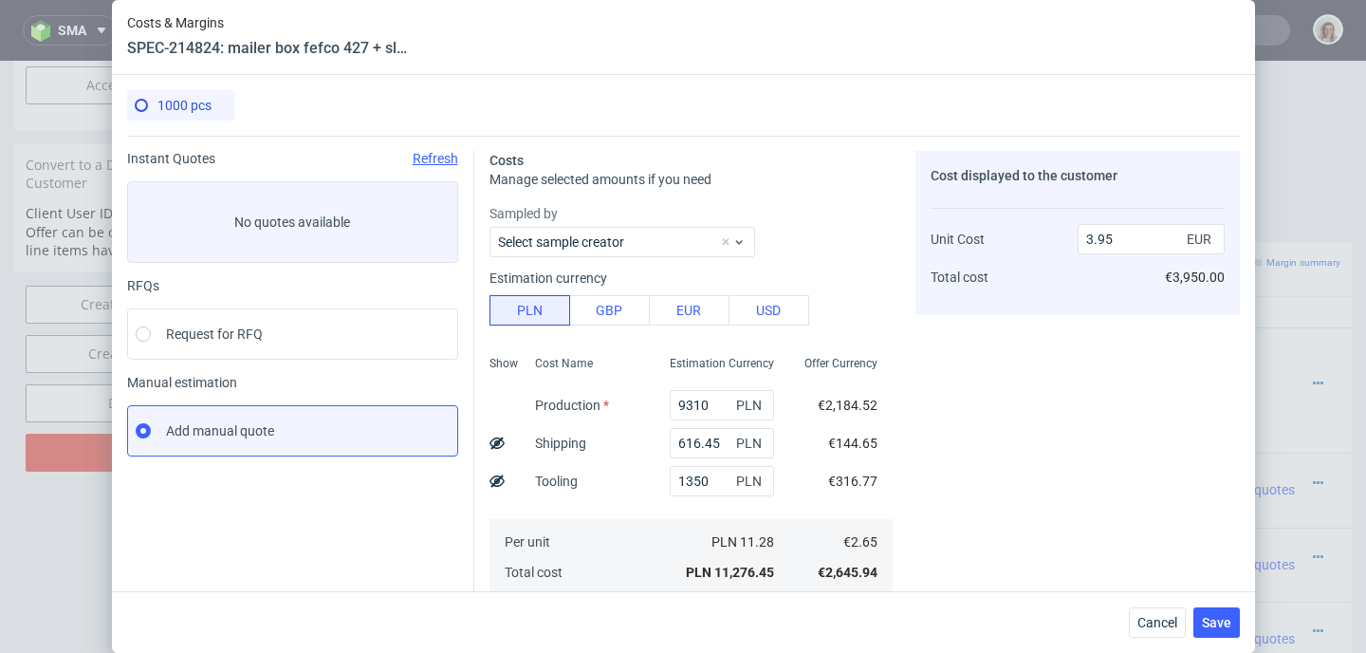
scroll to position [269, 0]
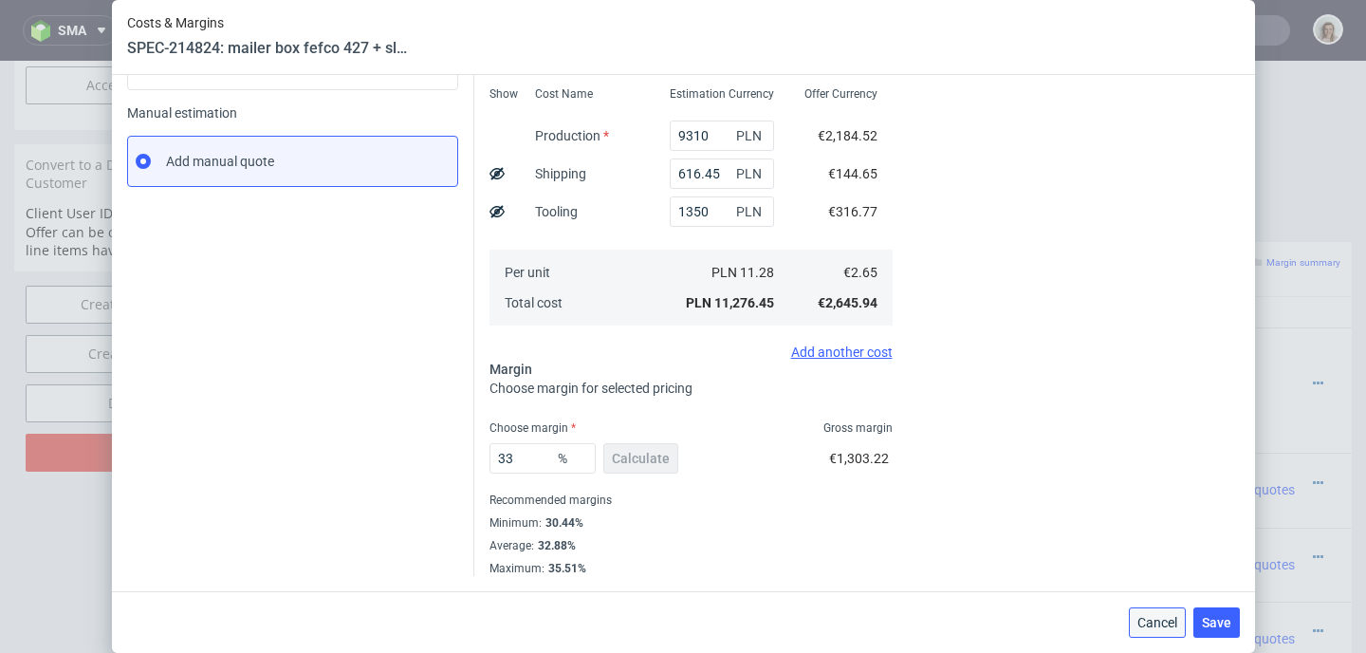
drag, startPoint x: 1093, startPoint y: 523, endPoint x: 1177, endPoint y: 626, distance: 133.5
click at [1177, 626] on span "Cancel" at bounding box center [1157, 622] width 40 height 13
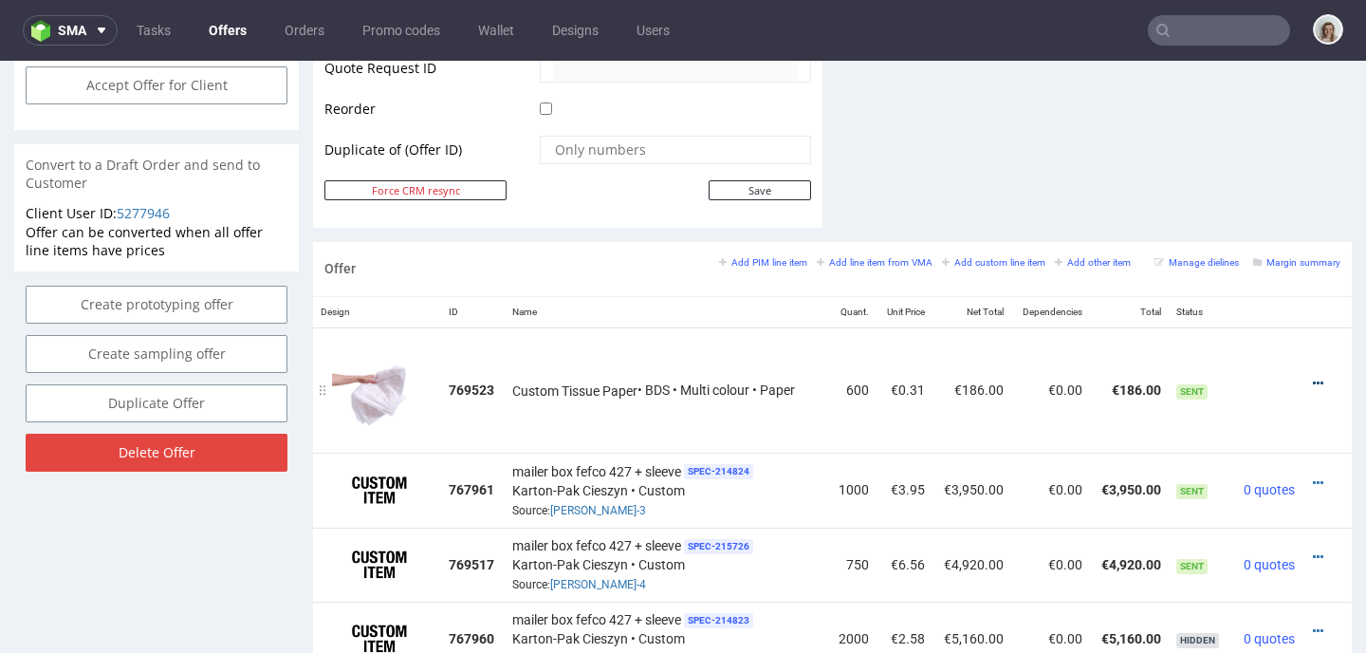
click at [1313, 380] on icon at bounding box center [1318, 383] width 10 height 13
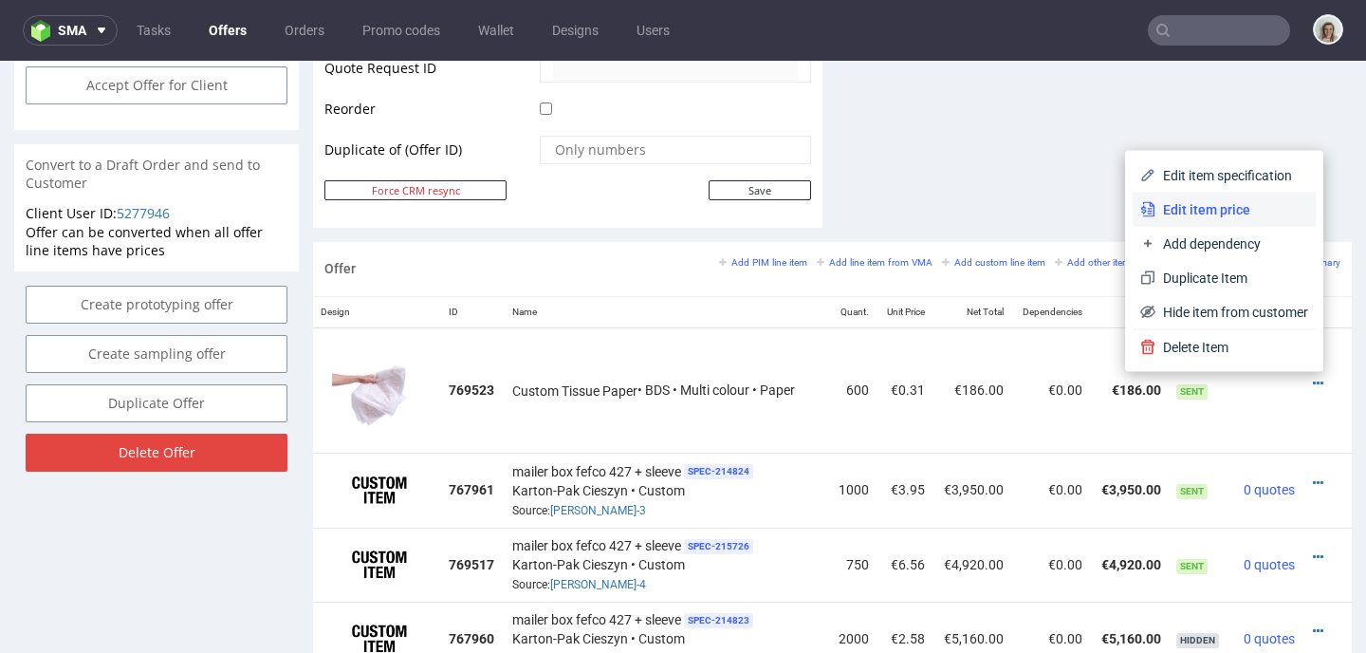
click at [1206, 216] on span "Edit item price" at bounding box center [1231, 209] width 153 height 19
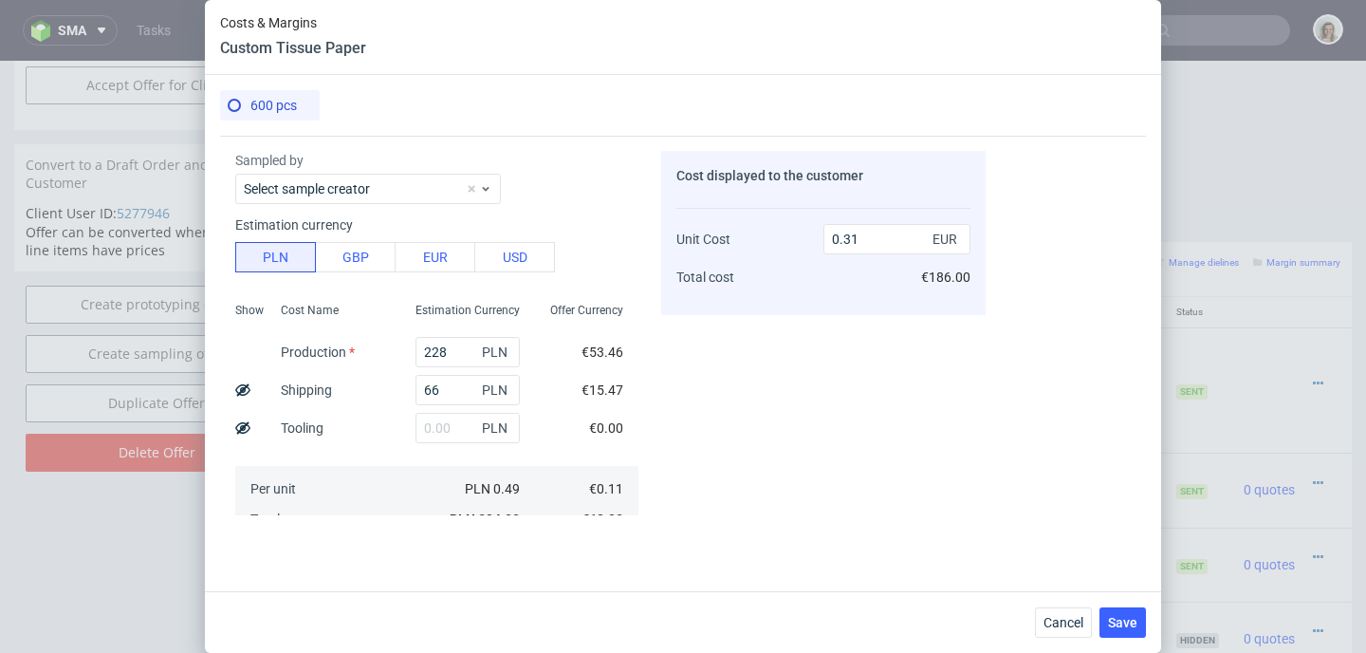
scroll to position [330, 0]
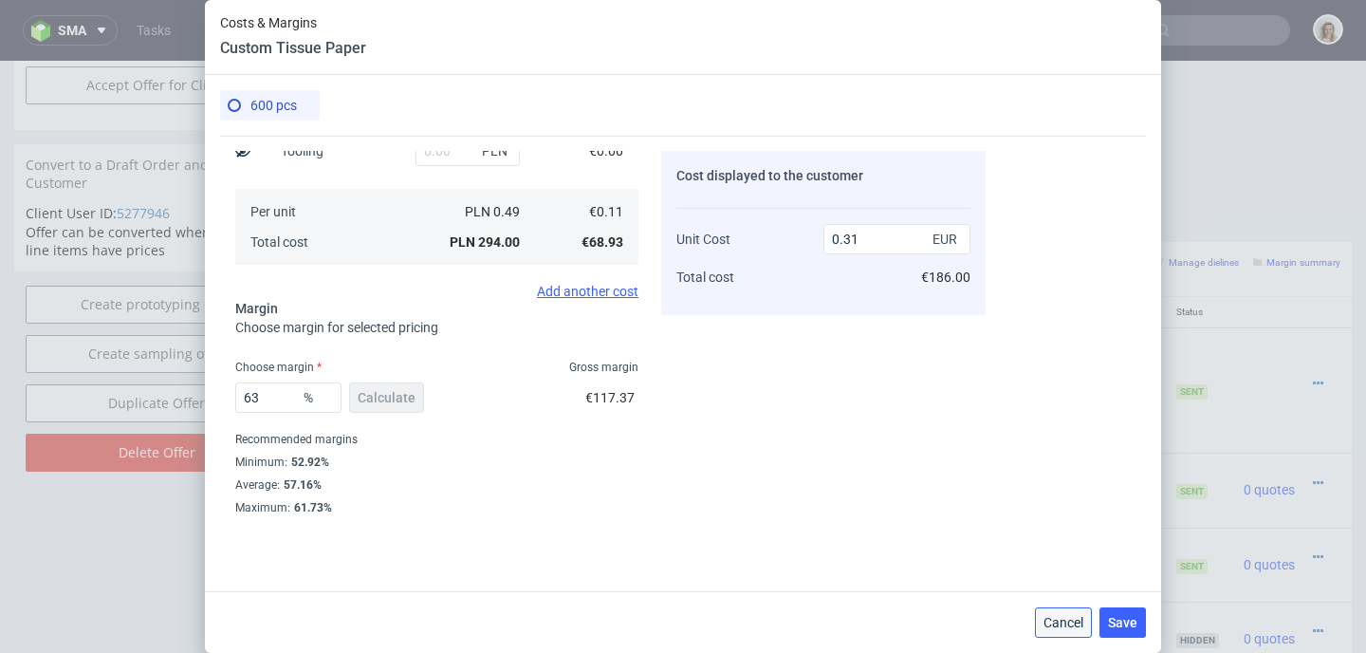
click at [1063, 616] on span "Cancel" at bounding box center [1063, 622] width 40 height 13
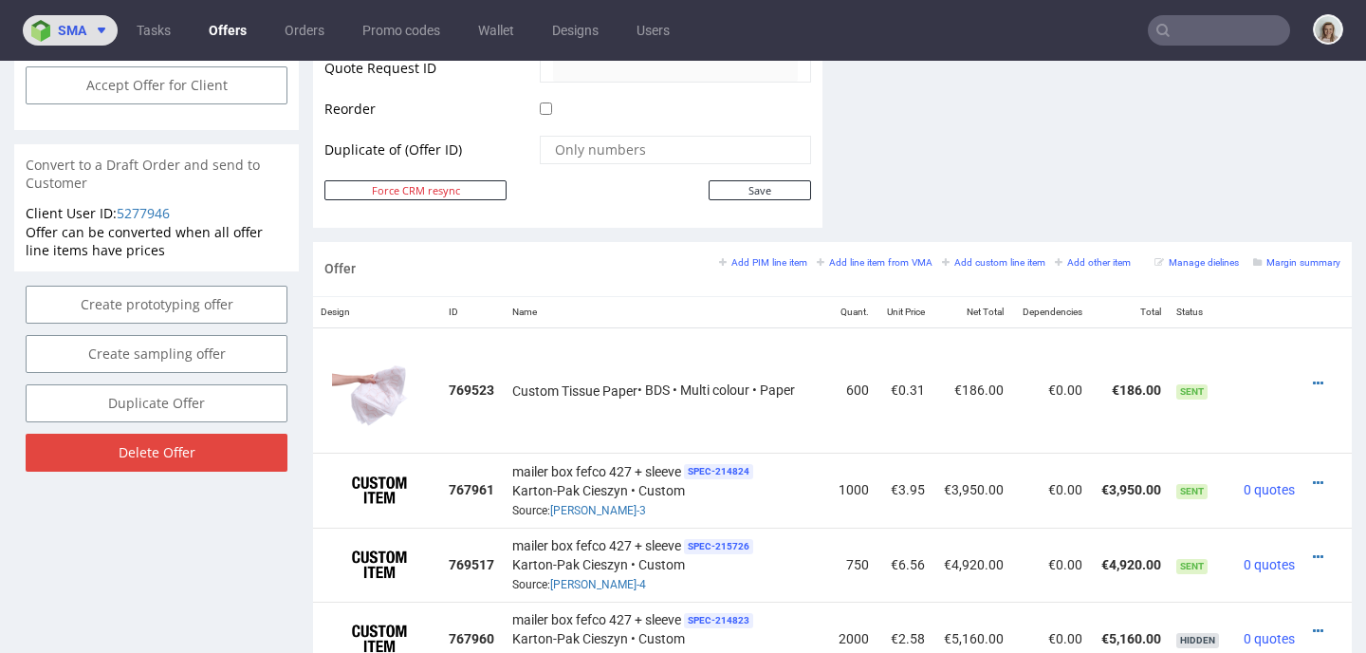
click at [83, 25] on span "sma" at bounding box center [72, 30] width 28 height 13
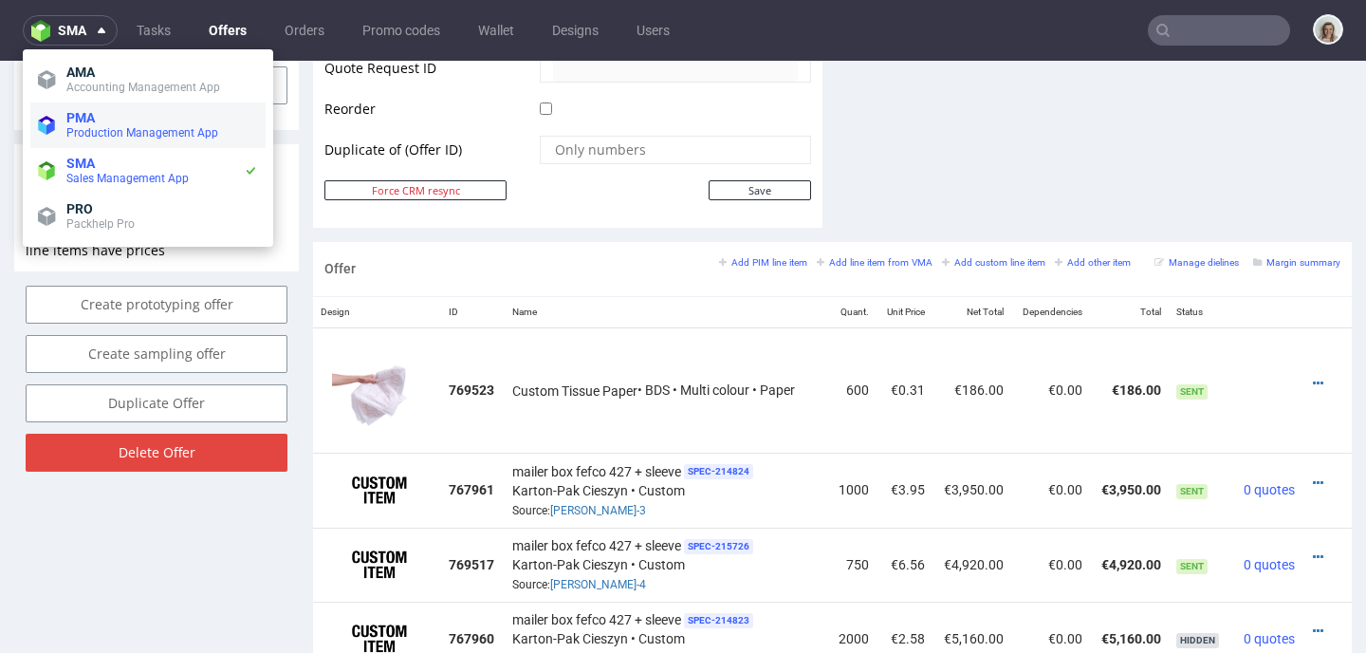
click at [134, 119] on span "PMA" at bounding box center [162, 117] width 192 height 15
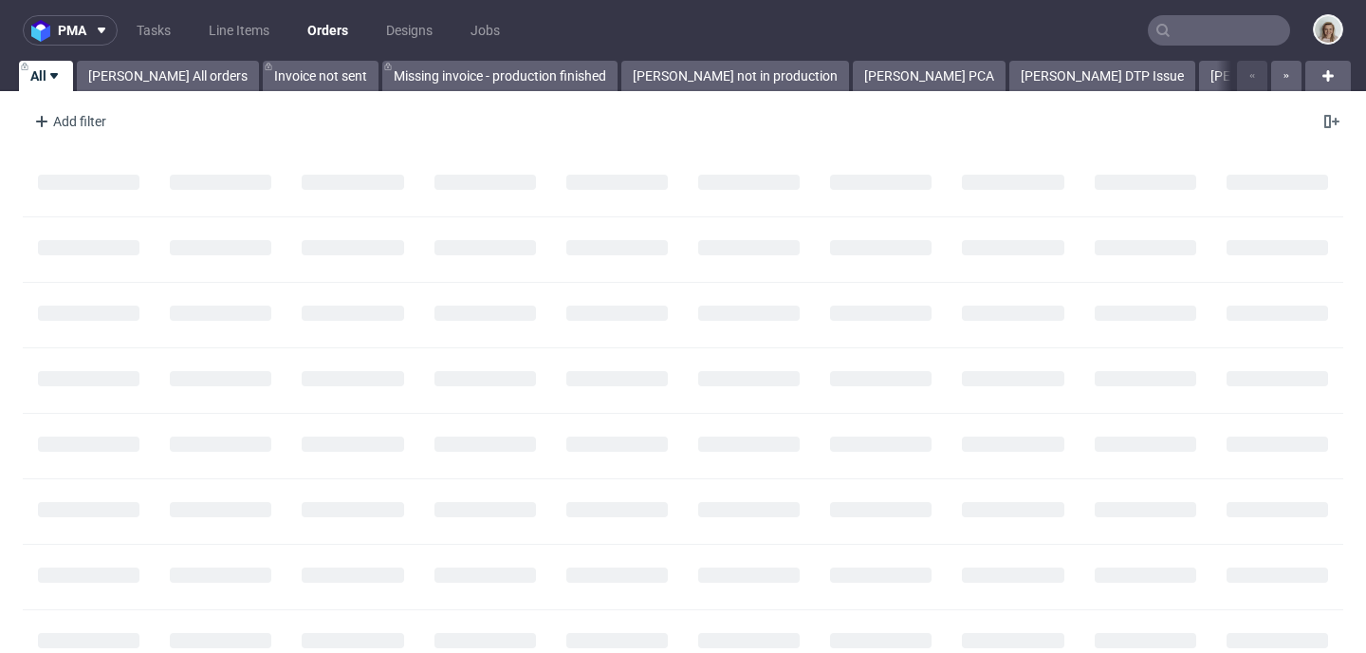
click at [1166, 30] on input "text" at bounding box center [1219, 30] width 142 height 30
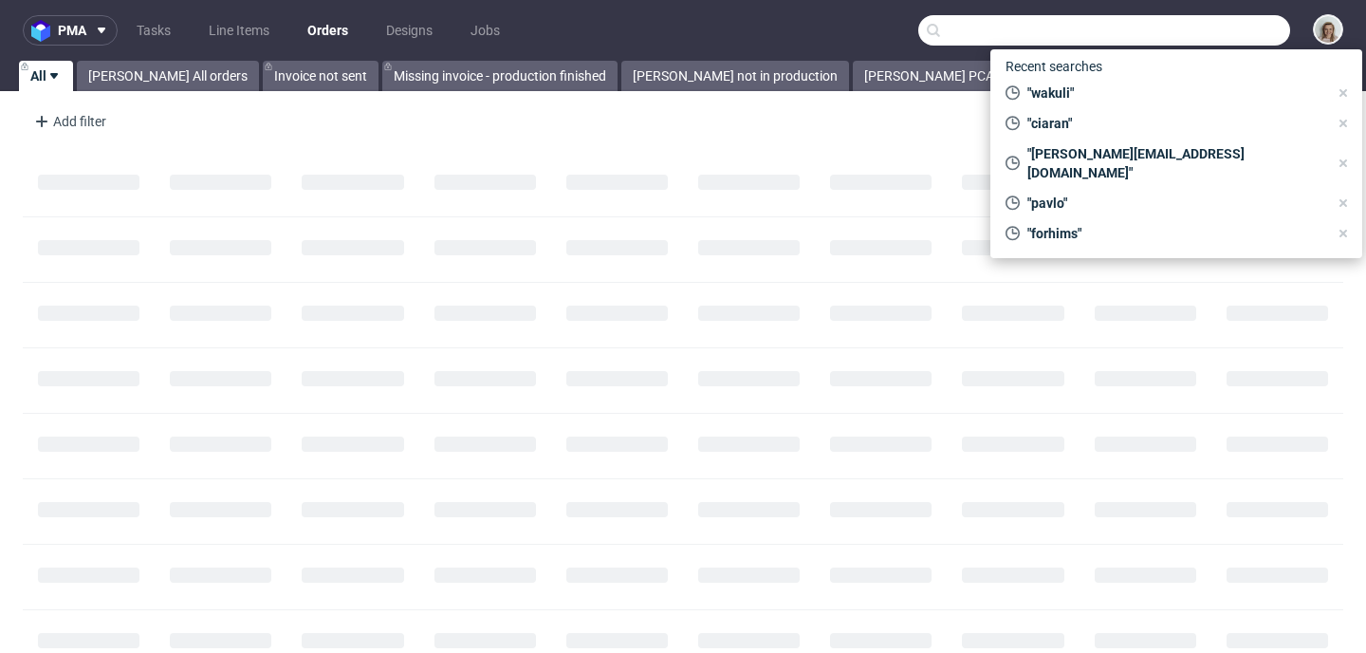
paste input "[EMAIL_ADDRESS][DOMAIN_NAME]"
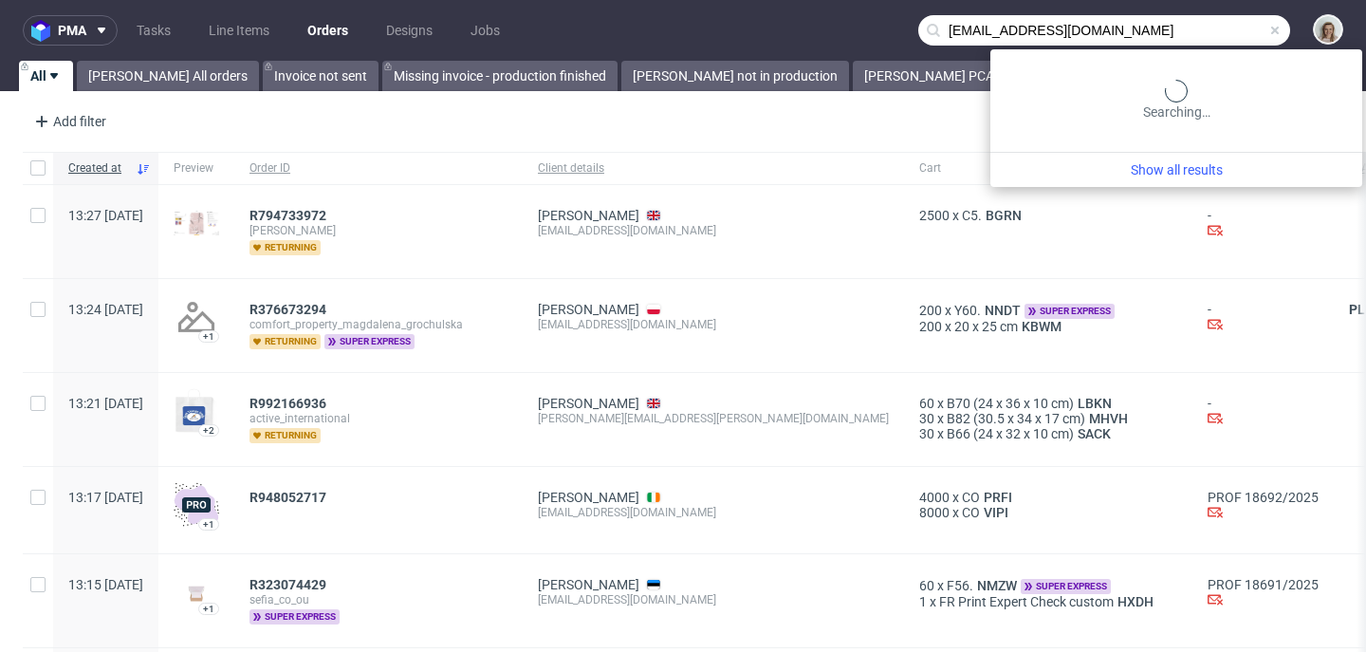
type input "[EMAIL_ADDRESS][DOMAIN_NAME]"
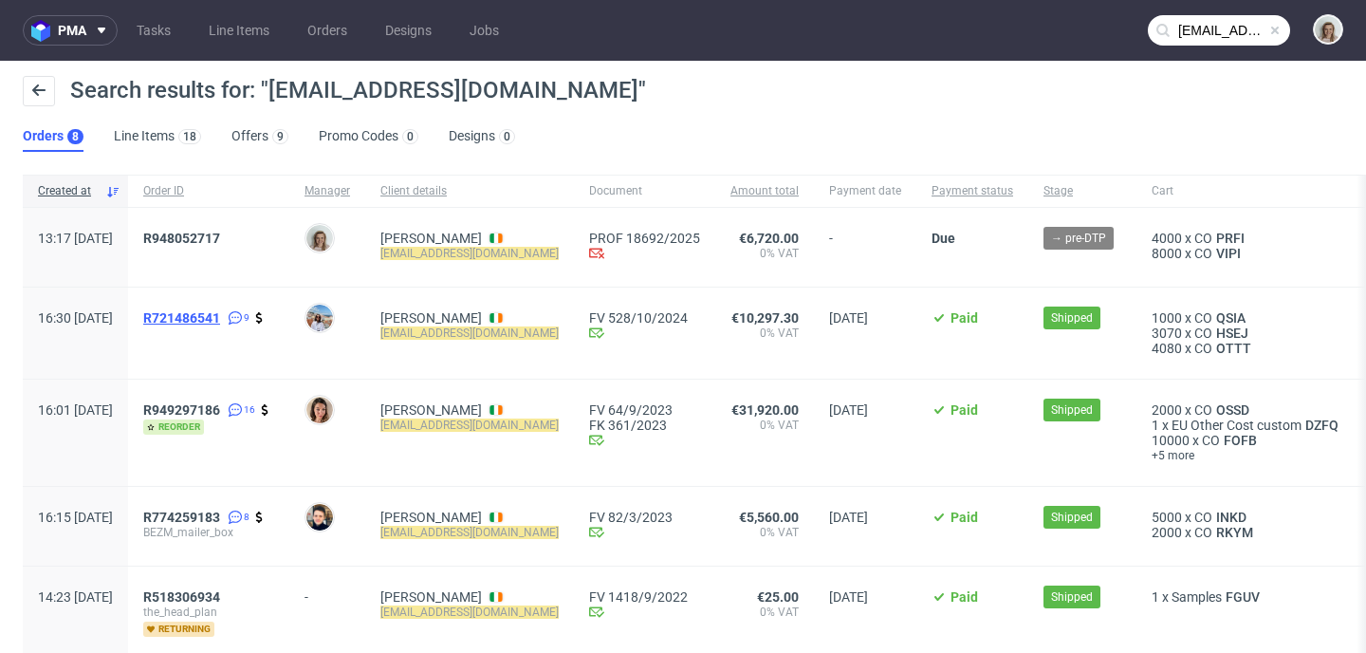
click at [213, 319] on span "R721486541" at bounding box center [181, 317] width 77 height 15
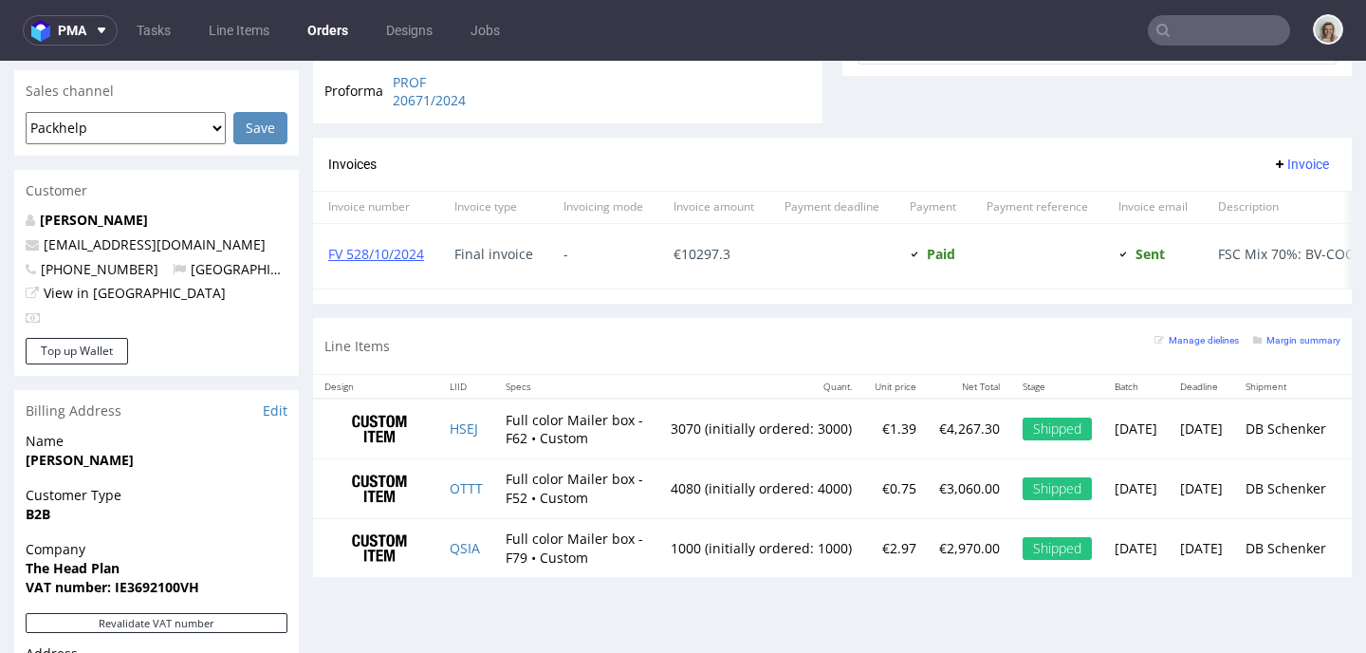
scroll to position [818, 0]
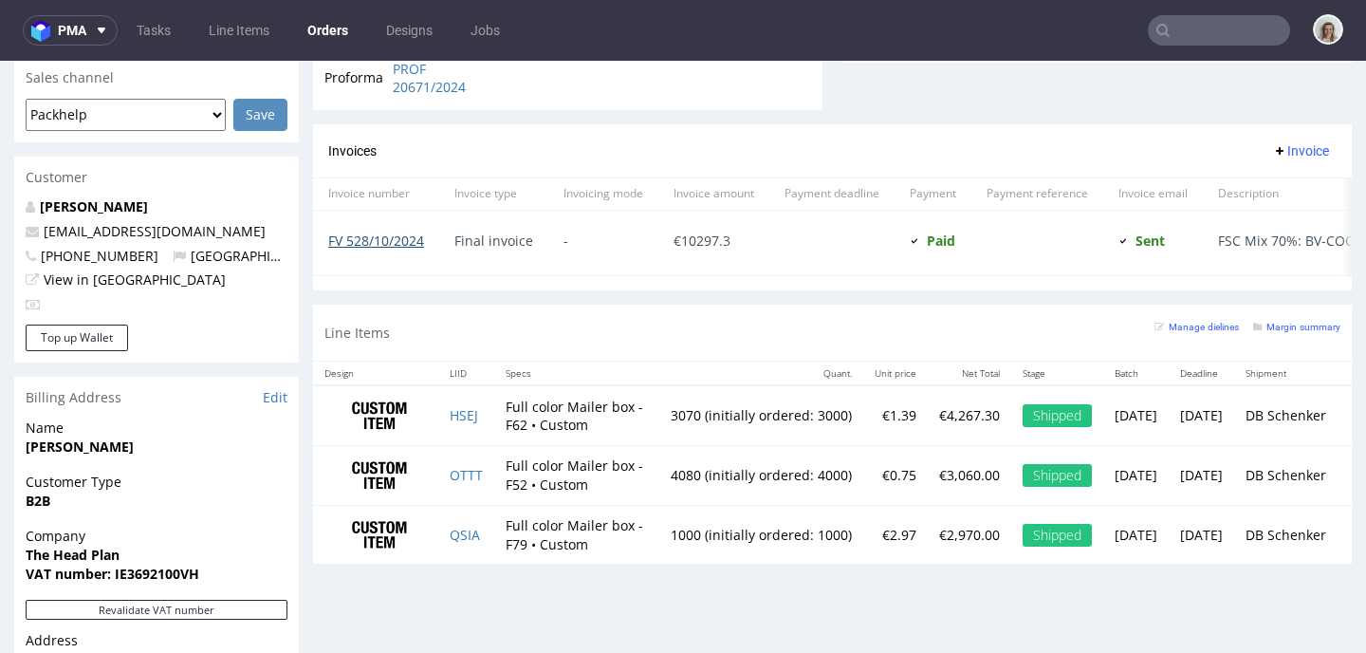
click at [381, 241] on link "FV 528/10/2024" at bounding box center [376, 240] width 96 height 18
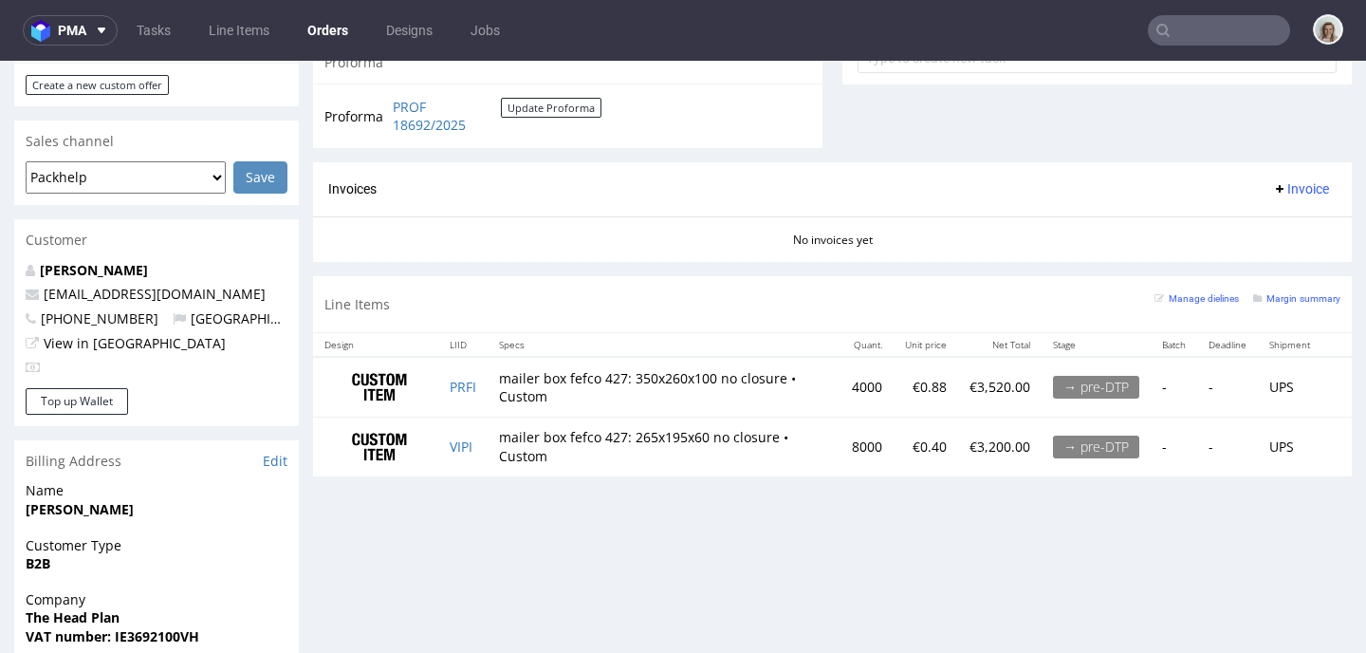
scroll to position [749, 0]
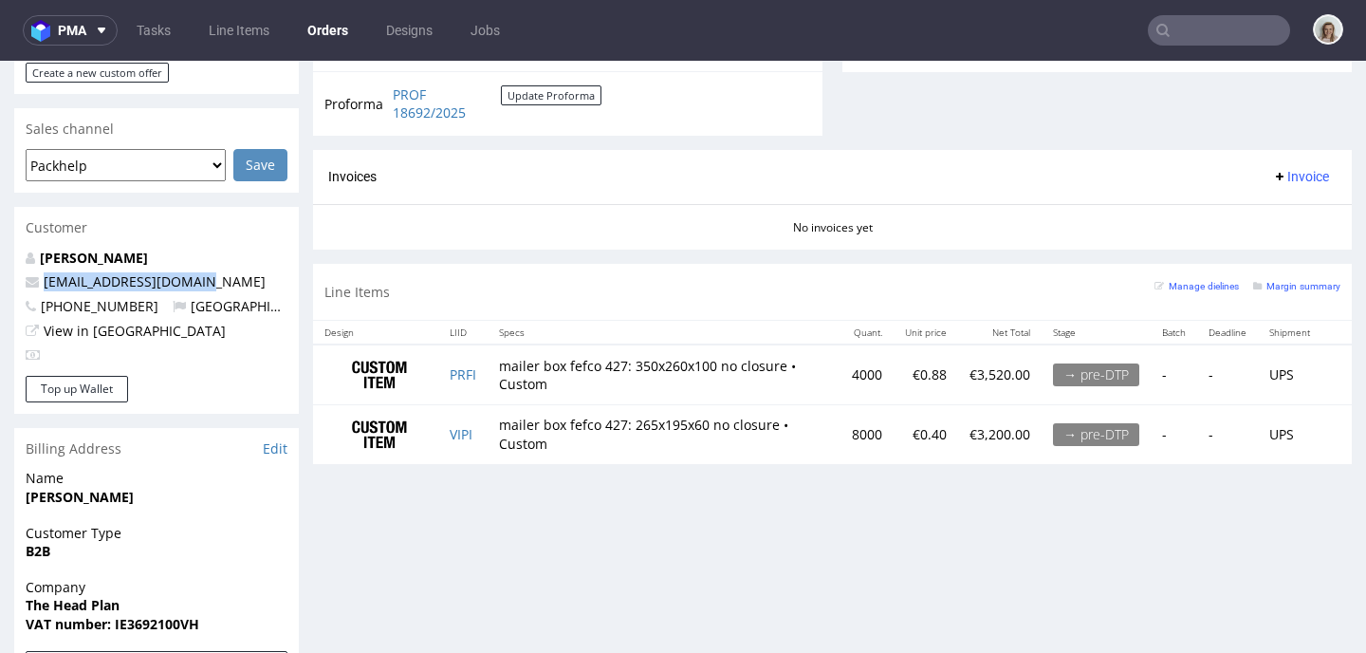
drag, startPoint x: 230, startPoint y: 281, endPoint x: 1, endPoint y: 279, distance: 229.5
click at [1, 279] on div "Order via Offer R948052717 [DATE] 01:17 PM [PERSON_NAME] this order as problema…" at bounding box center [683, 230] width 1366 height 1743
copy span "[EMAIL_ADDRESS][DOMAIN_NAME]"
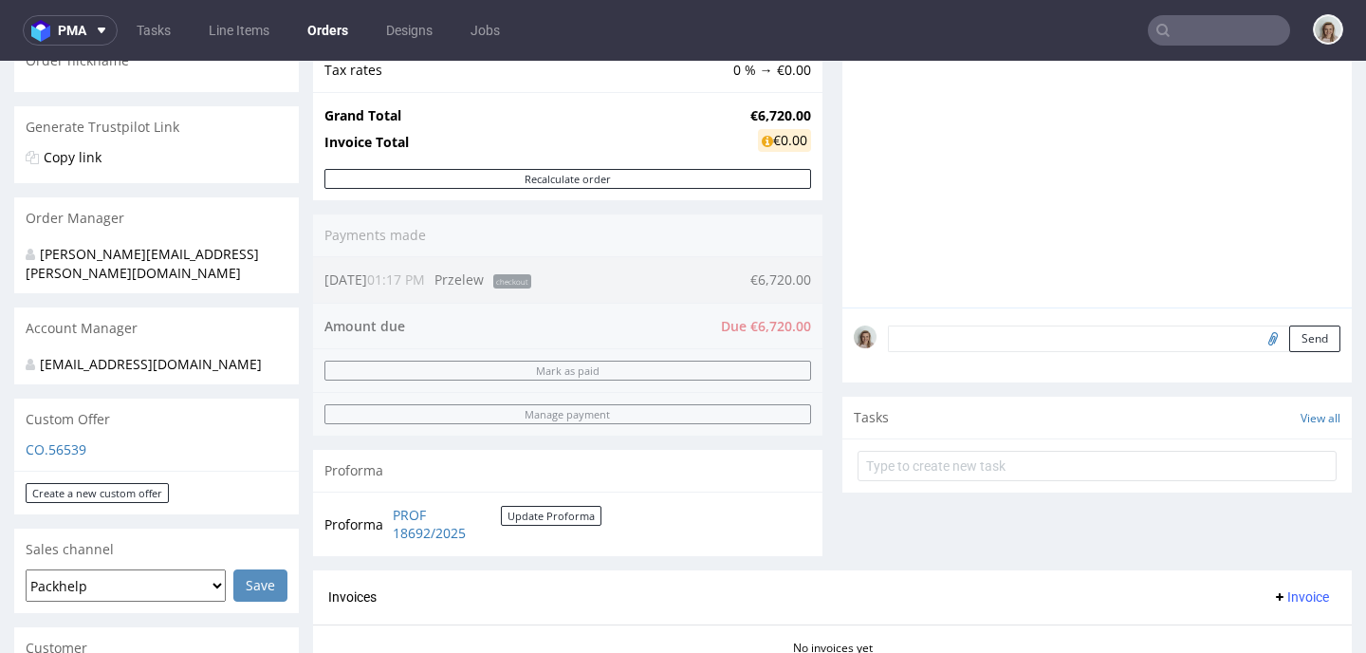
scroll to position [0, 0]
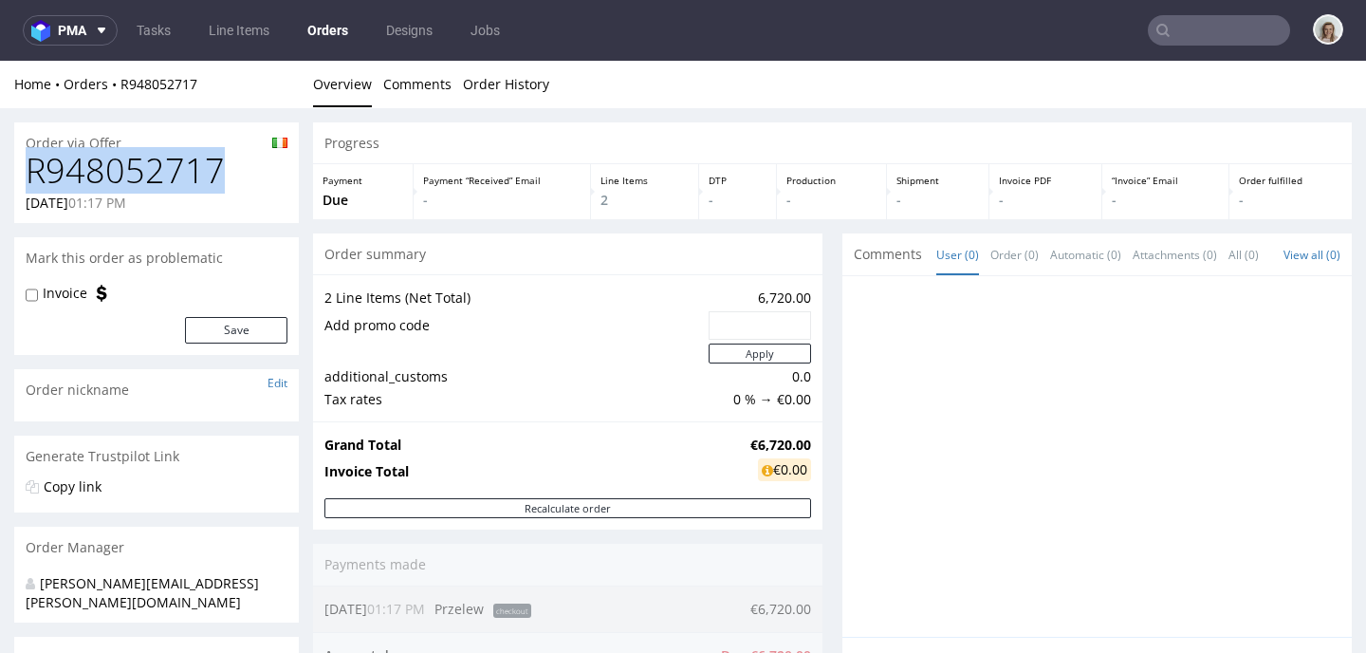
drag, startPoint x: 113, startPoint y: 162, endPoint x: 9, endPoint y: 161, distance: 104.3
copy h1 "R948052717"
click at [242, 184] on h1 "R948052717" at bounding box center [157, 171] width 262 height 38
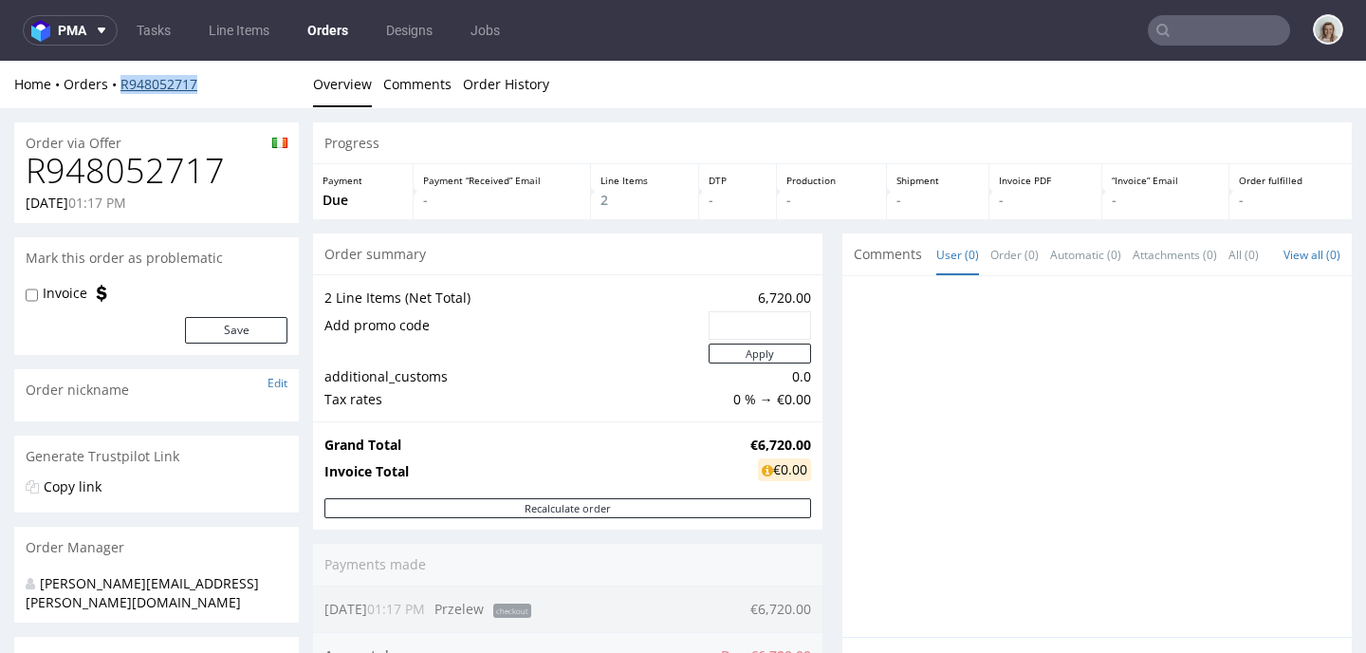
drag, startPoint x: 214, startPoint y: 80, endPoint x: 123, endPoint y: 82, distance: 91.1
click at [123, 82] on div "Home Orders R948052717" at bounding box center [156, 84] width 285 height 19
copy link "R948052717"
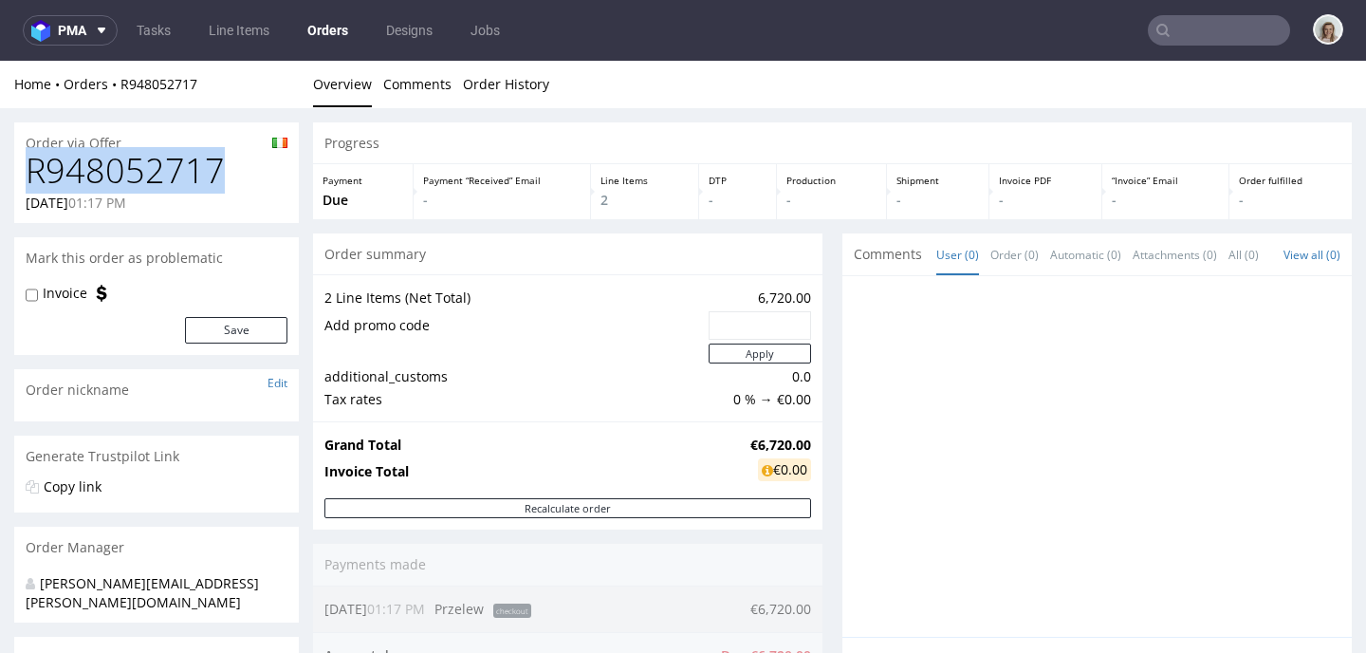
drag, startPoint x: 228, startPoint y: 173, endPoint x: 0, endPoint y: 174, distance: 227.6
copy h1 "R948052717"
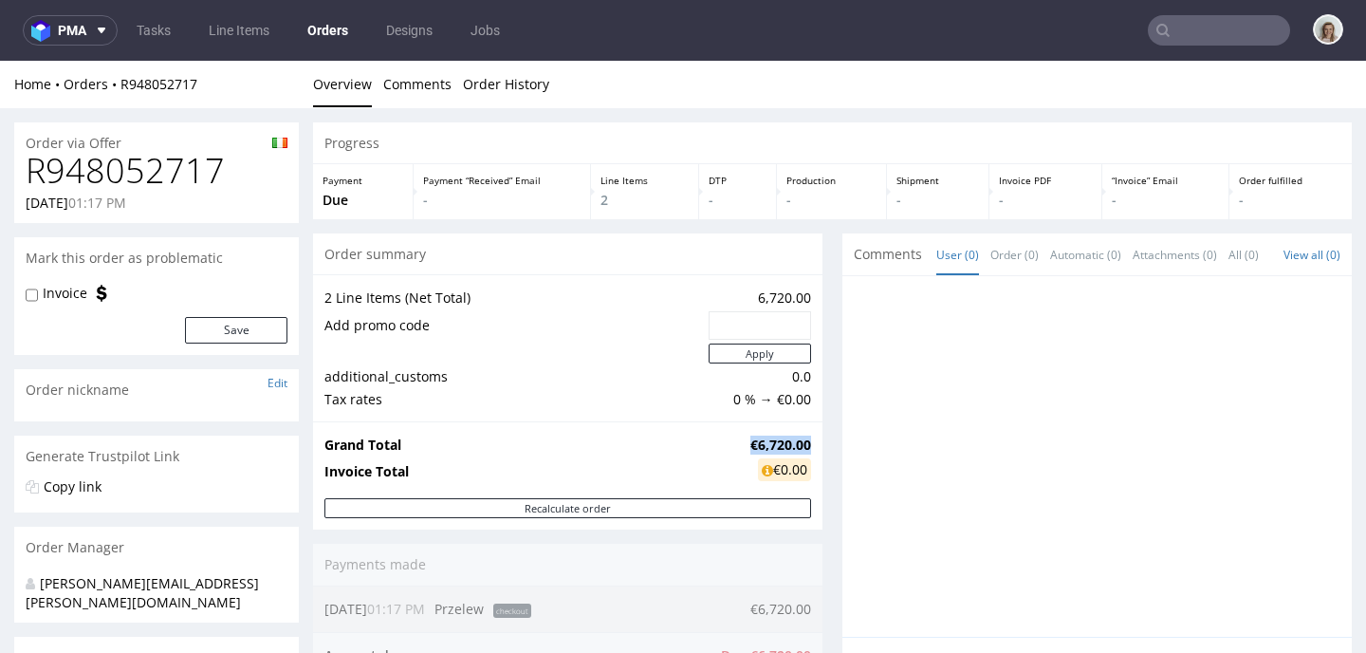
drag, startPoint x: 732, startPoint y: 440, endPoint x: 794, endPoint y: 436, distance: 61.8
click at [794, 436] on strong "€6,720.00" at bounding box center [780, 444] width 61 height 18
copy strong "€6,720.00"
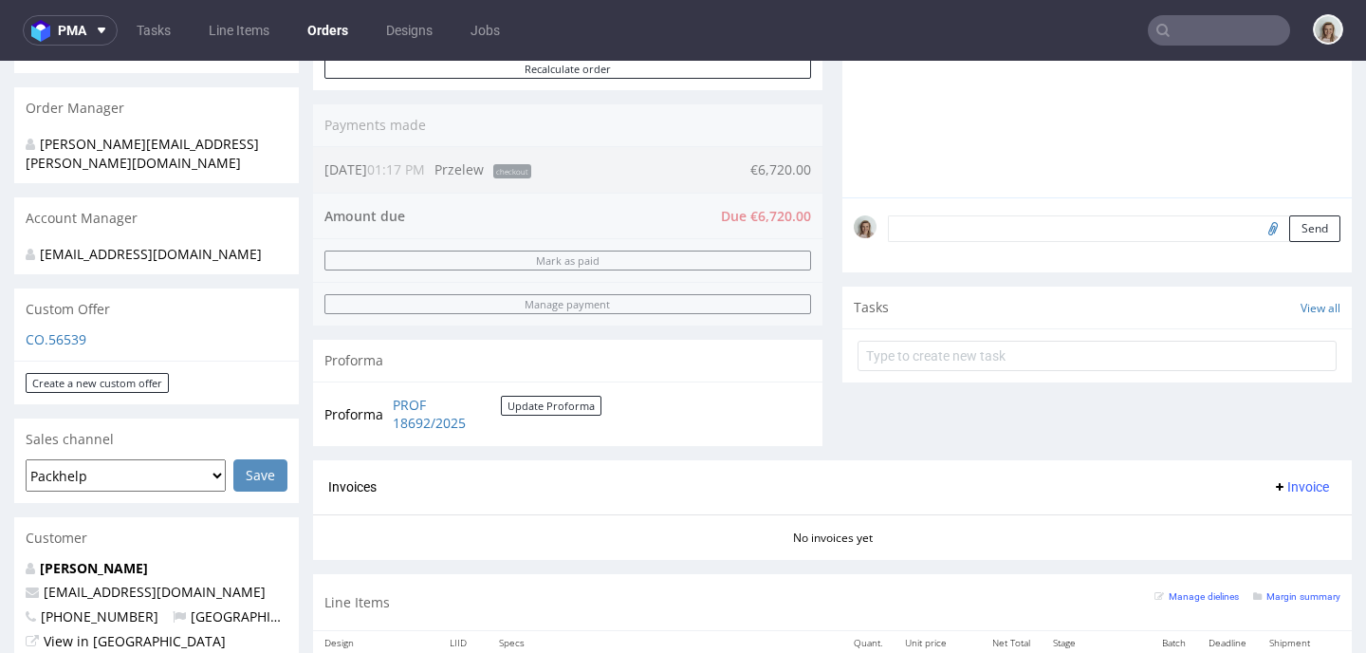
scroll to position [423, 0]
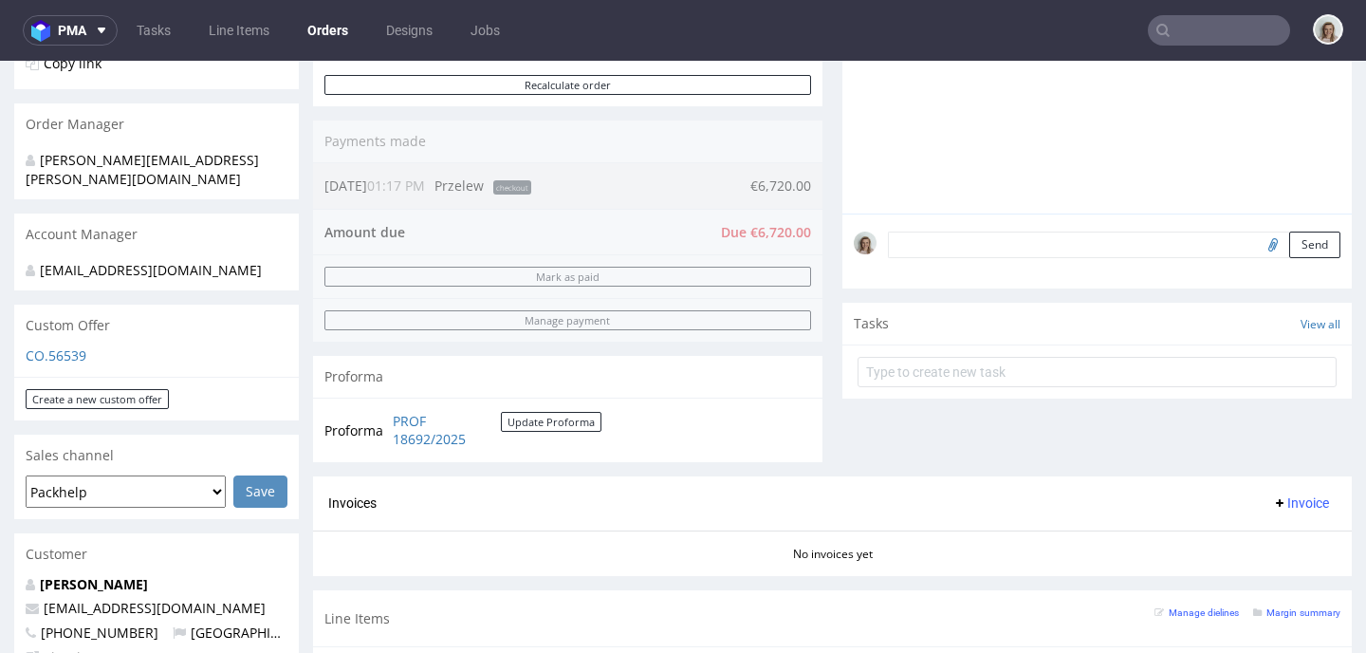
click at [912, 256] on textarea at bounding box center [1114, 244] width 452 height 27
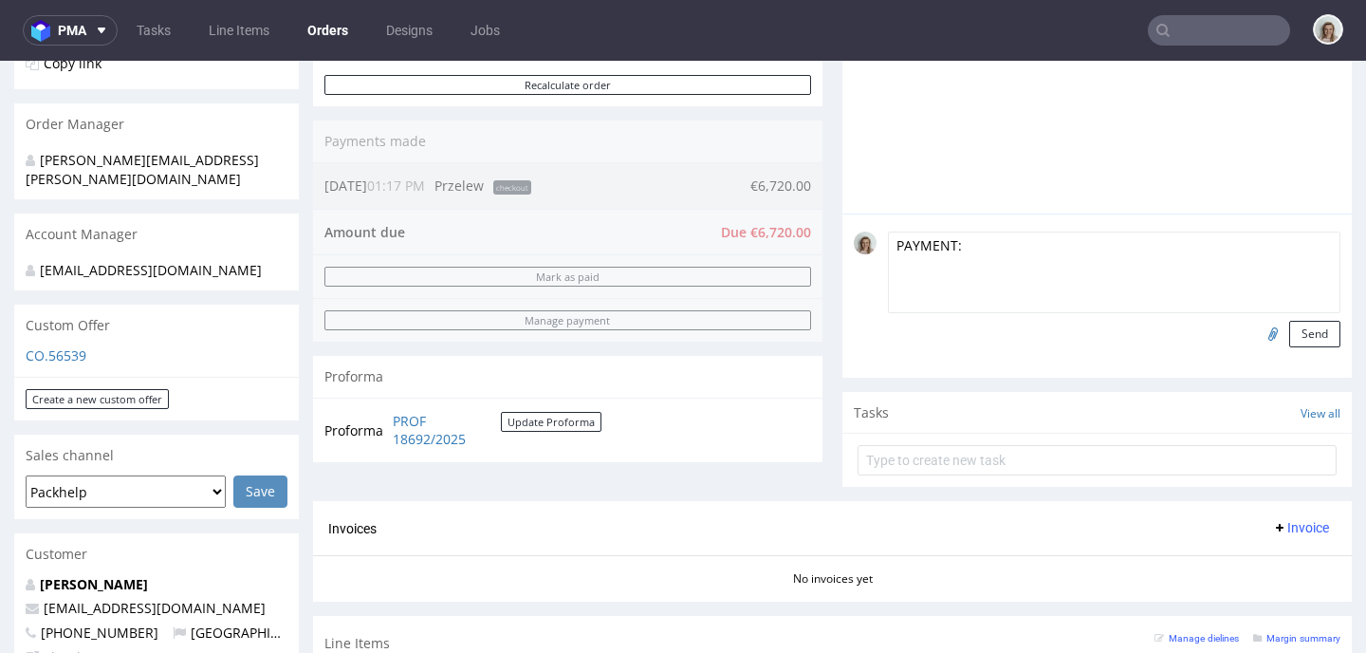
paste textarea "(50% before production and 50% 7 days after the order has been shipped)"
type textarea "PAYMENT: (50% before production and 50% 7 days after the order has been shipped)"
click at [1289, 347] on button "Send" at bounding box center [1314, 334] width 51 height 27
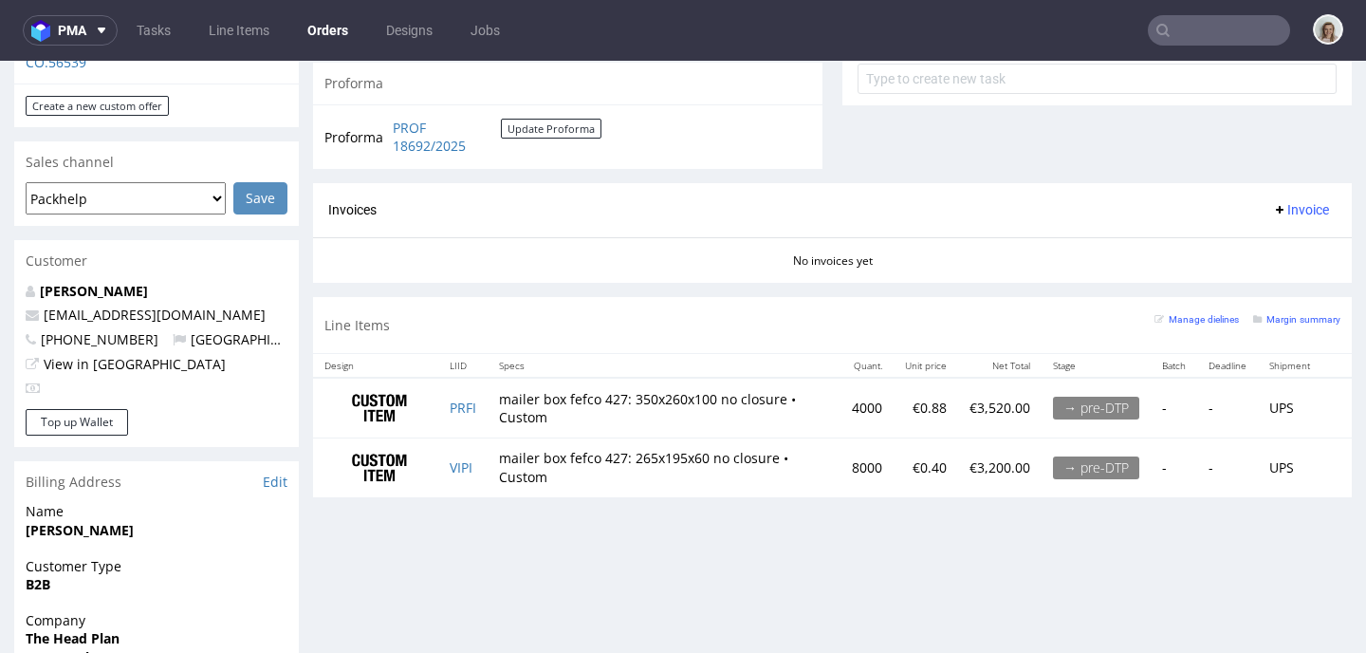
scroll to position [718, 0]
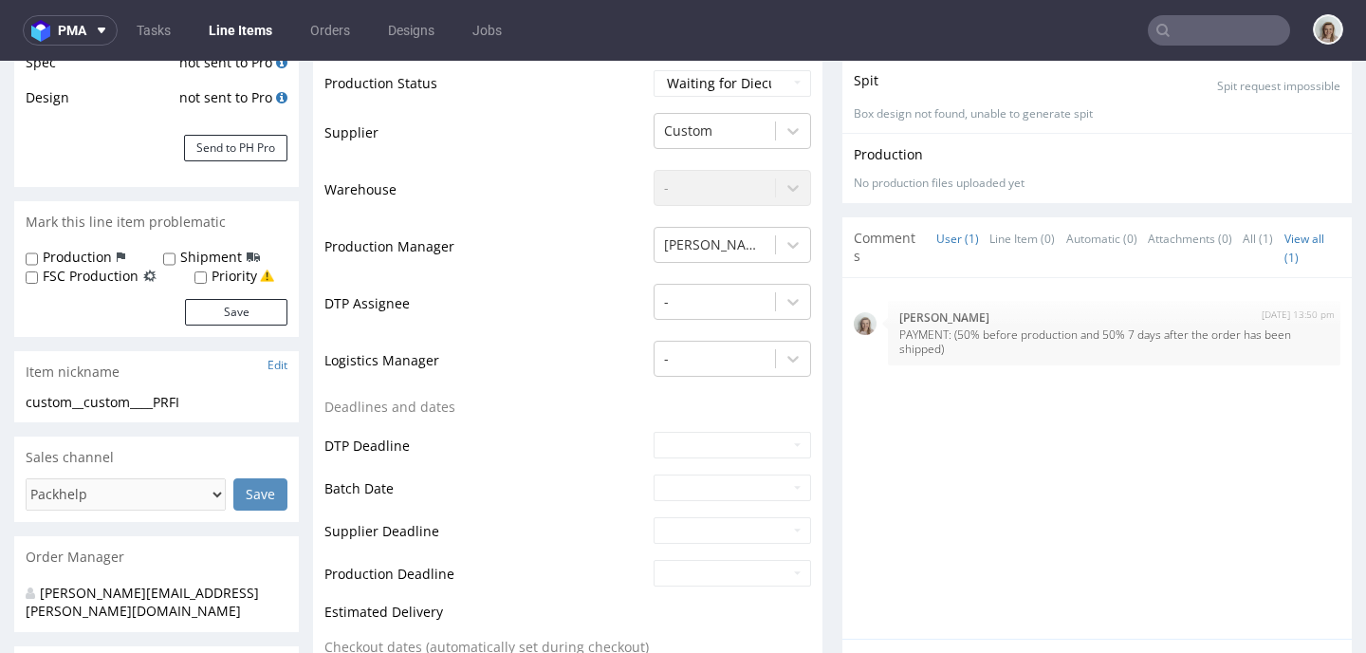
scroll to position [512, 0]
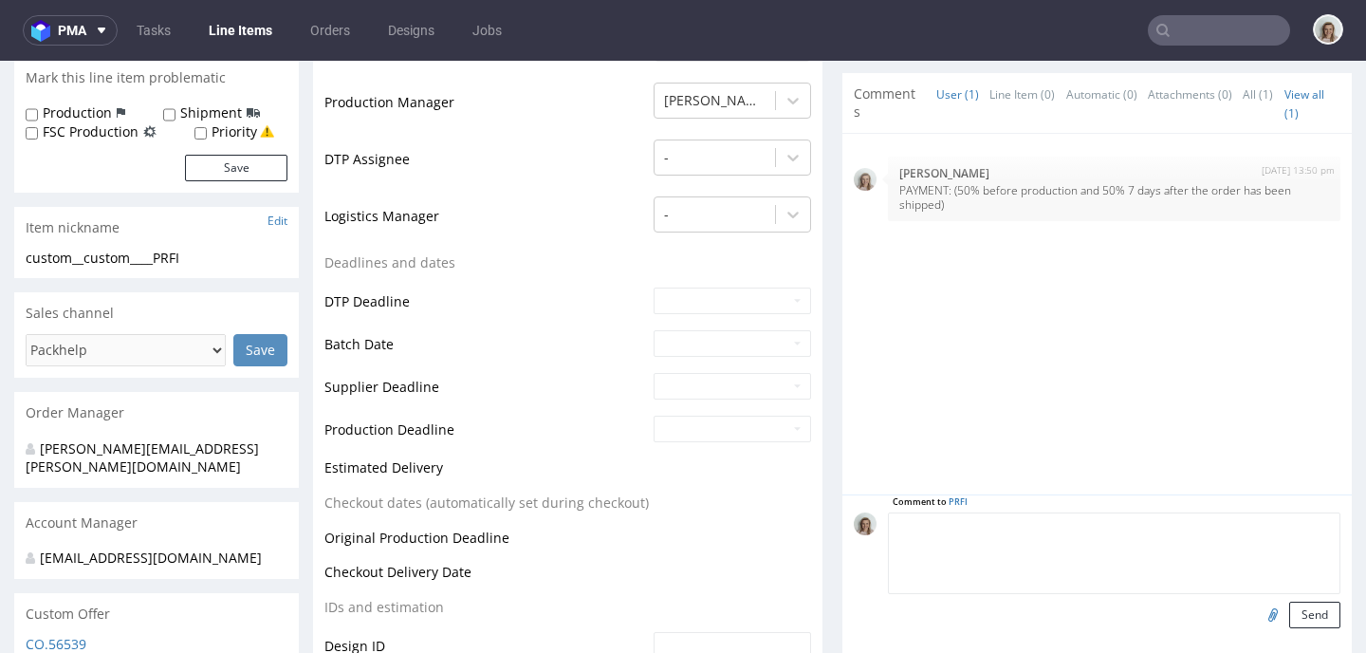
click at [1002, 512] on textarea at bounding box center [1114, 553] width 452 height 82
type textarea "A"
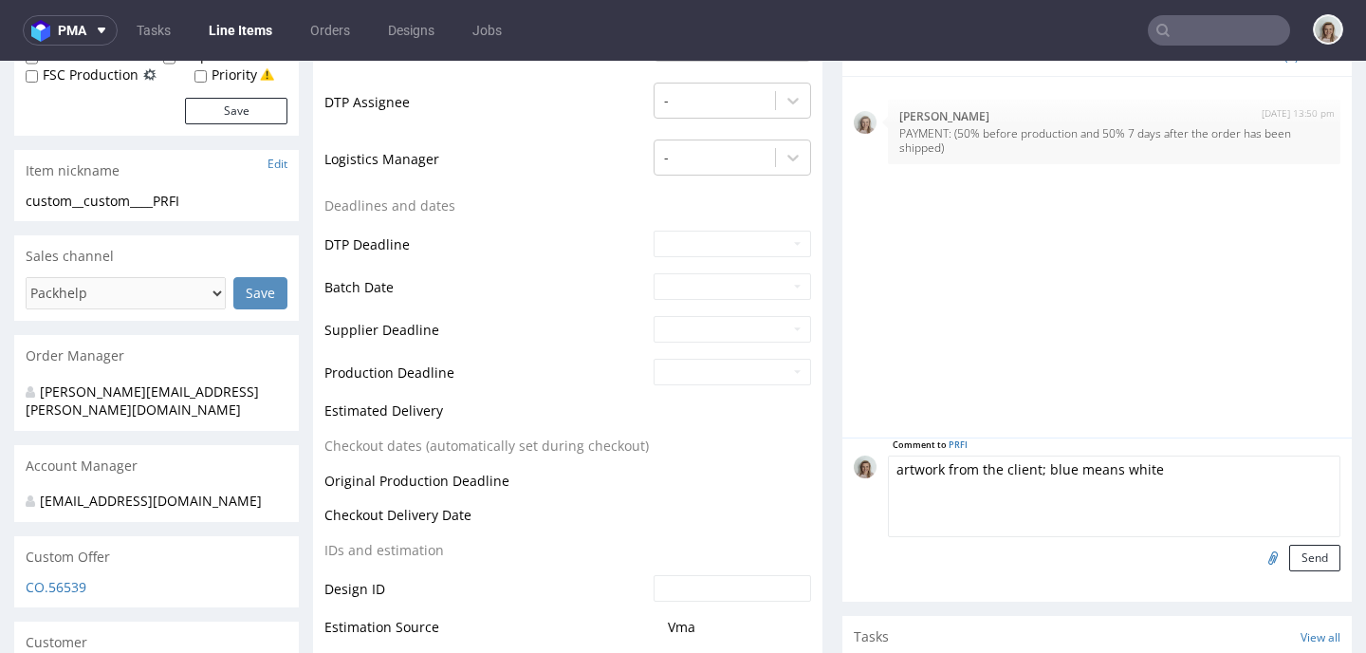
scroll to position [820, 0]
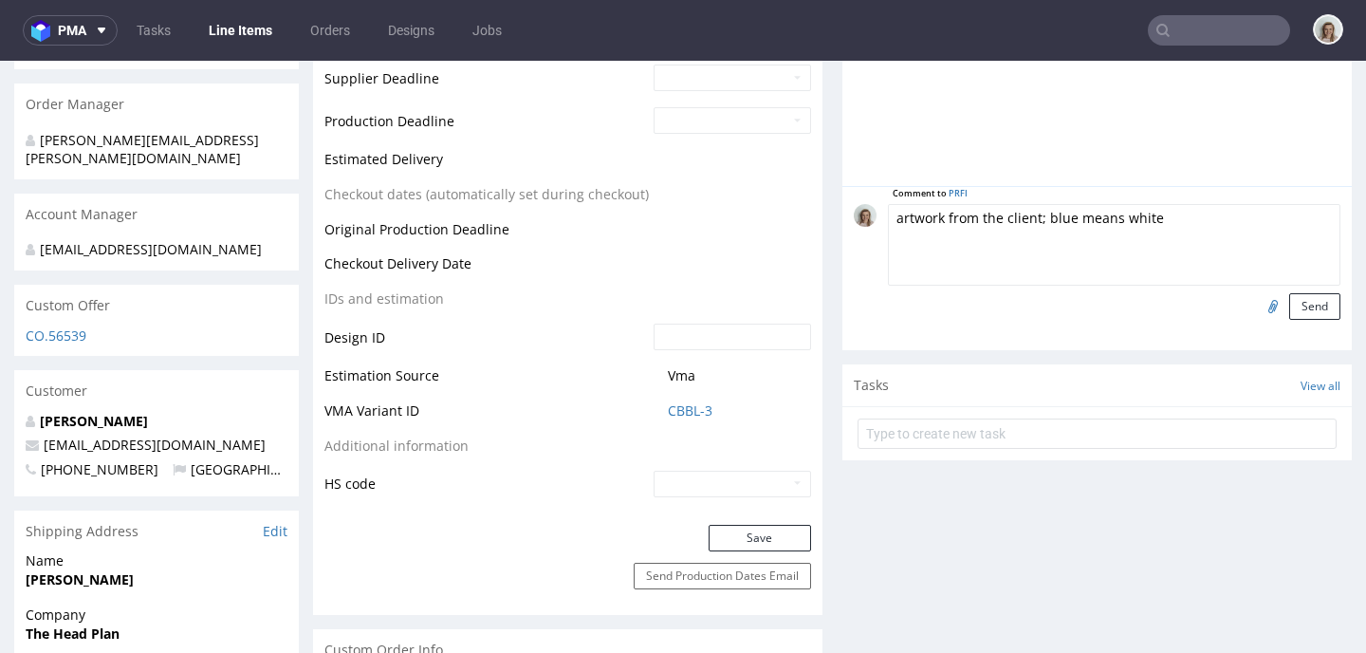
type textarea "artwork from the client; blue means white"
click at [1257, 293] on input "file" at bounding box center [1270, 305] width 27 height 25
type input "C:\fakepath\fefco 427 350x260x100 mm.pdf"
drag, startPoint x: 1162, startPoint y: 200, endPoint x: 886, endPoint y: 189, distance: 276.2
click at [888, 204] on textarea "artwork from the client; blue means white" at bounding box center [1114, 245] width 452 height 82
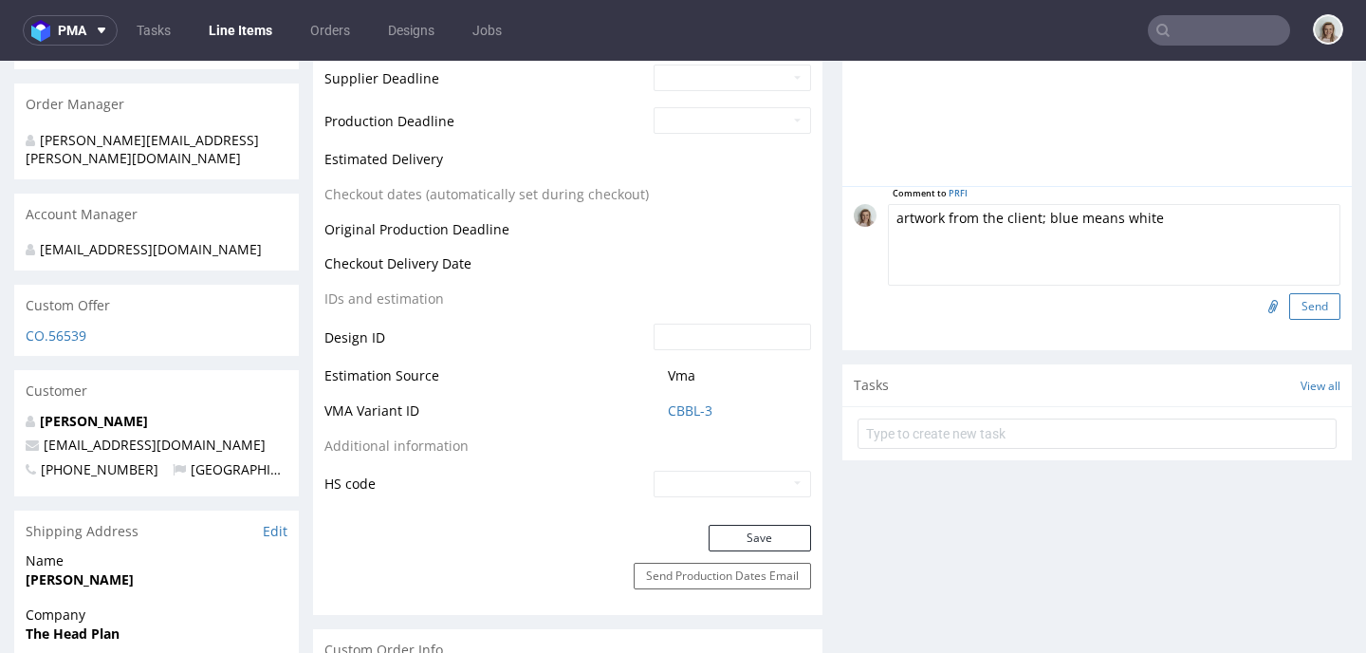
click at [1295, 293] on button "Send" at bounding box center [1314, 306] width 51 height 27
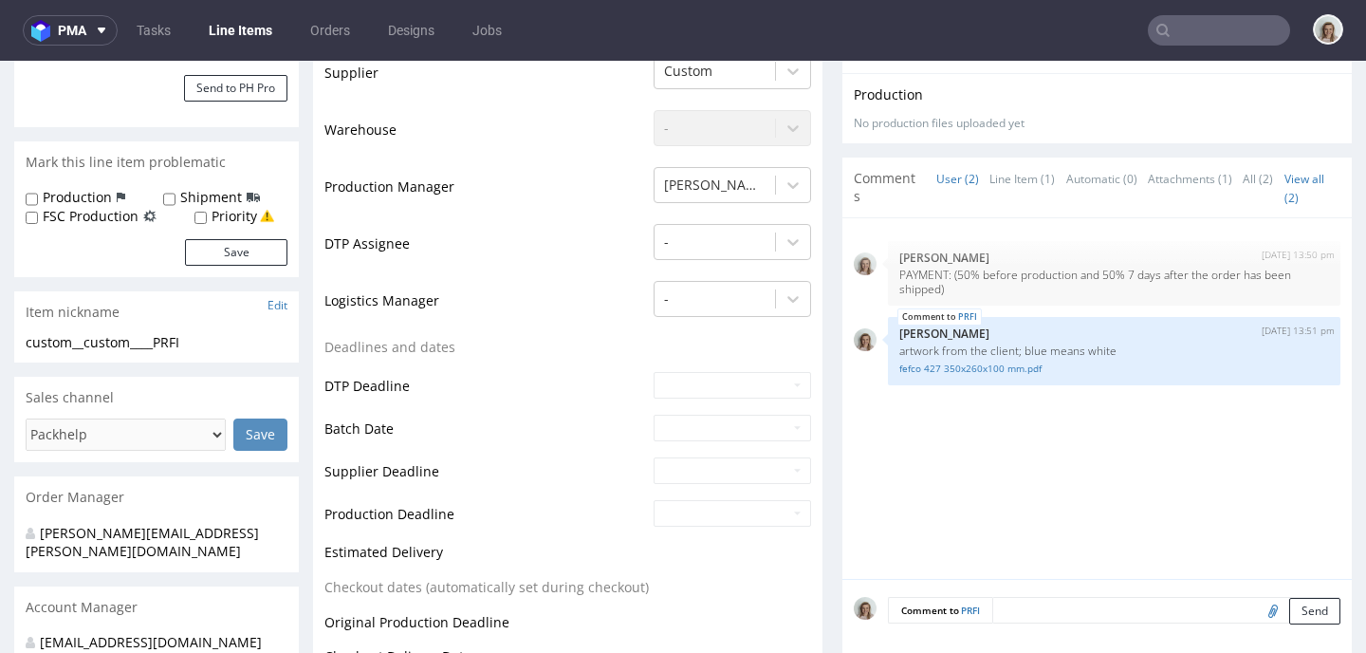
scroll to position [430, 0]
click at [1010, 595] on textarea at bounding box center [1166, 608] width 348 height 27
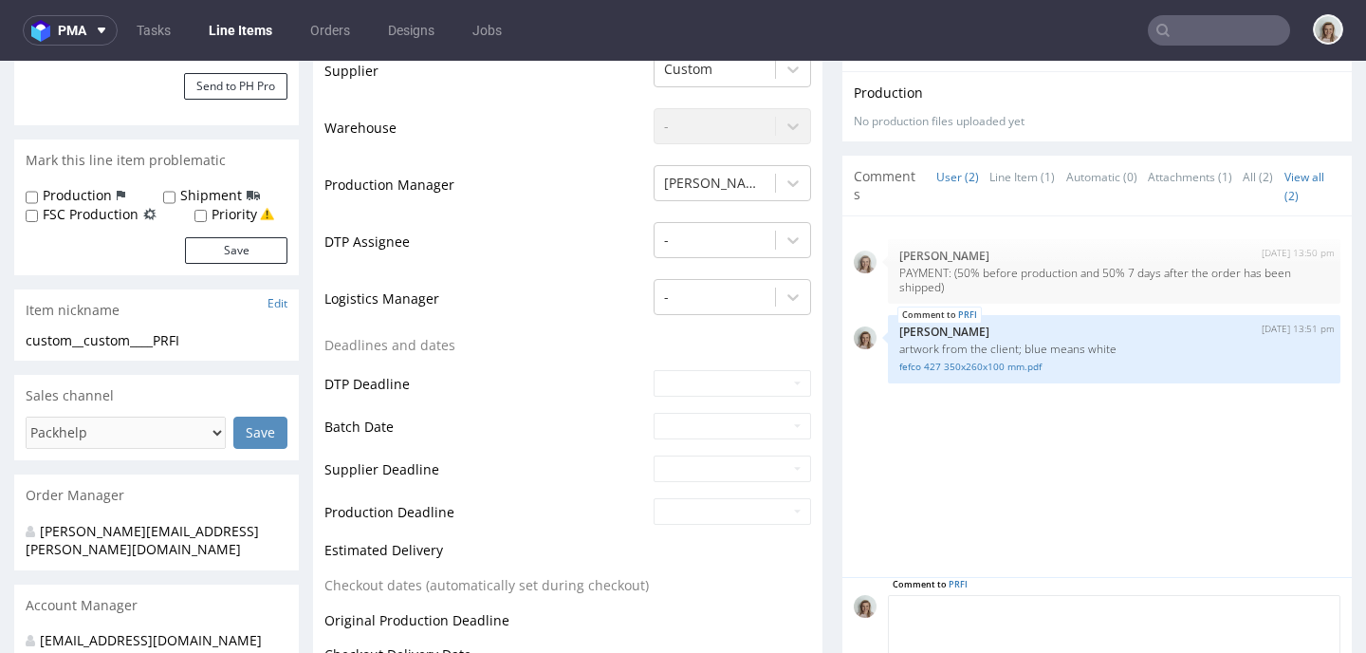
paste textarea "artwork from the client; blue means white"
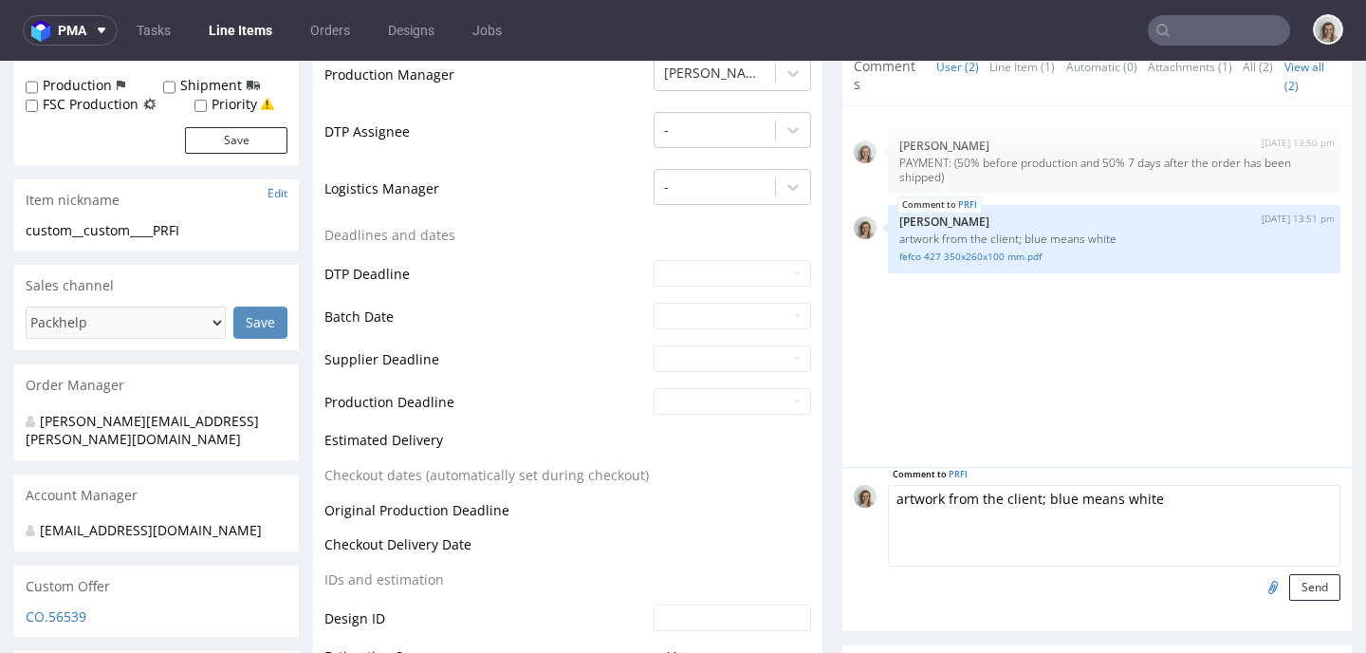
scroll to position [561, 0]
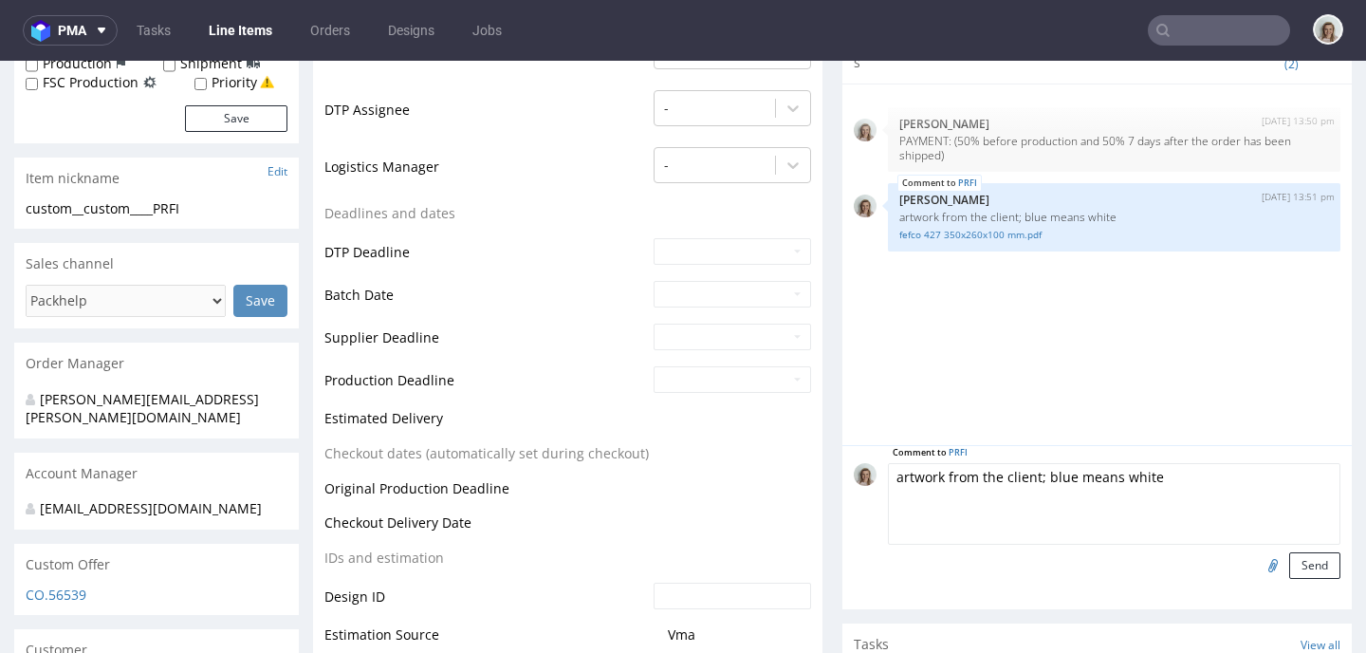
type textarea "artwork from the client; blue means white"
click at [1257, 552] on input "file" at bounding box center [1270, 564] width 27 height 25
type input "C:\fakepath\The Head Plan - Packaging_Ecom Boxes_Spec Sheet.pdf"
click at [1289, 552] on button "Send" at bounding box center [1314, 565] width 51 height 27
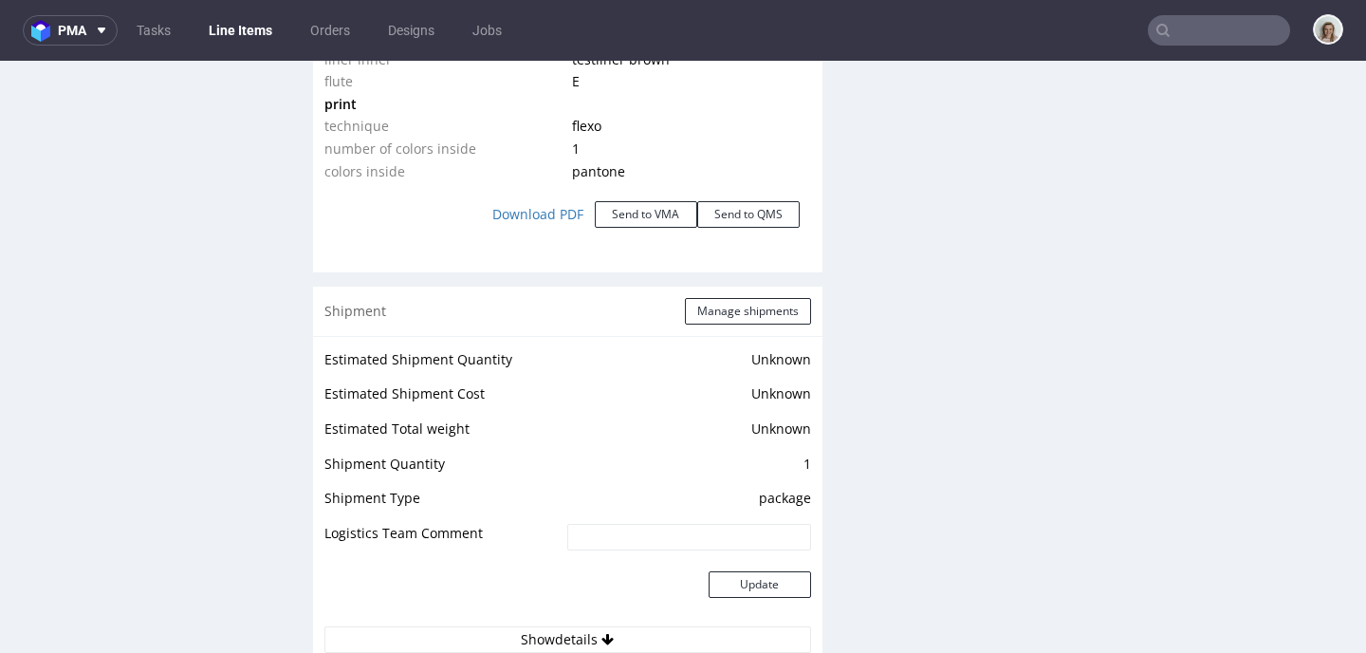
scroll to position [3289, 0]
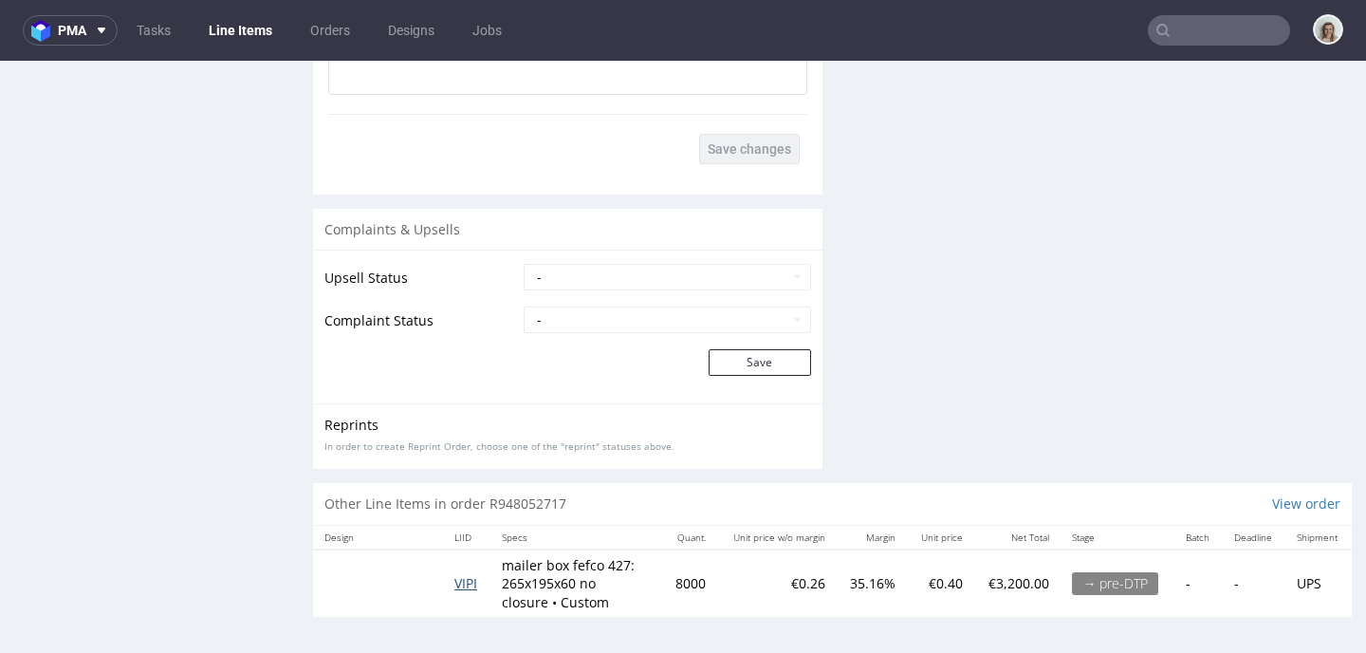
click at [460, 574] on span "VIPI" at bounding box center [465, 583] width 23 height 18
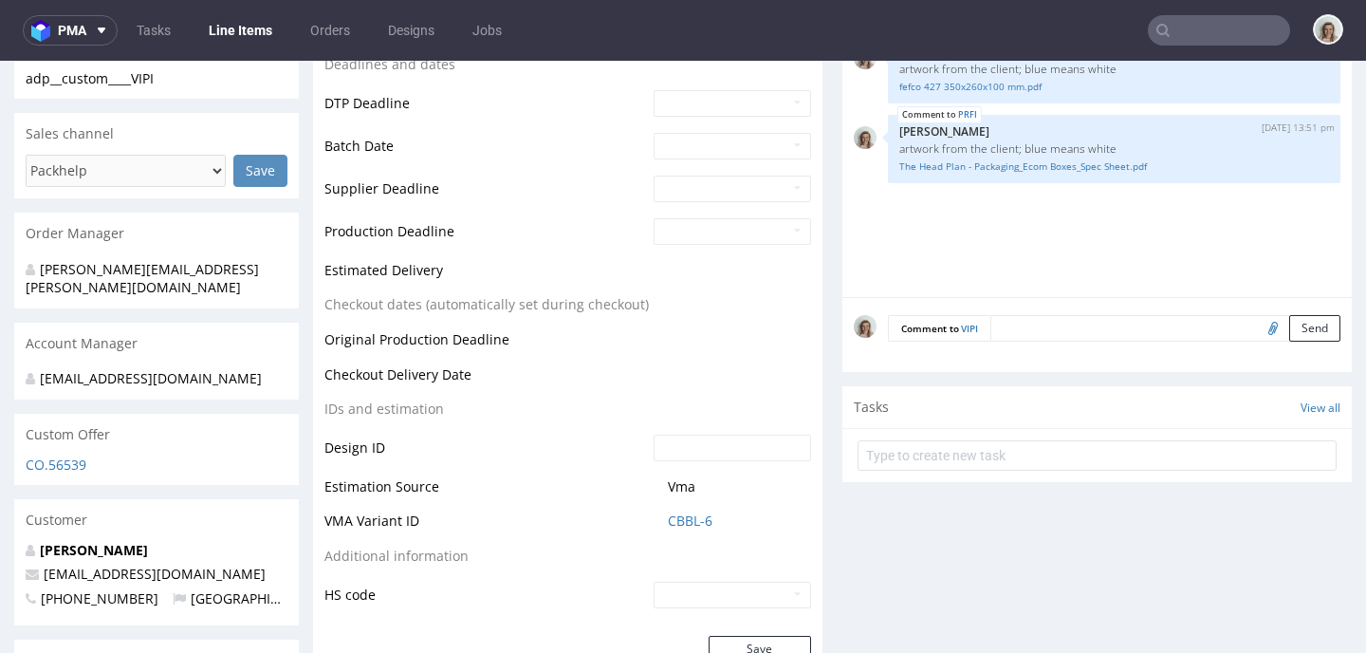
scroll to position [752, 0]
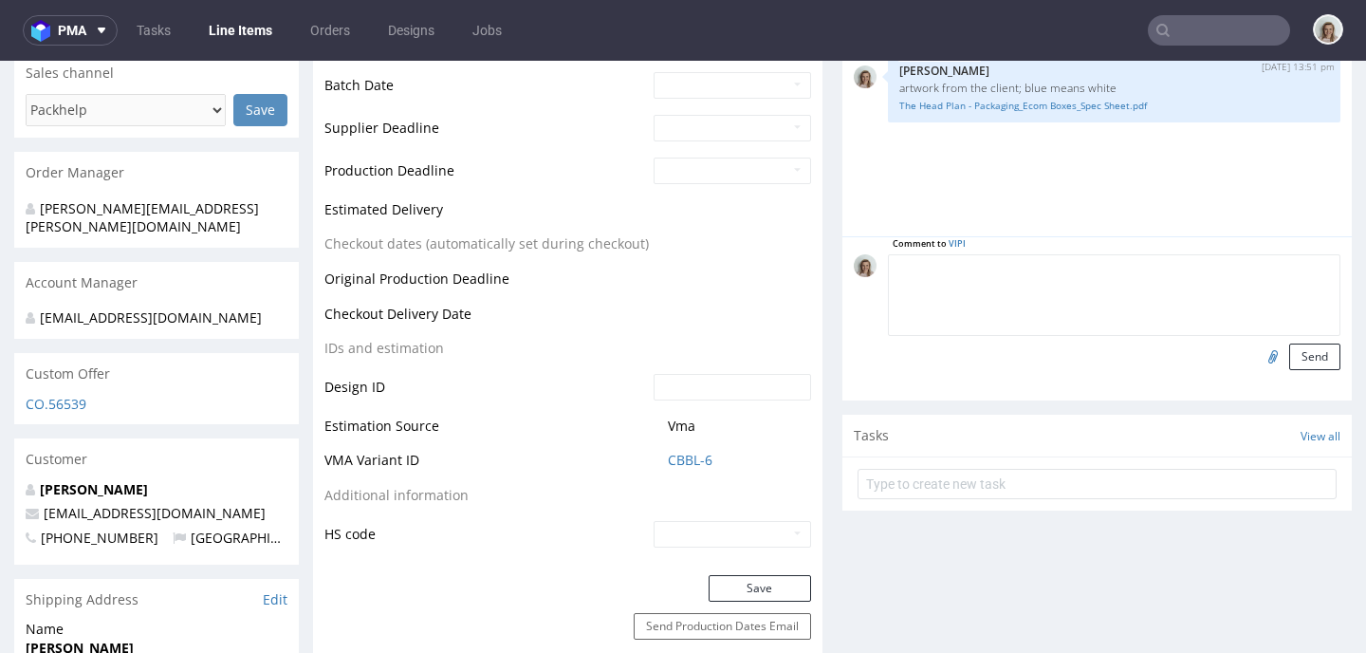
click at [1058, 276] on textarea at bounding box center [1114, 295] width 452 height 82
paste textarea "artwork from the client; blue means white"
type textarea "artwork from the client; blue means white"
click at [1257, 353] on input "file" at bounding box center [1270, 355] width 27 height 25
type input "C:\fakepath\fefco 427 265x195x60 mm_F52.pdf"
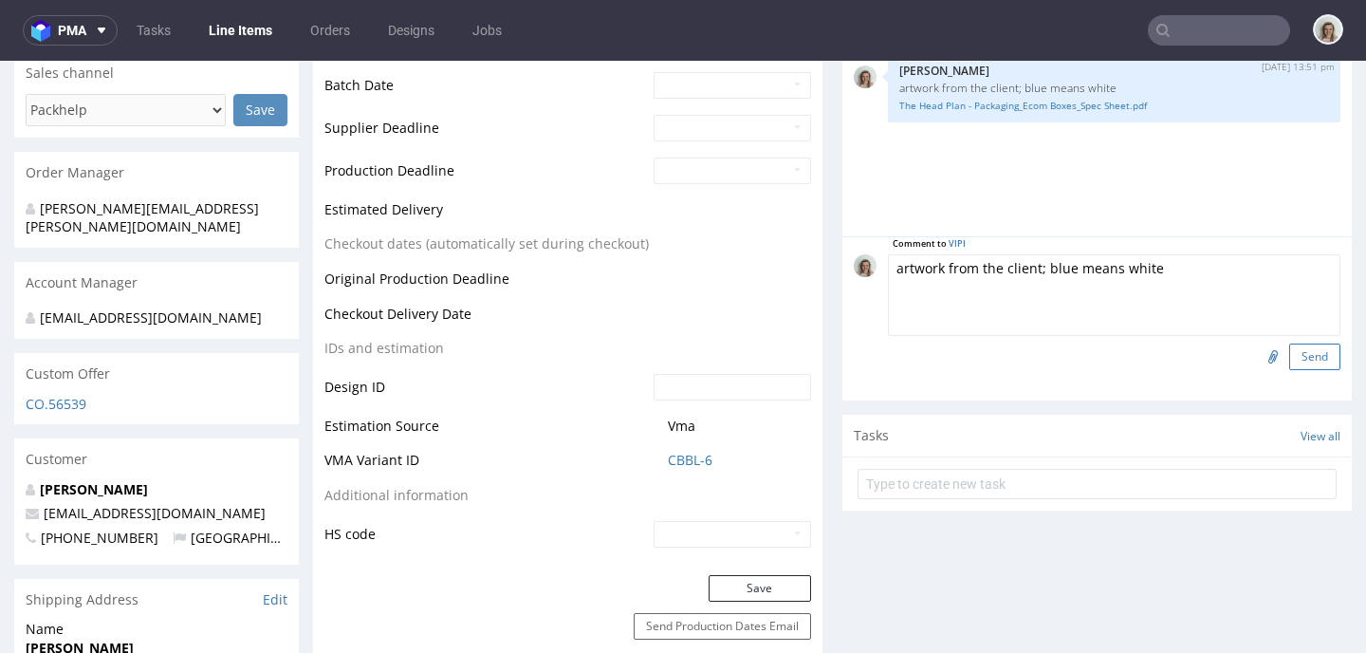
click at [1289, 351] on button "Send" at bounding box center [1314, 356] width 51 height 27
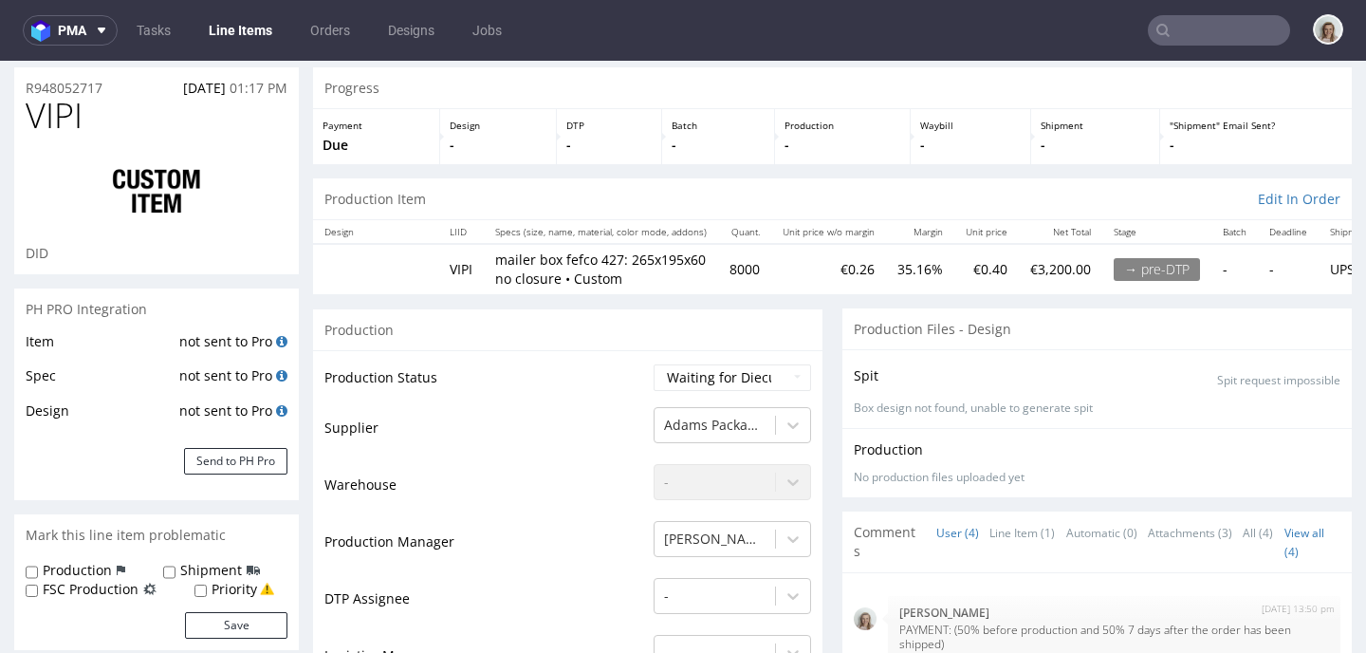
scroll to position [0, 0]
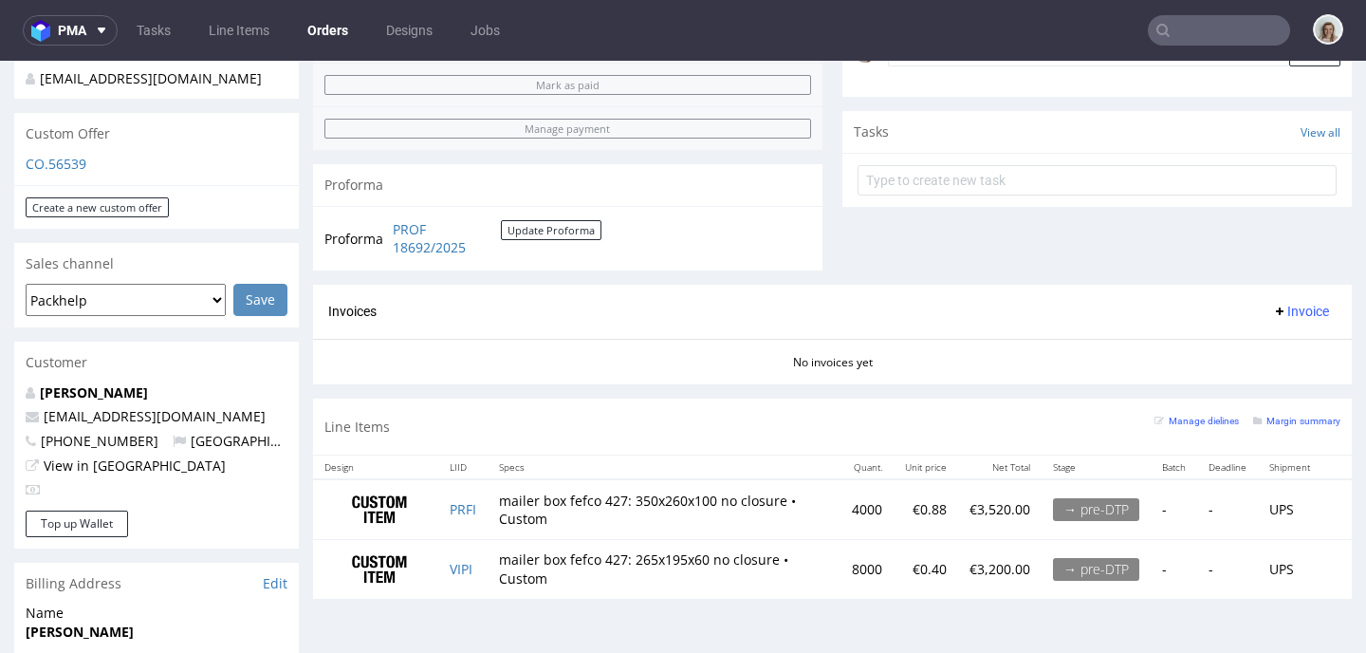
scroll to position [623, 0]
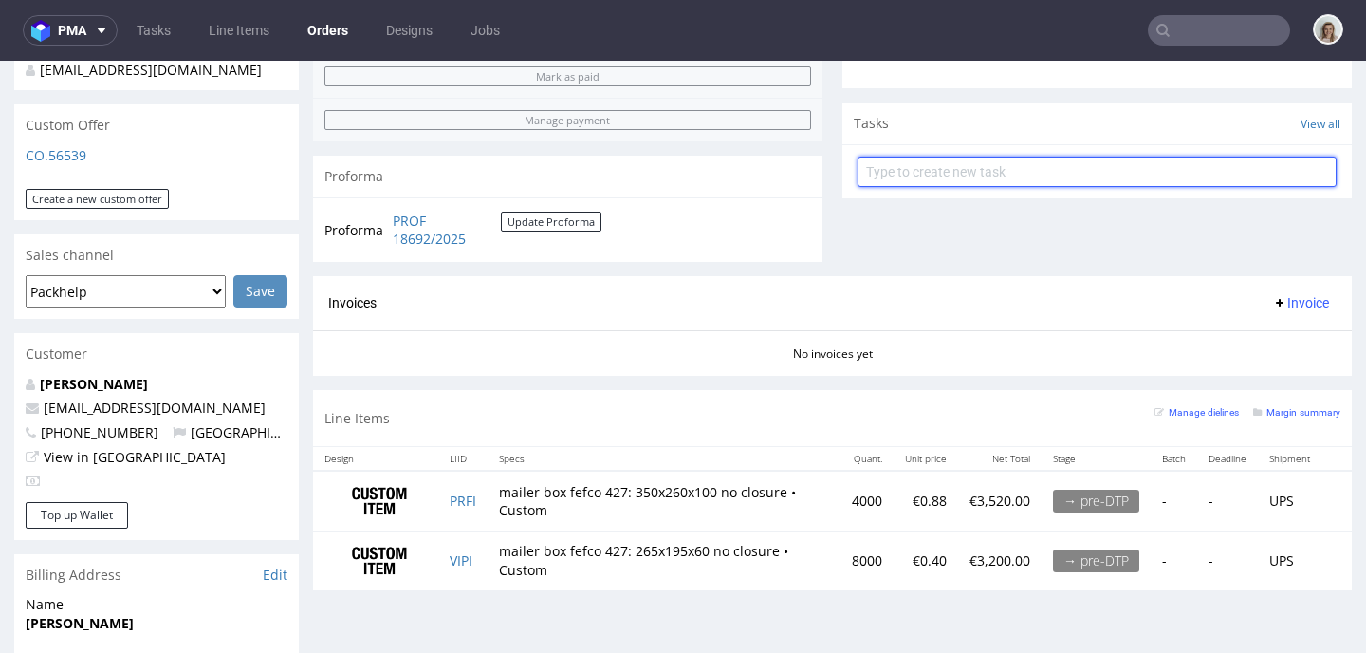
click at [966, 187] on input "text" at bounding box center [1096, 171] width 479 height 30
type input "50% proforma invoice"
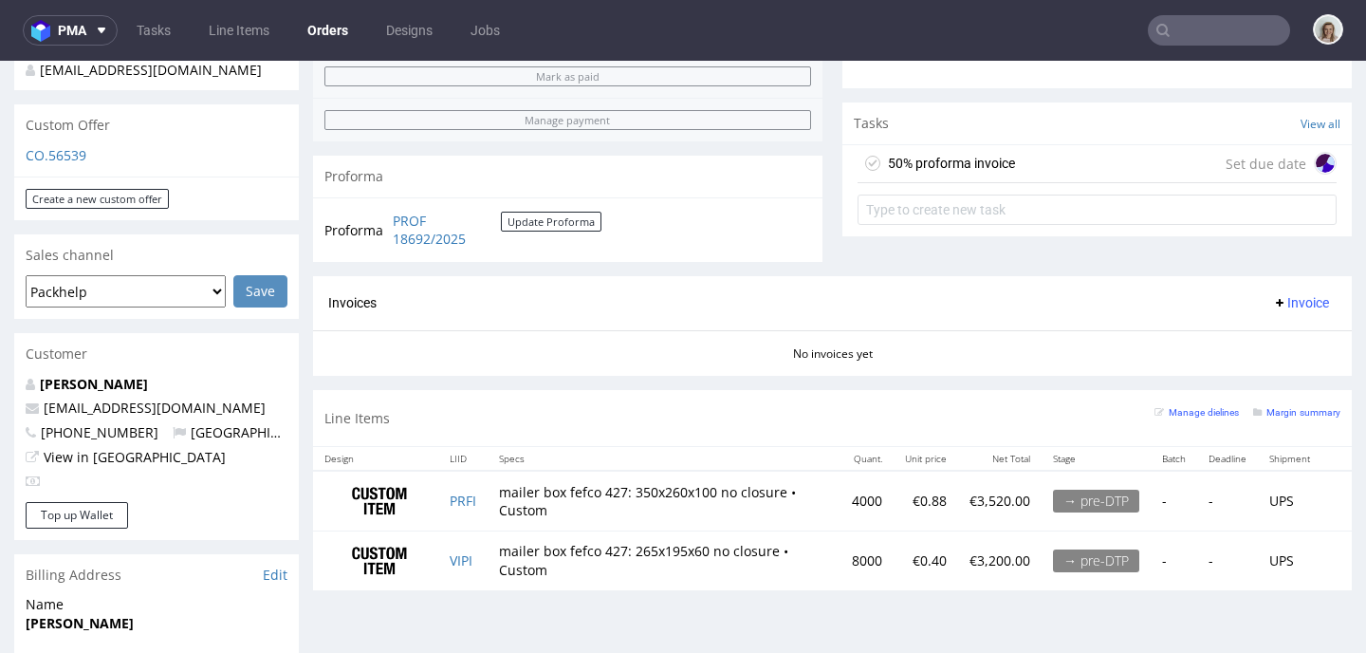
click at [1047, 183] on div "50% proforma invoice Set due date" at bounding box center [1096, 164] width 479 height 38
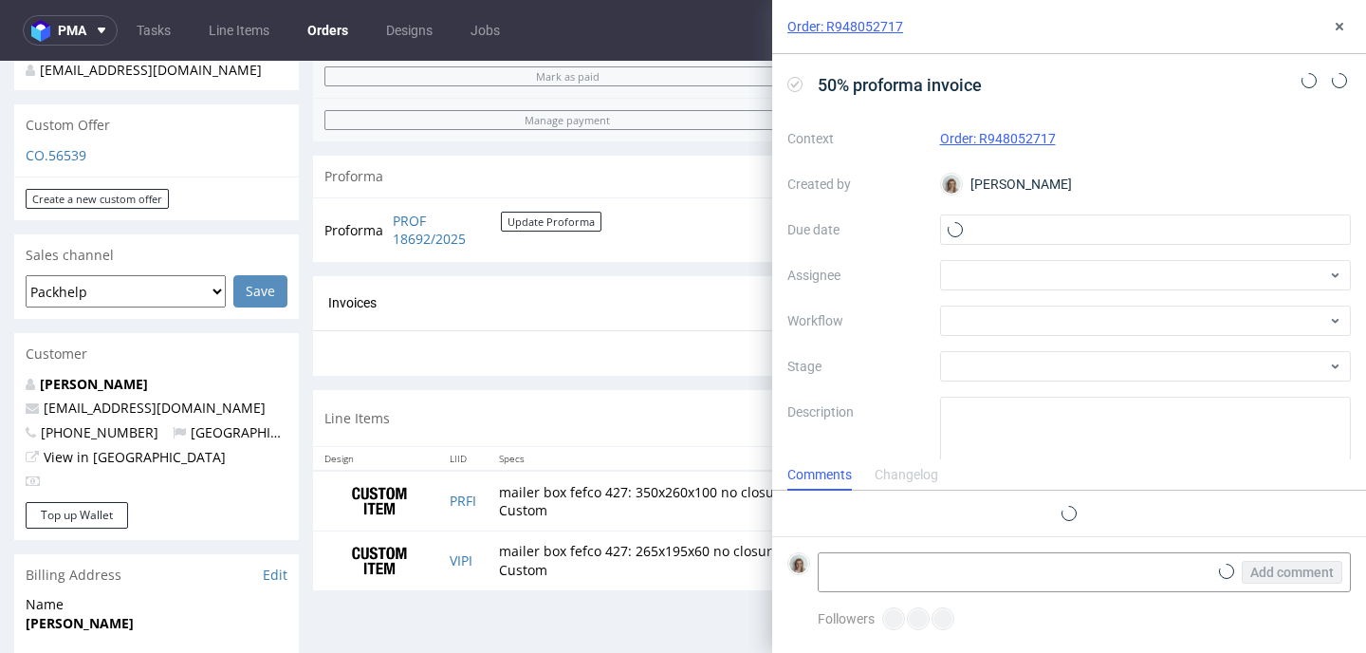
scroll to position [15, 0]
click at [1042, 227] on input "text" at bounding box center [1146, 229] width 412 height 30
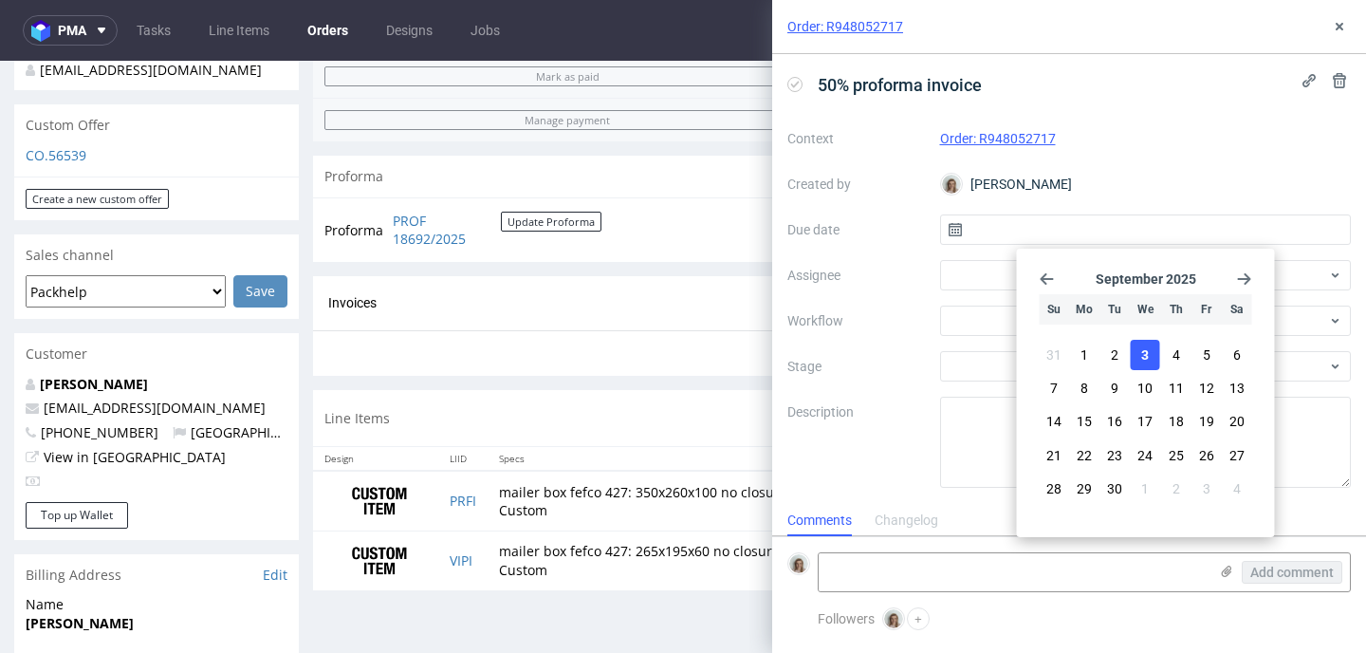
click at [1137, 352] on button "3" at bounding box center [1145, 355] width 29 height 30
type input "03/09/2025"
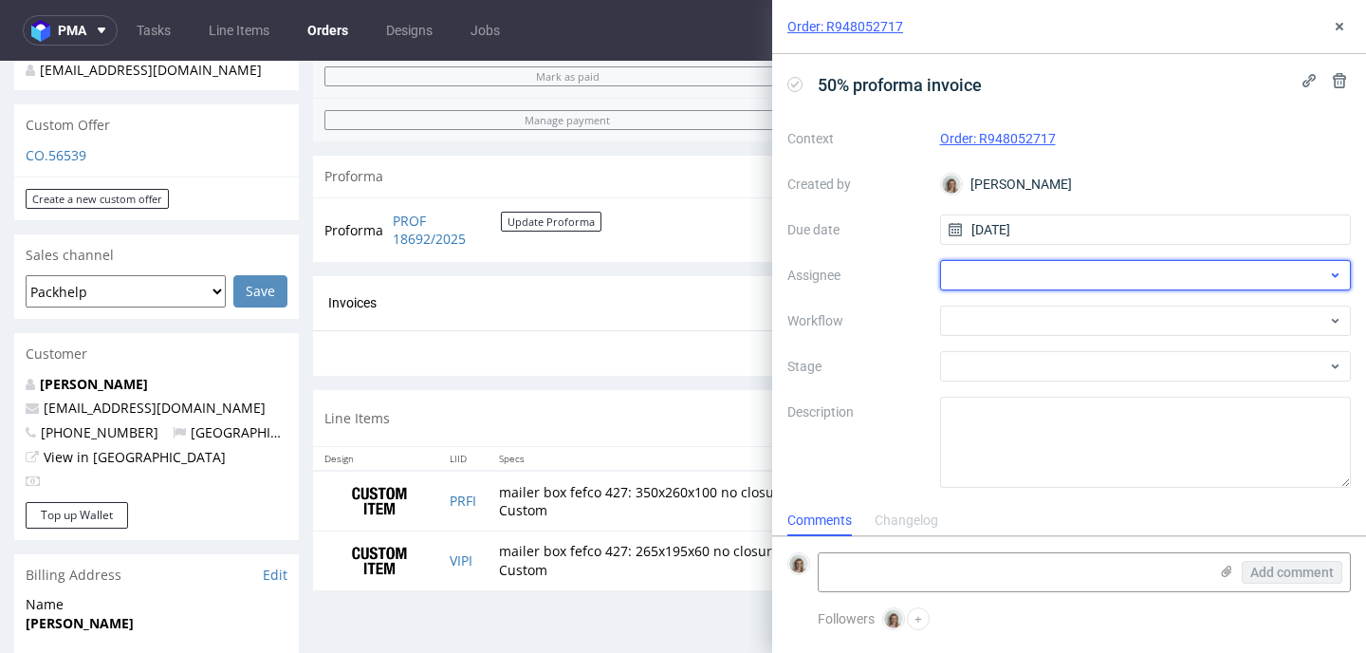
click at [1094, 279] on div at bounding box center [1146, 275] width 412 height 30
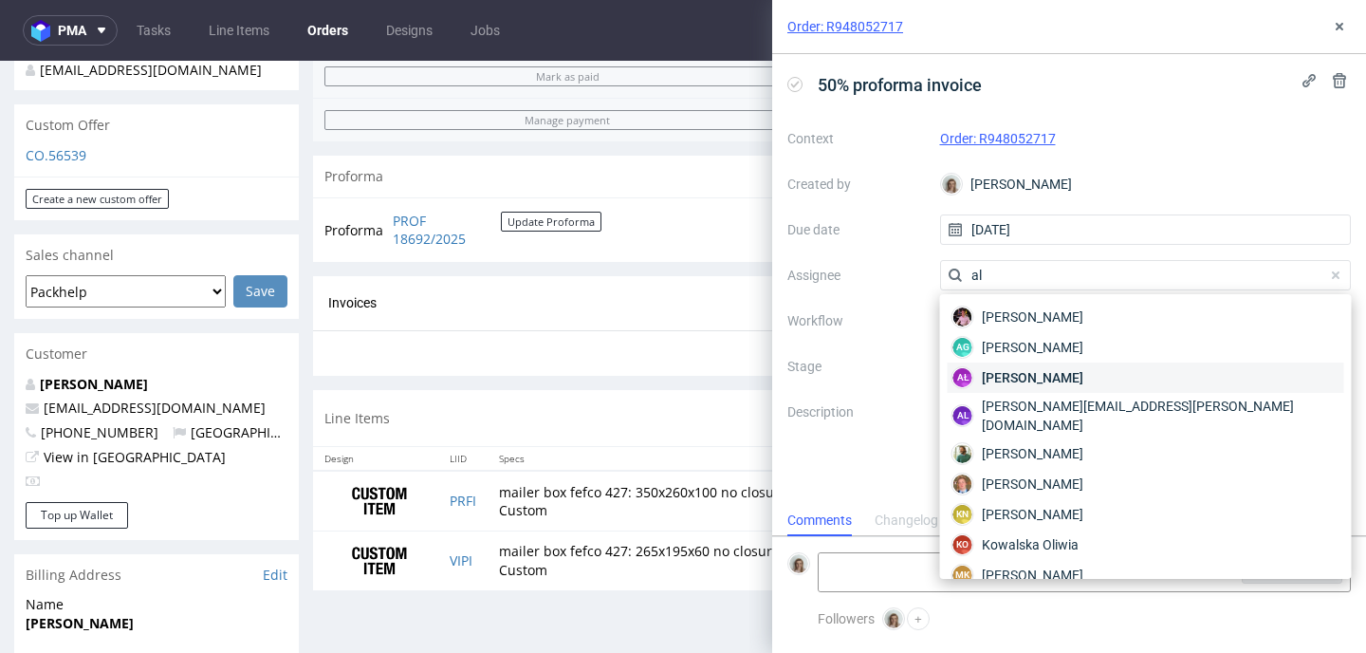
type input "al"
click at [1057, 369] on span "Aleksandra Łętowska" at bounding box center [1032, 377] width 101 height 19
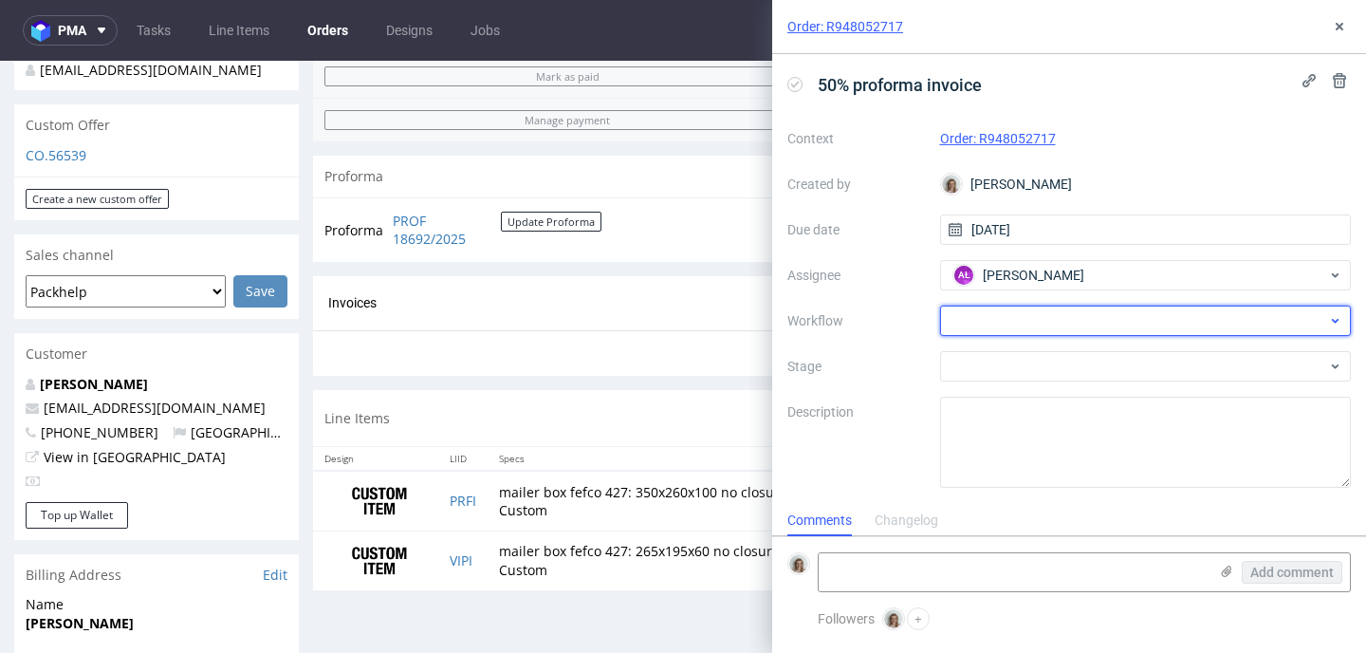
click at [1046, 319] on div at bounding box center [1146, 320] width 412 height 30
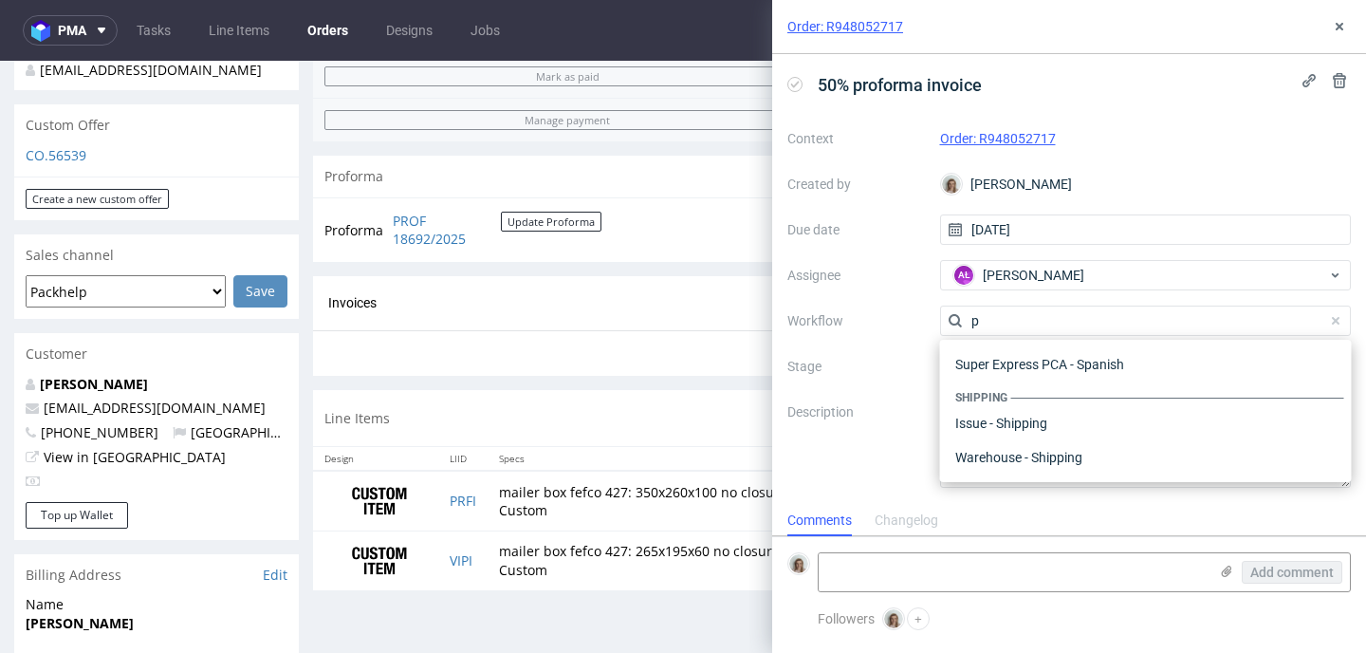
scroll to position [0, 0]
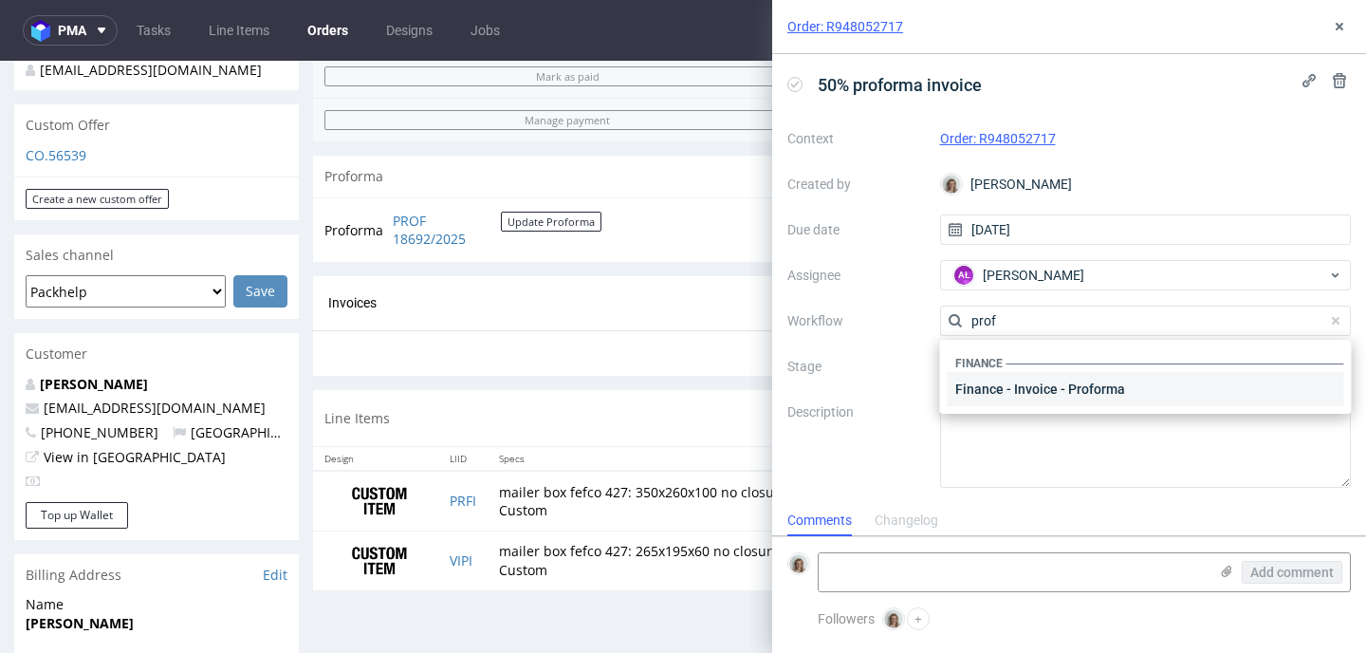
type input "prof"
click at [1036, 377] on div "Finance - Invoice - Proforma" at bounding box center [1145, 389] width 396 height 34
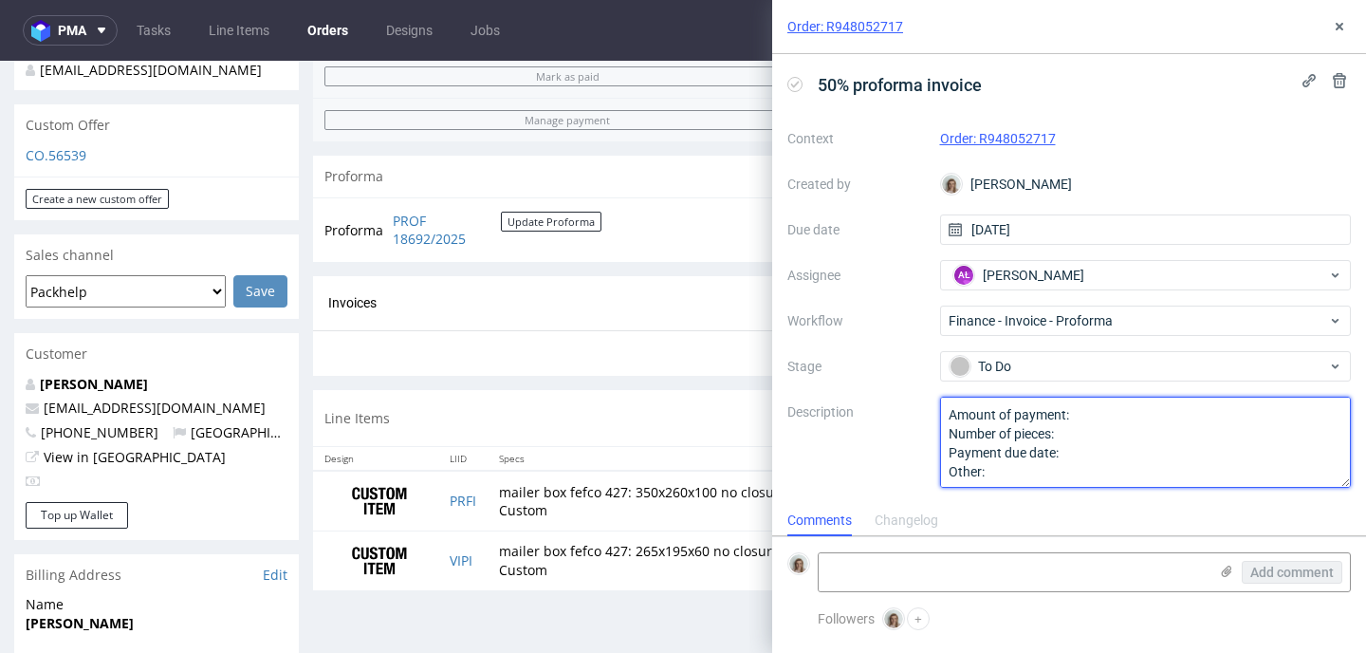
click at [1102, 411] on textarea "Amount of payment: Number of pieces: Payment due date: Other:" at bounding box center [1146, 441] width 412 height 91
click at [1097, 457] on textarea "Amount of payment: Number of pieces: Payment due date: Other:" at bounding box center [1146, 441] width 412 height 91
drag, startPoint x: 1017, startPoint y: 480, endPoint x: 940, endPoint y: 417, distance: 99.1
click at [940, 417] on textarea "Amount of payment: Number of pieces: Payment due date: Other:" at bounding box center [1146, 441] width 412 height 91
type textarea "Amount of payment: 50% of order value Number of pieces: Payment due date: 5/9 O…"
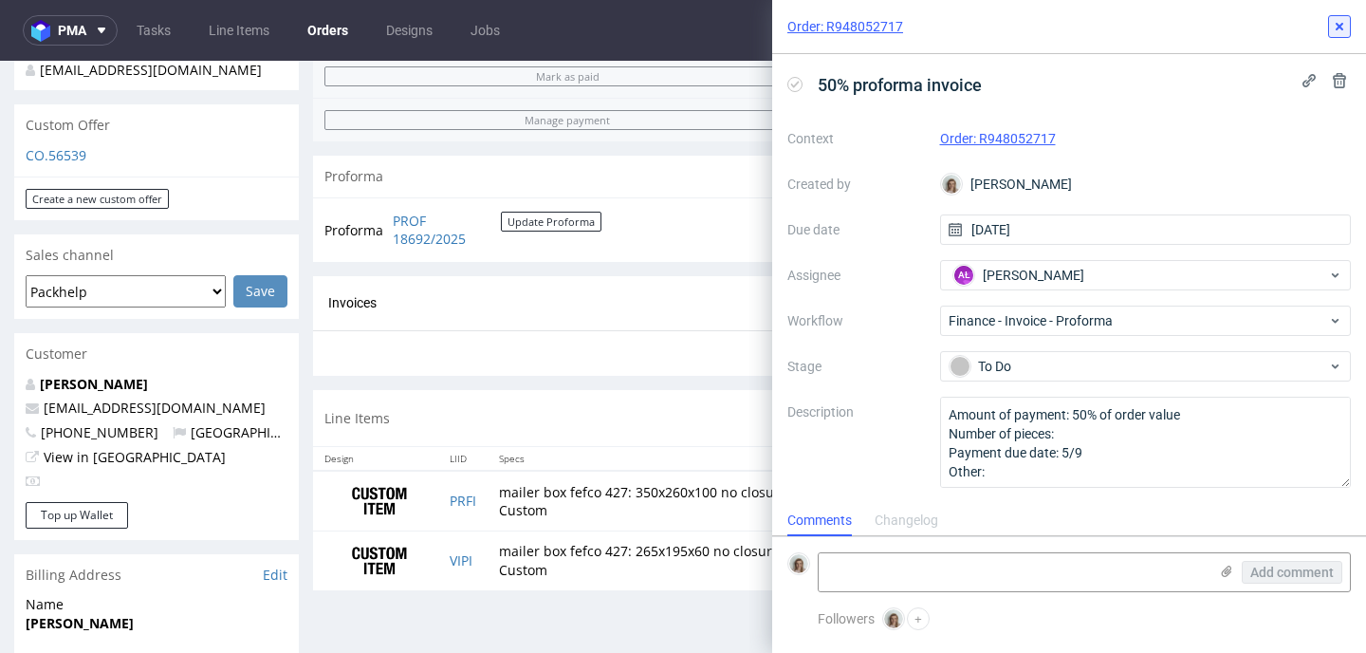
click at [1330, 23] on button at bounding box center [1339, 26] width 23 height 23
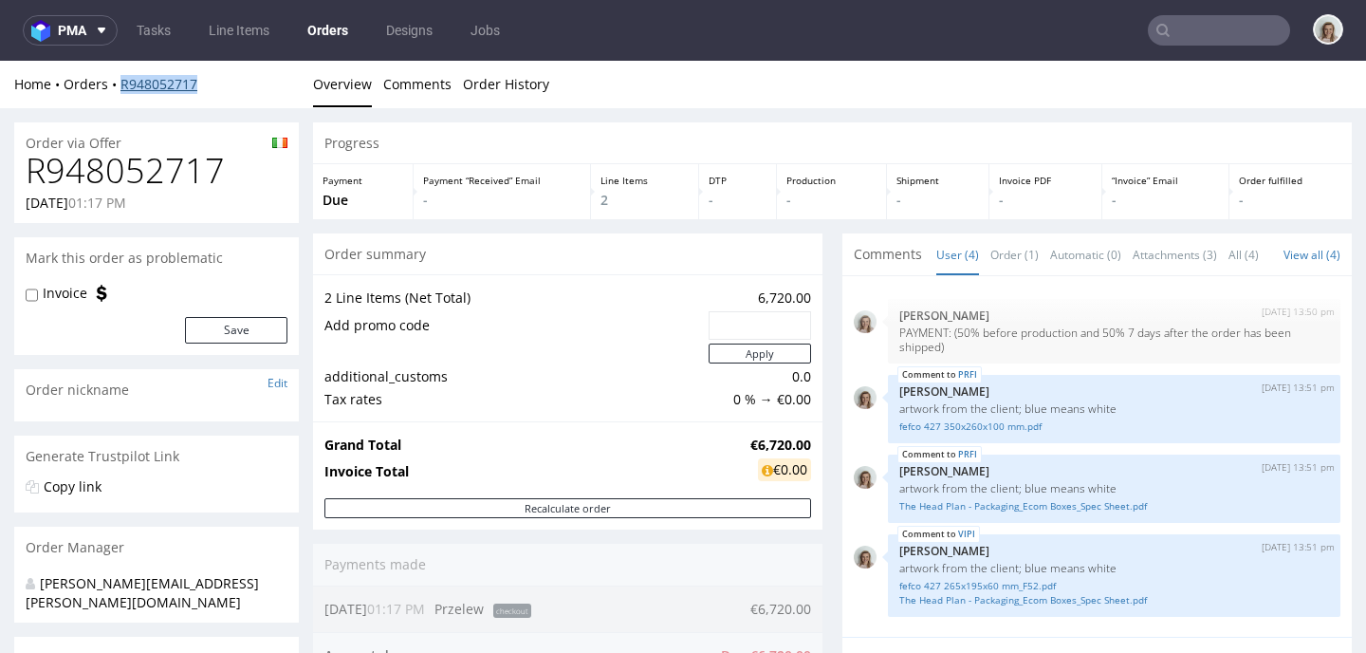
drag, startPoint x: 209, startPoint y: 79, endPoint x: 120, endPoint y: 80, distance: 88.2
click at [120, 80] on div "Home Orders R948052717" at bounding box center [156, 84] width 285 height 19
copy link "R948052717"
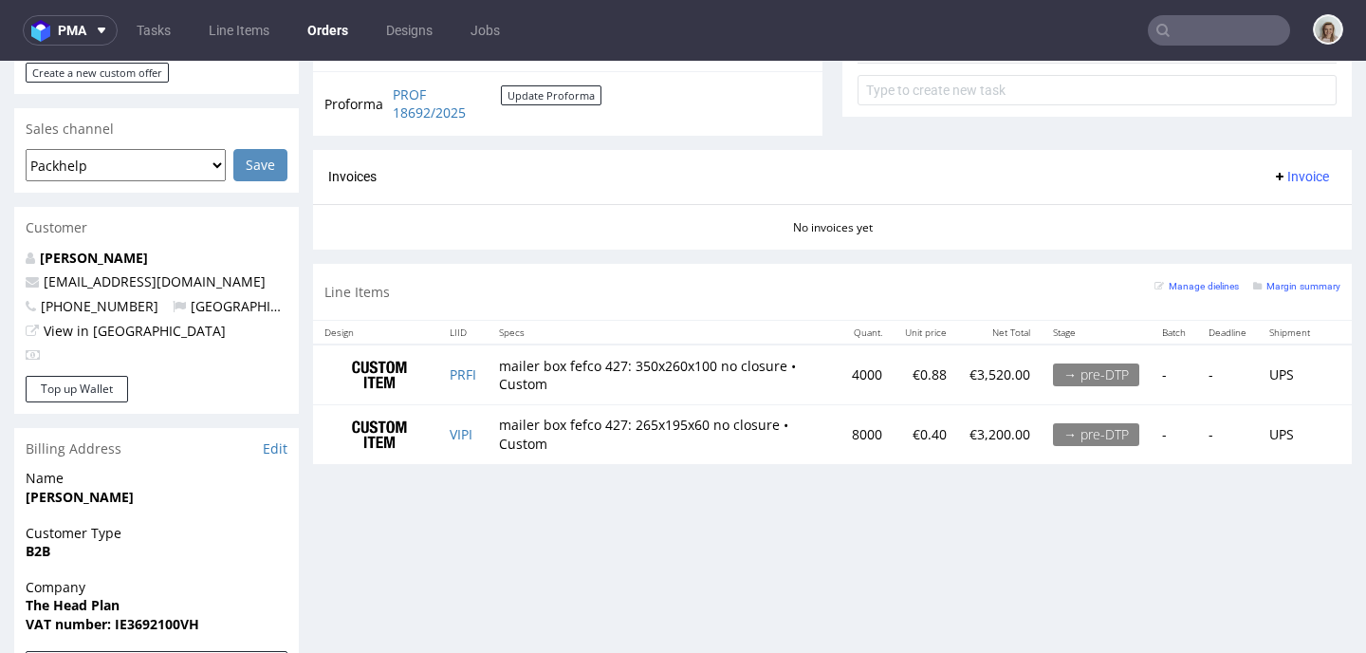
scroll to position [753, 0]
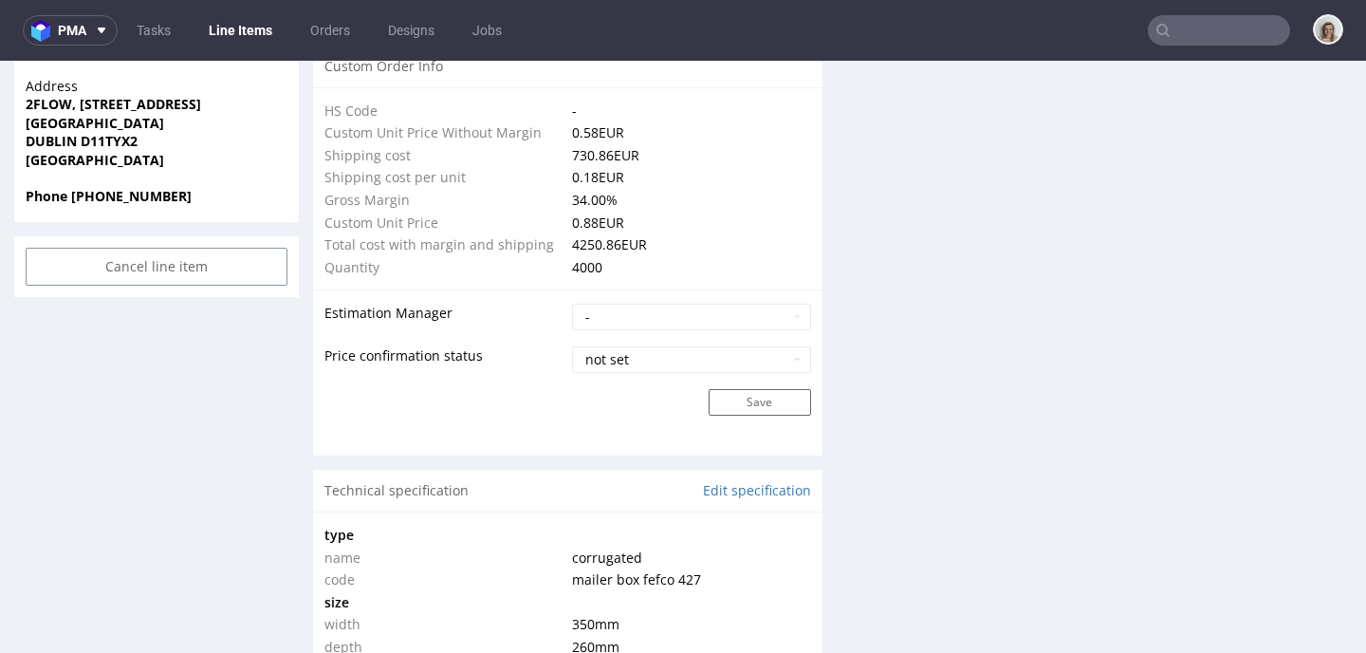
scroll to position [2038, 0]
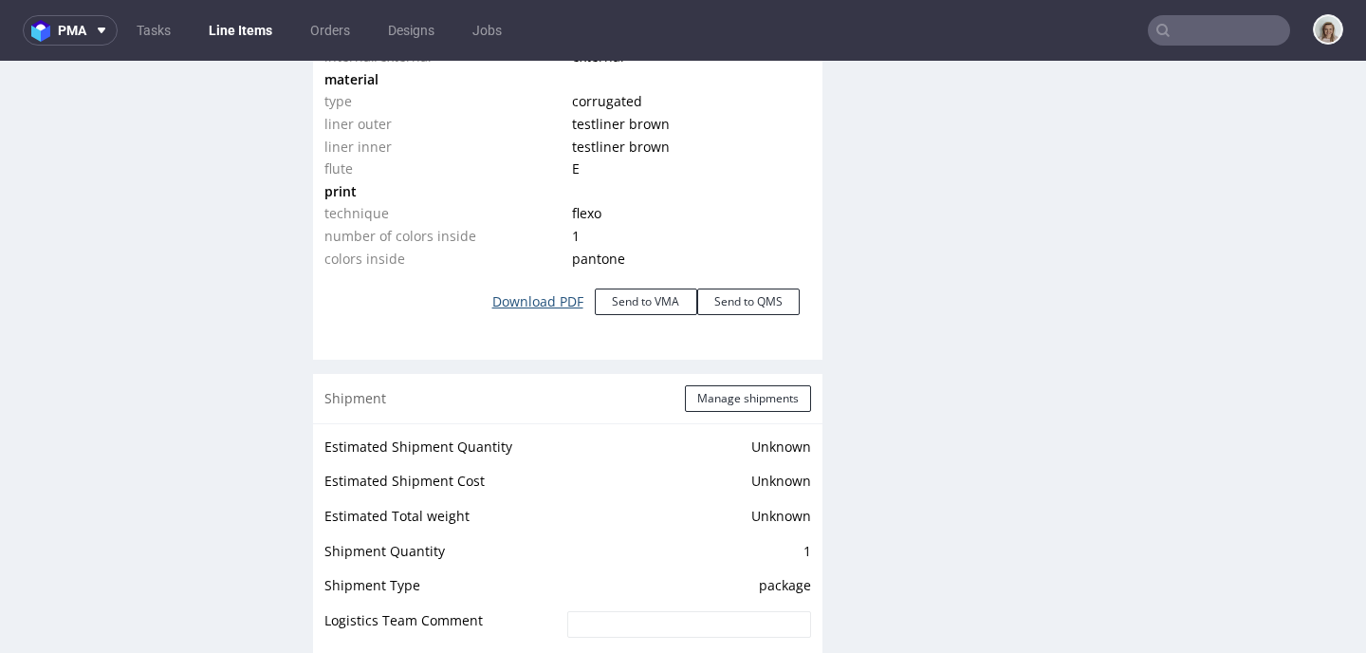
click at [513, 293] on link "Download PDF" at bounding box center [538, 302] width 114 height 42
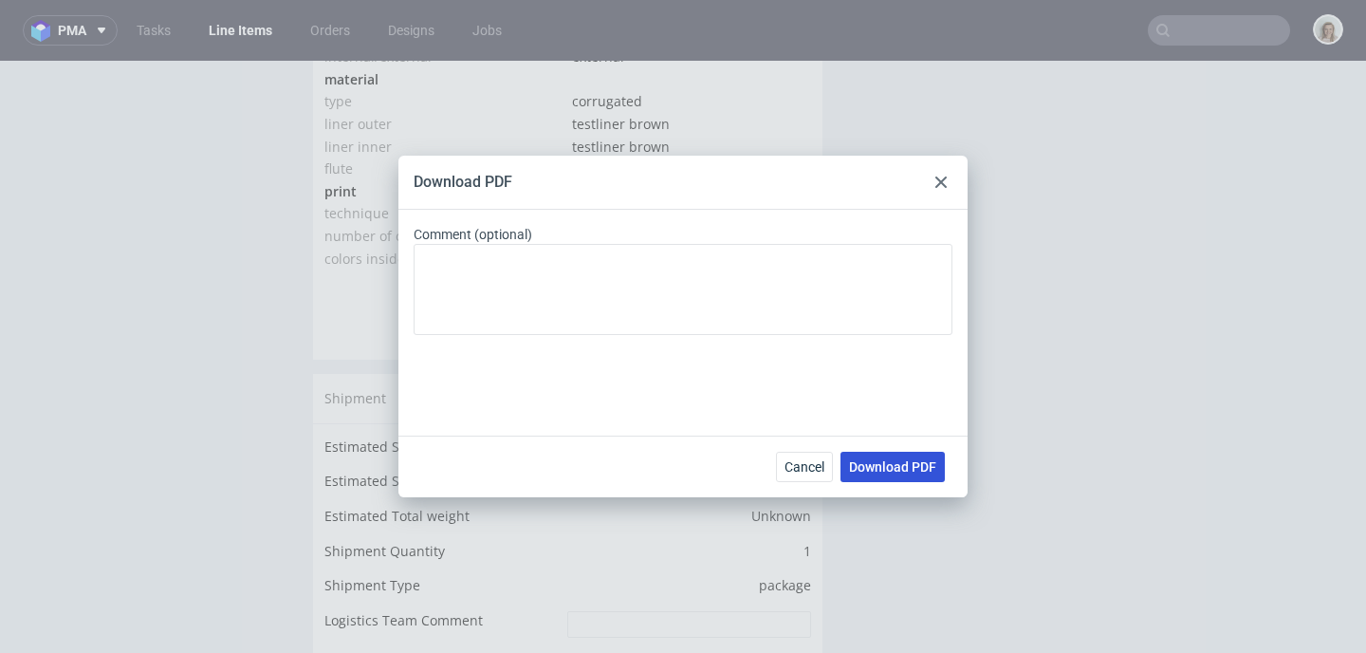
drag, startPoint x: 873, startPoint y: 465, endPoint x: 864, endPoint y: 454, distance: 14.1
click at [873, 464] on span "Download PDF" at bounding box center [892, 466] width 87 height 13
click at [1101, 469] on div "Download PDF Comment (optional) Cancel Download PDF" at bounding box center [683, 326] width 1366 height 653
click at [798, 463] on span "Cancel" at bounding box center [804, 466] width 40 height 13
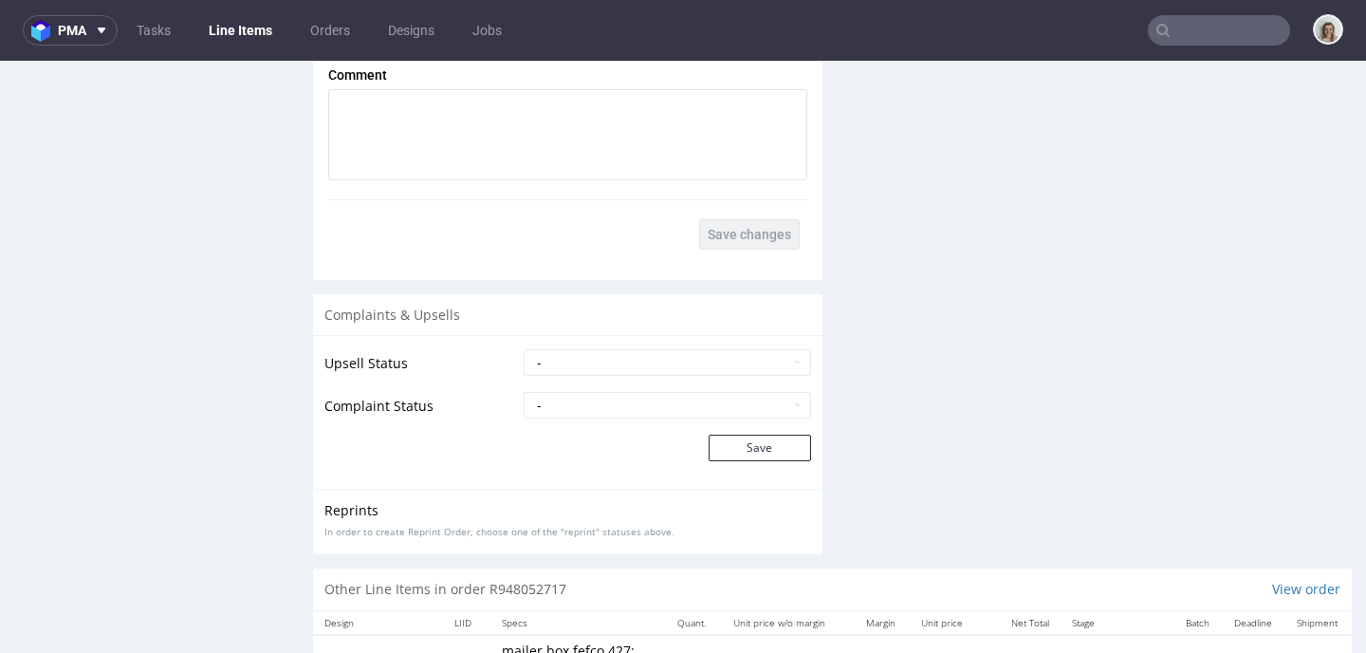
scroll to position [3289, 0]
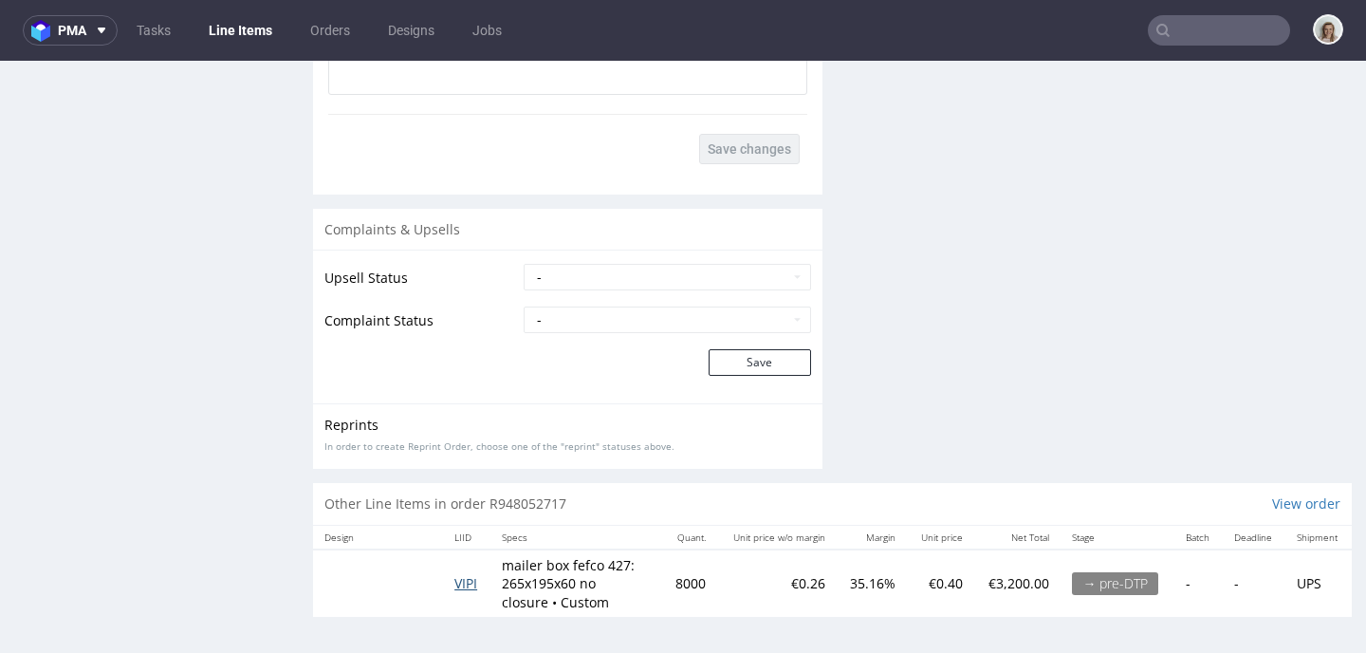
click at [466, 574] on span "VIPI" at bounding box center [465, 583] width 23 height 18
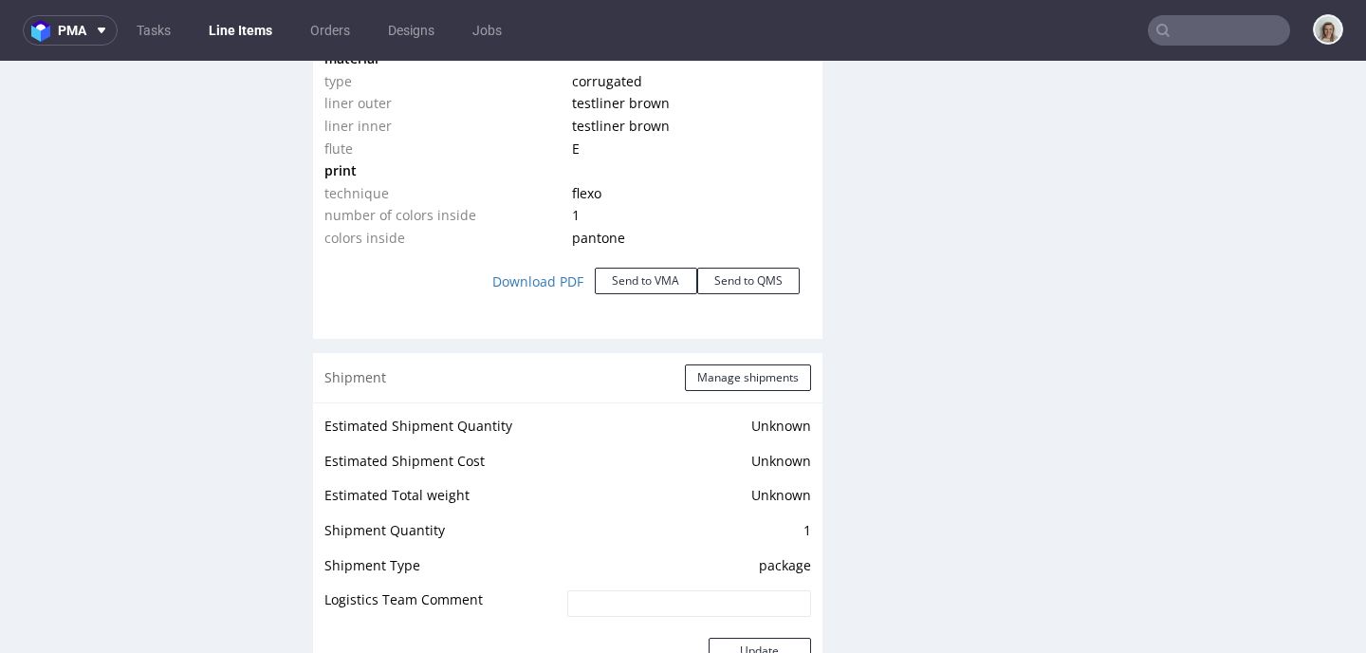
scroll to position [1960, 0]
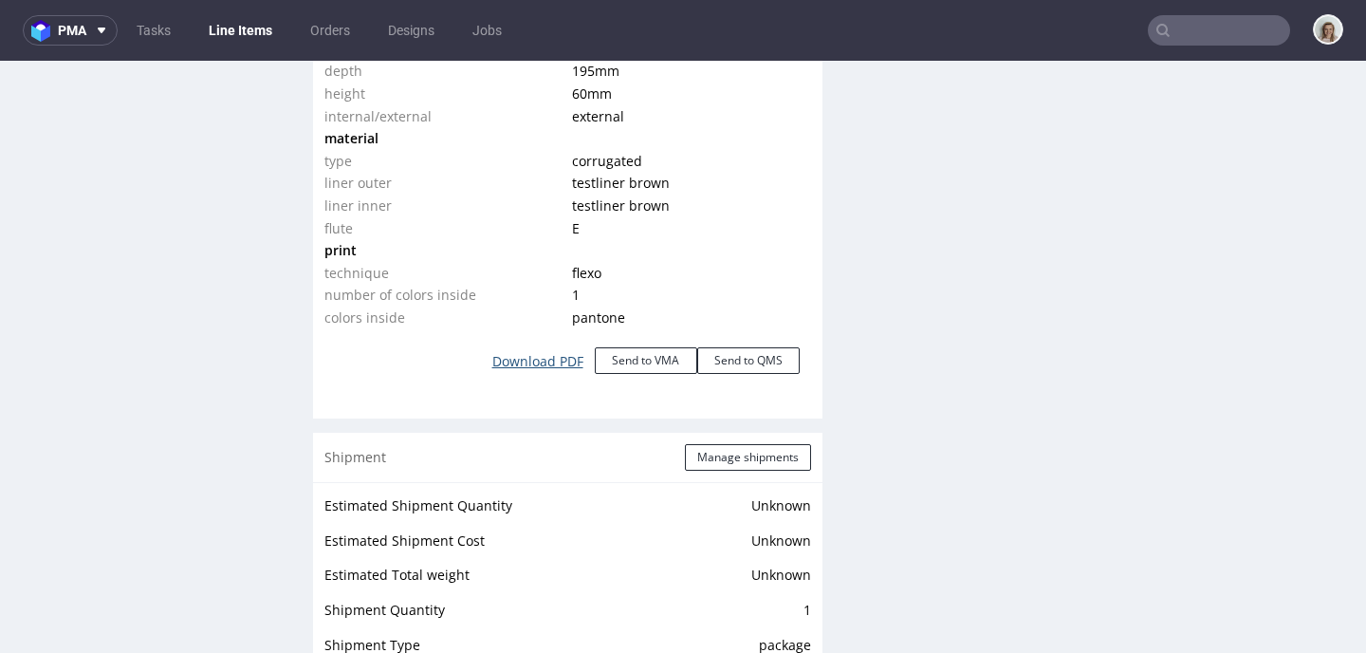
click at [531, 359] on link "Download PDF" at bounding box center [538, 361] width 114 height 42
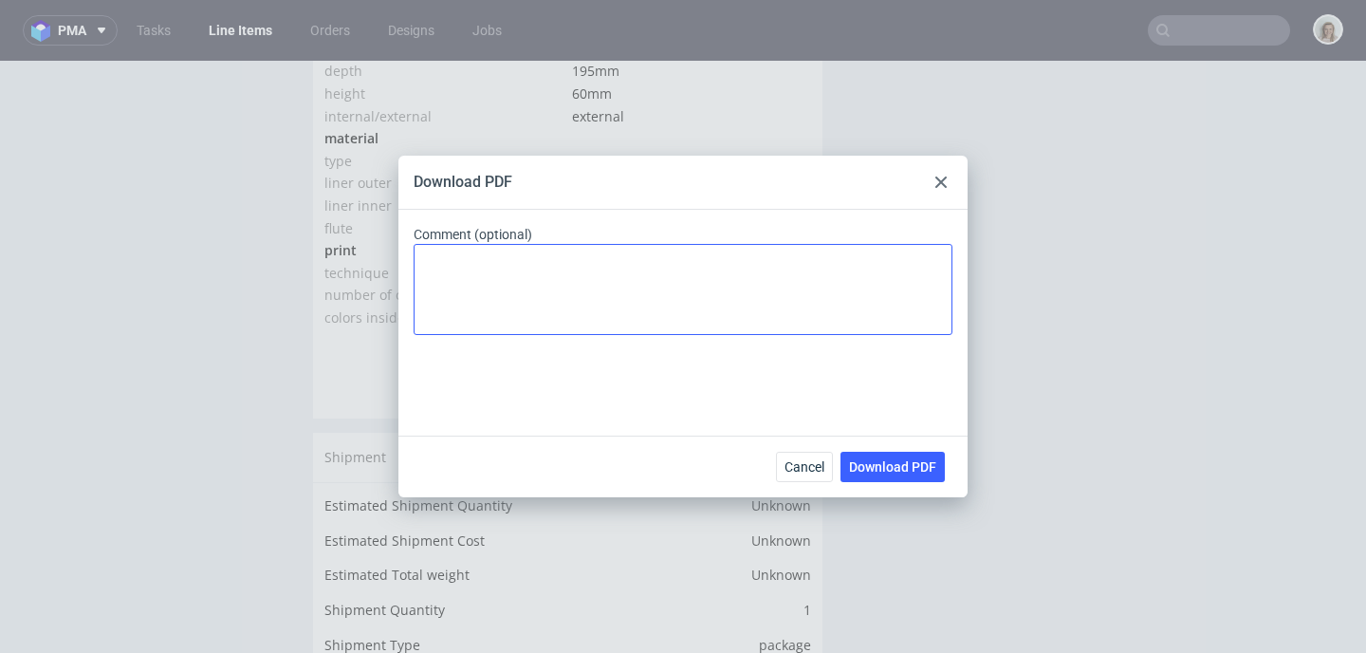
drag, startPoint x: 903, startPoint y: 467, endPoint x: 708, endPoint y: 334, distance: 235.4
click at [902, 467] on span "Download PDF" at bounding box center [892, 466] width 87 height 13
